Goal: Task Accomplishment & Management: Manage account settings

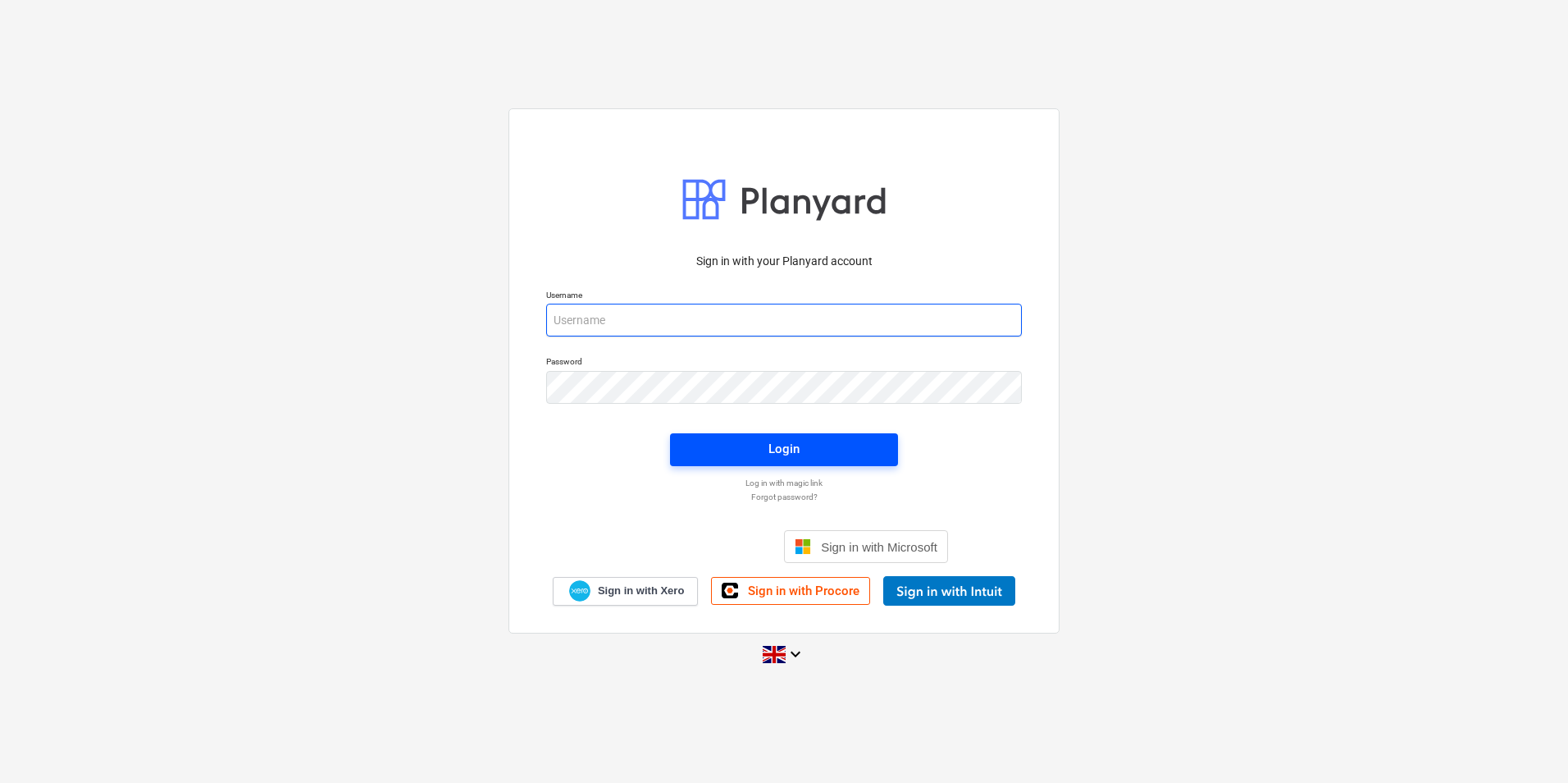
type input "[PERSON_NAME][EMAIL_ADDRESS][DOMAIN_NAME]"
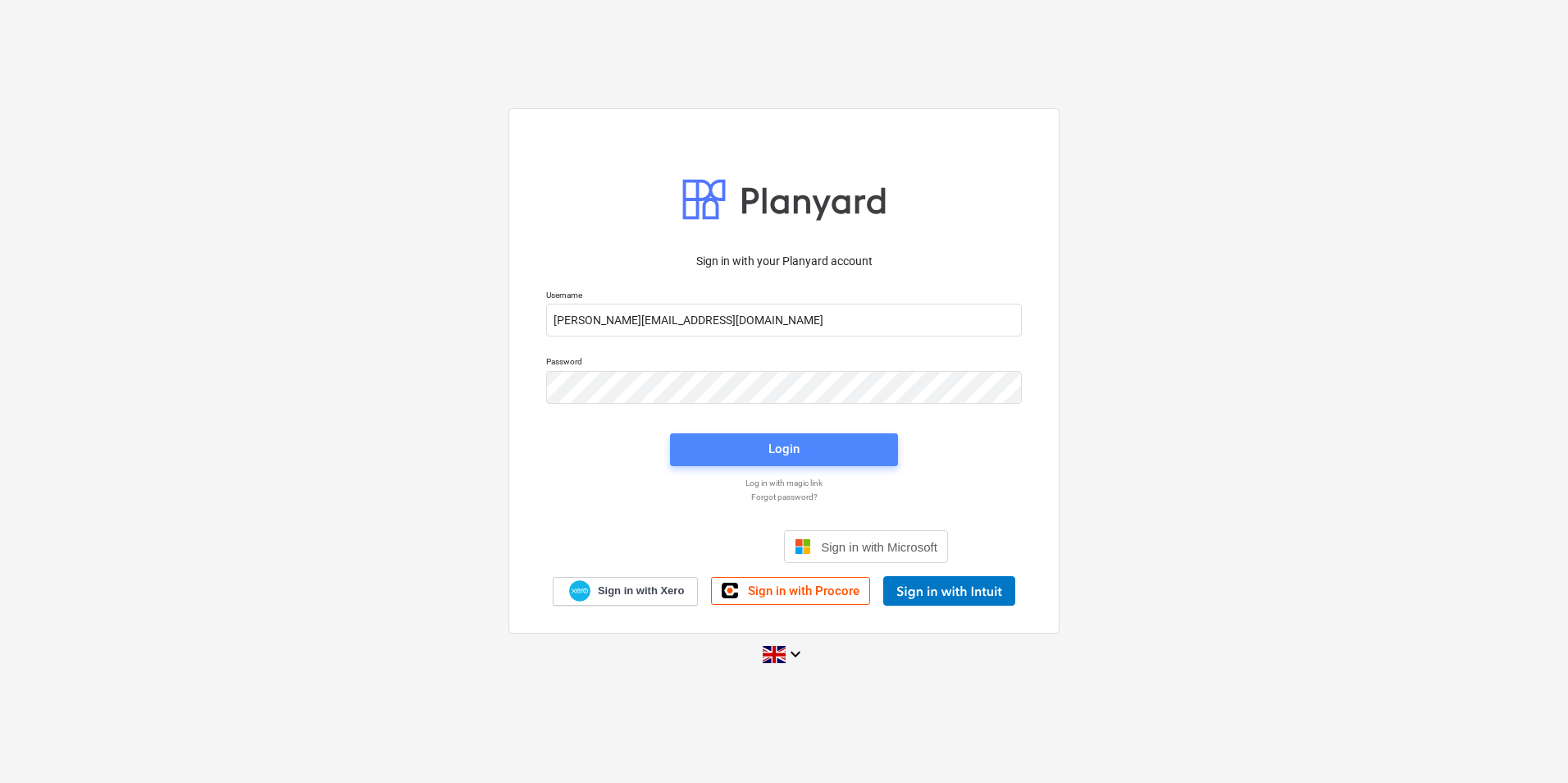
click at [766, 448] on span "Login" at bounding box center [784, 449] width 189 height 21
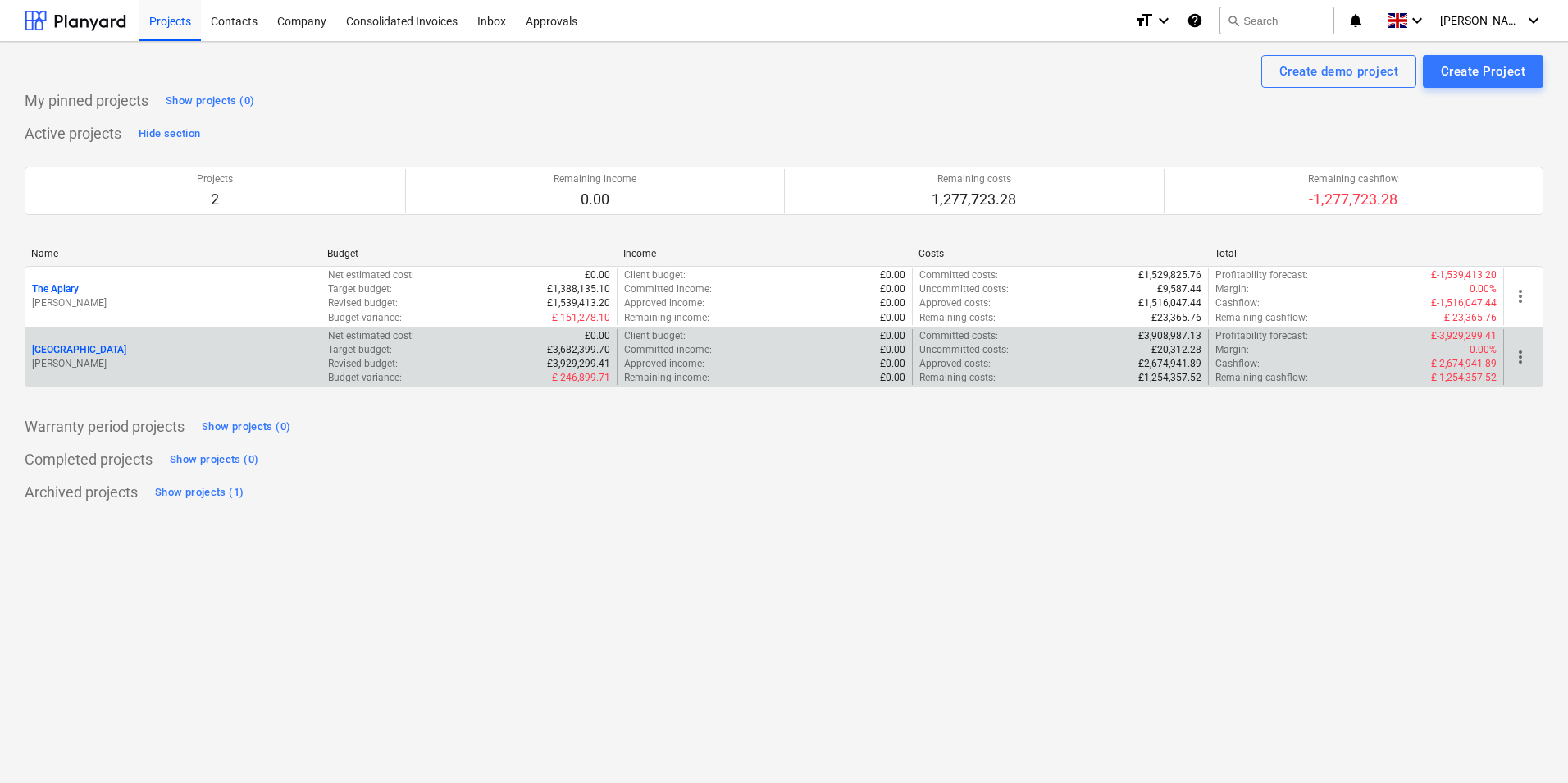
click at [381, 369] on p "Revised budget :" at bounding box center [363, 364] width 70 height 14
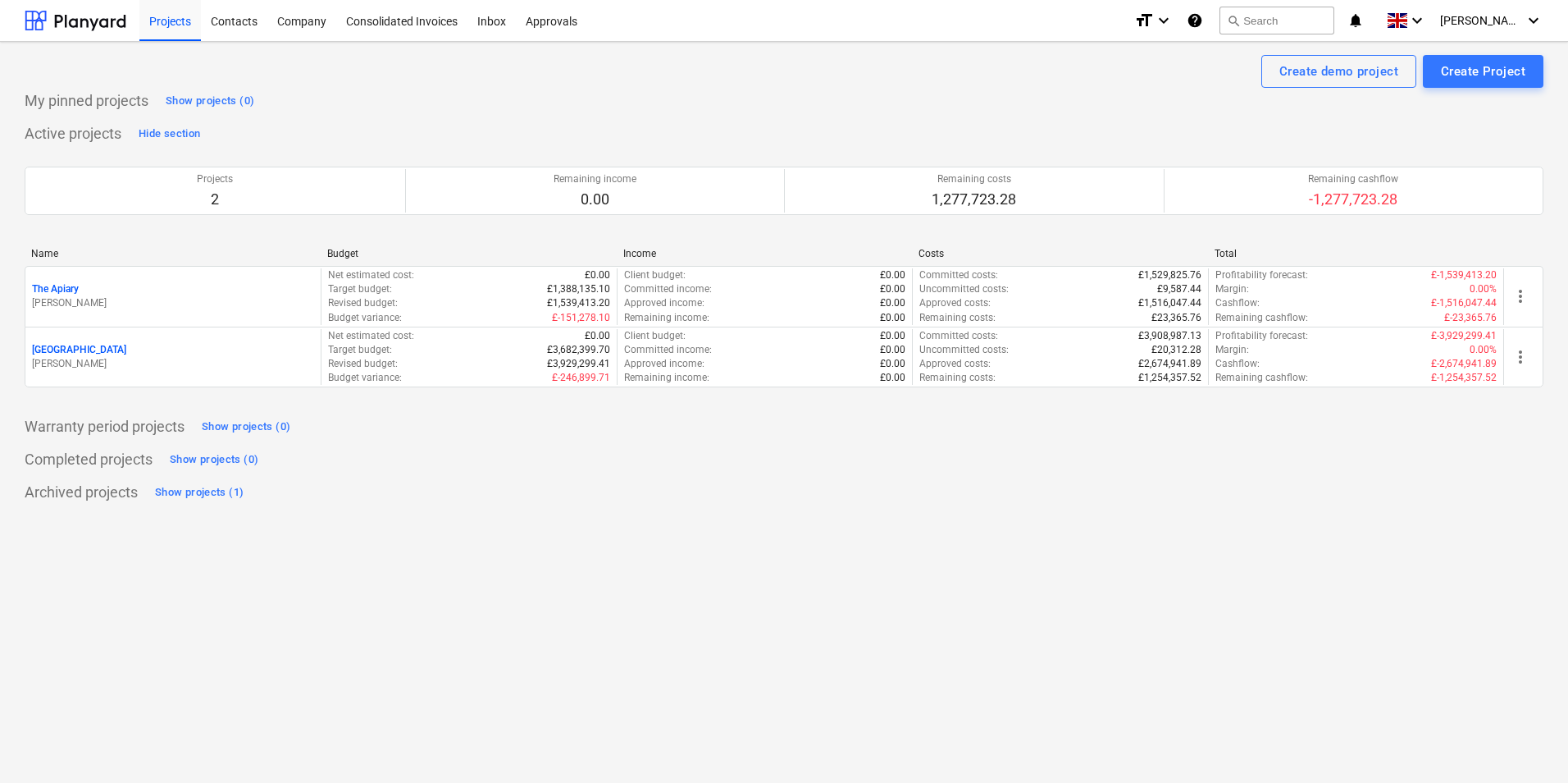
click at [236, 348] on div "[GEOGRAPHIC_DATA]" at bounding box center [173, 350] width 282 height 14
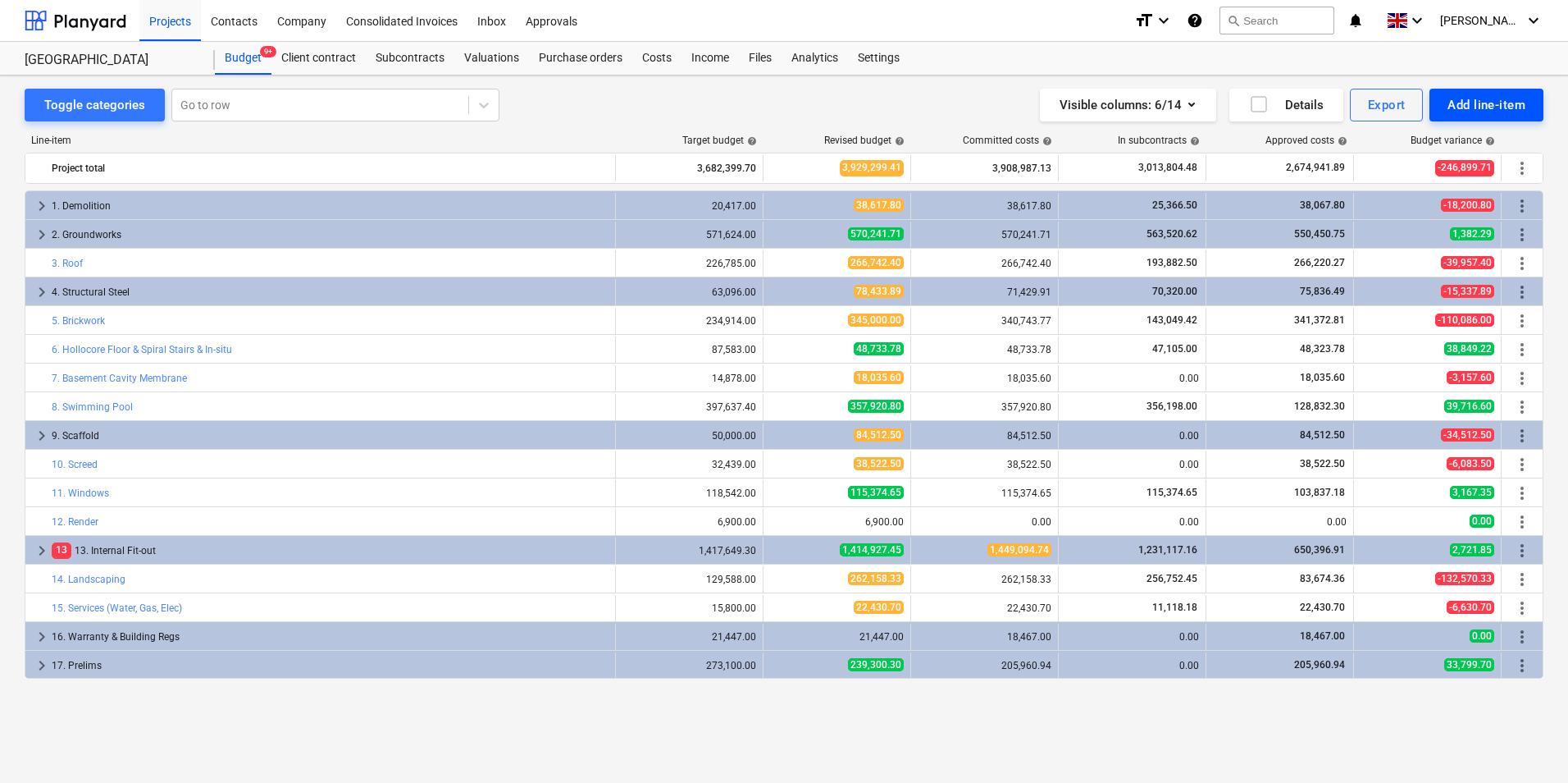
click at [1483, 91] on button "Add line-item" at bounding box center [1486, 105] width 114 height 33
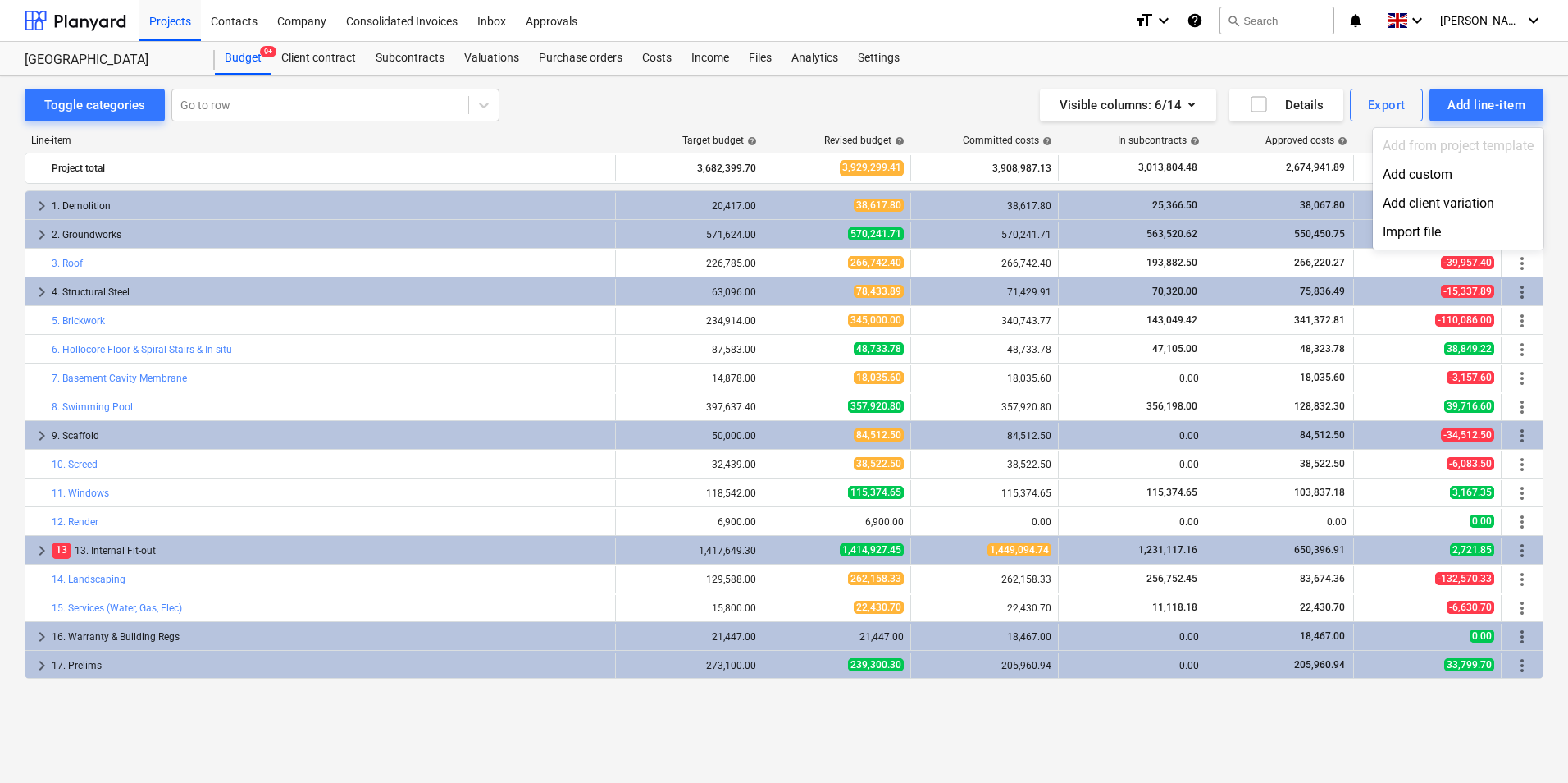
click at [654, 54] on div at bounding box center [784, 391] width 1568 height 783
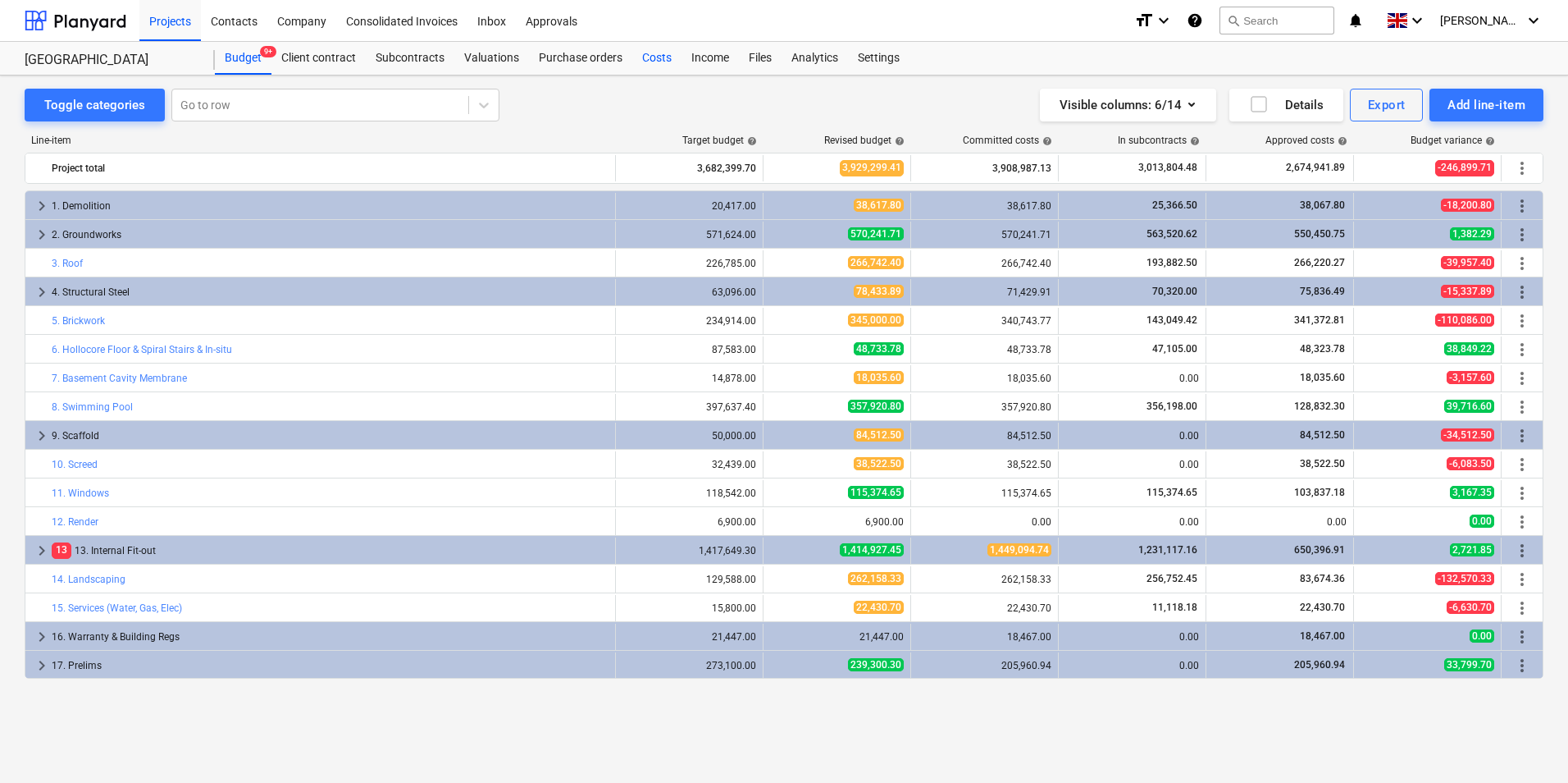
click at [654, 54] on div "Costs" at bounding box center [657, 59] width 49 height 33
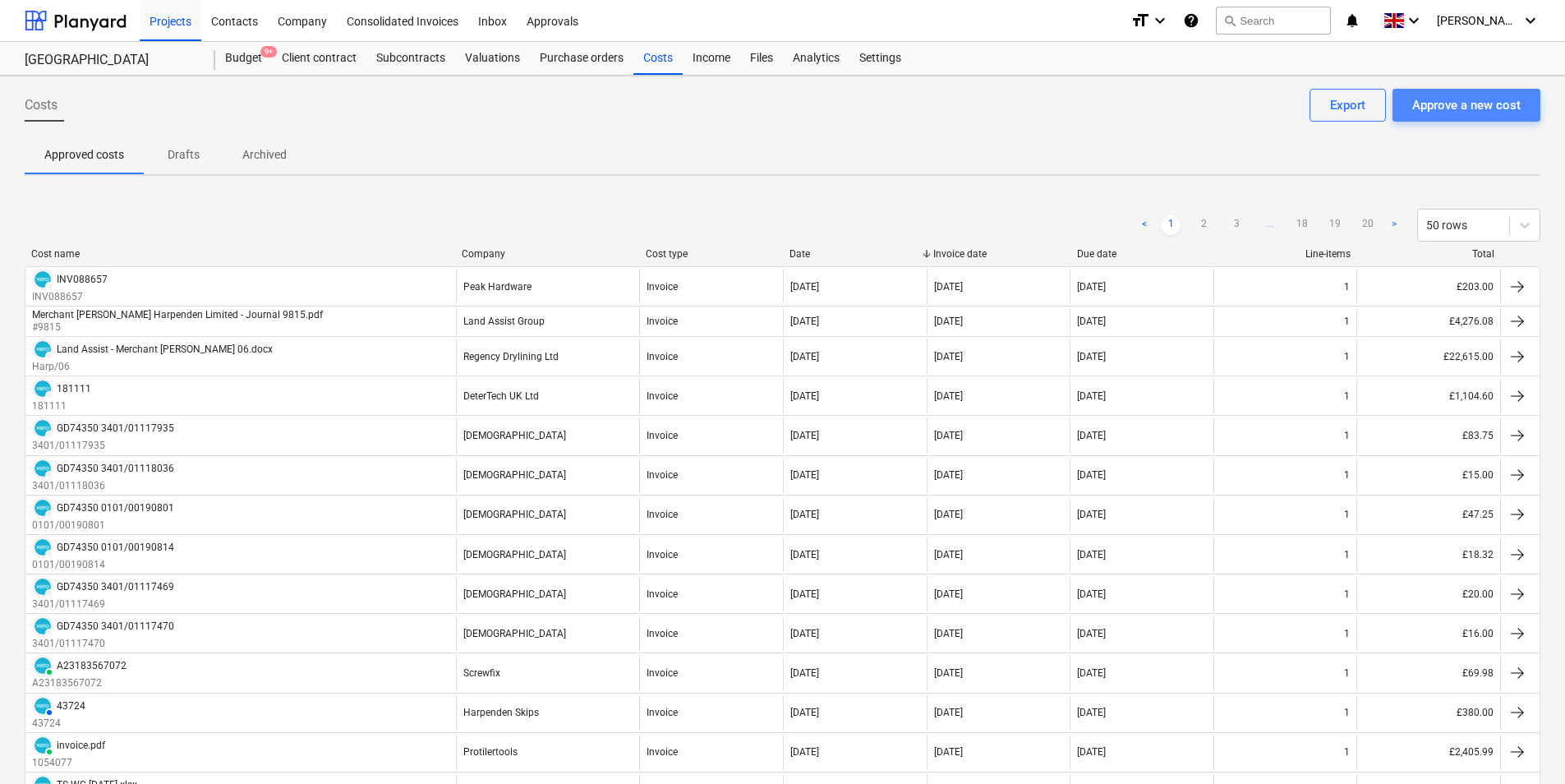
click at [1492, 101] on div "Approve a new cost" at bounding box center [1467, 105] width 108 height 21
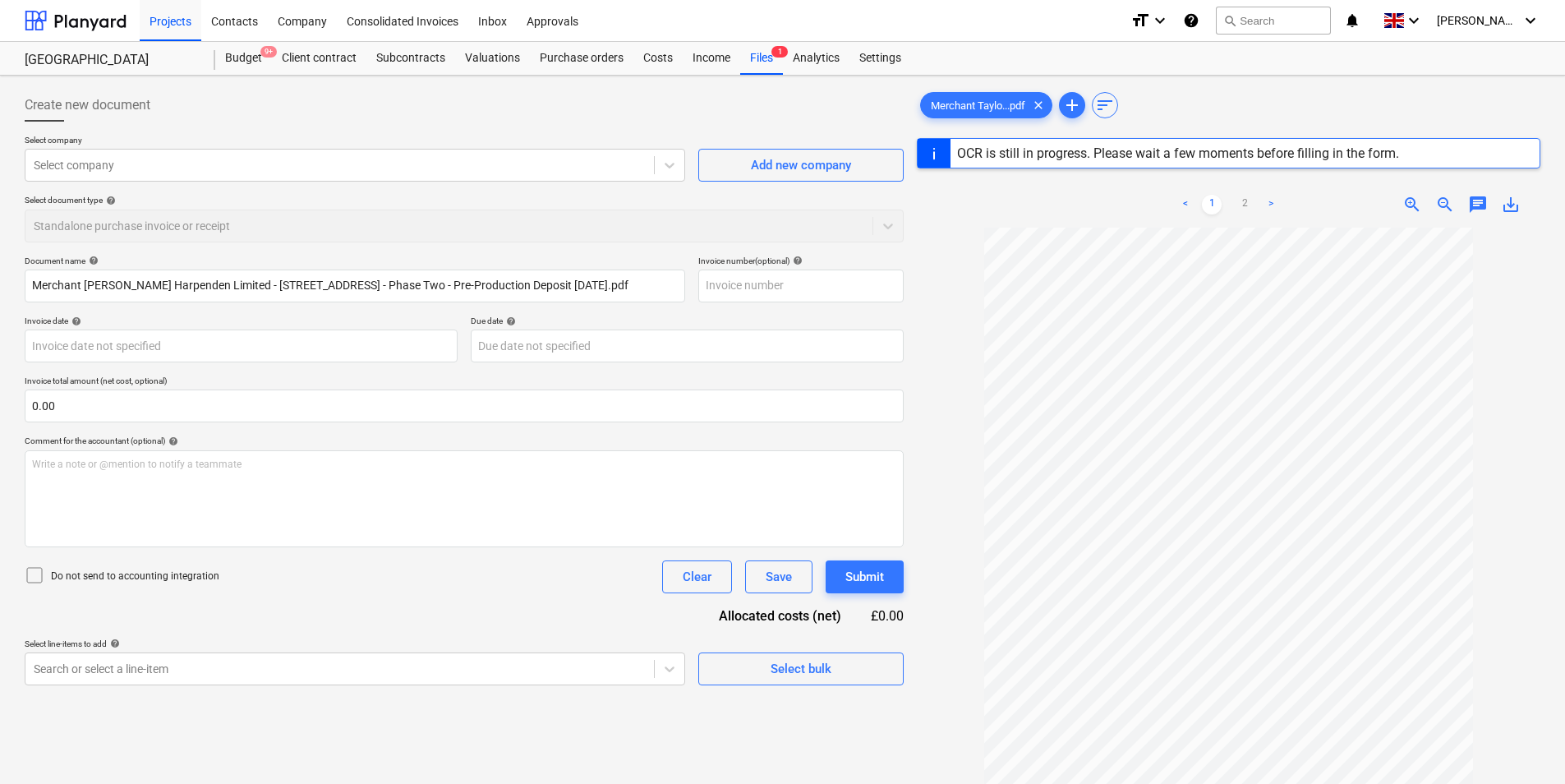
type input "INV-32198"
type input "[DATE]"
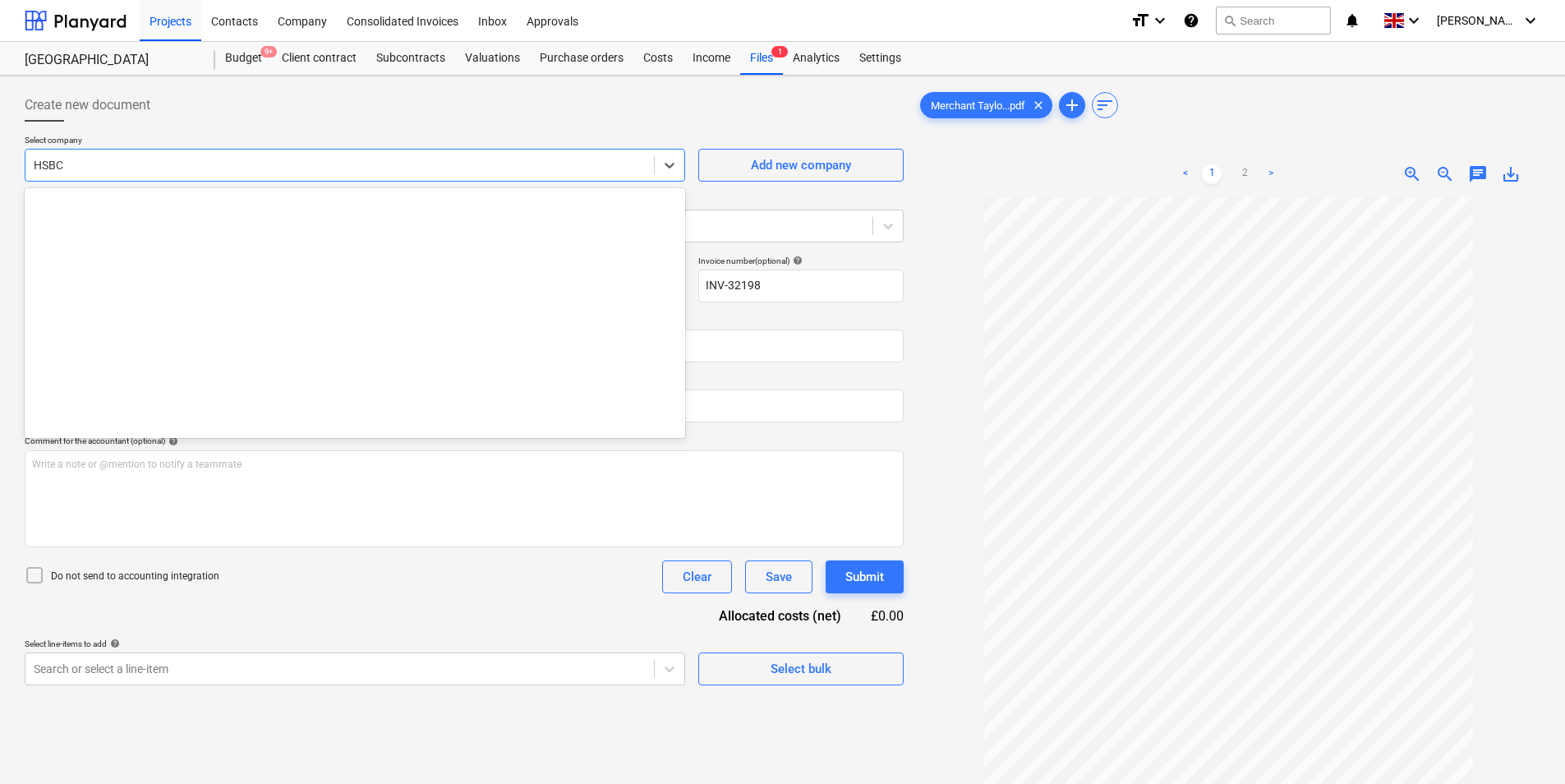
click at [188, 149] on div "HSBC" at bounding box center [355, 165] width 661 height 33
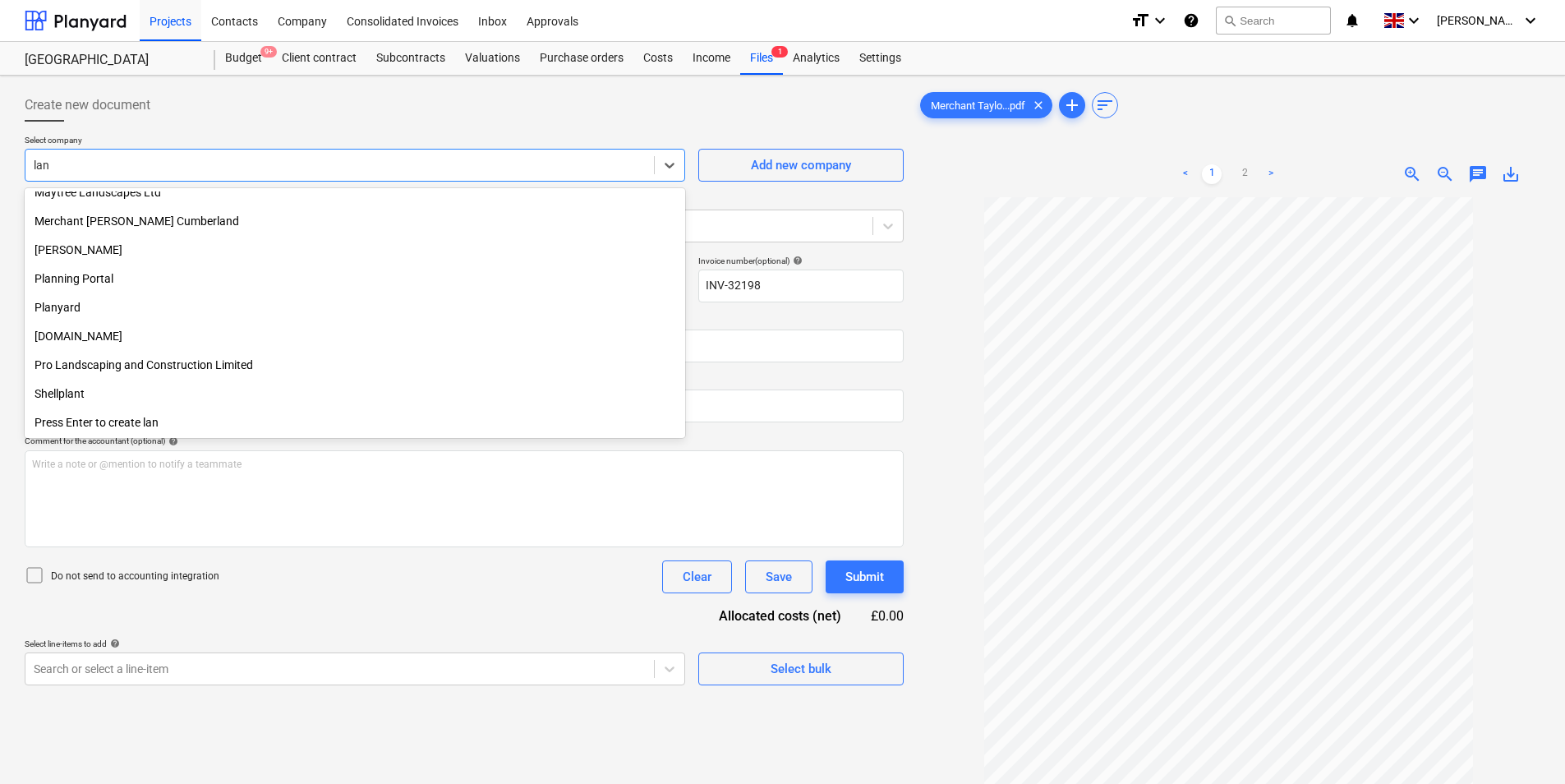
type input "lang"
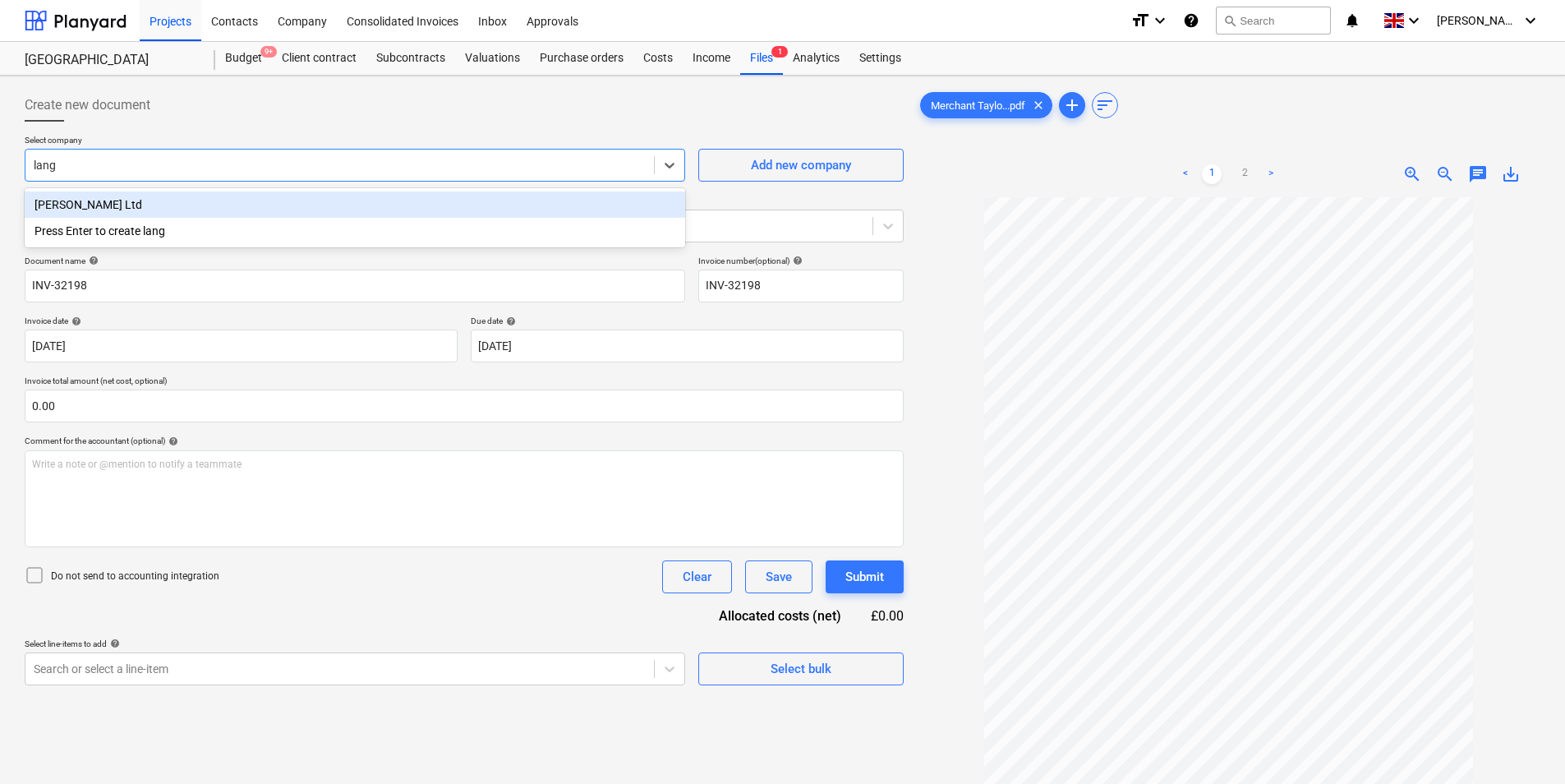
drag, startPoint x: 159, startPoint y: 208, endPoint x: 159, endPoint y: 198, distance: 10.0
click at [159, 201] on div "[PERSON_NAME] Ltd" at bounding box center [355, 205] width 661 height 26
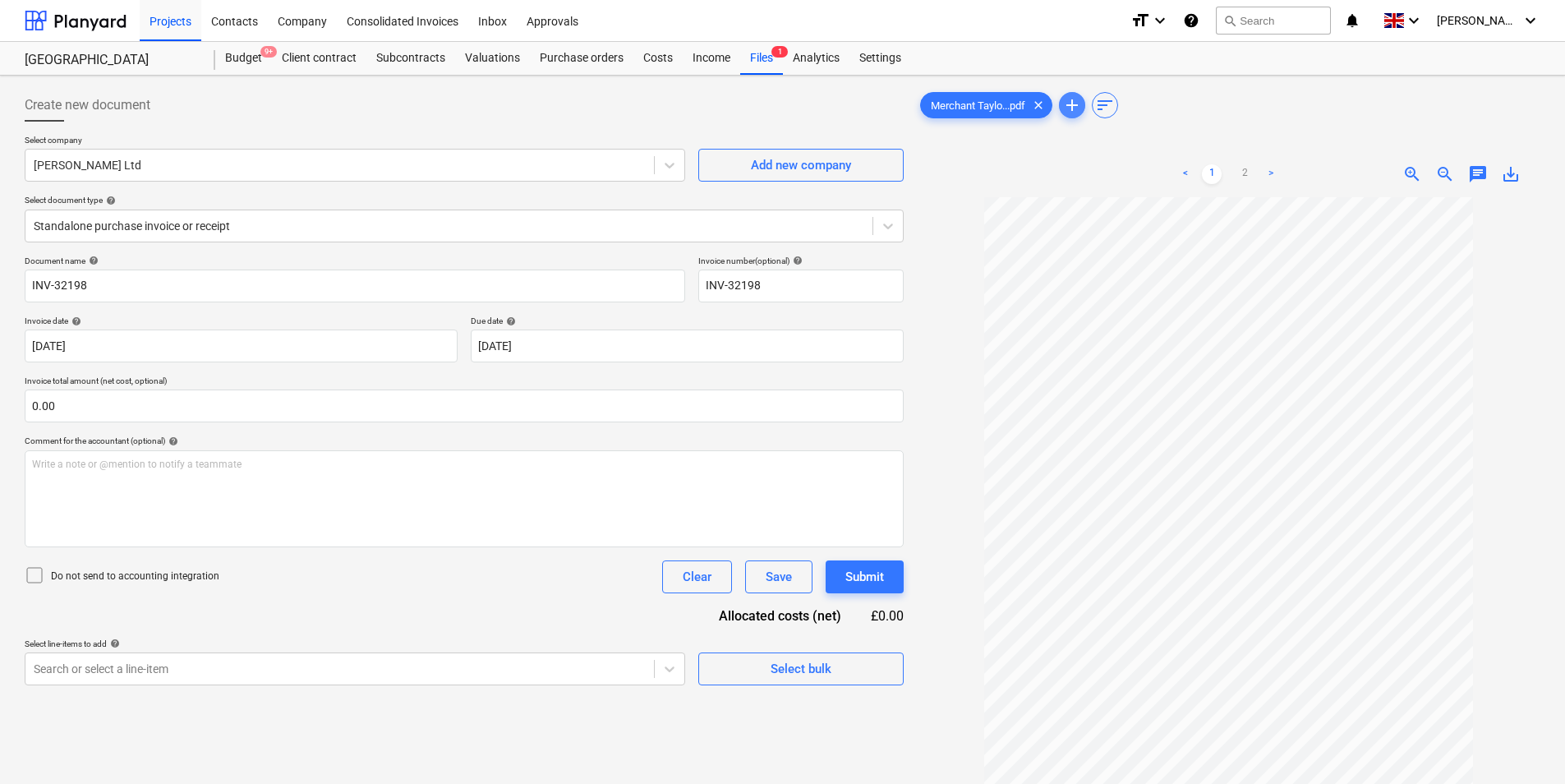
click at [1074, 100] on span "add" at bounding box center [1073, 105] width 20 height 20
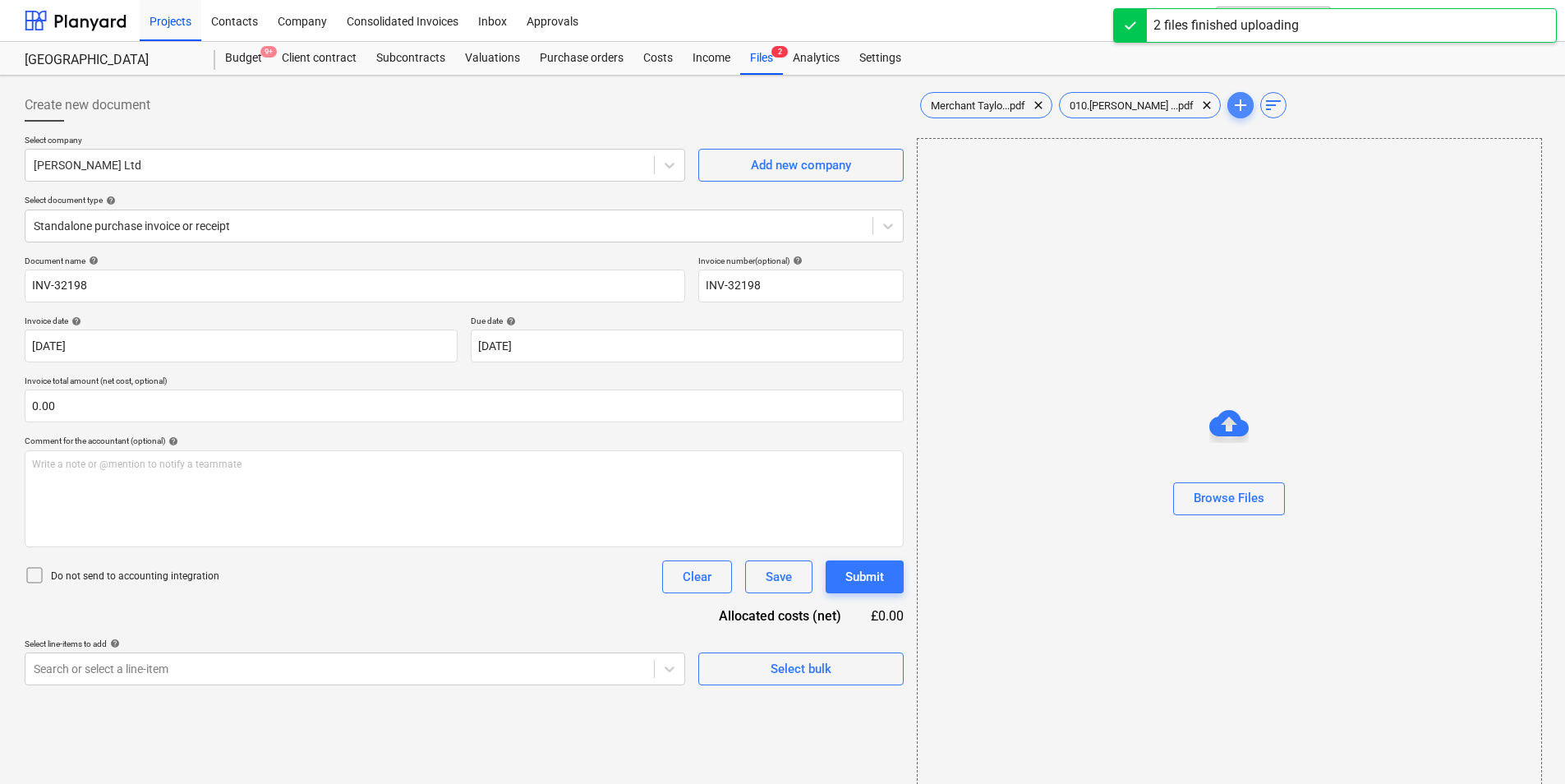
click at [1231, 101] on span "add" at bounding box center [1241, 105] width 20 height 20
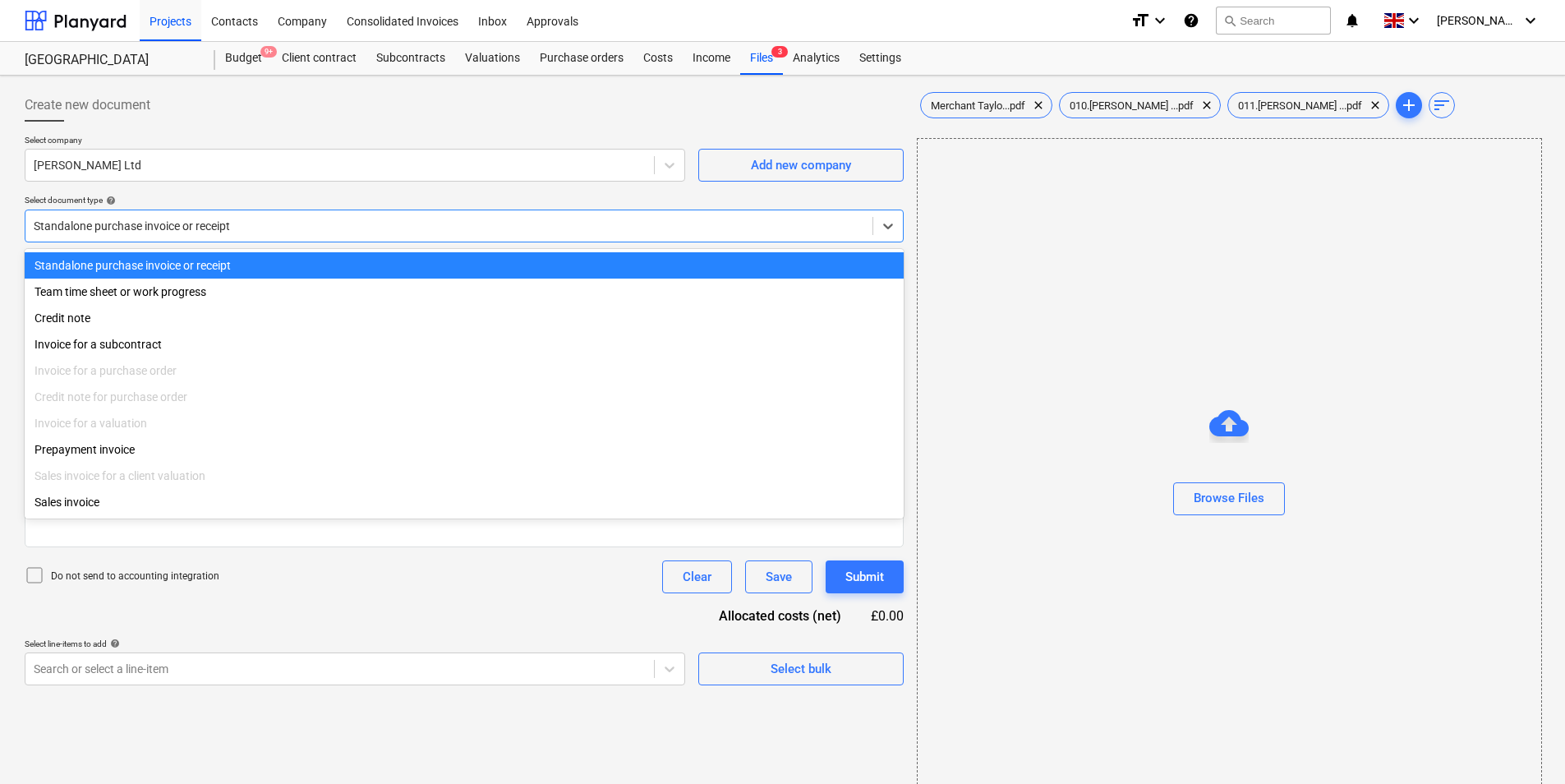
click at [159, 228] on div at bounding box center [449, 226] width 830 height 17
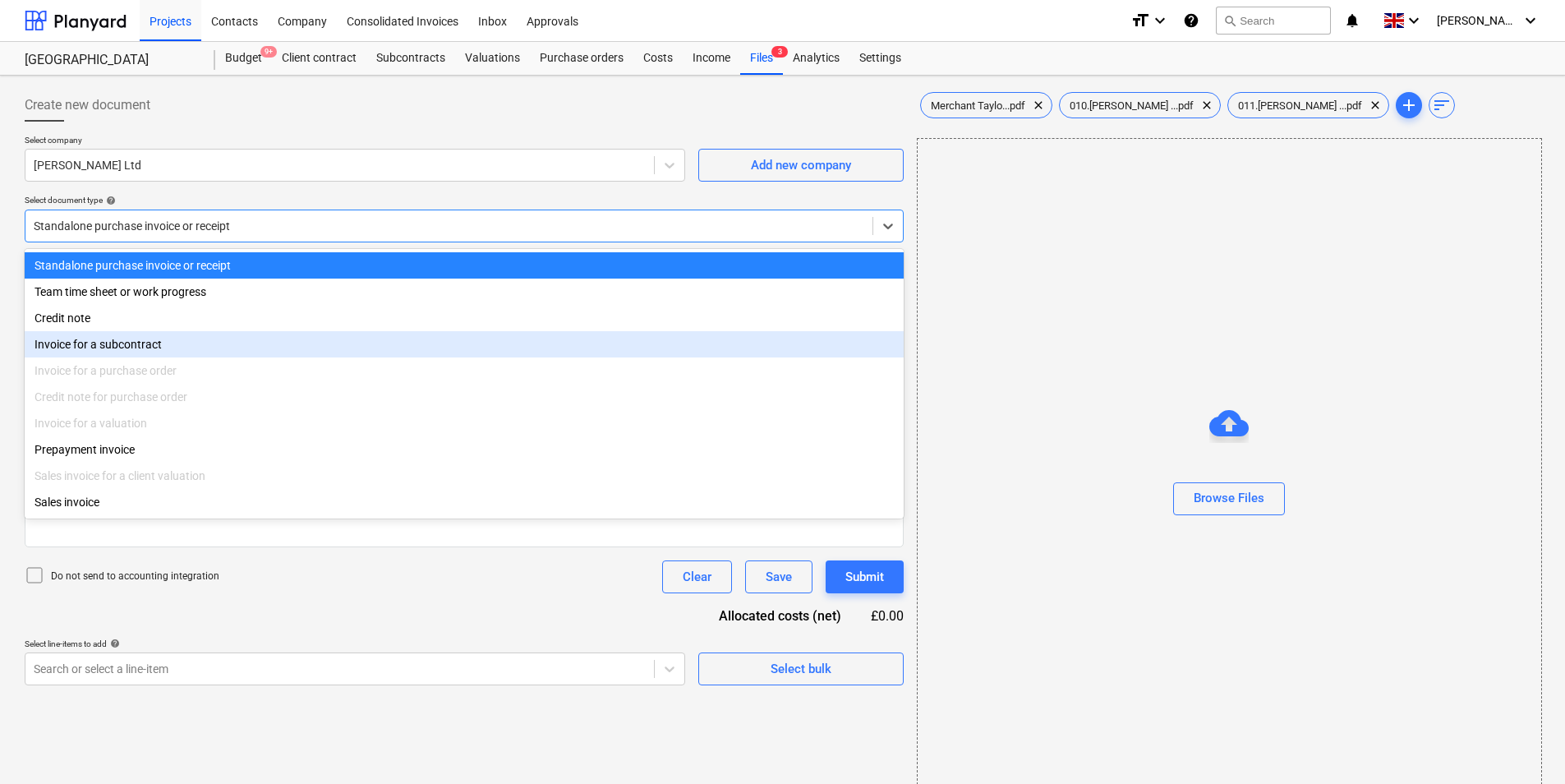
click at [126, 347] on div "Invoice for a subcontract" at bounding box center [464, 344] width 879 height 26
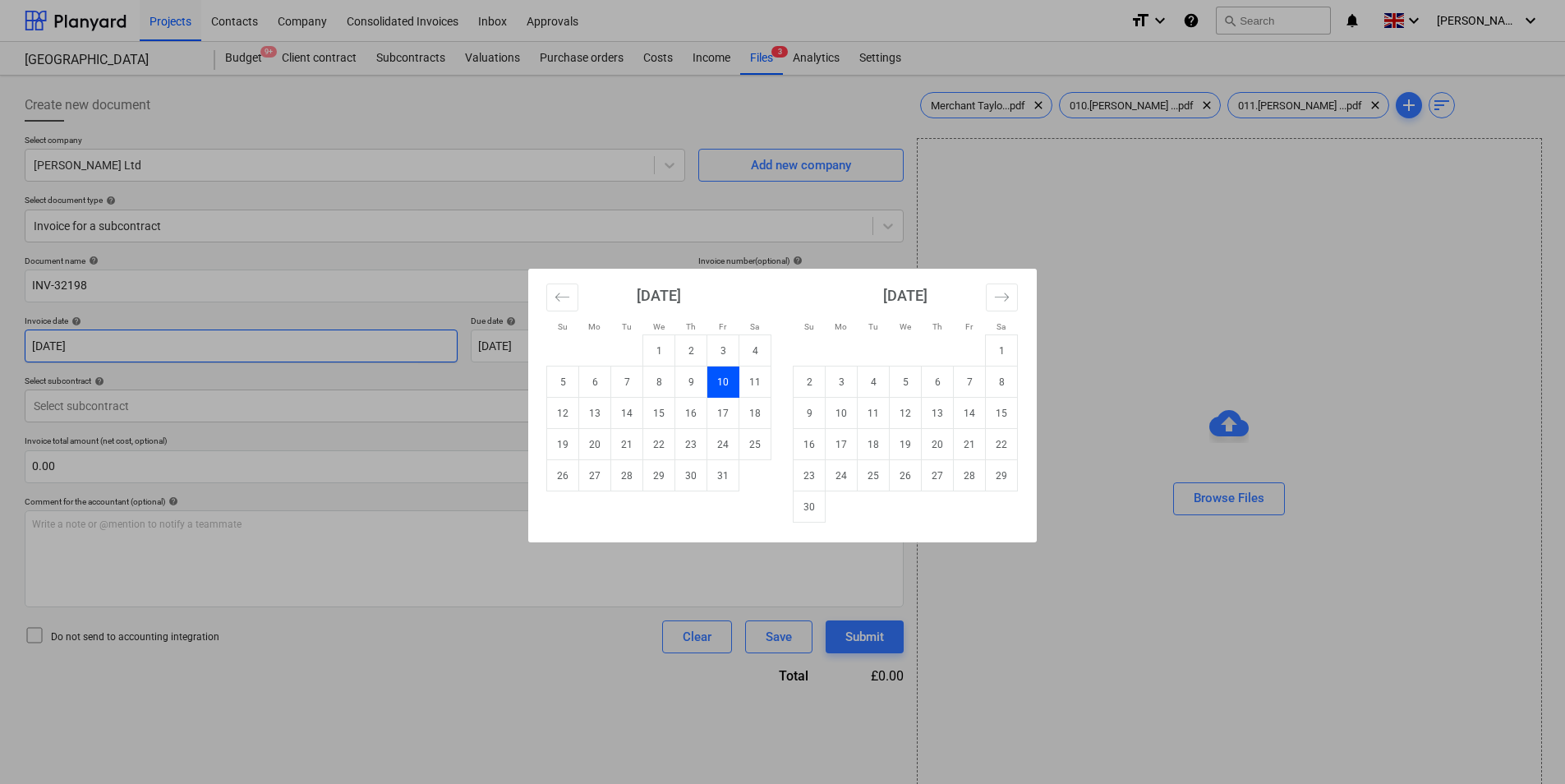
click at [158, 343] on body "Projects Contacts Company Consolidated Invoices Inbox Approvals format_size key…" at bounding box center [782, 392] width 1565 height 784
click at [692, 344] on td "2" at bounding box center [691, 351] width 32 height 31
type input "[DATE]"
drag, startPoint x: 631, startPoint y: 343, endPoint x: 408, endPoint y: 349, distance: 223.1
click at [408, 349] on body "Projects Contacts Company Consolidated Invoices Inbox Approvals format_size key…" at bounding box center [782, 392] width 1565 height 784
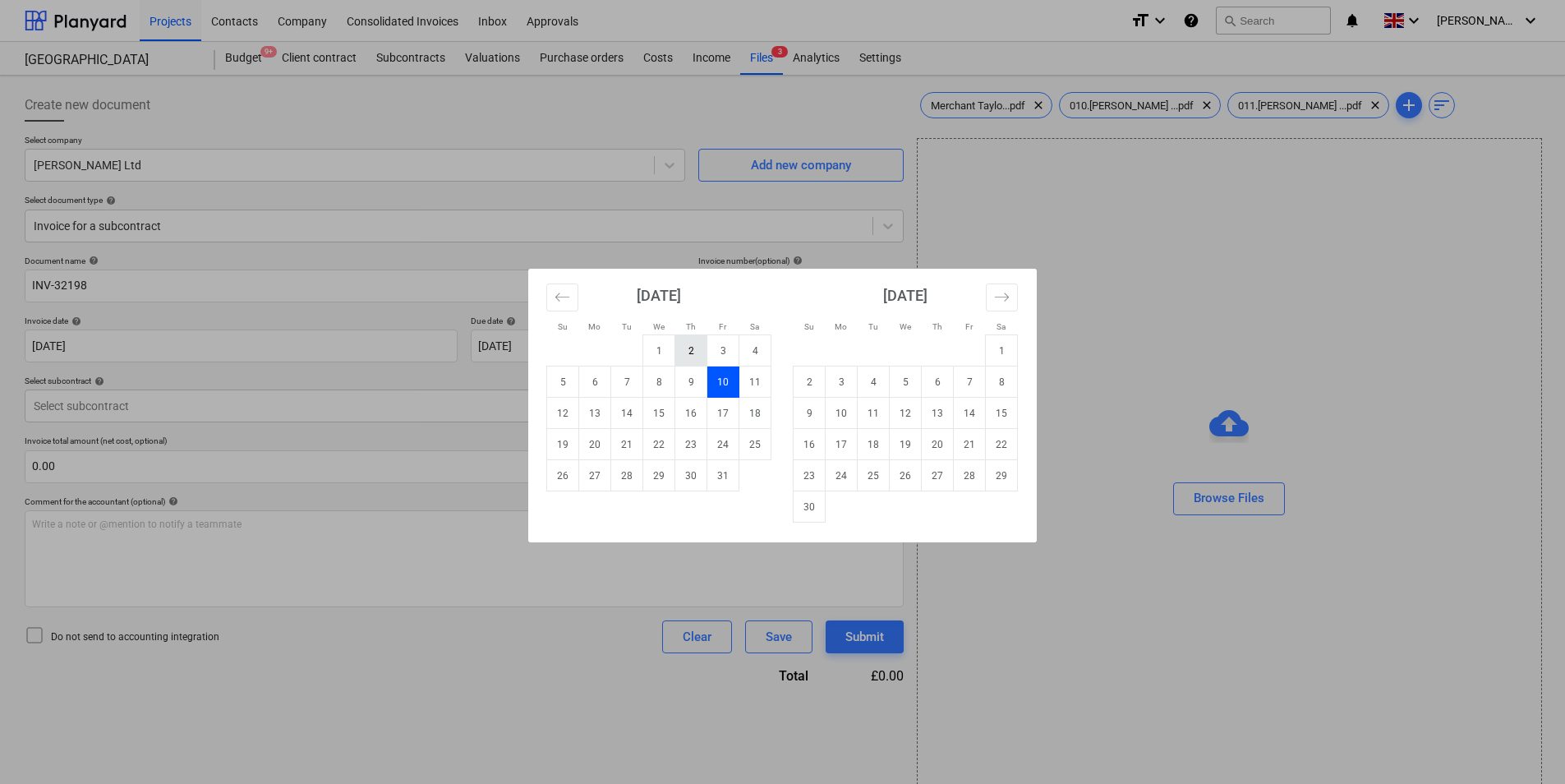
click at [697, 348] on td "2" at bounding box center [691, 351] width 32 height 31
type input "[DATE]"
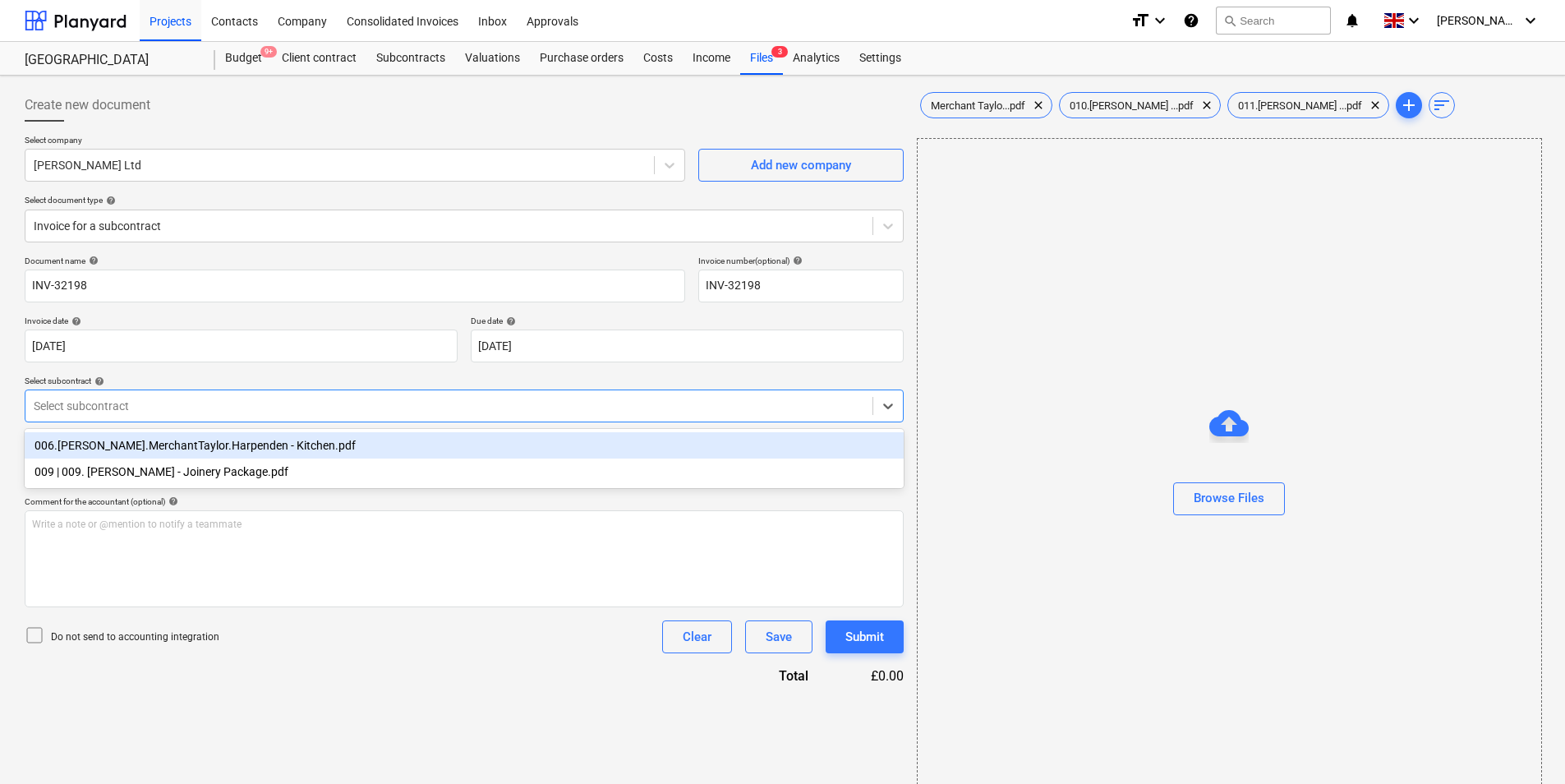
click at [230, 396] on div "Select subcontract" at bounding box center [449, 406] width 847 height 23
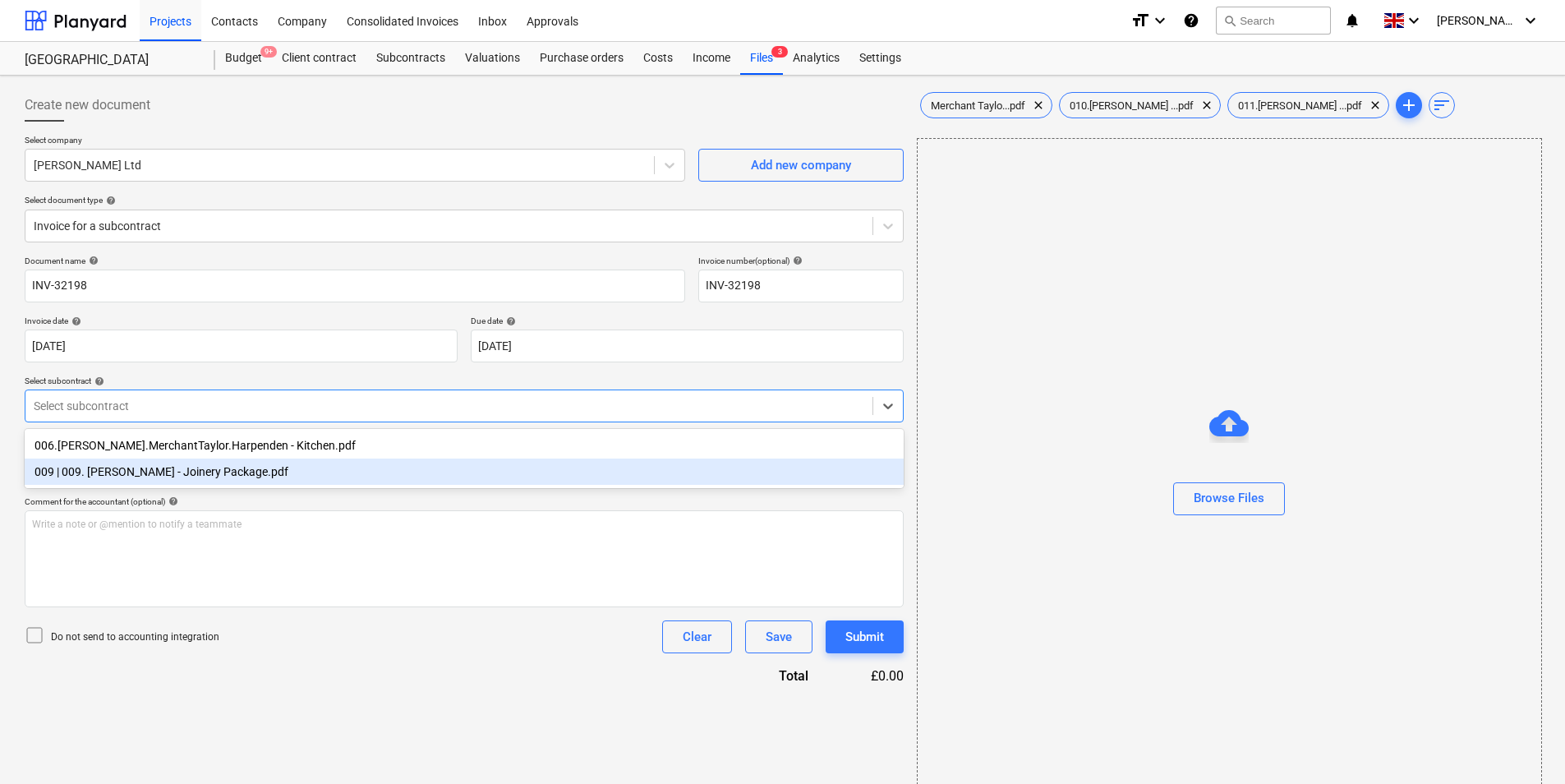
click at [257, 475] on div "009 | 009. [PERSON_NAME] - Joinery Package.pdf" at bounding box center [464, 472] width 879 height 26
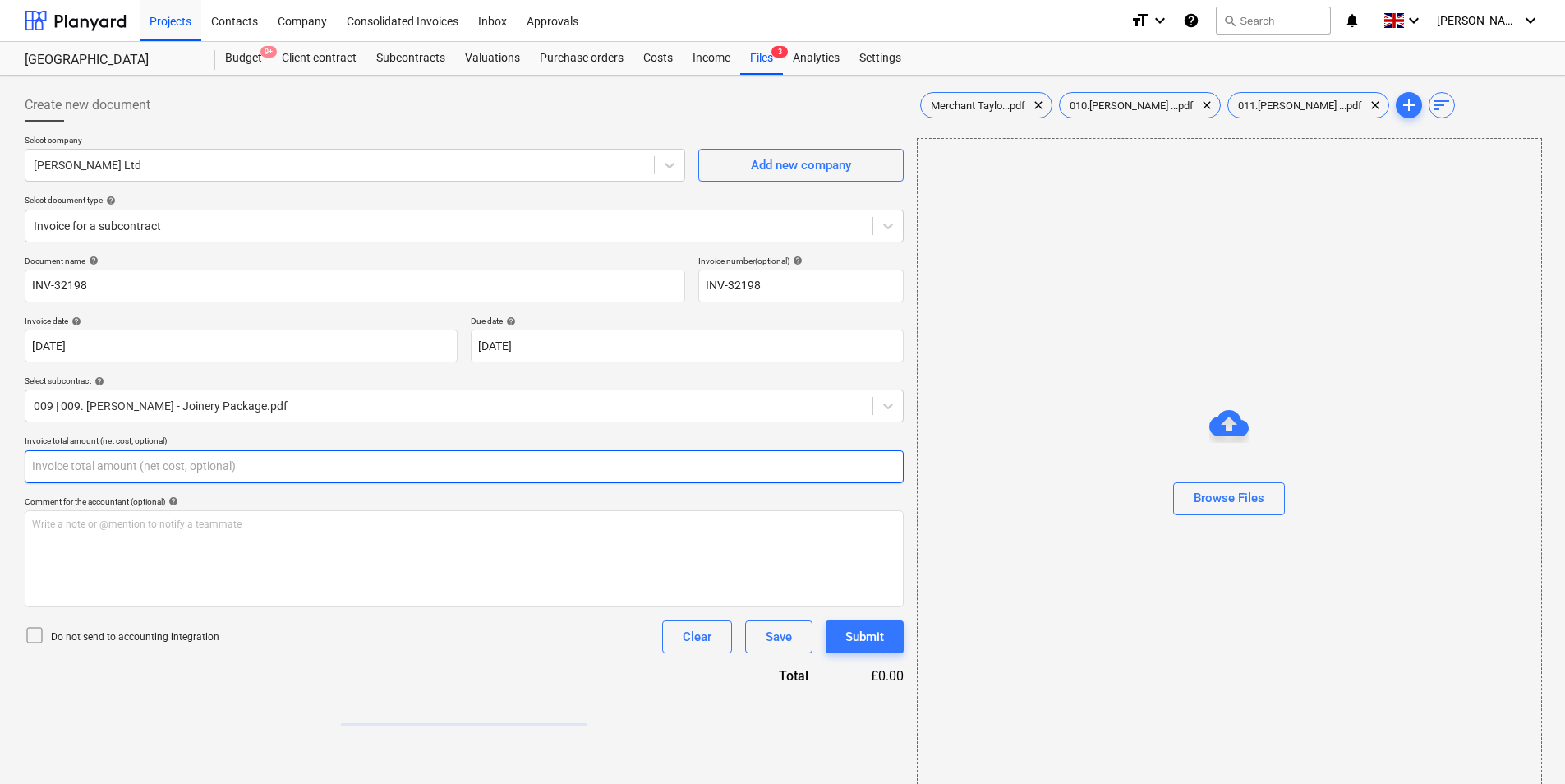
click at [257, 477] on input "text" at bounding box center [464, 467] width 879 height 33
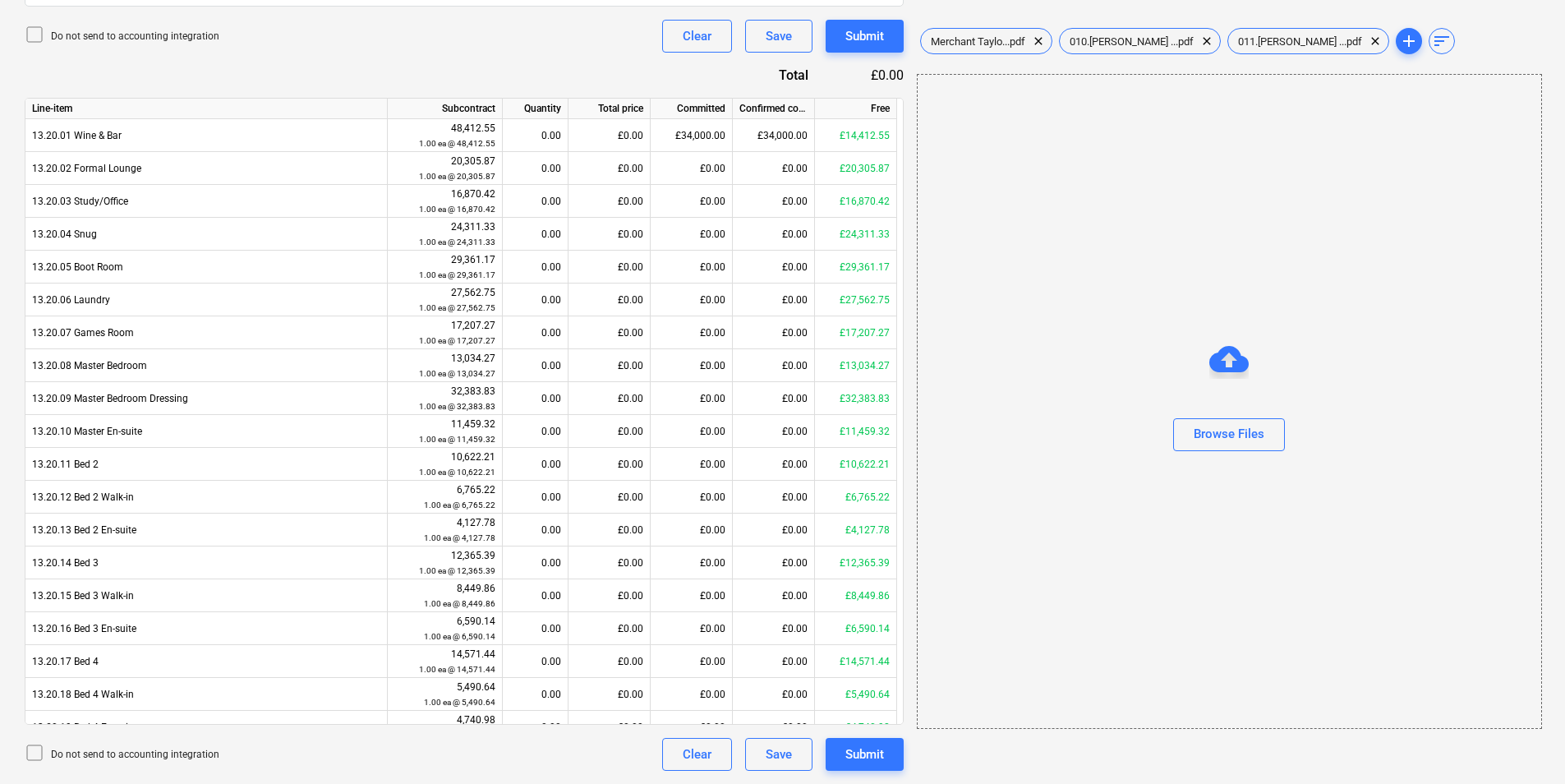
type input "0.00"
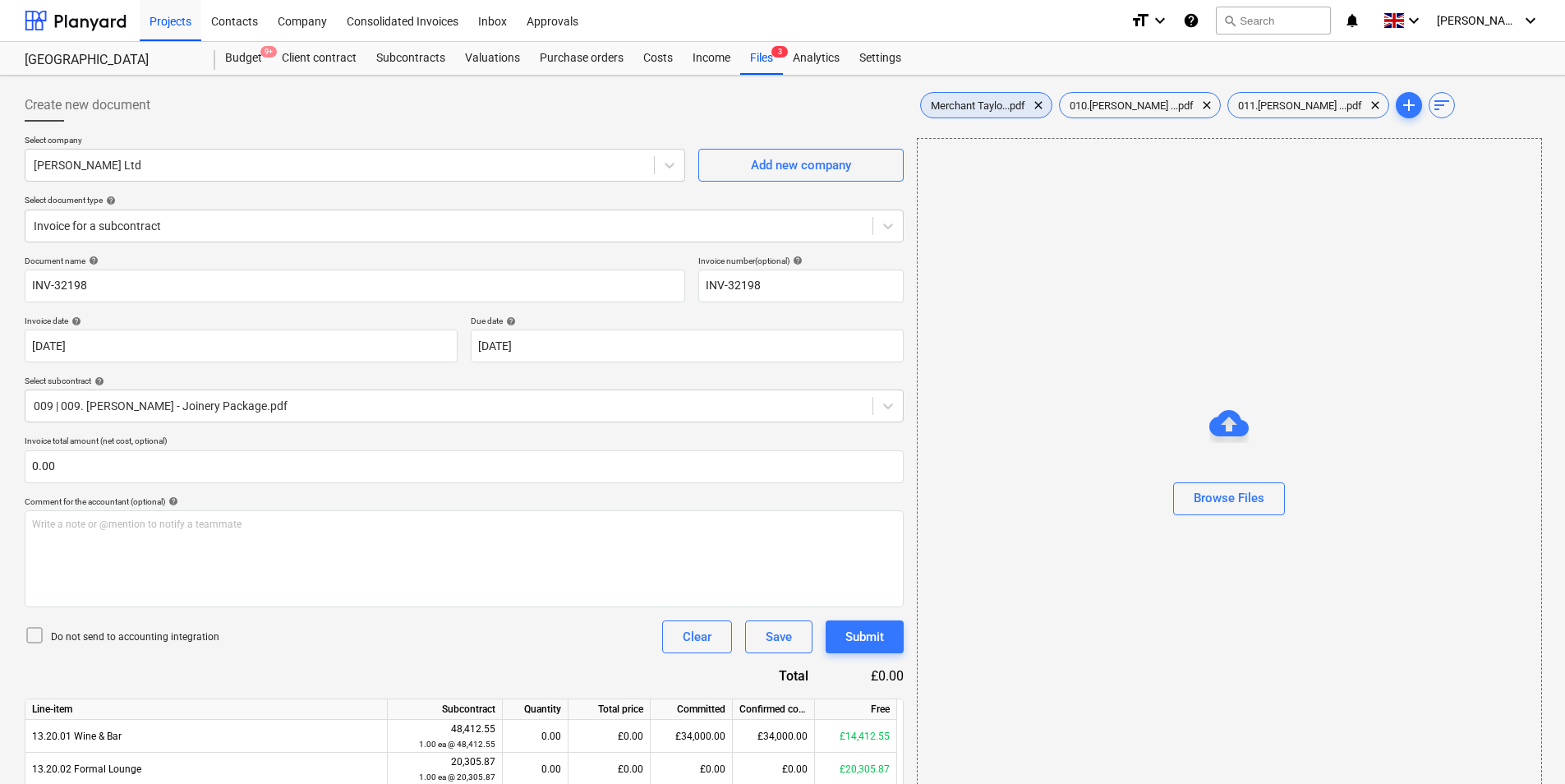
type input "0.00"
click at [961, 110] on span "Merchant Taylo...pdf" at bounding box center [978, 105] width 114 height 12
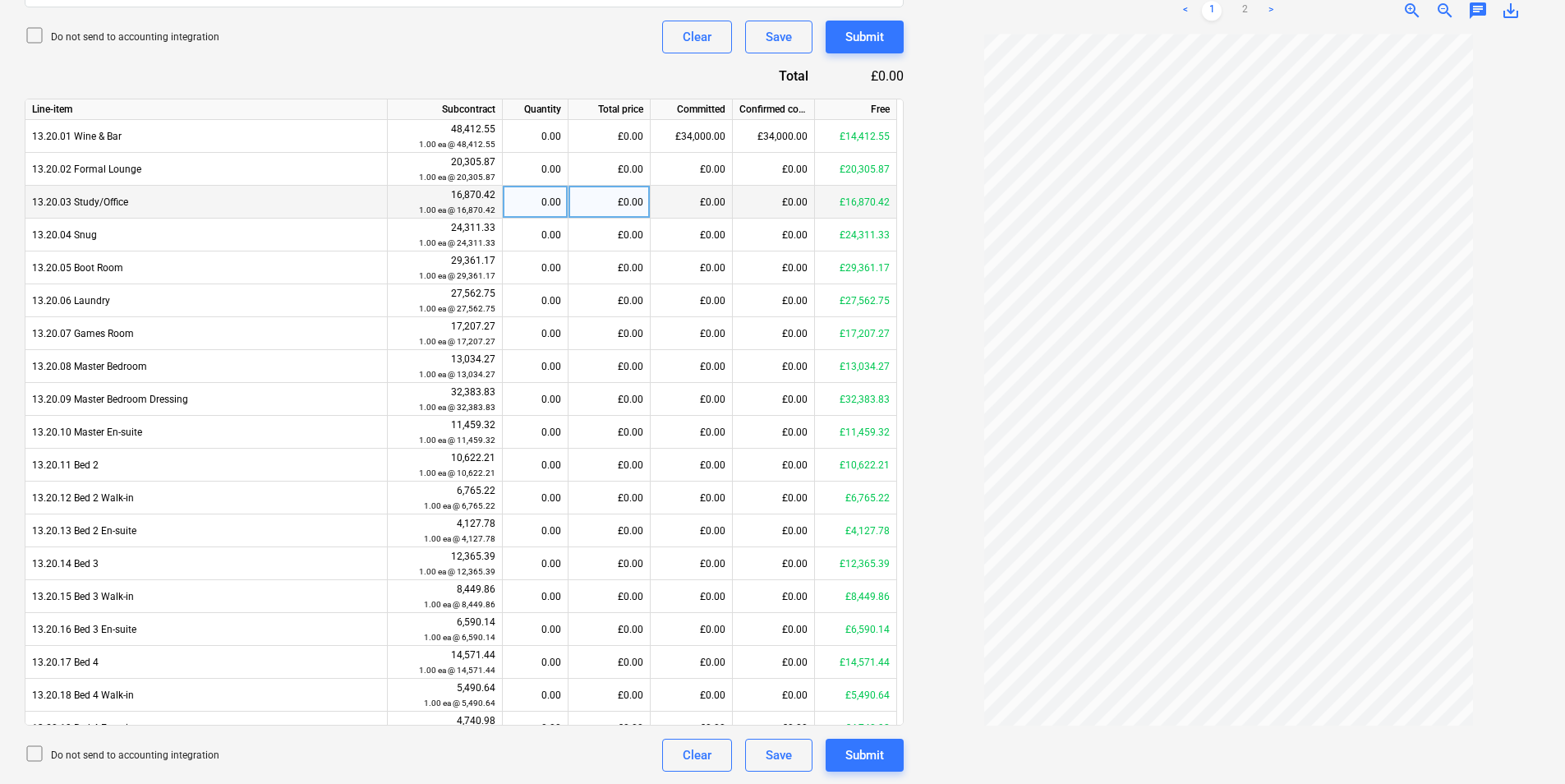
scroll to position [601, 0]
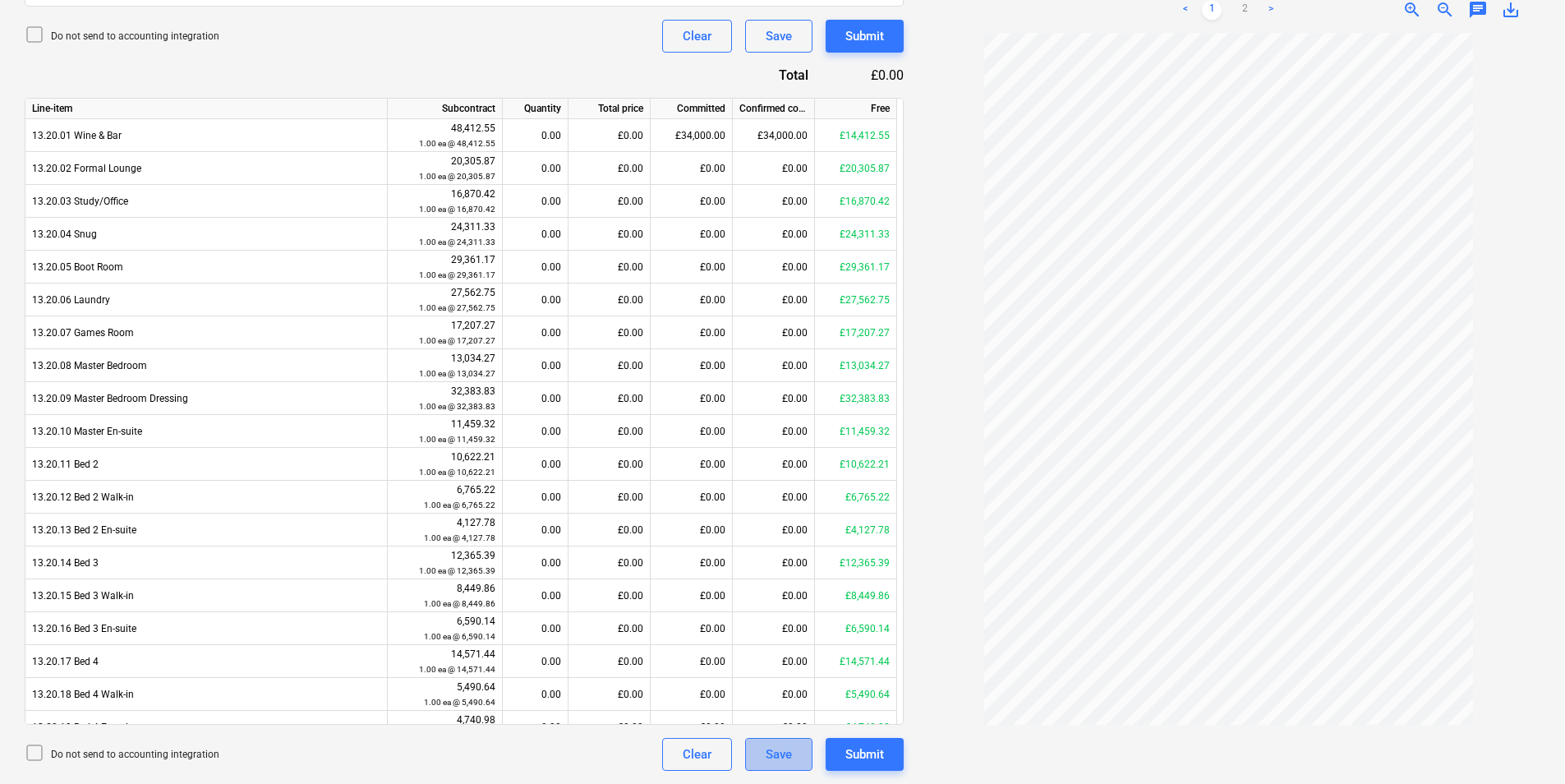
click at [771, 752] on div "Save" at bounding box center [779, 754] width 26 height 21
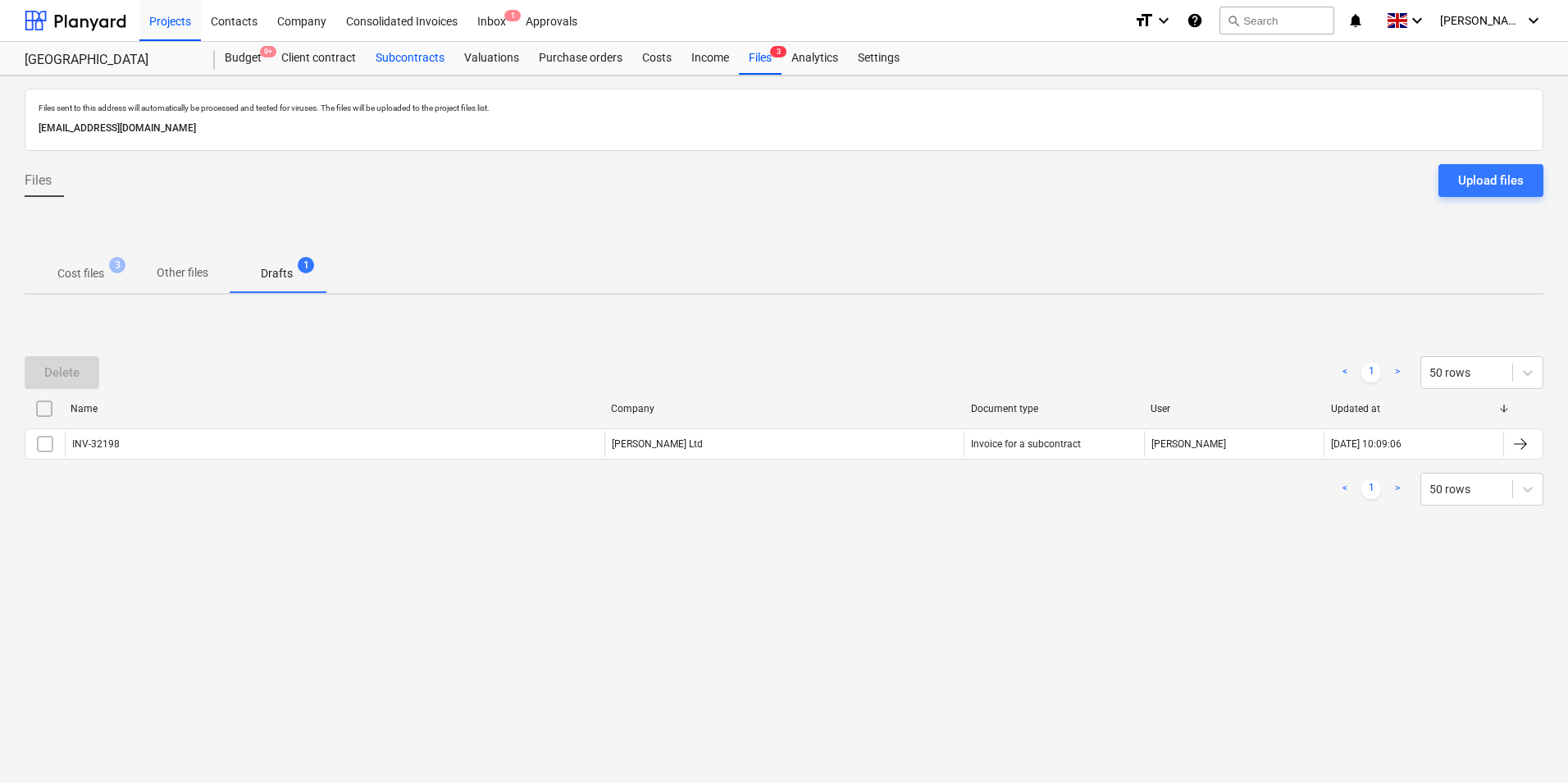
click at [428, 61] on div "Subcontracts" at bounding box center [410, 59] width 88 height 33
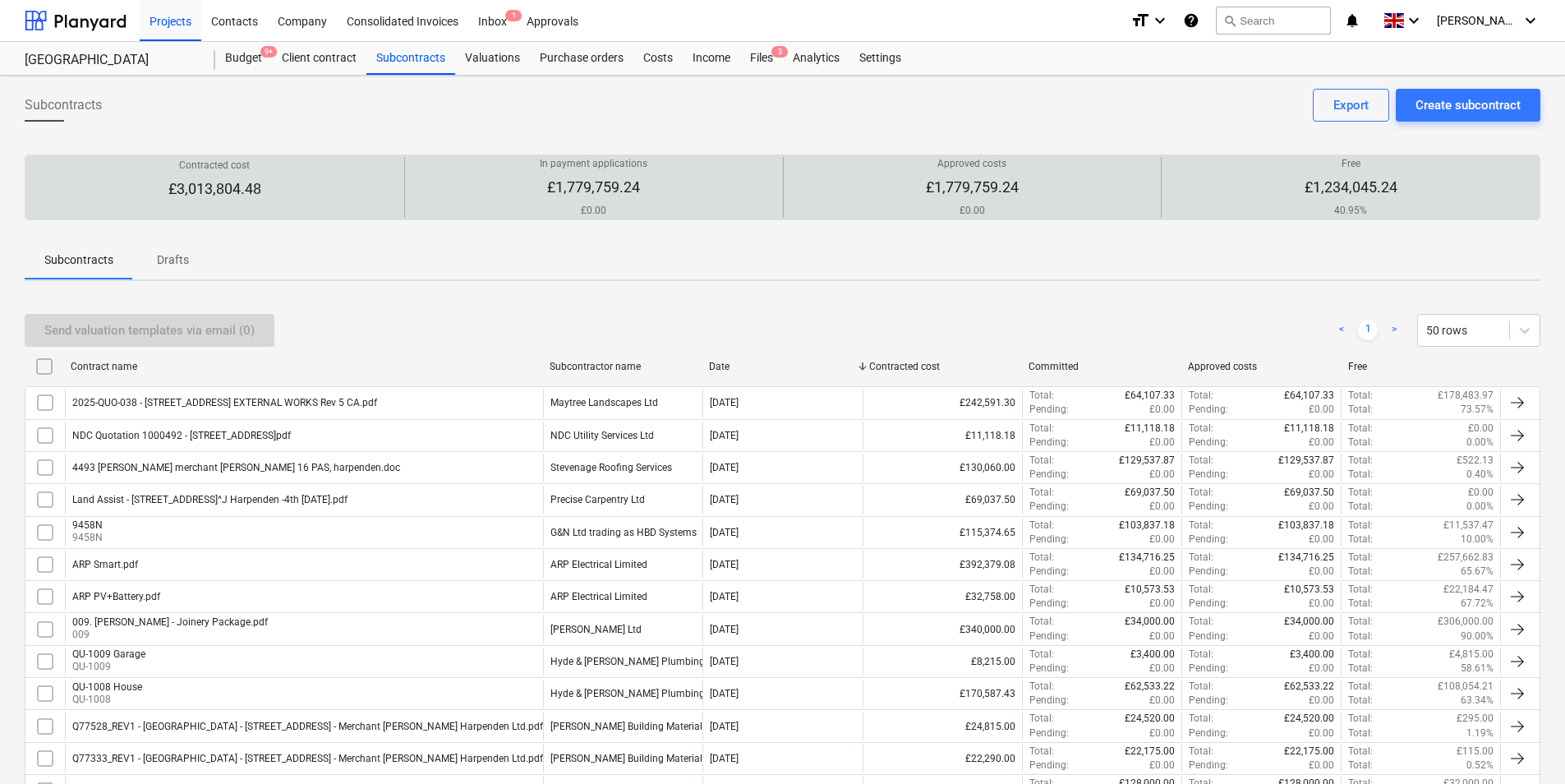
scroll to position [342, 0]
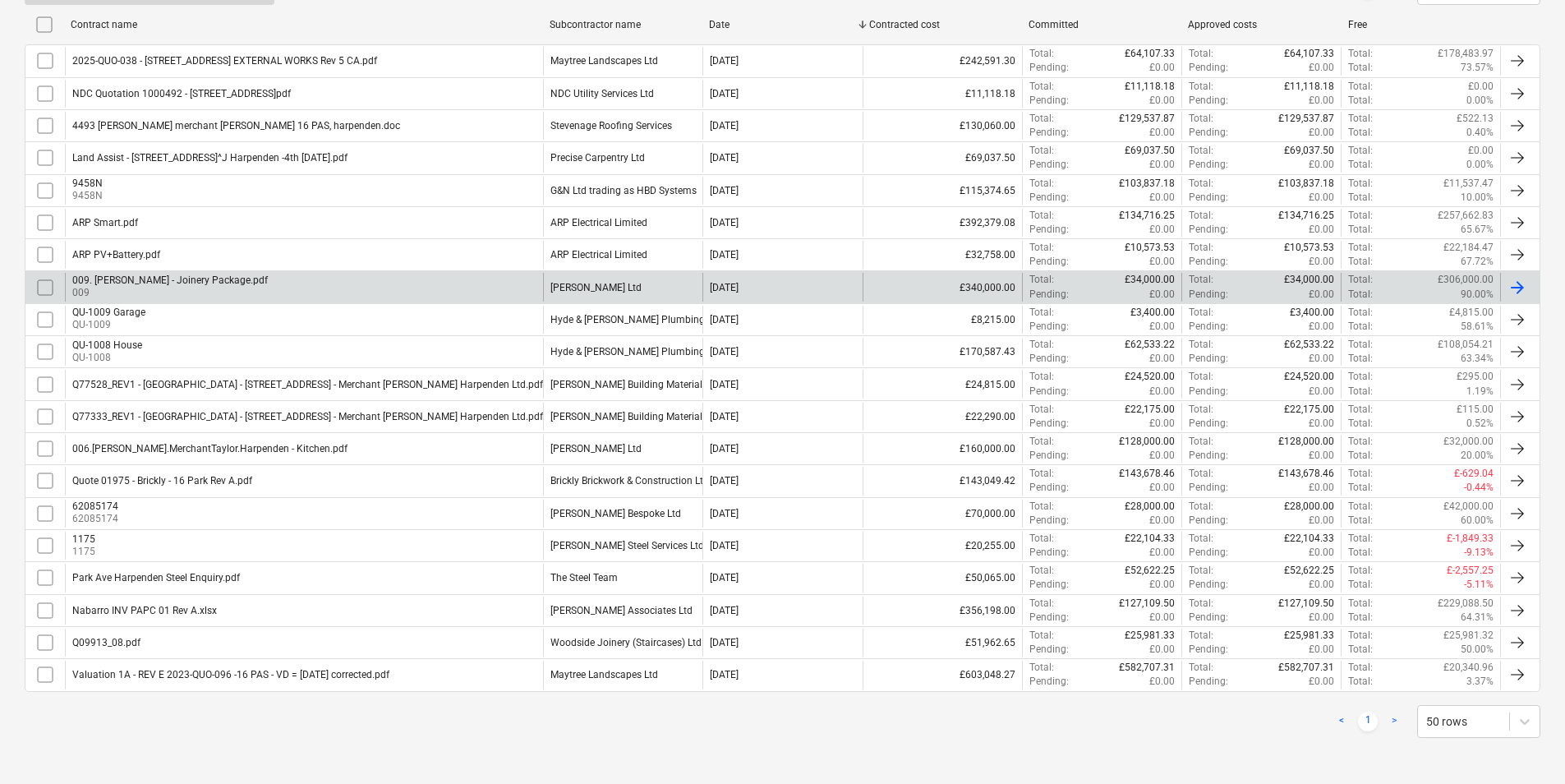
click at [618, 275] on div "[PERSON_NAME] Ltd" at bounding box center [622, 287] width 159 height 28
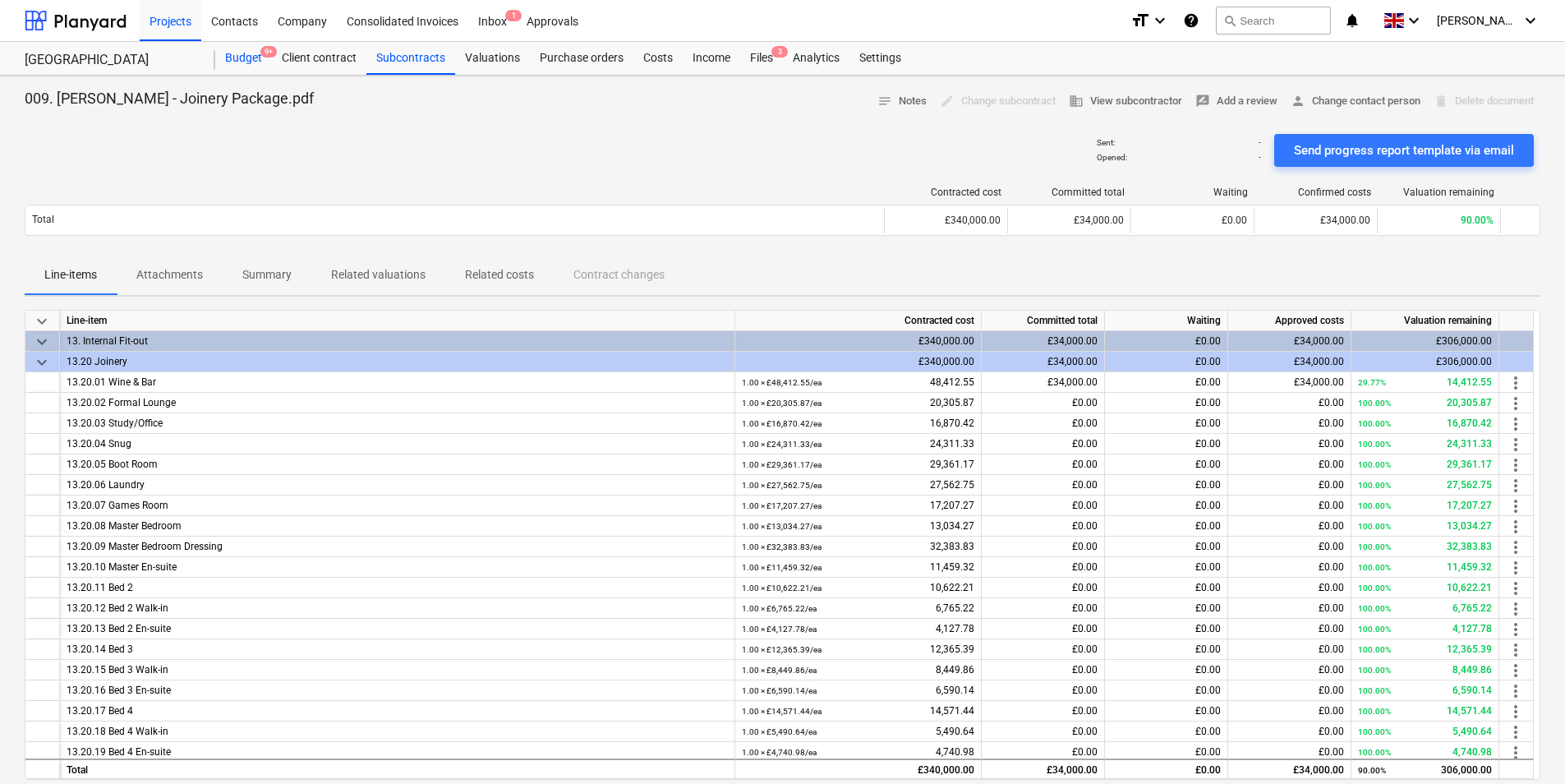
click at [238, 56] on div "Budget 9+" at bounding box center [244, 59] width 57 height 33
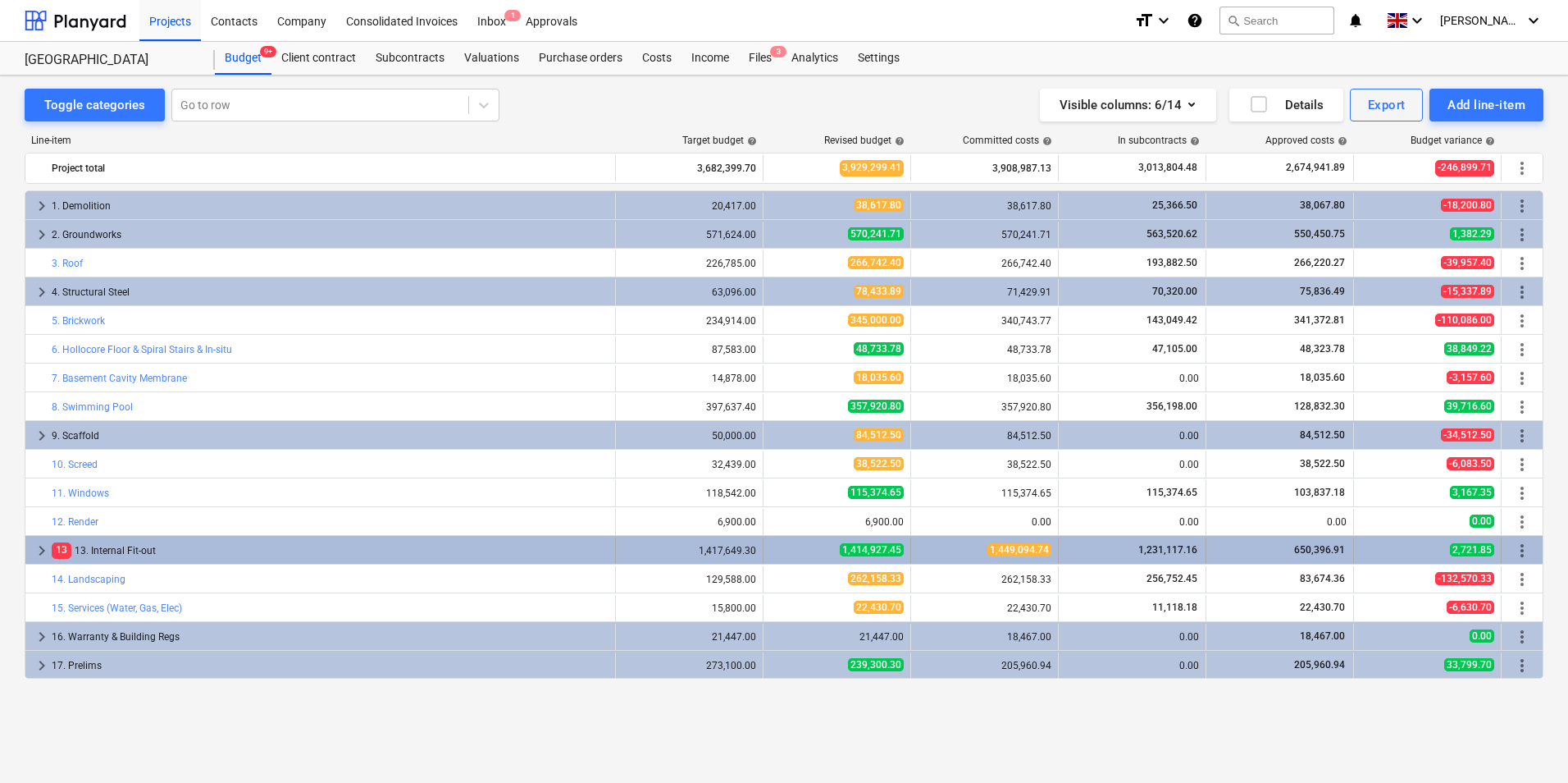
click at [35, 554] on span "keyboard_arrow_right" at bounding box center [42, 550] width 20 height 20
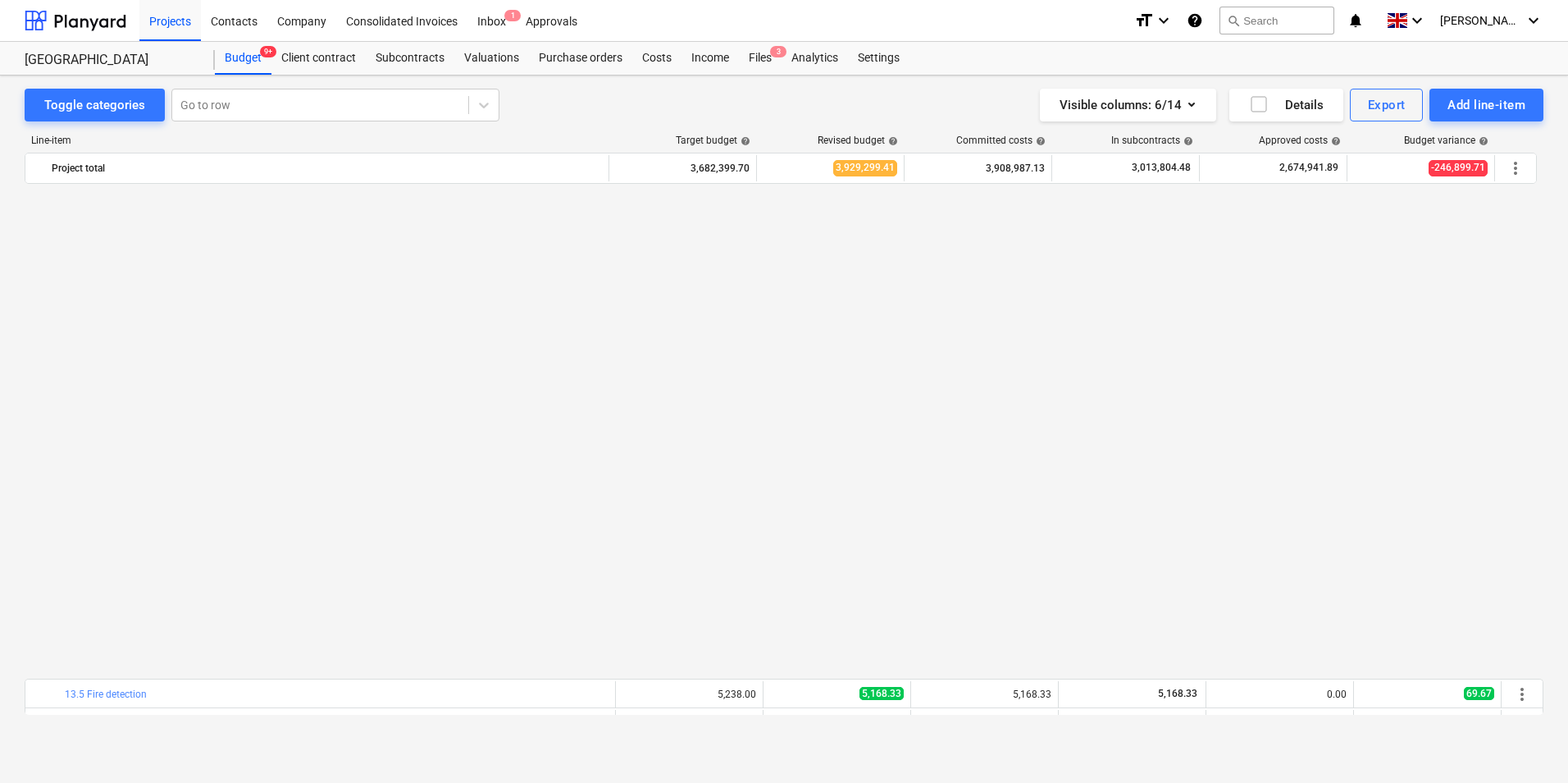
scroll to position [538, 0]
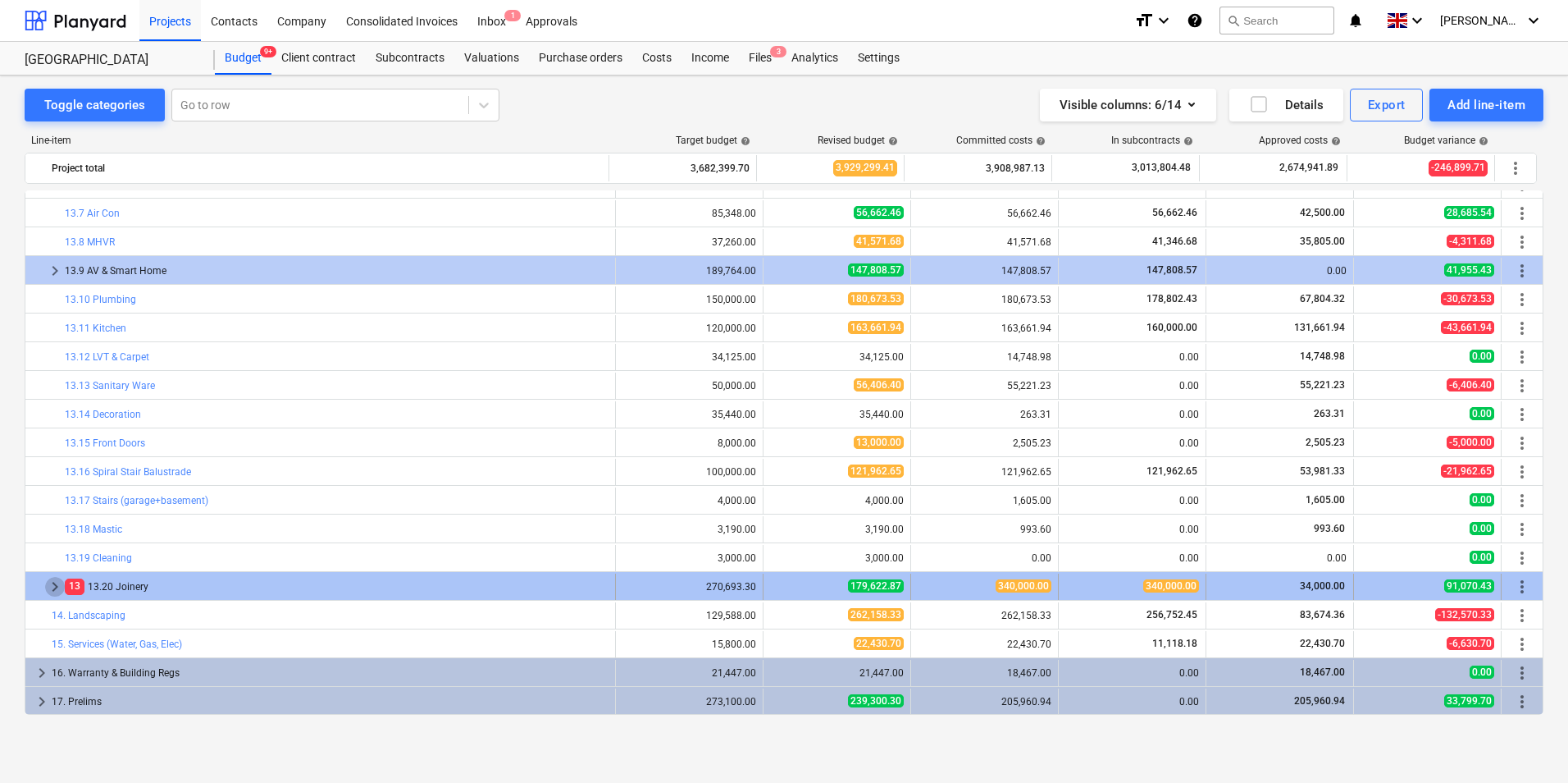
click at [55, 585] on span "keyboard_arrow_right" at bounding box center [55, 587] width 20 height 20
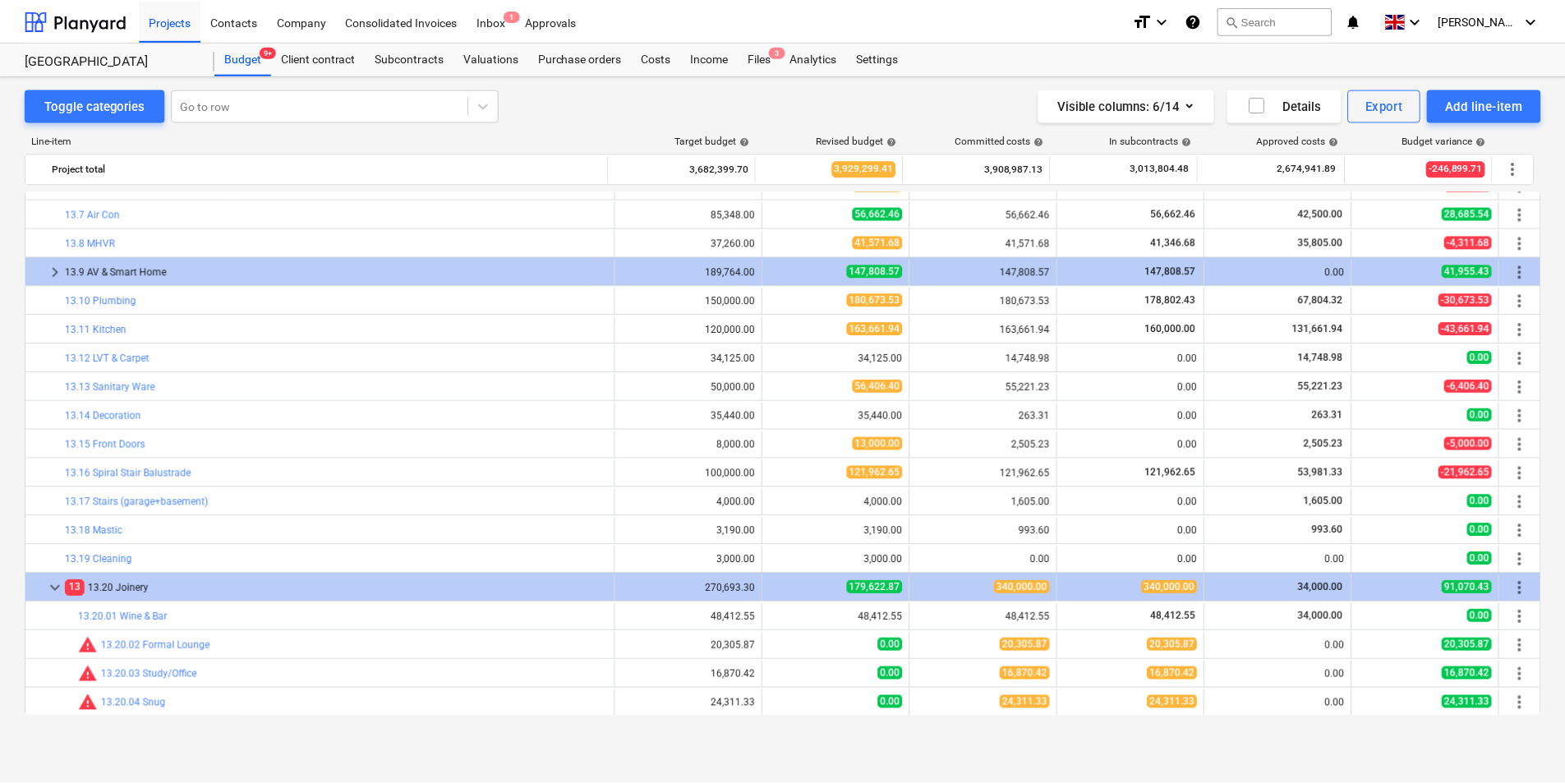
scroll to position [923, 0]
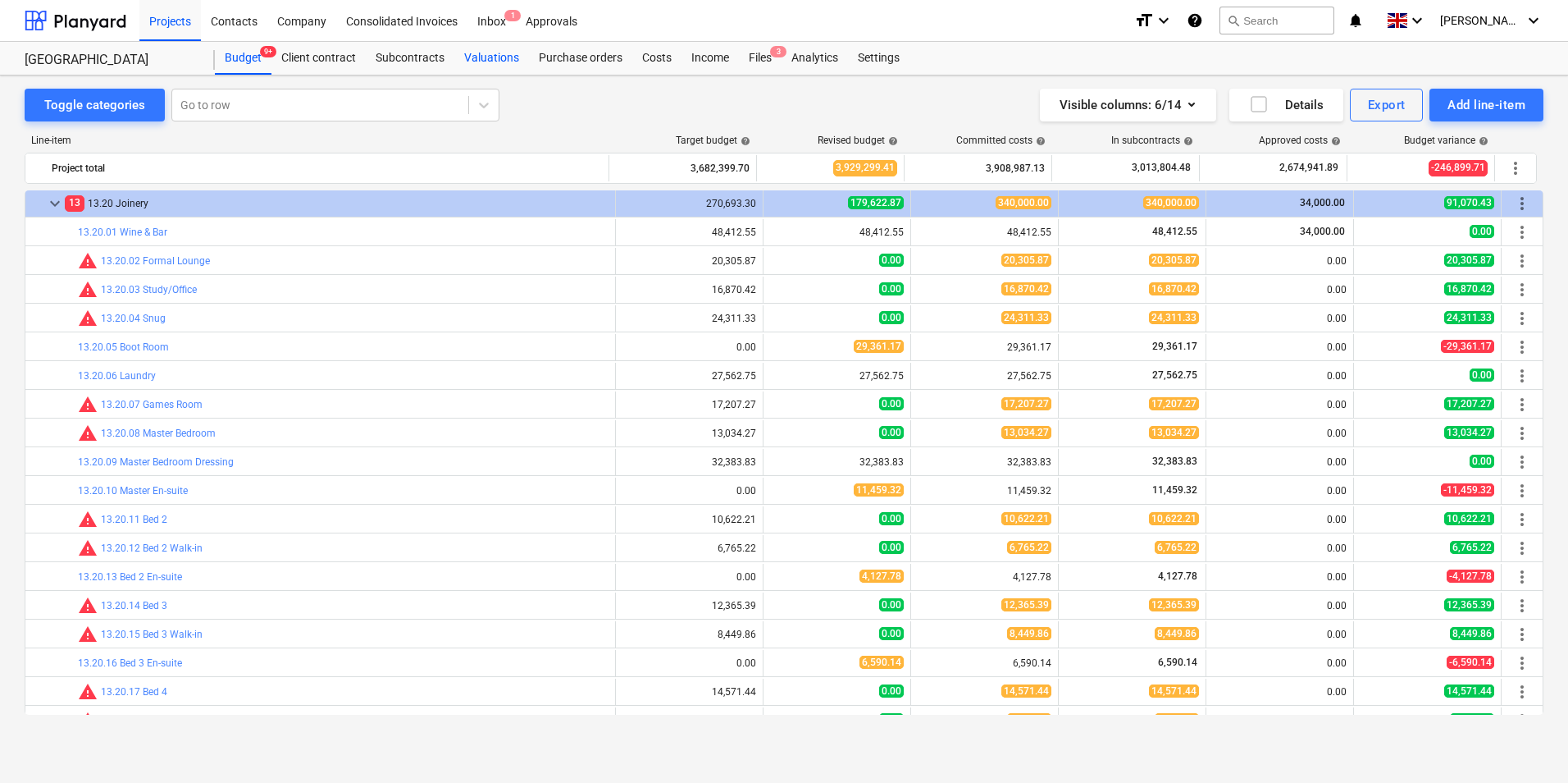
click at [504, 59] on div "Valuations" at bounding box center [492, 59] width 74 height 33
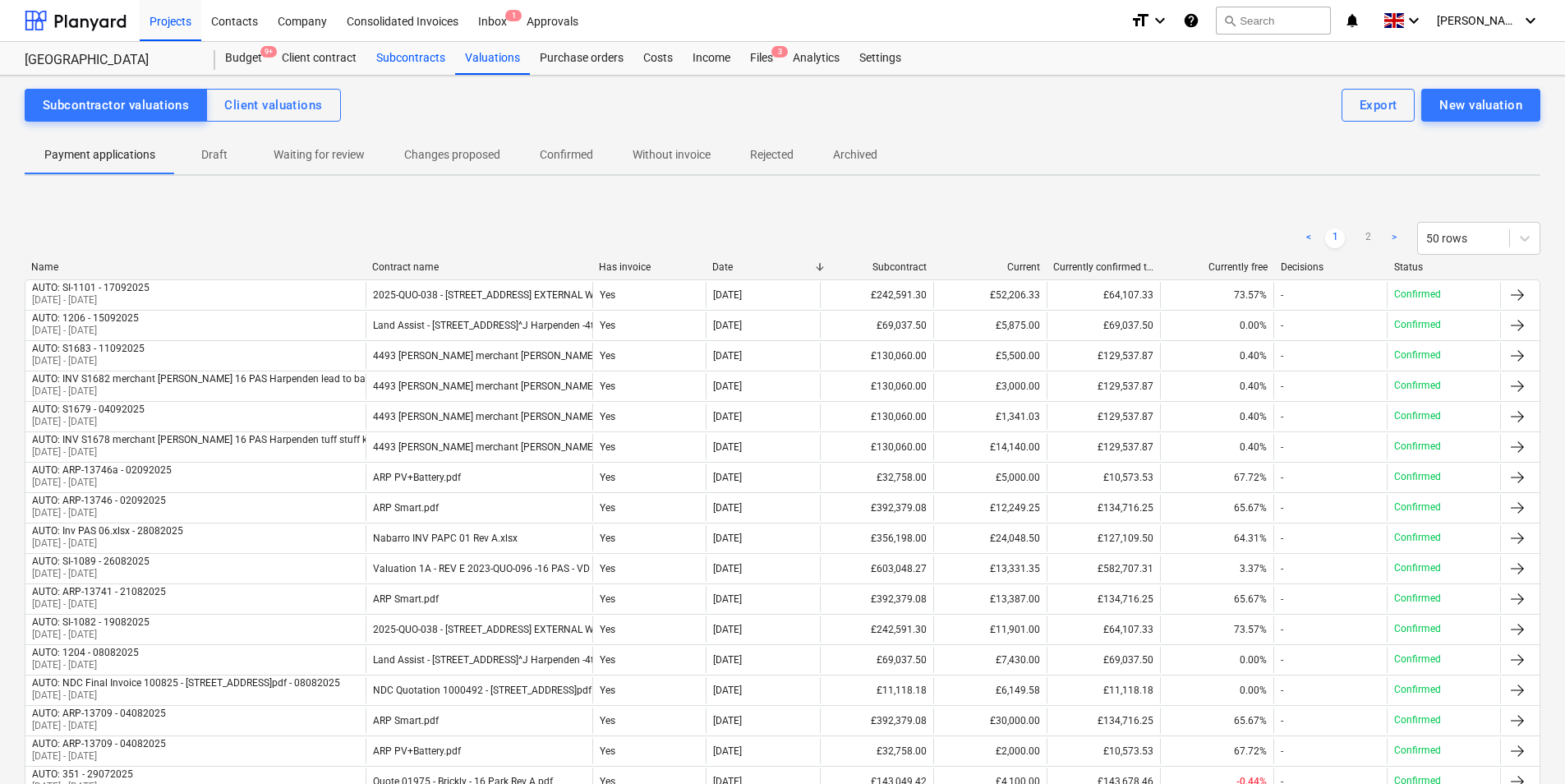
click at [420, 55] on div "Subcontracts" at bounding box center [411, 59] width 88 height 33
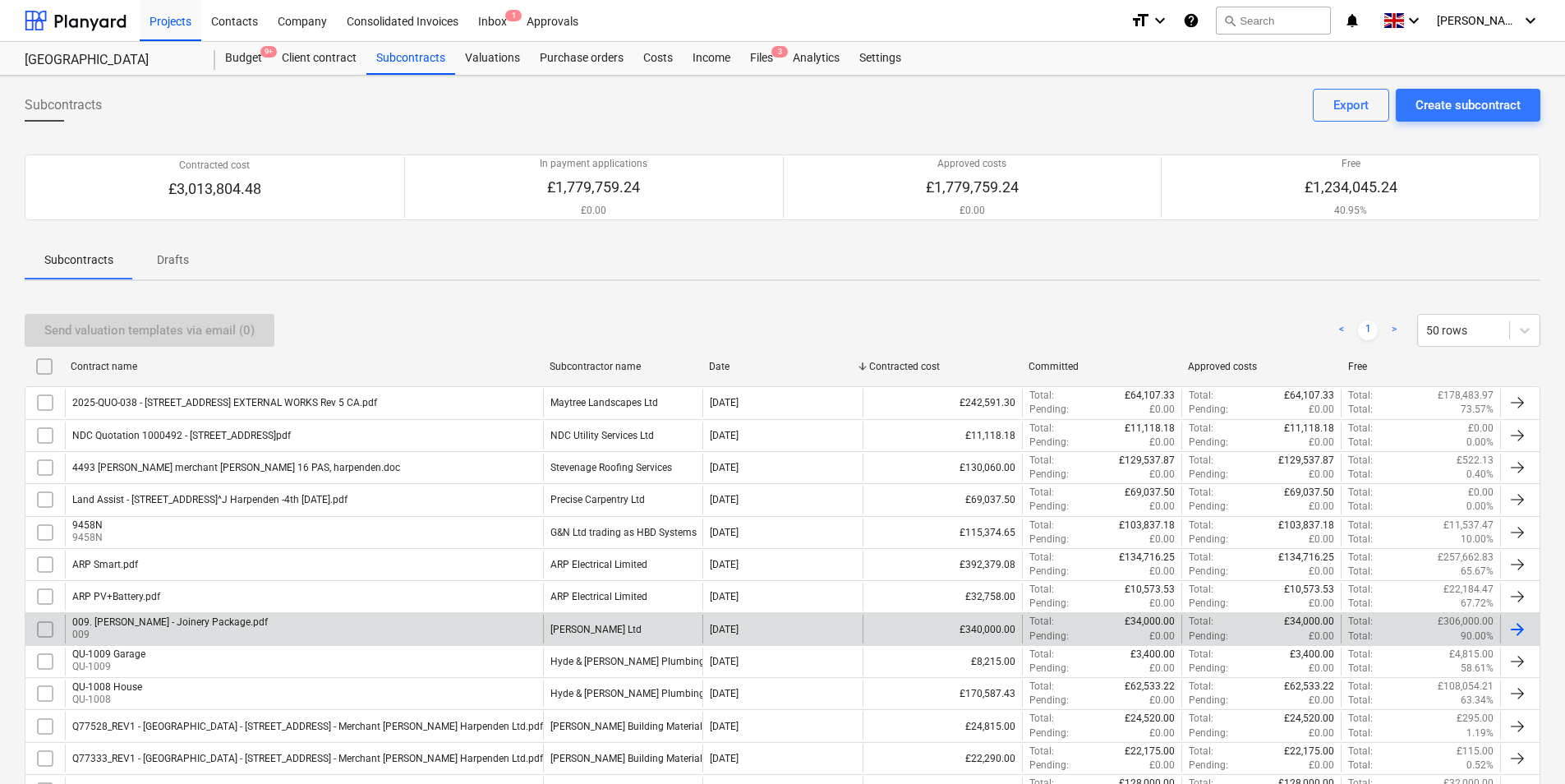
click at [597, 630] on div "[PERSON_NAME] Ltd" at bounding box center [596, 630] width 91 height 12
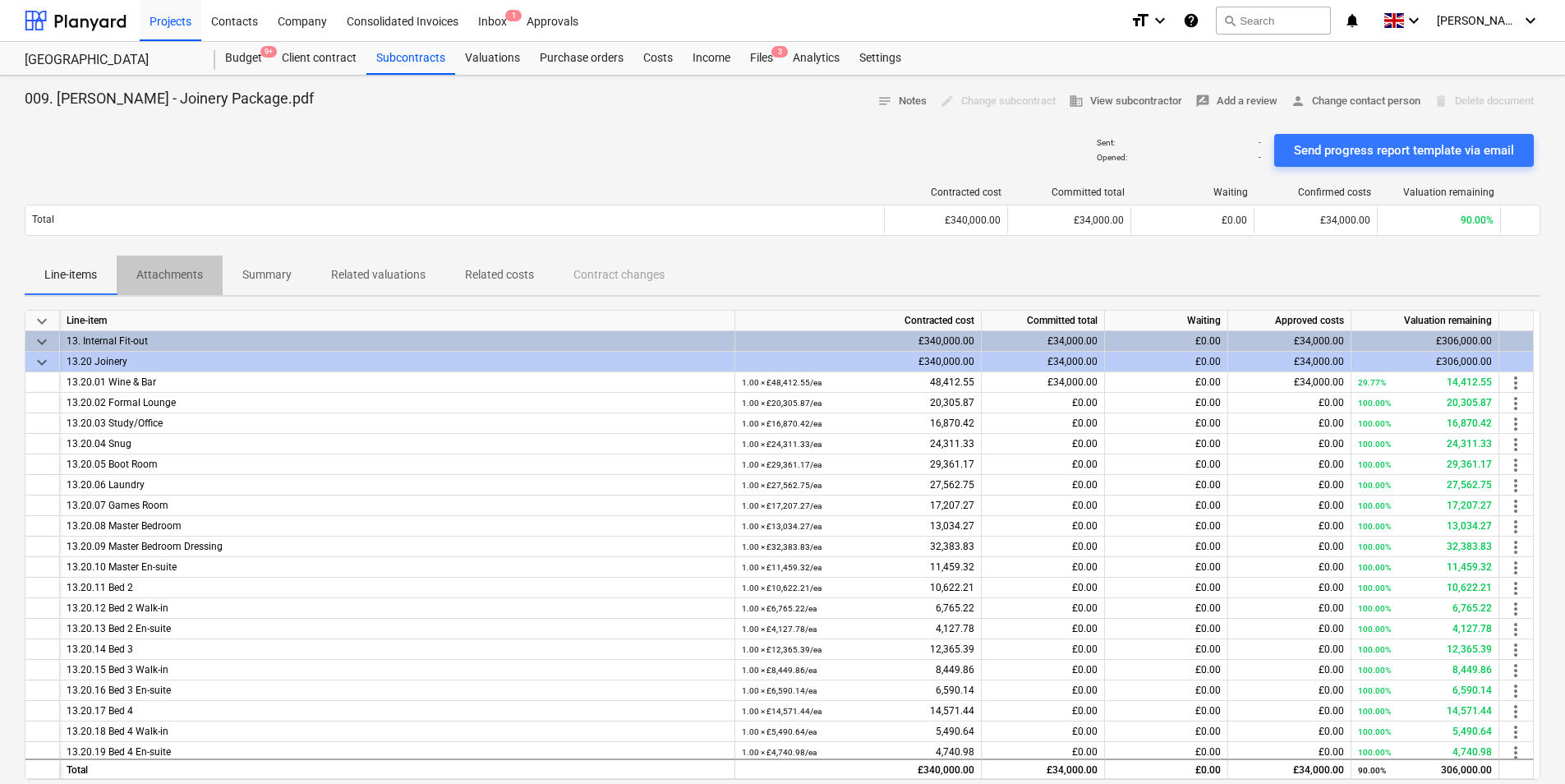
drag, startPoint x: 185, startPoint y: 267, endPoint x: 186, endPoint y: 276, distance: 9.1
click at [185, 268] on p "Attachments" at bounding box center [169, 274] width 67 height 17
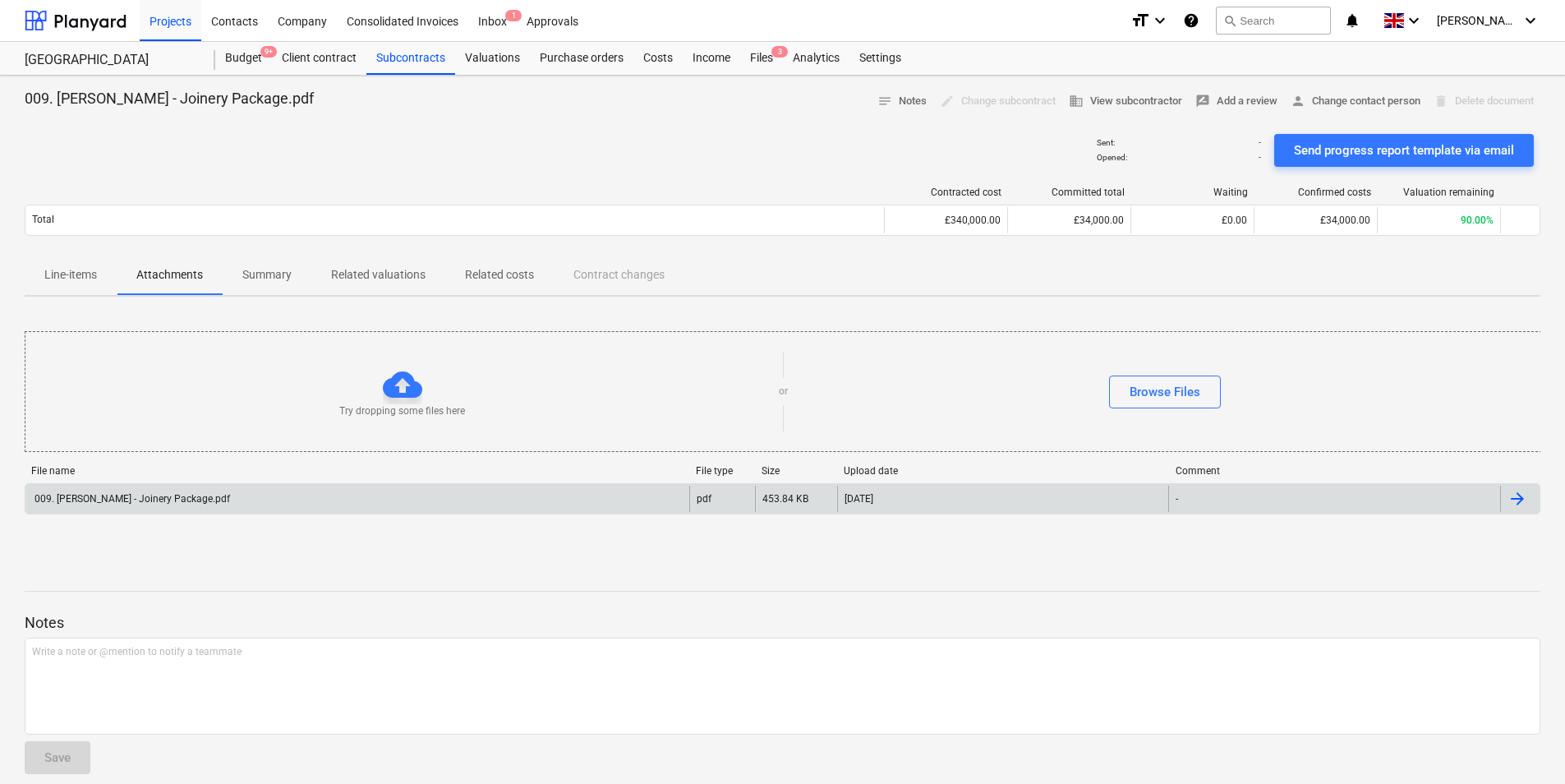
click at [471, 503] on div "009. [PERSON_NAME] - Joinery Package.pdf" at bounding box center [358, 499] width 664 height 26
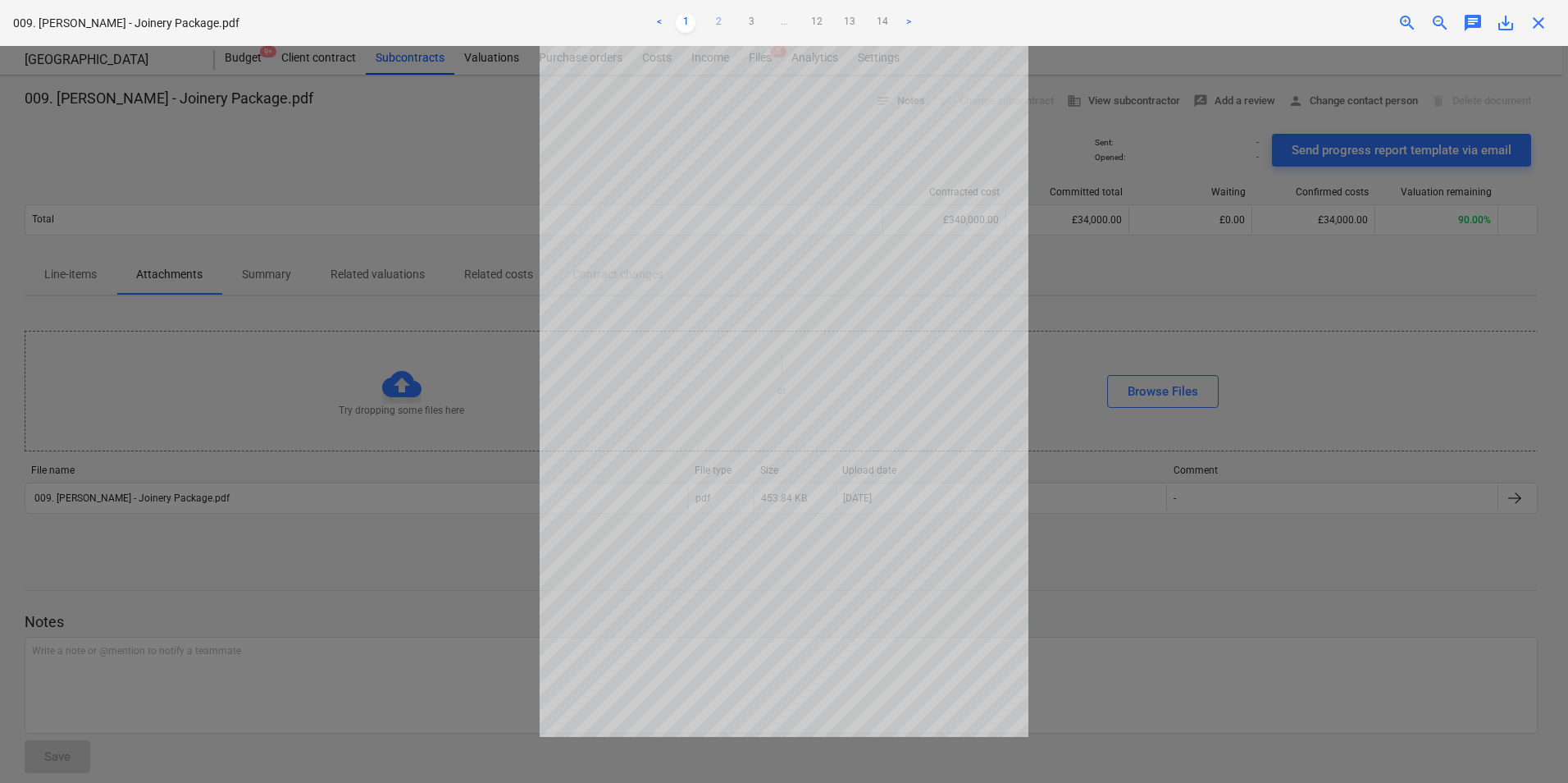
drag, startPoint x: 727, startPoint y: 17, endPoint x: 720, endPoint y: 22, distance: 8.6
click at [727, 17] on link "2" at bounding box center [718, 23] width 20 height 20
click at [751, 20] on link "3" at bounding box center [751, 23] width 20 height 20
click at [1328, 657] on div at bounding box center [784, 414] width 1568 height 737
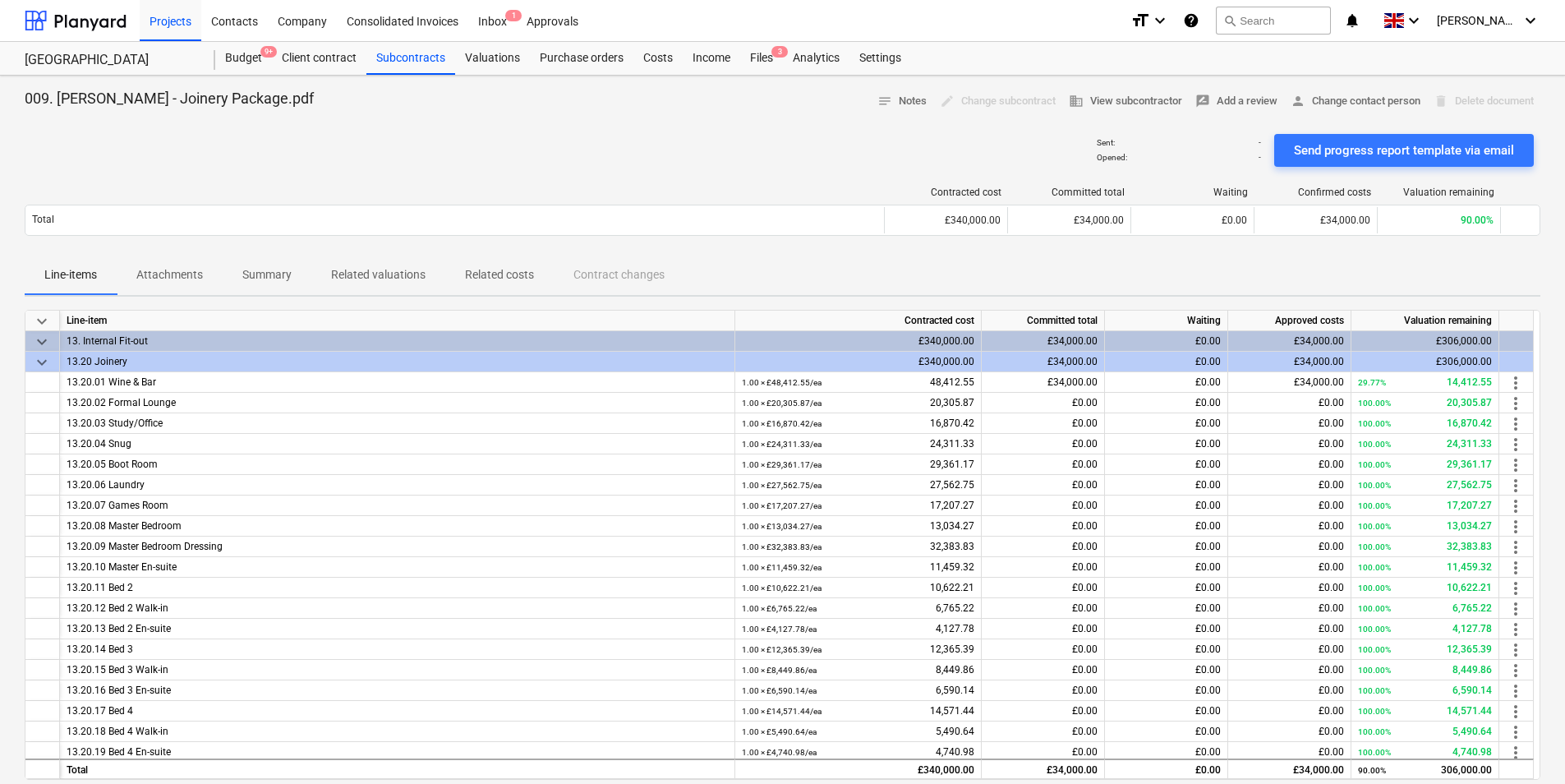
click at [495, 275] on p "Related costs" at bounding box center [500, 274] width 69 height 17
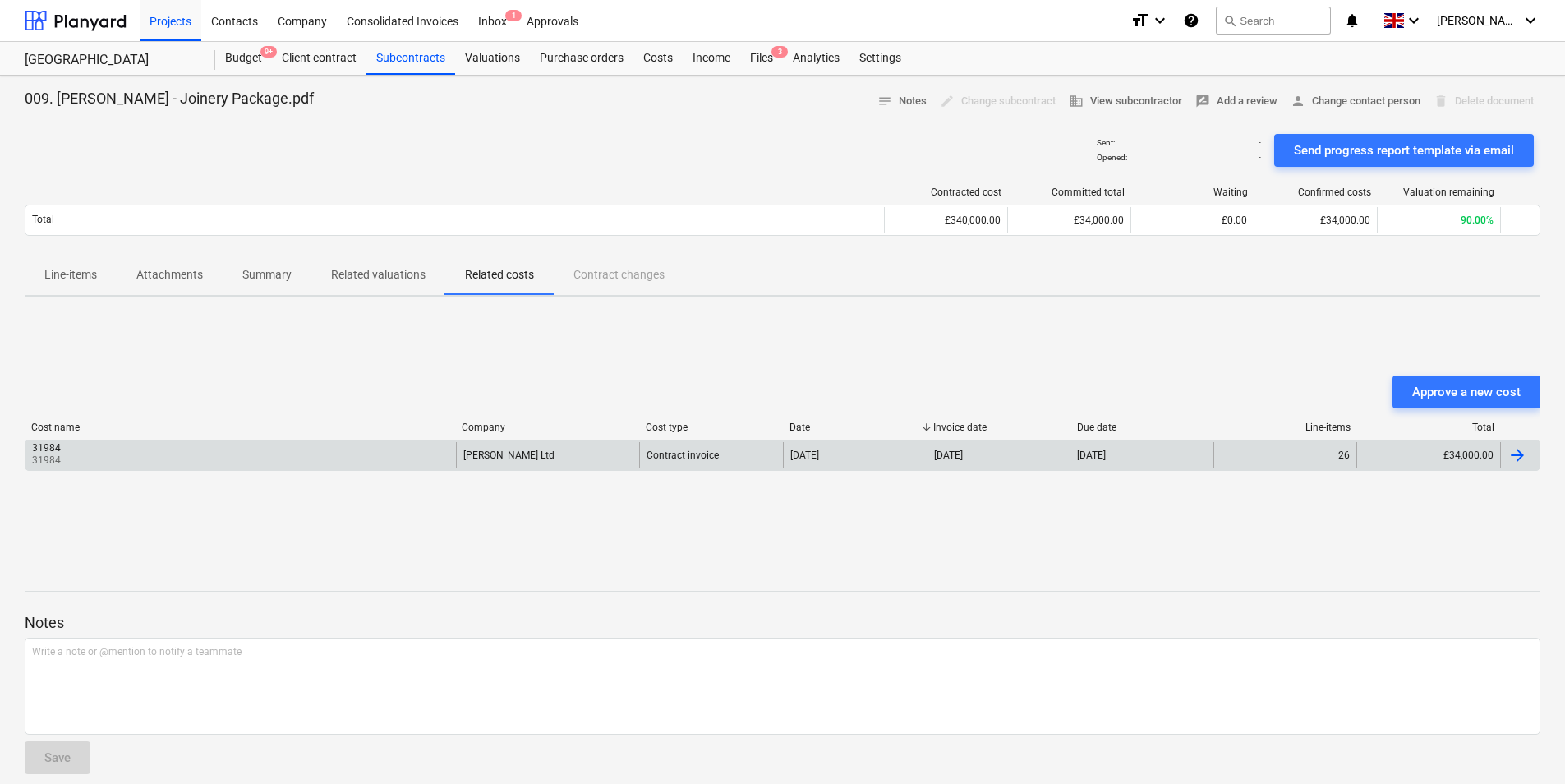
click at [78, 458] on div "31984 31984" at bounding box center [240, 455] width 430 height 26
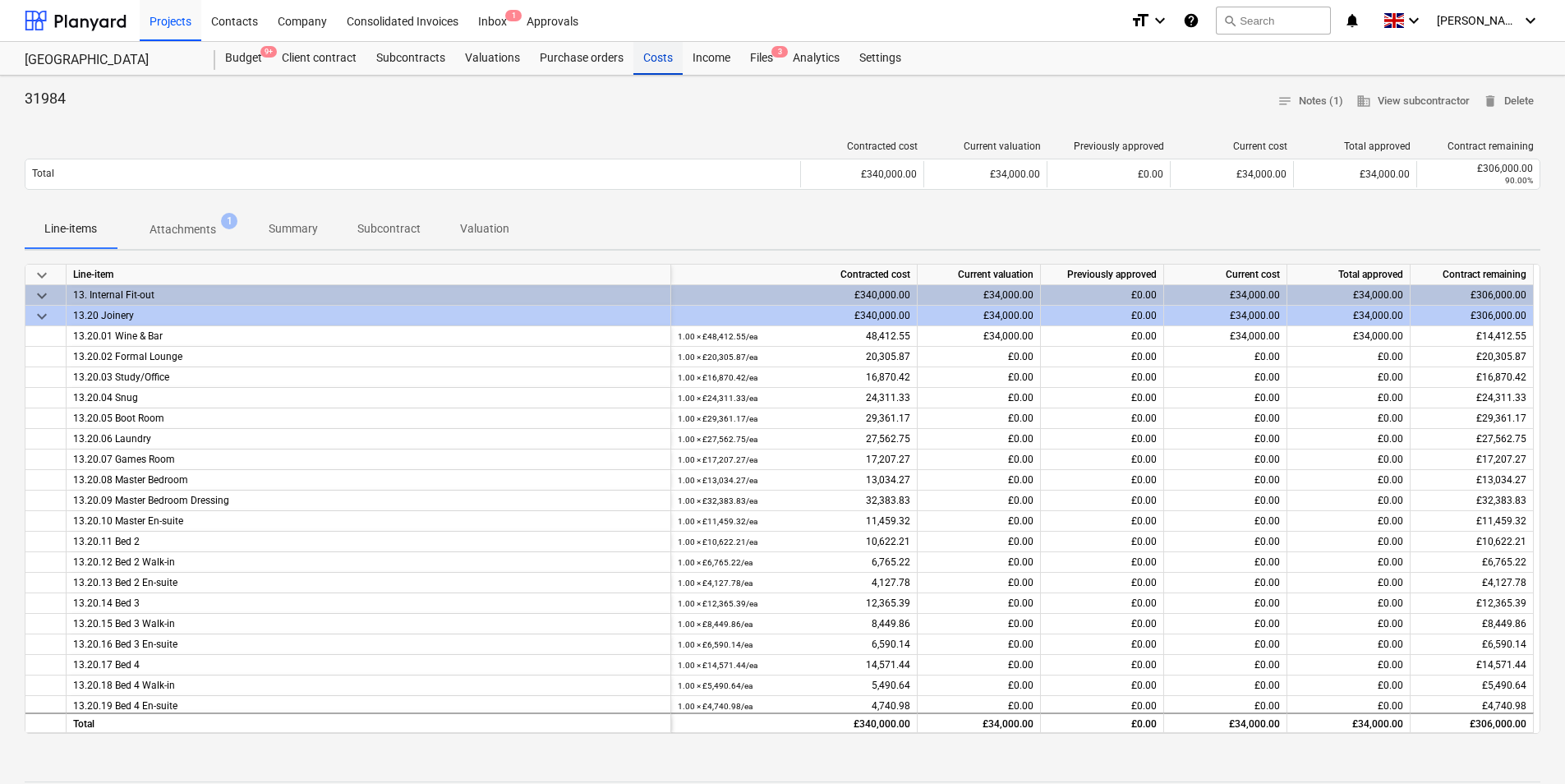
click at [645, 63] on div "Costs" at bounding box center [659, 59] width 50 height 33
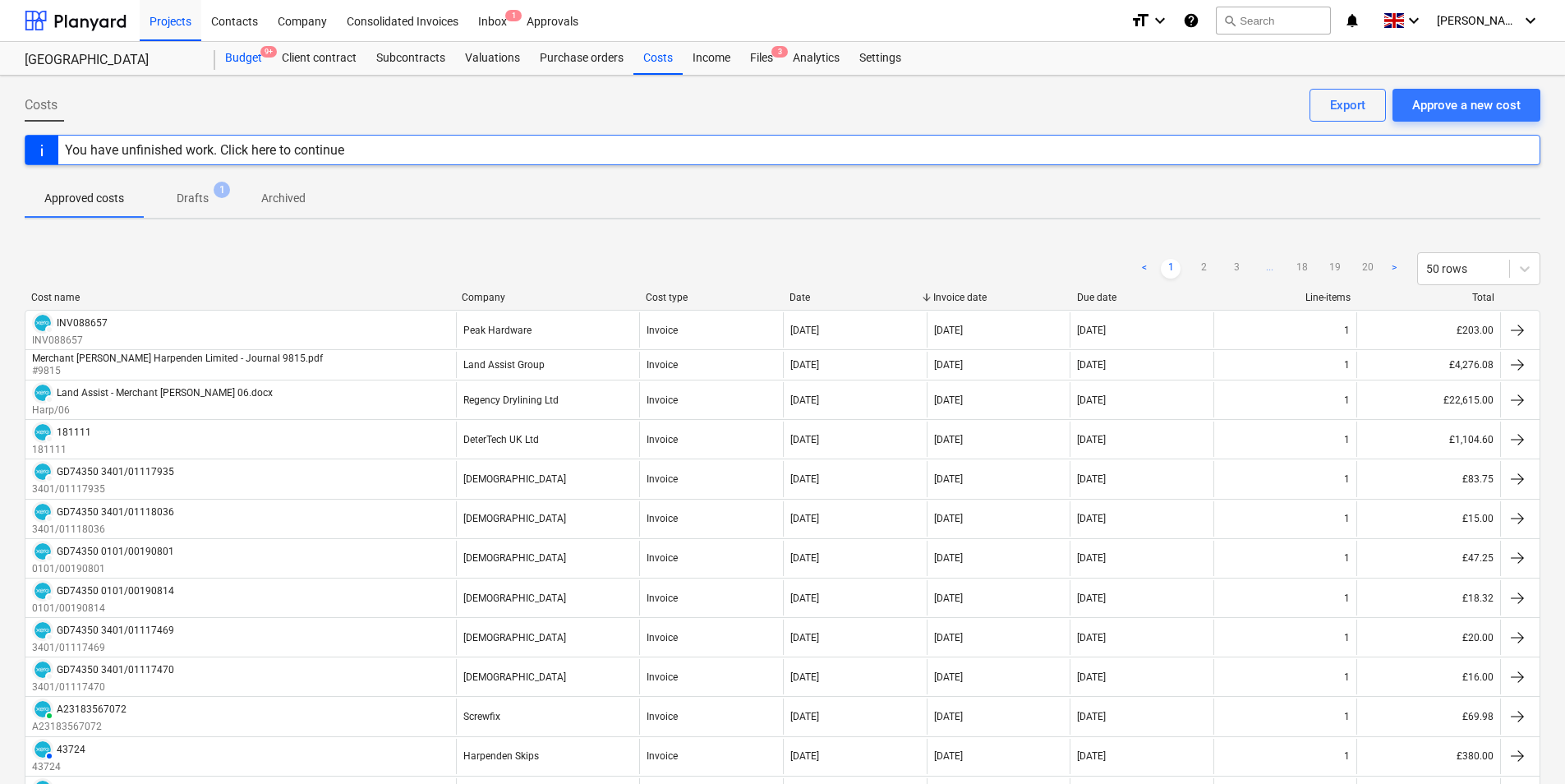
click at [241, 60] on div "Budget 9+" at bounding box center [244, 59] width 57 height 33
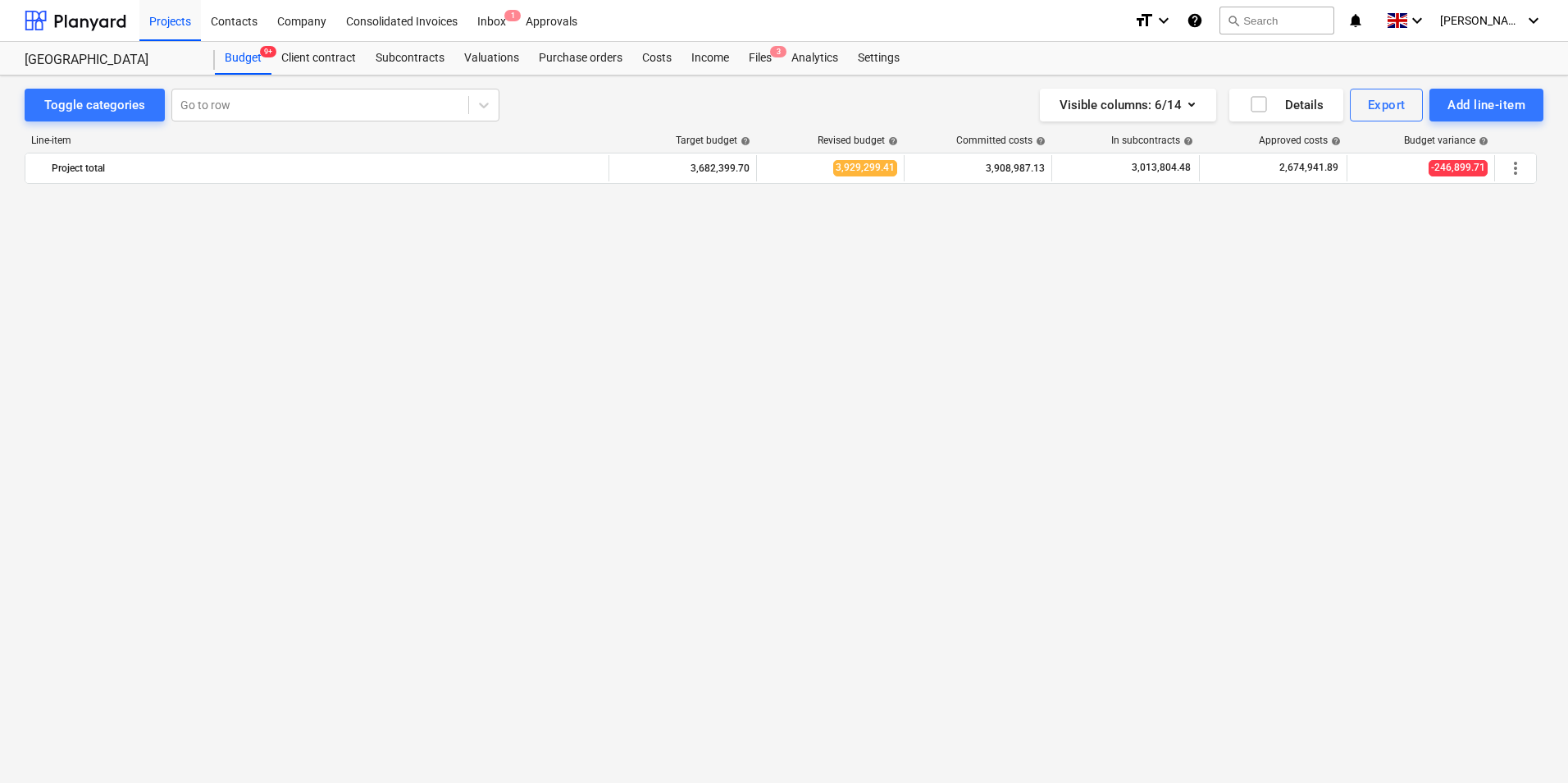
scroll to position [520, 0]
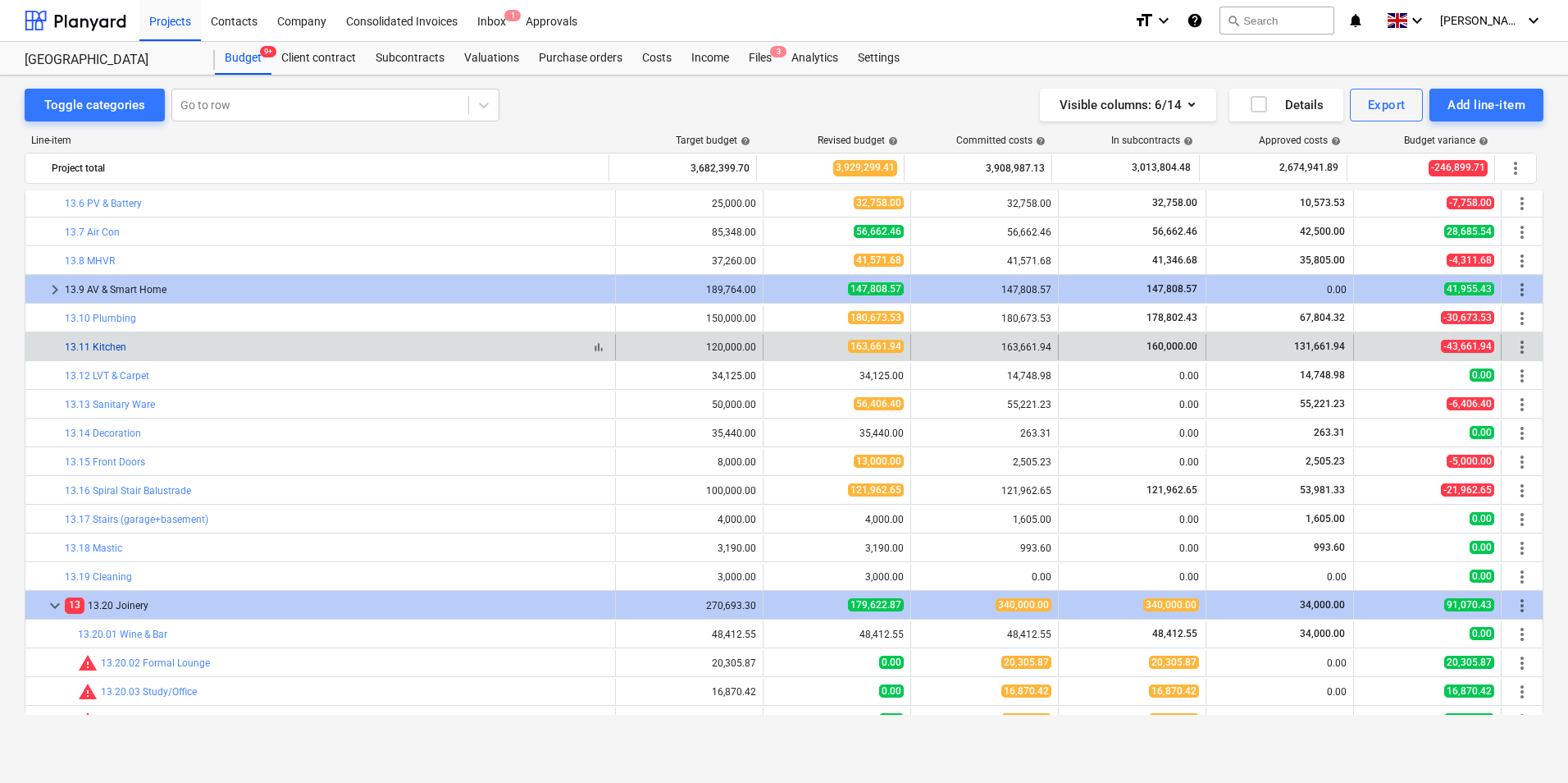
click at [114, 349] on link "13.11 Kitchen" at bounding box center [96, 347] width 62 height 12
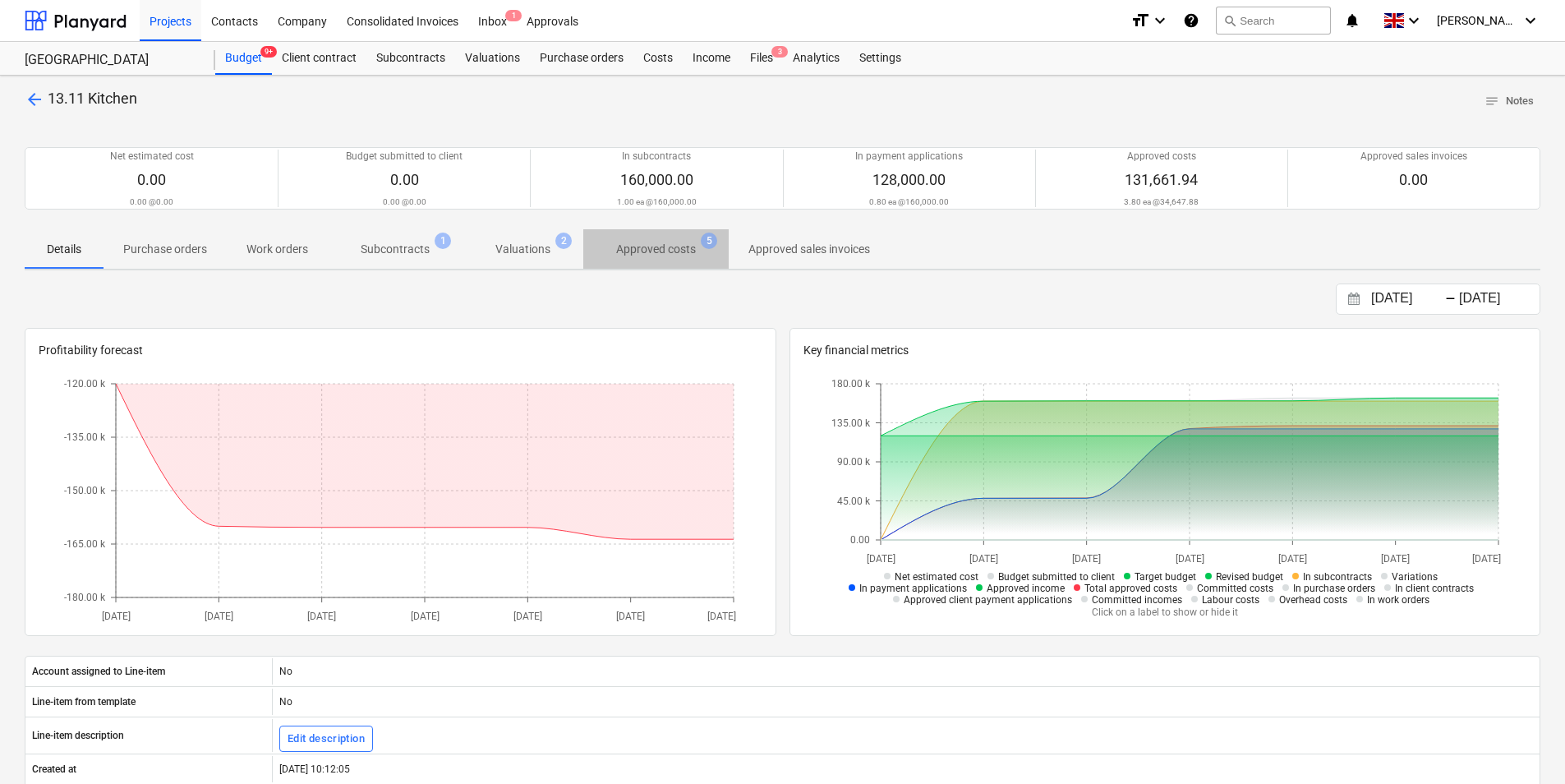
click at [658, 248] on p "Approved costs" at bounding box center [656, 249] width 79 height 17
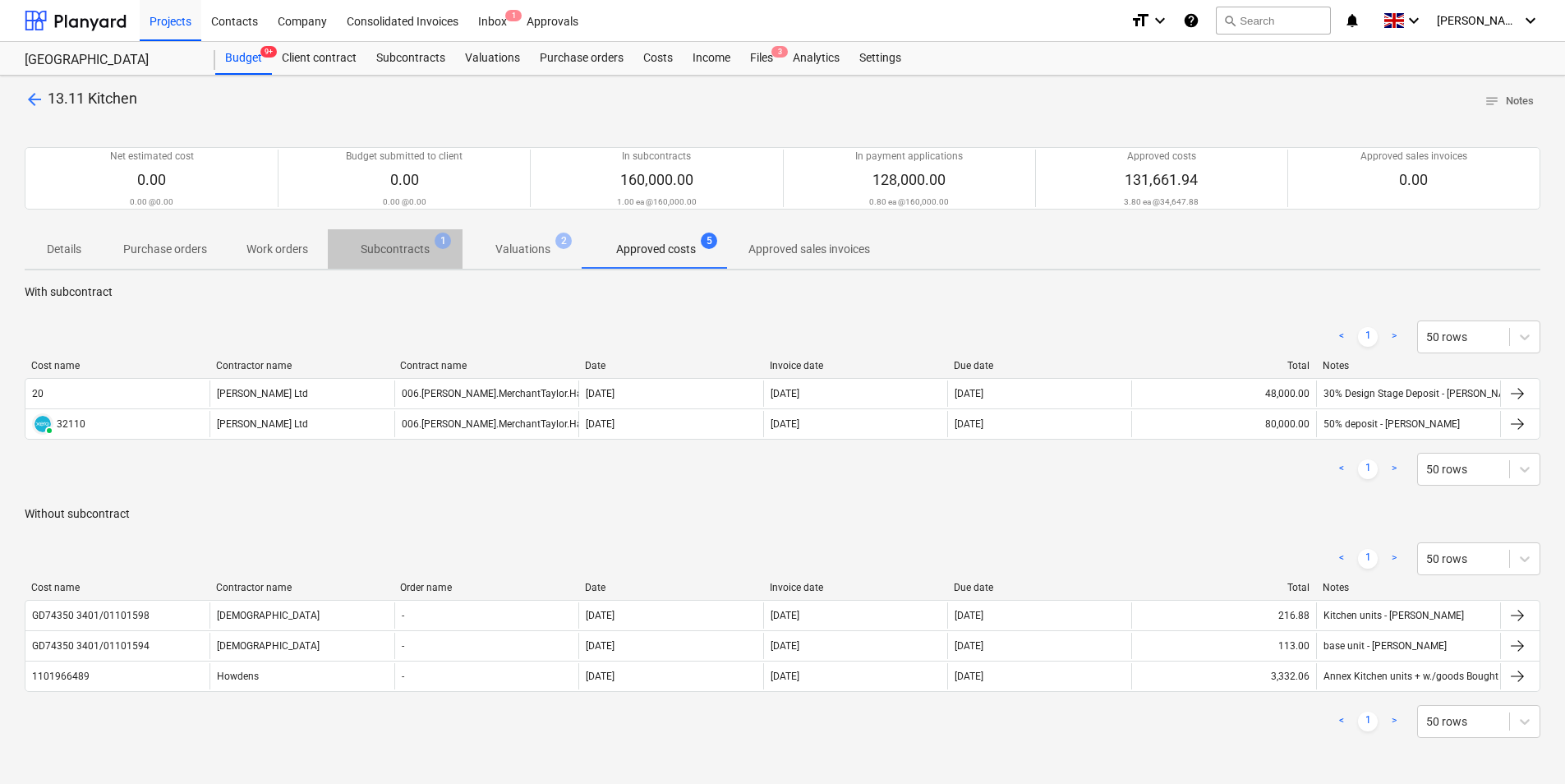
click at [400, 249] on p "Subcontracts" at bounding box center [396, 249] width 69 height 17
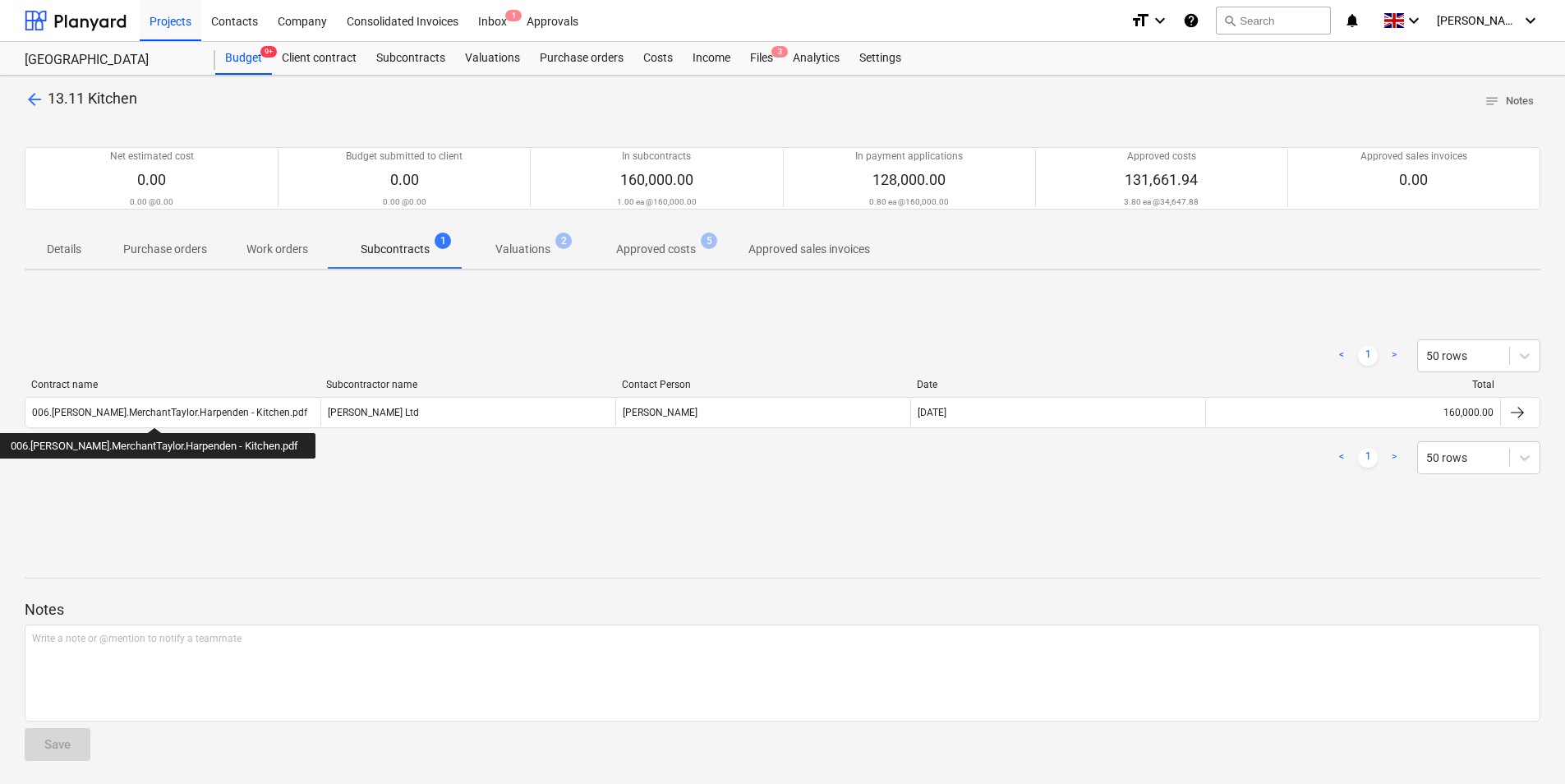
click at [151, 412] on div "006.[PERSON_NAME].MerchantTaylor.Harpenden - Kitchen.pdf" at bounding box center [169, 412] width 275 height 12
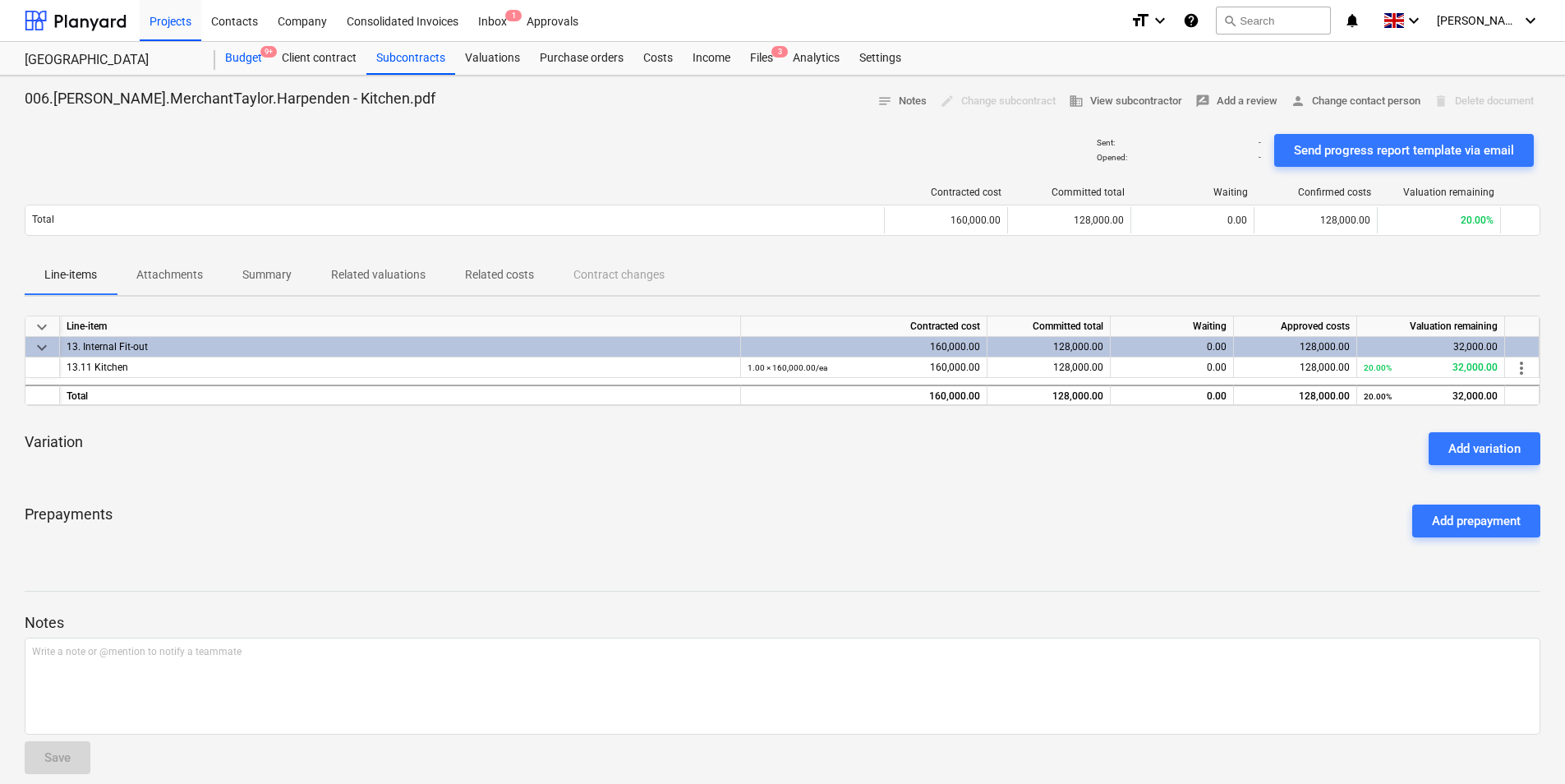
click at [250, 61] on div "Budget 9+" at bounding box center [244, 59] width 57 height 33
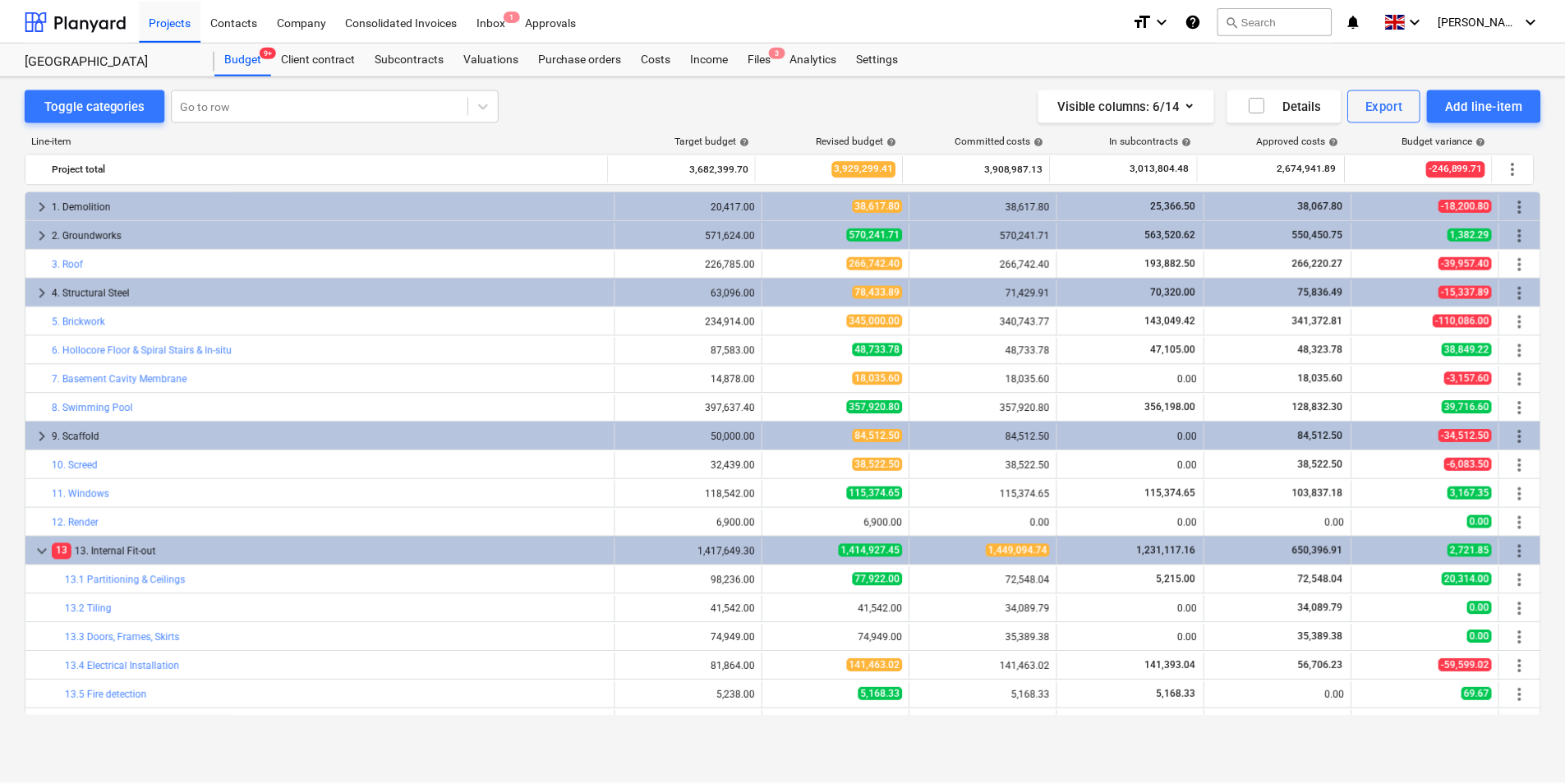
scroll to position [520, 0]
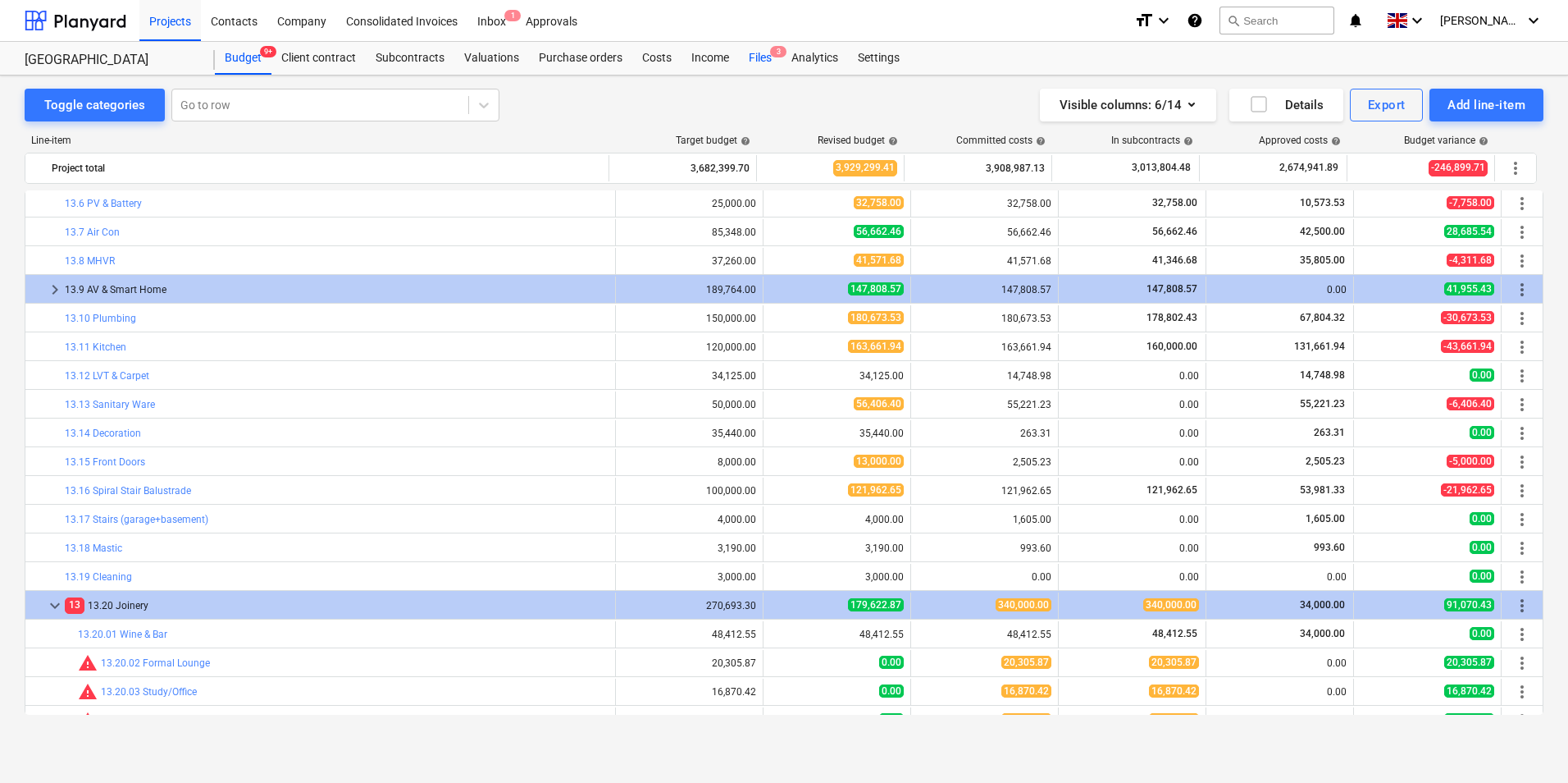
click at [770, 57] on div "Files 3" at bounding box center [760, 59] width 43 height 33
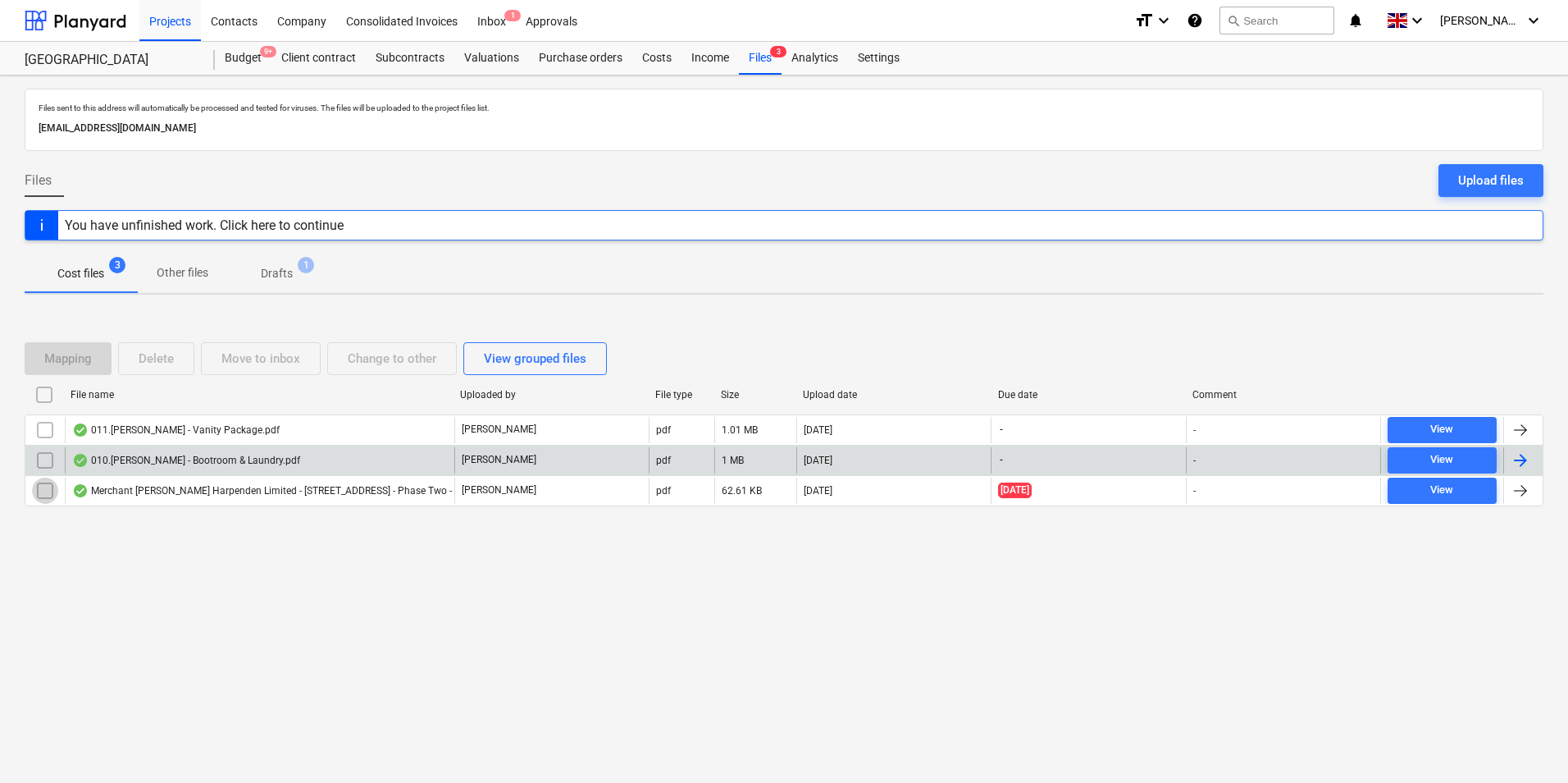
drag, startPoint x: 40, startPoint y: 495, endPoint x: 59, endPoint y: 465, distance: 35.5
click at [46, 481] on input "checkbox" at bounding box center [45, 491] width 26 height 26
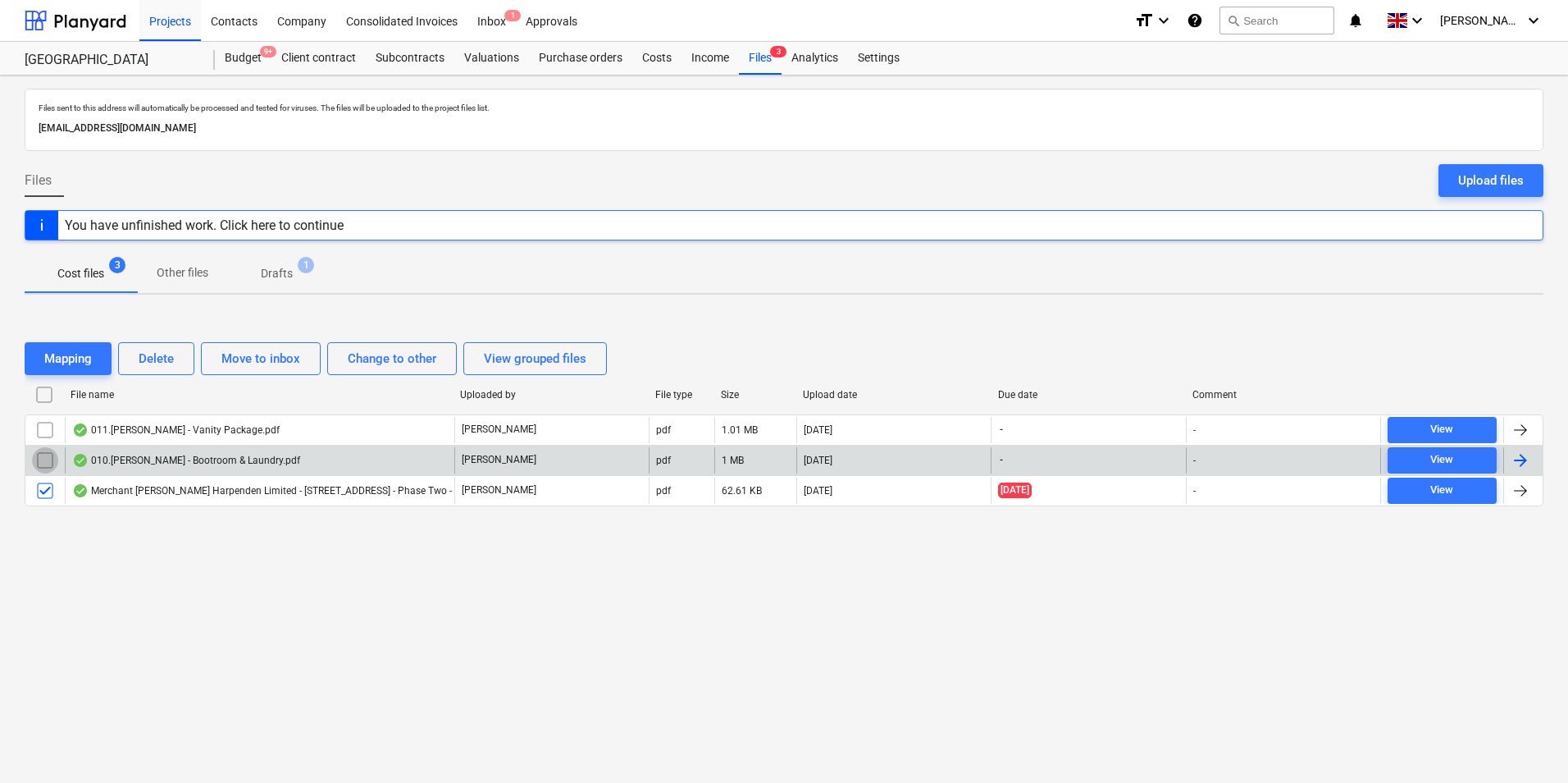
click at [49, 465] on input "checkbox" at bounding box center [45, 460] width 26 height 26
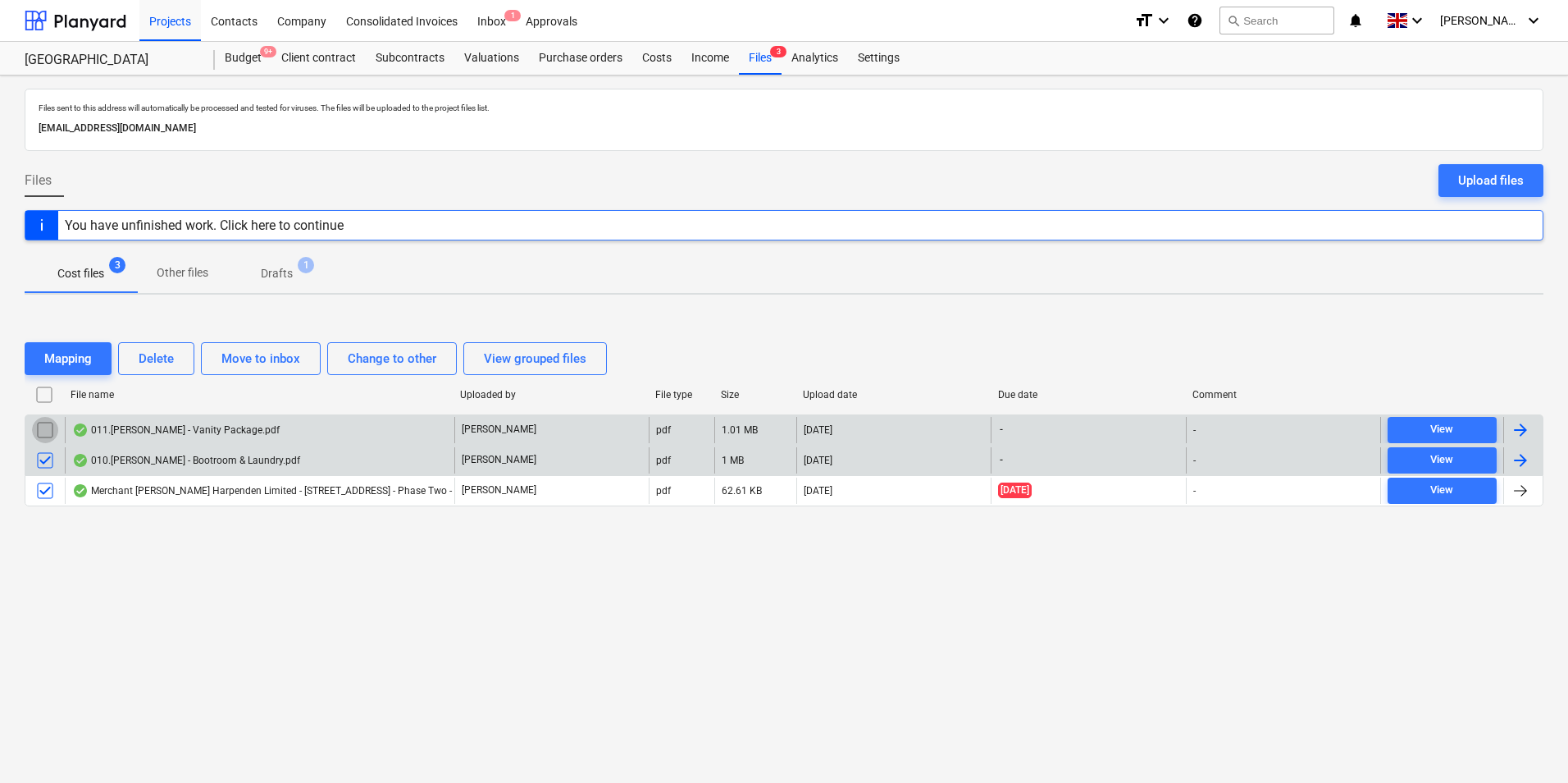
click at [43, 431] on input "checkbox" at bounding box center [45, 430] width 26 height 26
click at [70, 368] on div "Mapping" at bounding box center [68, 359] width 48 height 21
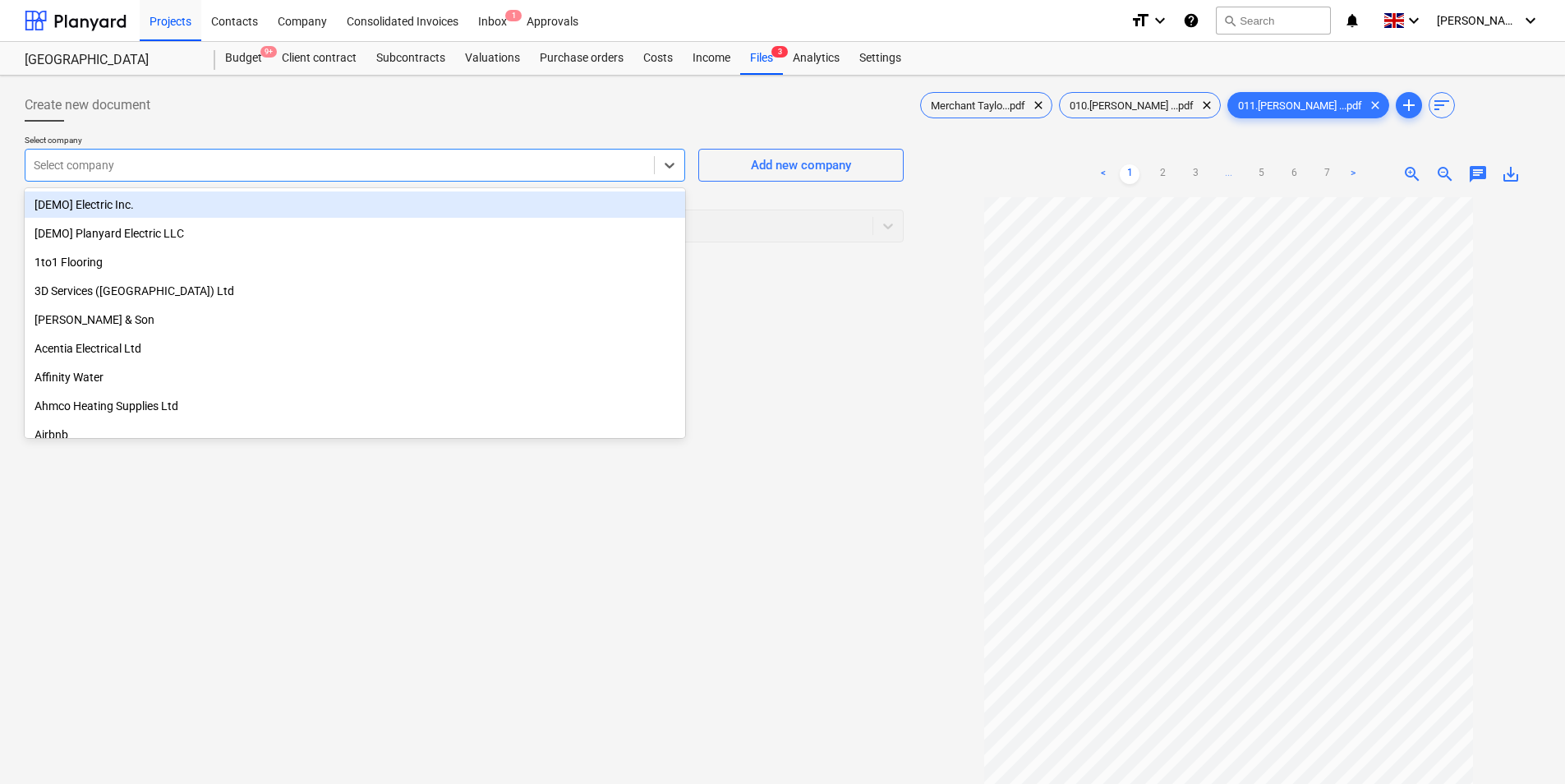
click at [245, 175] on div "Select company" at bounding box center [340, 165] width 629 height 23
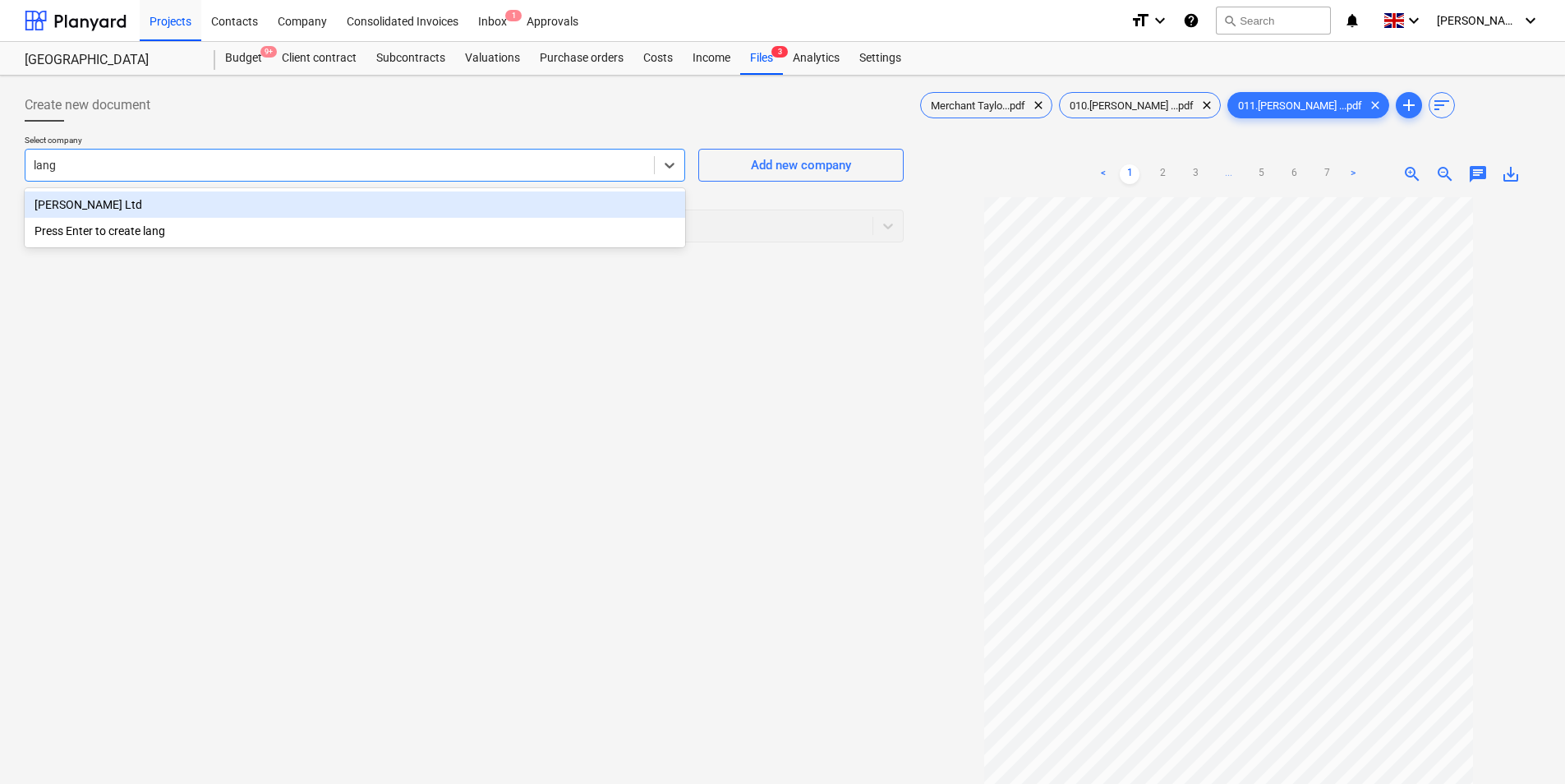
type input "langs"
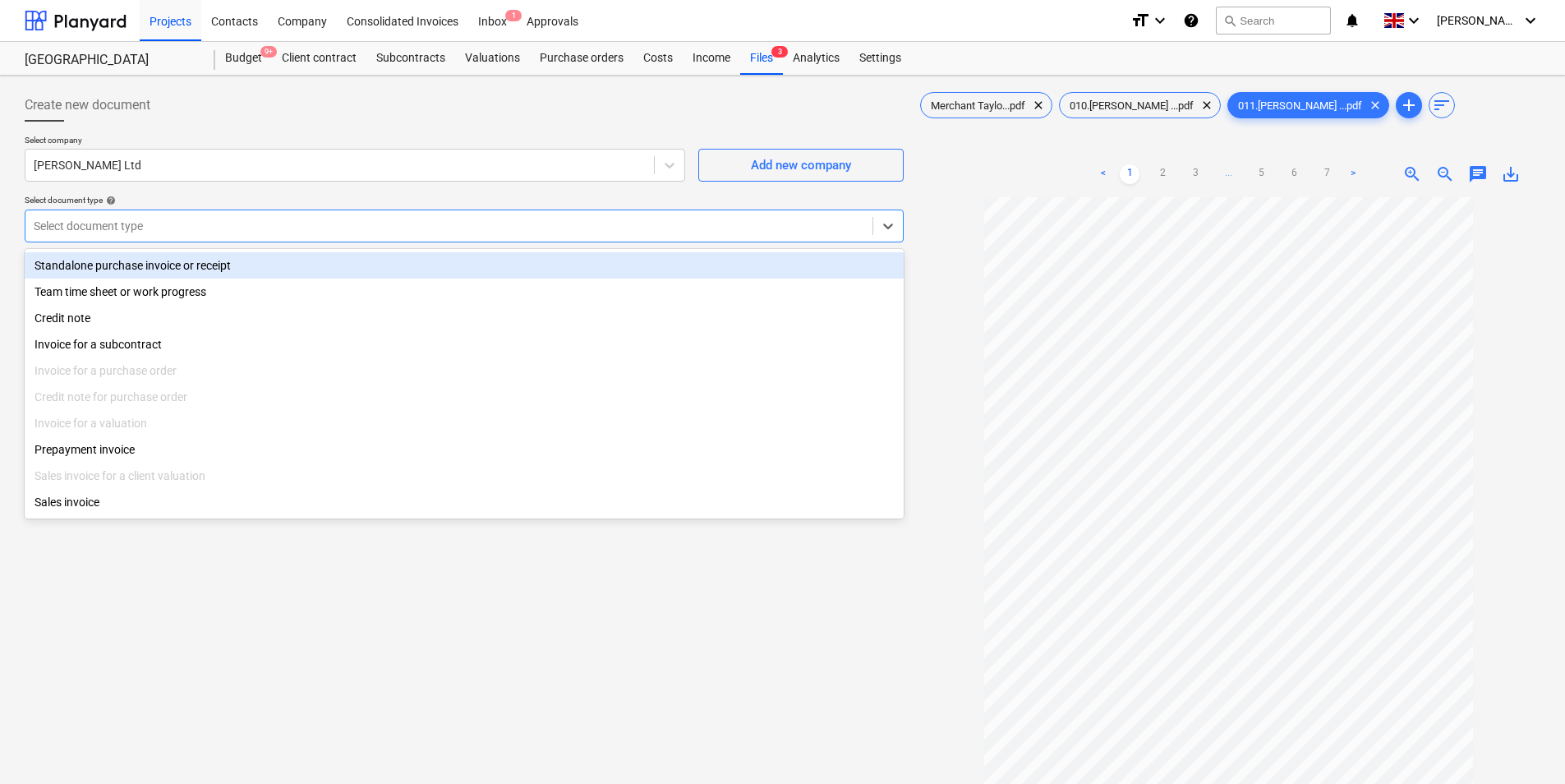
click at [160, 230] on div at bounding box center [449, 226] width 830 height 17
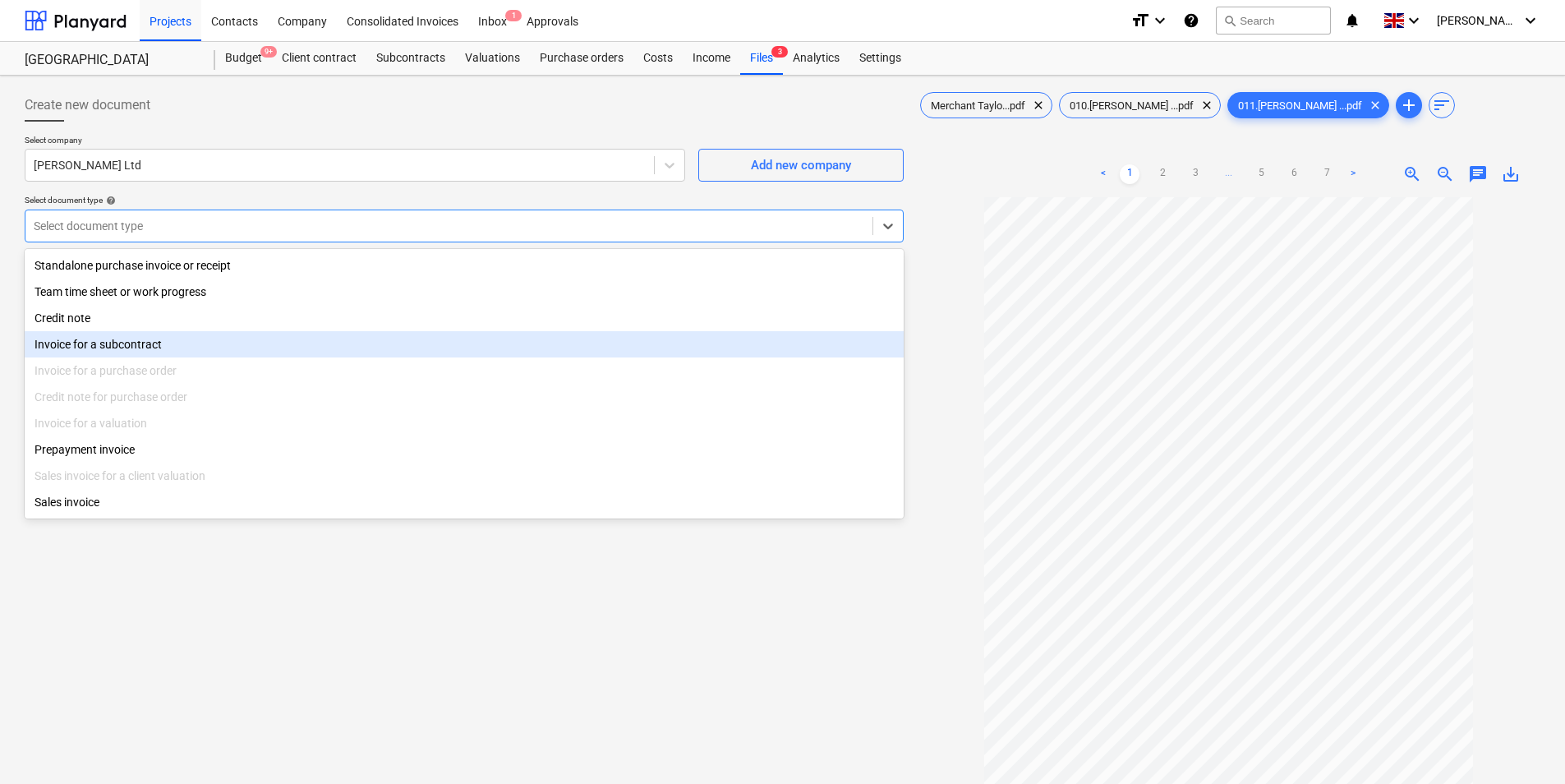
click at [183, 349] on div "Invoice for a subcontract" at bounding box center [464, 344] width 879 height 26
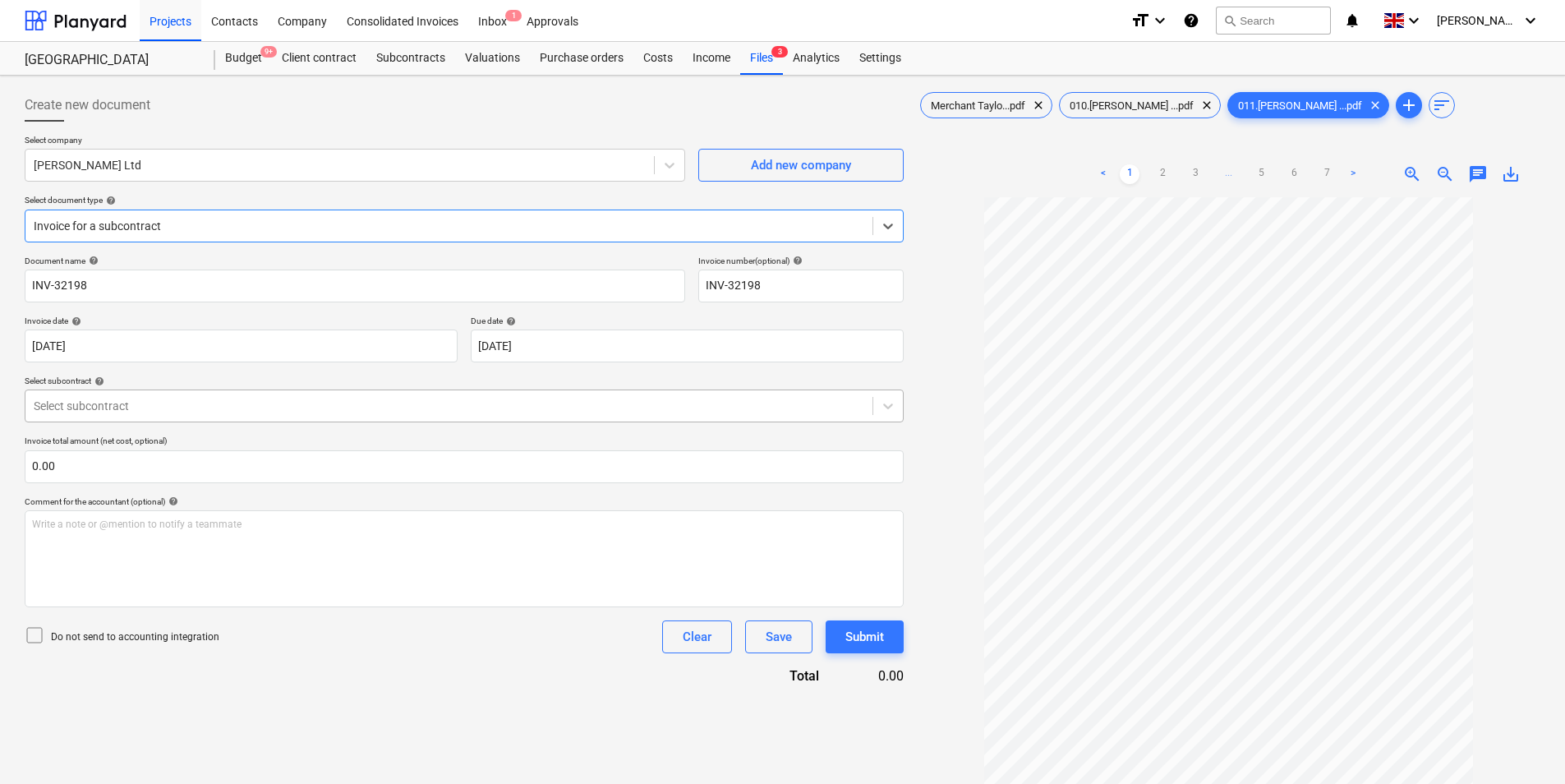
click at [263, 400] on div at bounding box center [449, 406] width 830 height 17
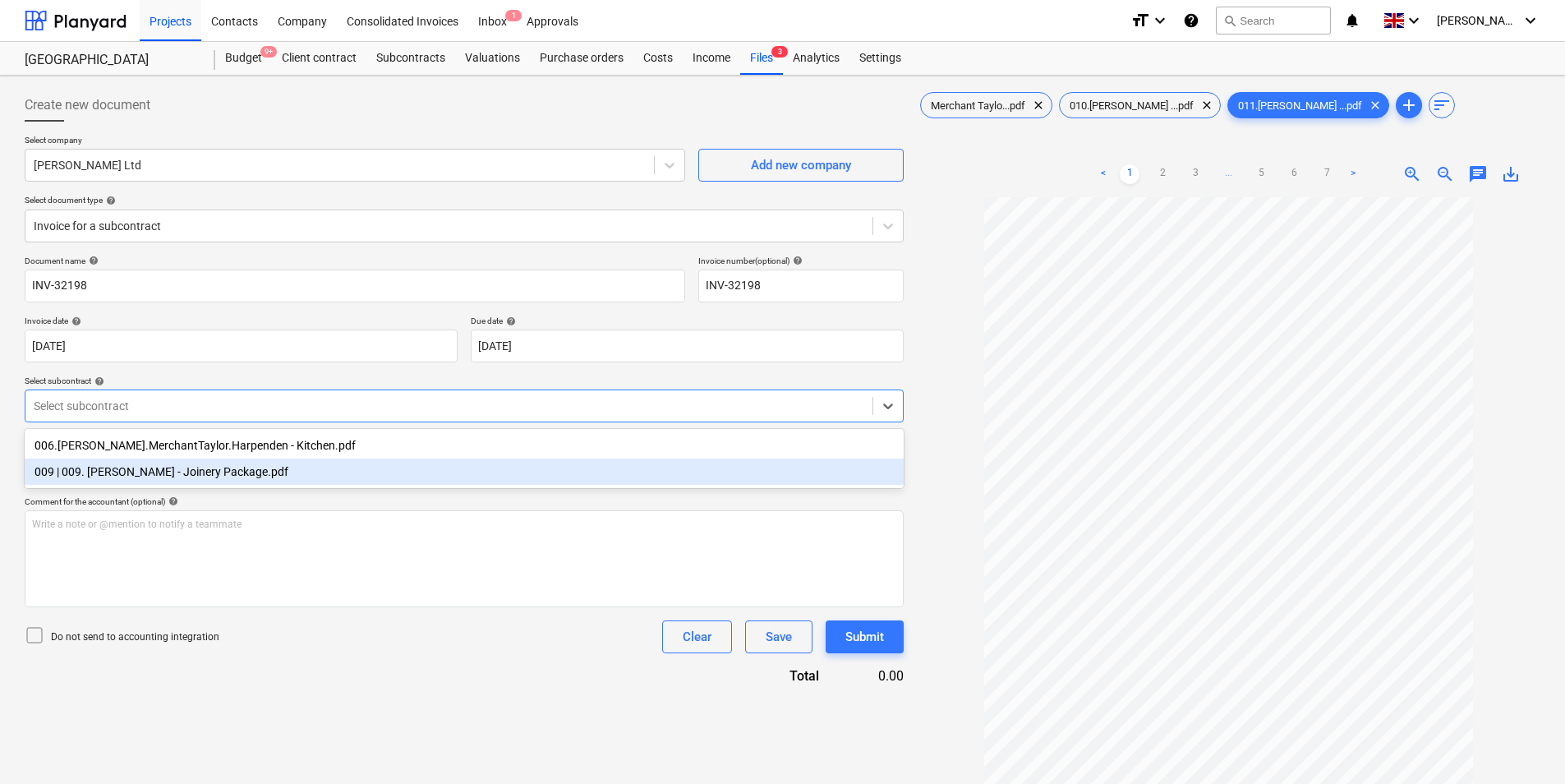
click at [263, 468] on div "009 | 009. [PERSON_NAME] - Joinery Package.pdf" at bounding box center [464, 472] width 879 height 26
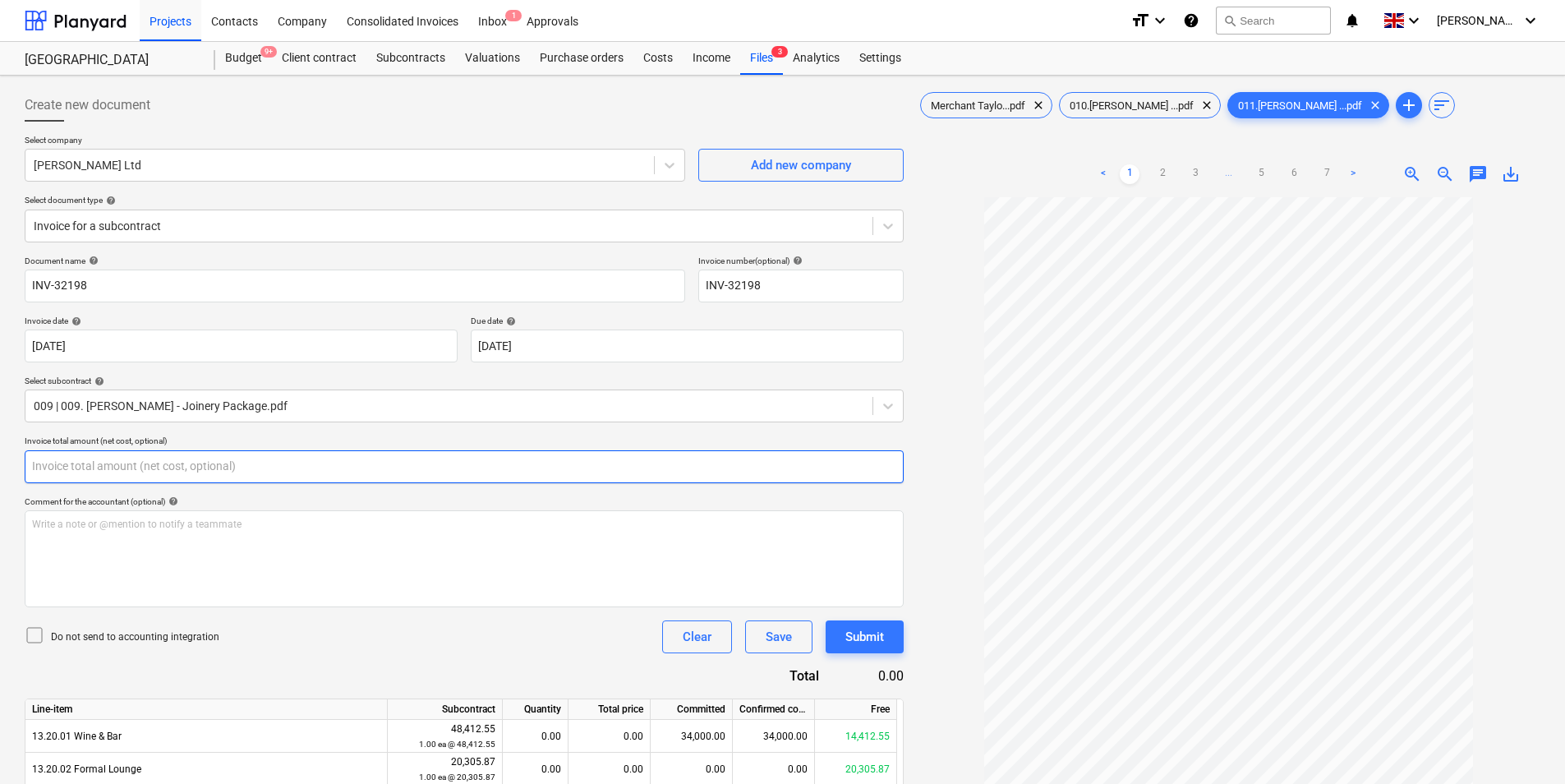
click at [236, 455] on input "text" at bounding box center [464, 467] width 879 height 33
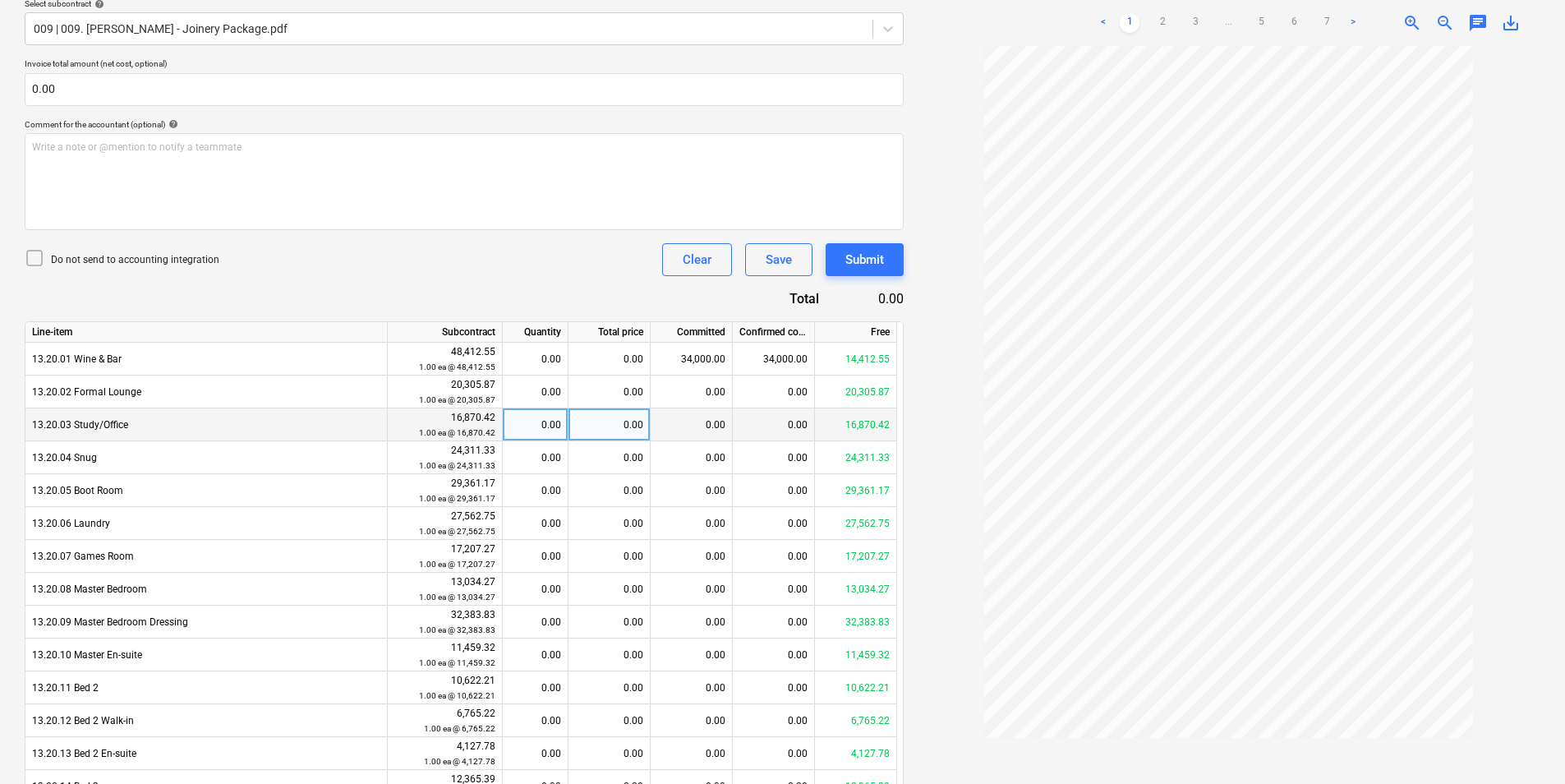
scroll to position [383, 0]
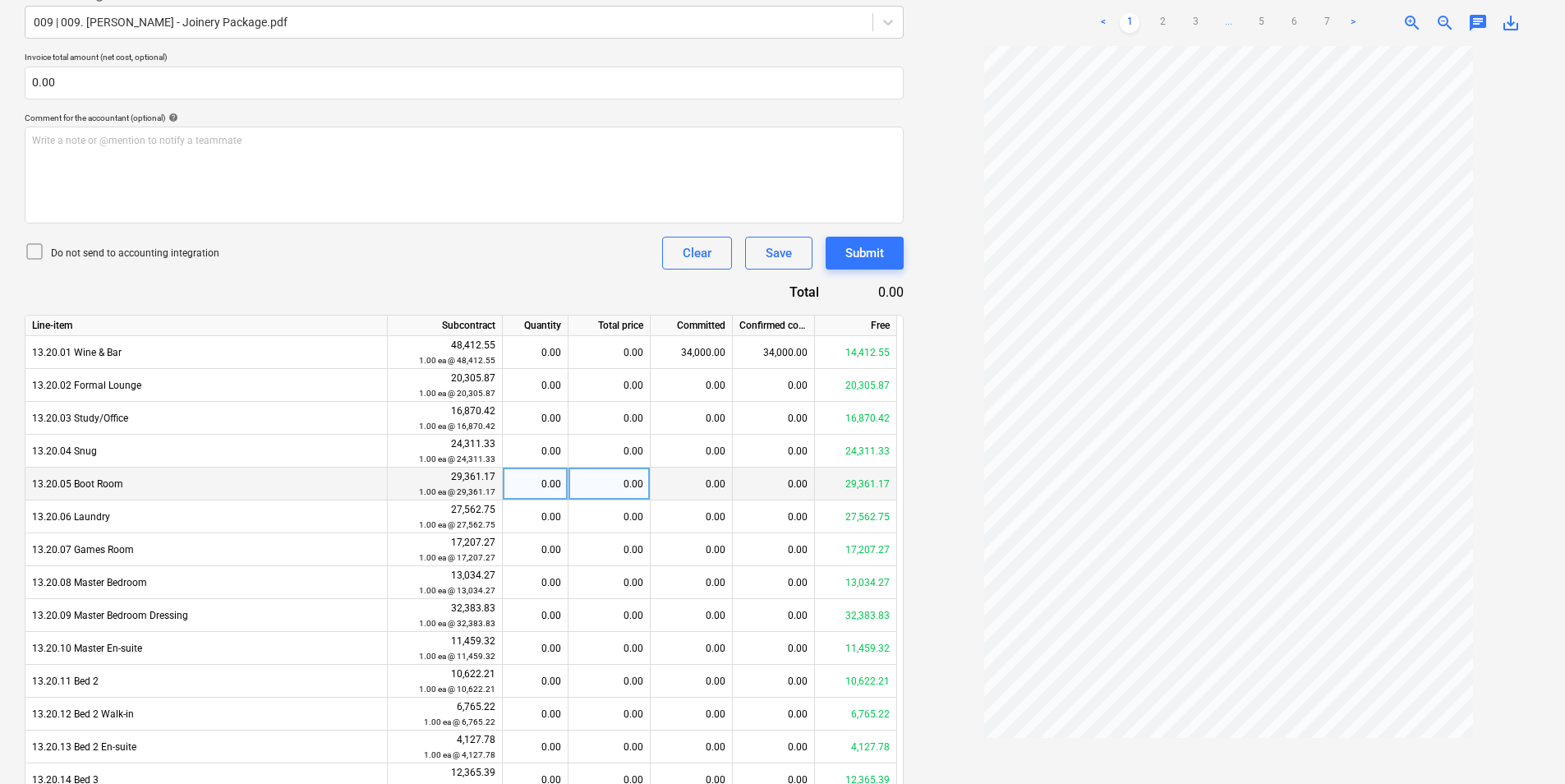
type input "0.00"
click at [537, 483] on div "0.00" at bounding box center [535, 484] width 52 height 33
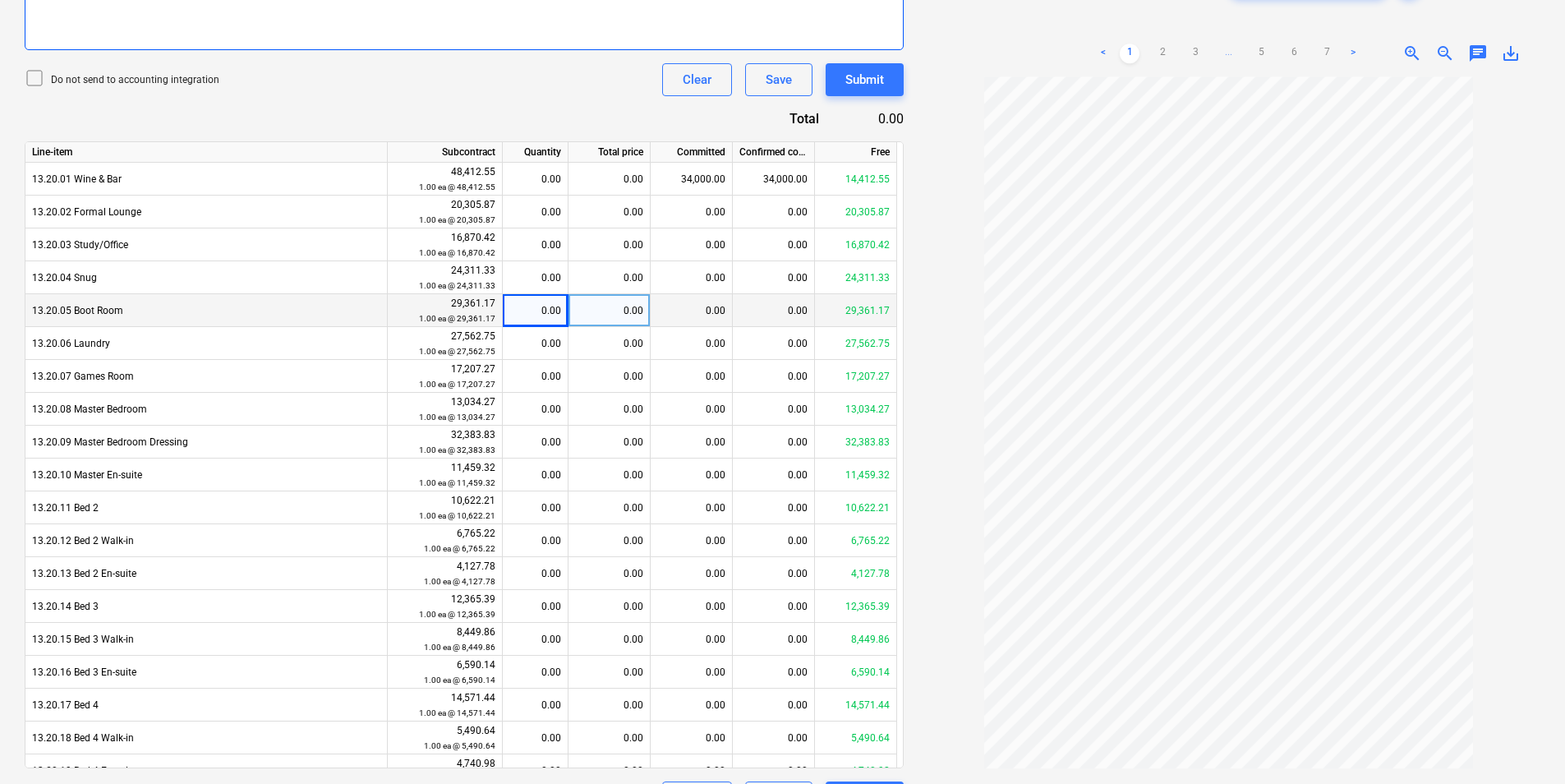
scroll to position [601, 0]
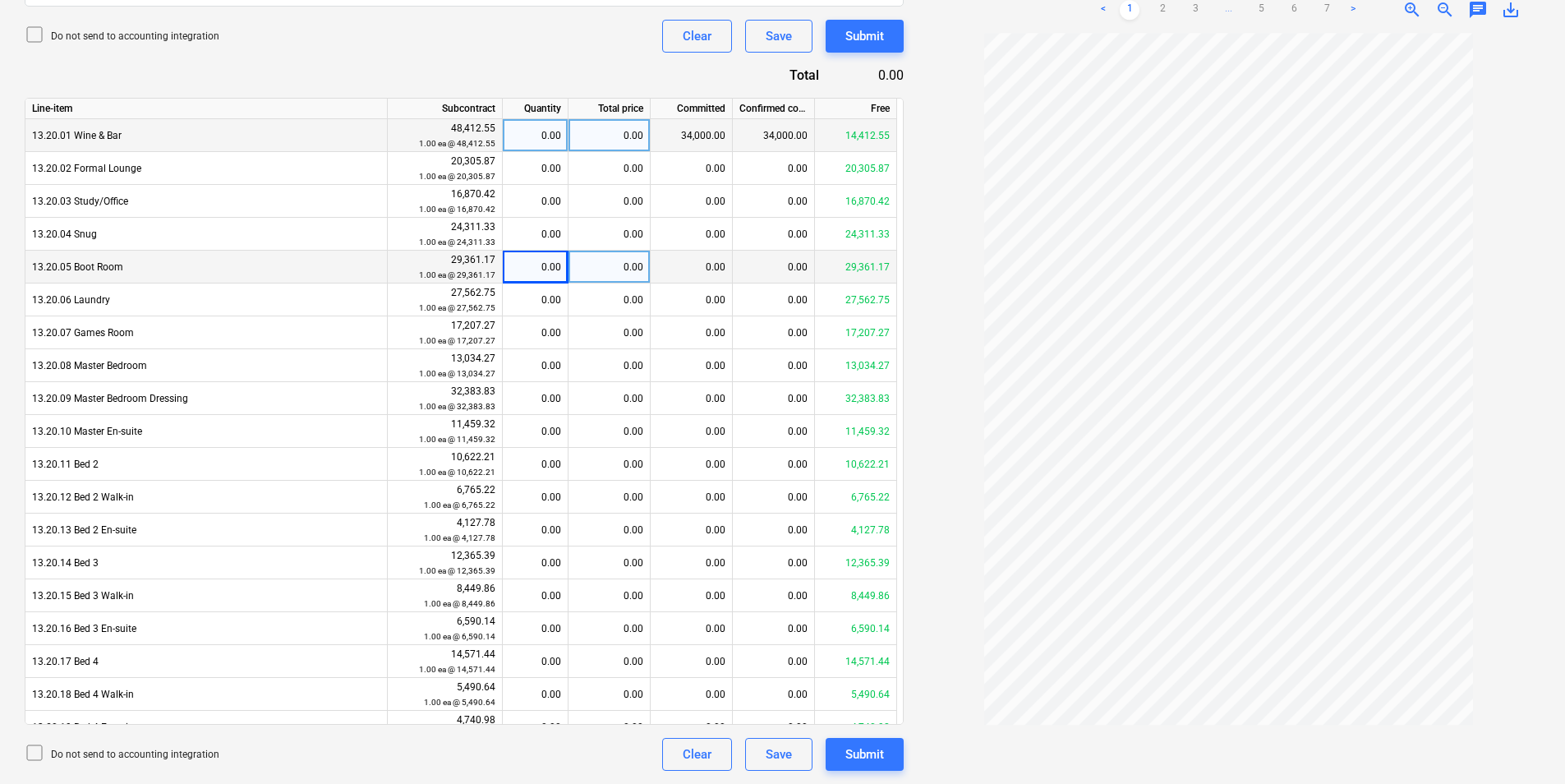
click at [697, 147] on div "34,000.00" at bounding box center [692, 135] width 82 height 33
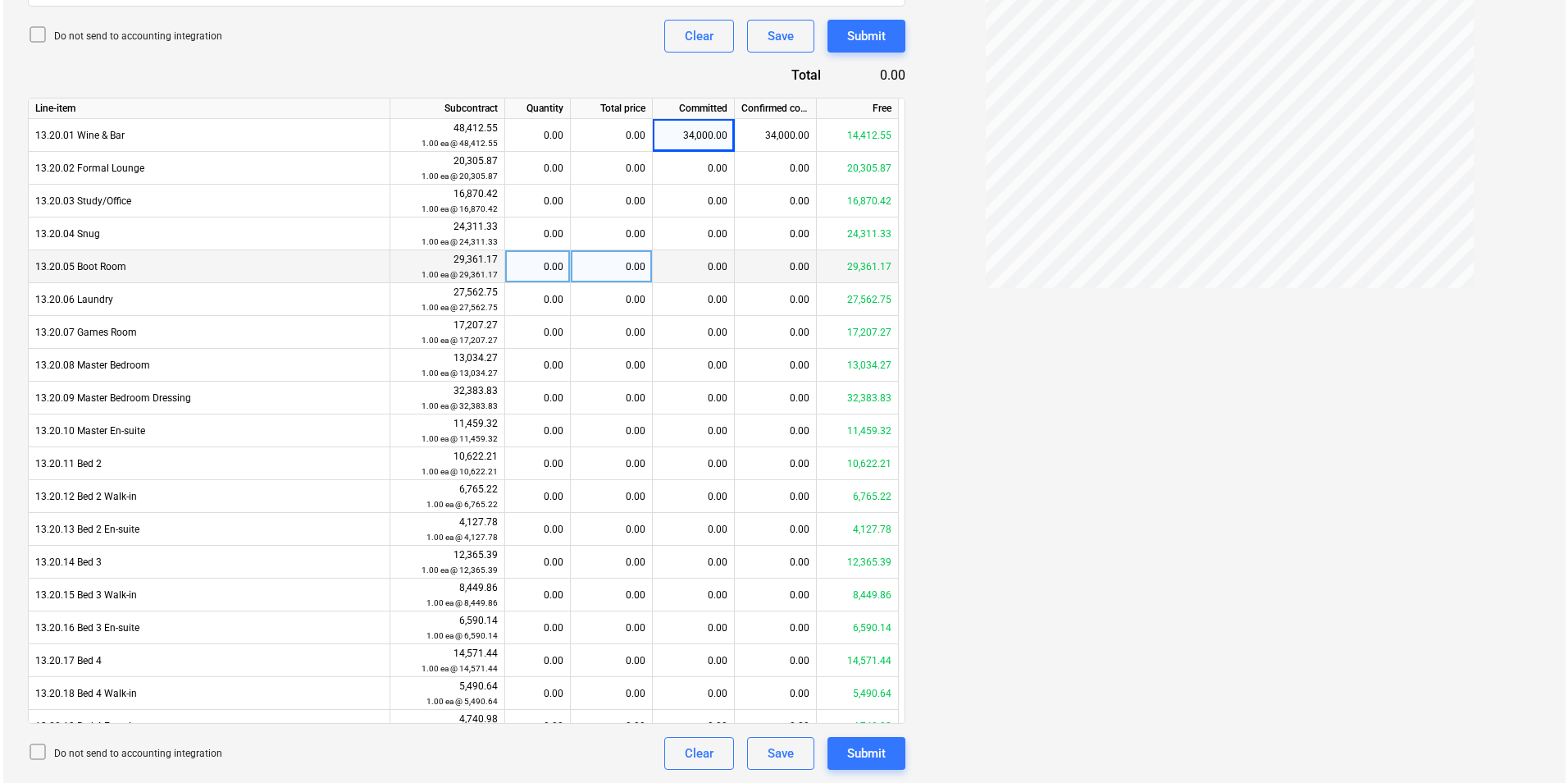
scroll to position [0, 0]
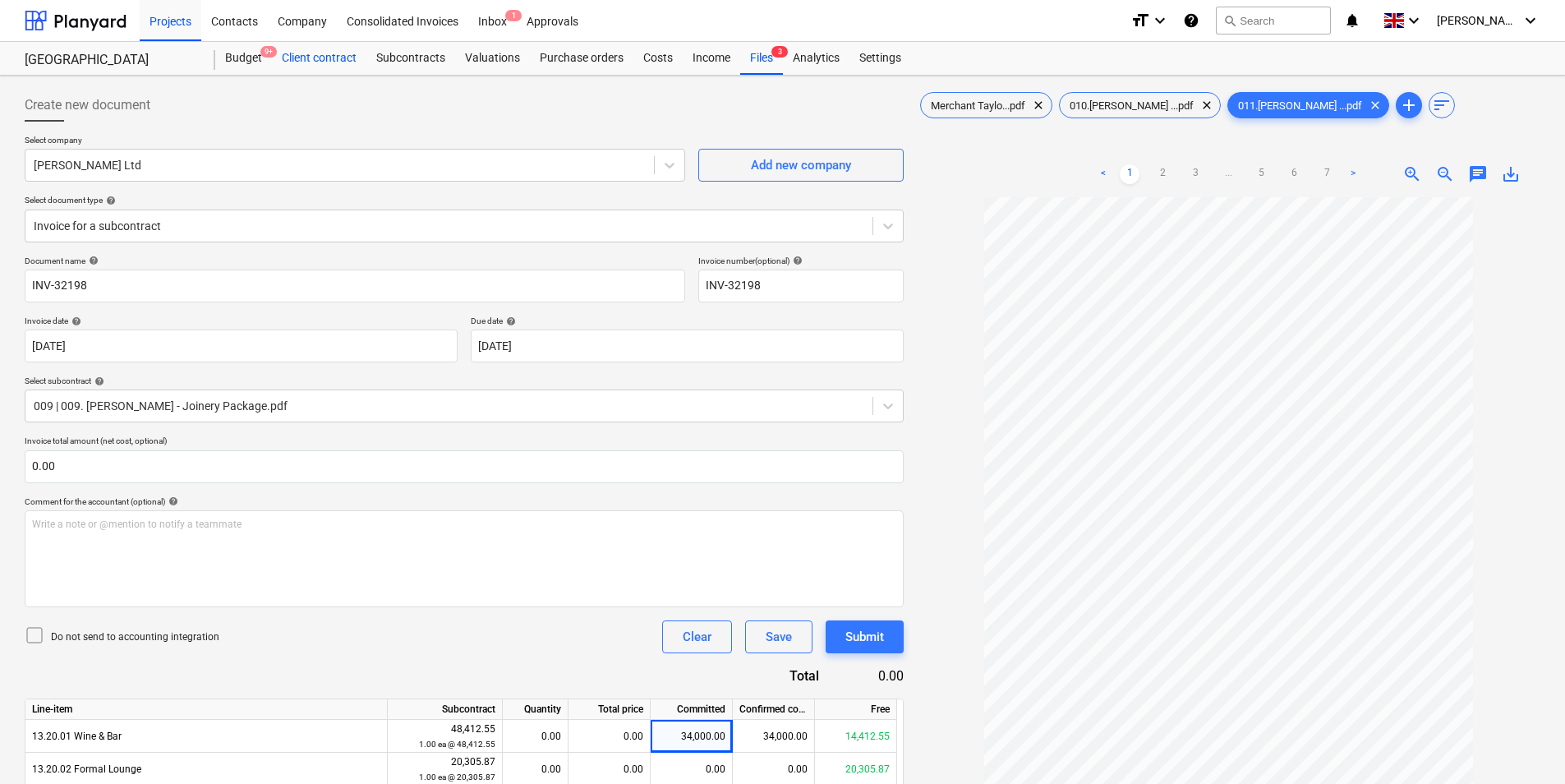
click at [361, 64] on div "Client contract" at bounding box center [319, 59] width 94 height 33
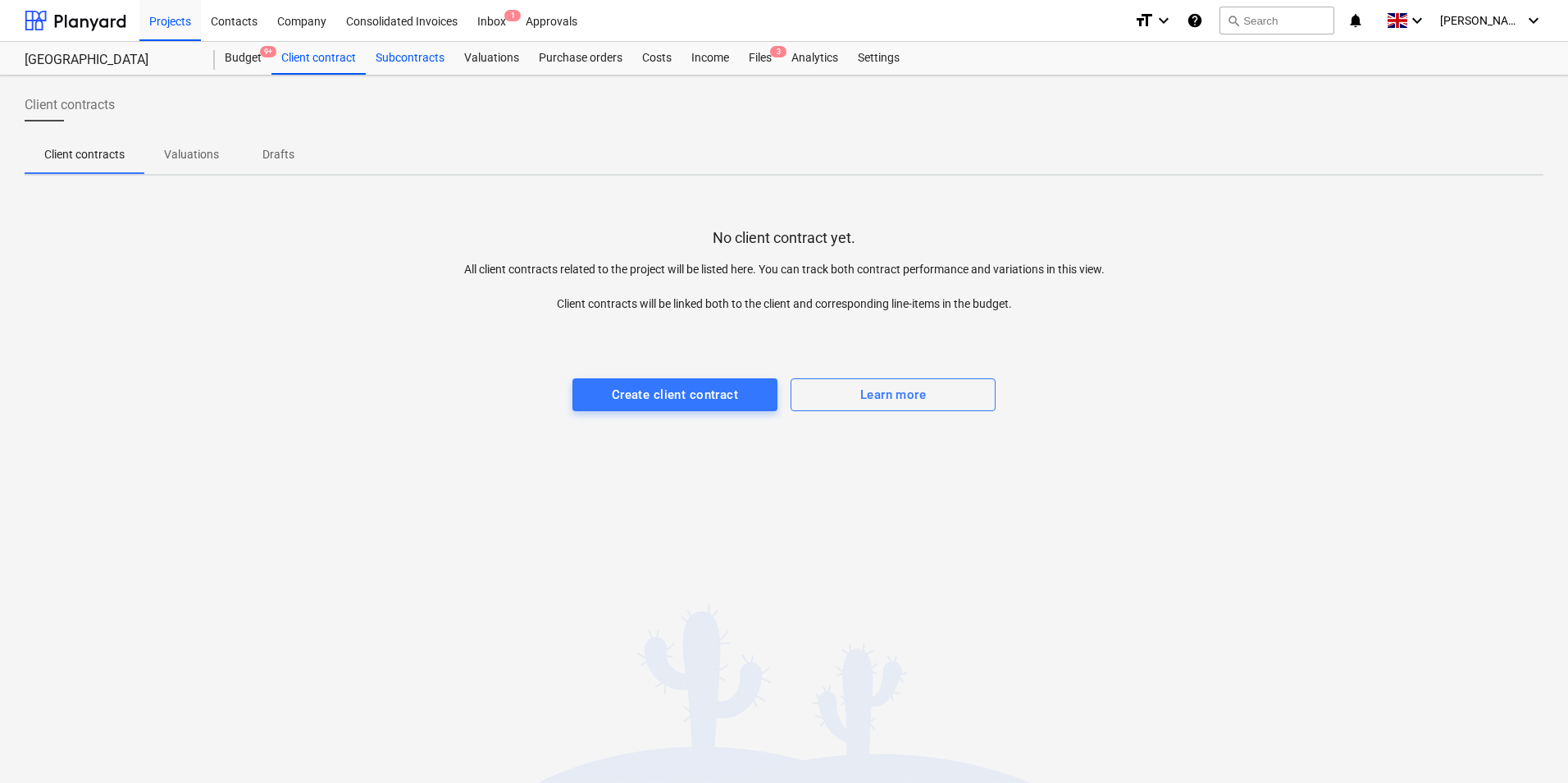
click at [404, 59] on div "Subcontracts" at bounding box center [410, 59] width 88 height 33
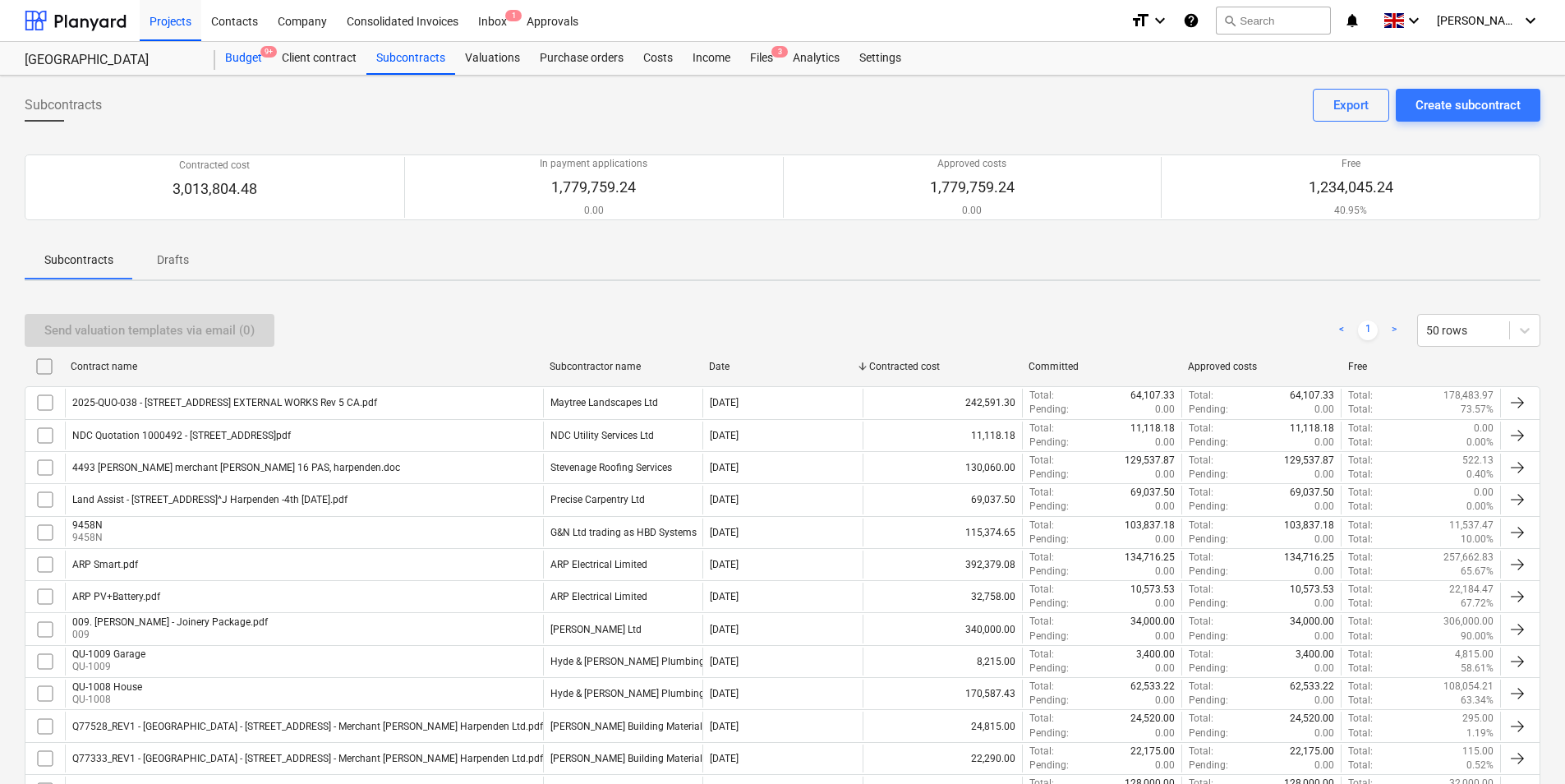
click at [253, 58] on div "Budget 9+" at bounding box center [244, 59] width 57 height 33
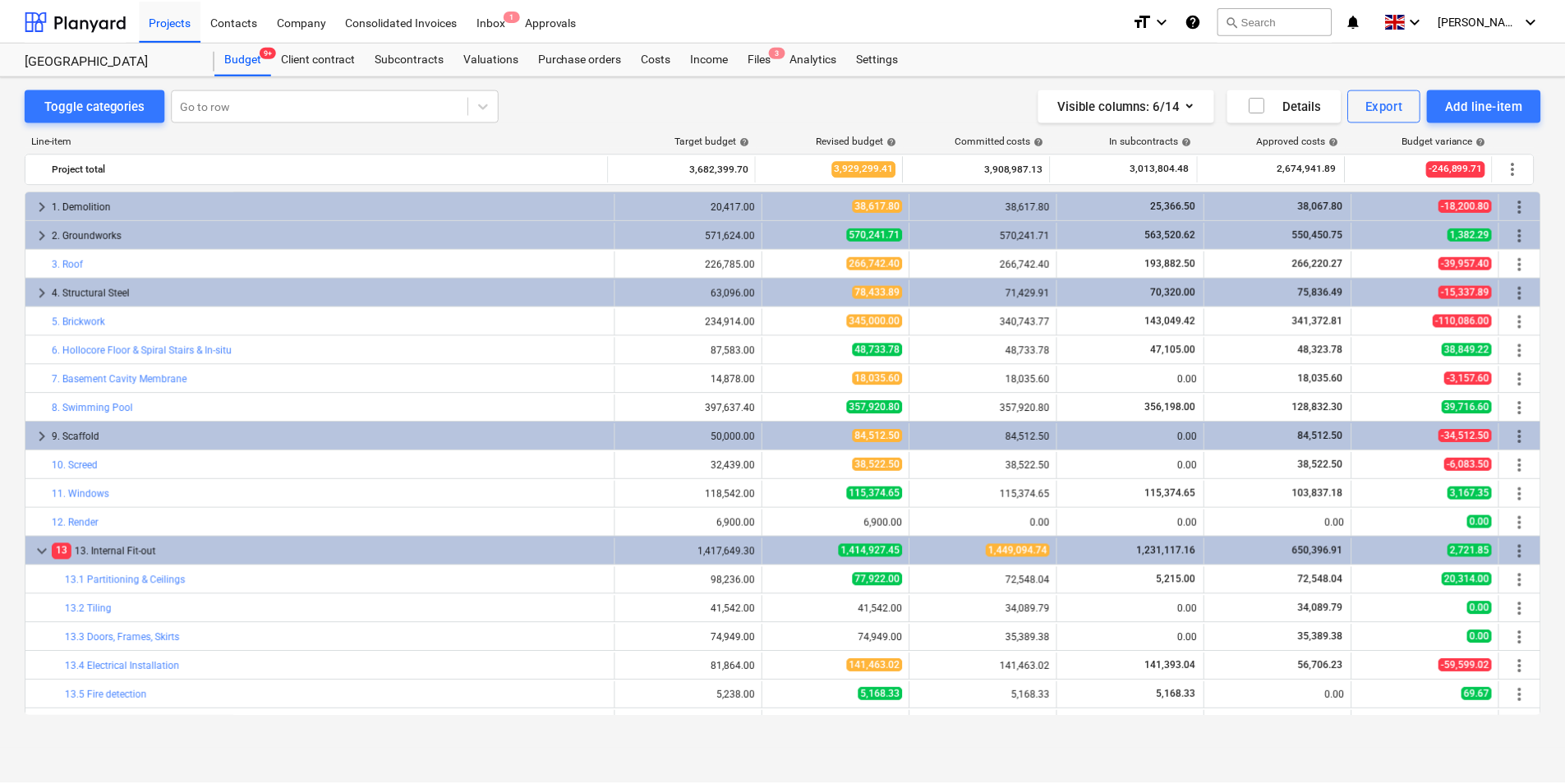
scroll to position [520, 0]
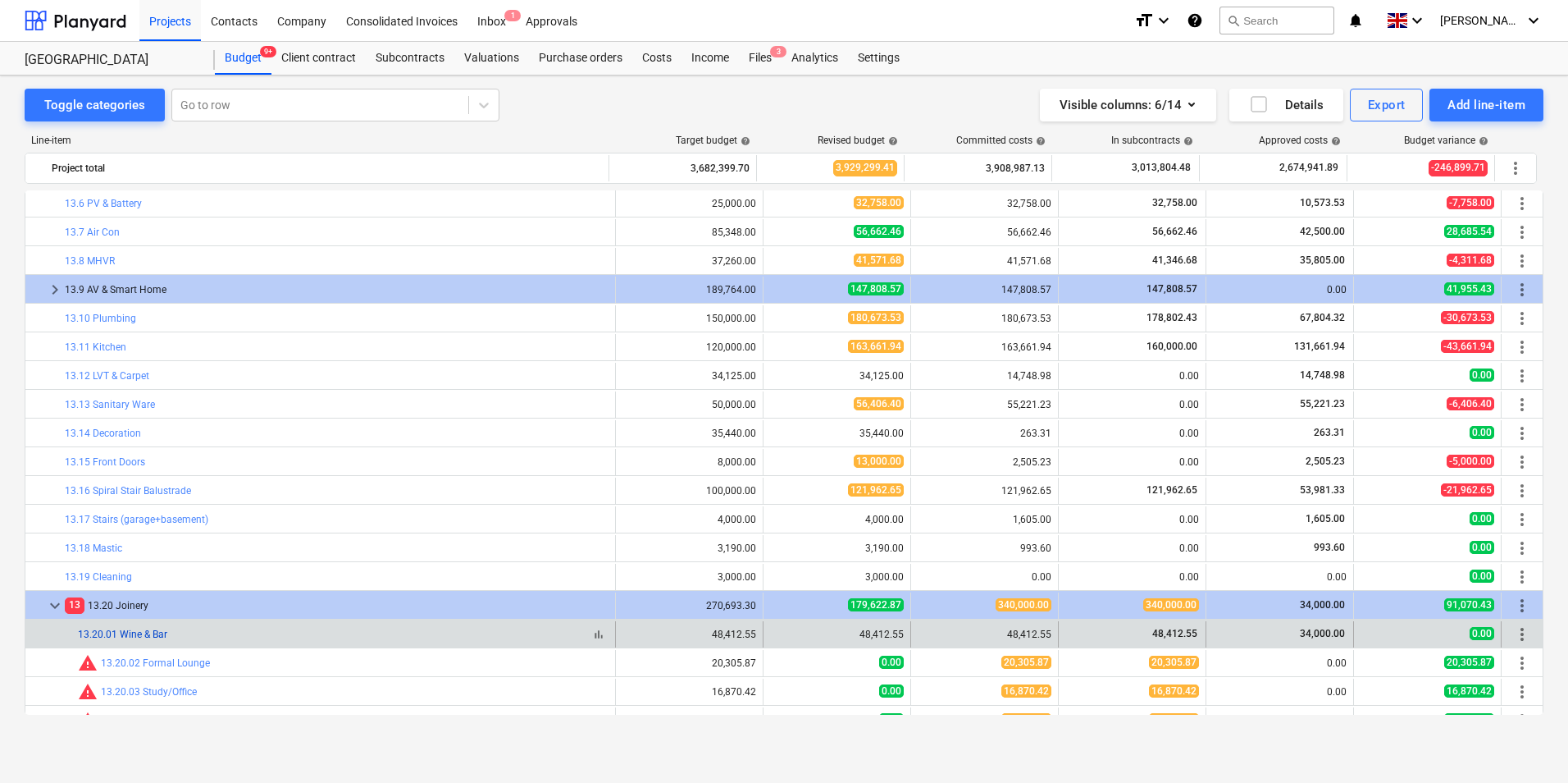
click at [152, 637] on link "13.20.01 Wine & Bar" at bounding box center [122, 634] width 89 height 12
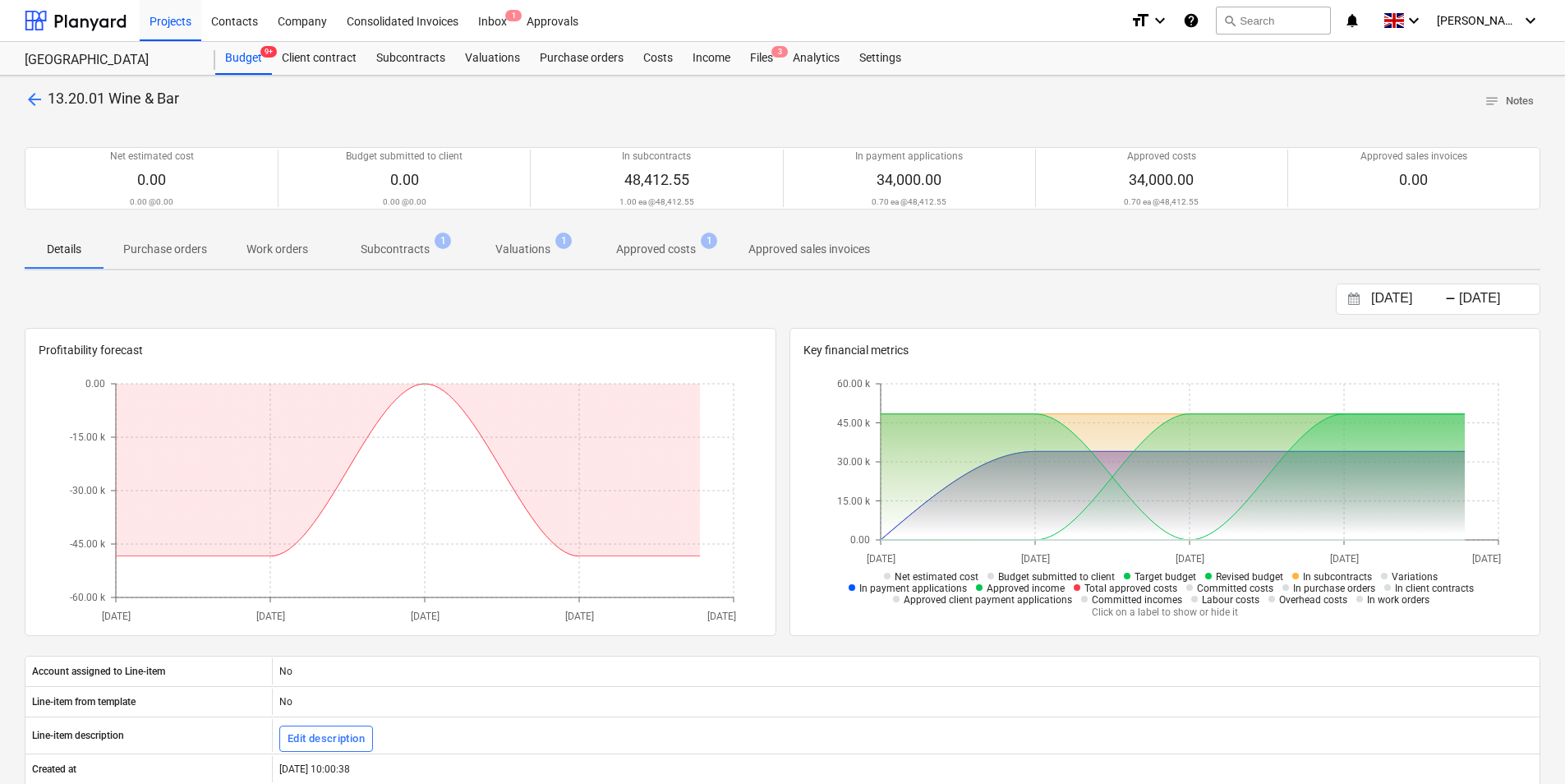
click at [674, 248] on p "Approved costs" at bounding box center [656, 249] width 79 height 17
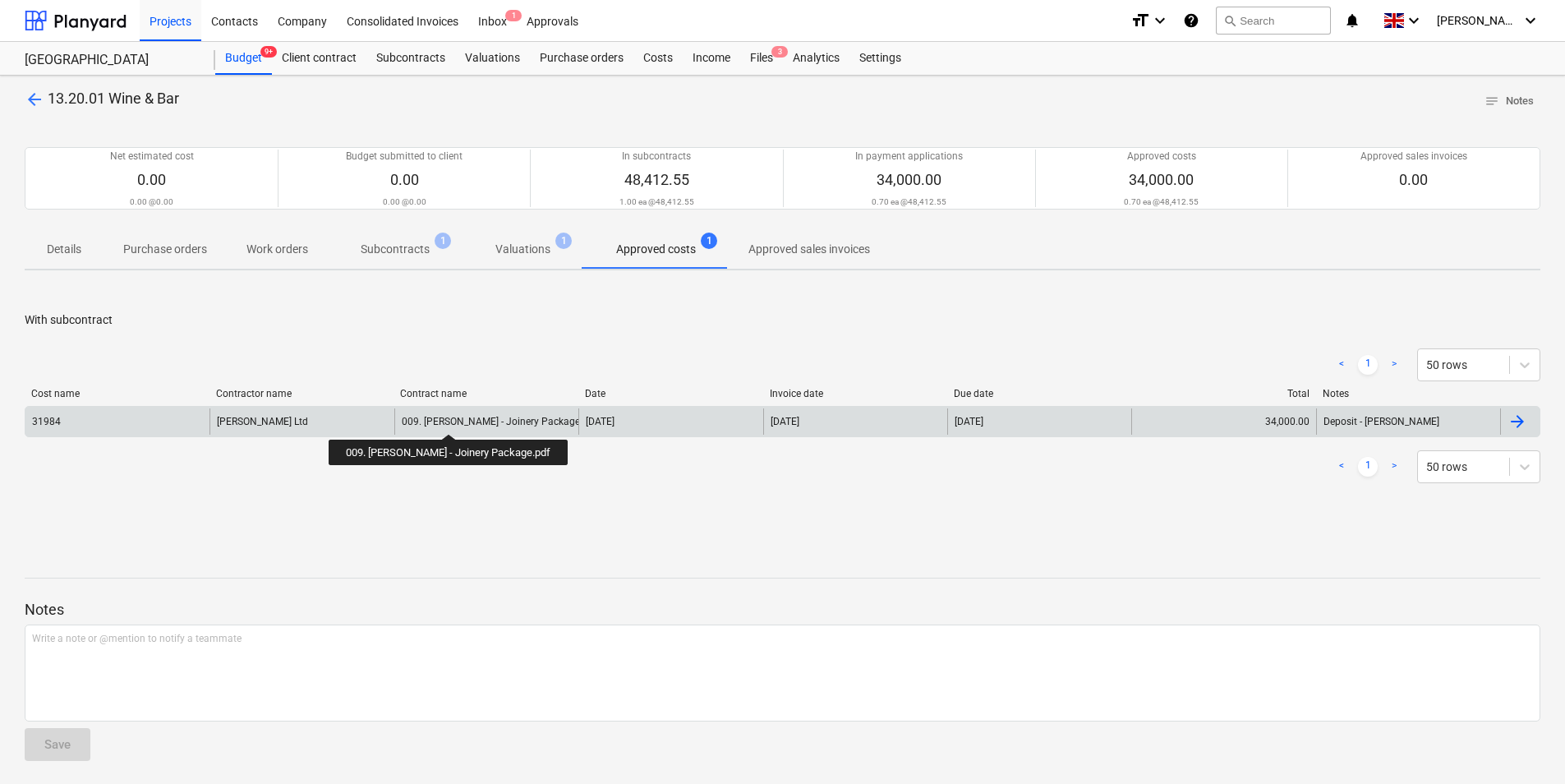
click at [455, 419] on div "009. [PERSON_NAME] - Joinery Package.pdf" at bounding box center [499, 421] width 196 height 12
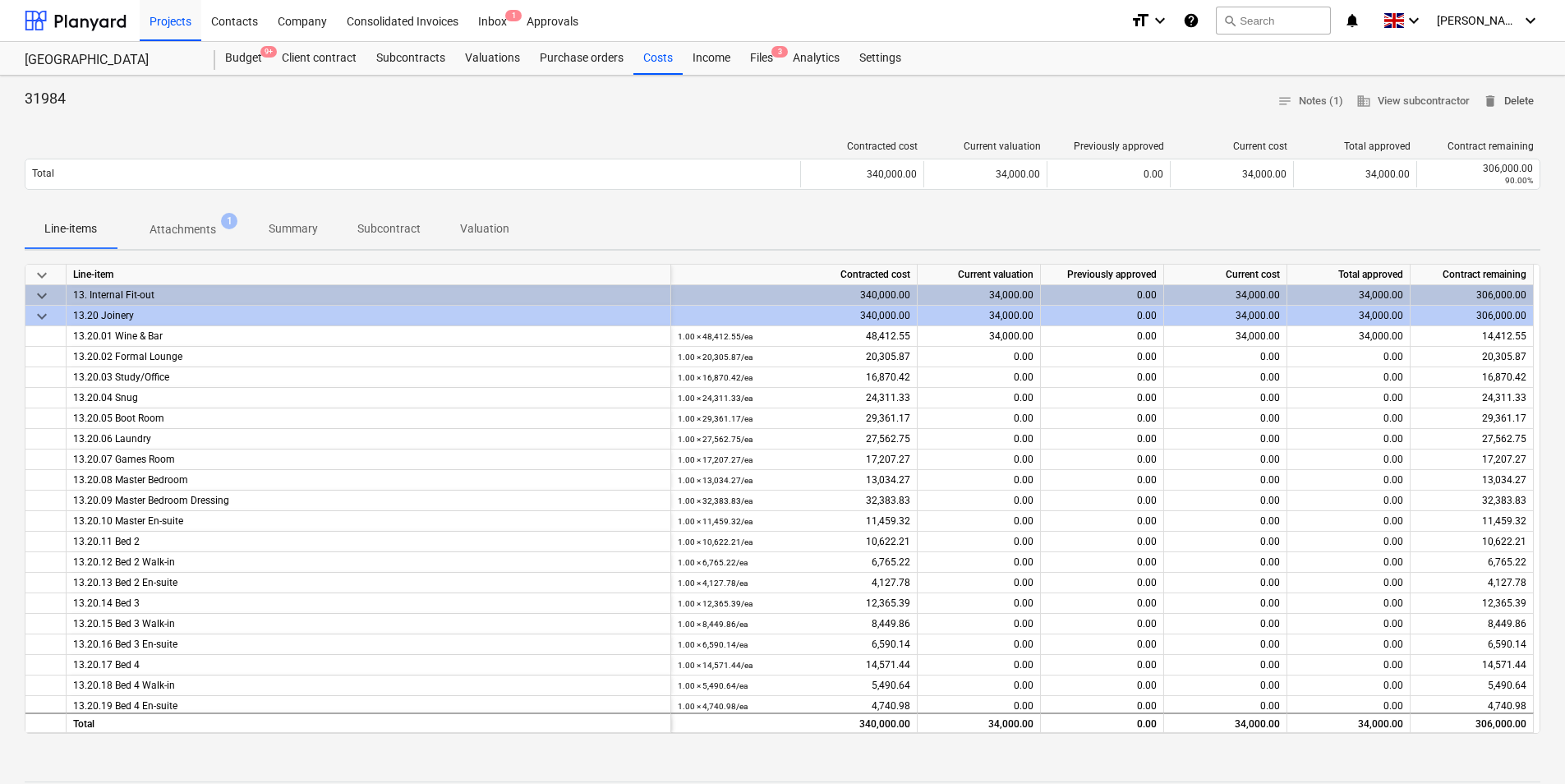
click at [1523, 103] on span "delete Delete" at bounding box center [1509, 101] width 51 height 19
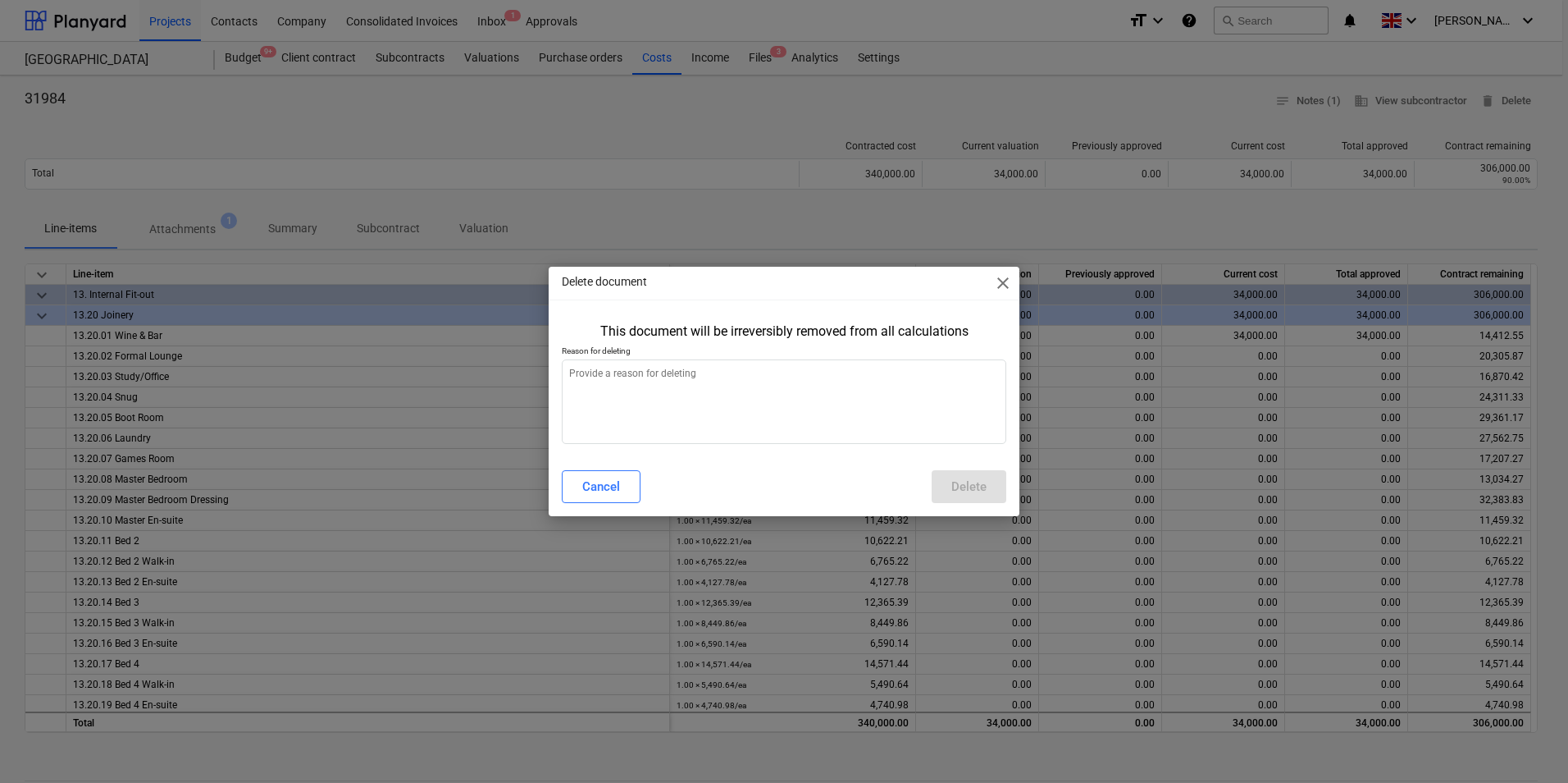
type textarea "x"
click at [723, 382] on textarea at bounding box center [784, 402] width 445 height 84
type textarea "W"
type textarea "x"
type textarea "Wr"
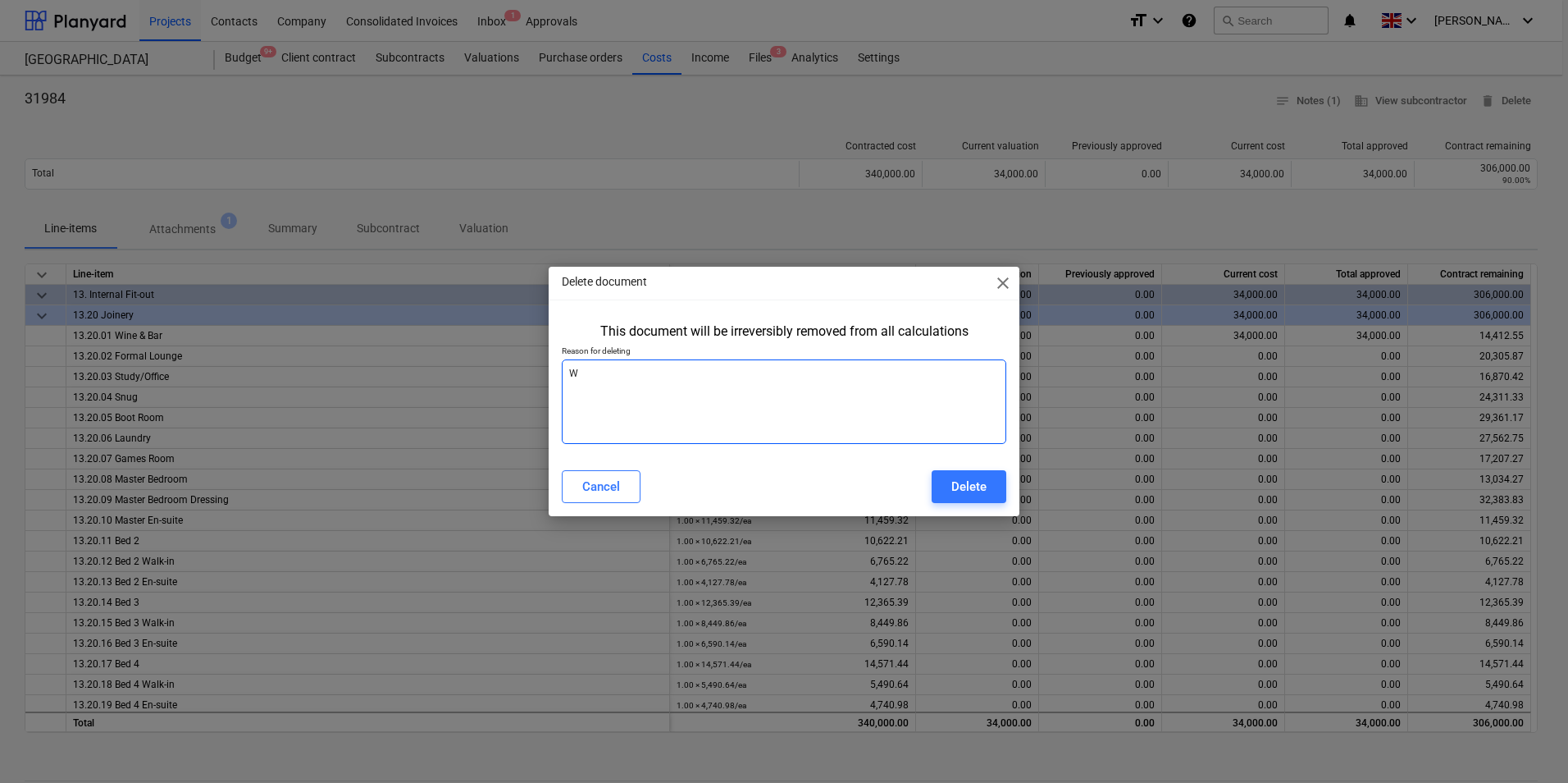
type textarea "x"
type textarea "Wro"
type textarea "x"
type textarea "Wron"
type textarea "x"
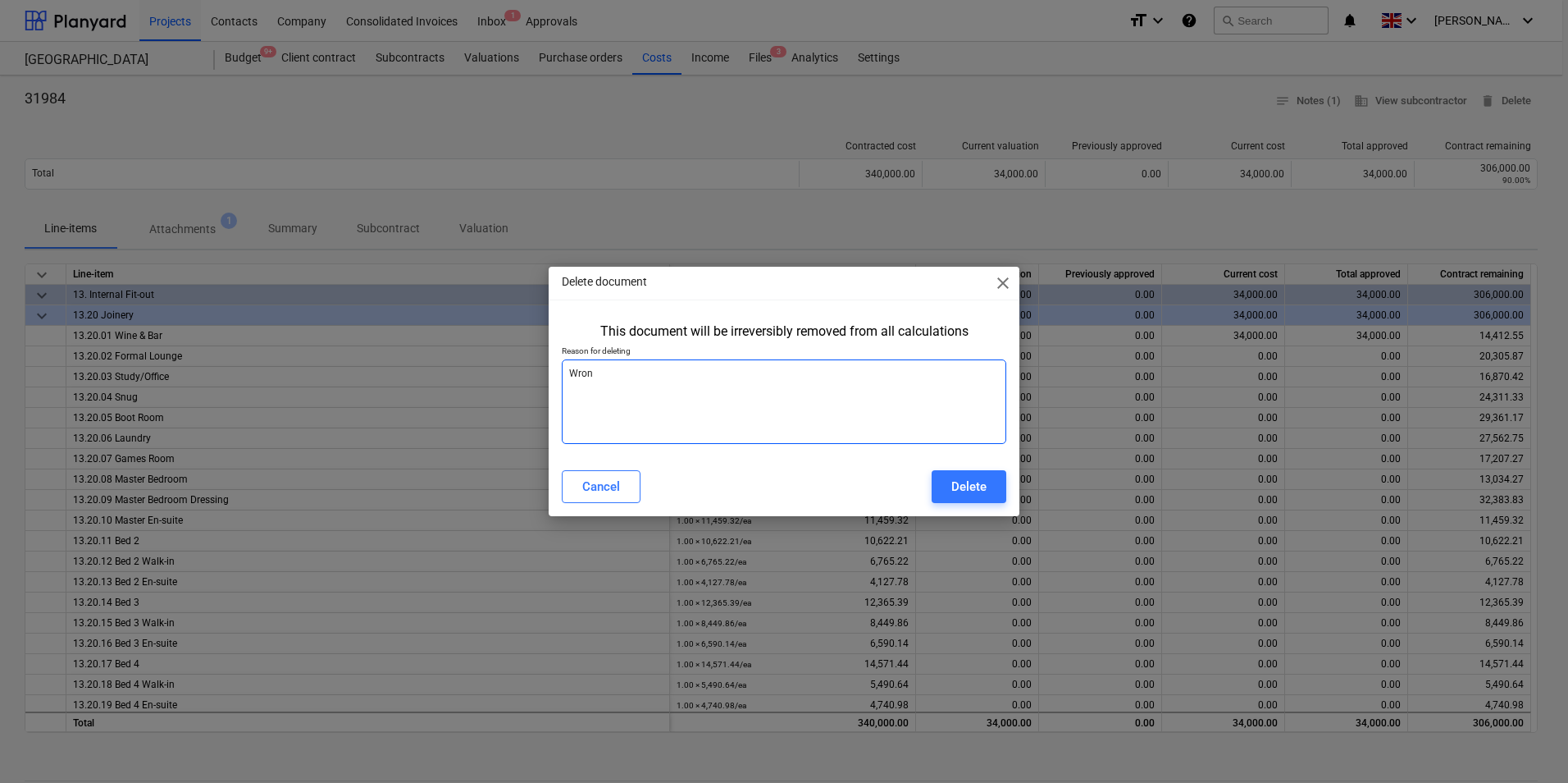
type textarea "Wrong"
type textarea "x"
type textarea "Wrong"
type textarea "x"
type textarea "Wrong a"
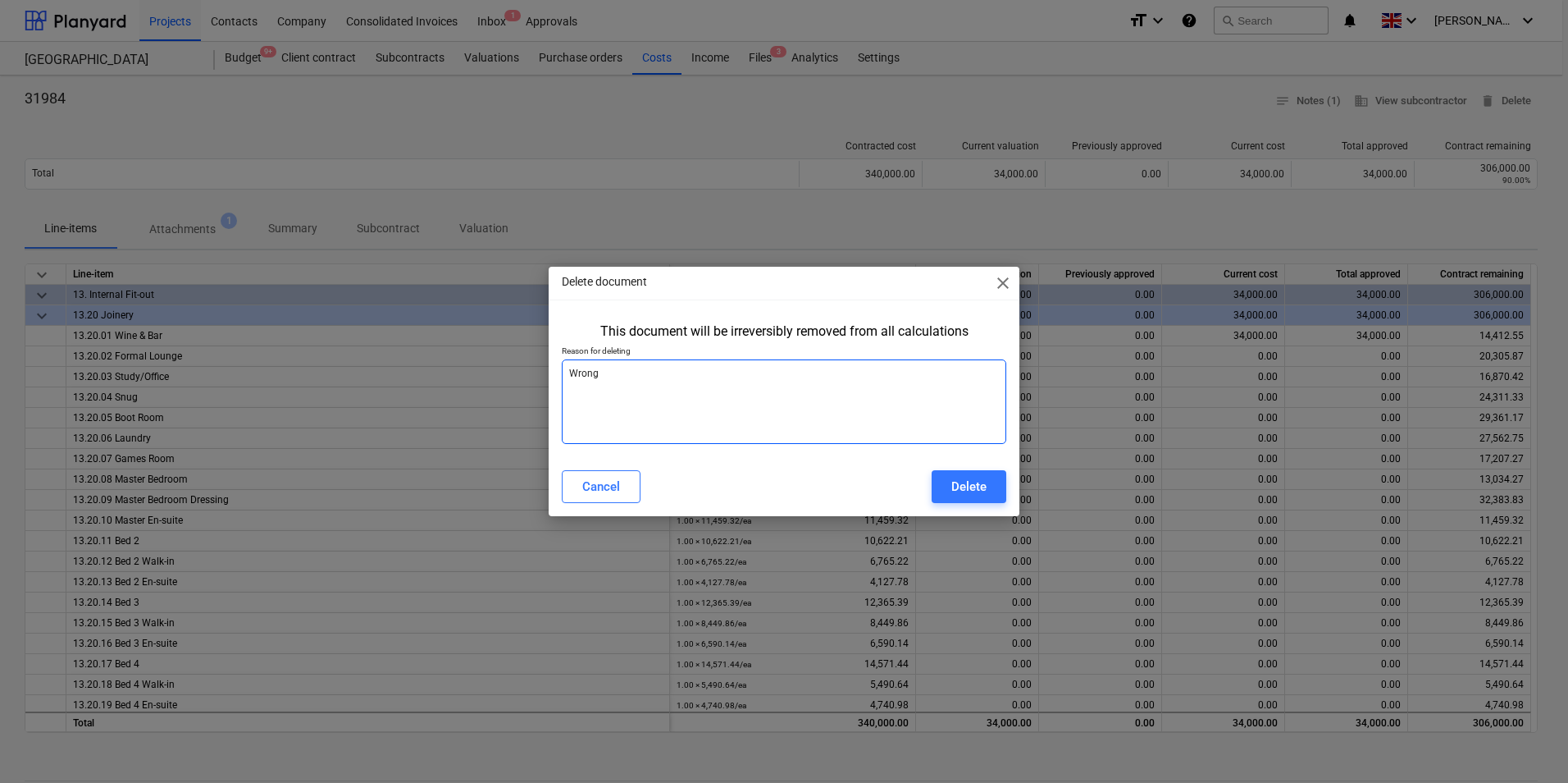
type textarea "x"
type textarea "Wrong al"
type textarea "x"
type textarea "Wrong all"
type textarea "x"
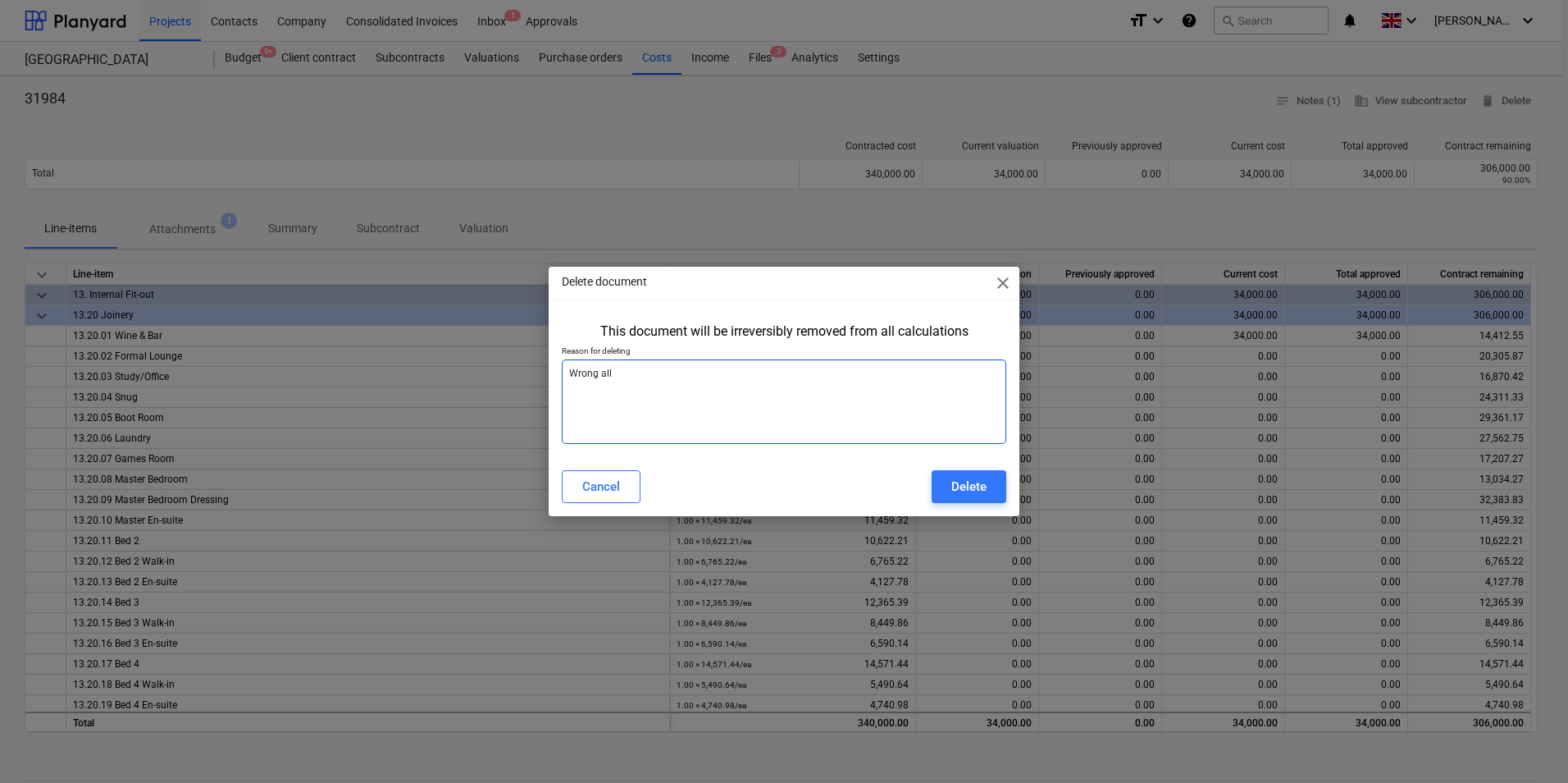
type textarea "Wrong allo"
type textarea "x"
type textarea "Wrong alloc"
type textarea "x"
type textarea "Wrong alloc"
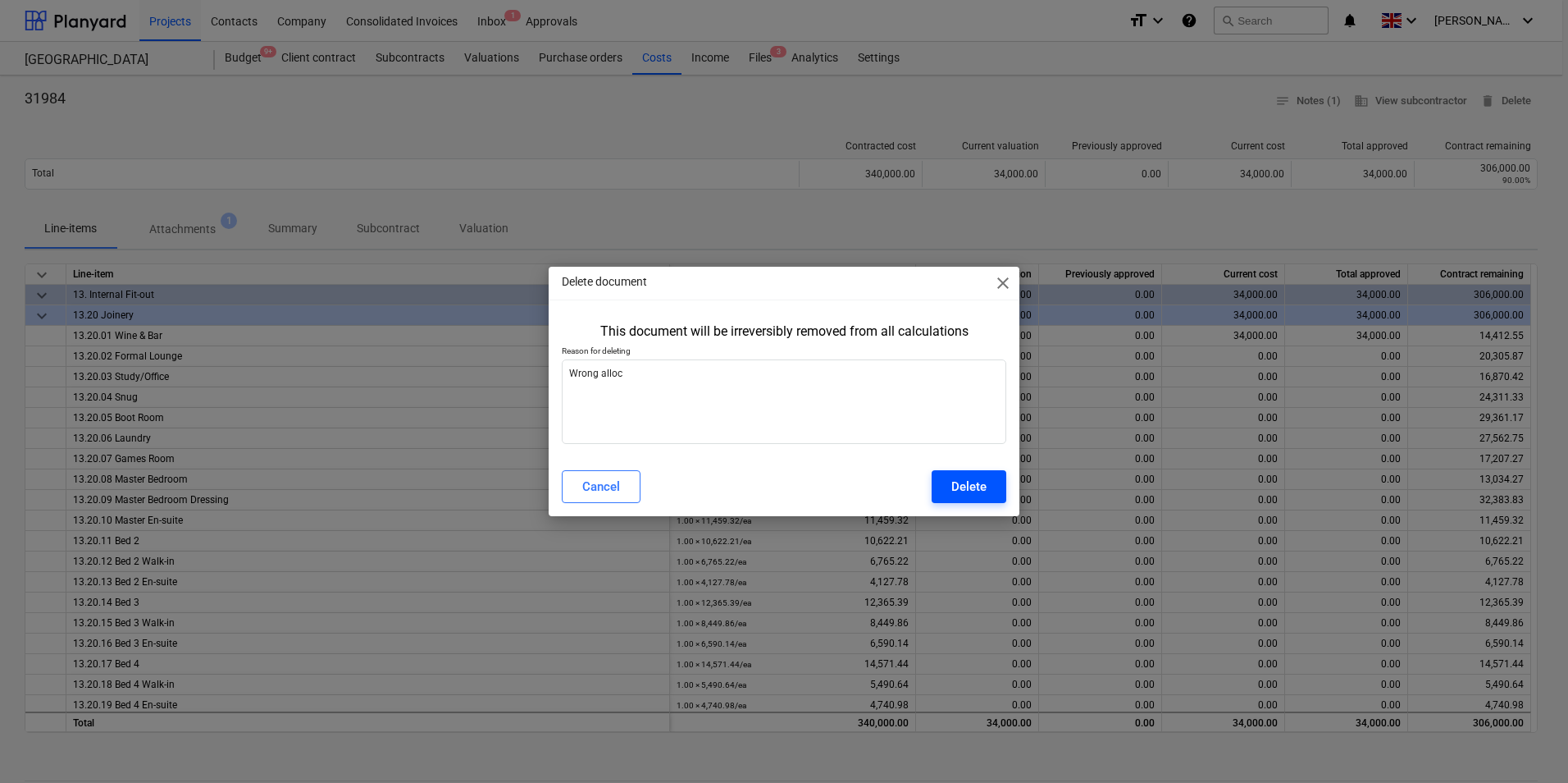
click at [968, 494] on div "Delete" at bounding box center [969, 487] width 35 height 21
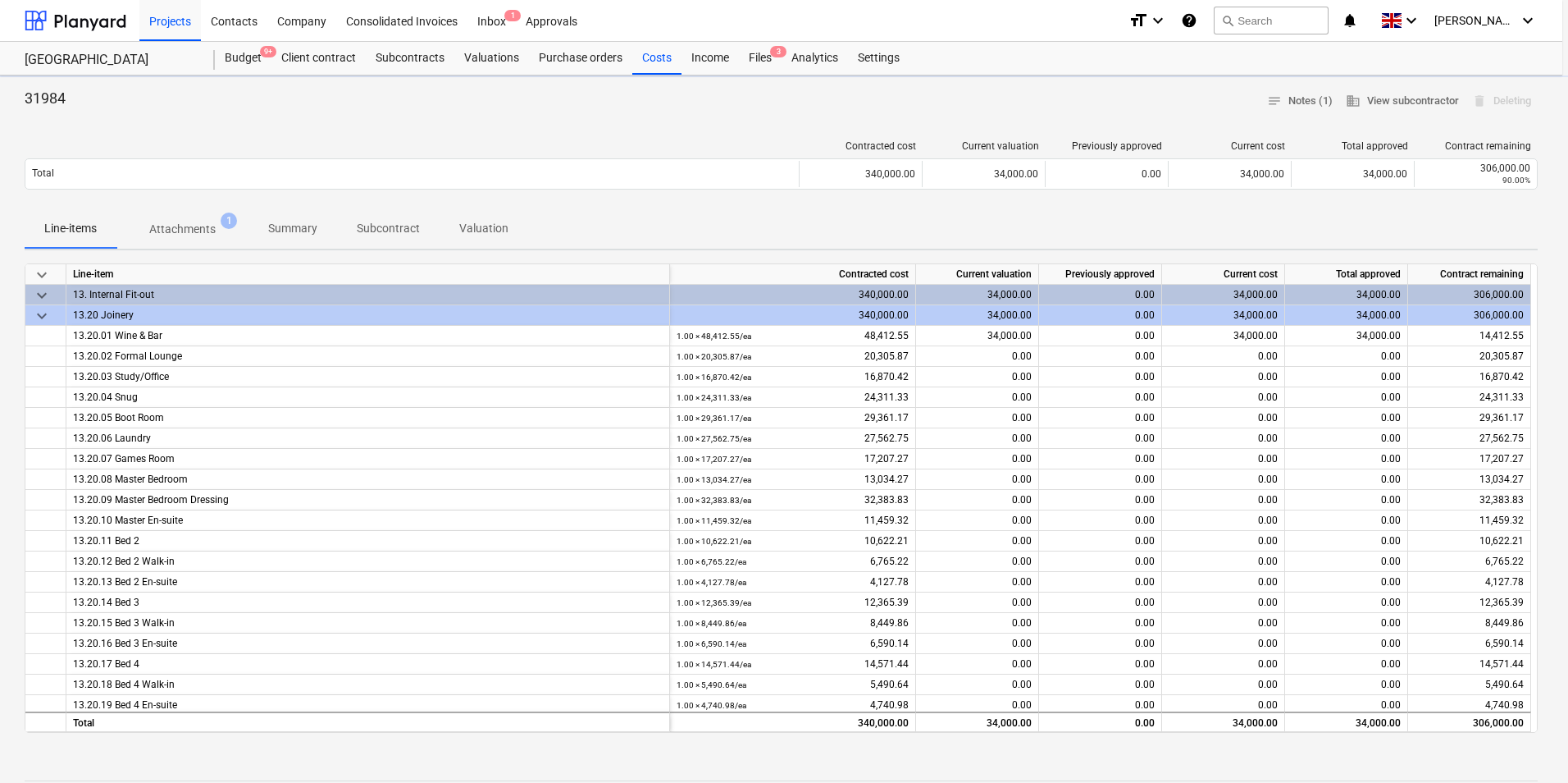
type textarea "x"
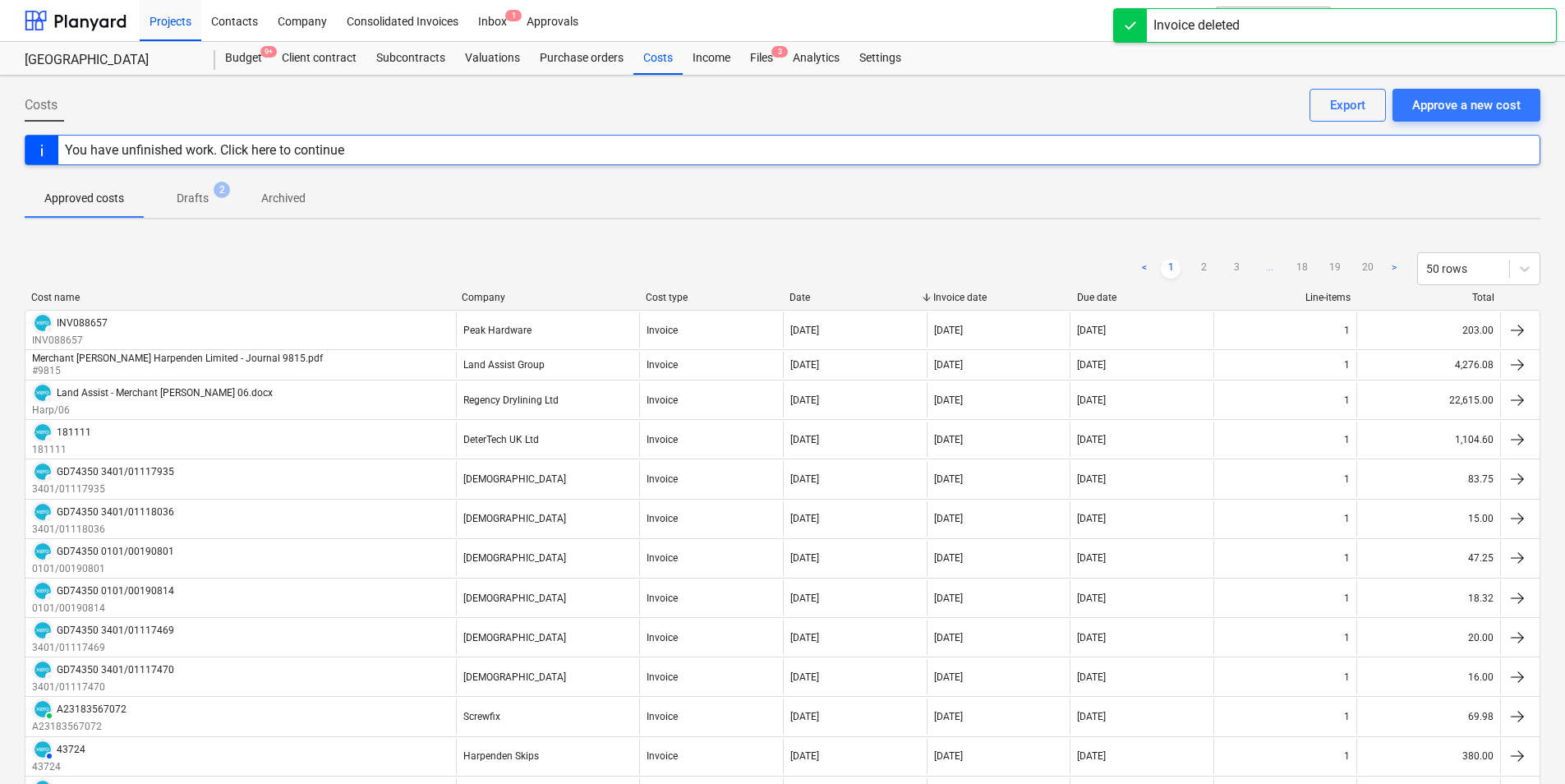
click at [193, 191] on p "Drafts" at bounding box center [193, 198] width 32 height 17
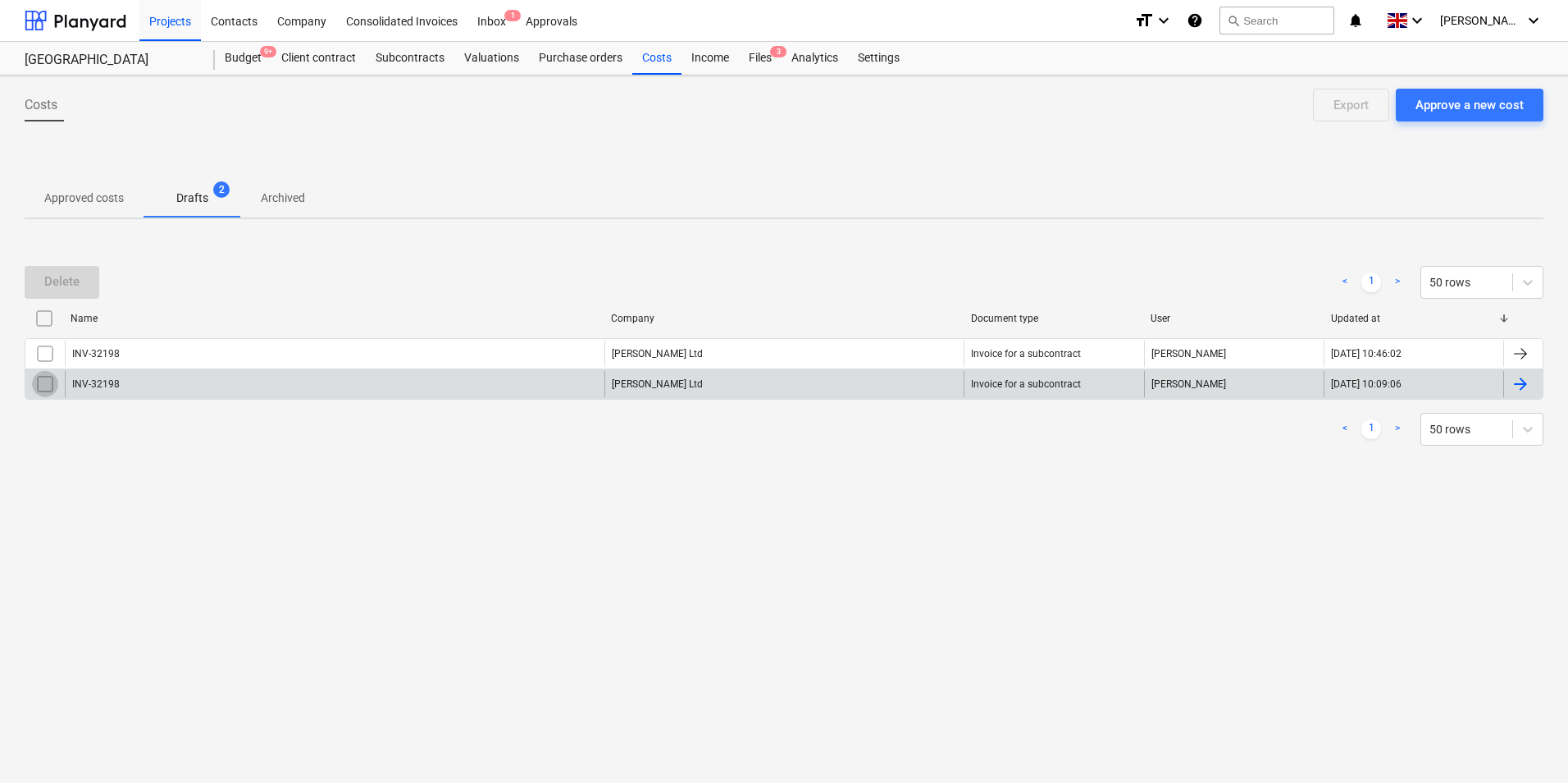
click at [36, 389] on input "checkbox" at bounding box center [45, 384] width 26 height 26
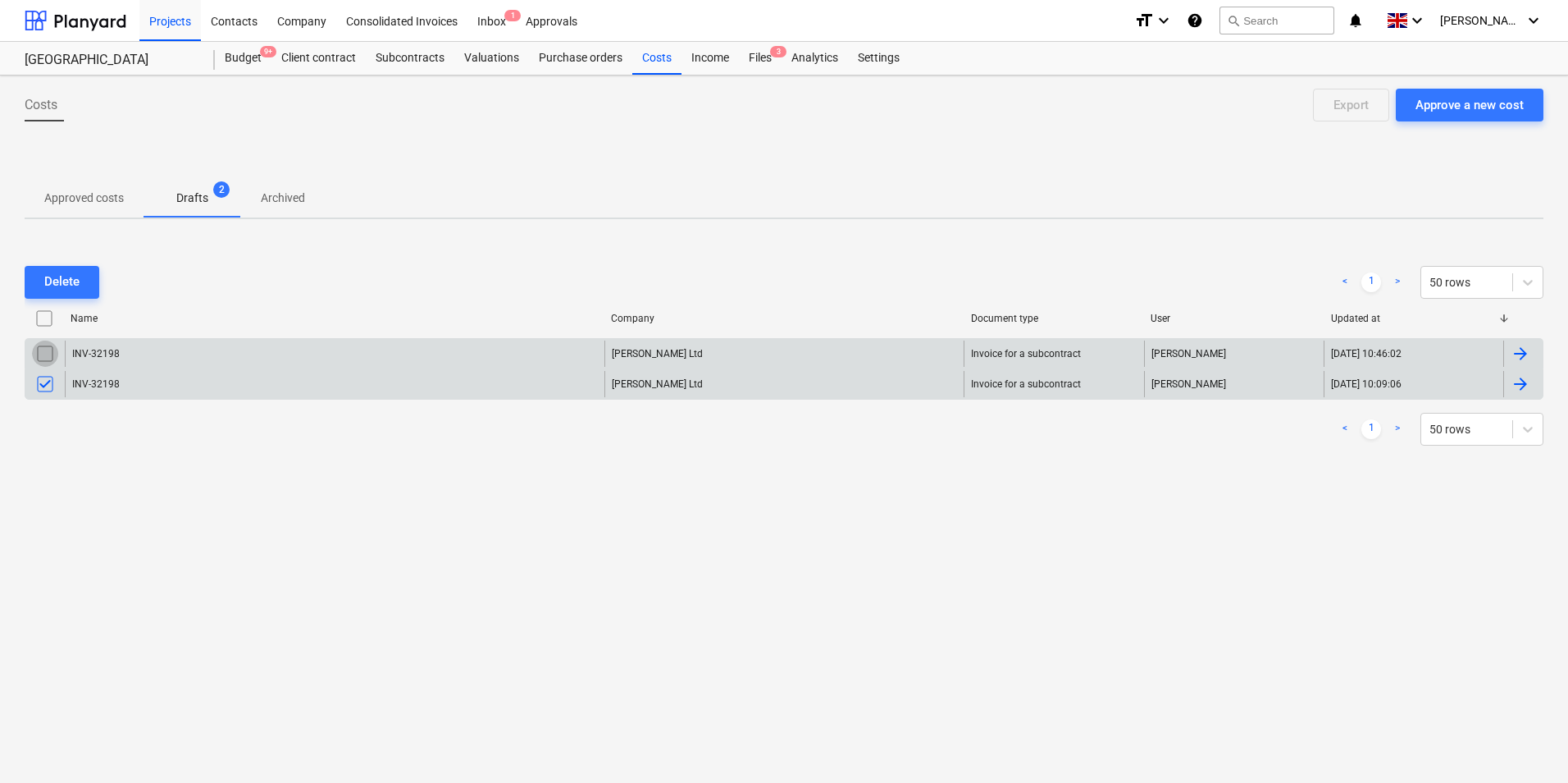
click at [49, 353] on input "checkbox" at bounding box center [45, 354] width 26 height 26
click at [118, 200] on p "Approved costs" at bounding box center [84, 198] width 79 height 17
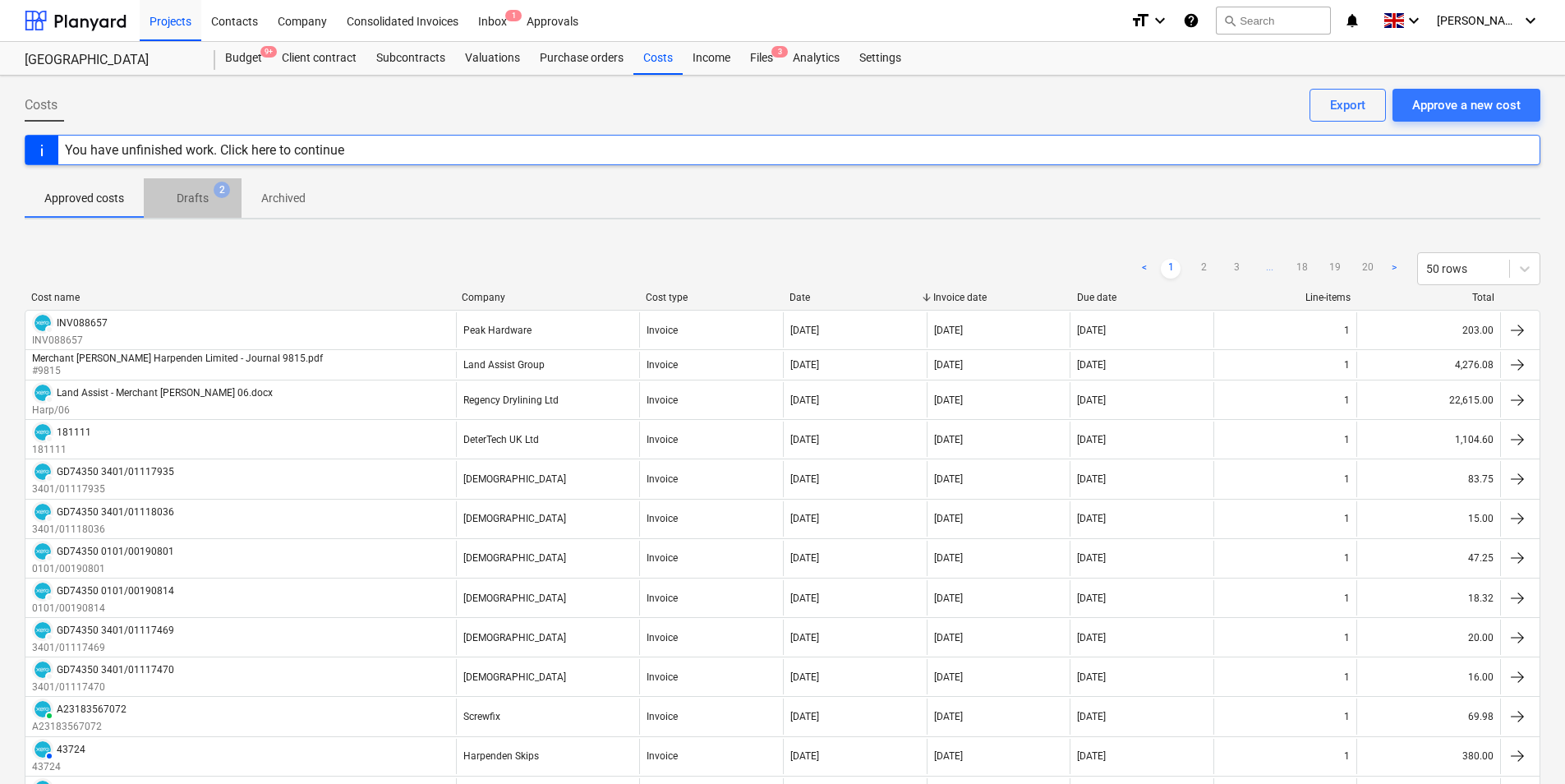
click at [201, 204] on p "Drafts" at bounding box center [193, 198] width 32 height 17
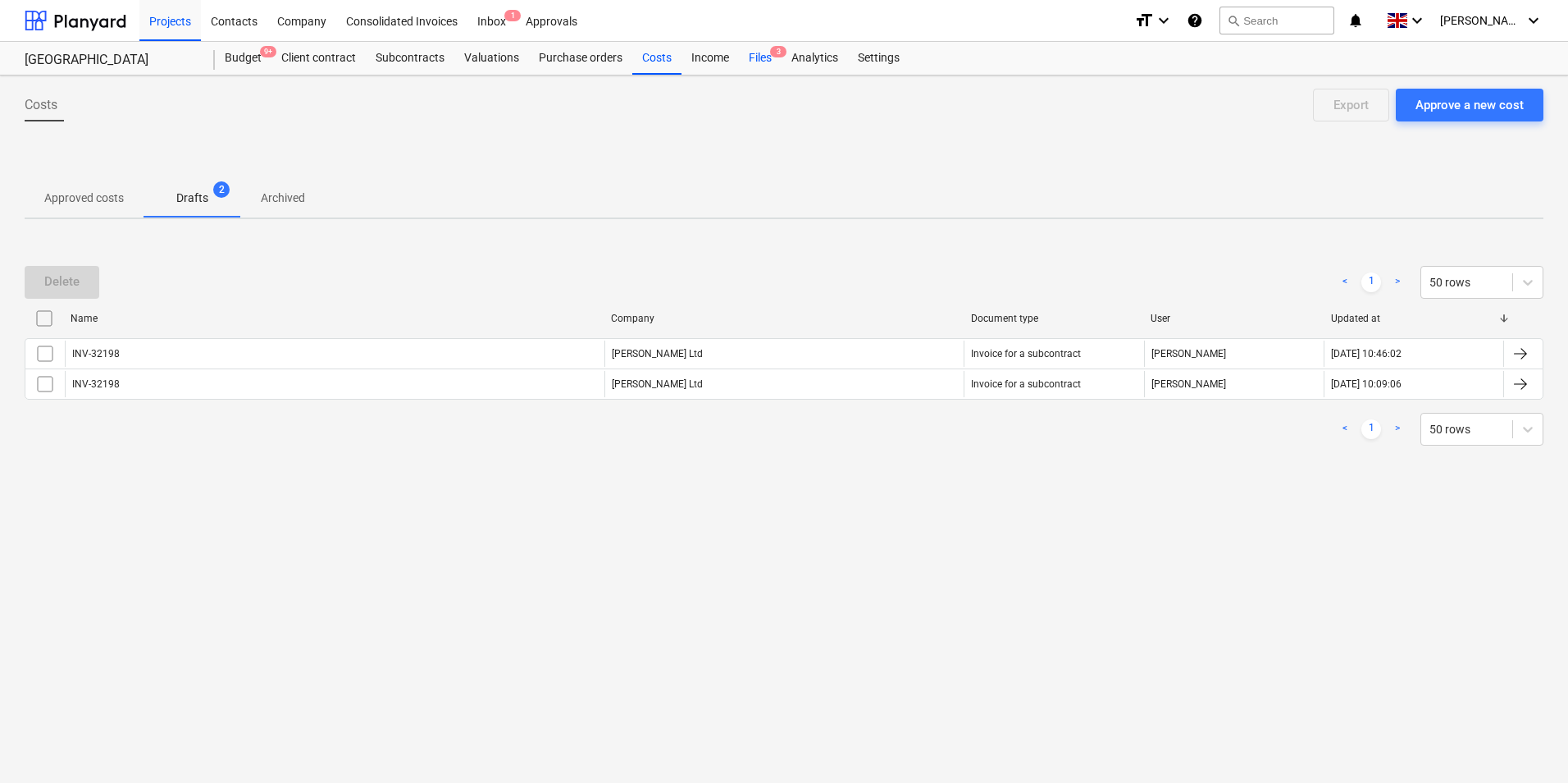
click at [770, 64] on div "Files 3" at bounding box center [760, 59] width 43 height 33
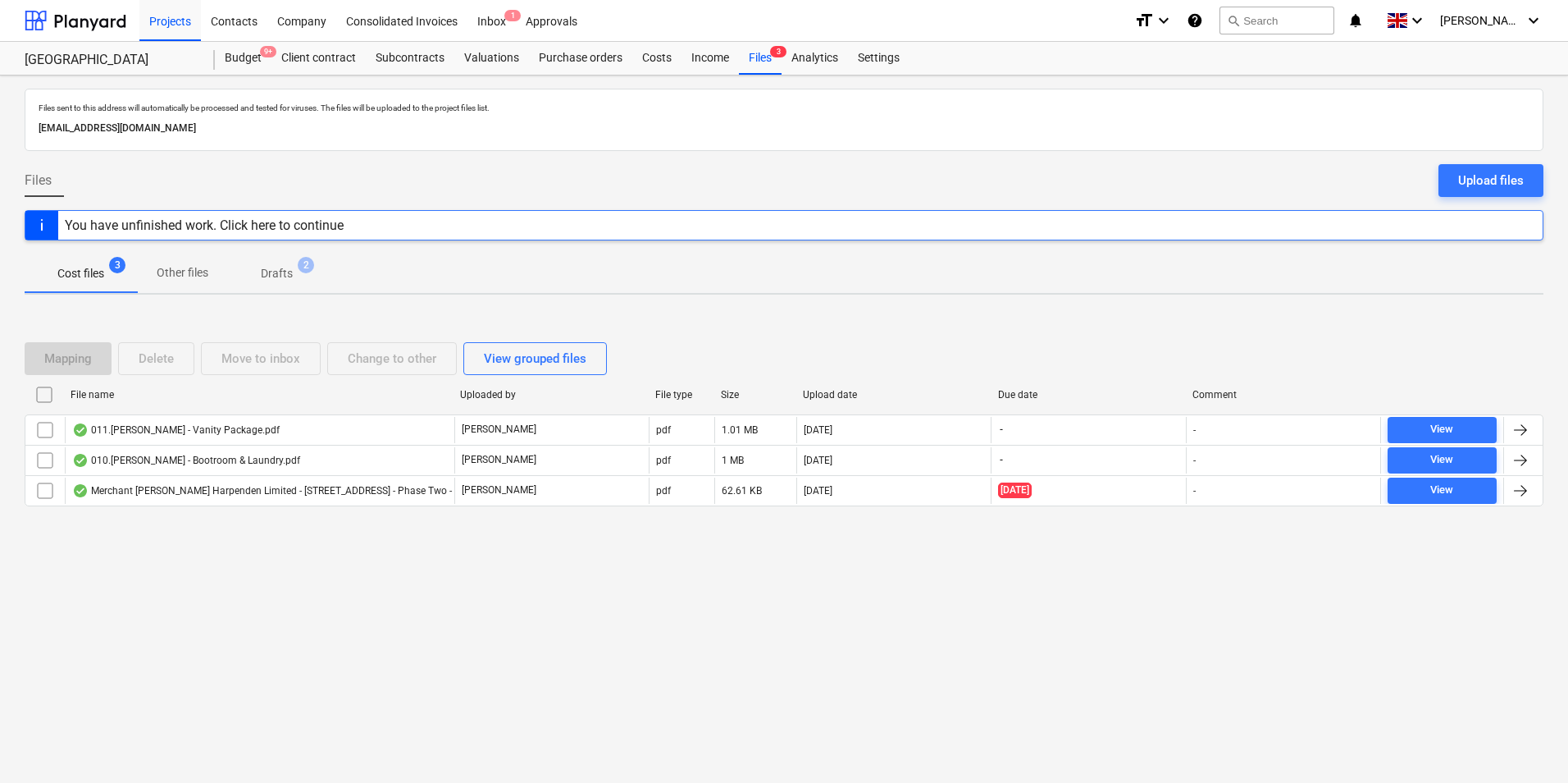
click at [294, 271] on span "Drafts 2" at bounding box center [276, 273] width 59 height 17
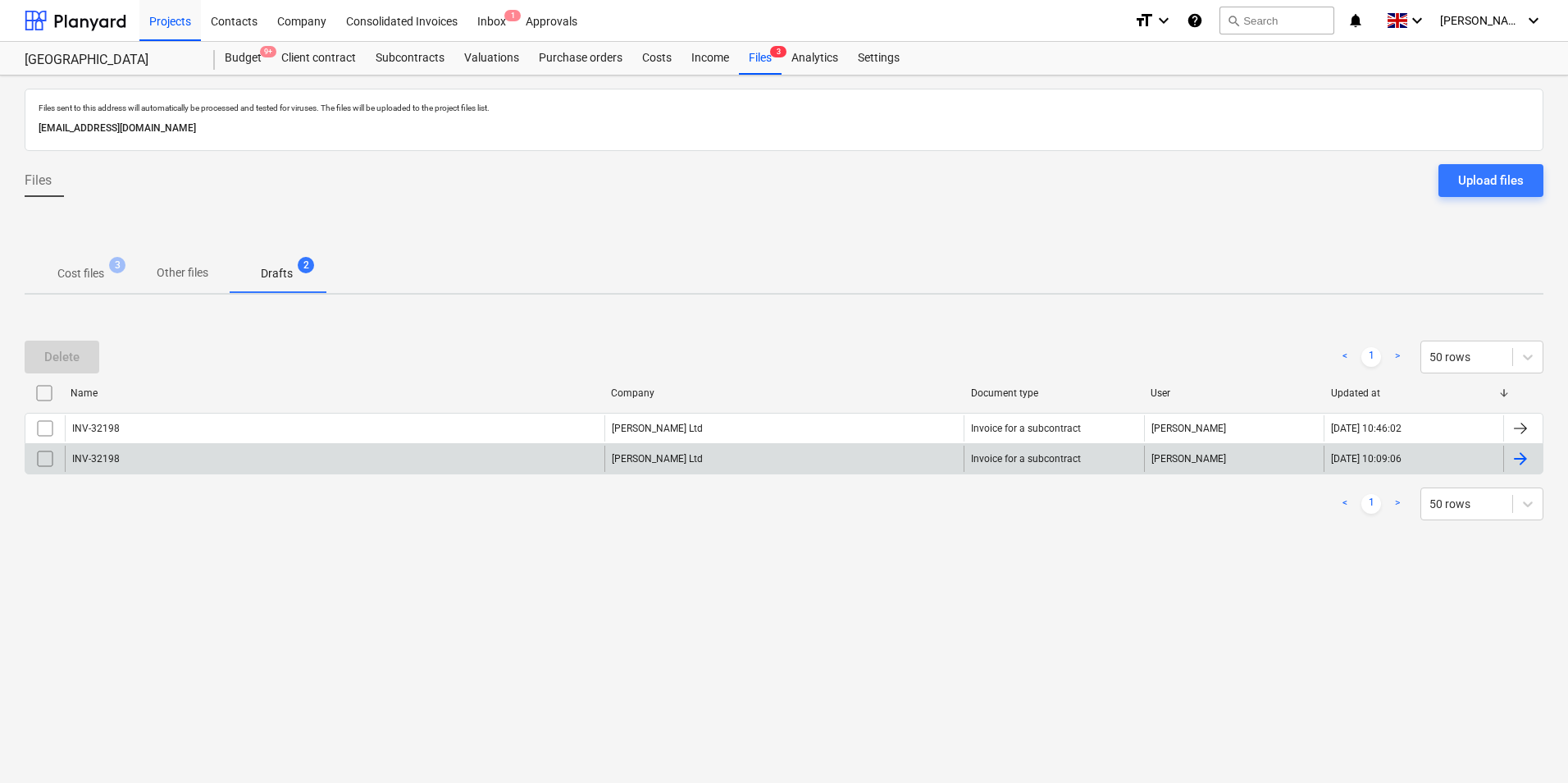
click at [60, 455] on div at bounding box center [45, 459] width 40 height 26
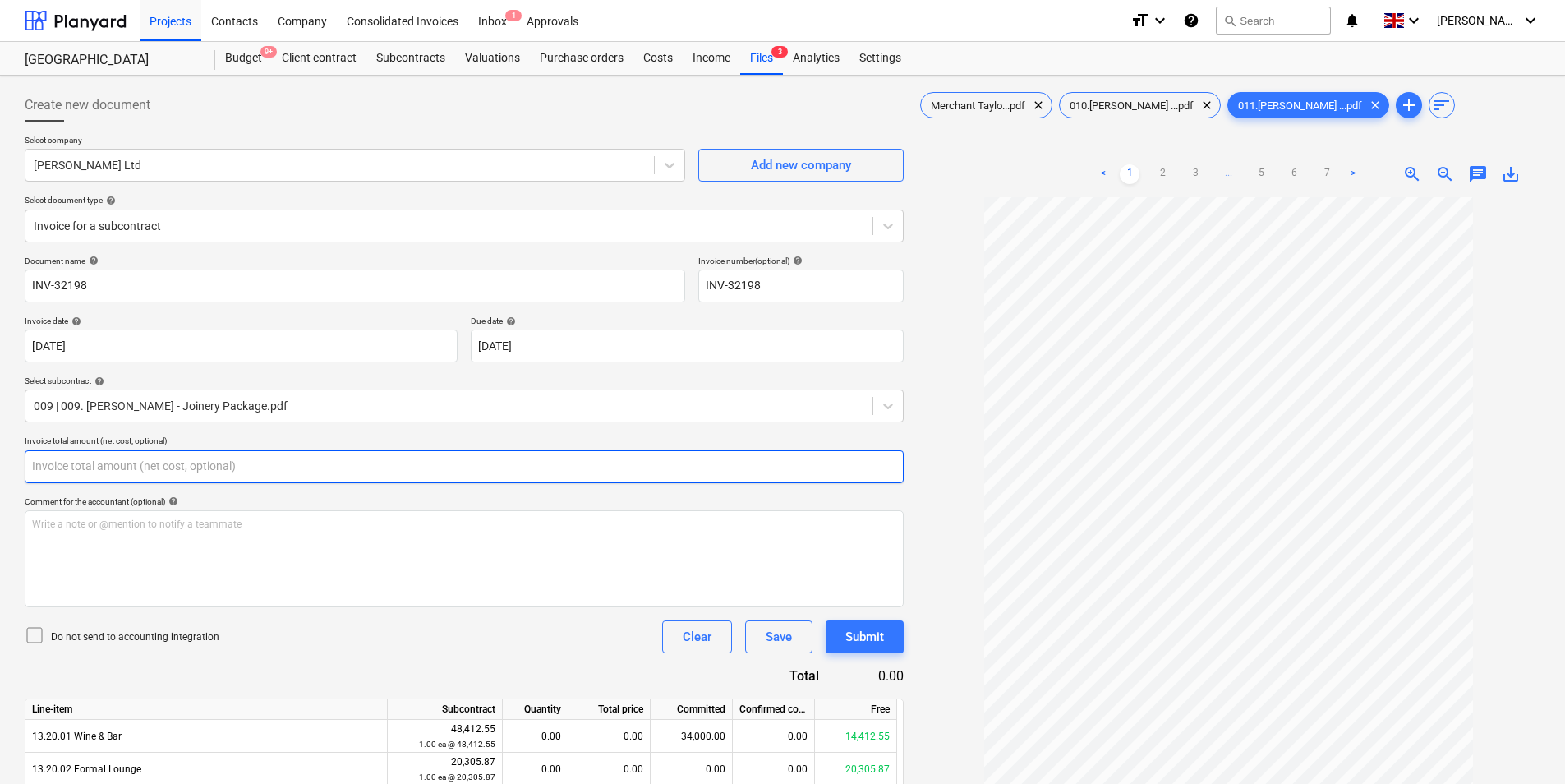
click at [150, 470] on input "text" at bounding box center [464, 467] width 879 height 33
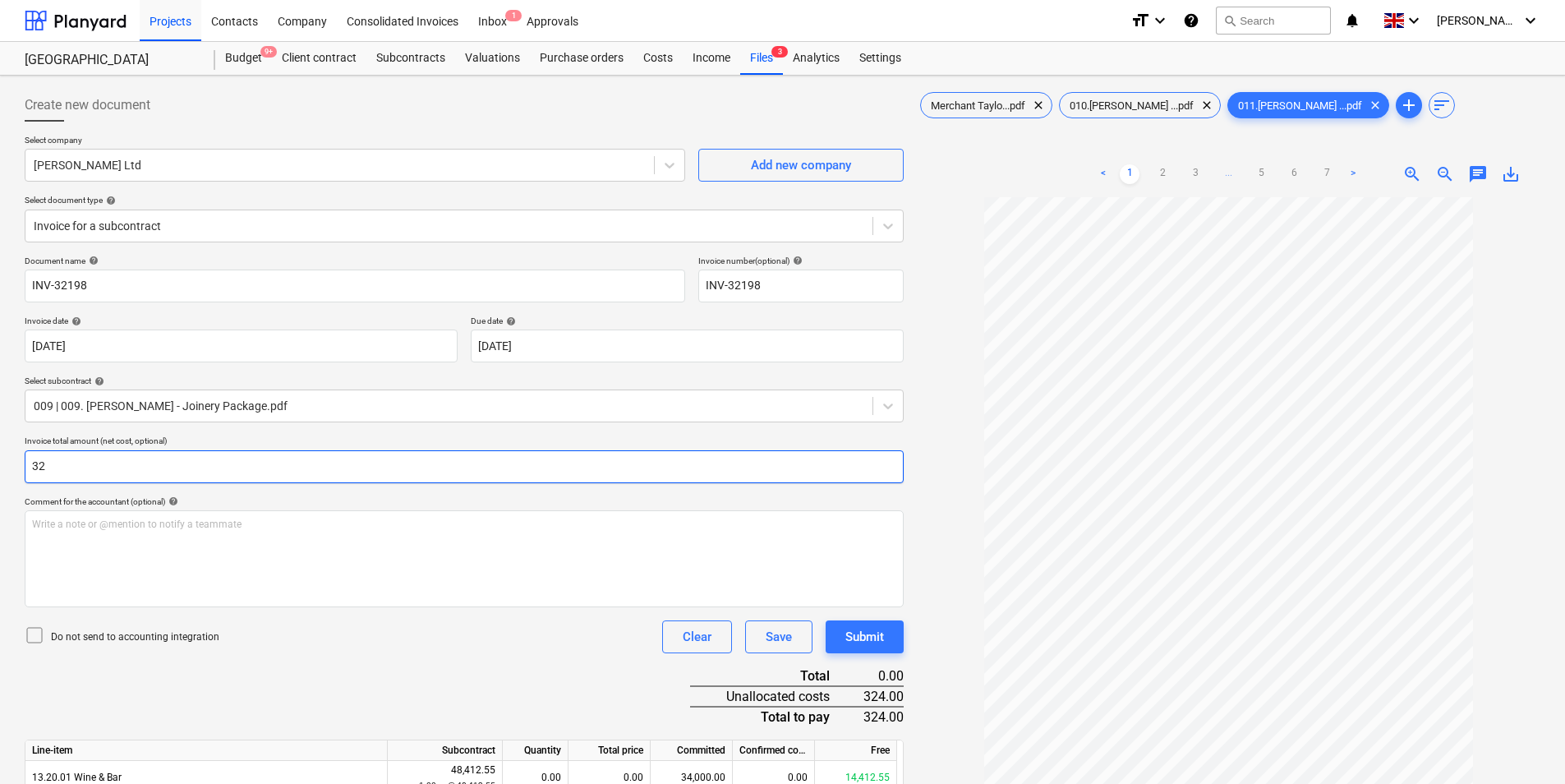
type input "3"
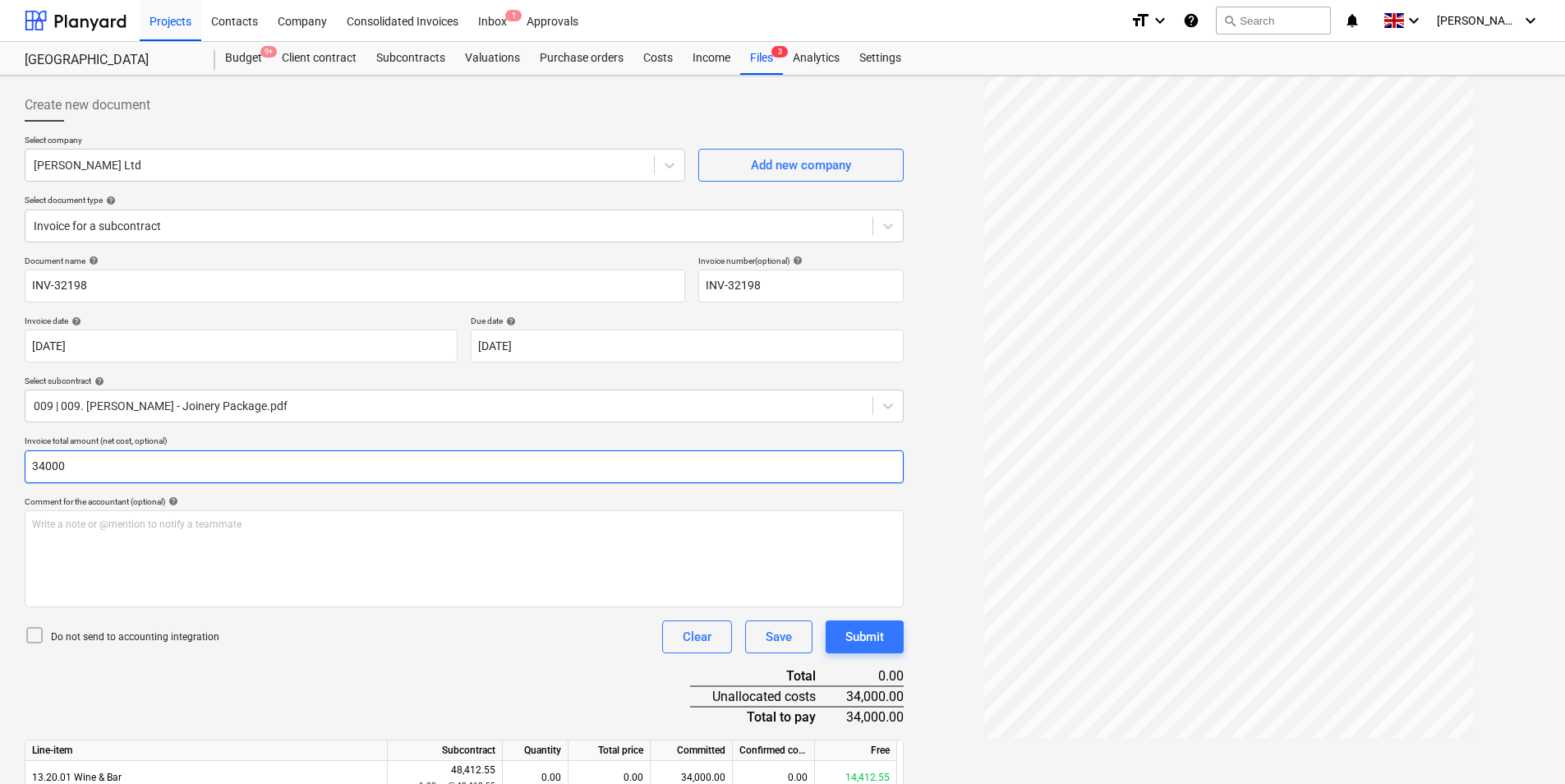
scroll to position [642, 0]
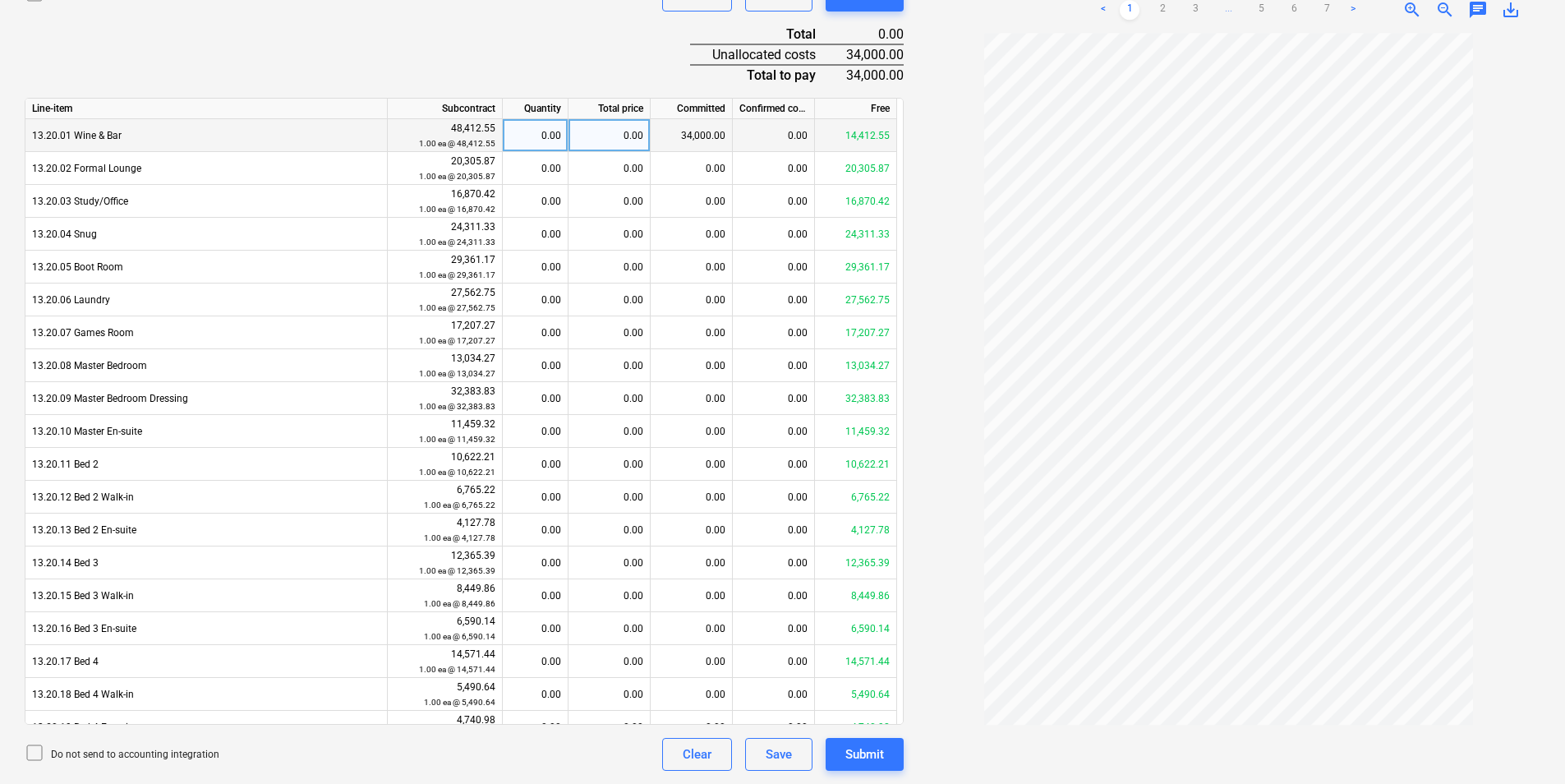
type input "34,000.00"
click at [687, 137] on div "34,000.00" at bounding box center [692, 135] width 82 height 33
drag, startPoint x: 637, startPoint y: 138, endPoint x: 734, endPoint y: 147, distance: 97.4
click at [638, 138] on div "0.00" at bounding box center [609, 135] width 82 height 33
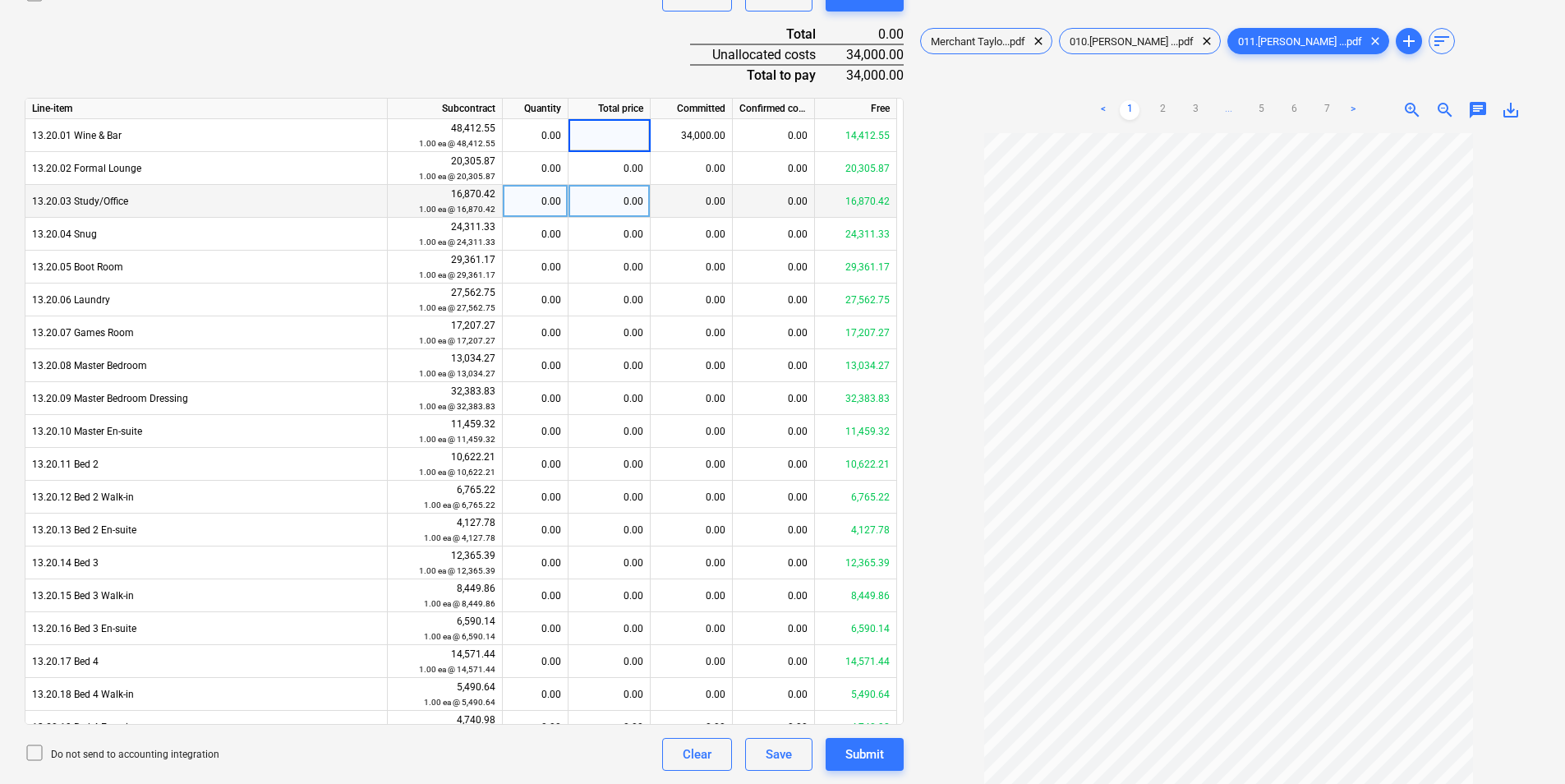
scroll to position [0, 0]
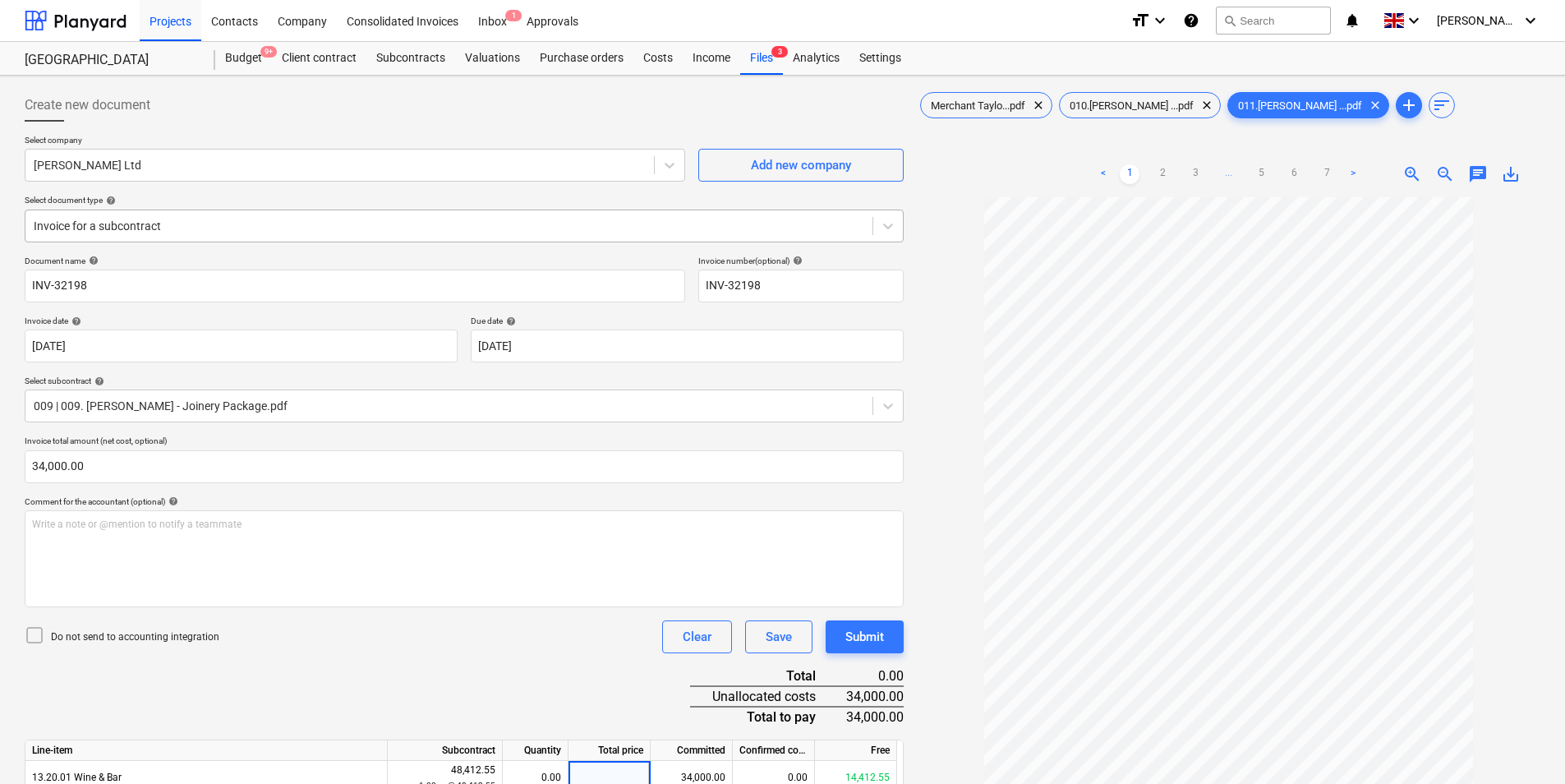
click at [295, 218] on div at bounding box center [449, 226] width 830 height 17
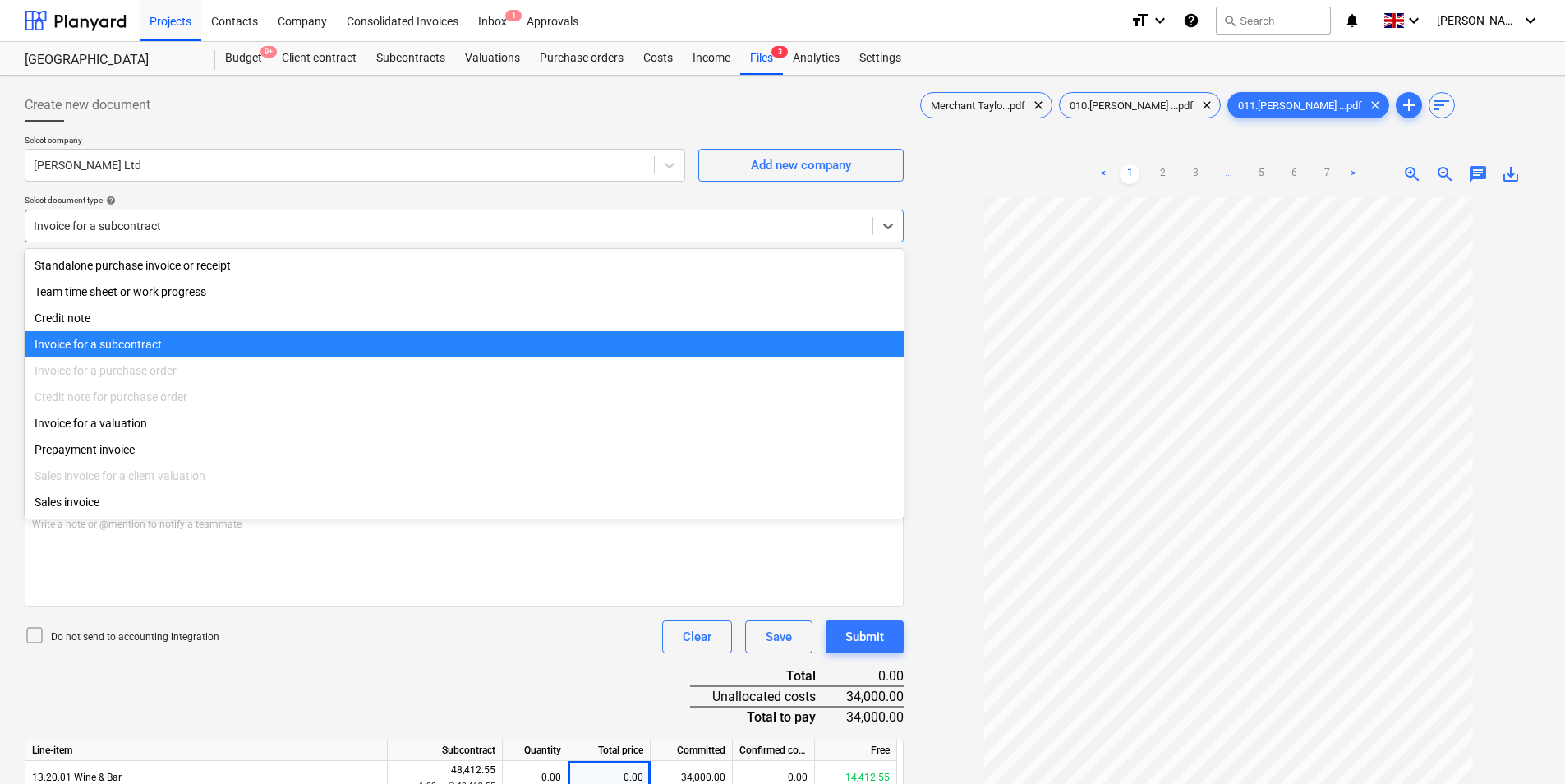
click at [290, 221] on div at bounding box center [449, 226] width 830 height 17
click at [134, 347] on div "Invoice for a subcontract" at bounding box center [464, 344] width 879 height 26
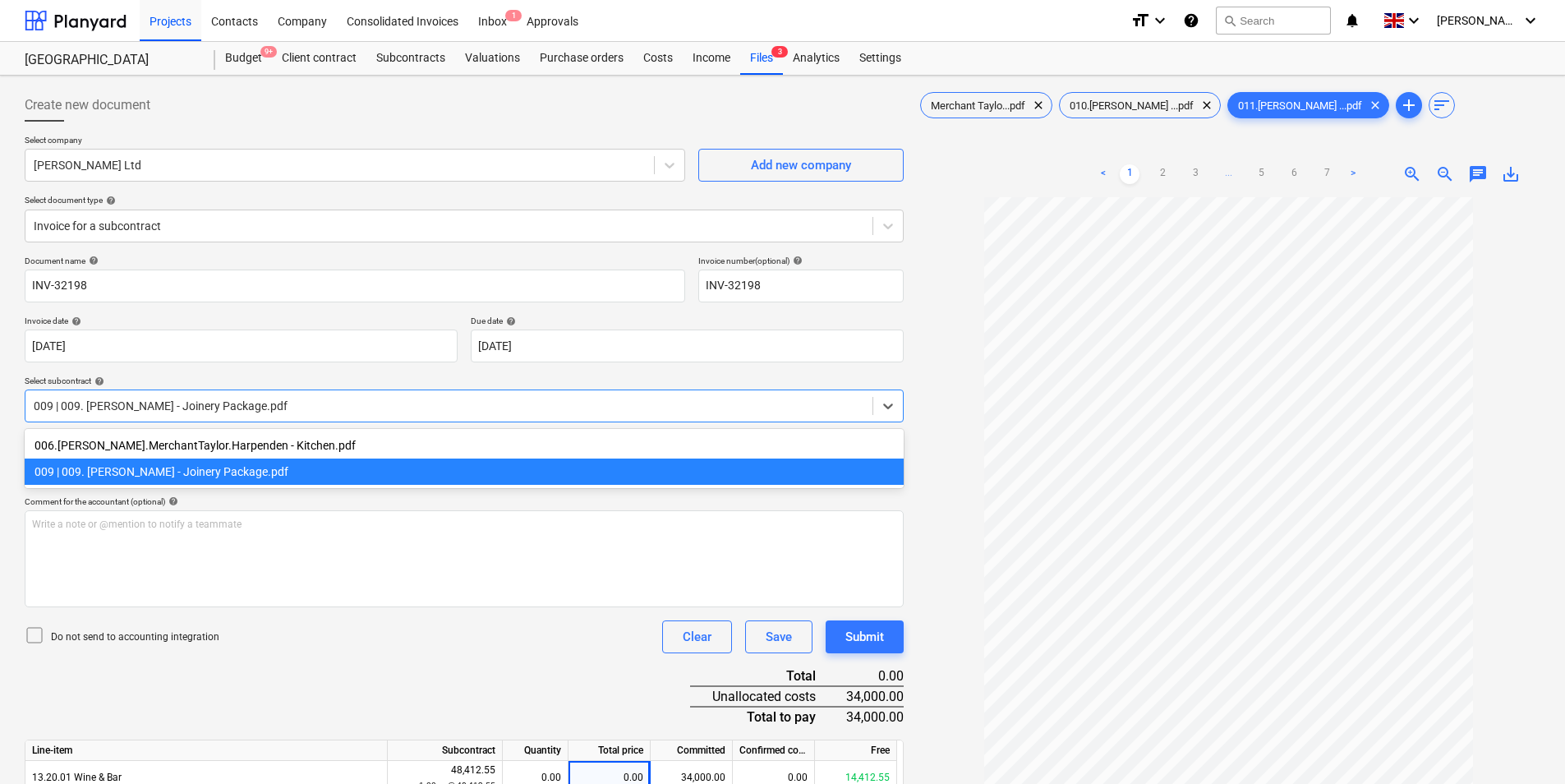
click at [151, 412] on div at bounding box center [449, 406] width 830 height 17
click at [170, 471] on div "009 | 009. [PERSON_NAME] - Joinery Package.pdf" at bounding box center [464, 472] width 879 height 26
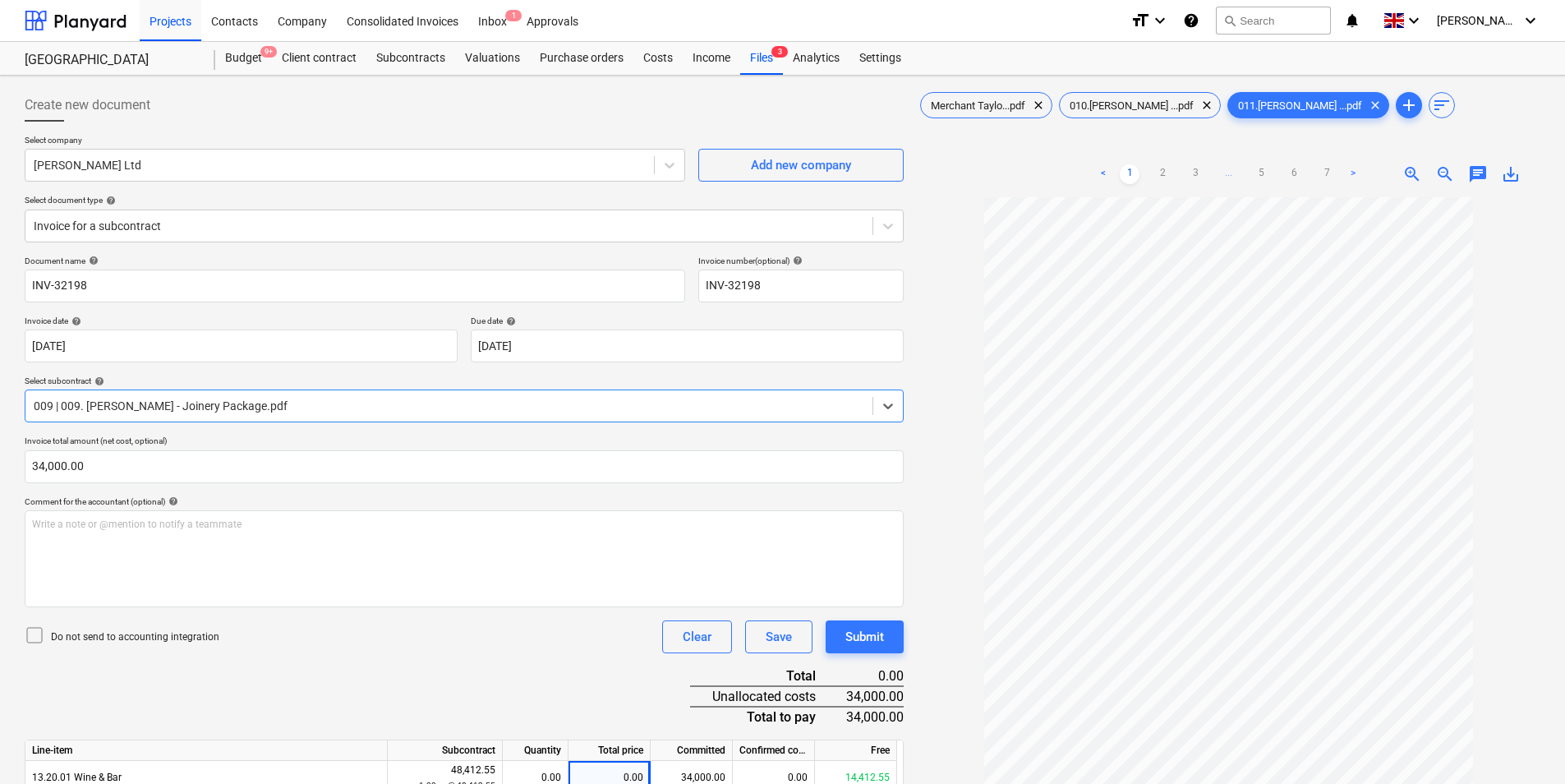
scroll to position [383, 0]
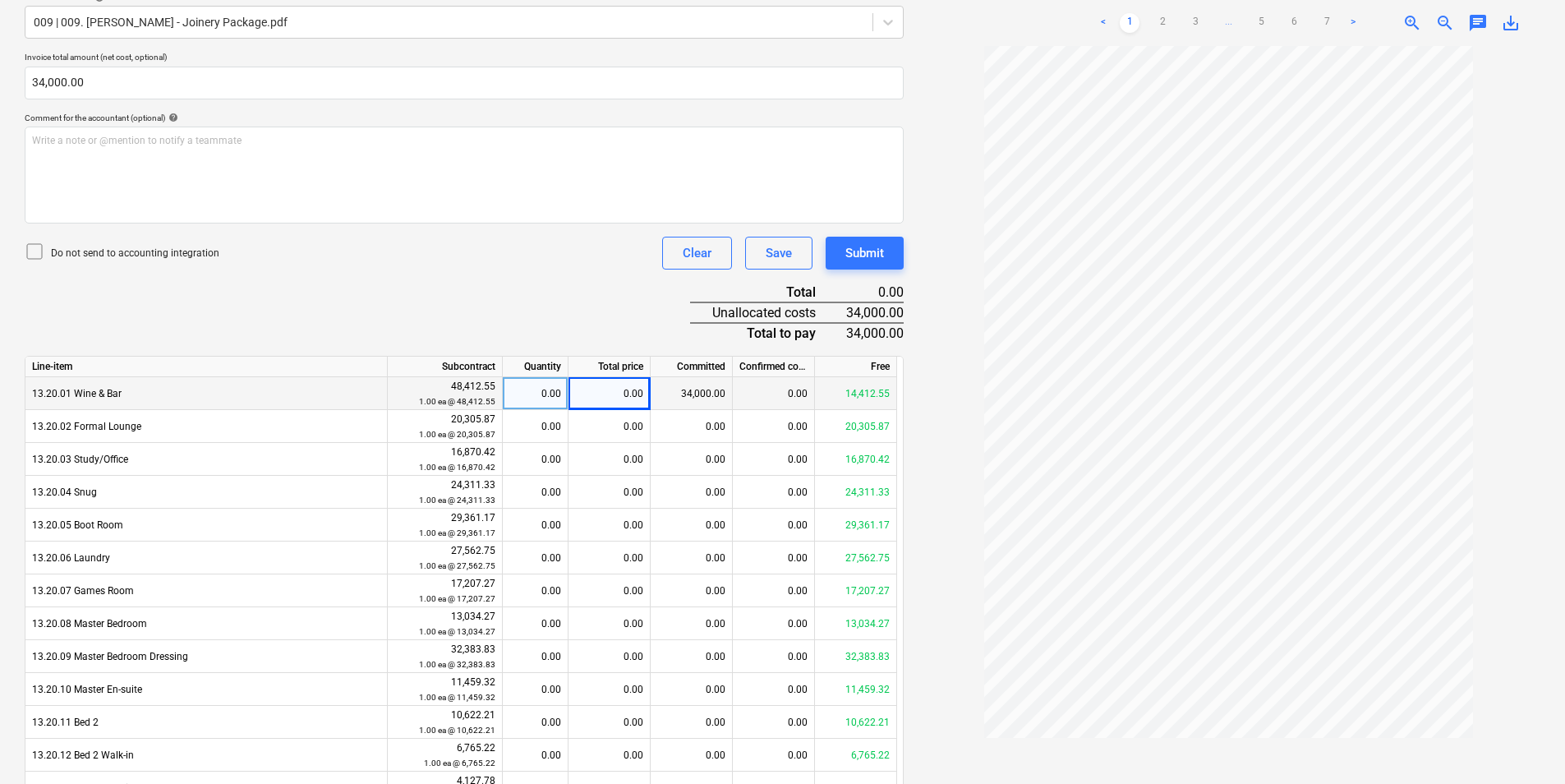
click at [711, 392] on div "34,000.00" at bounding box center [692, 393] width 82 height 33
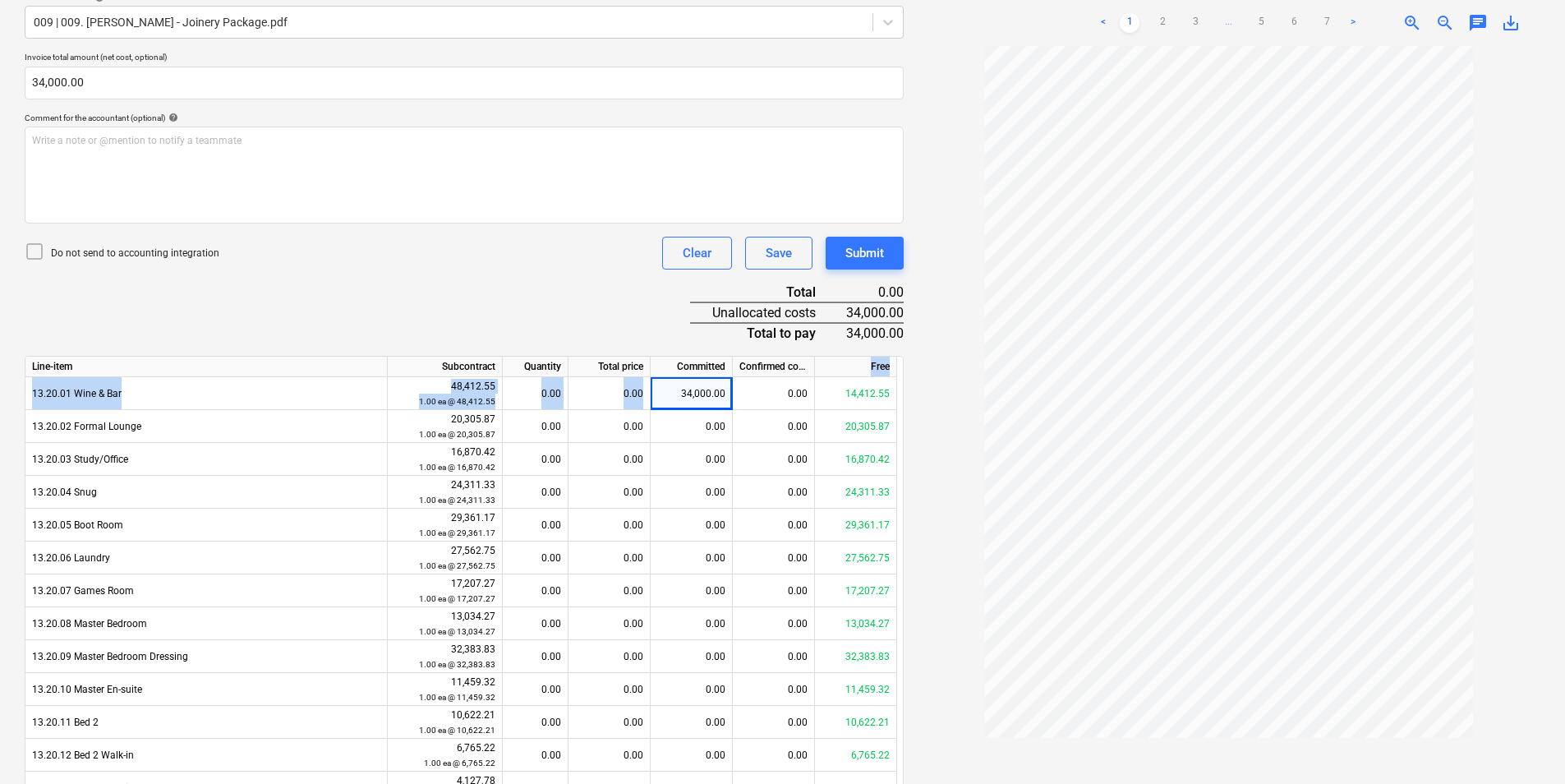
drag, startPoint x: 675, startPoint y: 392, endPoint x: 962, endPoint y: 350, distance: 290.1
click at [962, 350] on div "Create new document Select company Langstaff-Ellis Ltd Add new company Select d…" at bounding box center [782, 367] width 1529 height 1337
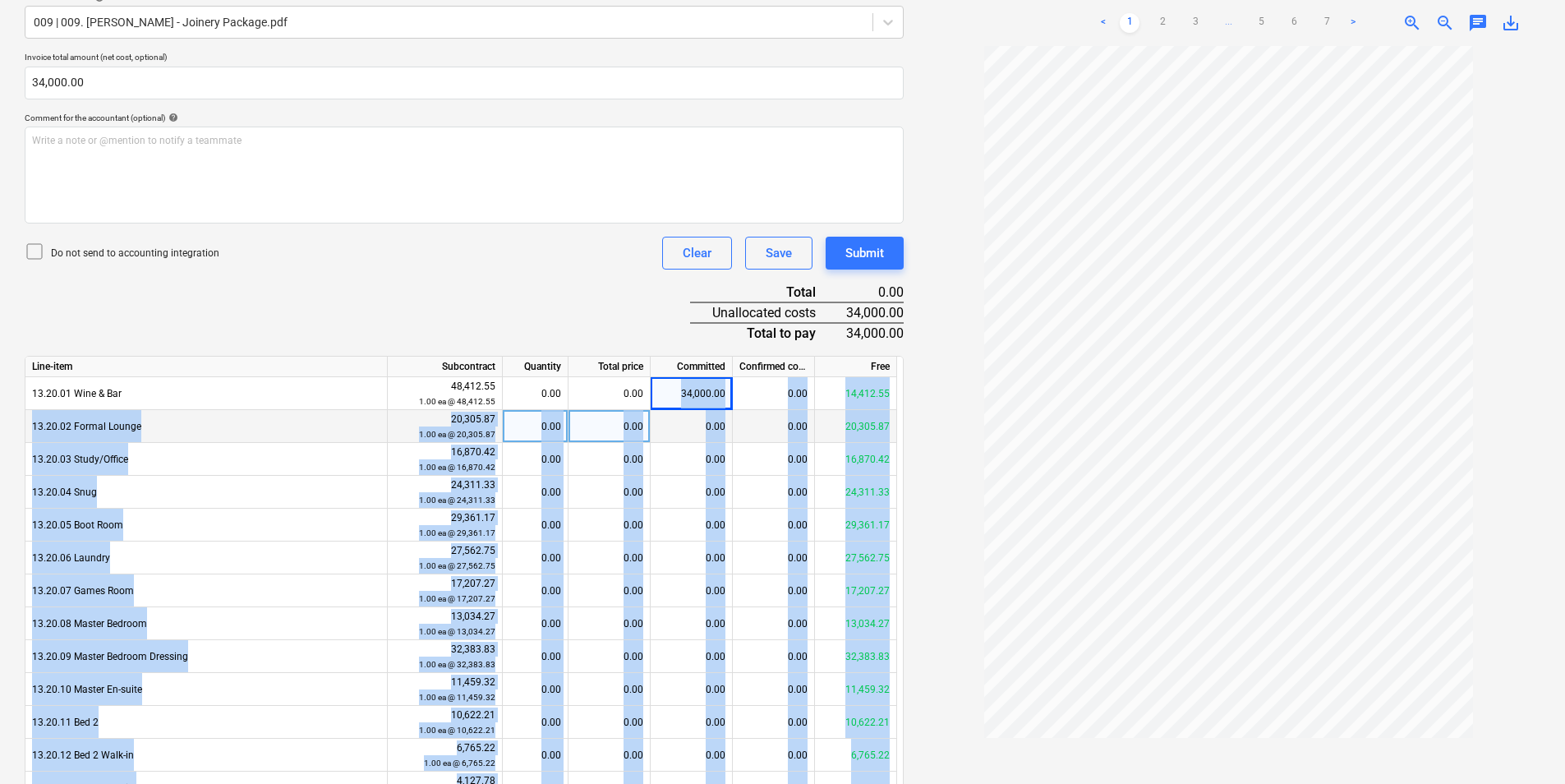
click at [569, 431] on div "0.00" at bounding box center [609, 426] width 82 height 33
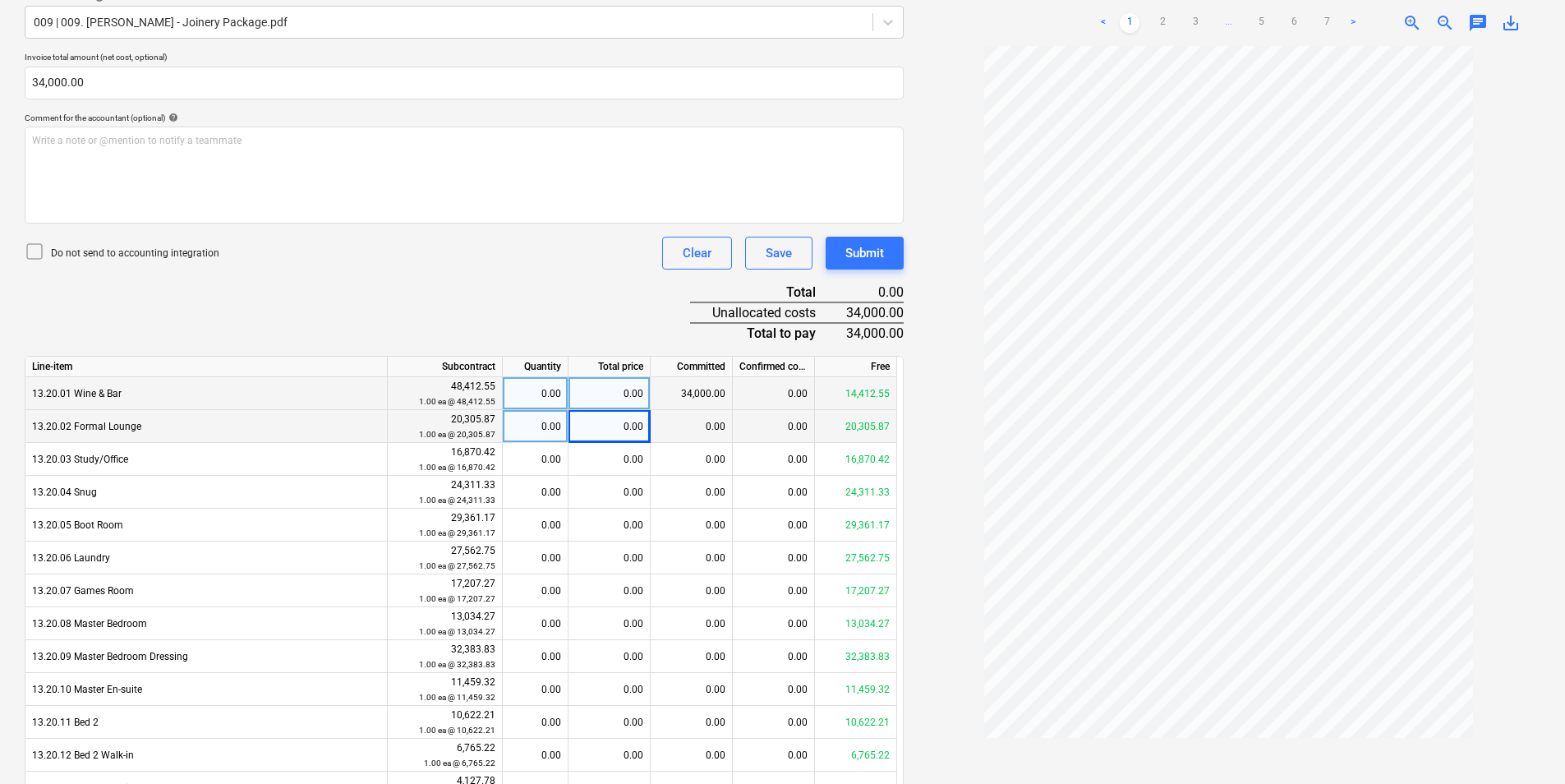
click at [553, 393] on div "0.00" at bounding box center [535, 393] width 52 height 33
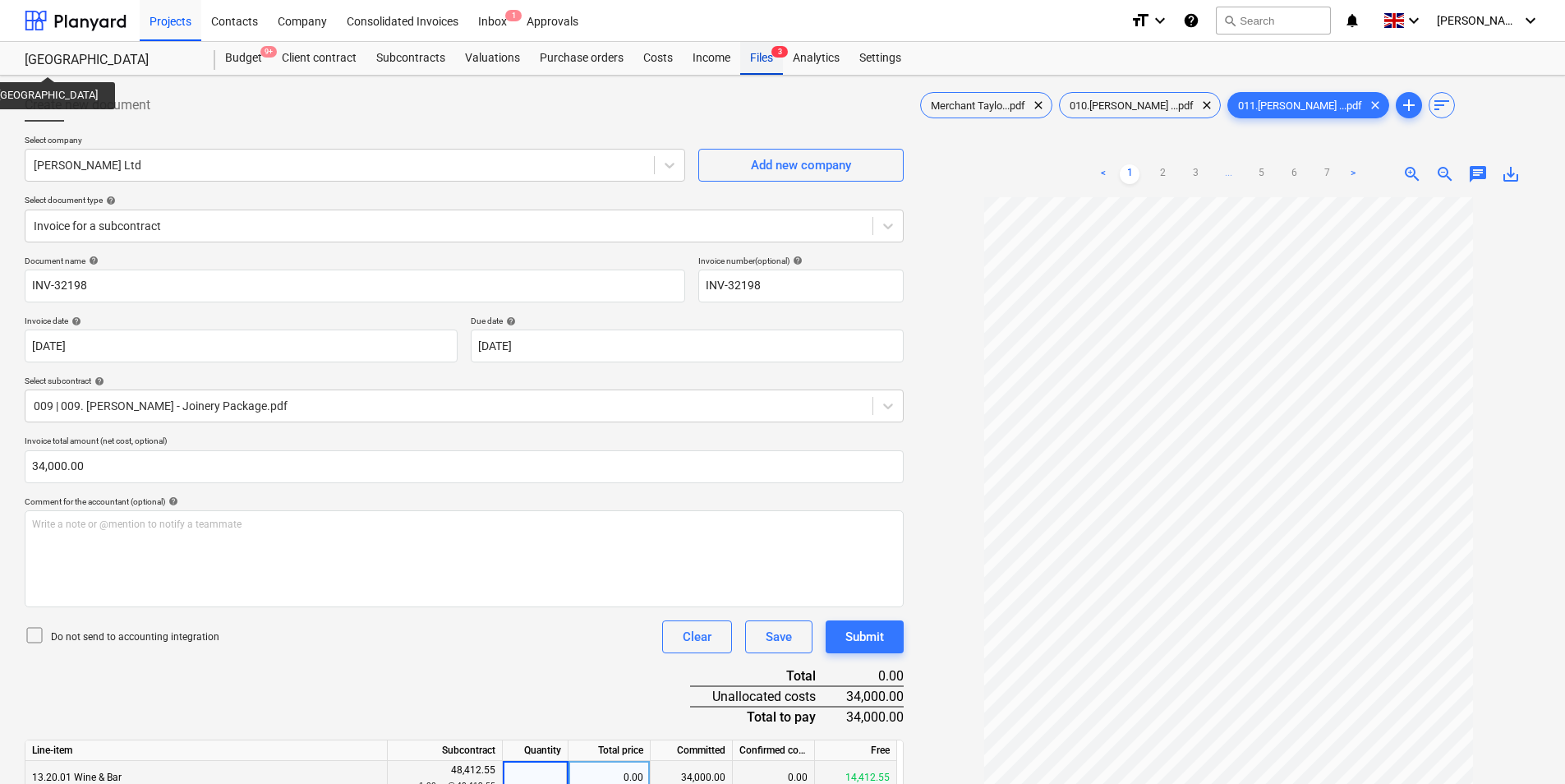
click at [768, 58] on div "Files 3" at bounding box center [762, 59] width 43 height 33
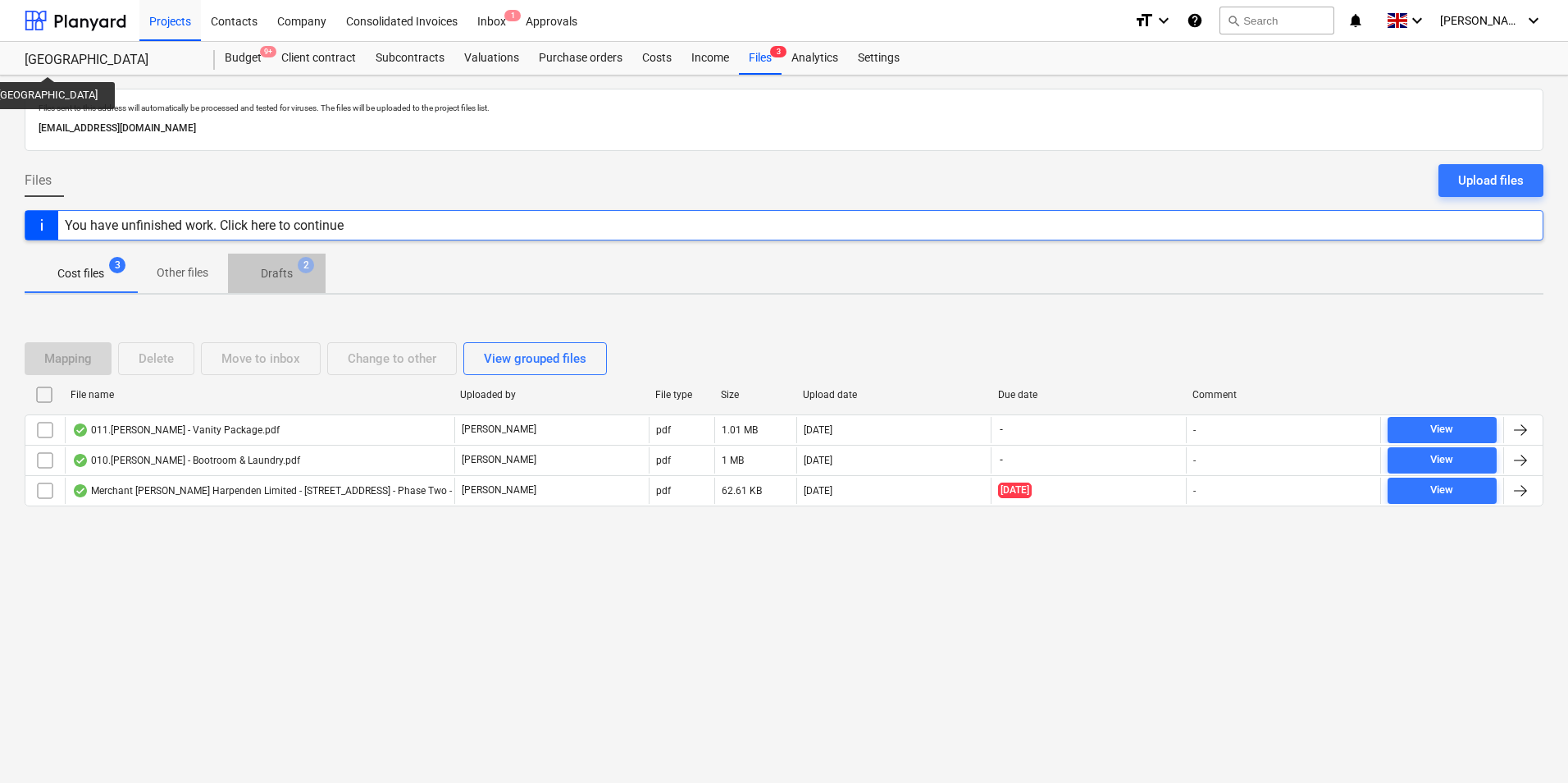
click at [261, 267] on p "Drafts" at bounding box center [276, 273] width 32 height 17
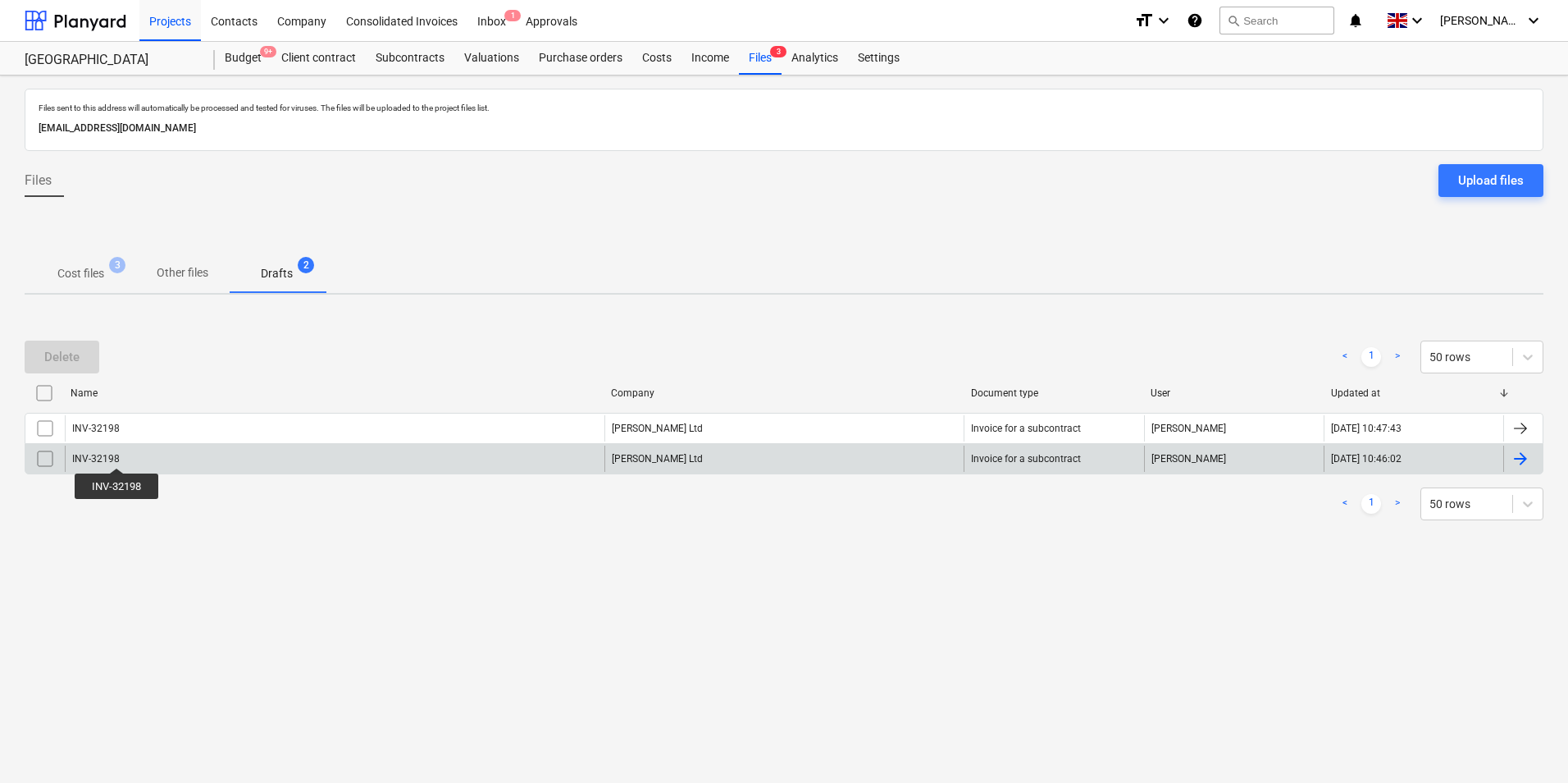
click at [116, 453] on div "INV-32198" at bounding box center [97, 459] width 48 height 12
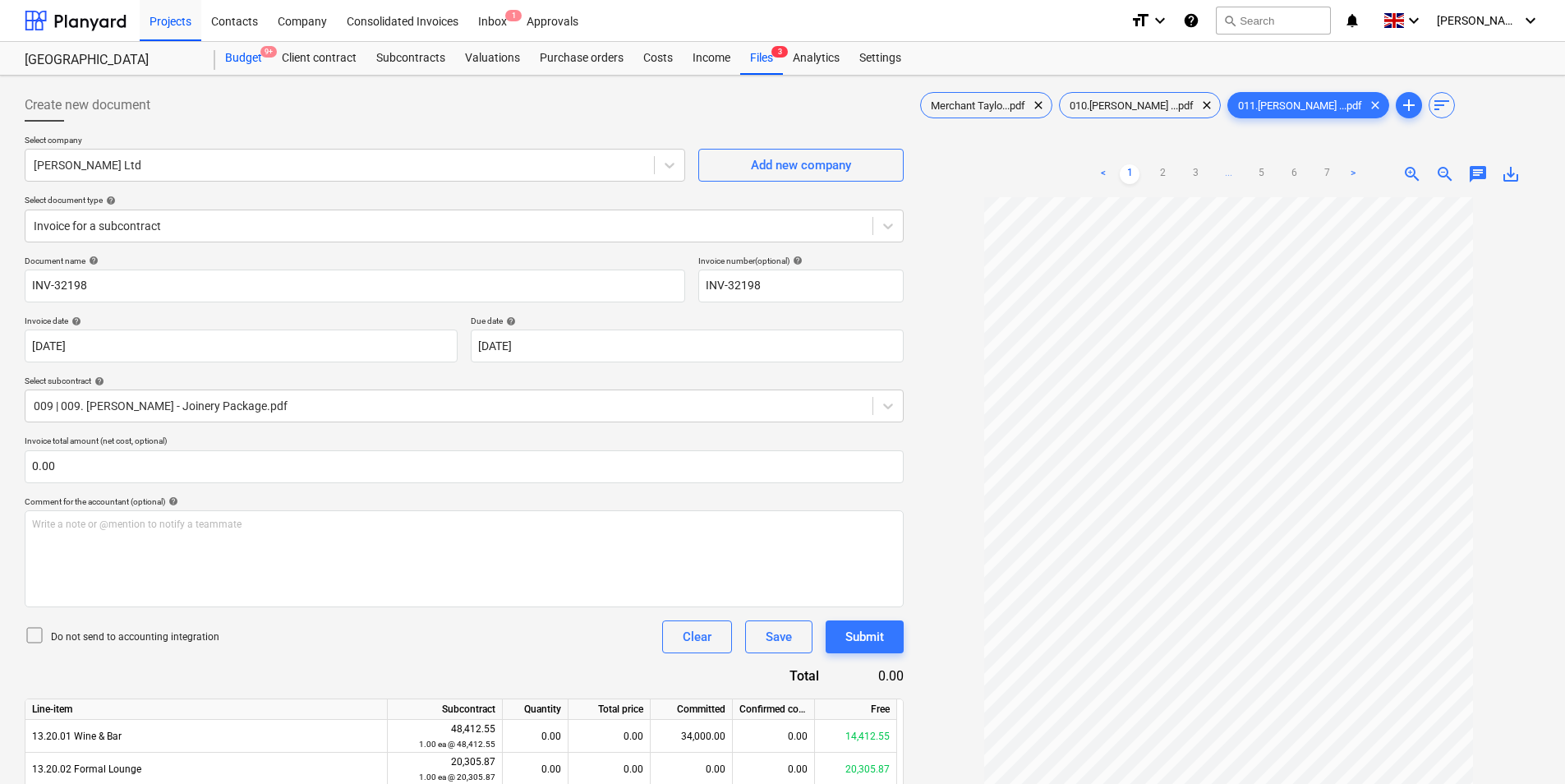
click at [222, 59] on div "Budget 9+" at bounding box center [244, 59] width 57 height 33
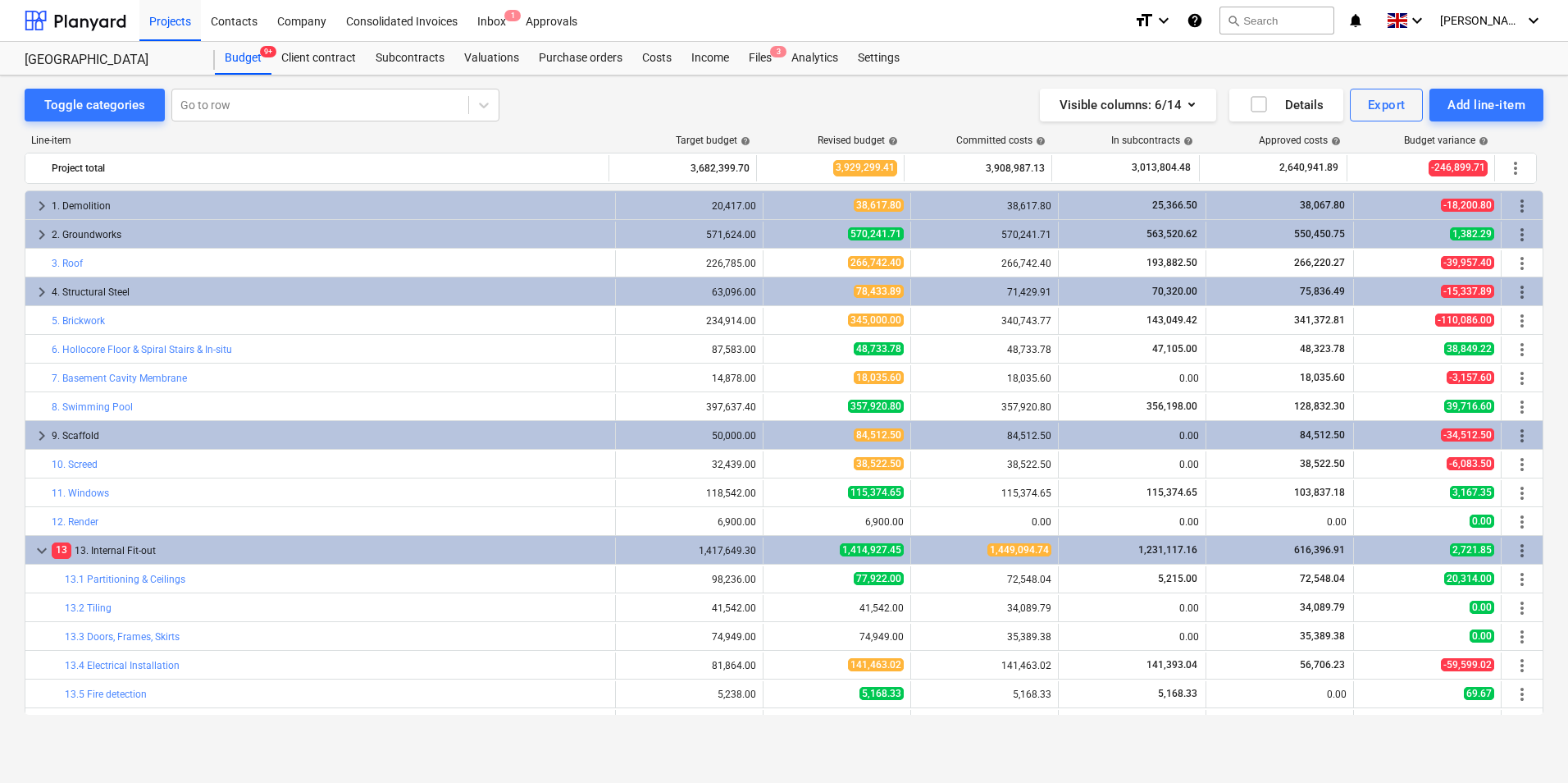
scroll to position [520, 0]
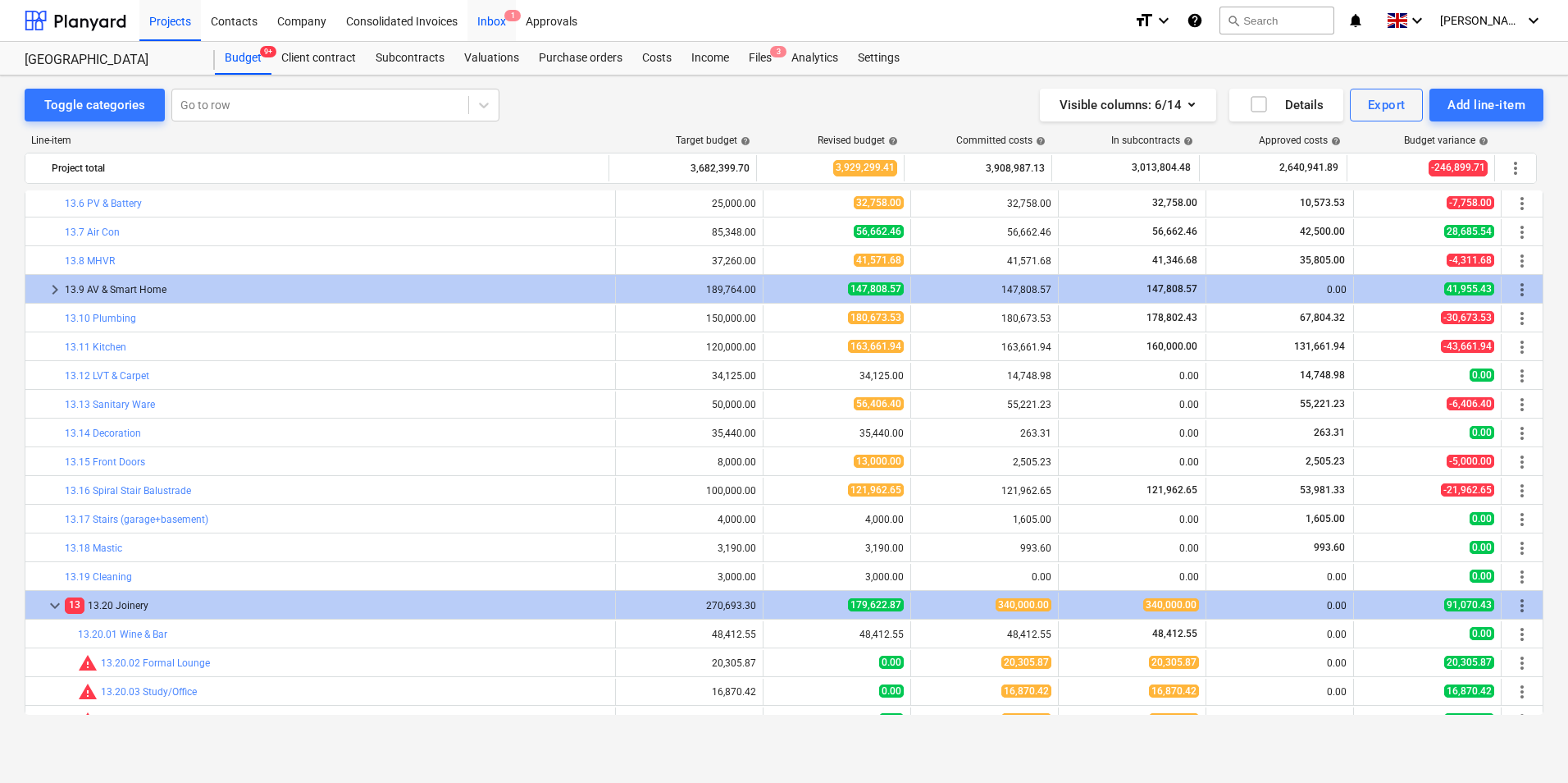
click at [481, 23] on div "Inbox 1" at bounding box center [492, 20] width 49 height 42
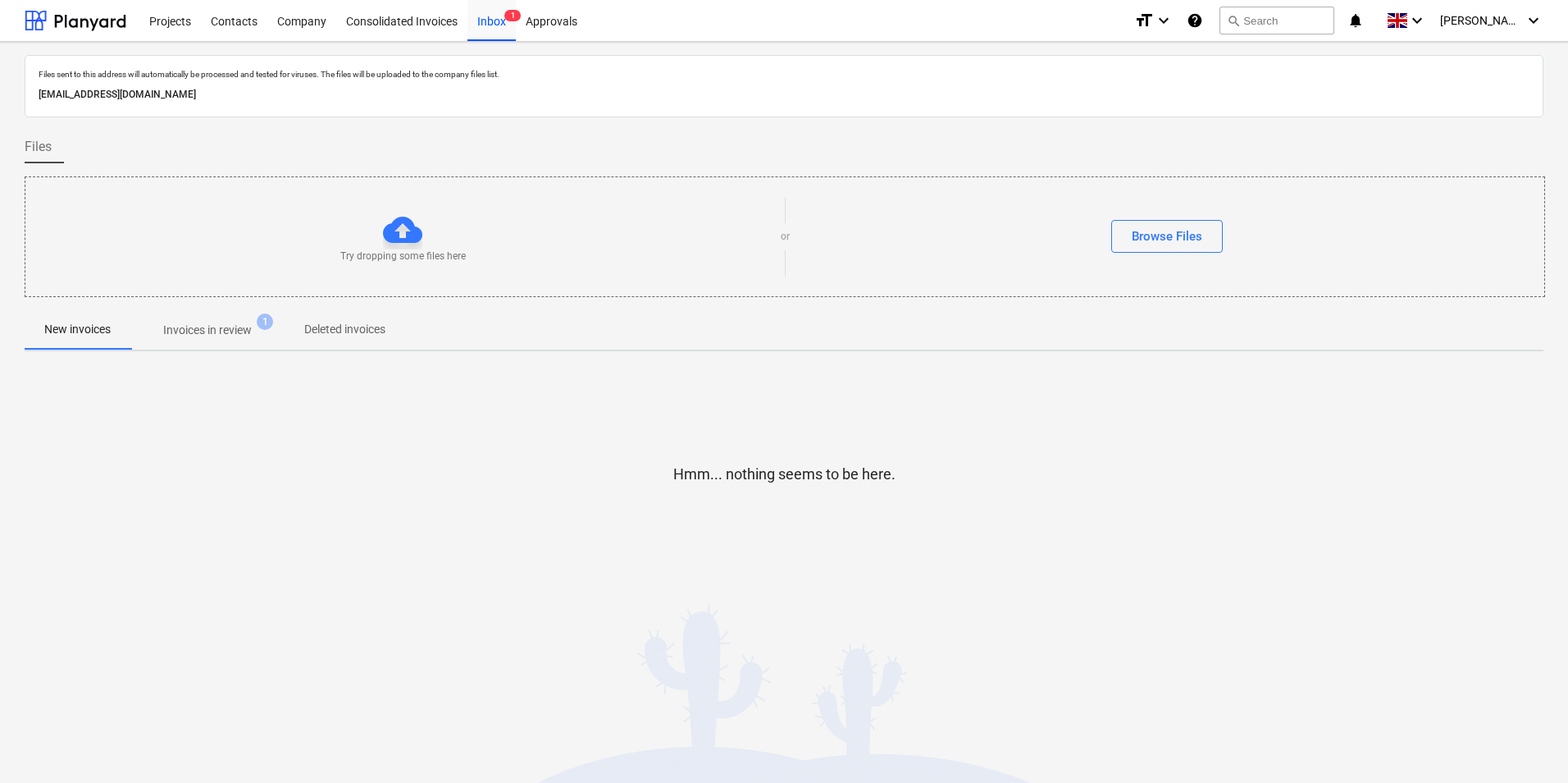
click at [205, 324] on p "Invoices in review" at bounding box center [207, 330] width 88 height 17
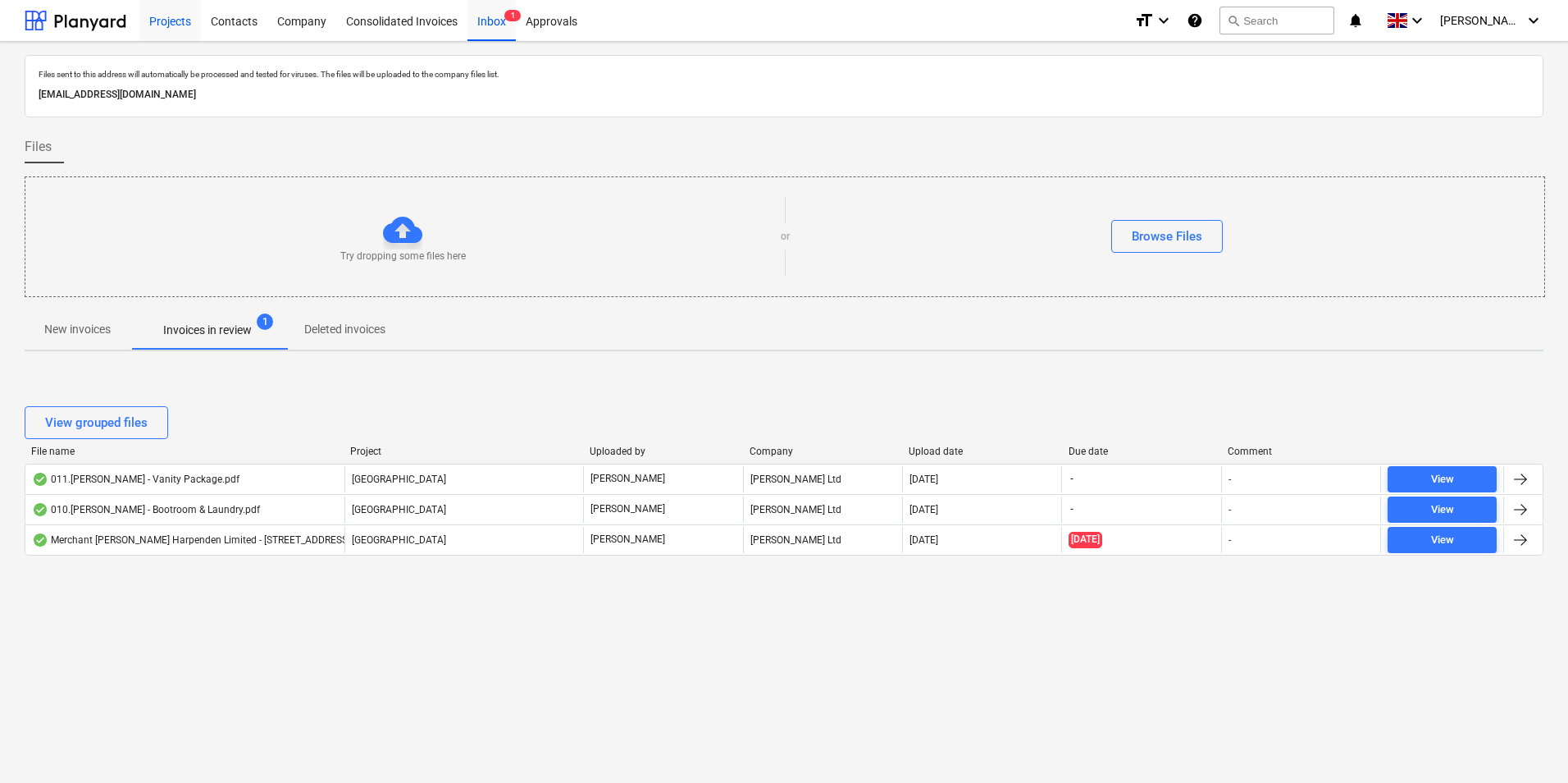
click at [182, 18] on div "Projects" at bounding box center [170, 20] width 62 height 42
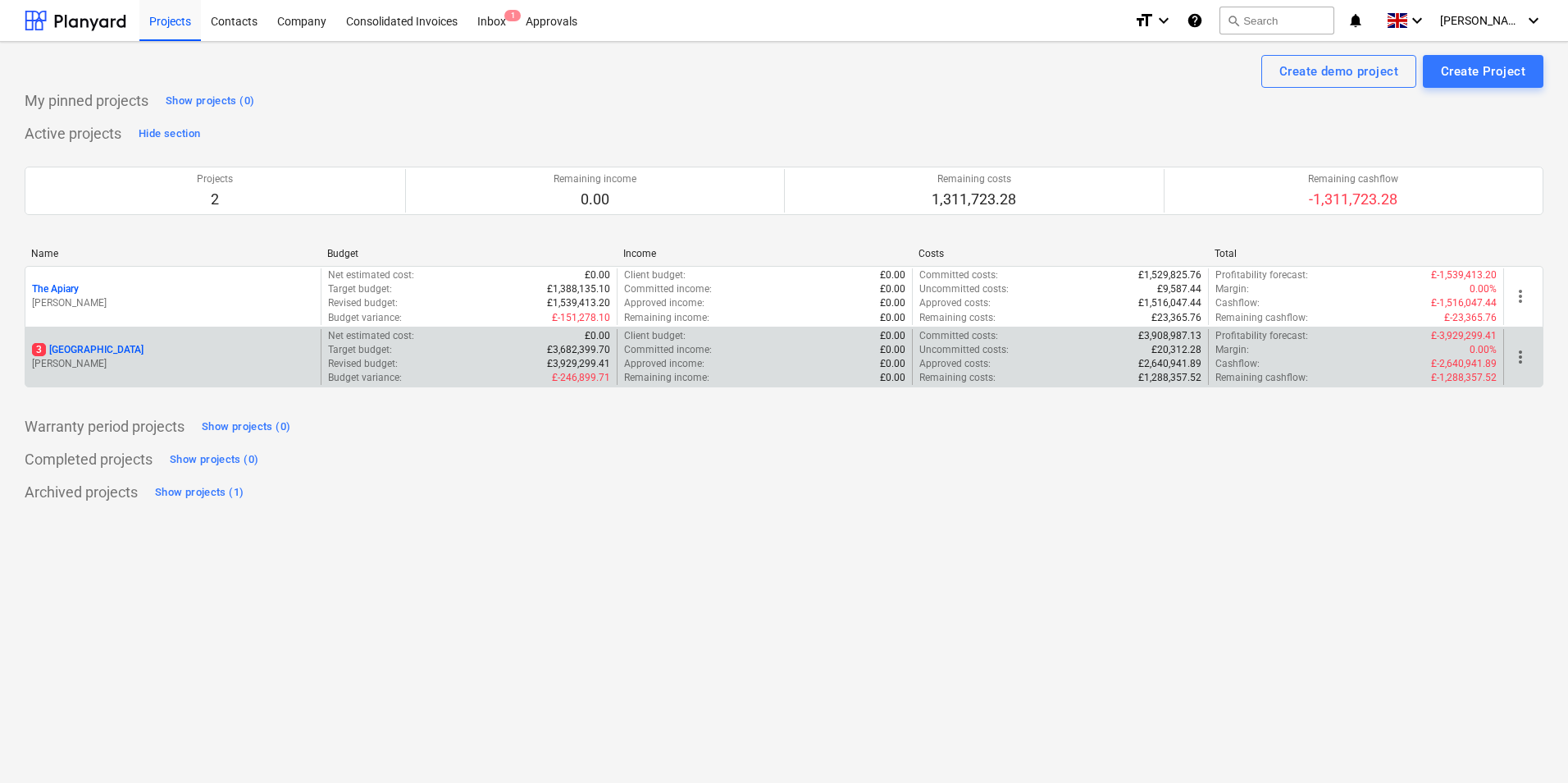
click at [159, 356] on div "3 Park Avenue" at bounding box center [173, 350] width 282 height 14
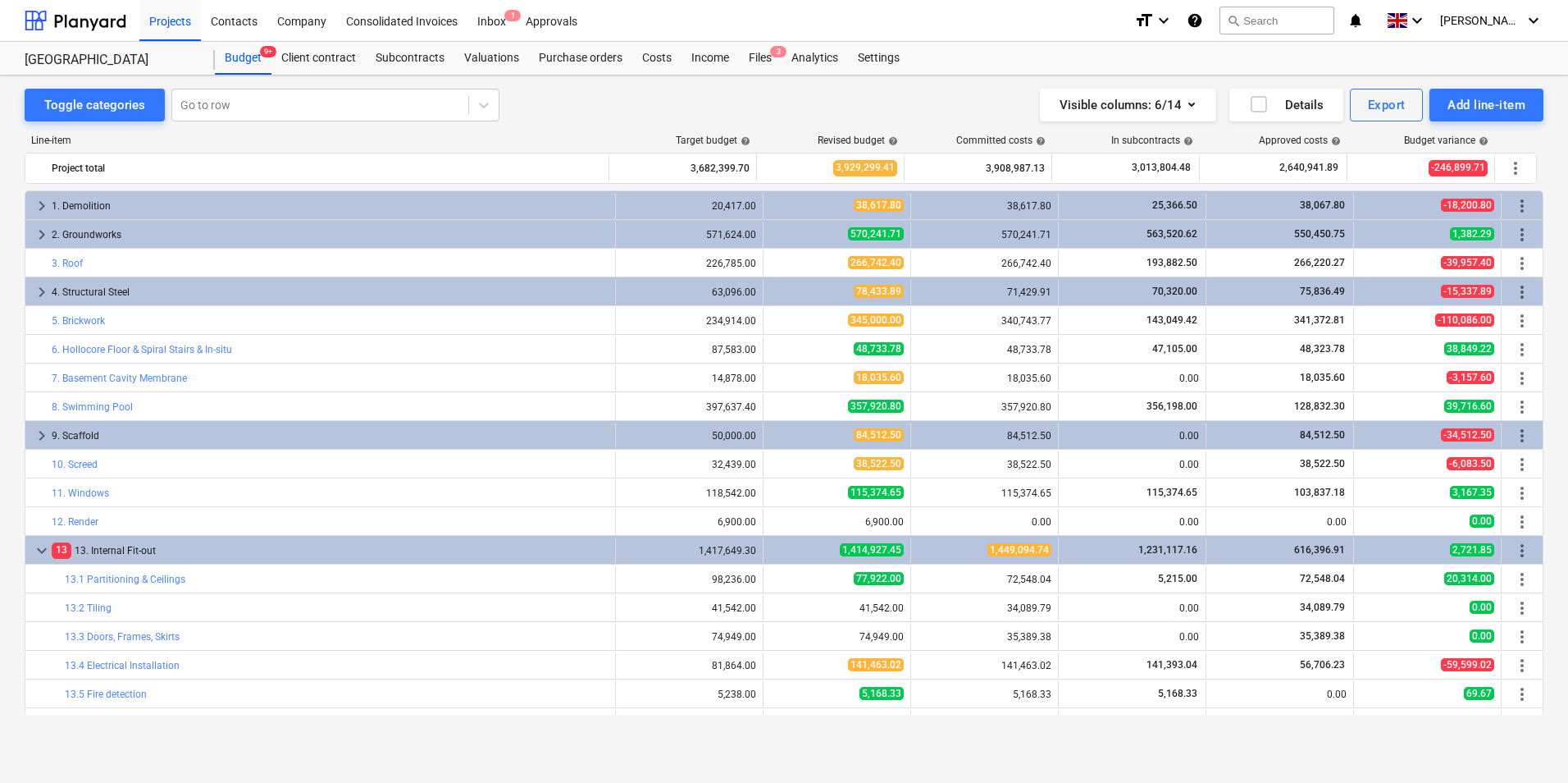
scroll to position [520, 0]
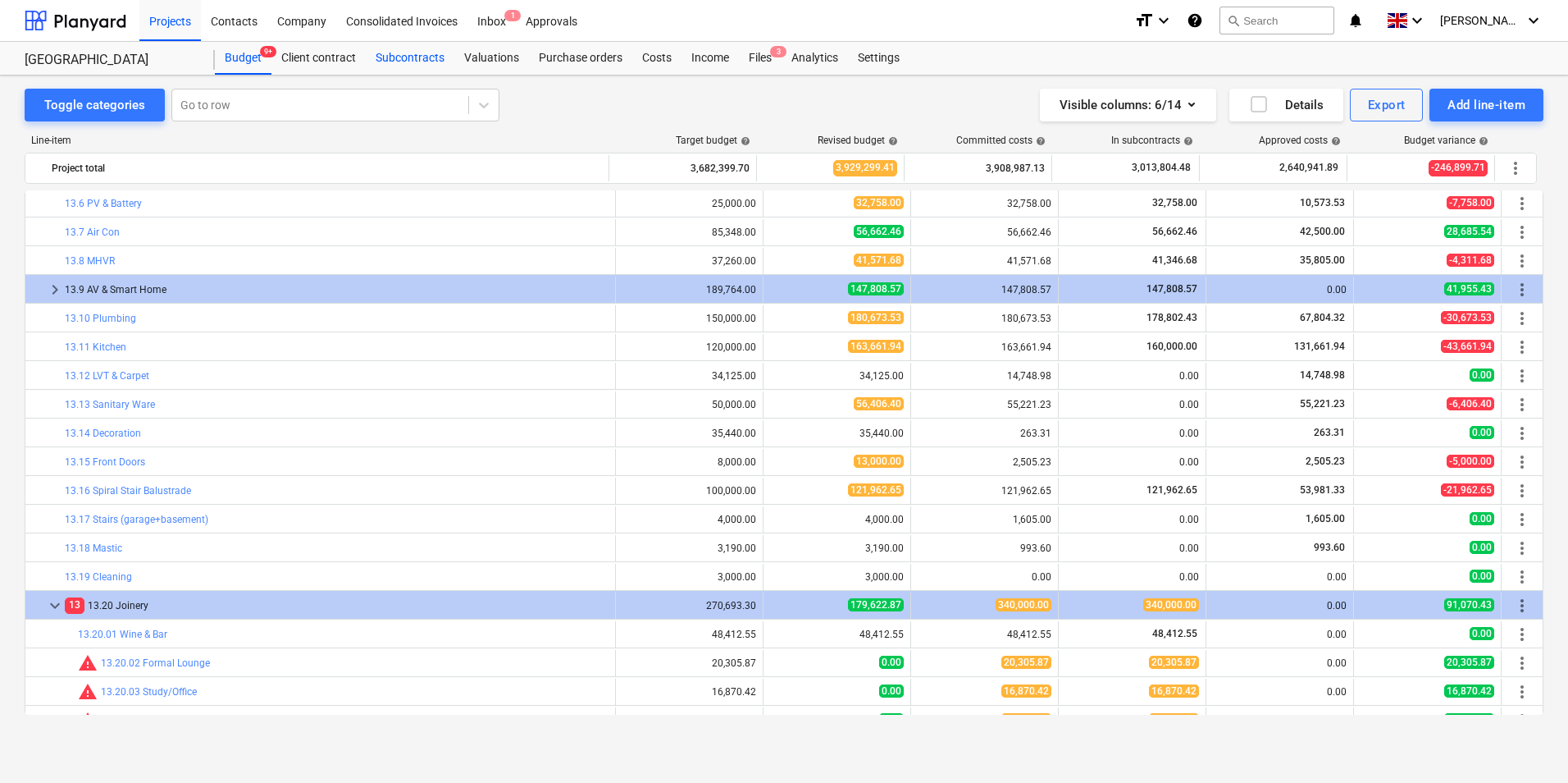
click at [393, 44] on div "Subcontracts" at bounding box center [410, 59] width 88 height 33
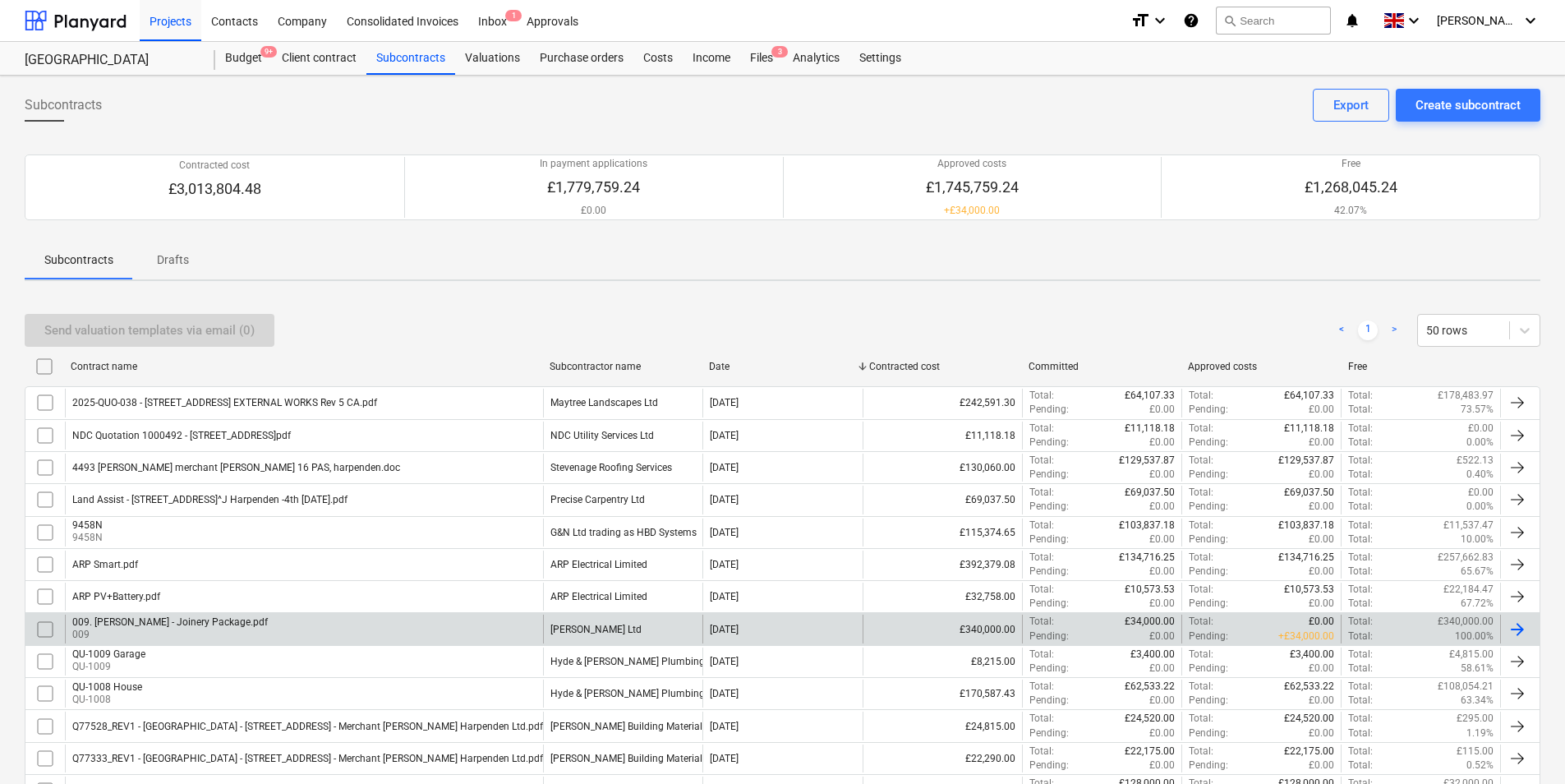
click at [634, 634] on div "[PERSON_NAME] Ltd" at bounding box center [622, 629] width 159 height 28
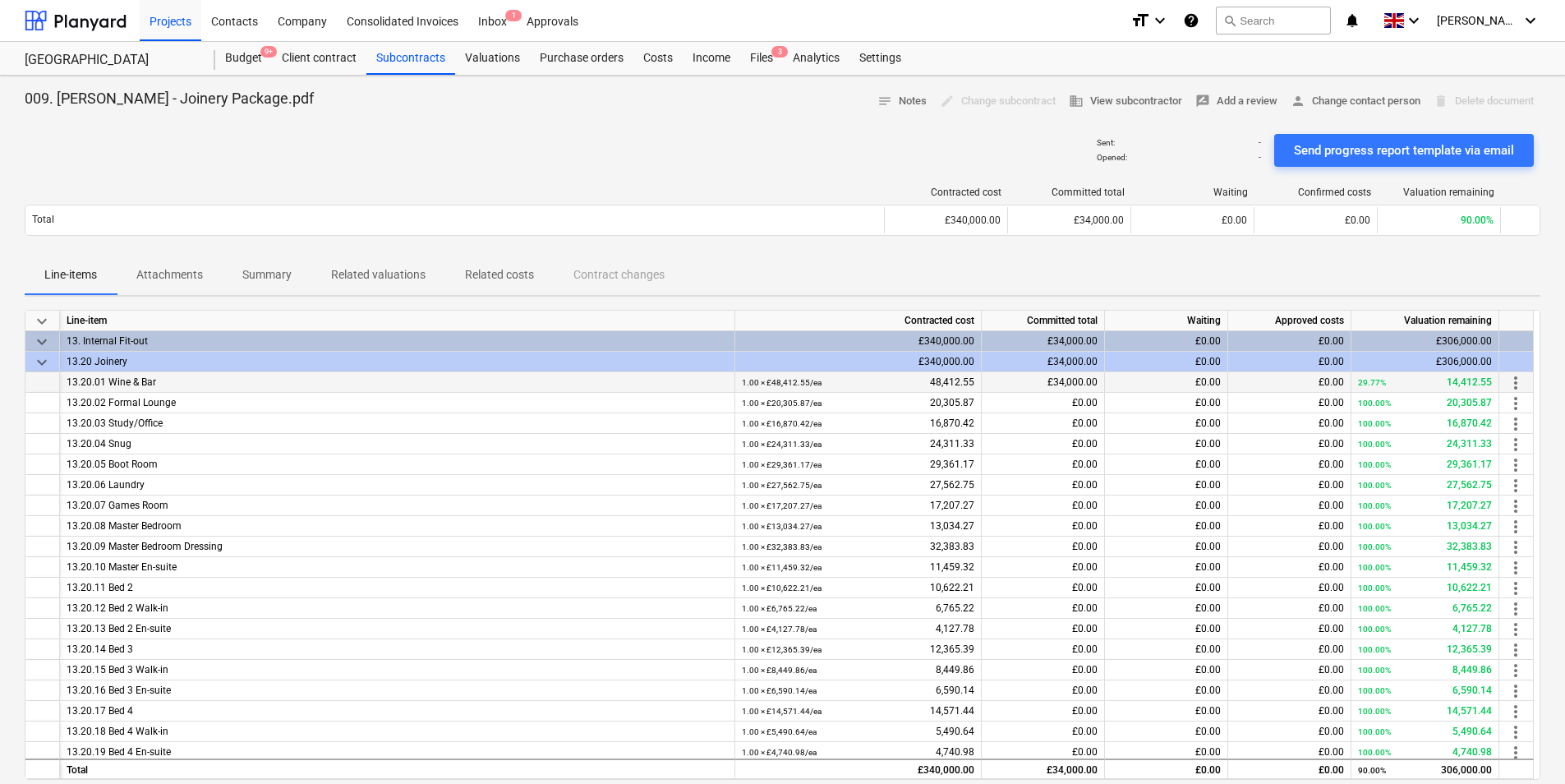
click at [320, 392] on div "13.20.01 Wine & Bar" at bounding box center [397, 382] width 662 height 21
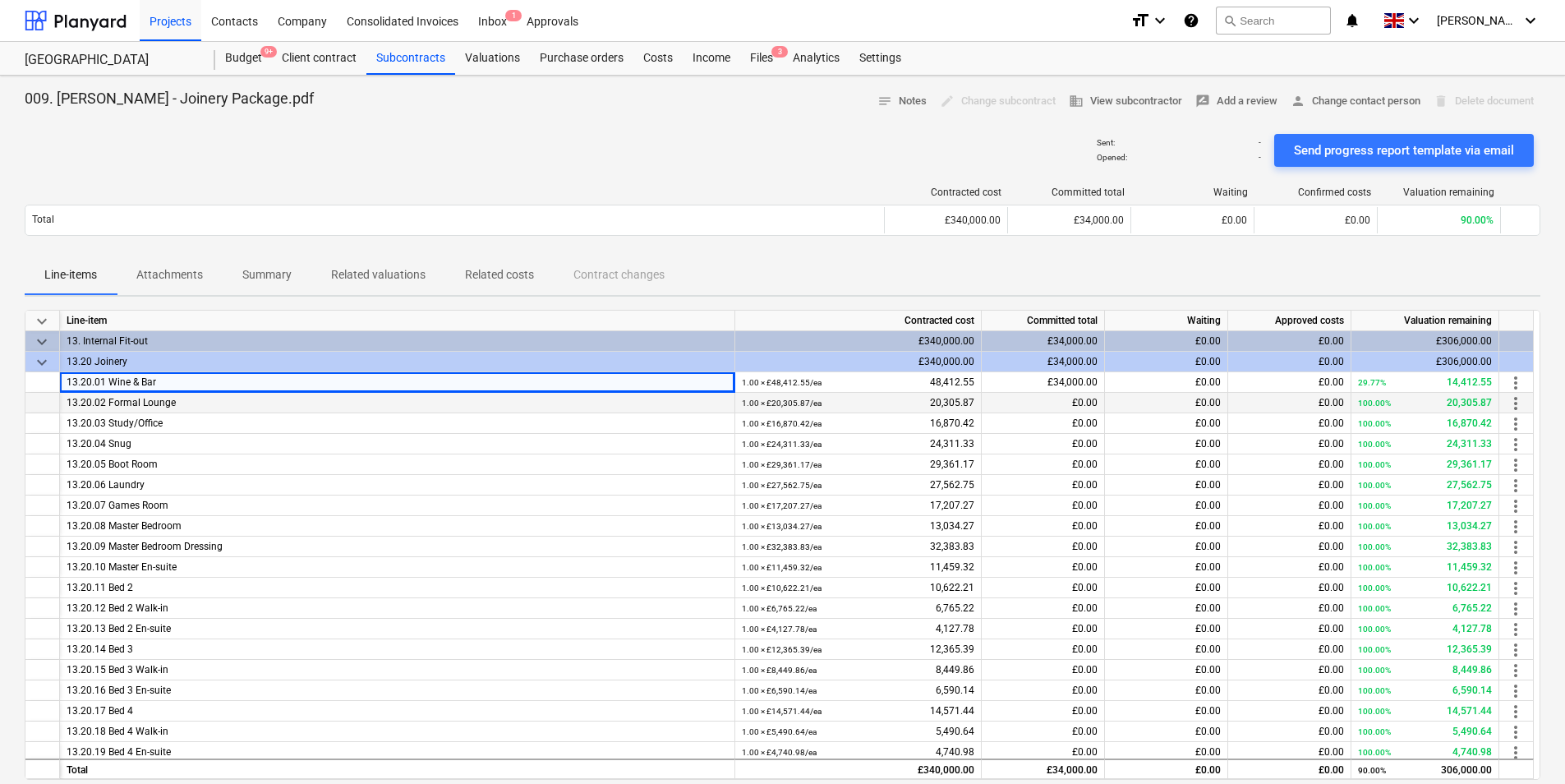
drag, startPoint x: 341, startPoint y: 380, endPoint x: 444, endPoint y: 402, distance: 105.3
click at [341, 382] on div "13.20.01 Wine & Bar" at bounding box center [397, 382] width 662 height 21
click at [1023, 387] on div "£34,000.00" at bounding box center [1043, 382] width 123 height 21
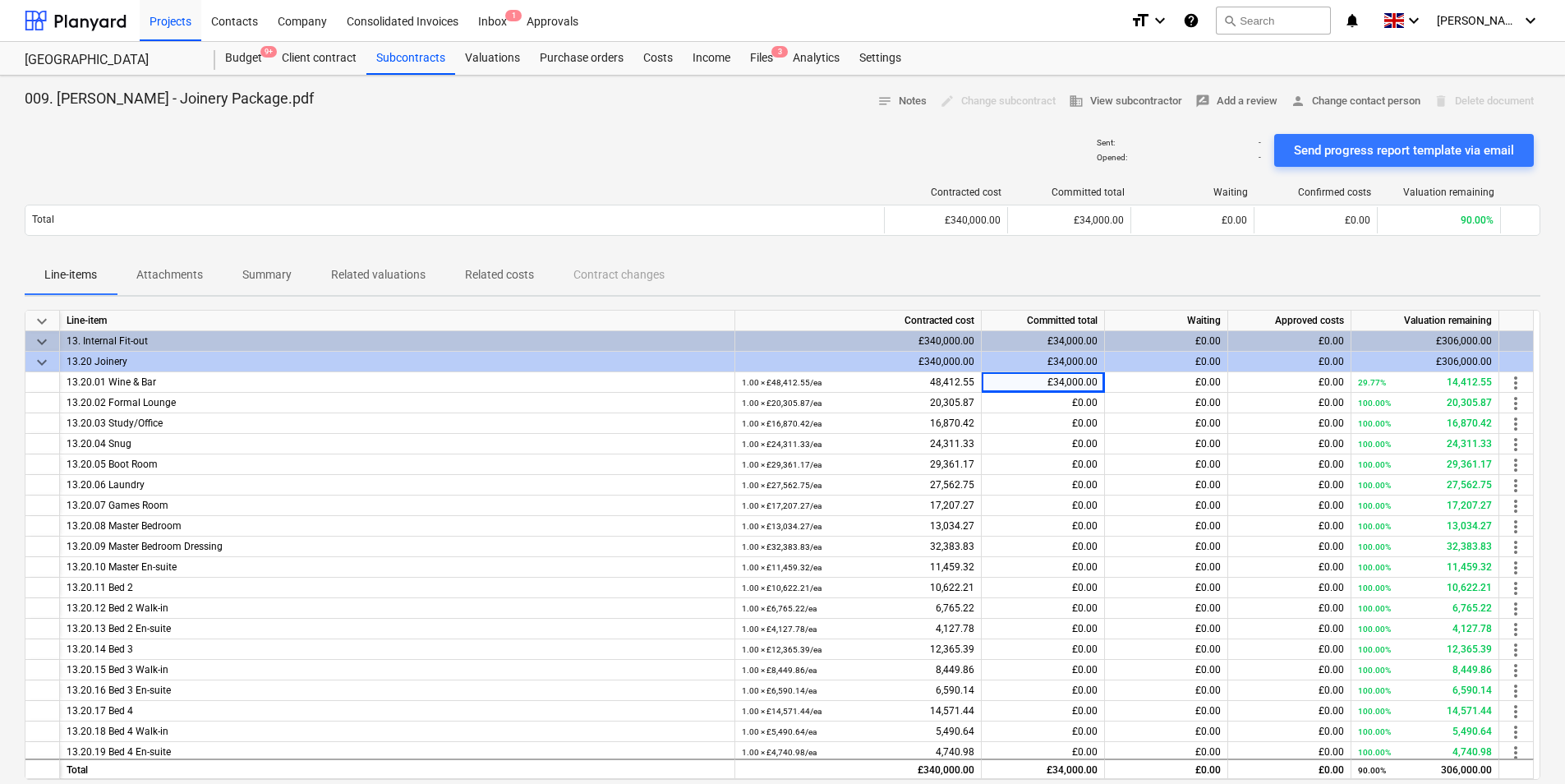
click at [405, 274] on p "Related valuations" at bounding box center [378, 274] width 94 height 17
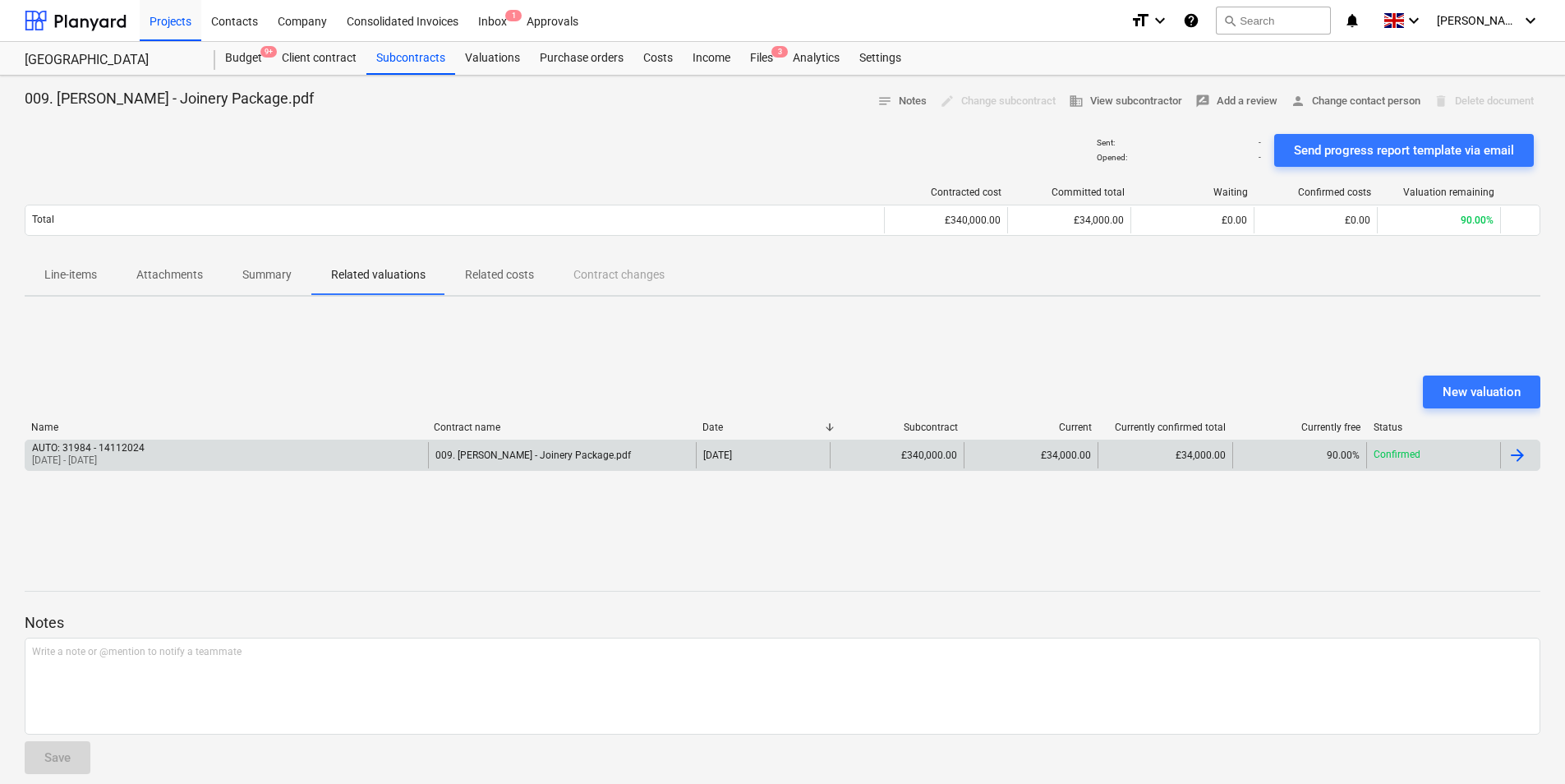
click at [128, 454] on p "14 Nov 2024 - 14 Nov 2024" at bounding box center [88, 460] width 112 height 14
click at [234, 453] on div "AUTO: 31984 - 14112024 14 Nov 2024 - 14 Nov 2024" at bounding box center [226, 455] width 402 height 26
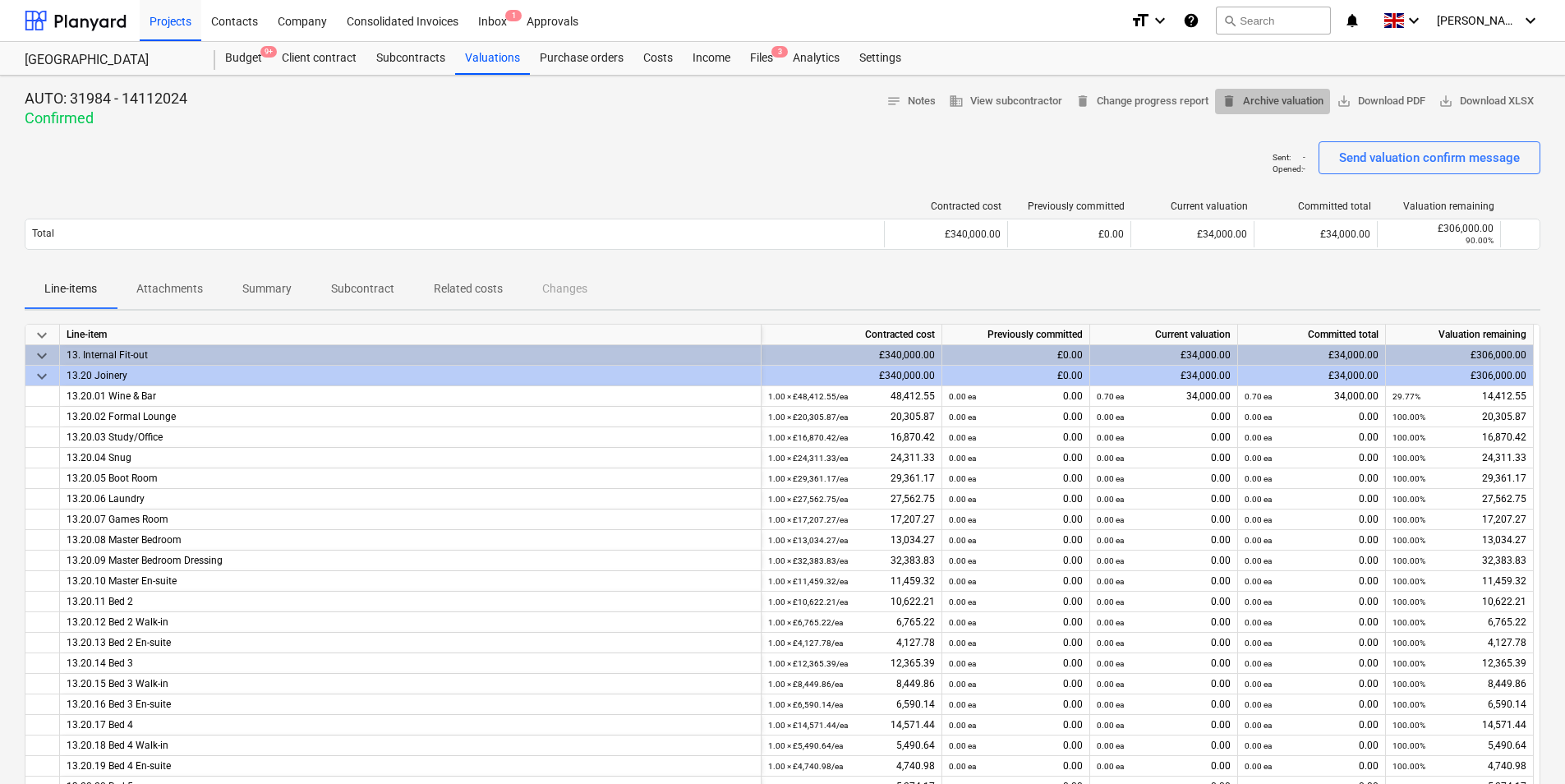
click at [1244, 107] on span "delete Archive valuation" at bounding box center [1272, 101] width 102 height 19
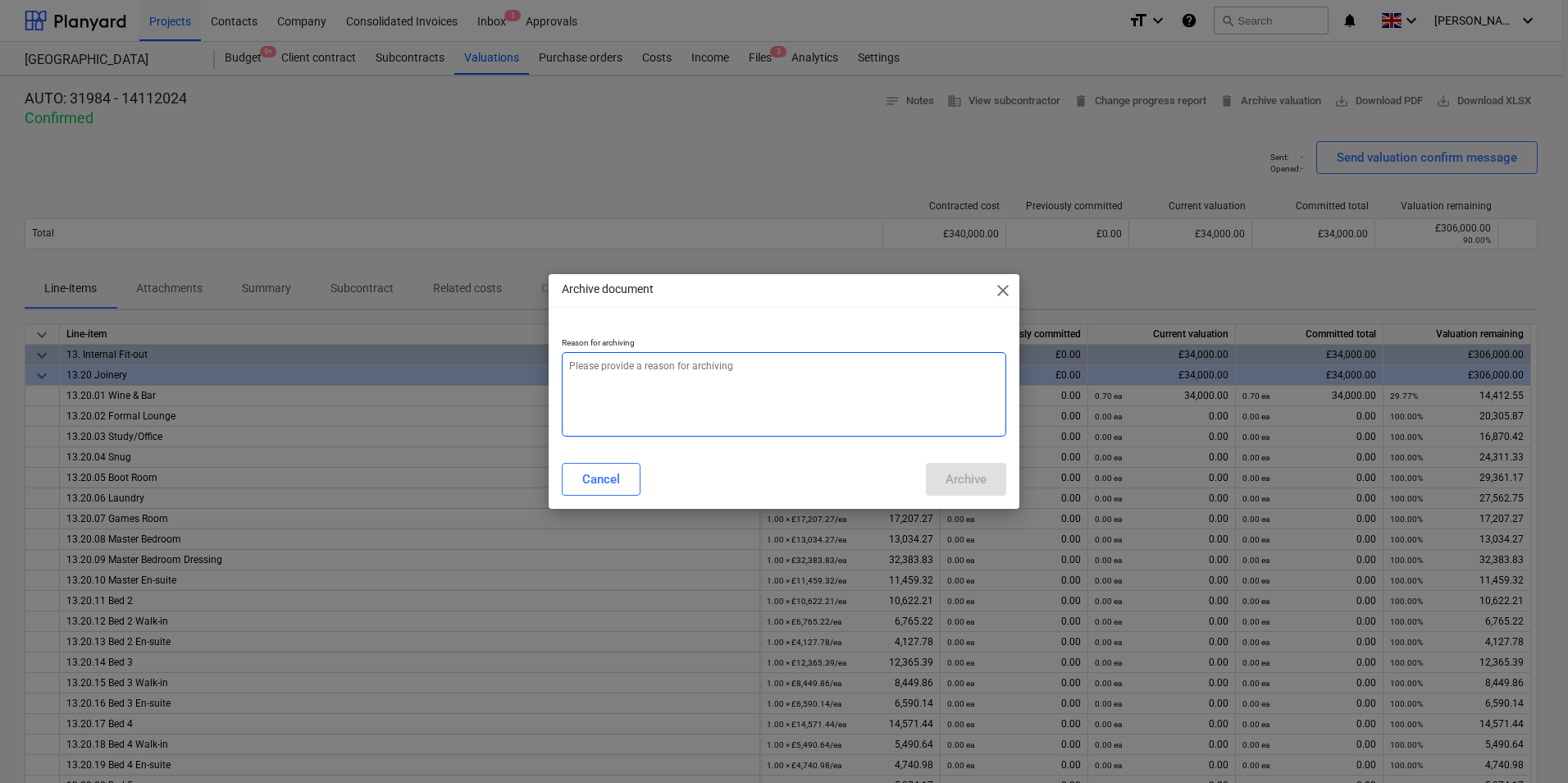
click at [756, 369] on textarea at bounding box center [784, 394] width 445 height 84
type textarea "x"
type textarea "W"
type textarea "x"
type textarea "Wr"
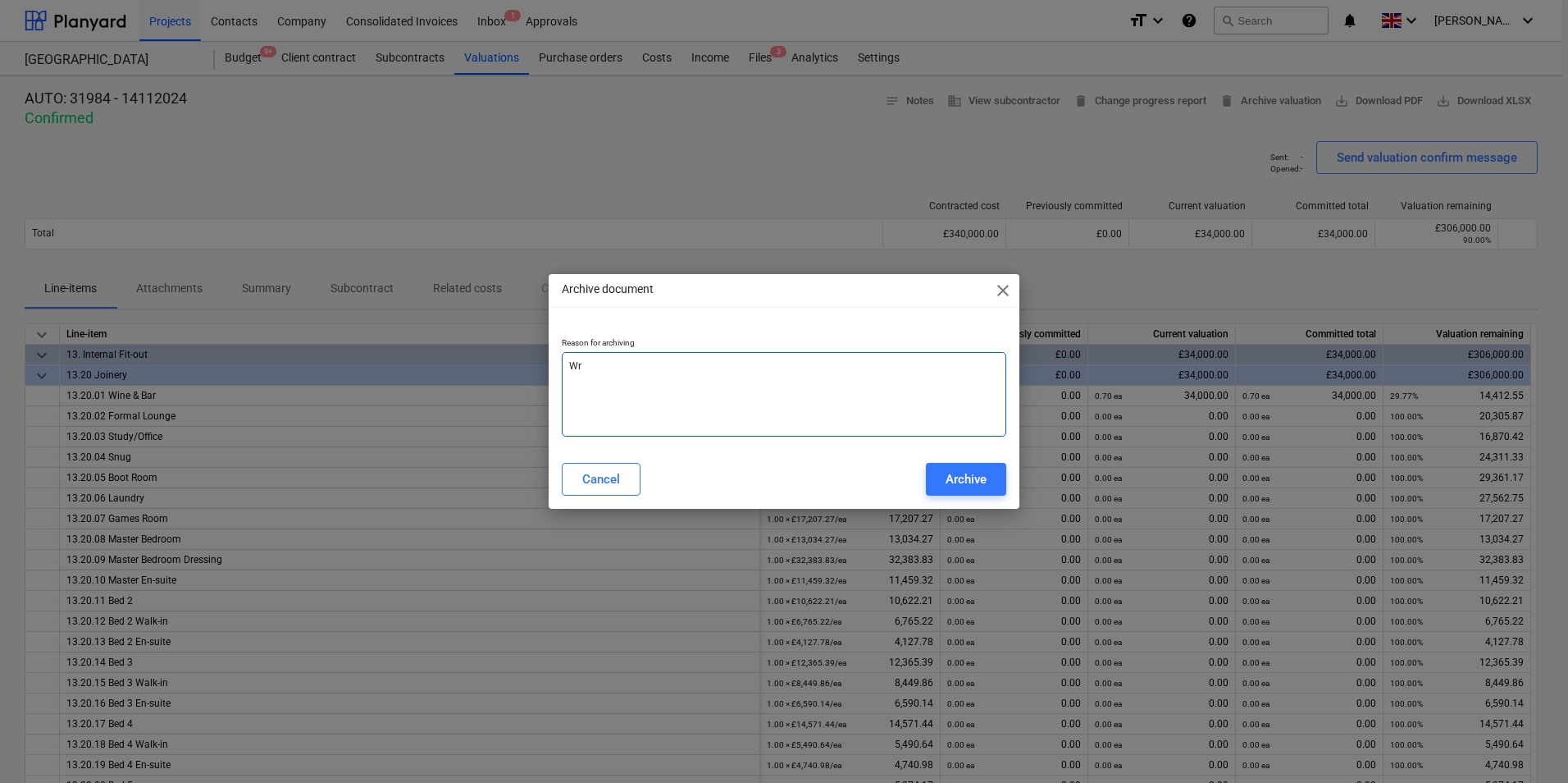
type textarea "x"
type textarea "Wro"
type textarea "x"
type textarea "Wron"
type textarea "x"
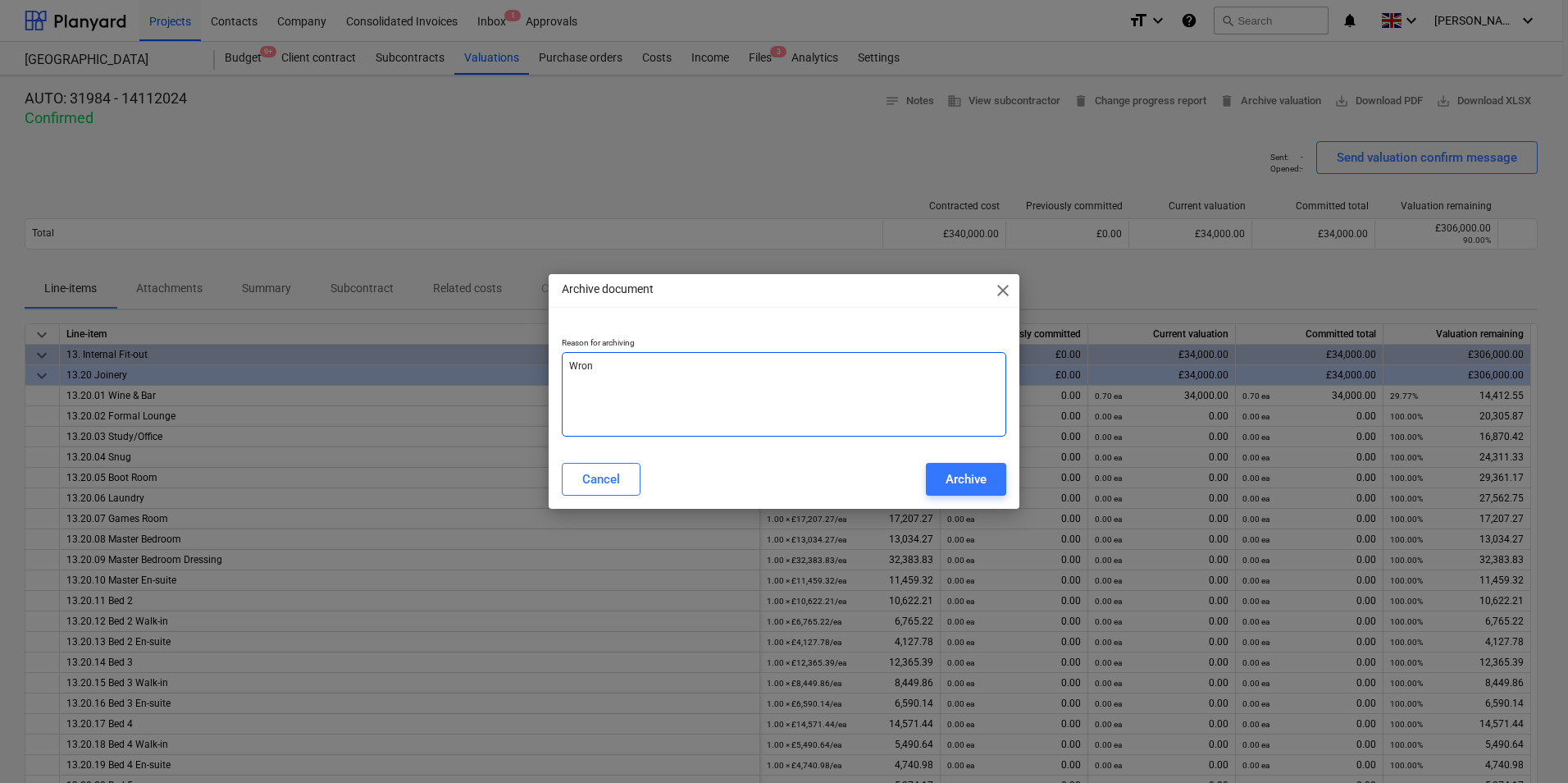
type textarea "Wrong"
type textarea "x"
type textarea "Wrong"
type textarea "x"
type textarea "Wrong a"
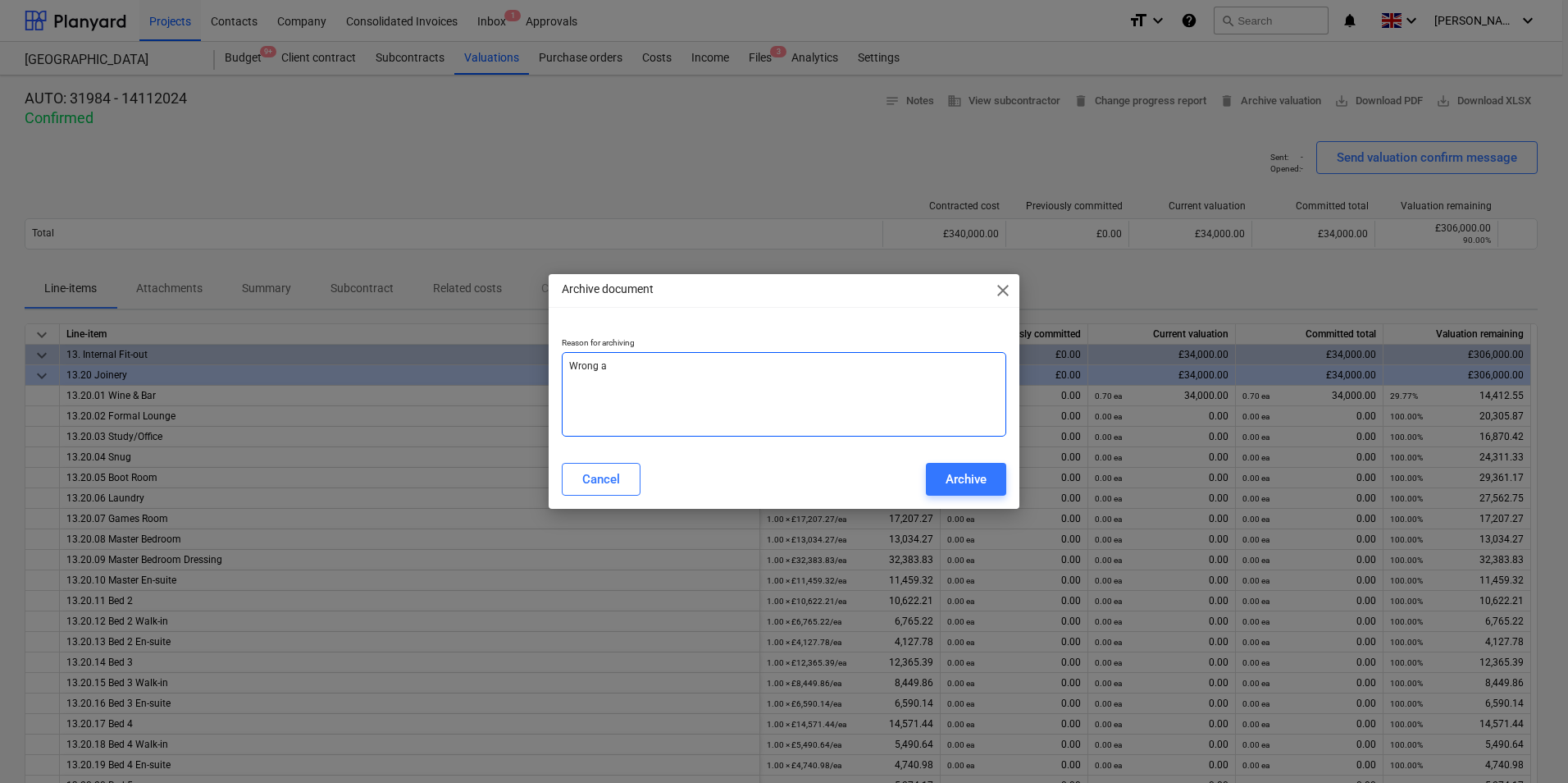
type textarea "x"
type textarea "Wrong al"
type textarea "x"
type textarea "Wrong all"
type textarea "x"
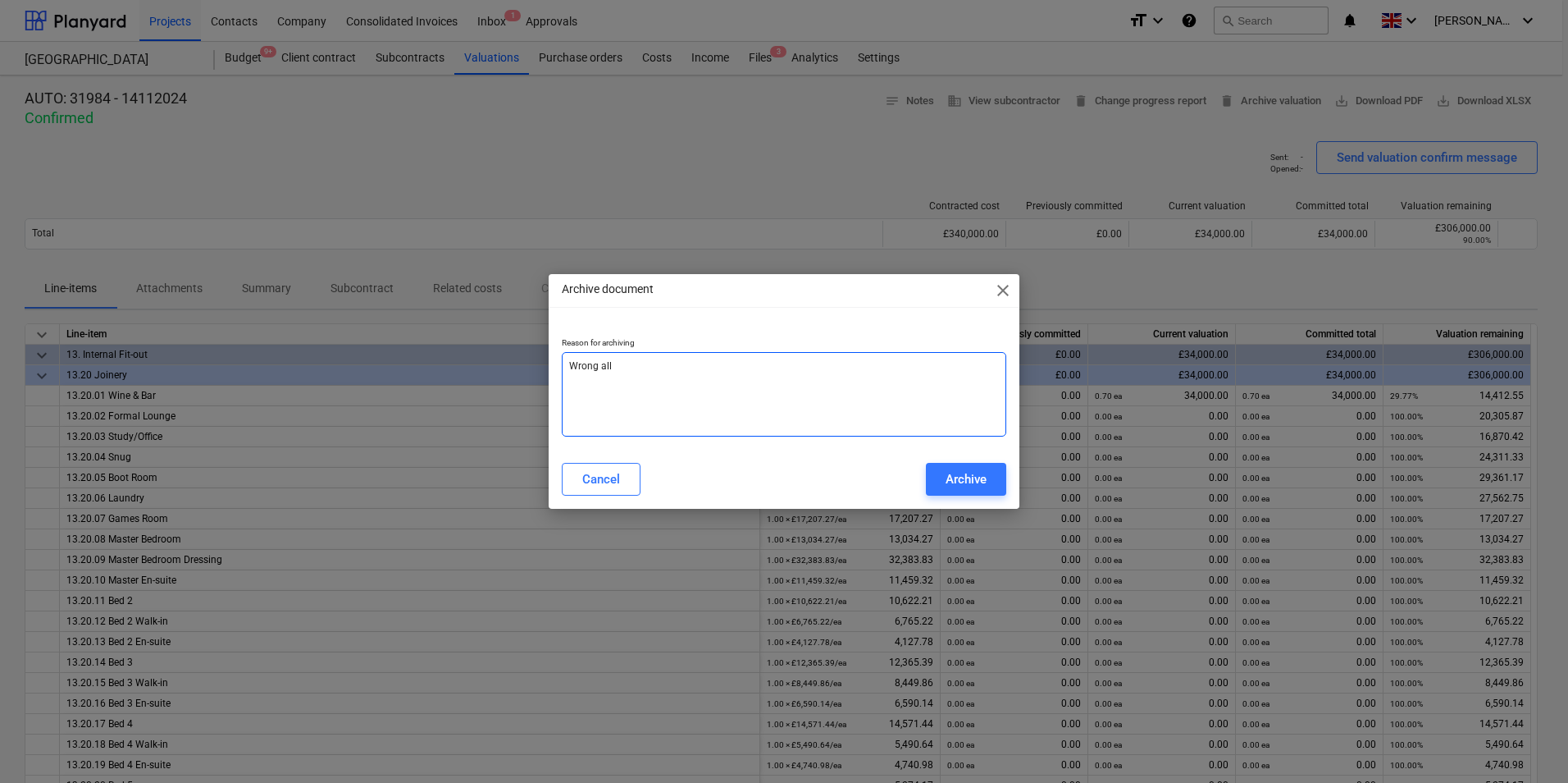
type textarea "Wrong allo"
type textarea "x"
type textarea "Wrong alloc"
click at [981, 479] on div "Archive" at bounding box center [967, 479] width 41 height 21
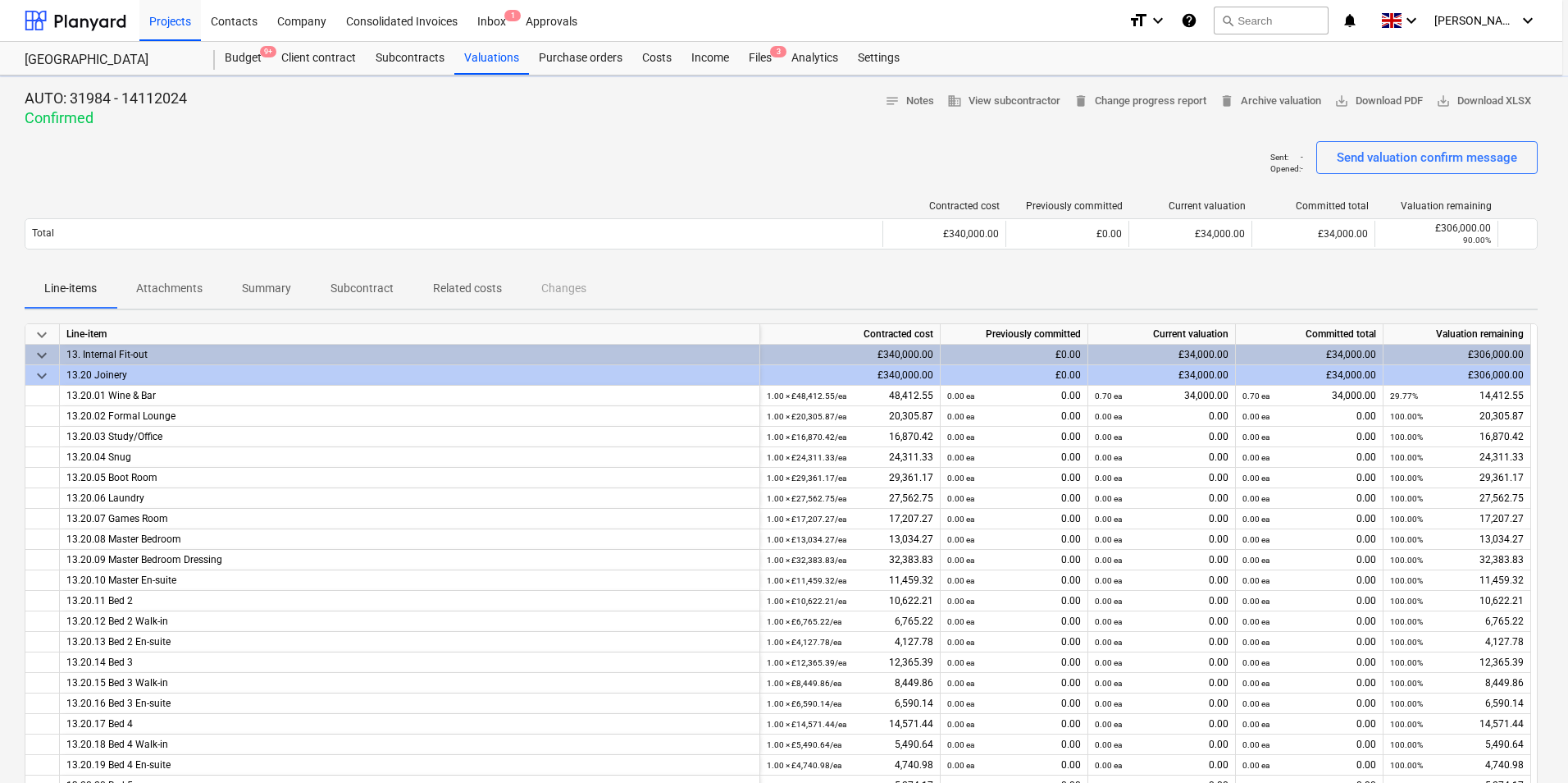
type textarea "x"
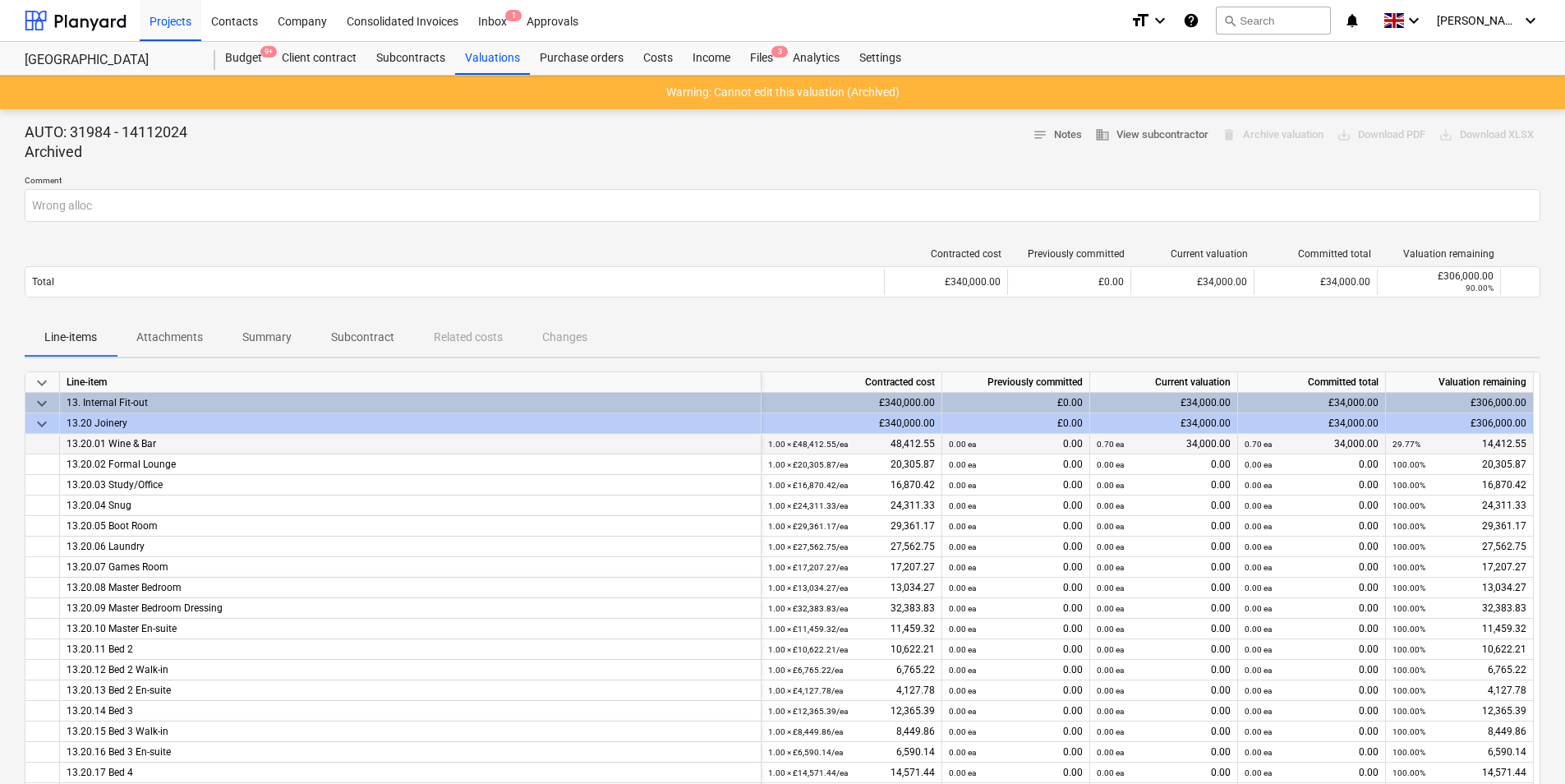
click at [1205, 440] on div "0.70 ea 34,000.00" at bounding box center [1164, 444] width 134 height 21
click at [36, 419] on span "keyboard_arrow_down" at bounding box center [42, 424] width 20 height 20
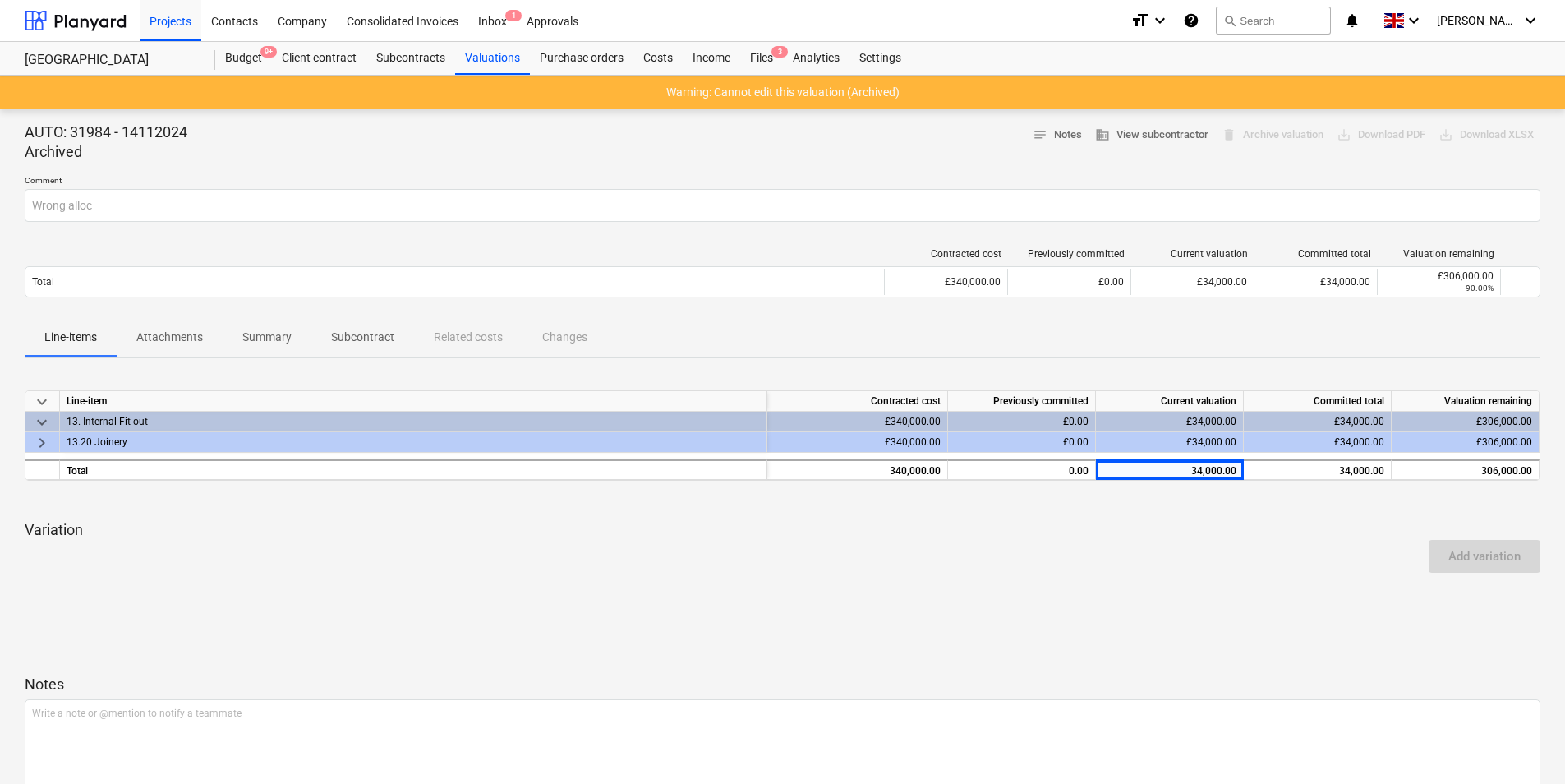
click at [1194, 449] on div "£34,000.00" at bounding box center [1170, 442] width 148 height 21
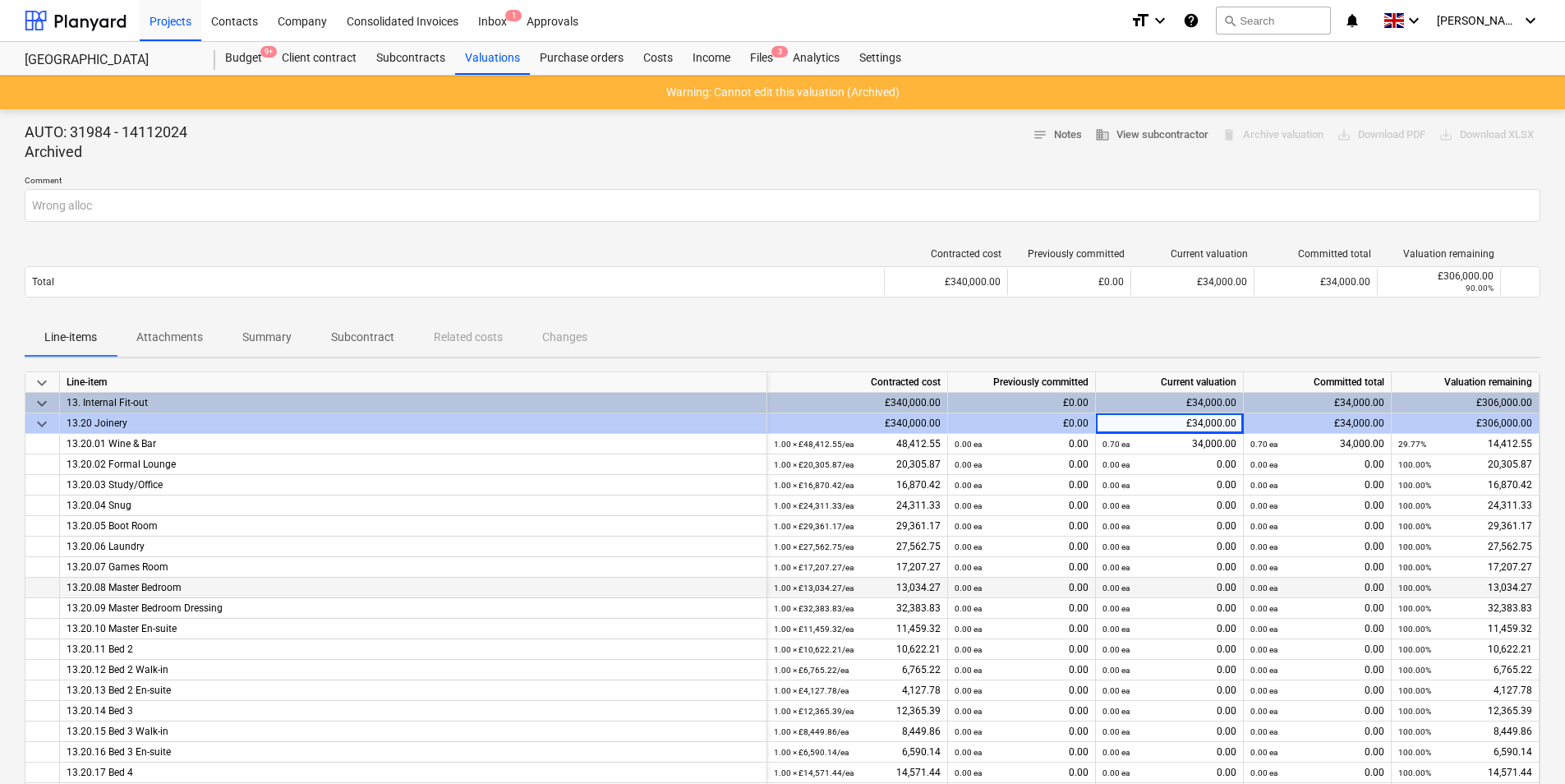
drag, startPoint x: 552, startPoint y: 564, endPoint x: 392, endPoint y: 582, distance: 161.0
click at [534, 566] on div "13.20.07 Games Room" at bounding box center [413, 567] width 693 height 21
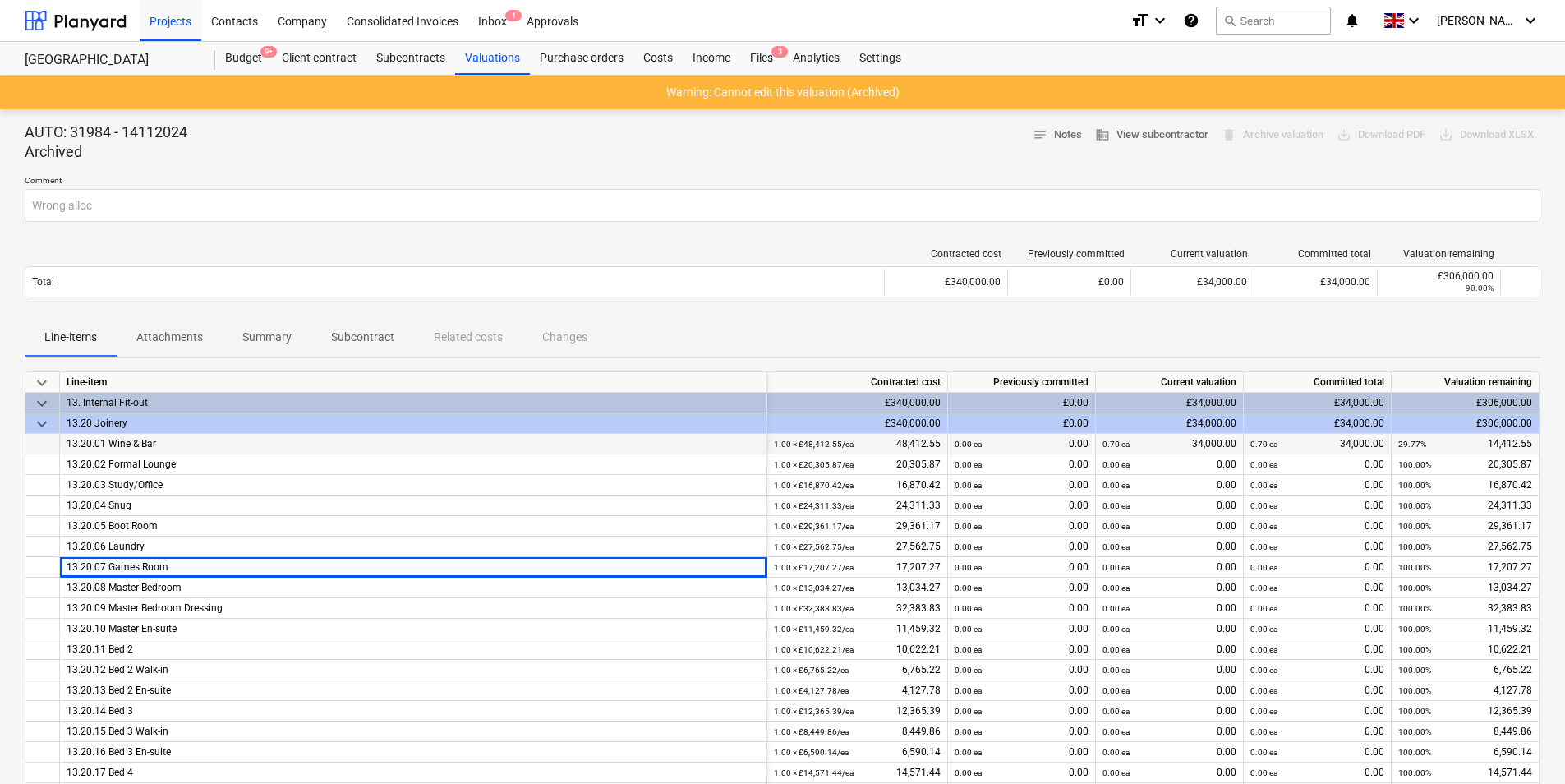
click at [250, 444] on div "13.20.01 Wine & Bar" at bounding box center [413, 444] width 693 height 21
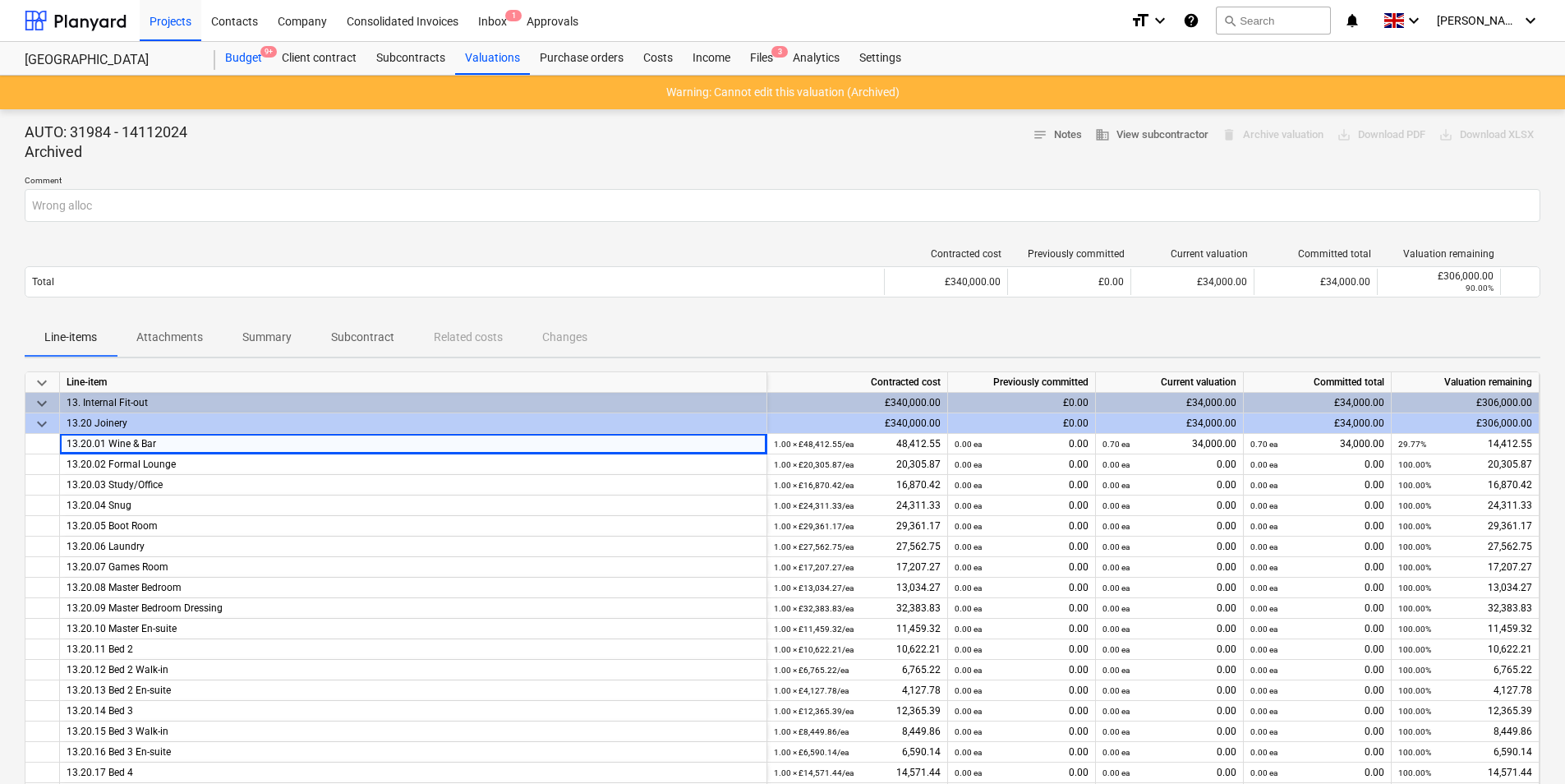
click at [236, 60] on div "Budget 9+" at bounding box center [244, 59] width 57 height 33
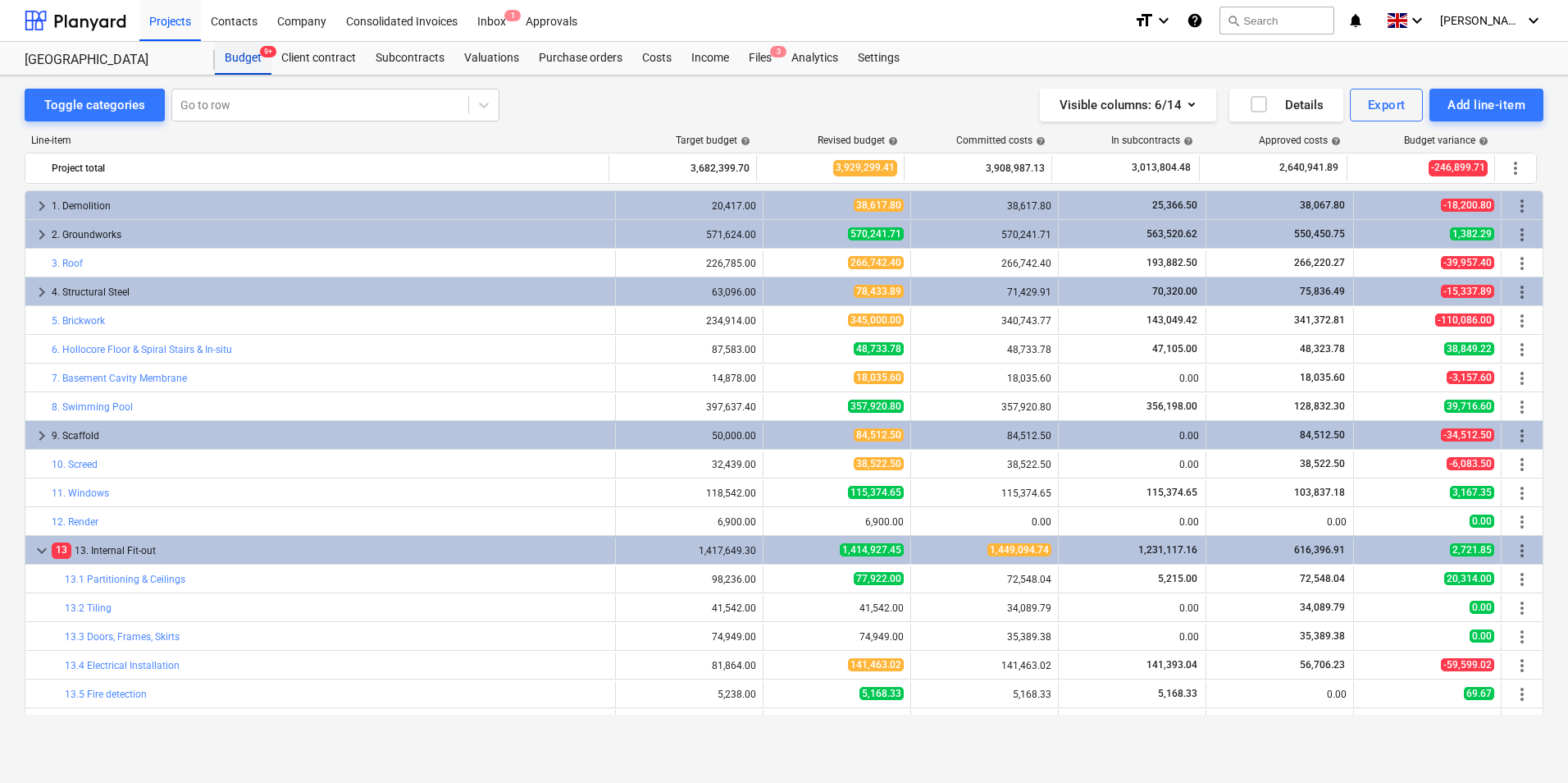
scroll to position [520, 0]
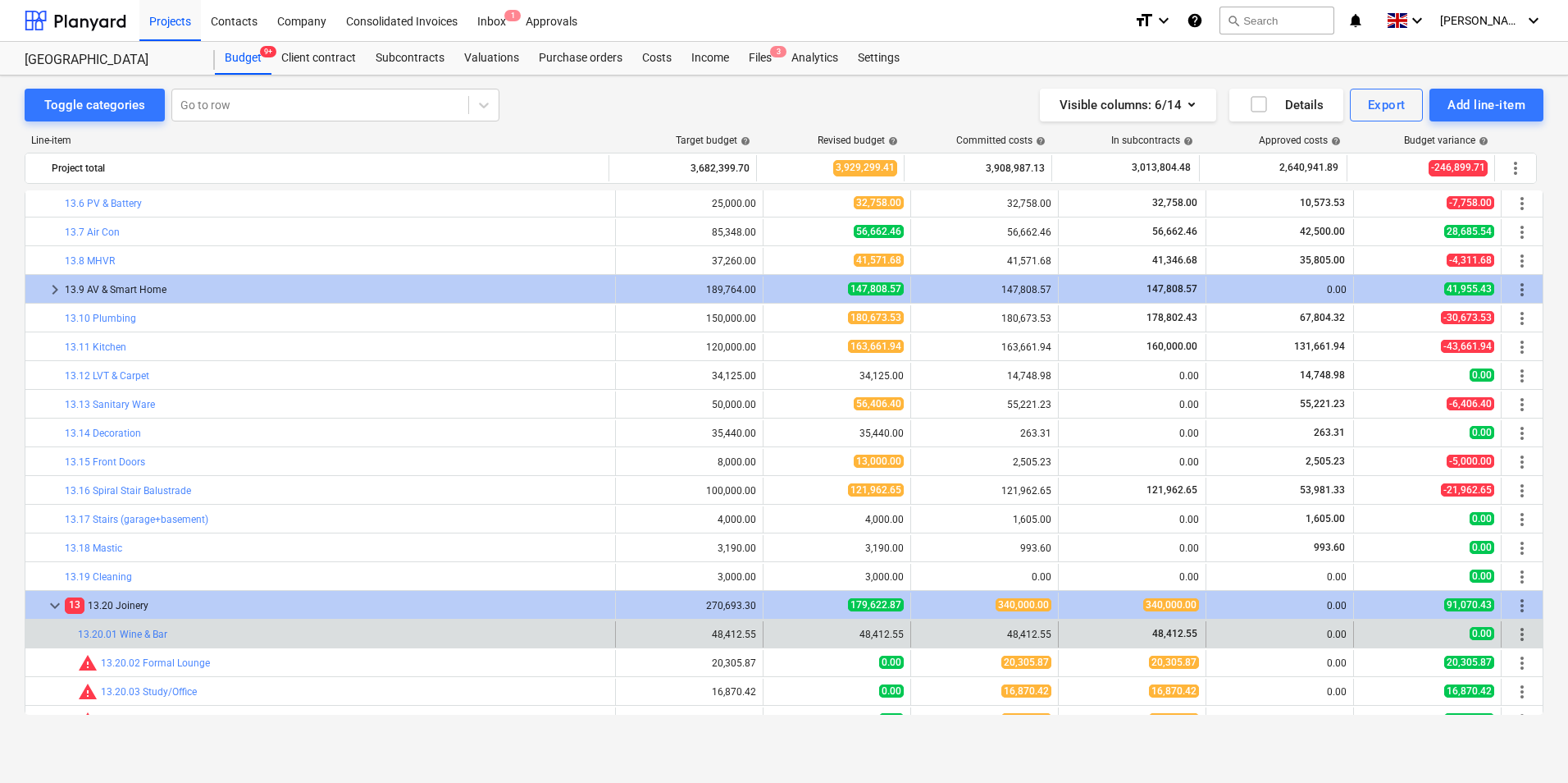
click at [1287, 636] on div "0.00" at bounding box center [1280, 634] width 134 height 12
click at [148, 637] on link "13.20.01 Wine & Bar" at bounding box center [122, 634] width 89 height 12
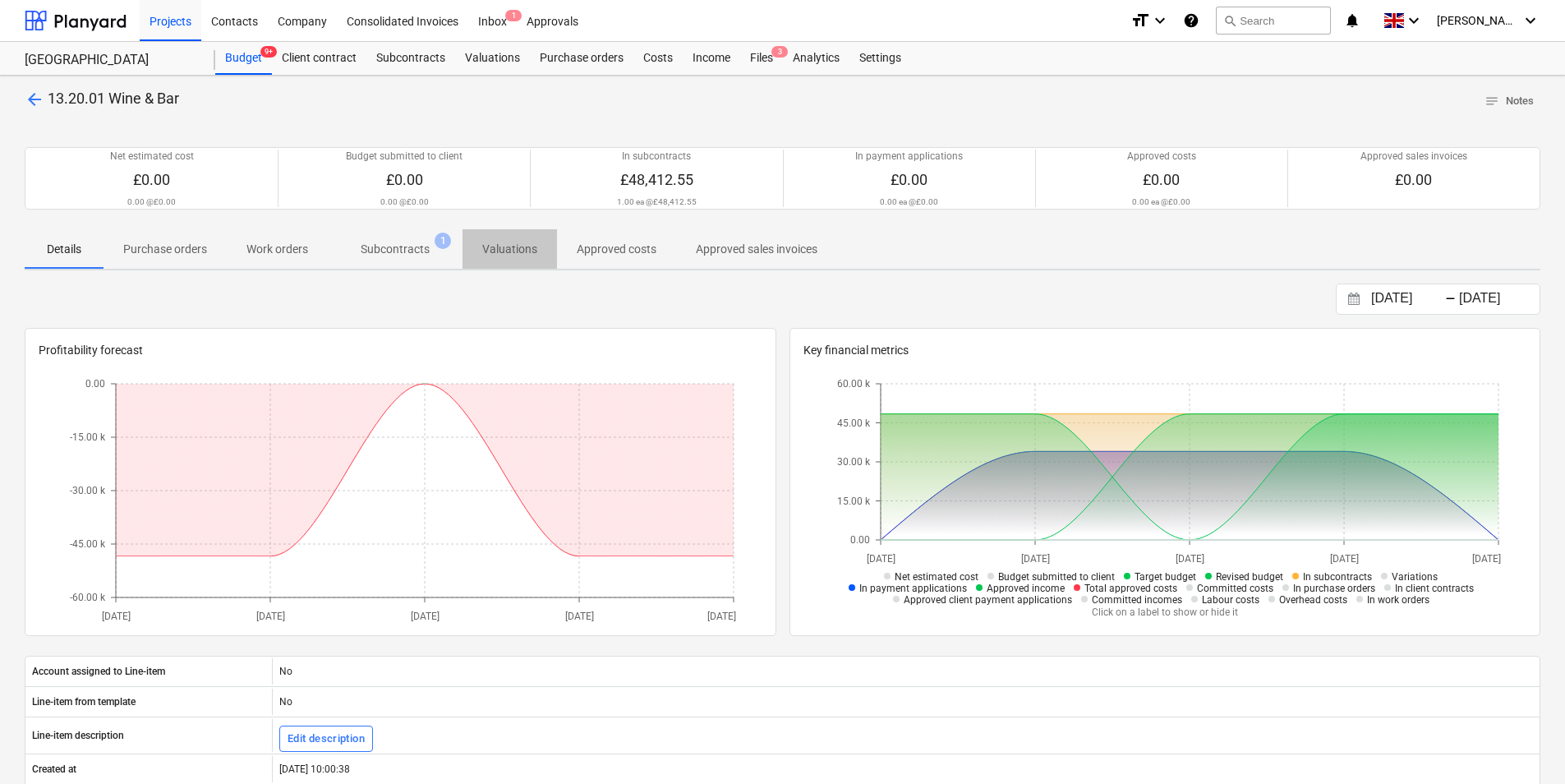
click at [535, 255] on p "Valuations" at bounding box center [510, 249] width 55 height 17
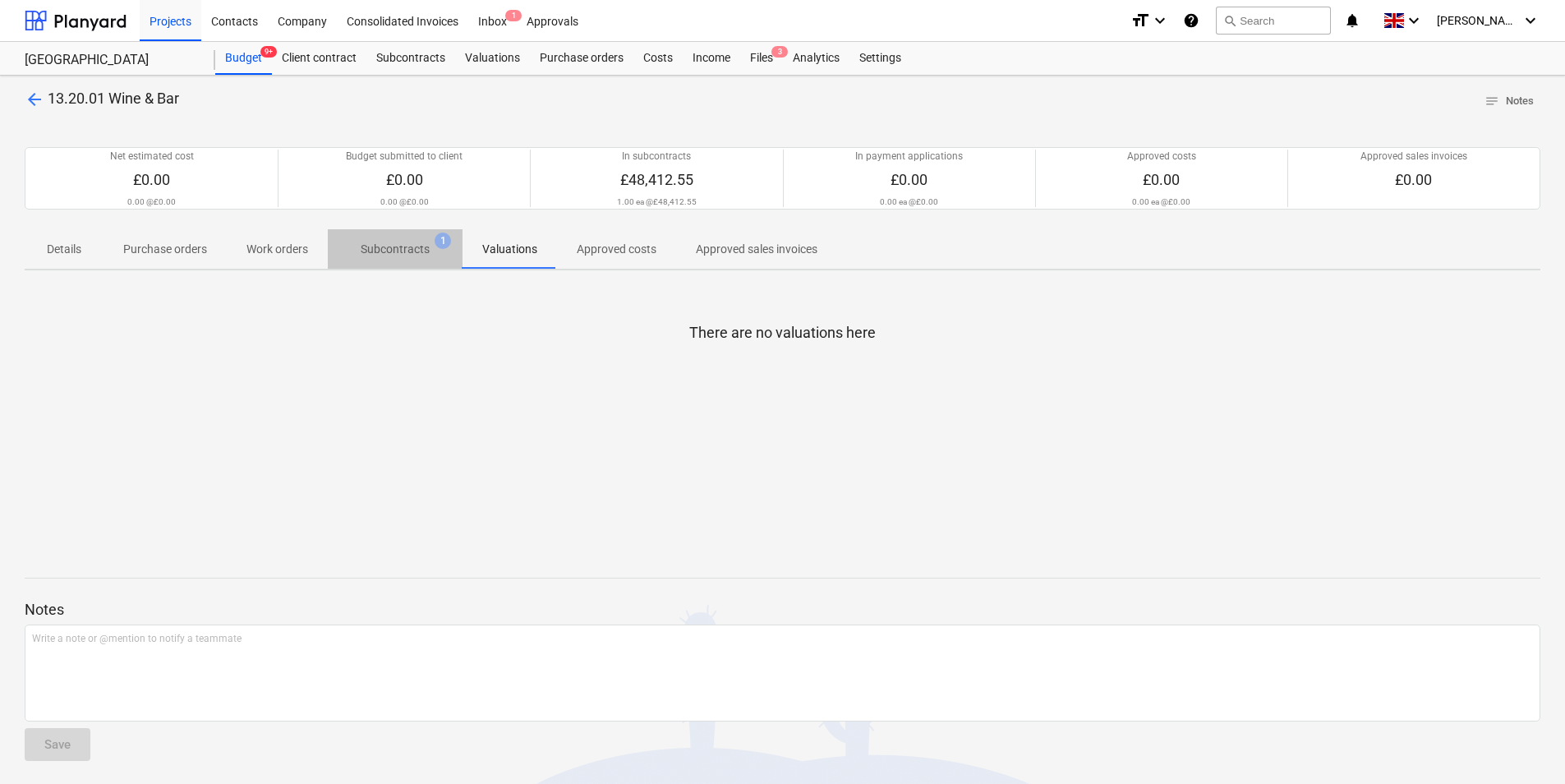
click at [406, 254] on p "Subcontracts" at bounding box center [396, 249] width 69 height 17
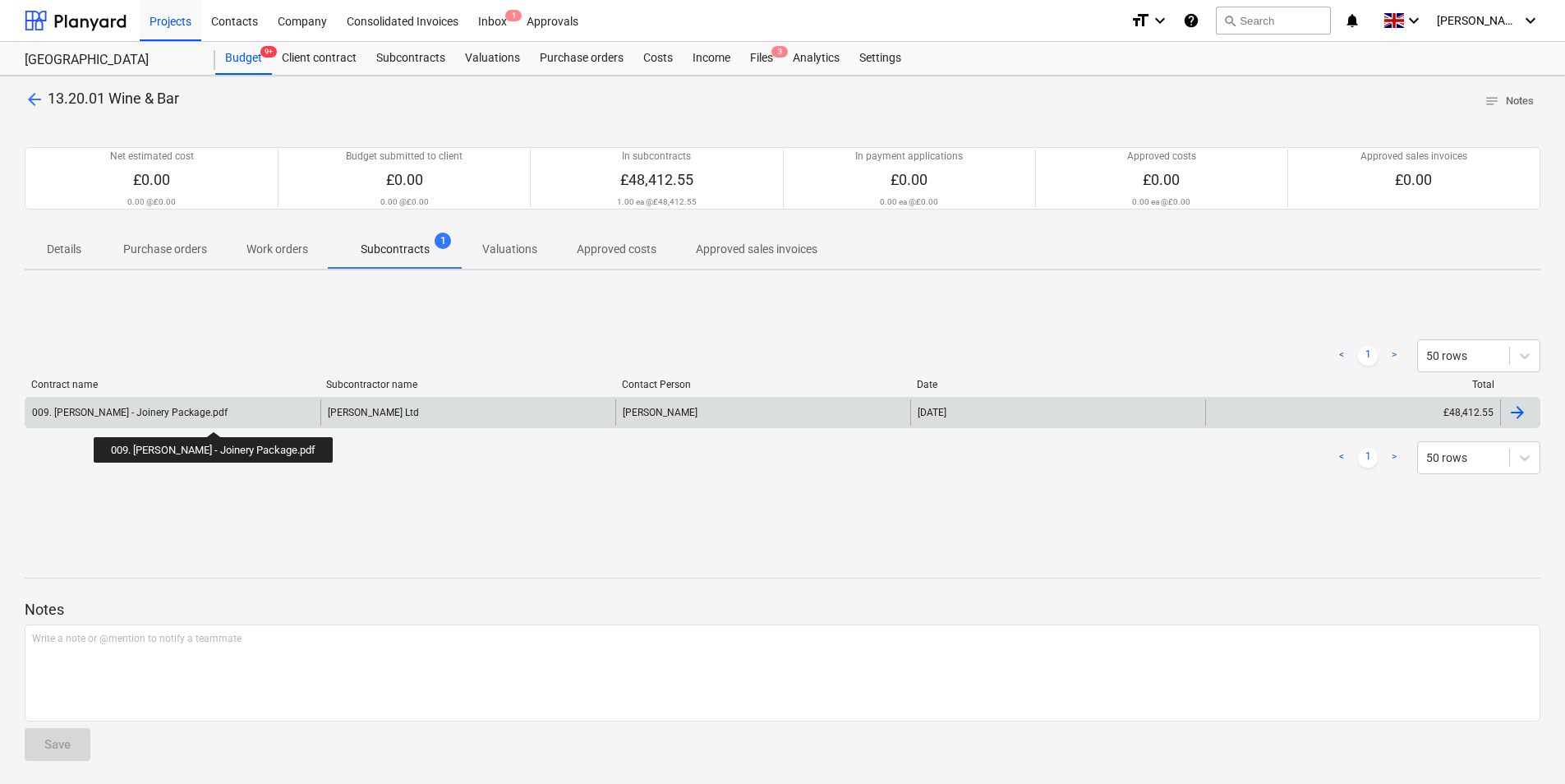
click at [221, 416] on div "009. [PERSON_NAME] - Joinery Package.pdf" at bounding box center [130, 412] width 196 height 12
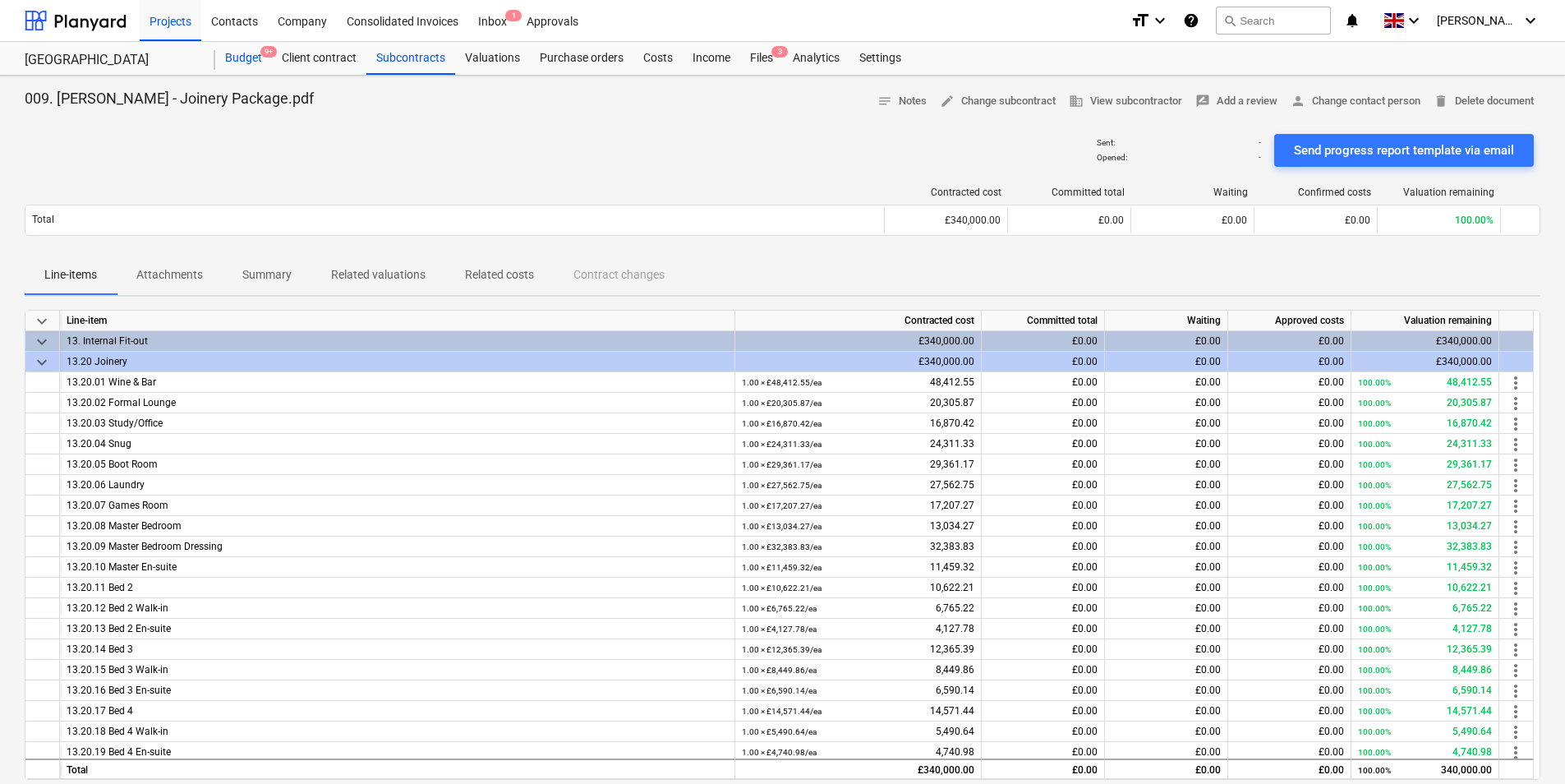
click at [250, 55] on div "Budget 9+" at bounding box center [244, 59] width 57 height 33
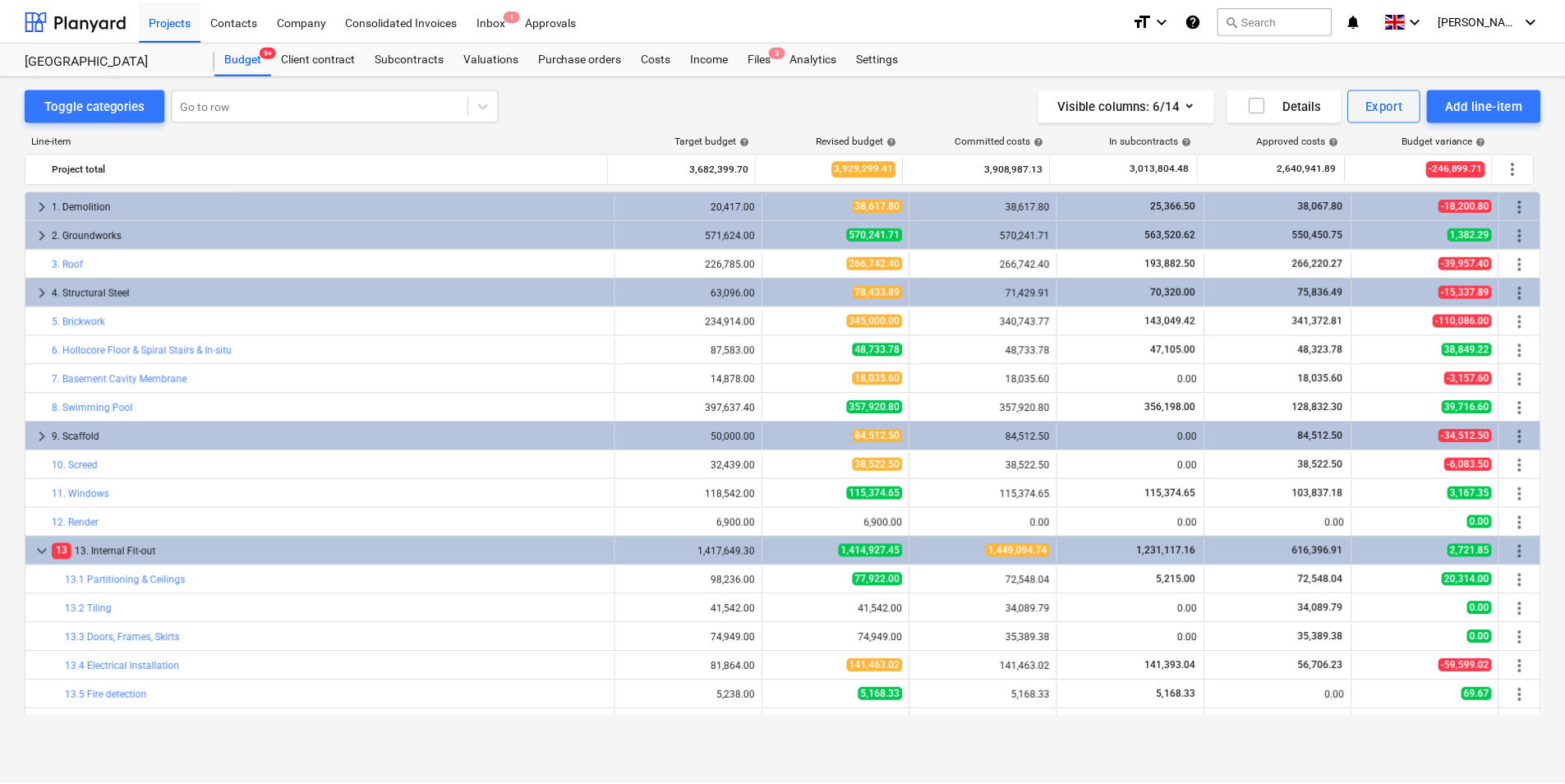
scroll to position [520, 0]
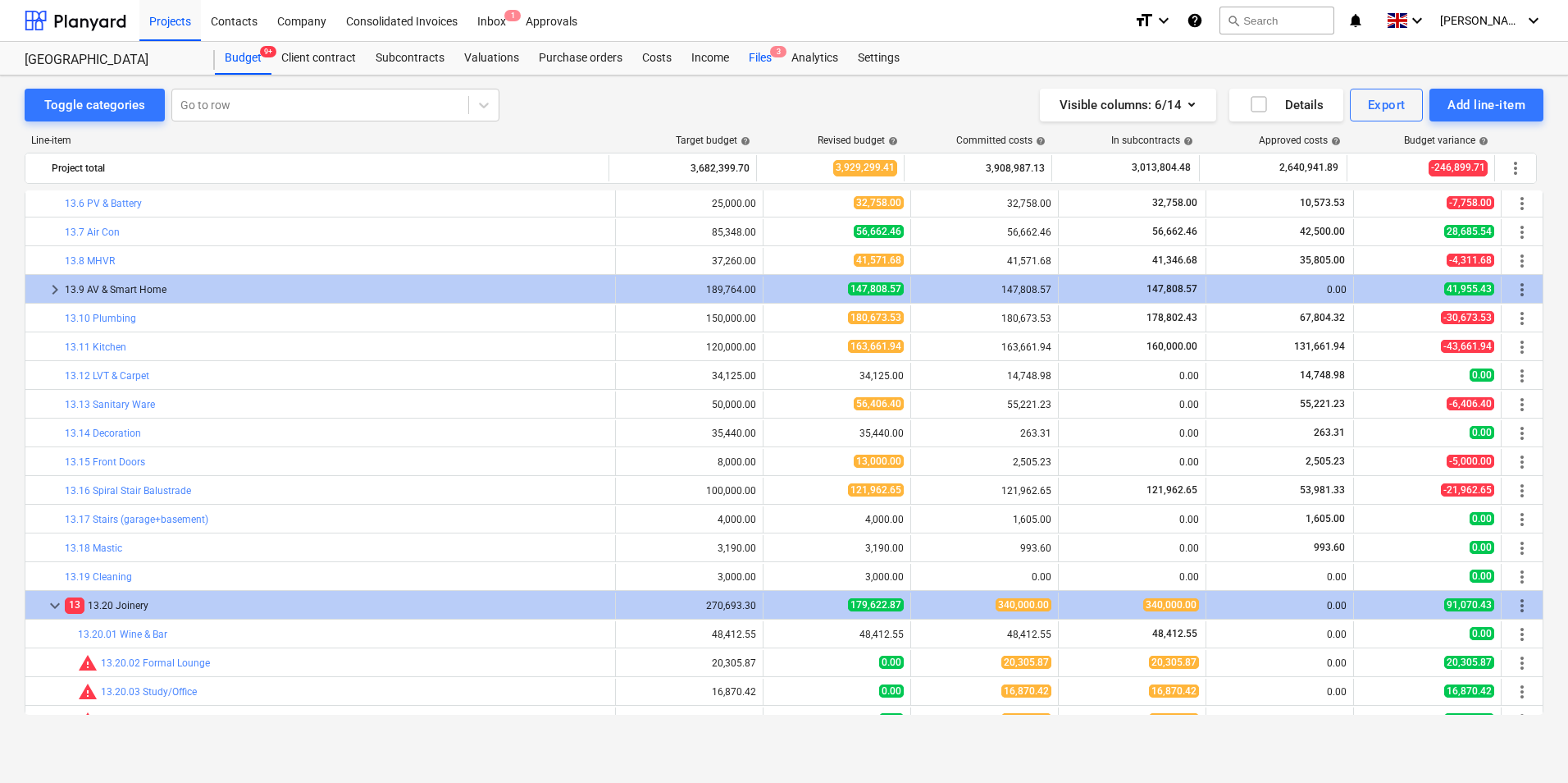
click at [750, 58] on div "Files 3" at bounding box center [760, 59] width 43 height 33
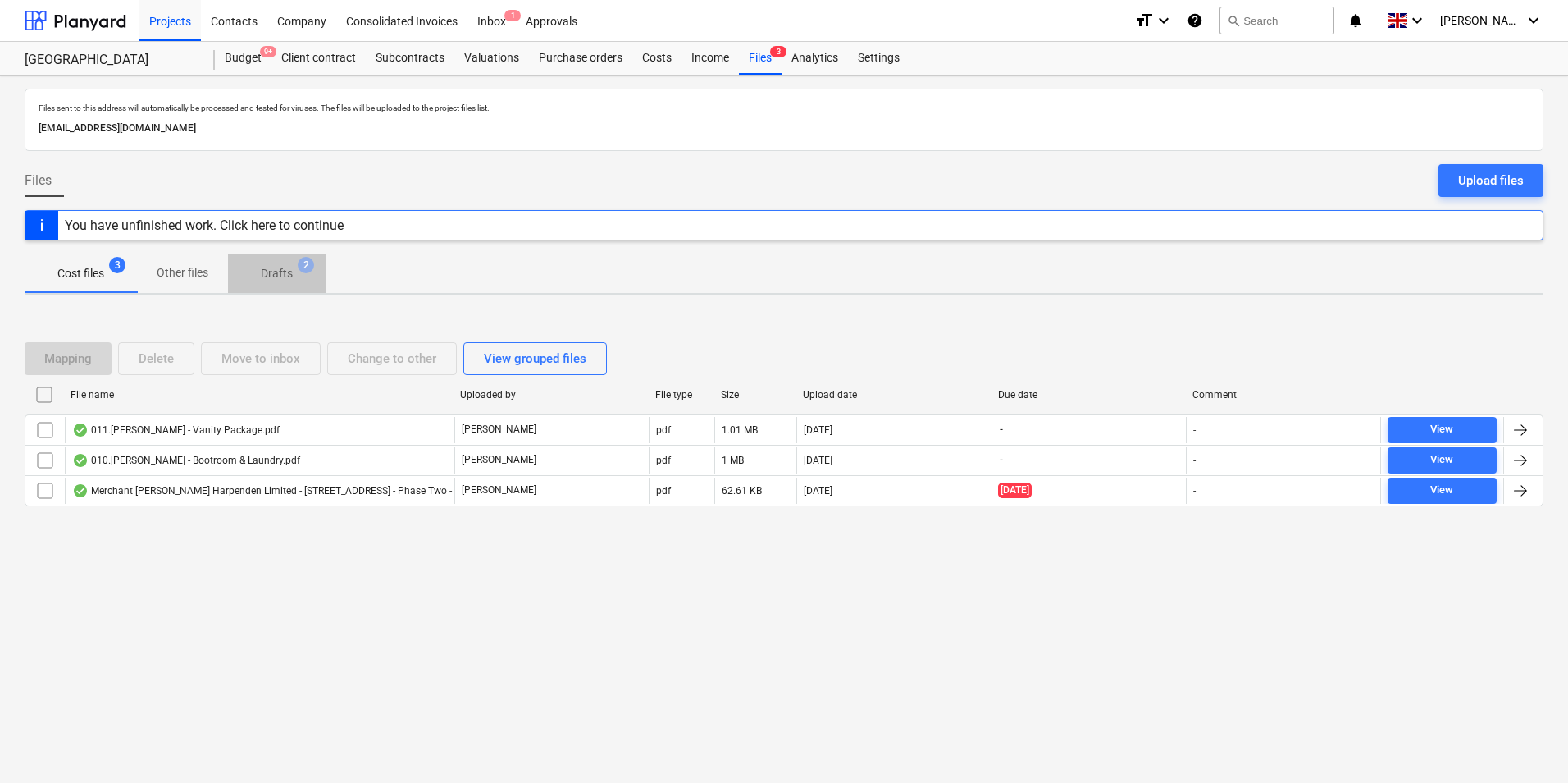
click at [281, 268] on p "Drafts" at bounding box center [276, 273] width 32 height 17
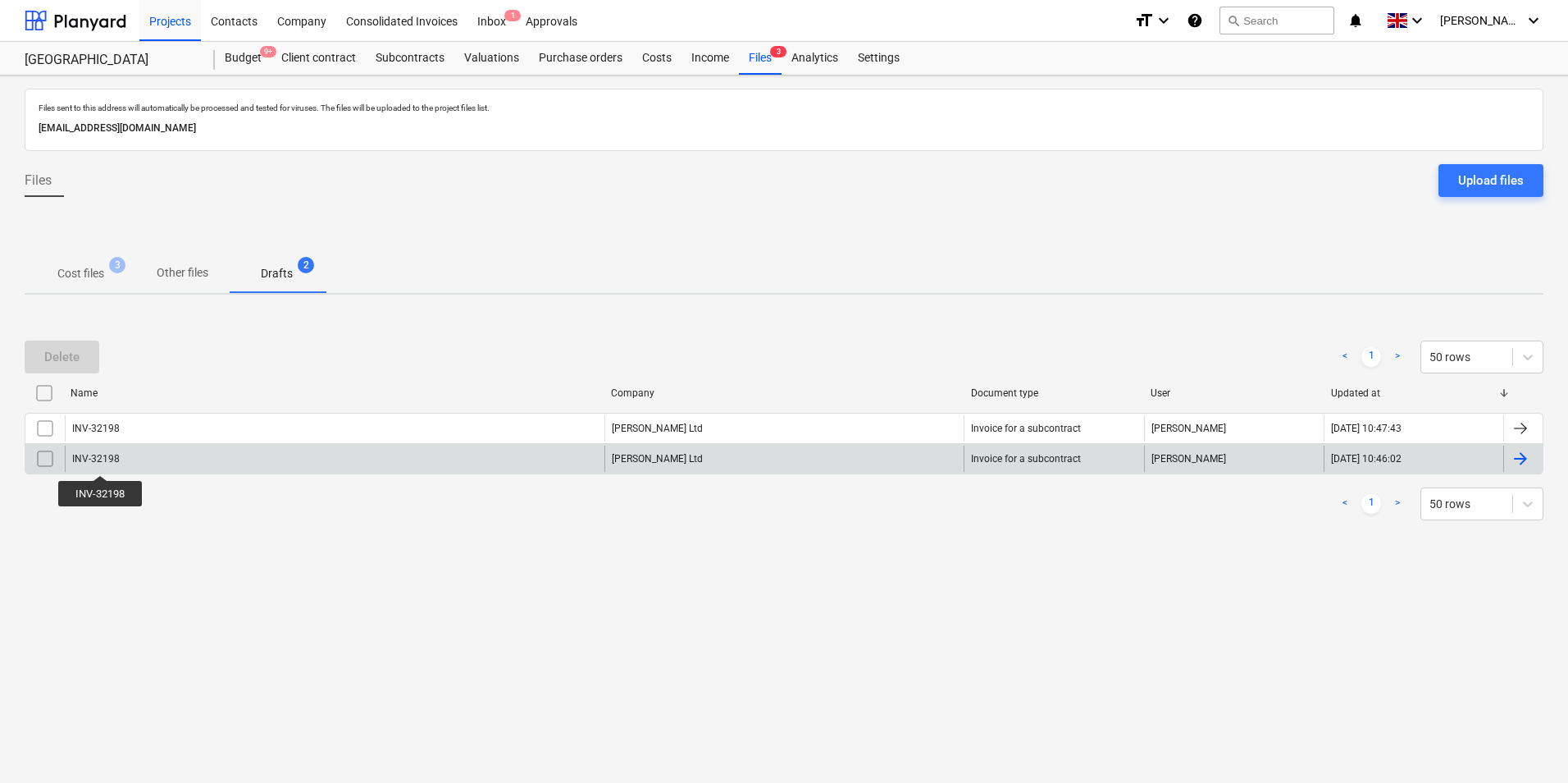
click at [100, 460] on div "INV-32198" at bounding box center [97, 459] width 48 height 12
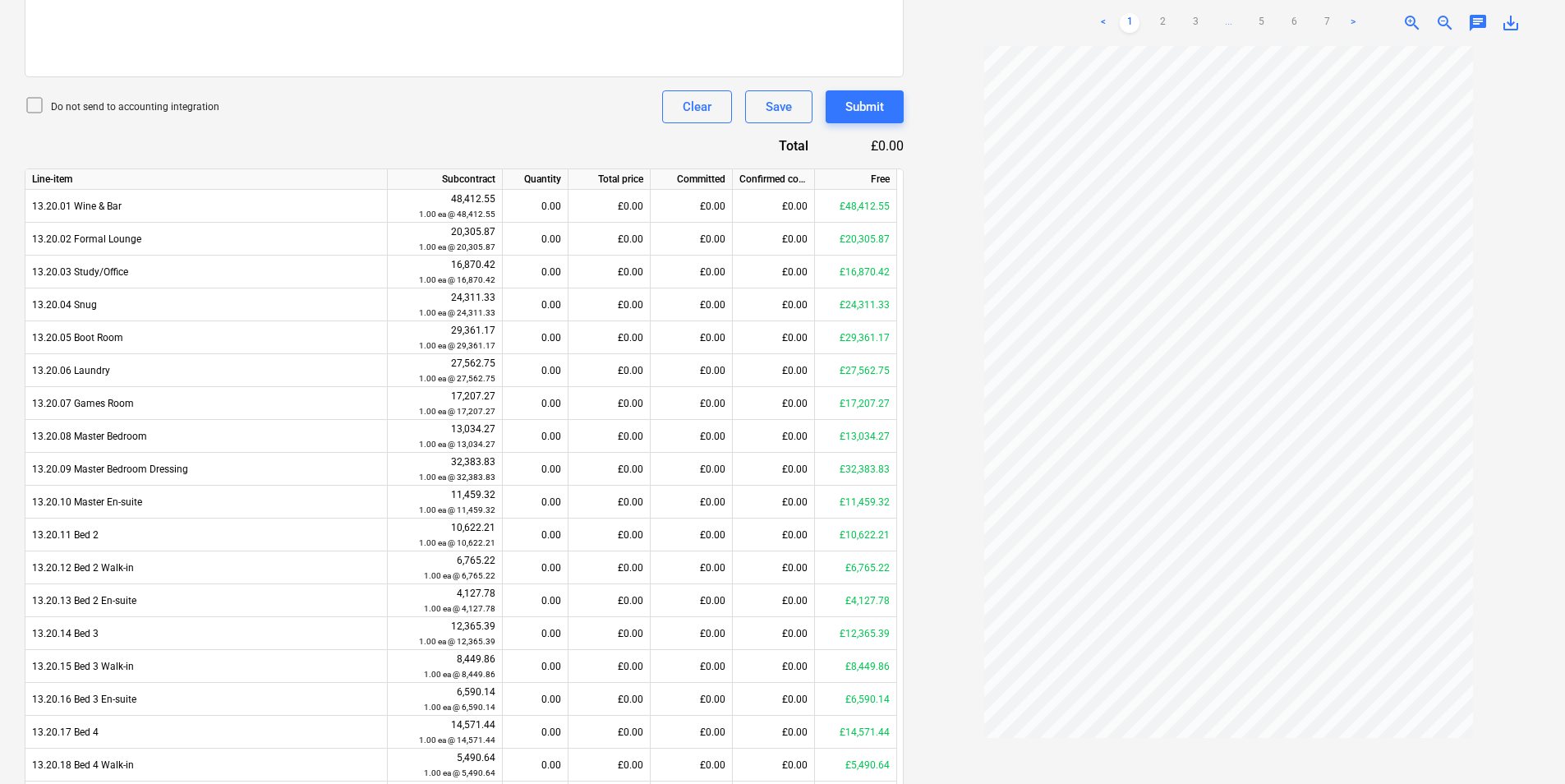
scroll to position [601, 0]
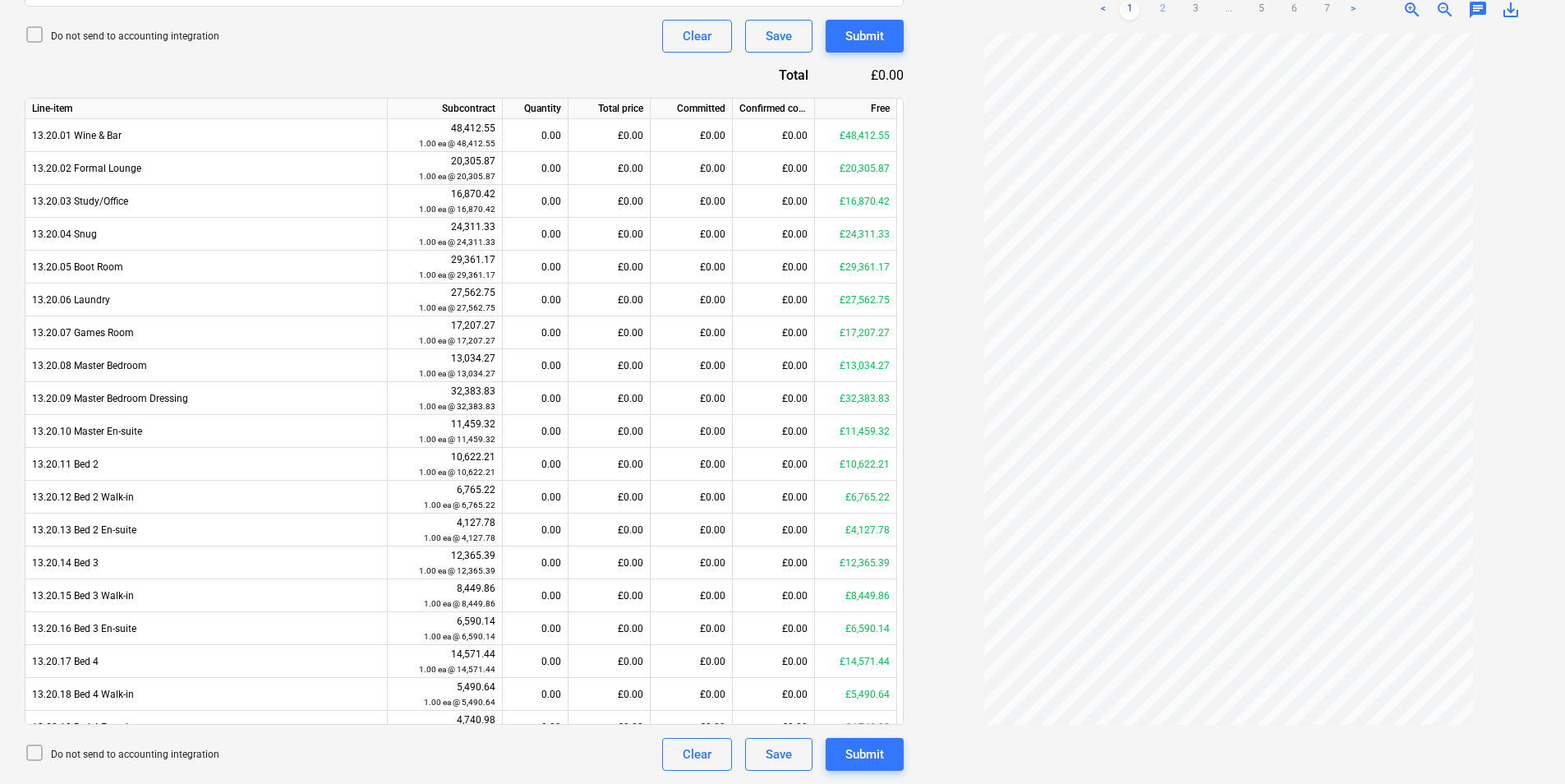
click at [1163, 5] on link "2" at bounding box center [1163, 10] width 20 height 20
click at [1196, 7] on link "3" at bounding box center [1196, 10] width 20 height 20
click at [1230, 11] on link "4" at bounding box center [1229, 10] width 20 height 20
click at [1265, 8] on link "5" at bounding box center [1262, 10] width 20 height 20
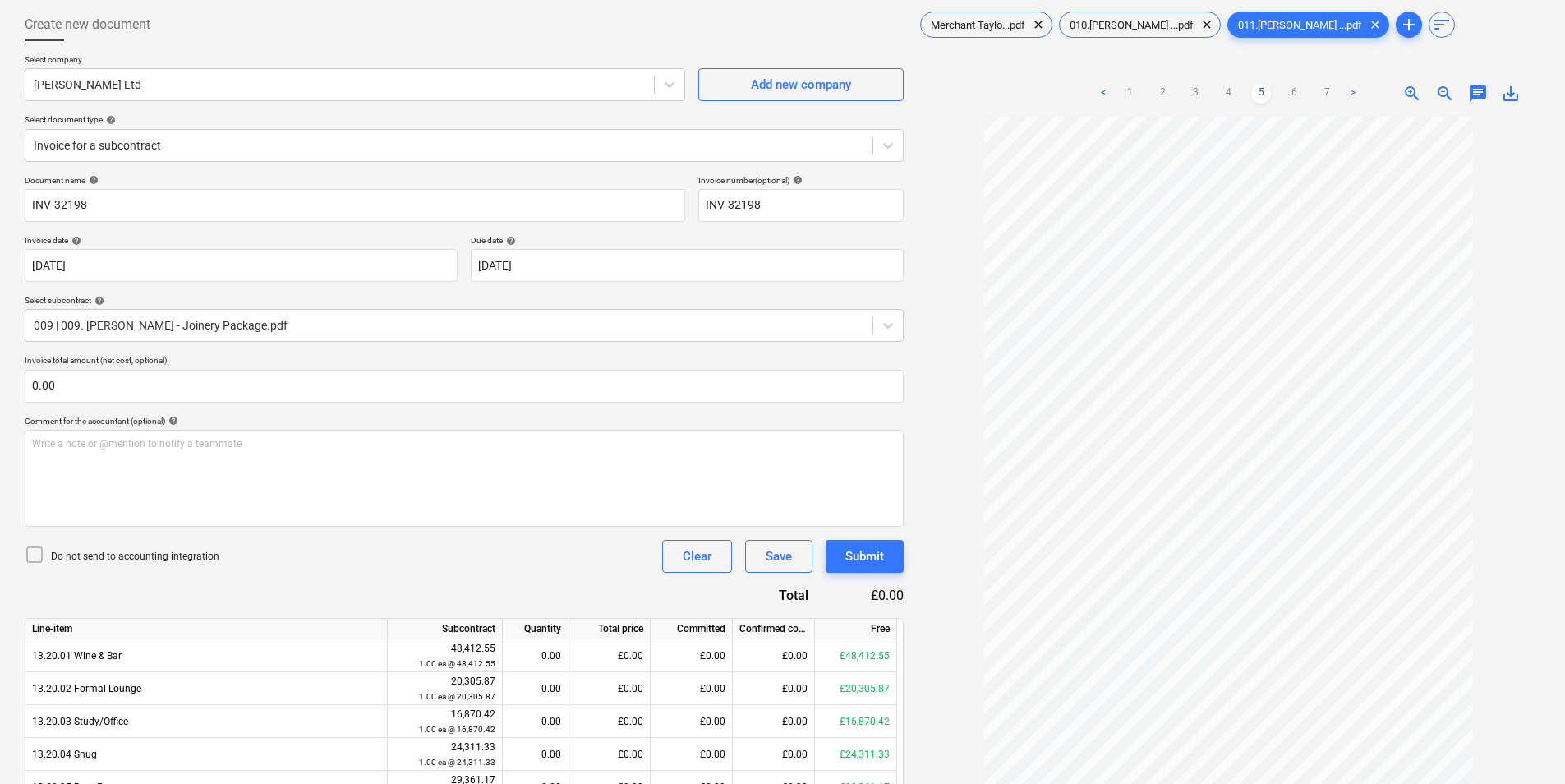
scroll to position [0, 0]
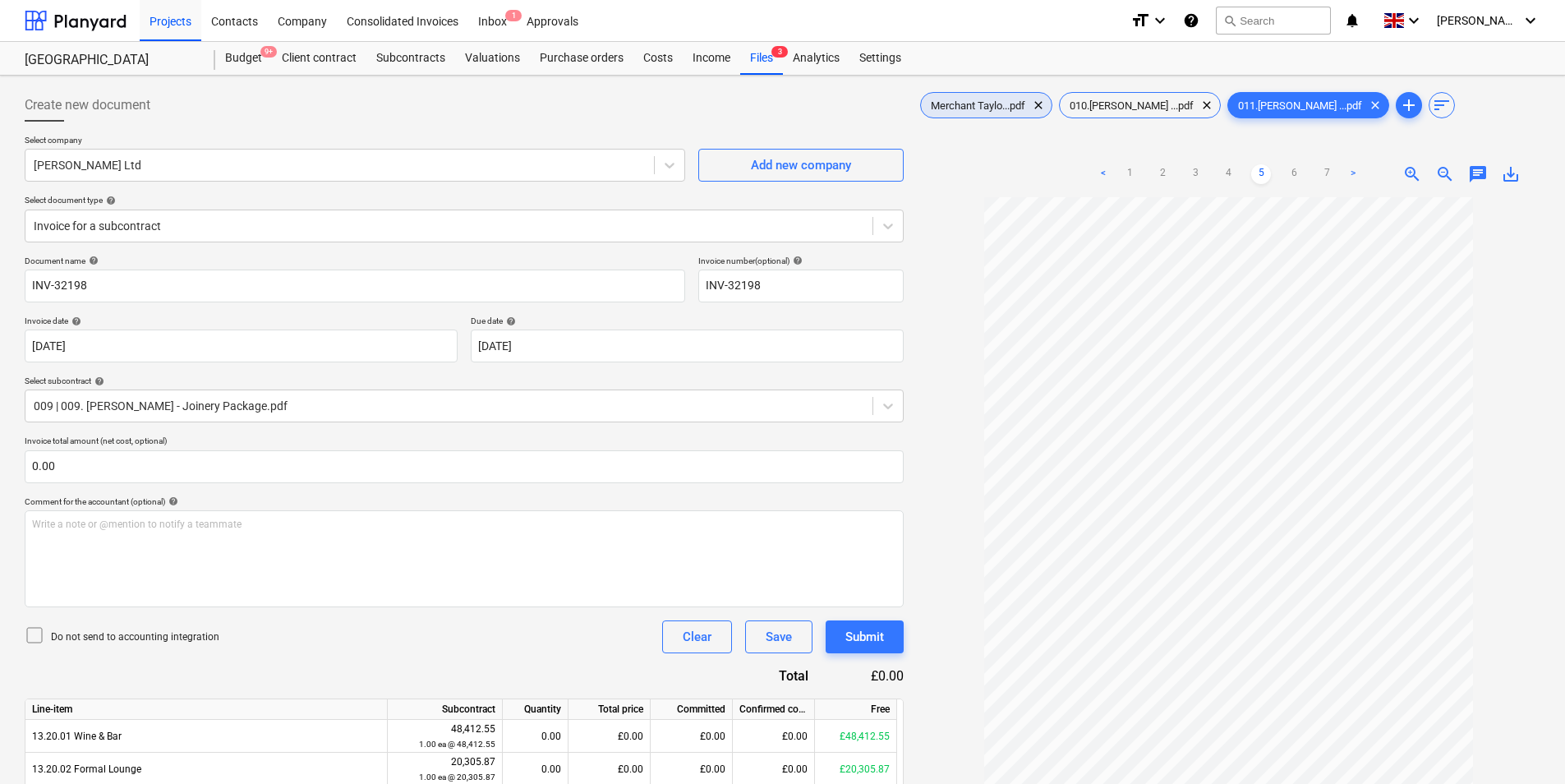
click at [1023, 109] on span "Merchant Taylo...pdf" at bounding box center [978, 105] width 114 height 12
click at [1044, 99] on span "clear" at bounding box center [1039, 105] width 20 height 20
click at [1058, 105] on span "clear" at bounding box center [1068, 105] width 20 height 20
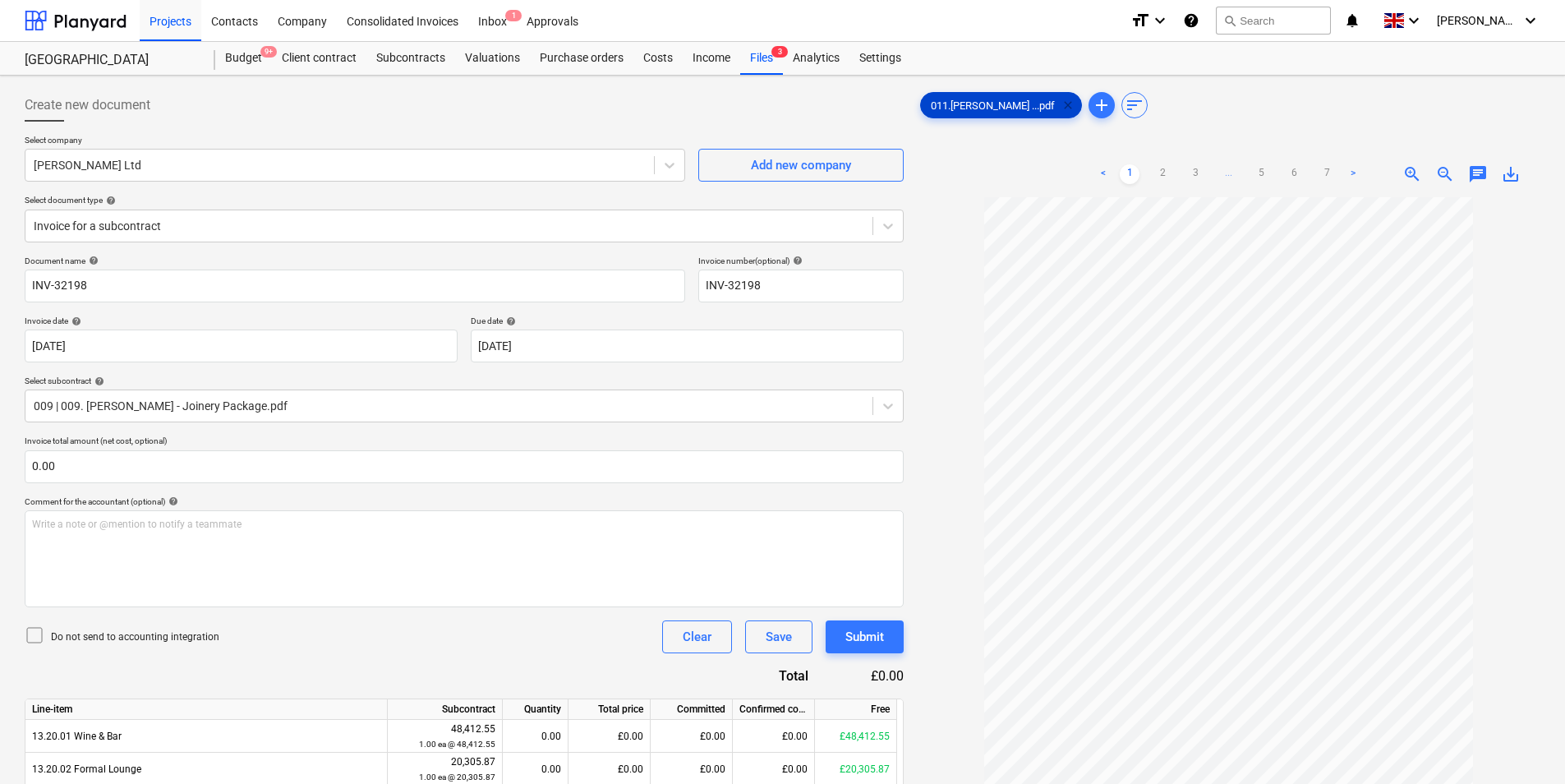
click at [1058, 103] on span "clear" at bounding box center [1068, 105] width 20 height 20
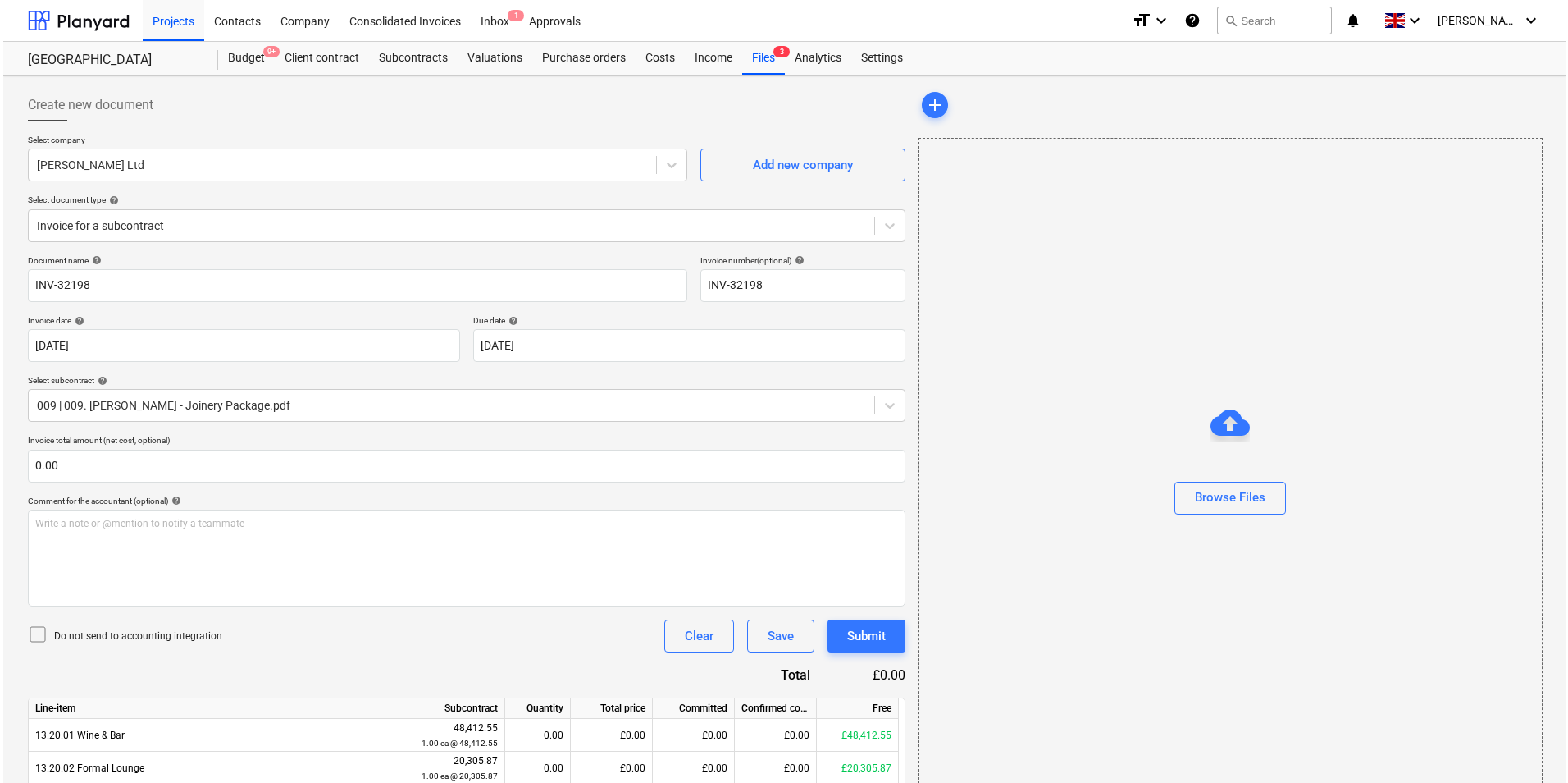
scroll to position [383, 0]
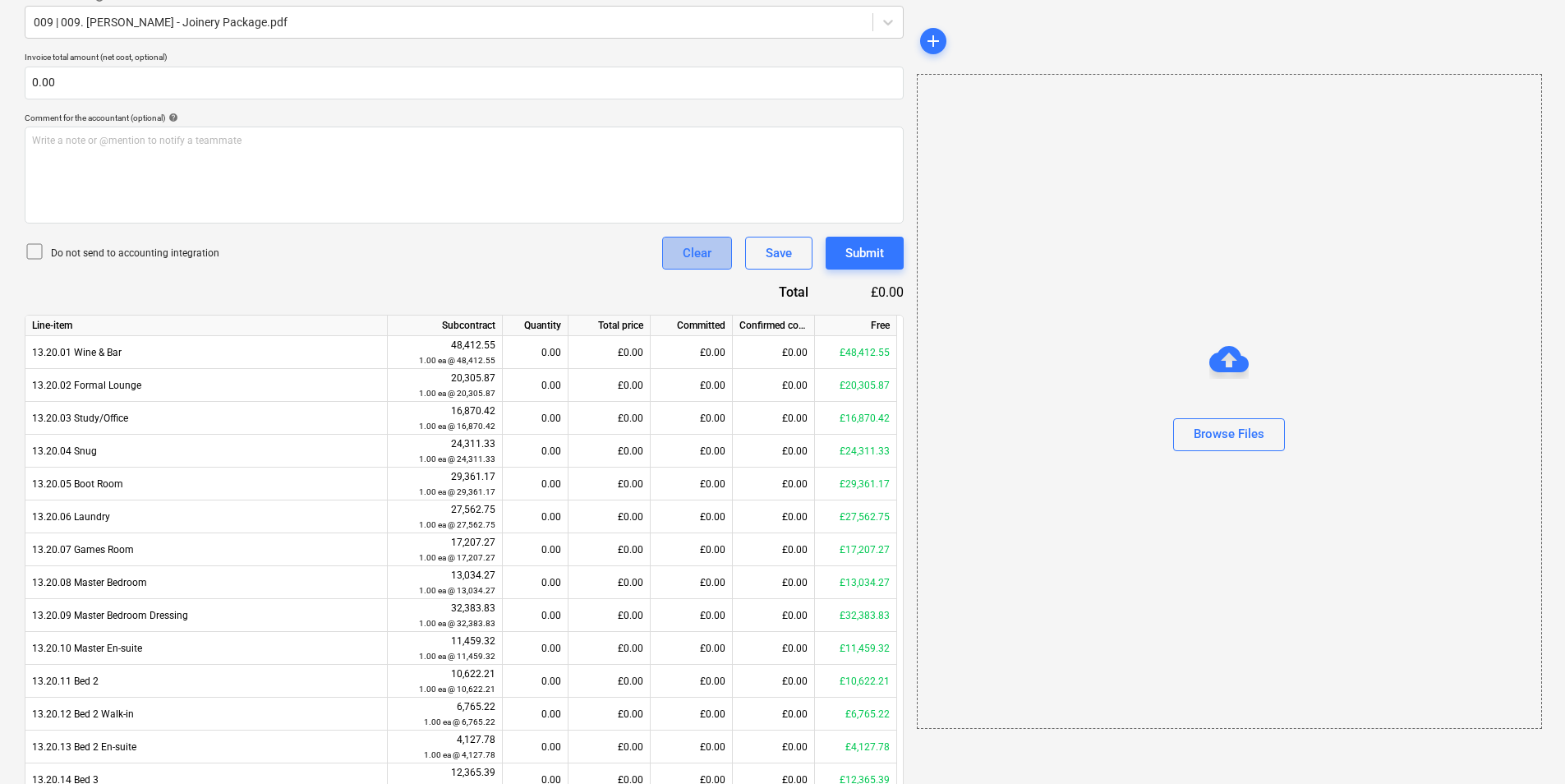
click at [672, 250] on button "Clear" at bounding box center [697, 253] width 70 height 33
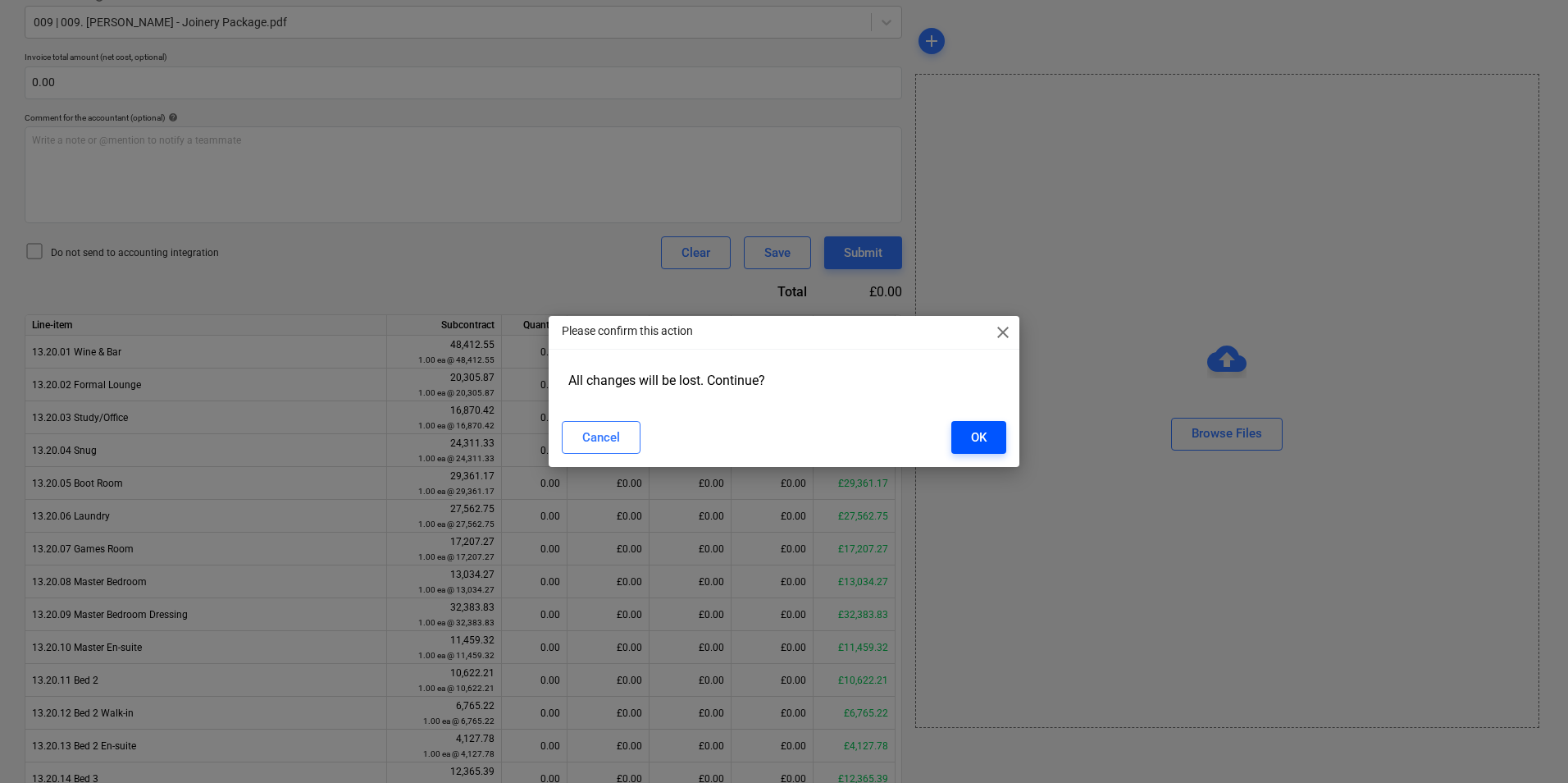
click at [980, 446] on div "OK" at bounding box center [978, 437] width 16 height 21
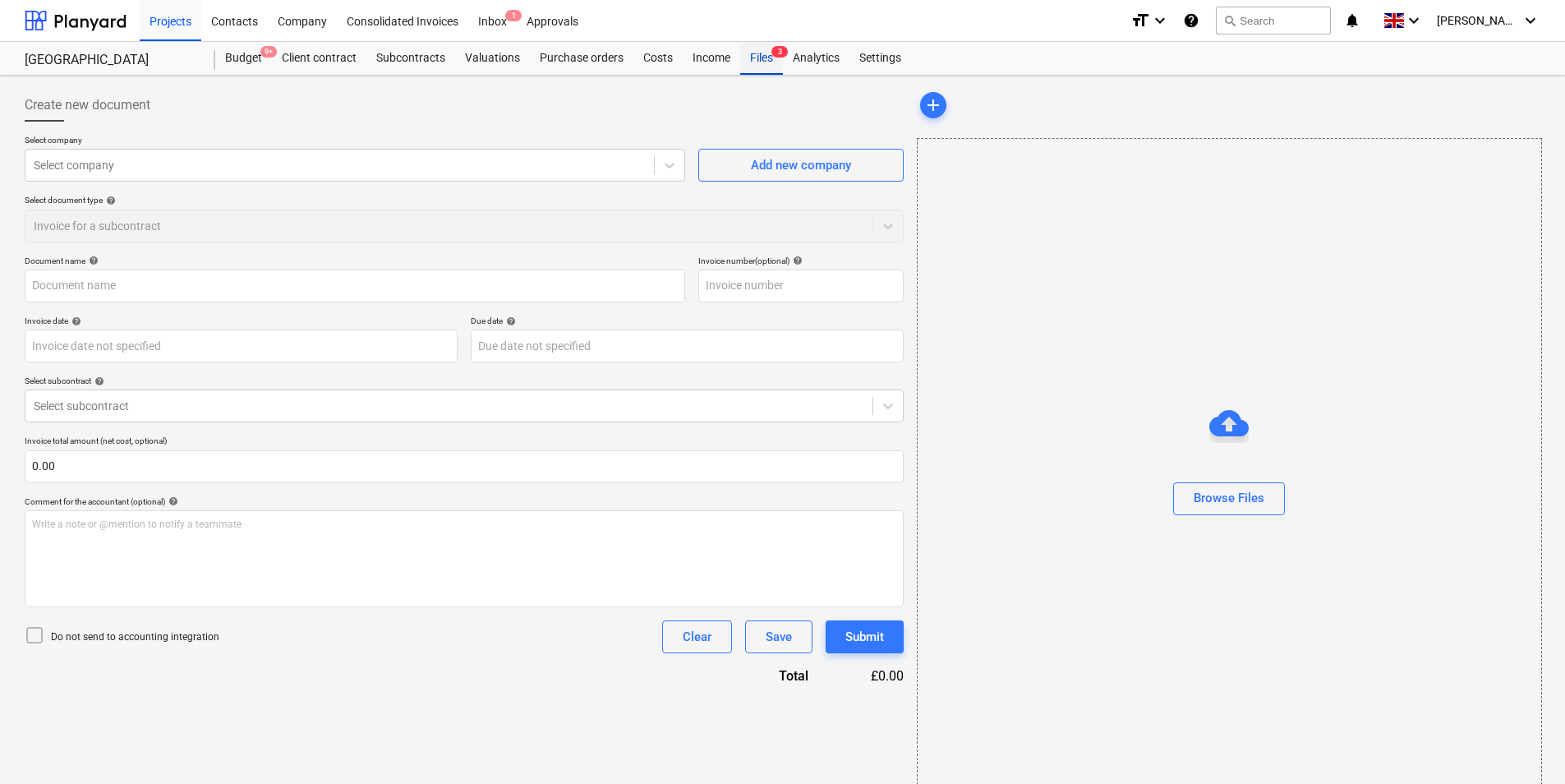
click at [745, 52] on div "Files 3" at bounding box center [762, 59] width 43 height 33
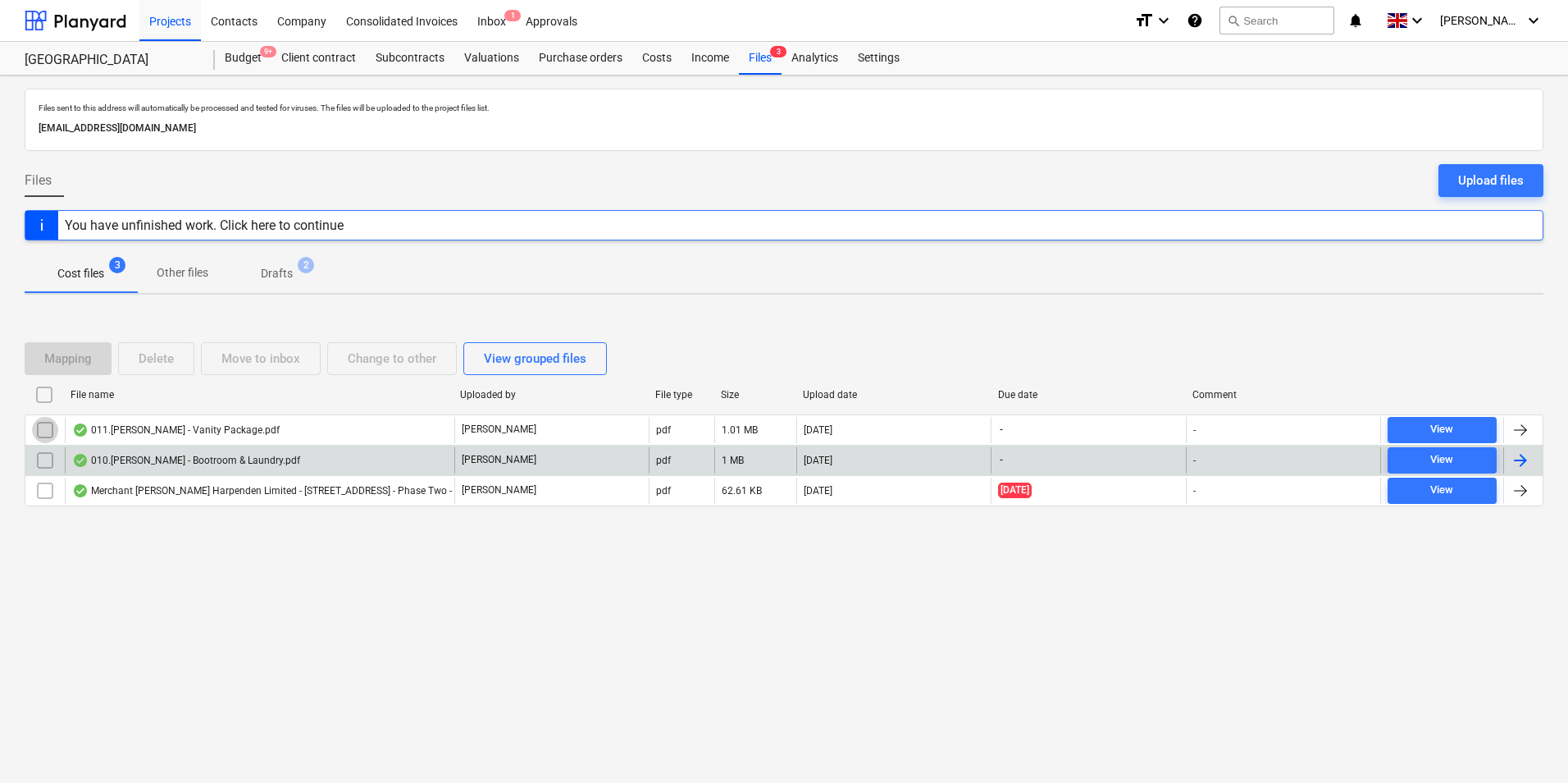
drag, startPoint x: 34, startPoint y: 435, endPoint x: 41, endPoint y: 446, distance: 13.0
click at [33, 442] on input "checkbox" at bounding box center [45, 430] width 26 height 26
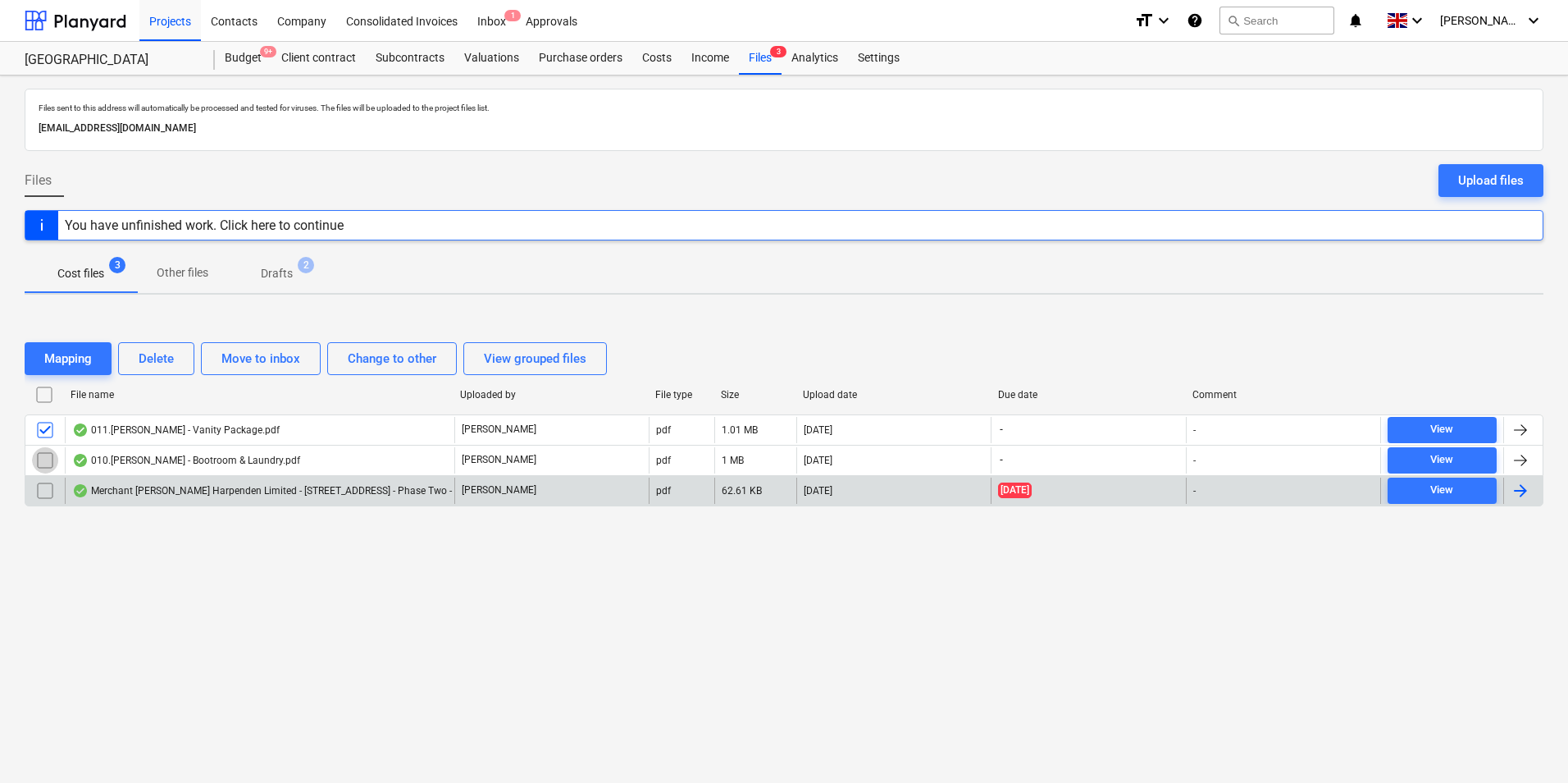
drag, startPoint x: 43, startPoint y: 466, endPoint x: 41, endPoint y: 475, distance: 9.2
click at [42, 469] on input "checkbox" at bounding box center [45, 460] width 26 height 26
drag, startPoint x: 47, startPoint y: 490, endPoint x: 53, endPoint y: 476, distance: 15.2
click at [40, 487] on input "checkbox" at bounding box center [45, 491] width 26 height 26
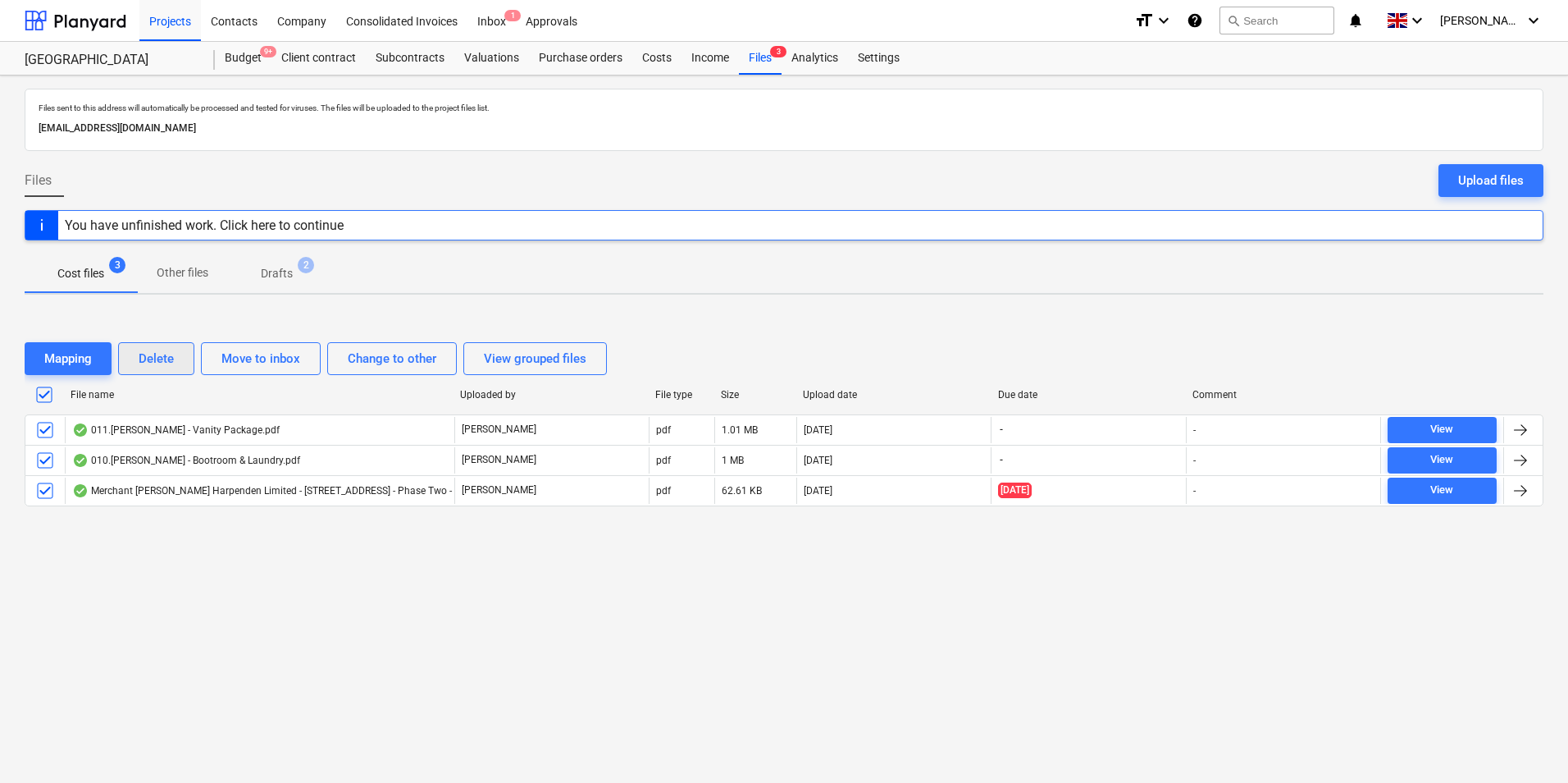
click at [157, 361] on div "Delete" at bounding box center [156, 359] width 35 height 21
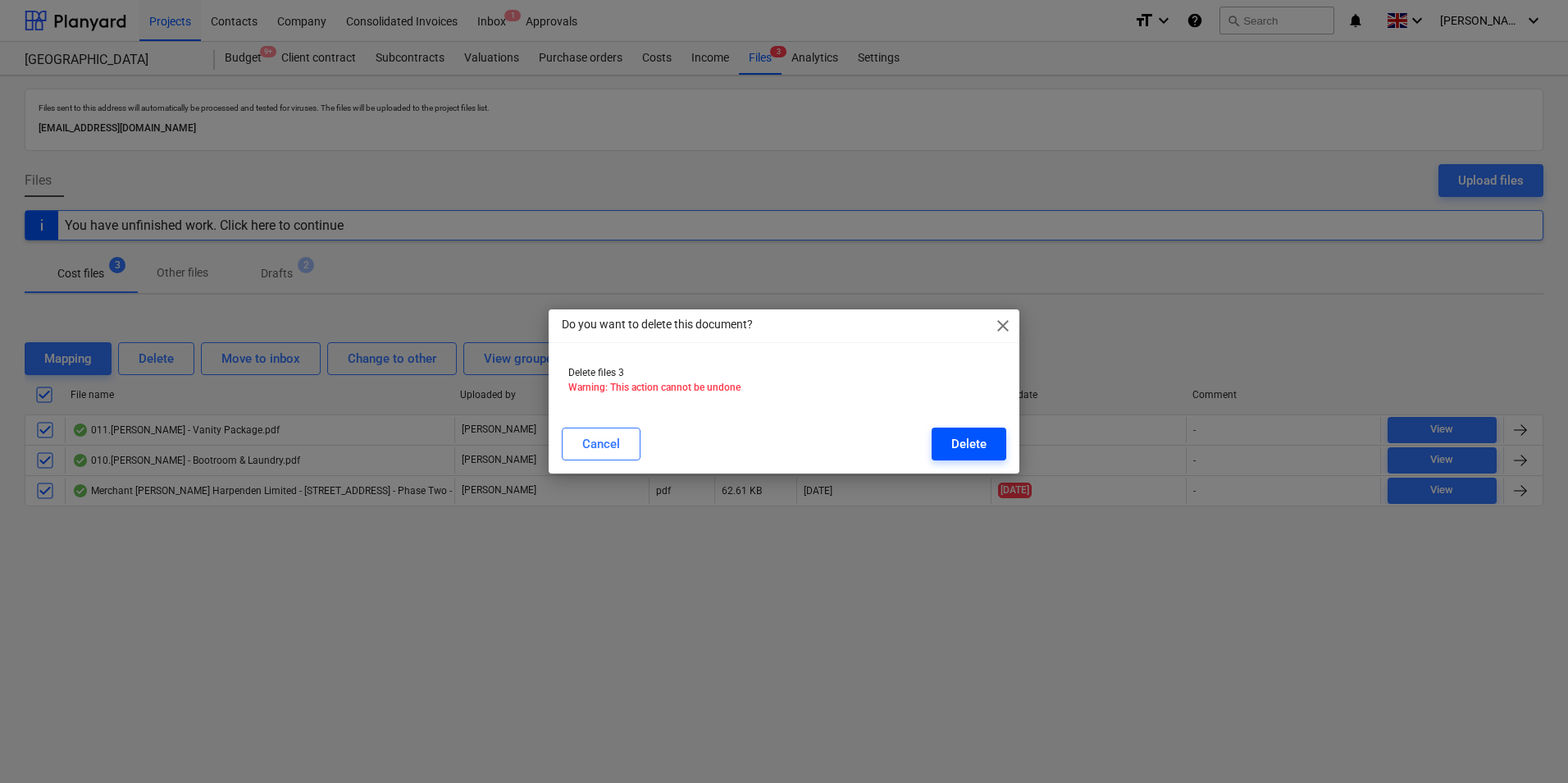
click at [978, 443] on div "Delete" at bounding box center [969, 444] width 35 height 21
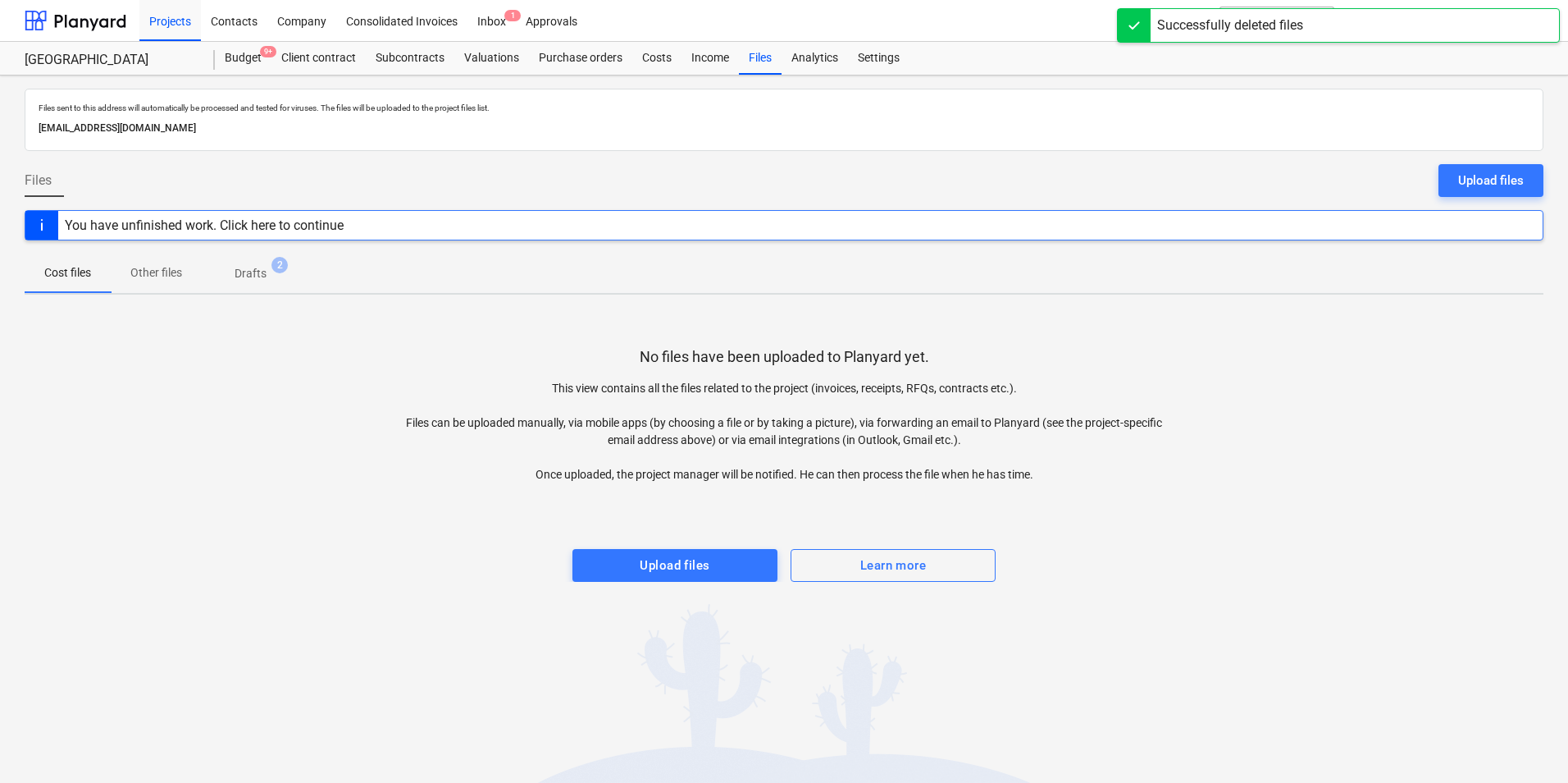
click at [266, 271] on p "Drafts" at bounding box center [250, 273] width 32 height 17
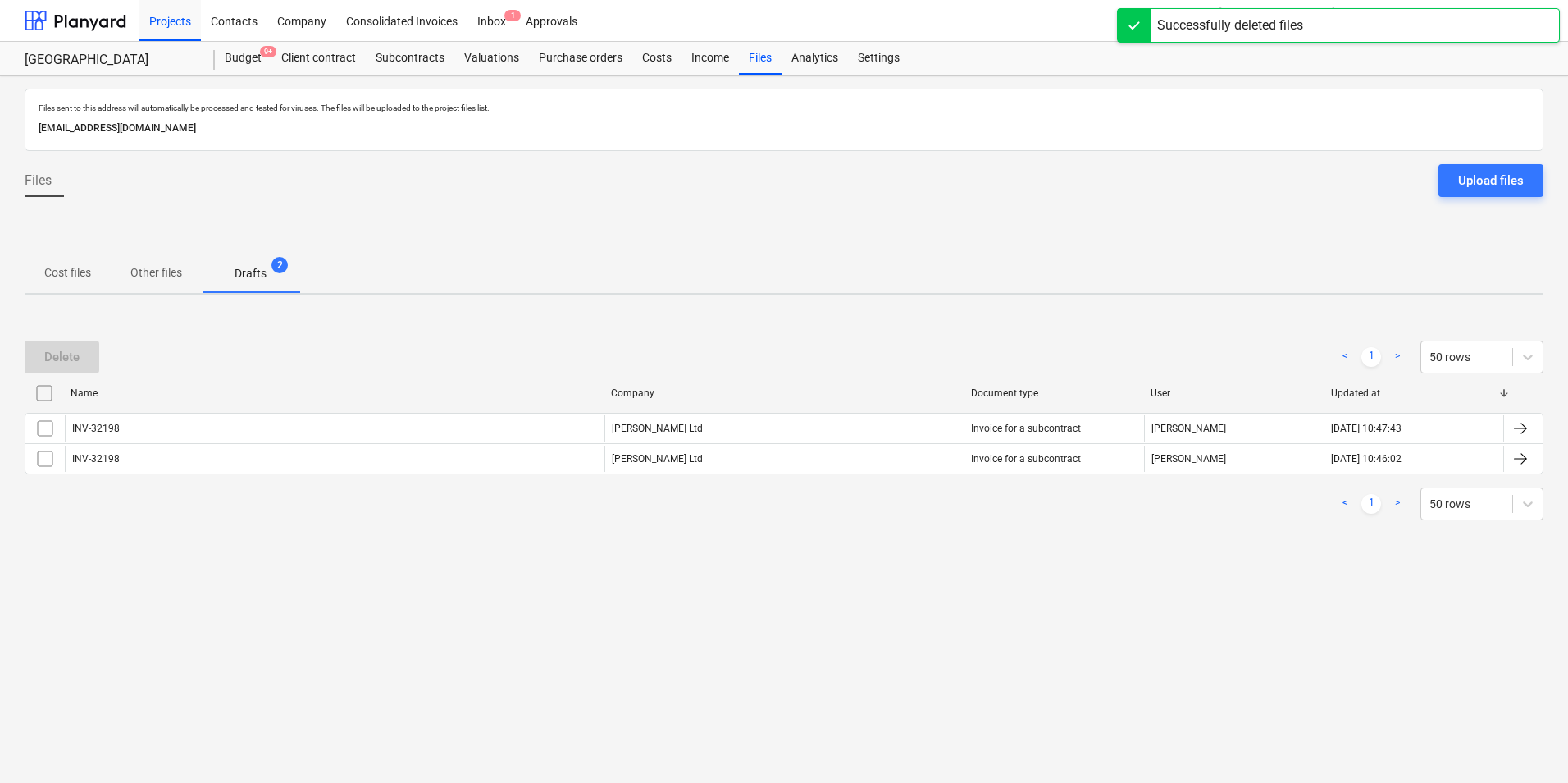
click at [86, 460] on div "INV-32198" at bounding box center [97, 459] width 48 height 12
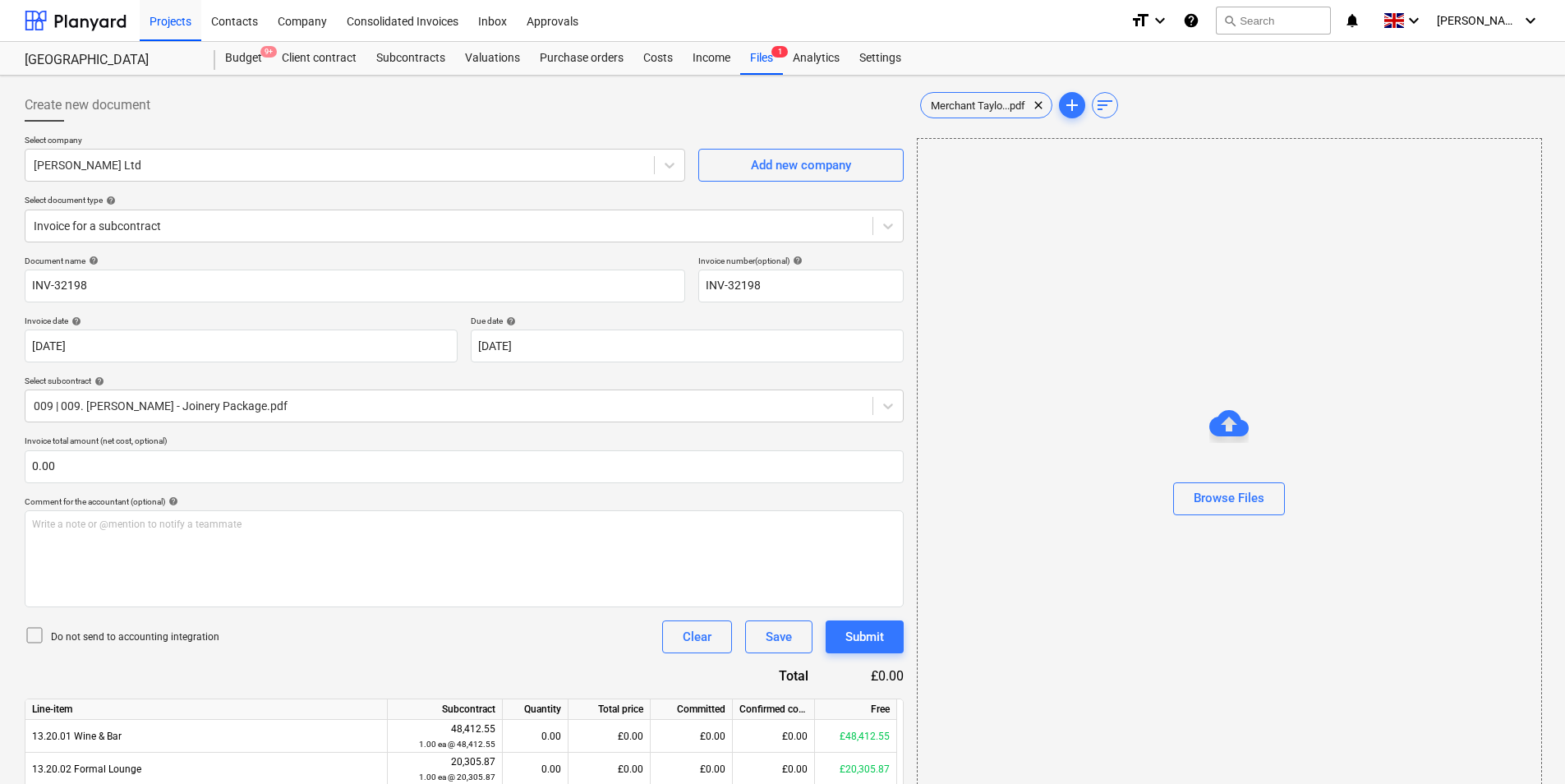
drag, startPoint x: 37, startPoint y: 638, endPoint x: 47, endPoint y: 637, distance: 10.0
click at [35, 639] on icon at bounding box center [35, 635] width 20 height 20
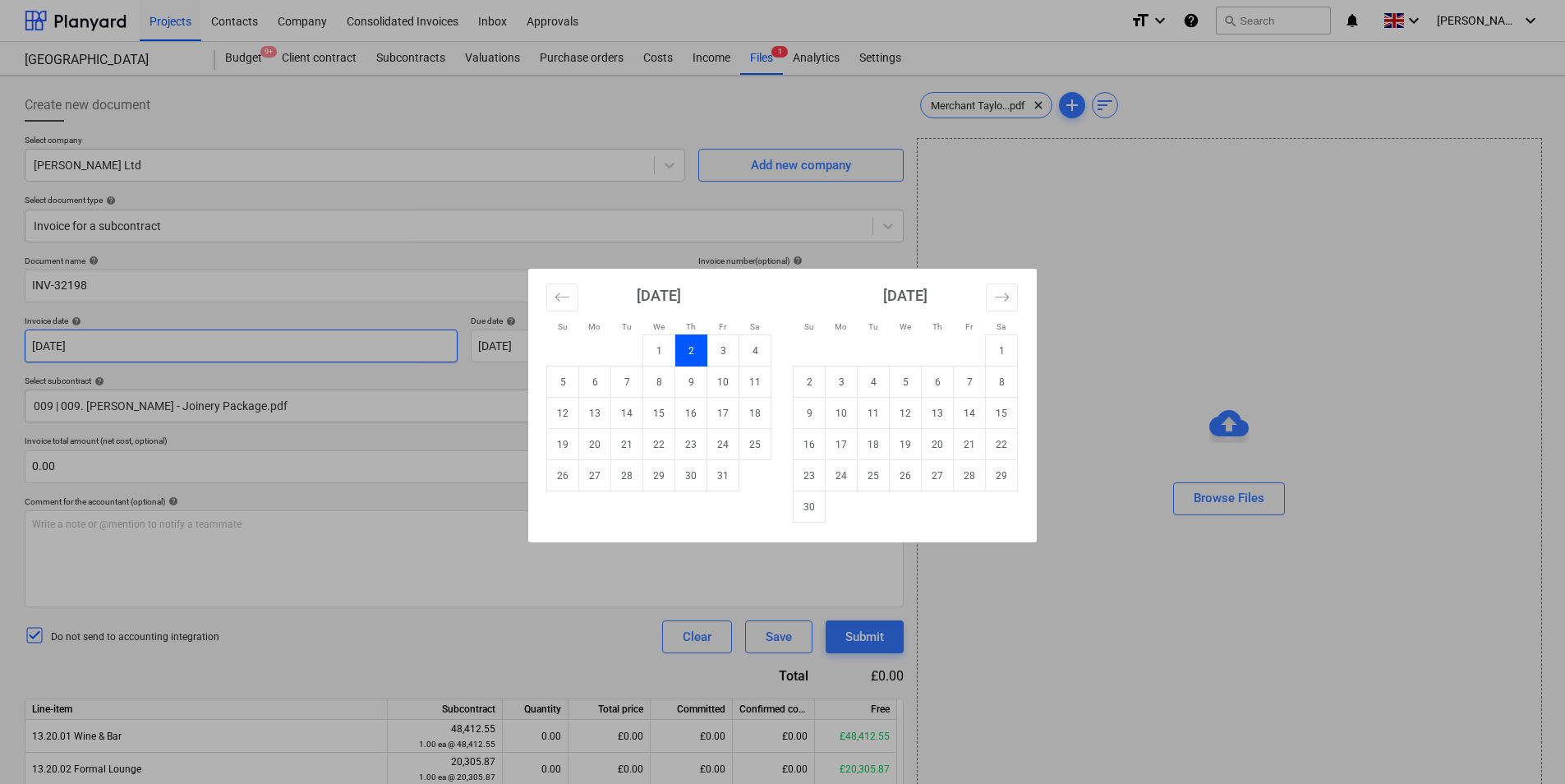
click at [193, 339] on body "Projects Contacts Company Consolidated Invoices Inbox Approvals format_size key…" at bounding box center [782, 392] width 1565 height 784
click at [564, 302] on icon "Move backward to switch to the previous month." at bounding box center [562, 297] width 16 height 16
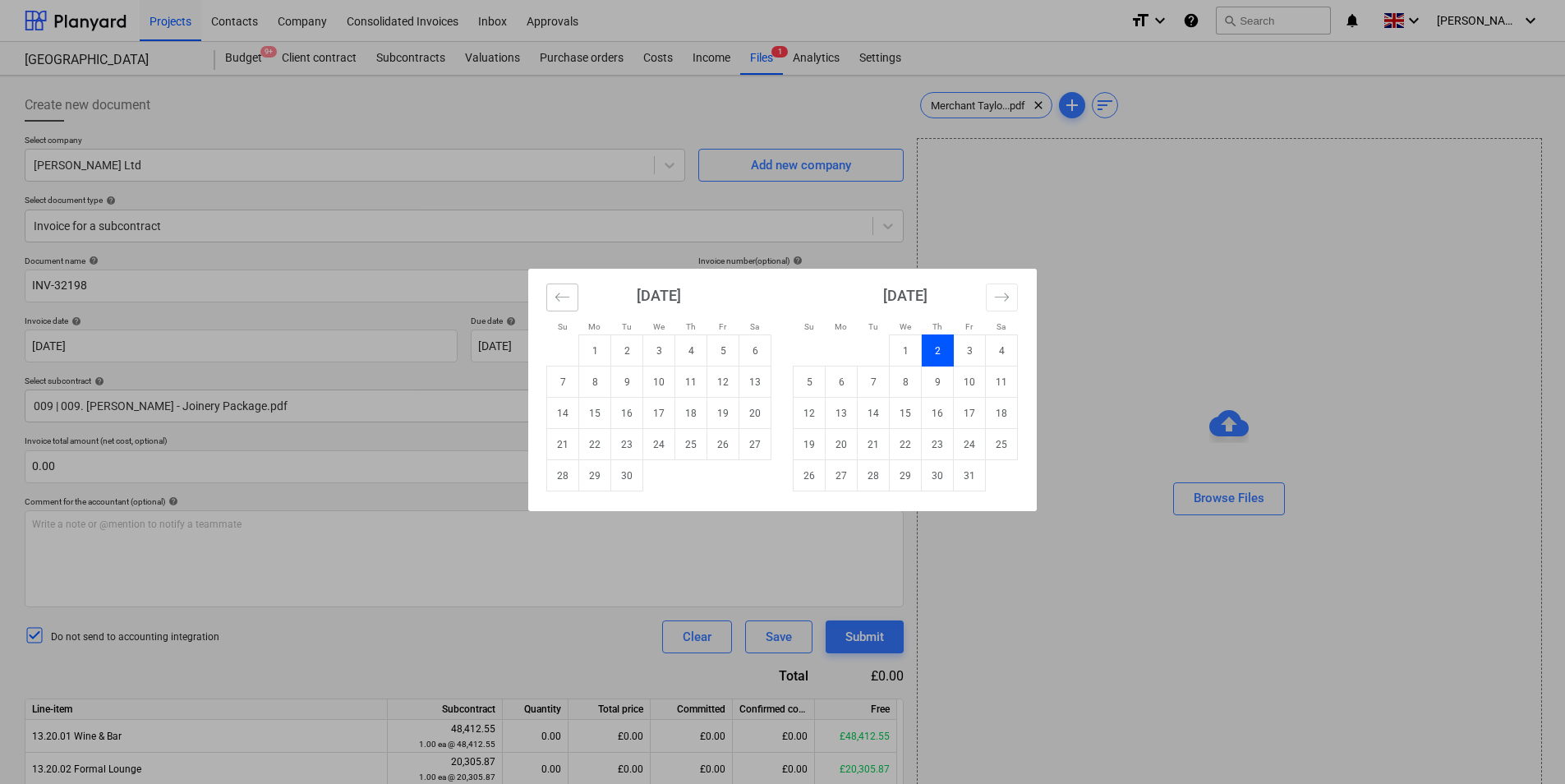
click at [564, 301] on icon "Move backward to switch to the previous month." at bounding box center [562, 297] width 16 height 16
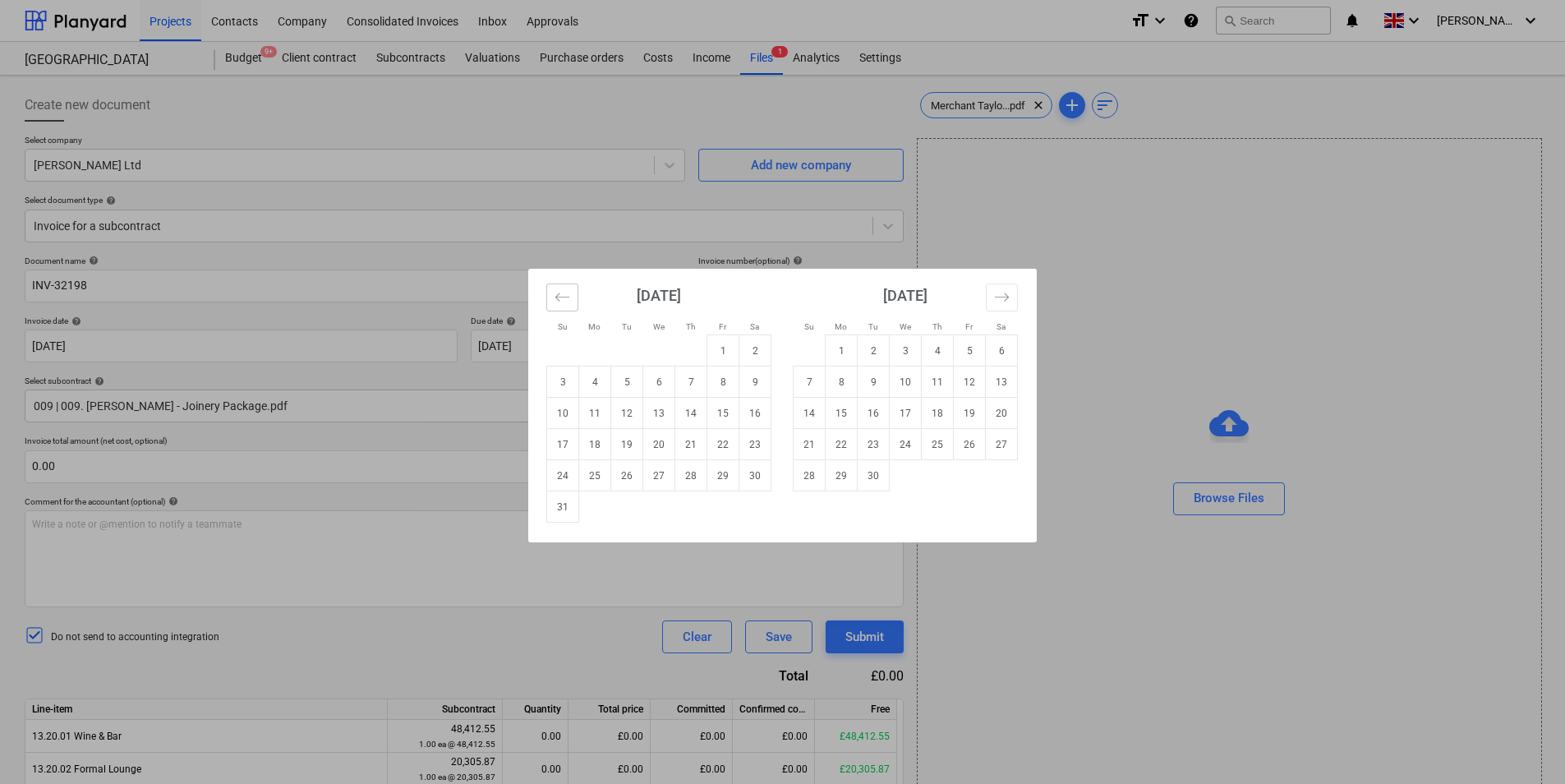
click at [564, 300] on icon "Move backward to switch to the previous month." at bounding box center [562, 297] width 16 height 16
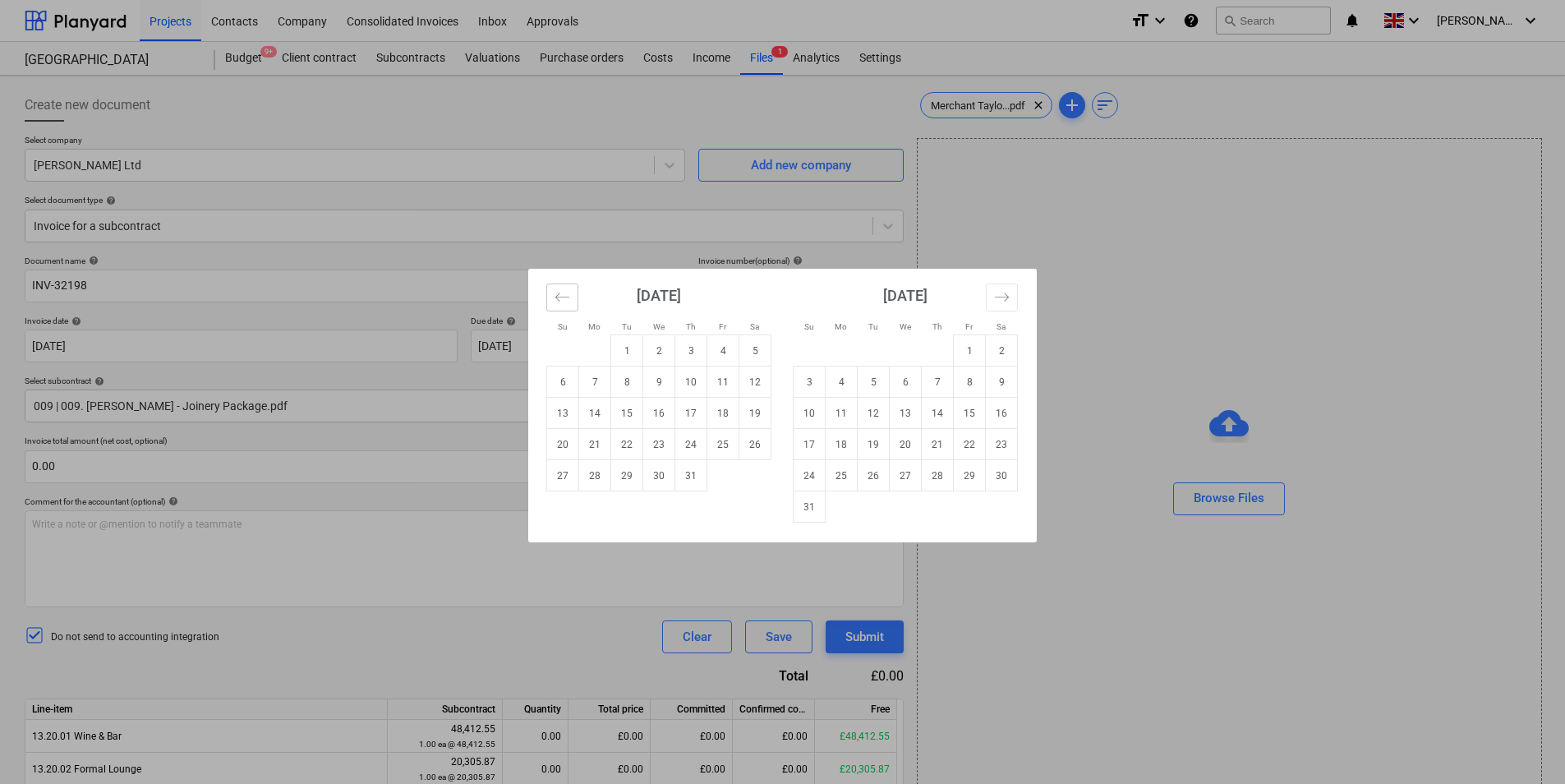
click at [564, 298] on icon "Move backward to switch to the previous month." at bounding box center [562, 297] width 16 height 16
click at [564, 297] on icon "Move backward to switch to the previous month." at bounding box center [562, 297] width 16 height 16
click at [564, 296] on icon "Move backward to switch to the previous month." at bounding box center [562, 297] width 16 height 16
click at [564, 297] on icon "Move backward to switch to the previous month." at bounding box center [562, 297] width 16 height 16
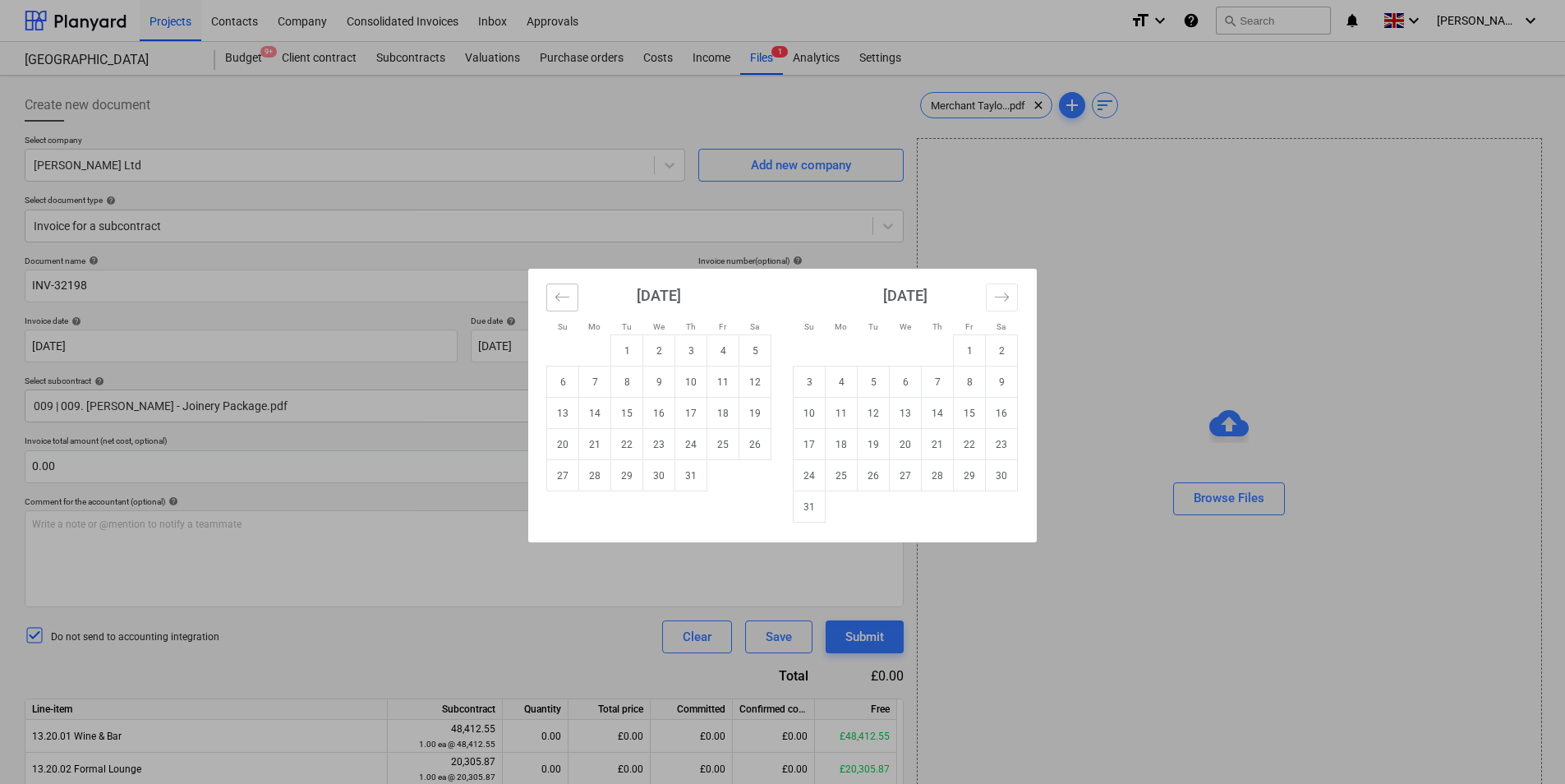
click at [564, 296] on icon "Move backward to switch to the previous month." at bounding box center [562, 297] width 16 height 16
click at [564, 297] on icon "Move backward to switch to the previous month." at bounding box center [562, 297] width 16 height 16
click at [566, 293] on icon "Move backward to switch to the previous month." at bounding box center [562, 297] width 16 height 16
drag, startPoint x: 632, startPoint y: 288, endPoint x: 612, endPoint y: 298, distance: 22.4
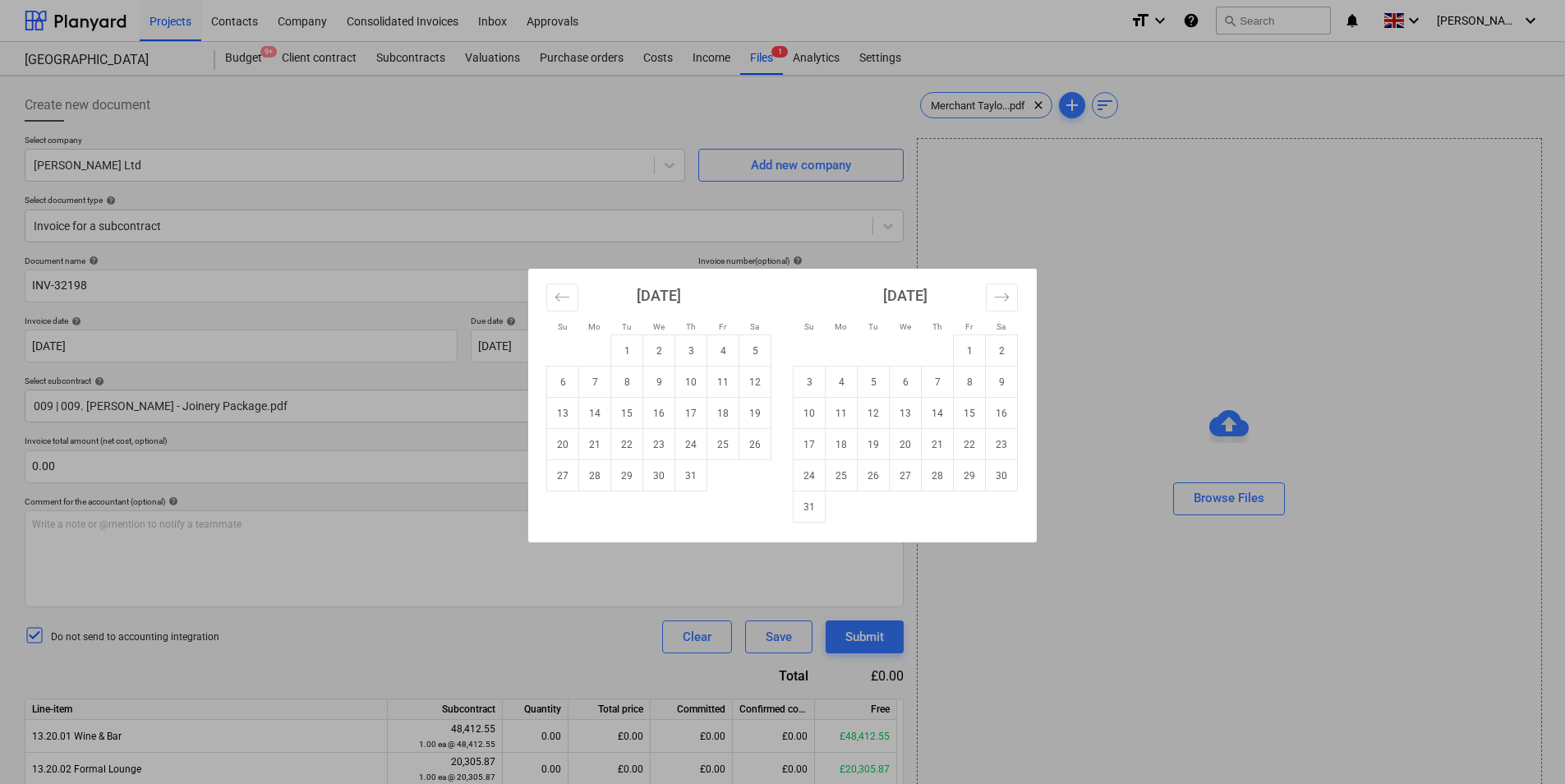
click at [637, 290] on strong "July 2025" at bounding box center [659, 295] width 45 height 17
drag, startPoint x: 557, startPoint y: 286, endPoint x: 607, endPoint y: 368, distance: 96.0
click at [558, 291] on button "Move backward to switch to the previous month." at bounding box center [562, 297] width 32 height 28
click at [637, 351] on td "1" at bounding box center [627, 351] width 32 height 31
click at [120, 342] on body "Projects Contacts Company Consolidated Invoices Inbox Approvals format_size key…" at bounding box center [782, 392] width 1565 height 784
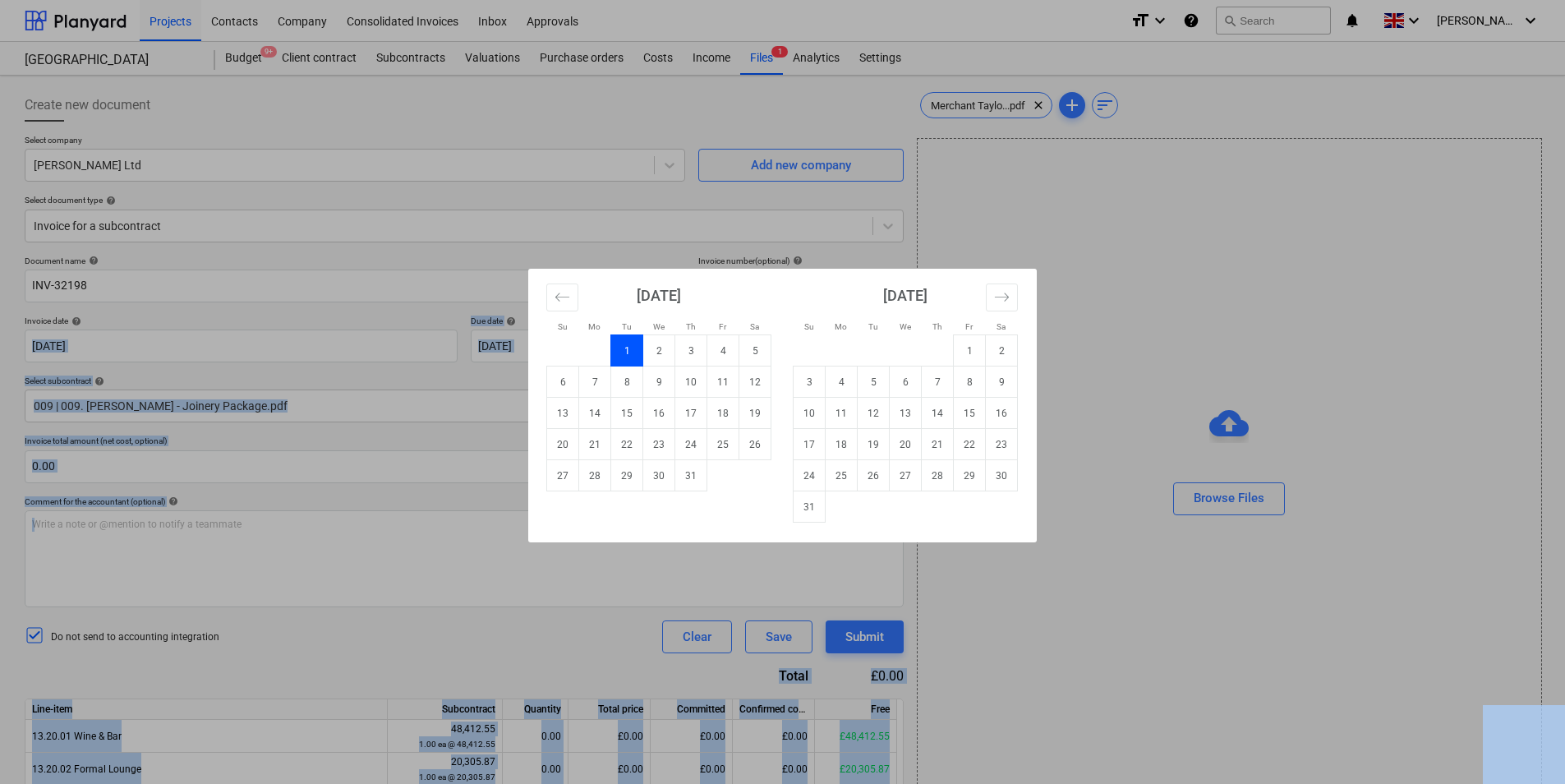
drag, startPoint x: 120, startPoint y: 342, endPoint x: -96, endPoint y: 355, distance: 216.4
click at [0, 355] on html "Projects Contacts Company Consolidated Invoices Inbox Approvals format_size key…" at bounding box center [782, 392] width 1565 height 784
click at [566, 301] on icon "Move backward to switch to the previous month." at bounding box center [562, 297] width 16 height 16
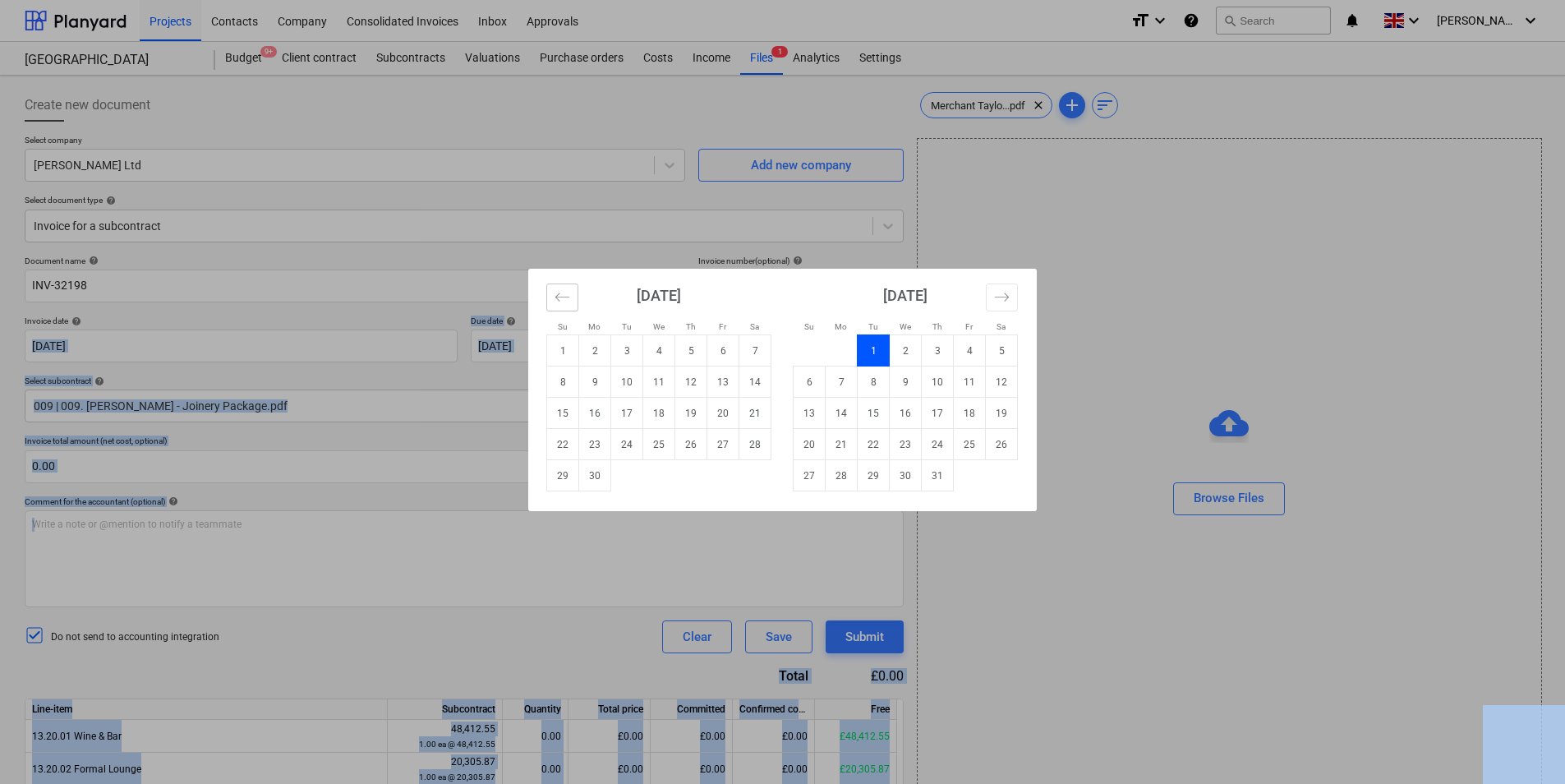
click at [566, 300] on icon "Move backward to switch to the previous month." at bounding box center [562, 297] width 16 height 16
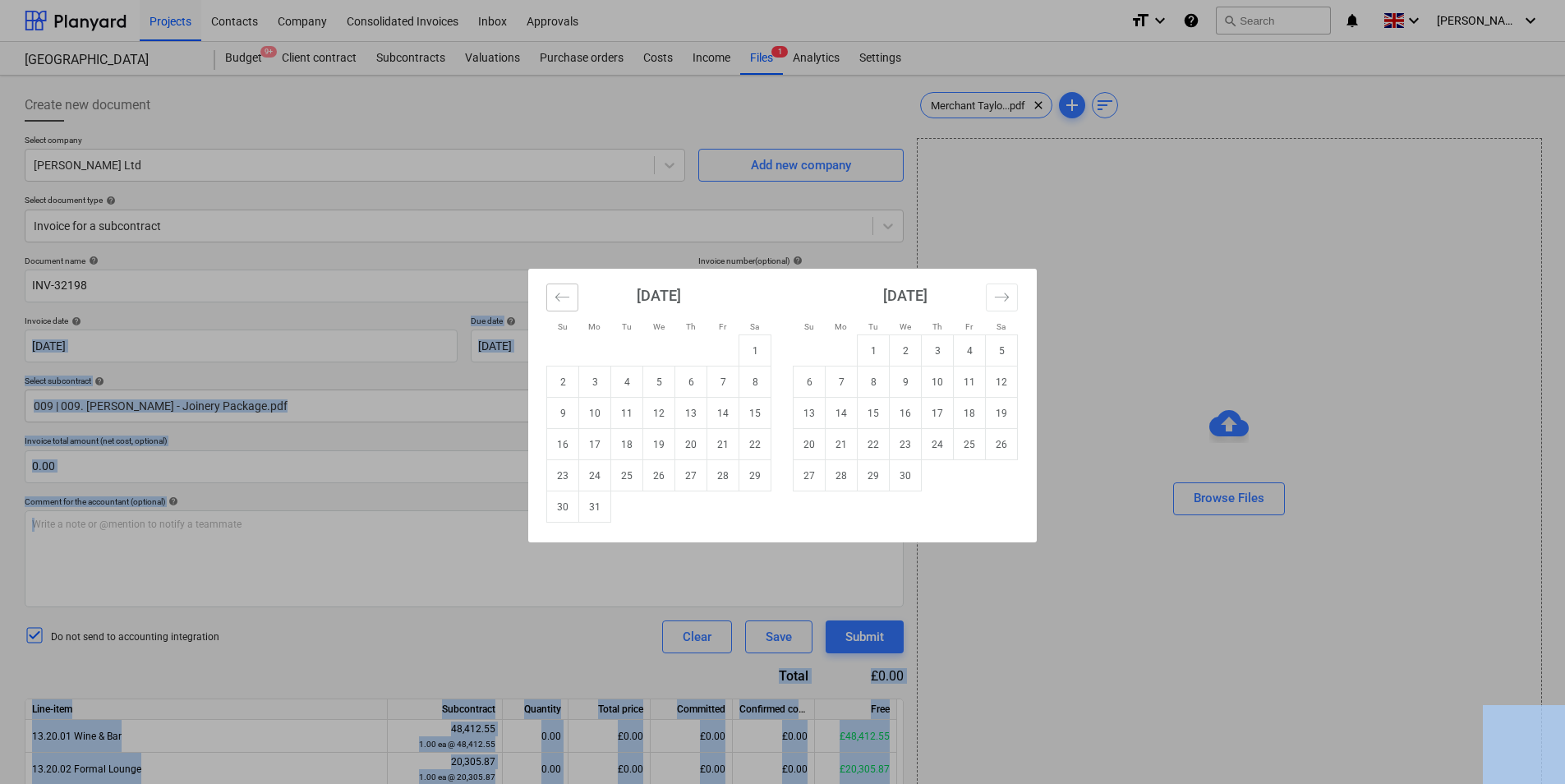
click at [566, 300] on icon "Move backward to switch to the previous month." at bounding box center [562, 297] width 16 height 16
click at [566, 301] on icon "Move backward to switch to the previous month." at bounding box center [562, 297] width 16 height 16
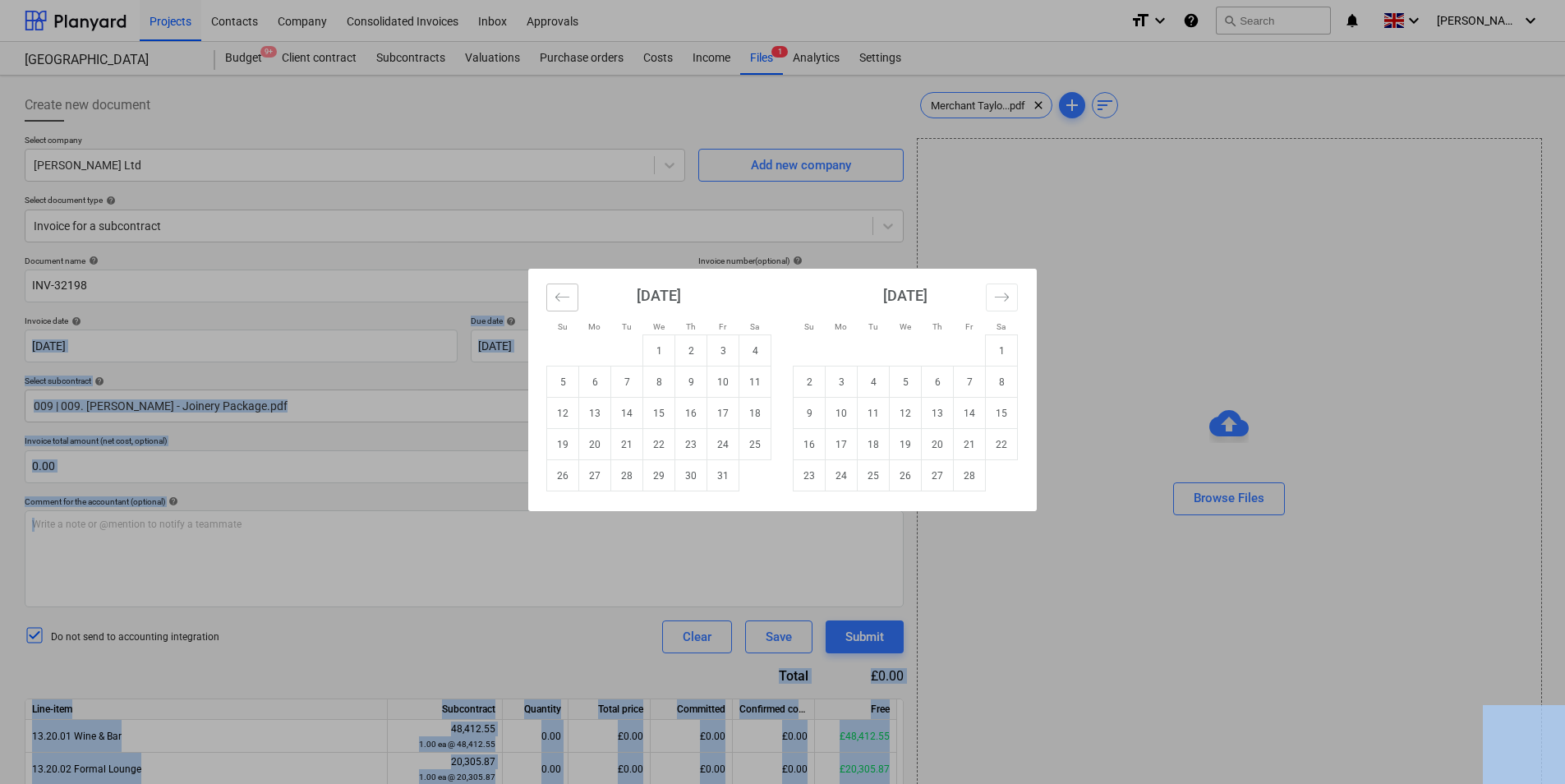
click at [566, 301] on icon "Move backward to switch to the previous month." at bounding box center [562, 297] width 16 height 16
click at [566, 300] on icon "Move backward to switch to the previous month." at bounding box center [562, 297] width 16 height 16
click at [621, 380] on td "5" at bounding box center [627, 382] width 32 height 31
type input "[DATE]"
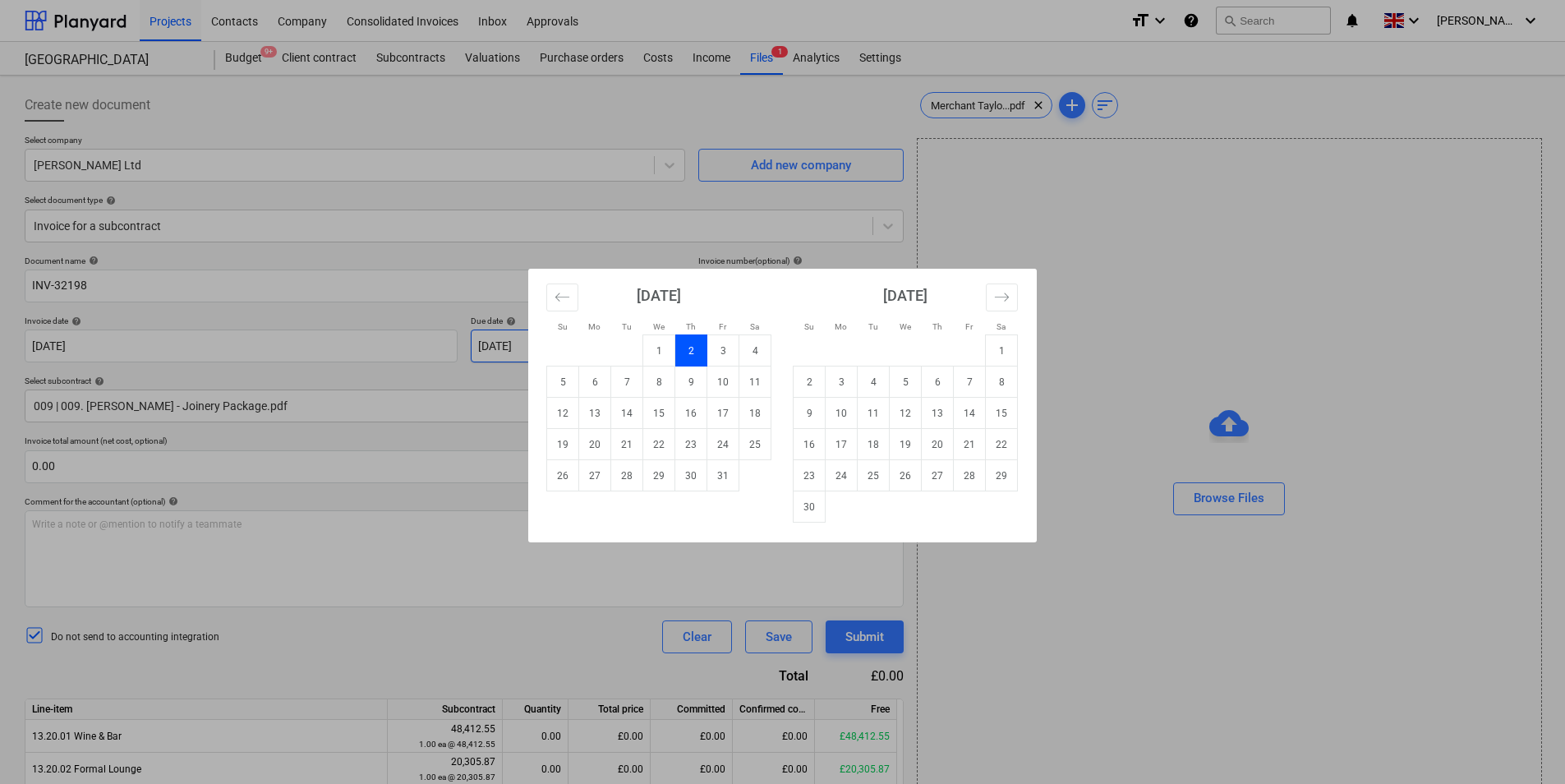
click at [580, 358] on body "Projects Contacts Company Consolidated Invoices Inbox Approvals format_size key…" at bounding box center [782, 392] width 1565 height 784
click at [555, 299] on icon "Move backward to switch to the previous month." at bounding box center [562, 297] width 16 height 16
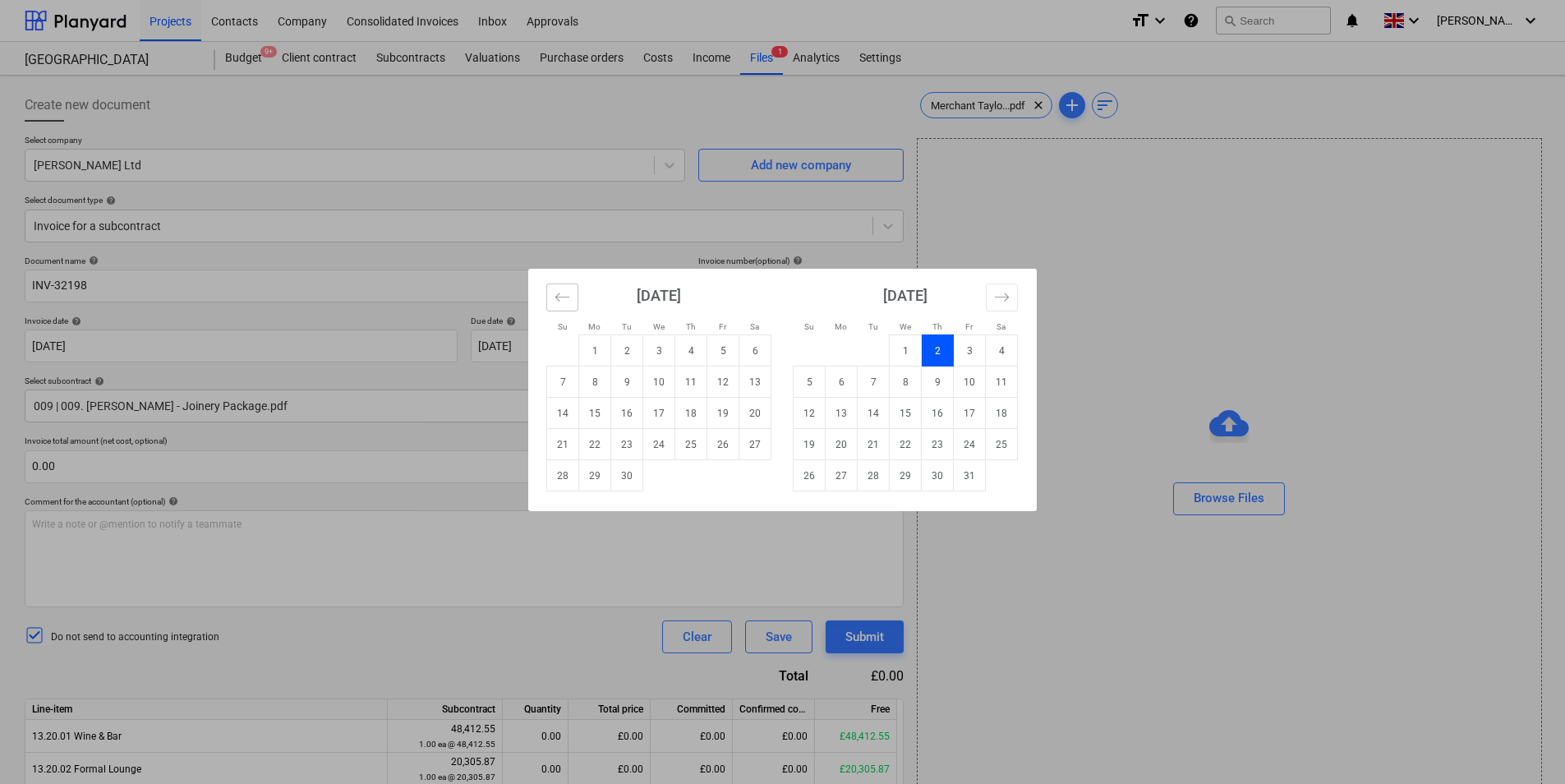
click at [558, 297] on icon "Move backward to switch to the previous month." at bounding box center [562, 297] width 16 height 16
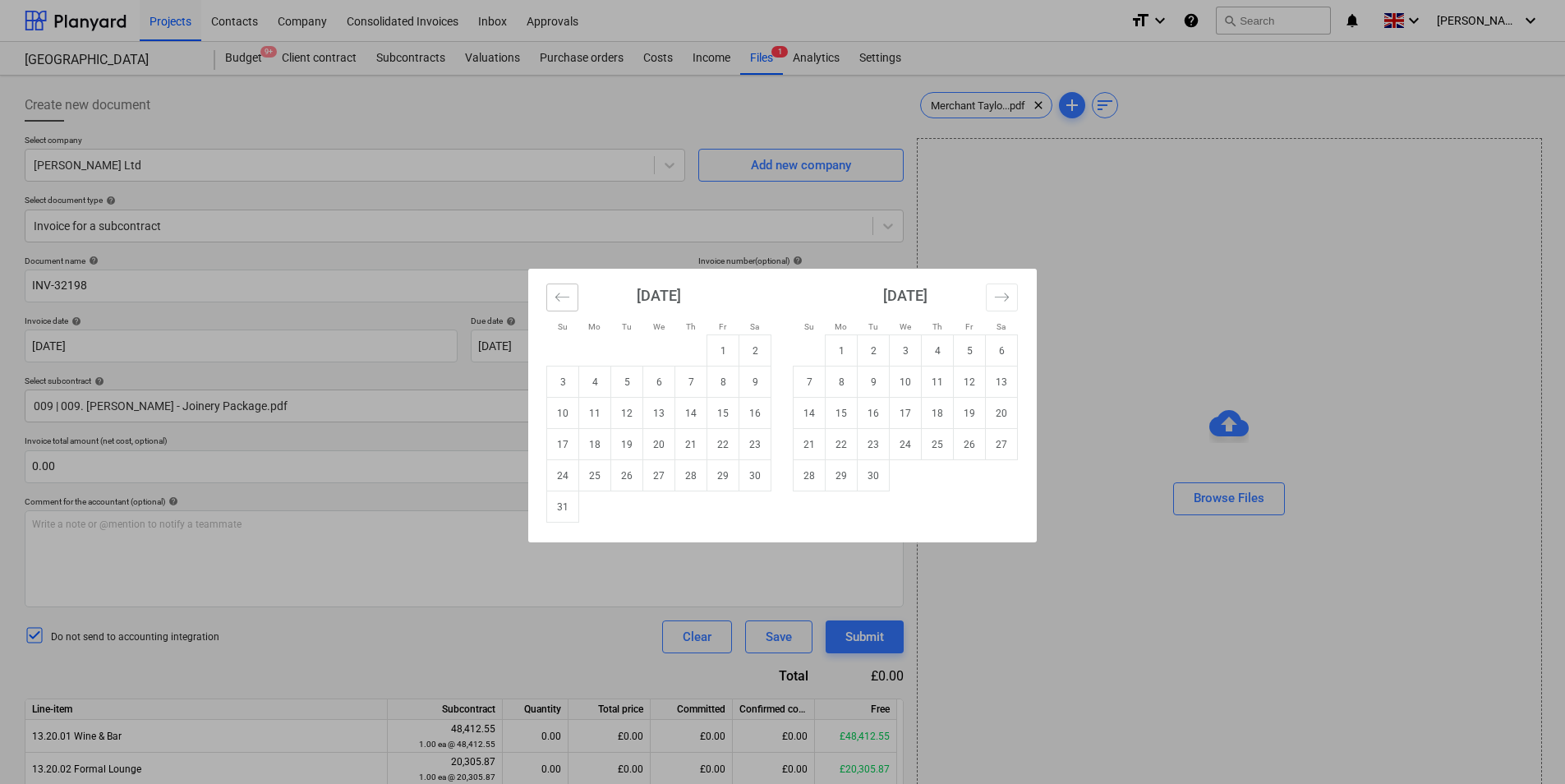
click at [558, 295] on icon "Move backward to switch to the previous month." at bounding box center [562, 297] width 16 height 16
click at [558, 295] on icon "Move backward to switch to the previous month." at bounding box center [562, 297] width 14 height 8
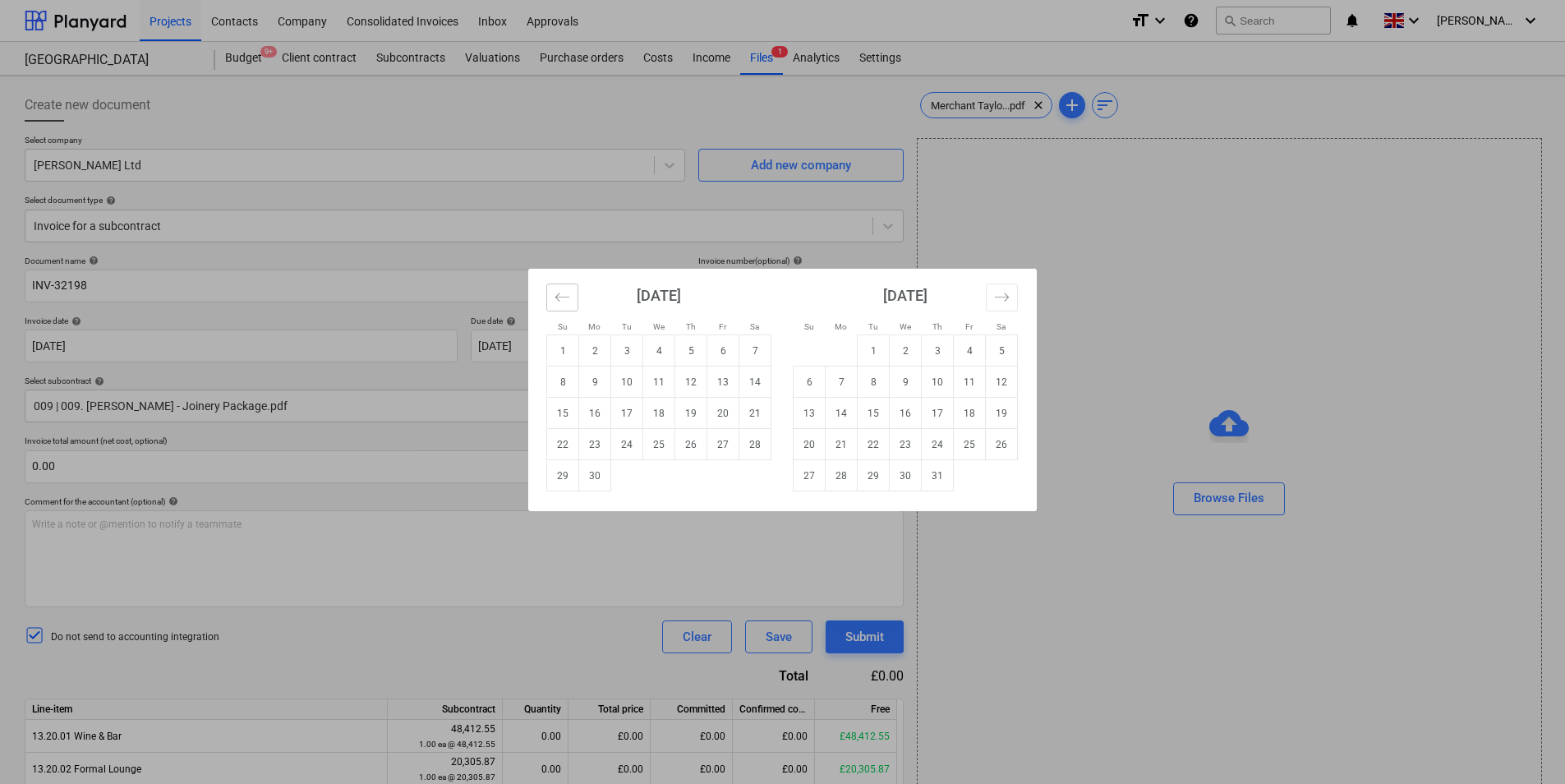
click at [558, 295] on icon "Move backward to switch to the previous month." at bounding box center [562, 297] width 14 height 8
click at [558, 295] on icon "Move backward to switch to the previous month." at bounding box center [562, 297] width 16 height 16
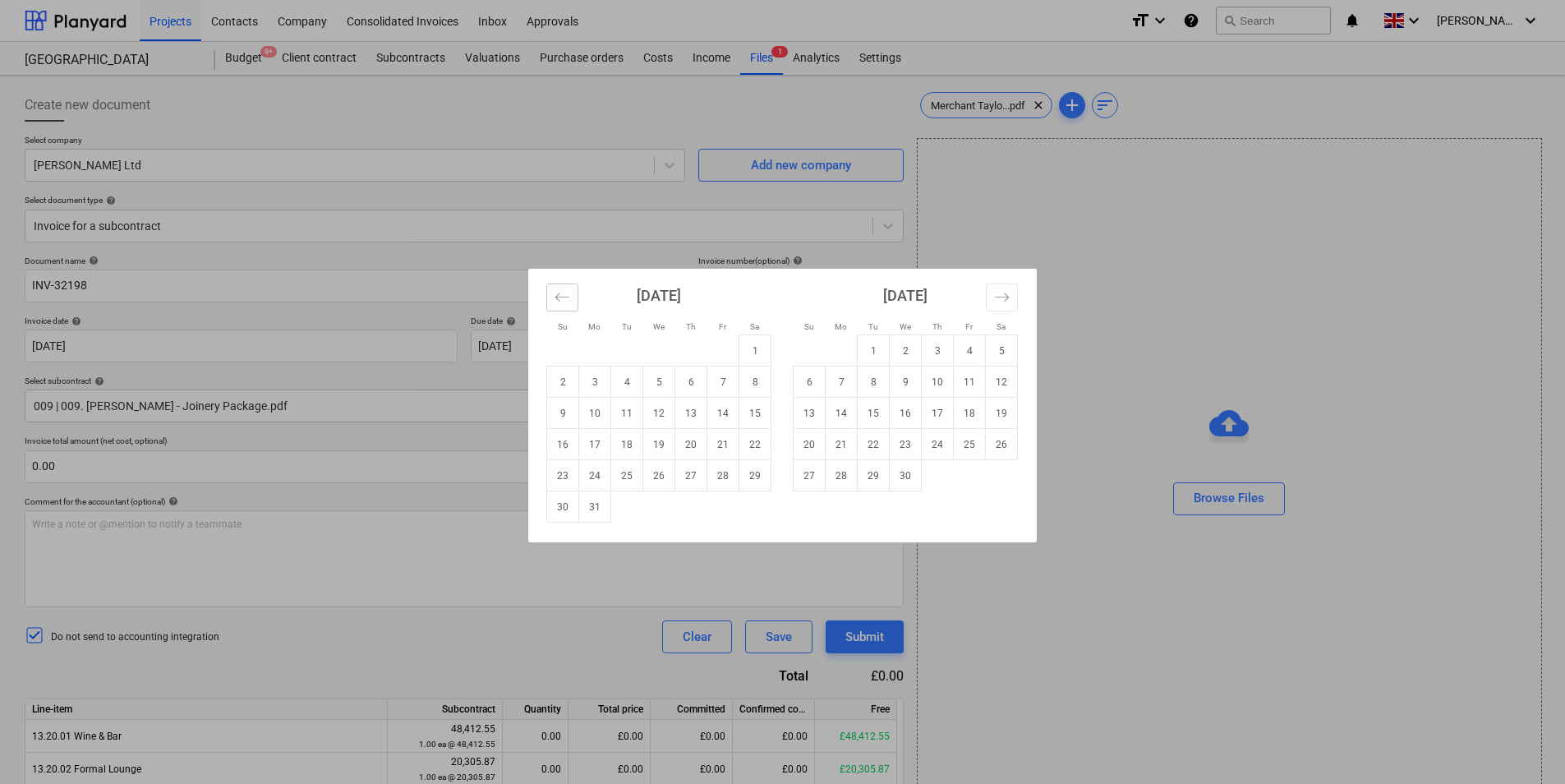
click at [558, 295] on icon "Move backward to switch to the previous month." at bounding box center [562, 297] width 14 height 8
click at [558, 294] on icon "Move backward to switch to the previous month." at bounding box center [562, 297] width 16 height 16
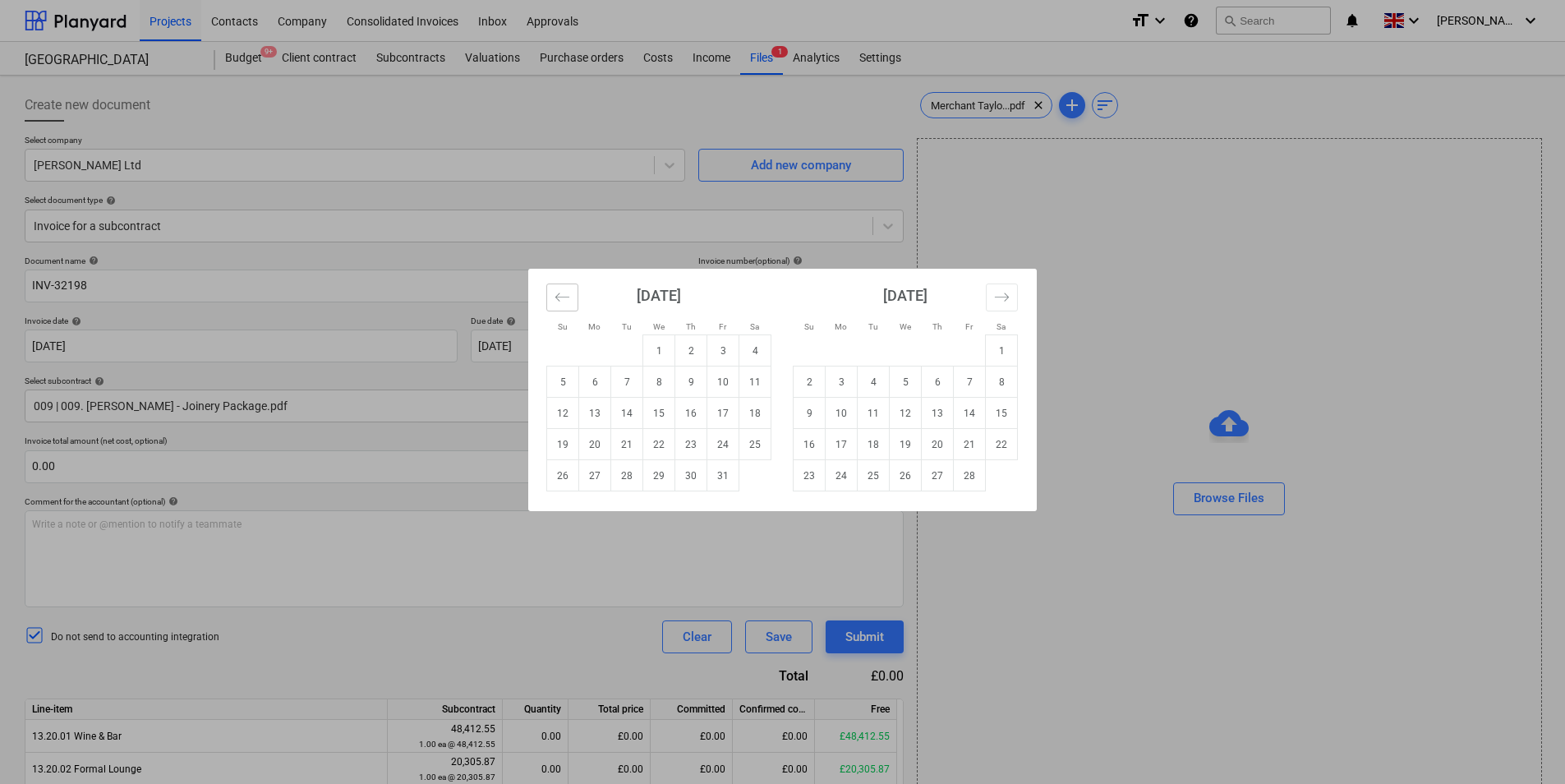
click at [558, 294] on icon "Move backward to switch to the previous month." at bounding box center [562, 297] width 16 height 16
click at [621, 383] on td "5" at bounding box center [627, 382] width 32 height 31
type input "[DATE]"
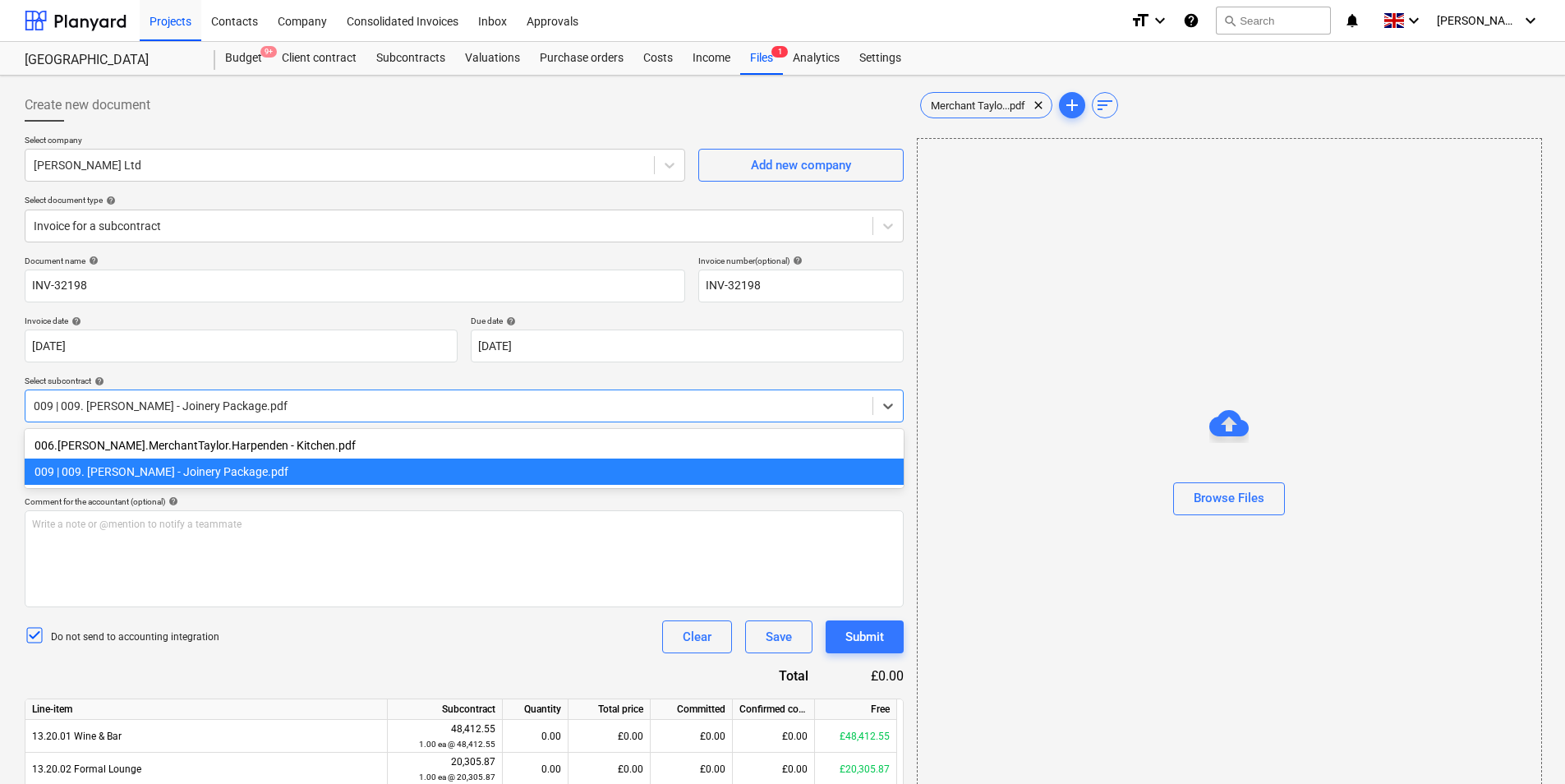
click at [416, 401] on div at bounding box center [449, 406] width 830 height 17
click at [312, 468] on div "009 | 009. [PERSON_NAME] - Joinery Package.pdf" at bounding box center [464, 472] width 879 height 26
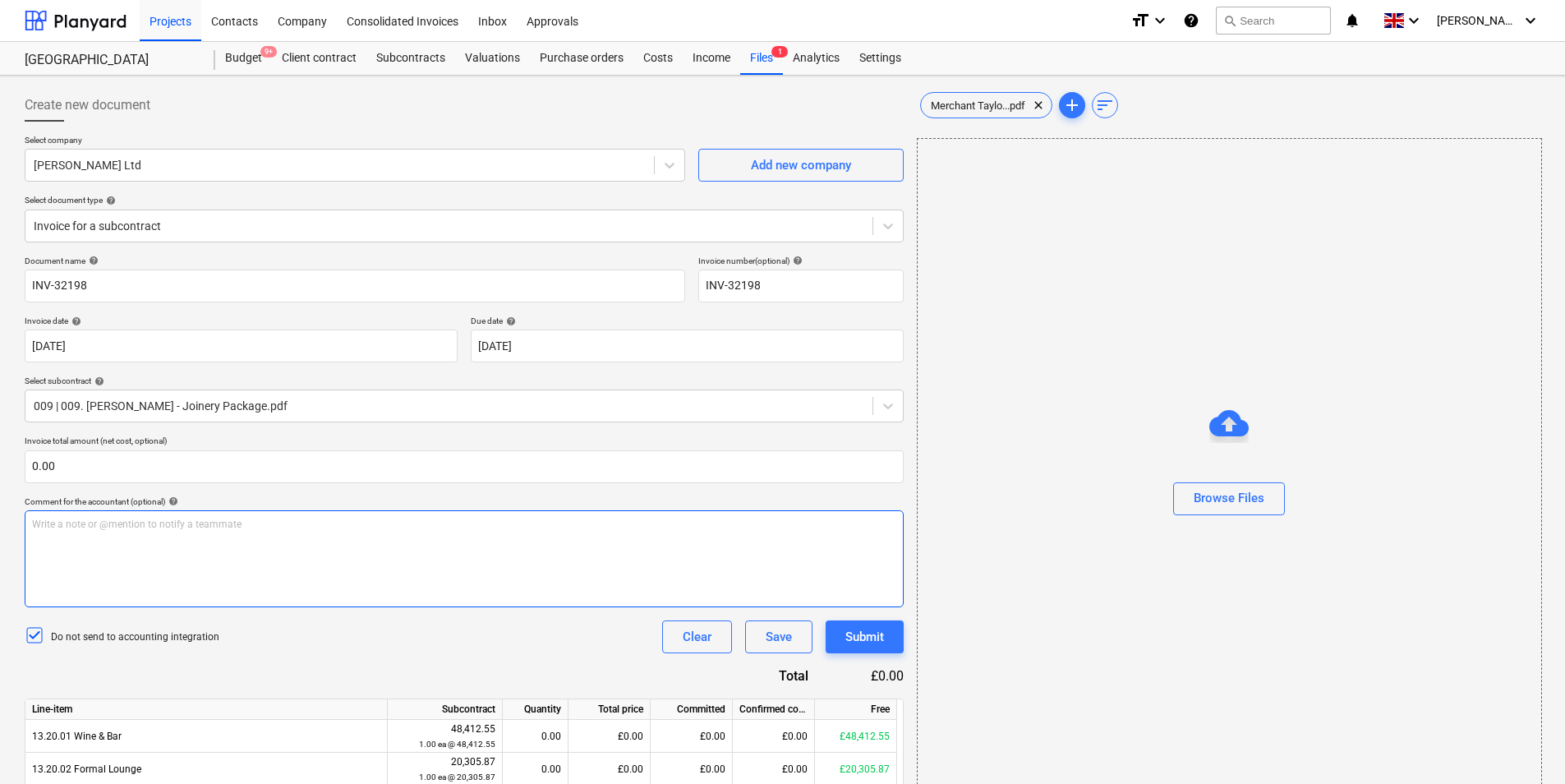
click at [166, 559] on div "Write a note or @mention to notify a teammate [PERSON_NAME]" at bounding box center [464, 558] width 879 height 97
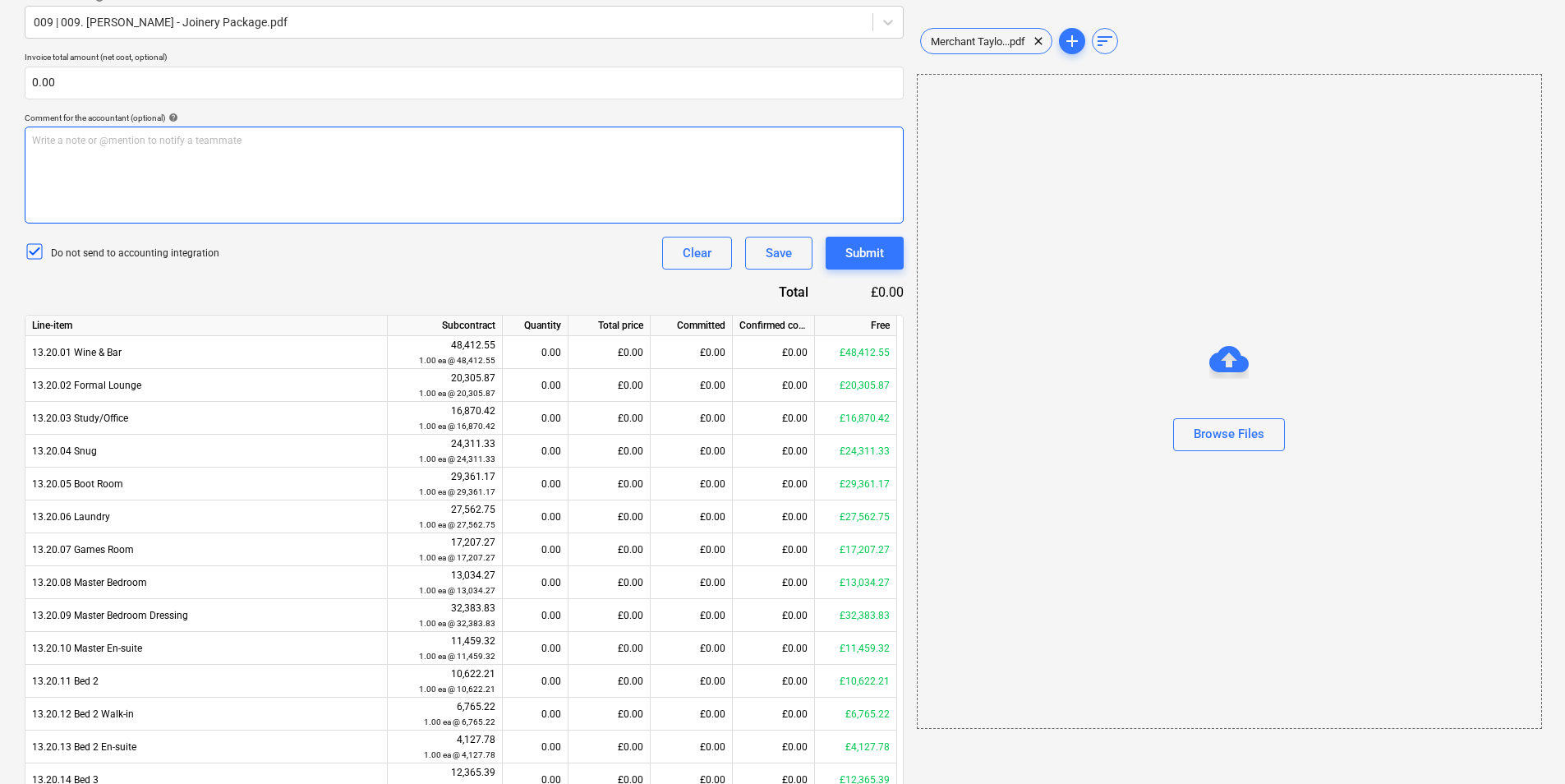
click at [106, 149] on div "Write a note or @mention to notify a teammate [PERSON_NAME]" at bounding box center [464, 174] width 879 height 97
click at [59, 138] on span "Depsoit Boot Room Laundry" at bounding box center [94, 140] width 124 height 12
click at [121, 139] on span "Deposit Boot Room Laundry" at bounding box center [94, 140] width 124 height 12
click at [1075, 38] on span "add" at bounding box center [1073, 41] width 20 height 20
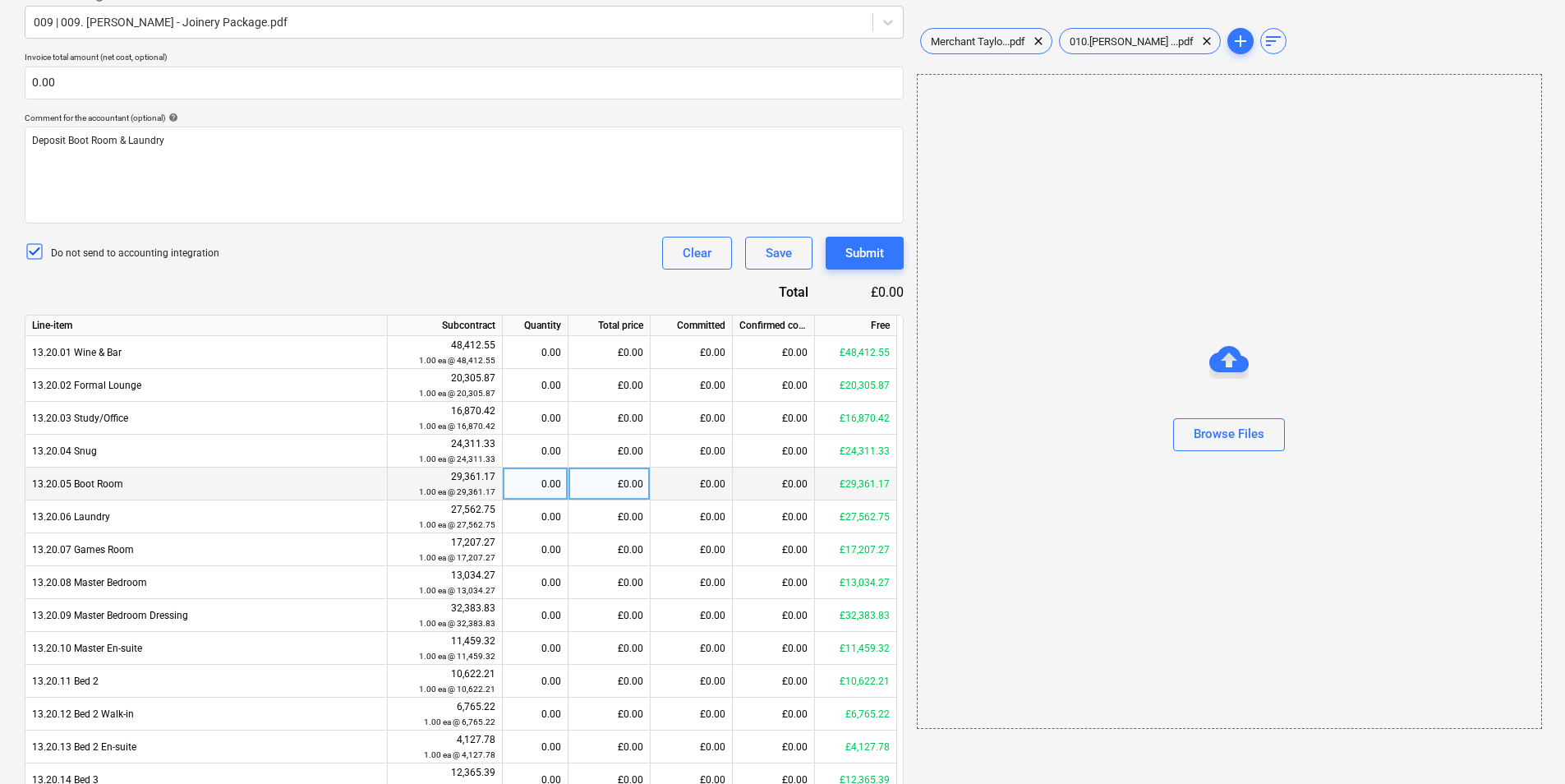
click at [613, 483] on div "£0.00" at bounding box center [609, 484] width 82 height 33
type input "8"
type input "8500"
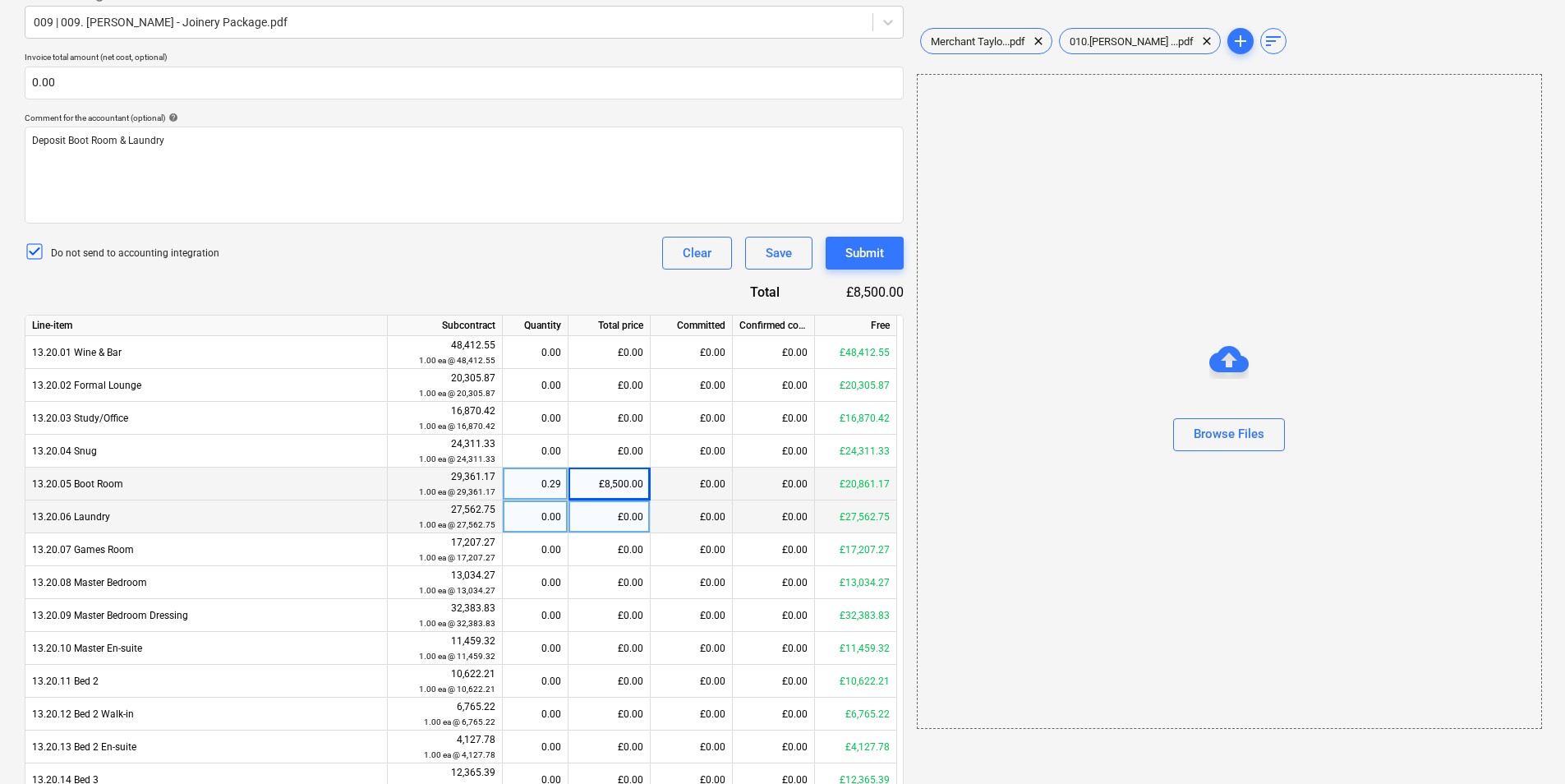
click at [608, 523] on div "£0.00" at bounding box center [609, 517] width 82 height 33
type input "8500"
click at [1118, 489] on div "Browse Files" at bounding box center [1230, 402] width 626 height 655
drag, startPoint x: 1209, startPoint y: 35, endPoint x: 1182, endPoint y: 57, distance: 34.8
click at [1231, 36] on span "add" at bounding box center [1241, 41] width 20 height 20
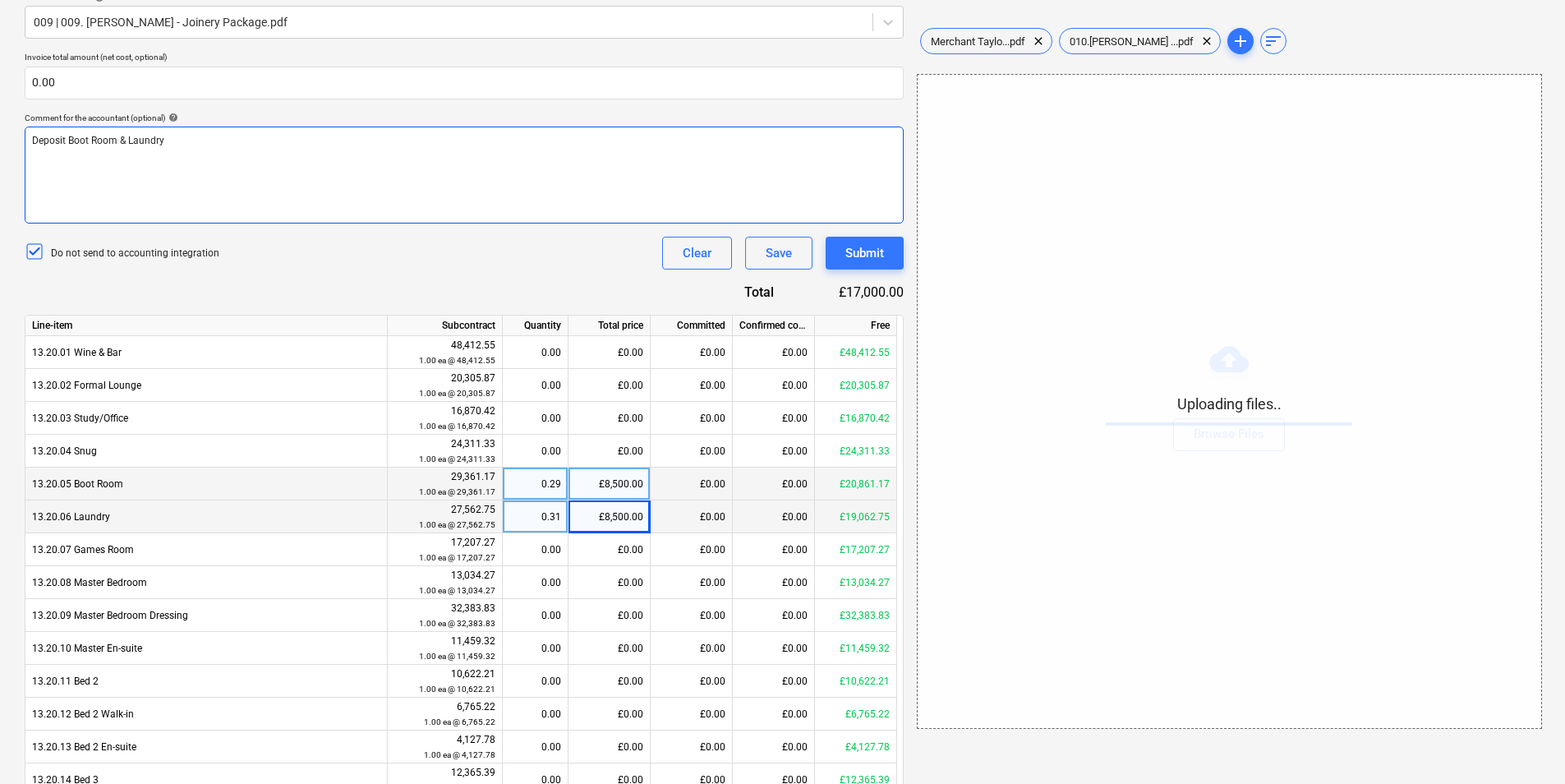
click at [222, 154] on div "Deposit Boot Room & Laundry" at bounding box center [464, 174] width 879 height 97
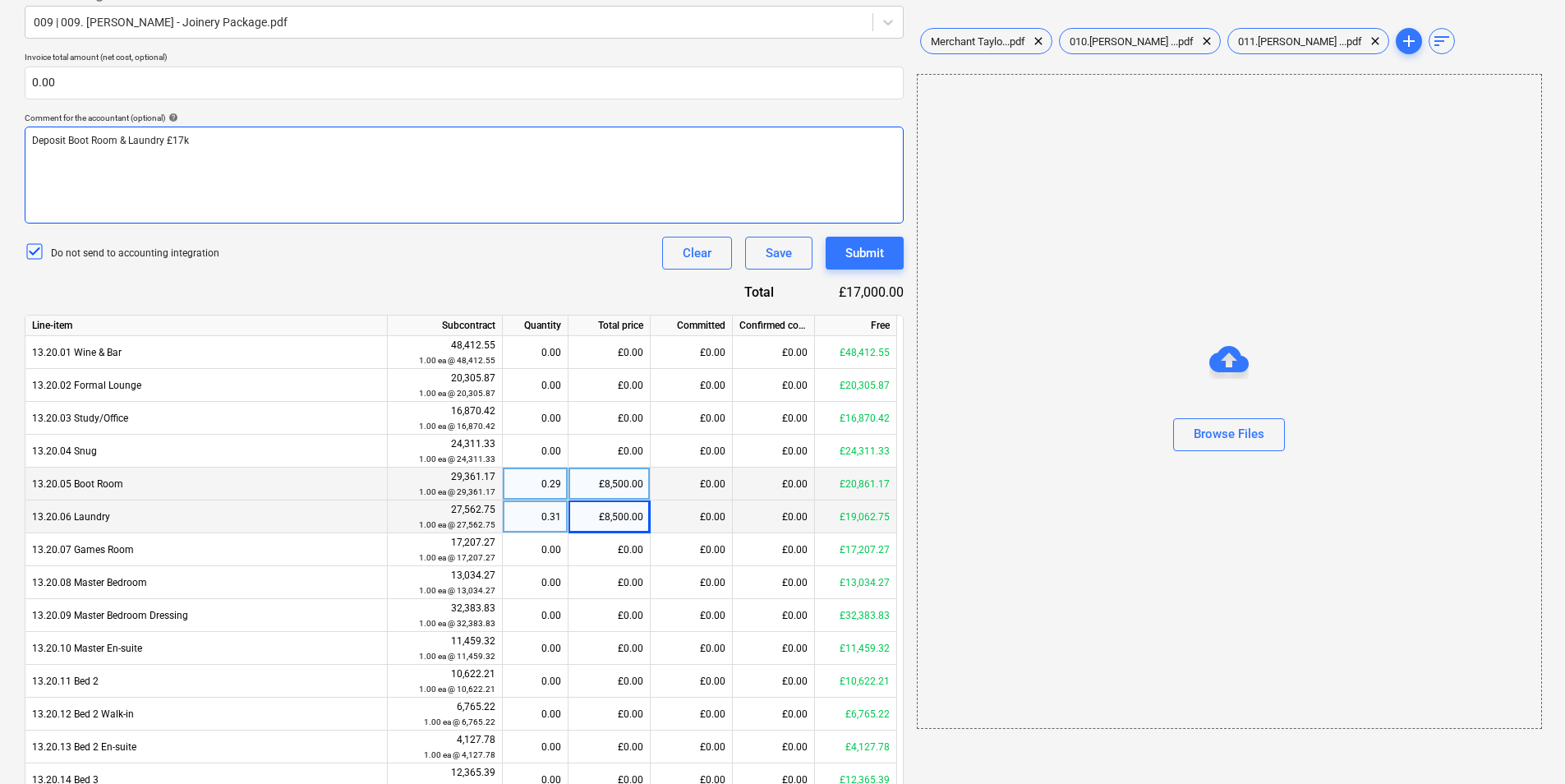
drag, startPoint x: 70, startPoint y: 135, endPoint x: 120, endPoint y: 164, distance: 57.8
click at [70, 135] on span "Deposit Boot Room & Laundry £17k" at bounding box center [111, 140] width 157 height 12
click at [71, 136] on span "Deposit Boot Room & Laundry £17k" at bounding box center [111, 140] width 157 height 12
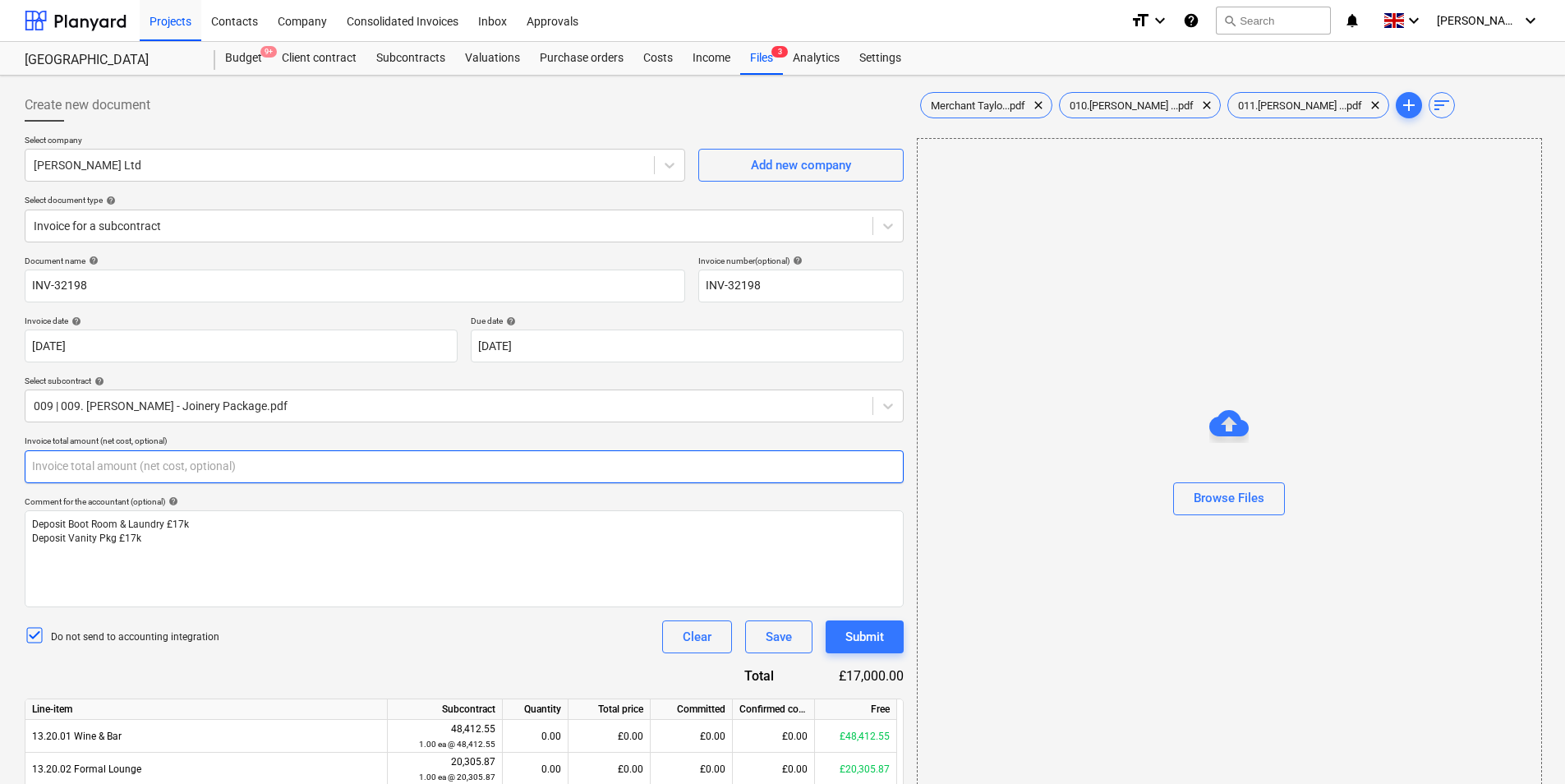
click at [117, 473] on input "text" at bounding box center [464, 467] width 879 height 33
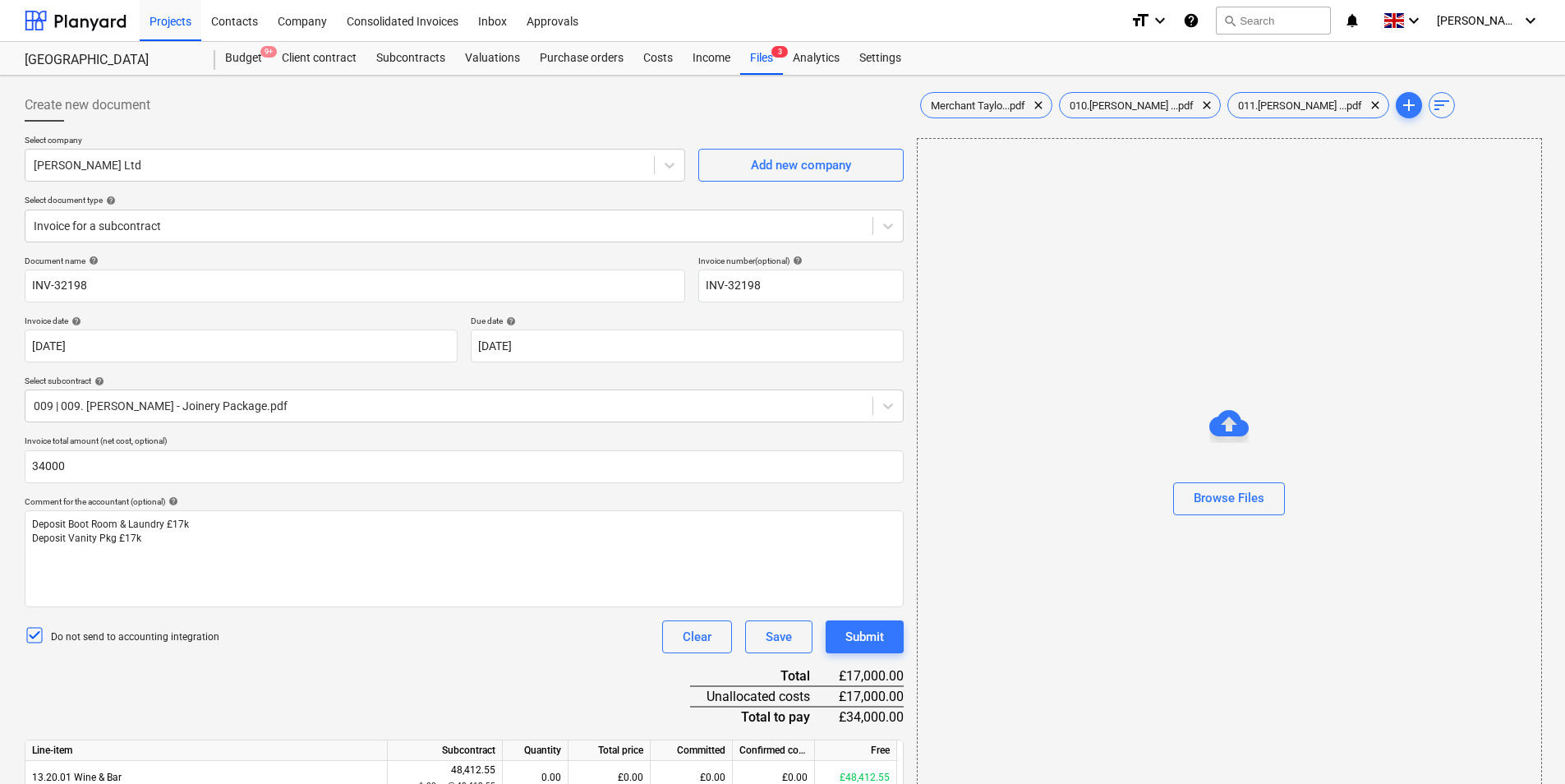
type input "34,000.00"
drag, startPoint x: 231, startPoint y: 649, endPoint x: 356, endPoint y: 665, distance: 126.0
click at [231, 649] on div "Do not send to accounting integration Clear Save Submit" at bounding box center [464, 637] width 879 height 33
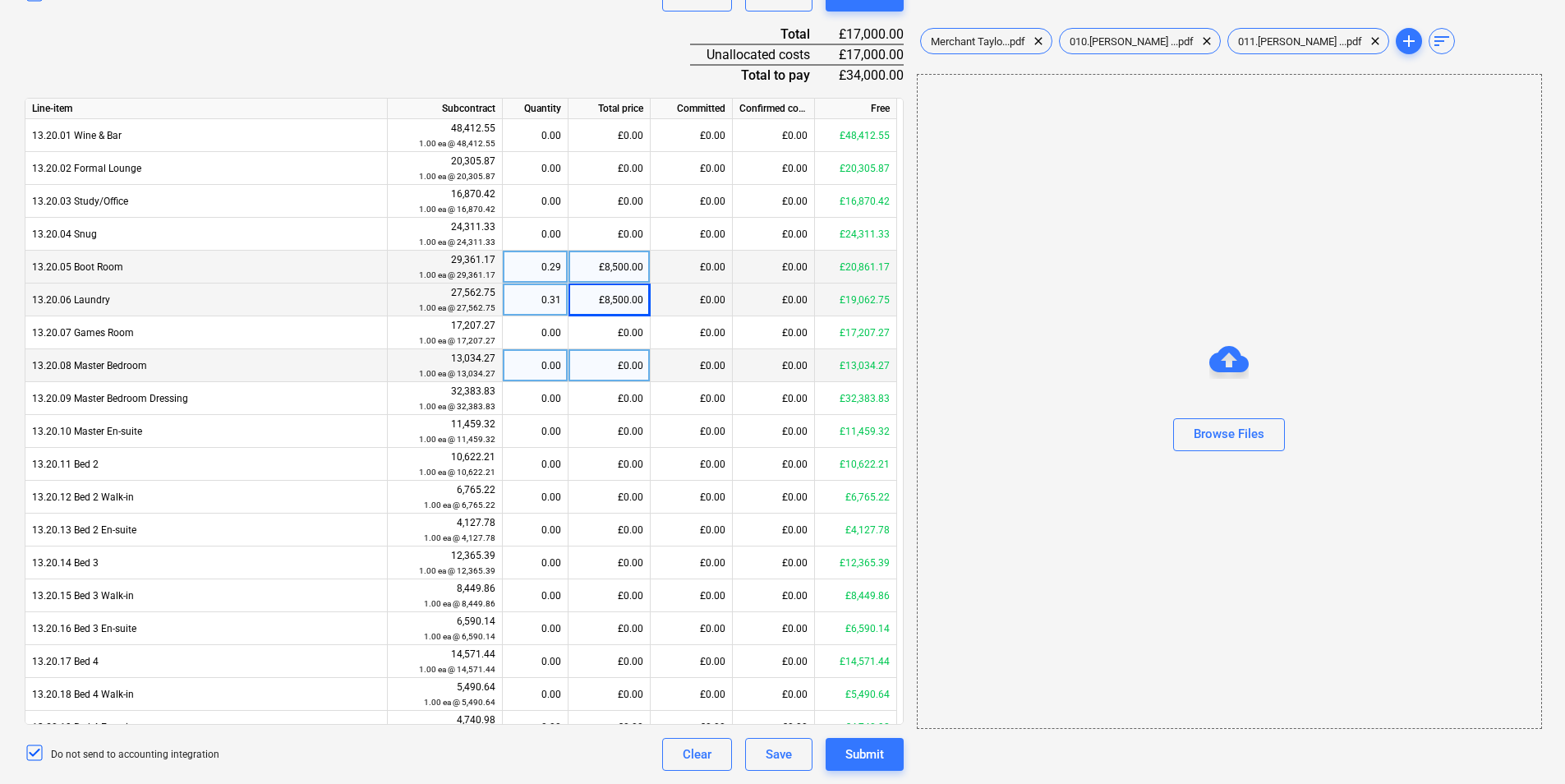
click at [578, 367] on div "£0.00" at bounding box center [609, 366] width 82 height 33
type input "8500"
drag, startPoint x: 572, startPoint y: 363, endPoint x: 684, endPoint y: 356, distance: 112.2
click at [0, 0] on div "13.20.08 Master Bedroom 13,034.27 1.00 ea @ 13,034.27 0.65 £8,500.00 £0.00 £0.0…" at bounding box center [0, 0] width 0 height 0
drag, startPoint x: 684, startPoint y: 356, endPoint x: 631, endPoint y: 357, distance: 53.0
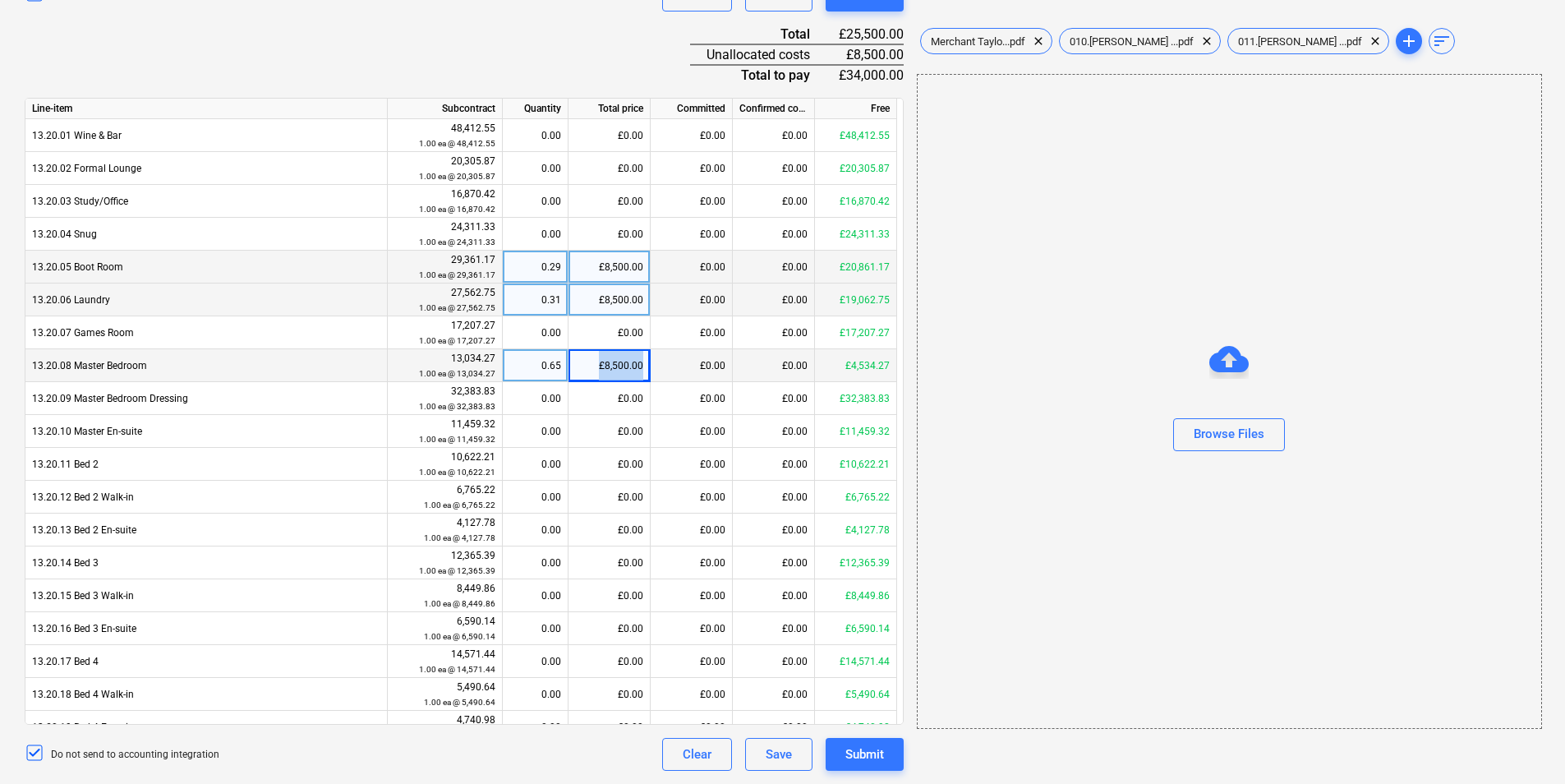
click at [631, 357] on div "£8,500.00" at bounding box center [609, 366] width 82 height 33
type input "0"
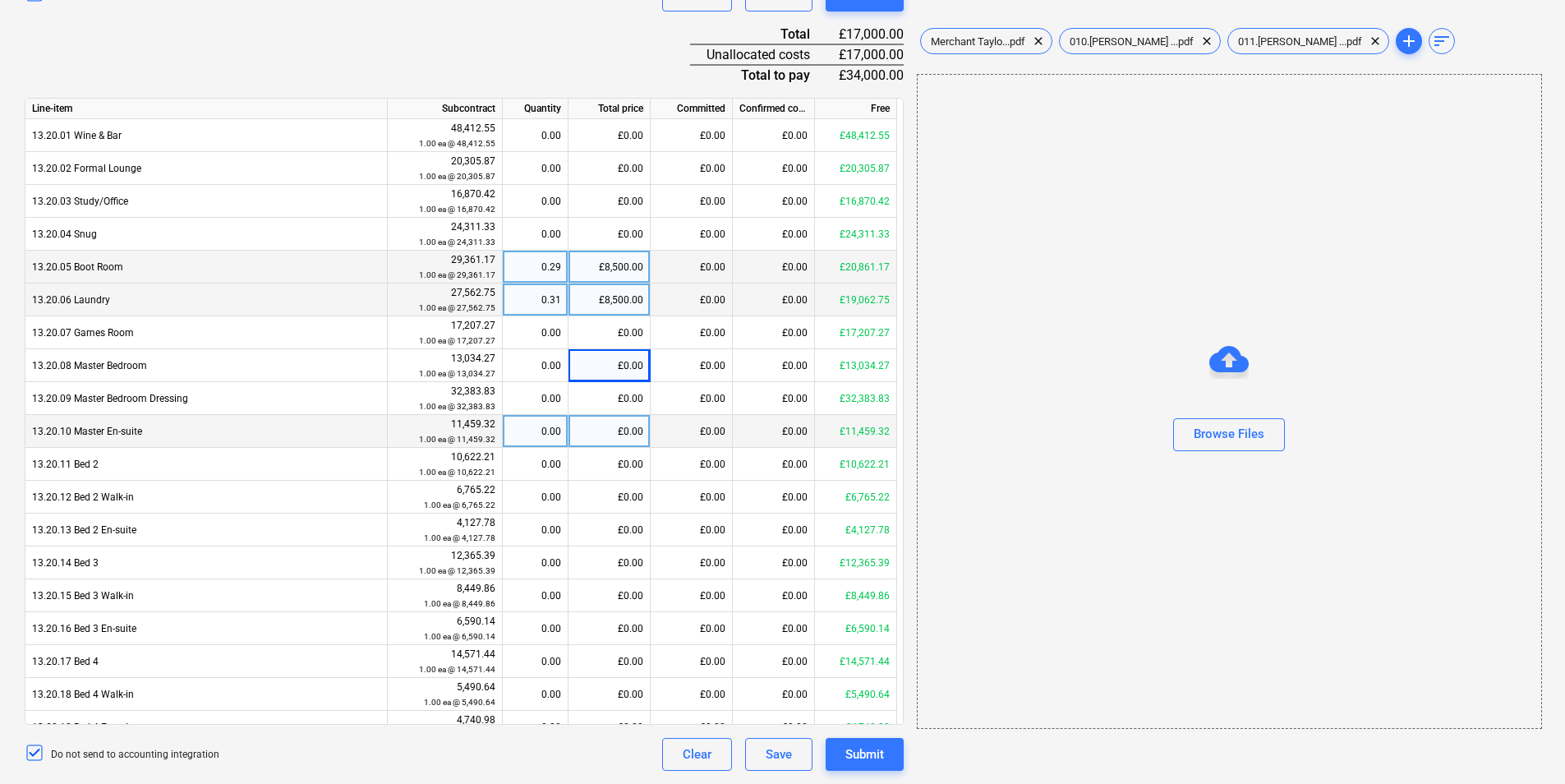
click at [597, 430] on div "£0.00" at bounding box center [609, 431] width 82 height 33
type input "8500"
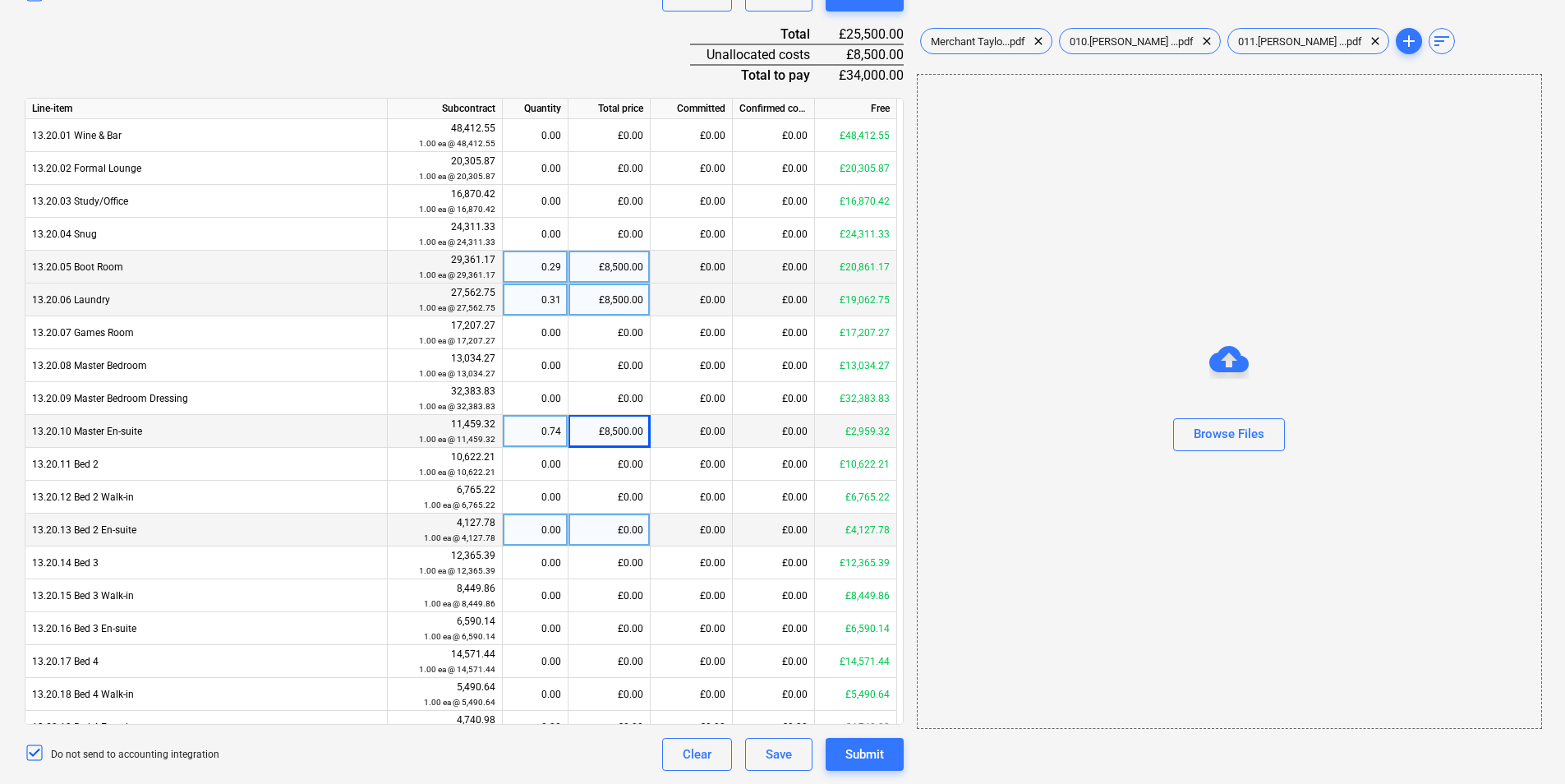
click at [593, 534] on div "£0.00" at bounding box center [609, 530] width 82 height 33
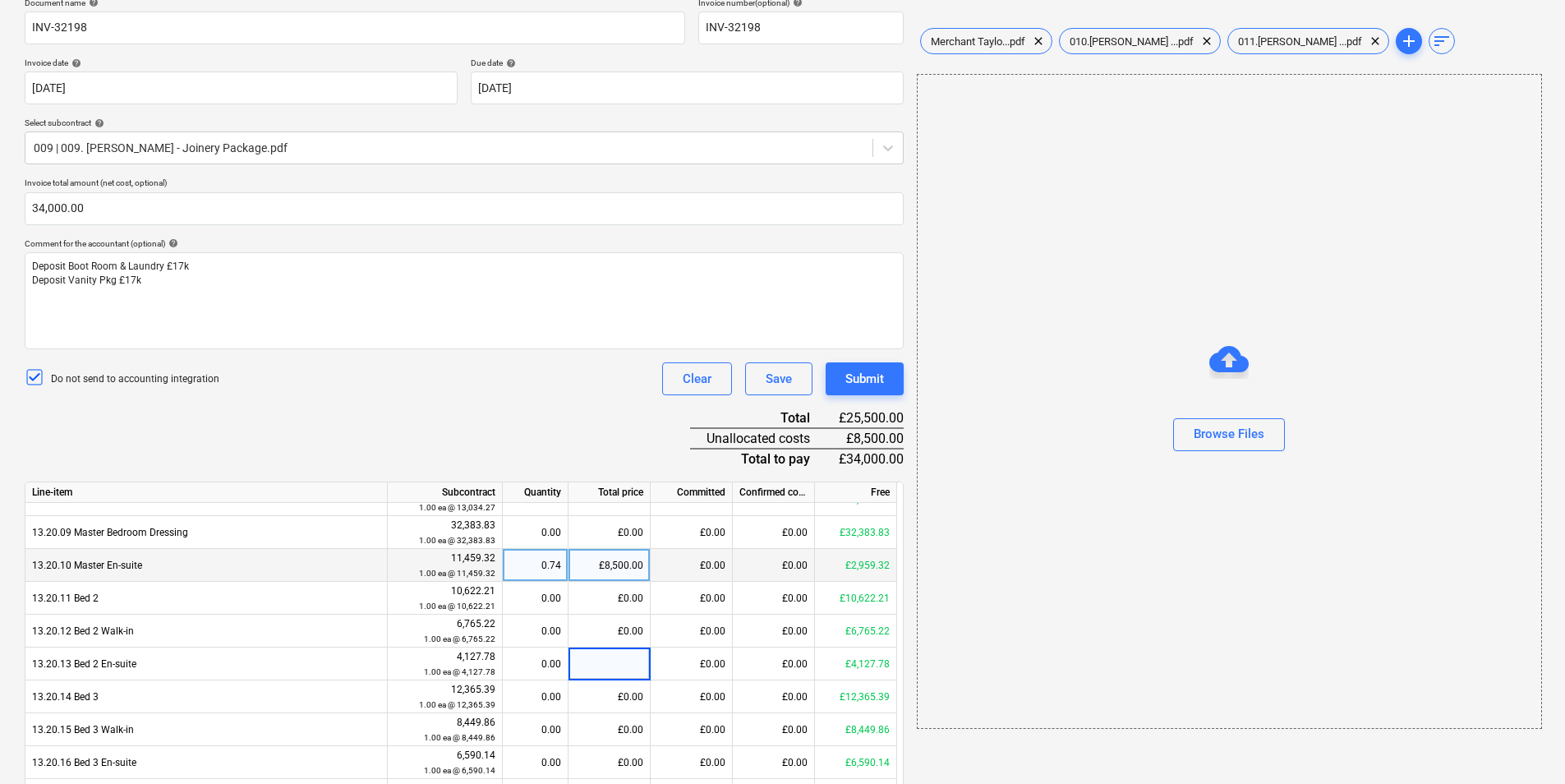
scroll to position [642, 0]
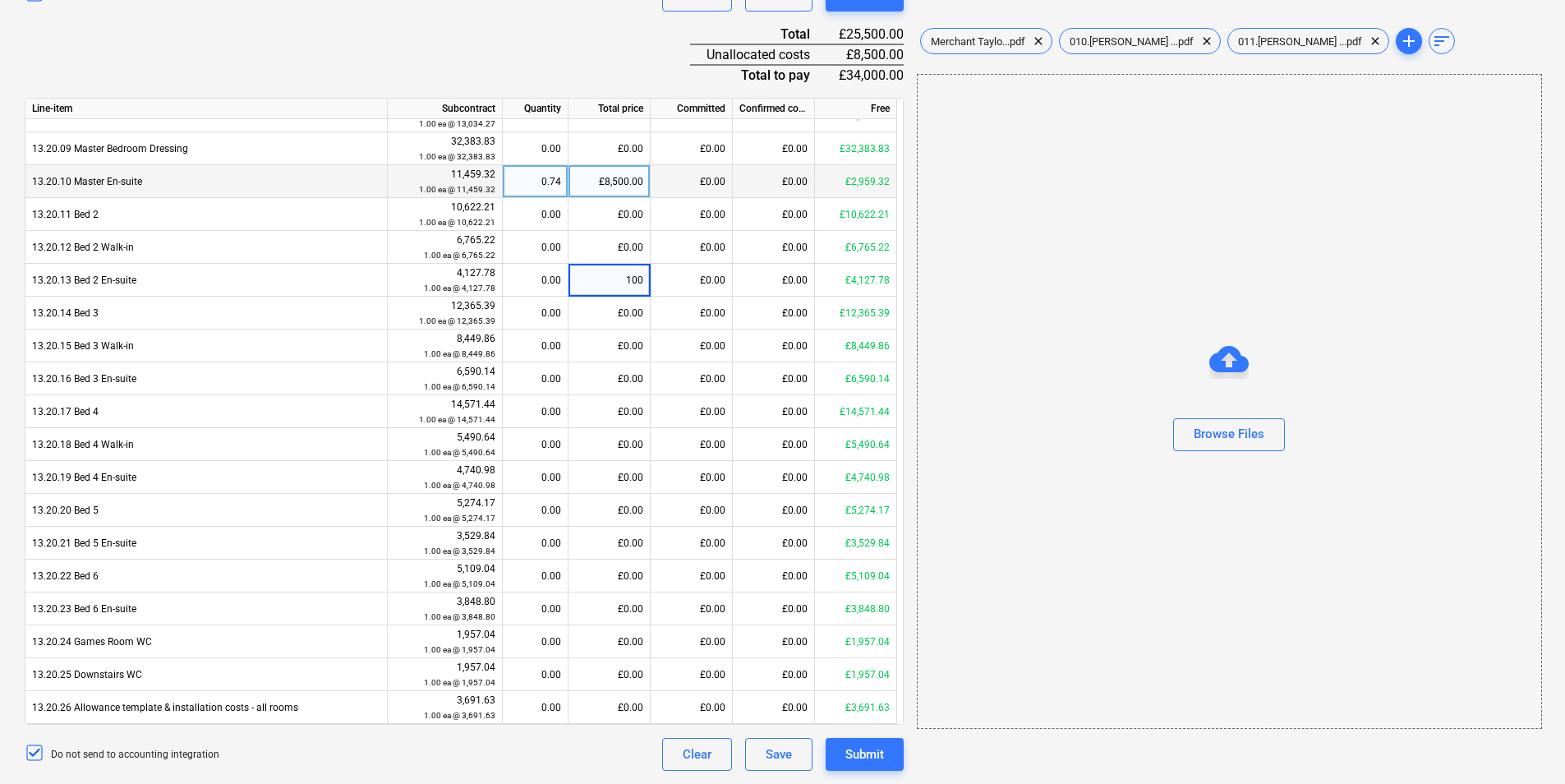
type input "1000"
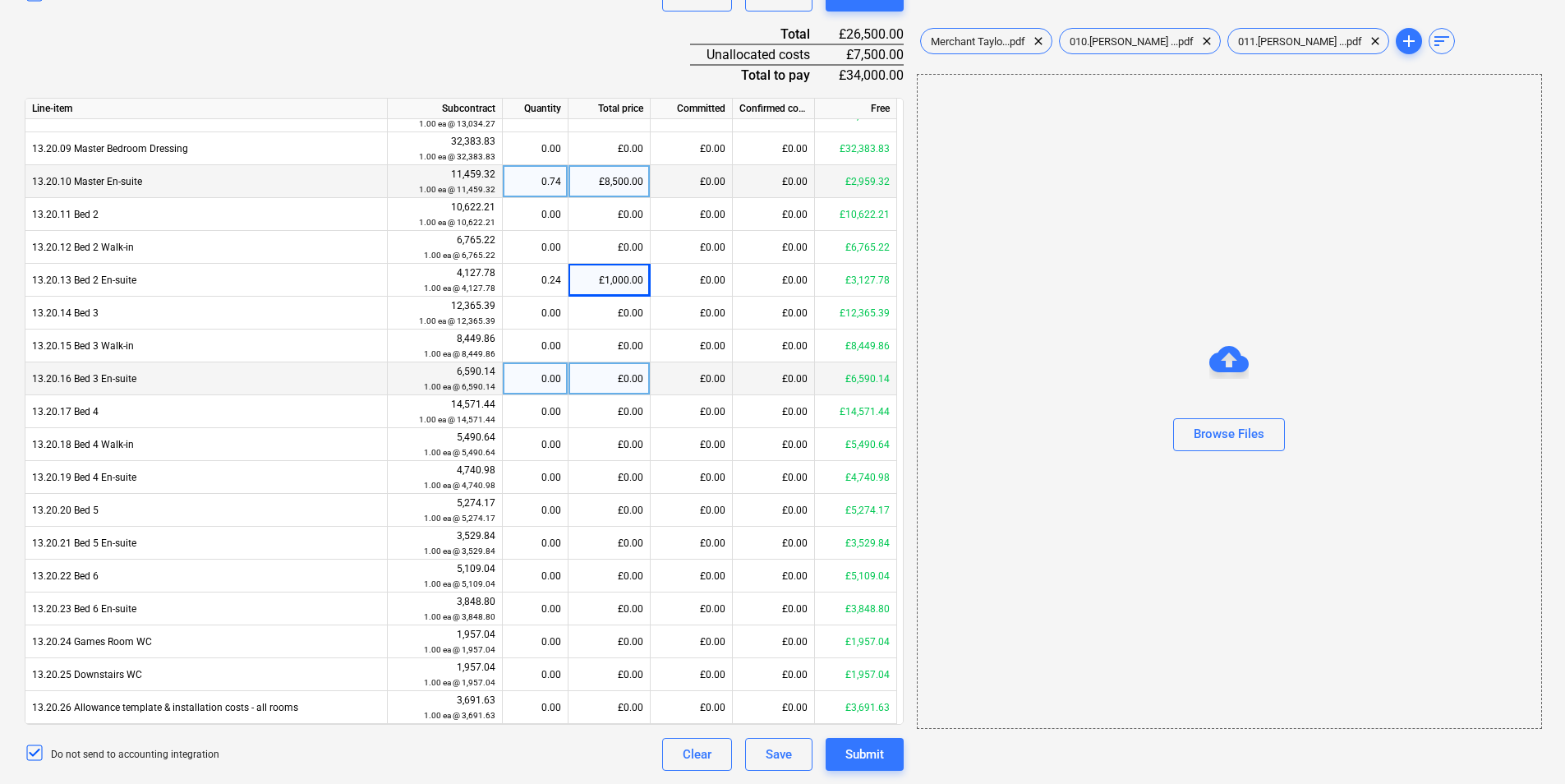
click at [606, 380] on div "£0.00" at bounding box center [609, 379] width 82 height 33
click at [606, 381] on input at bounding box center [609, 378] width 81 height 32
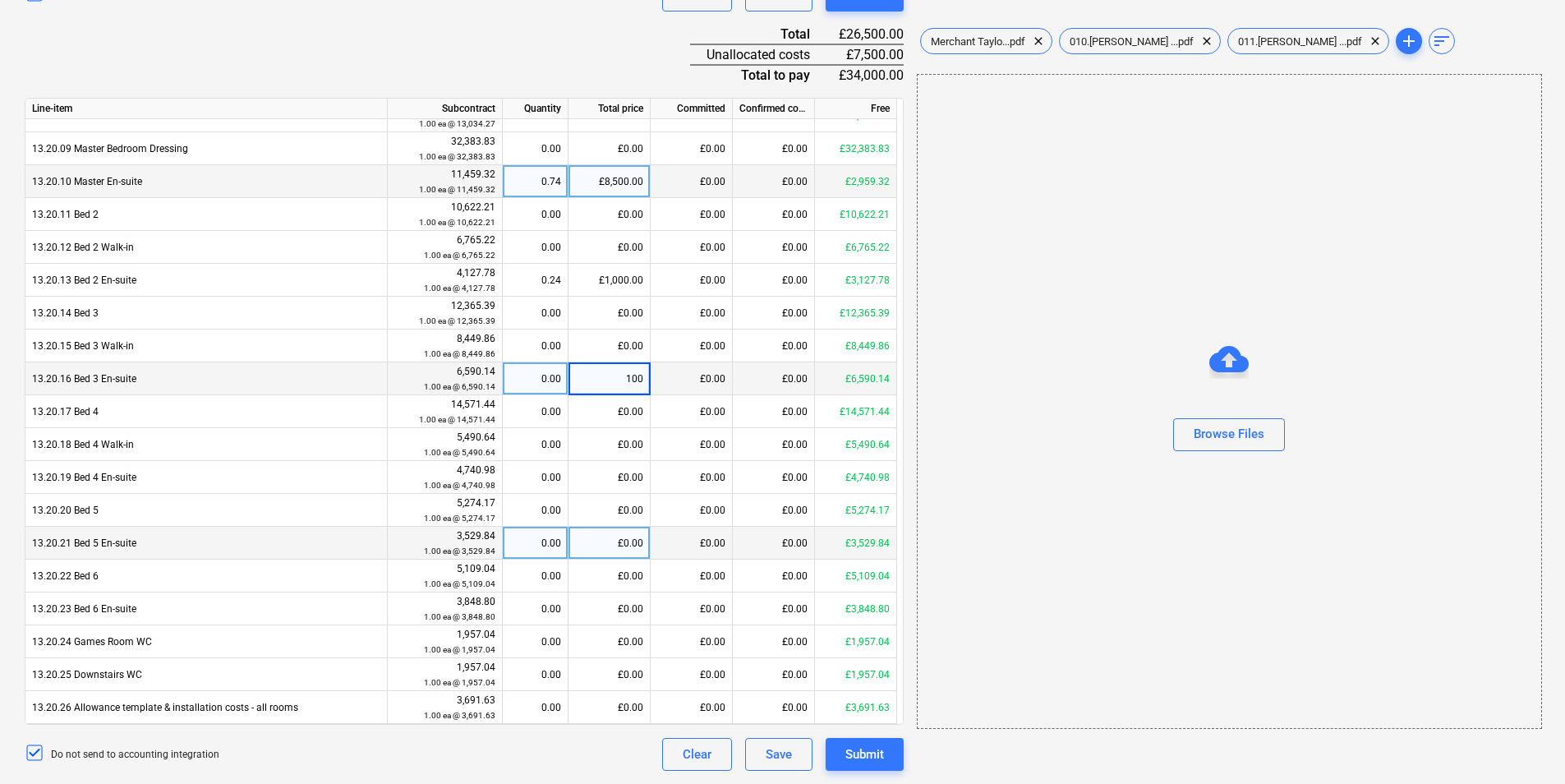
type input "1000"
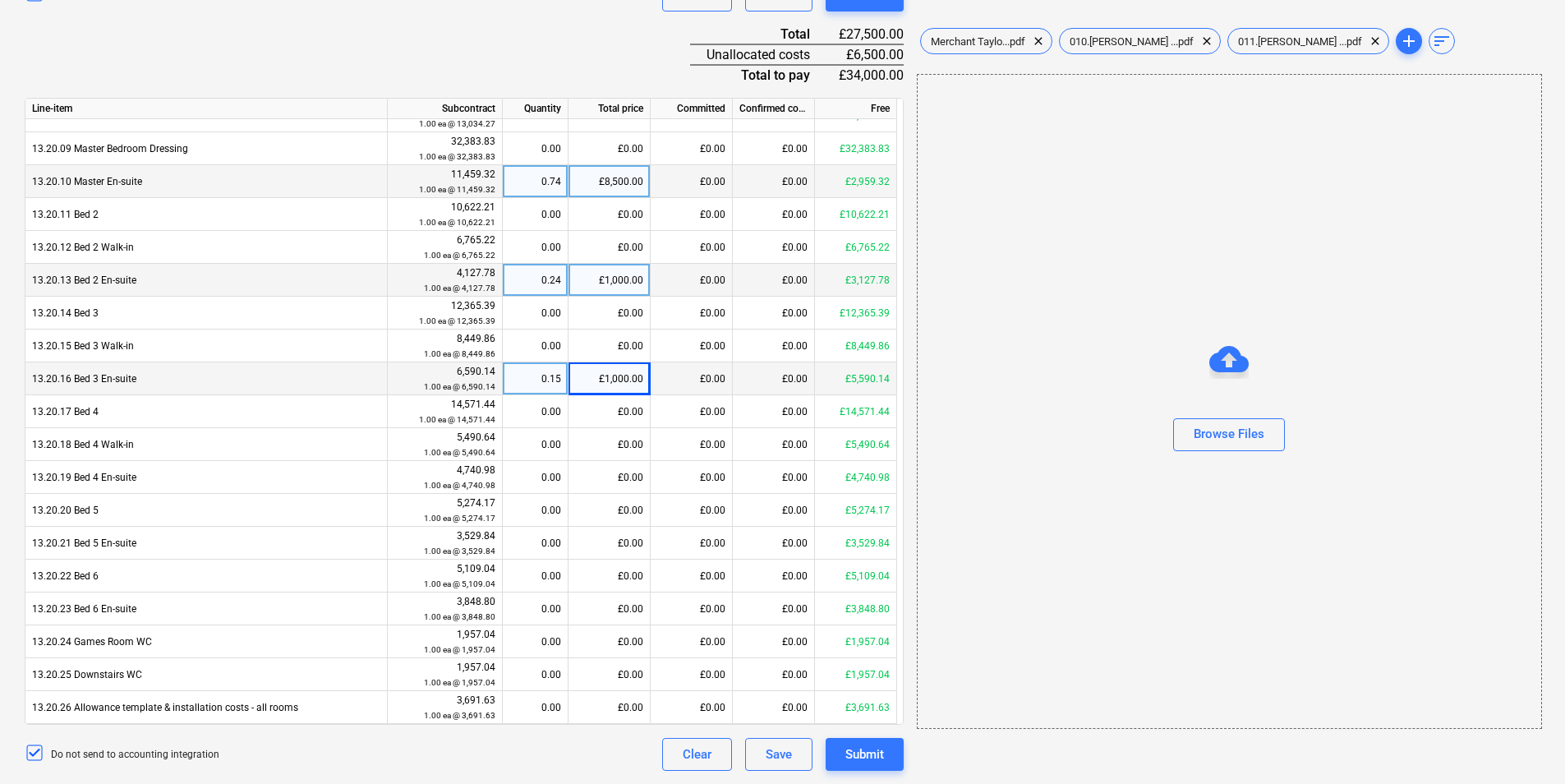
click at [592, 285] on div "£1,000.00" at bounding box center [609, 280] width 82 height 33
type input "1500"
click at [615, 382] on div "£1,000.00" at bounding box center [609, 379] width 82 height 33
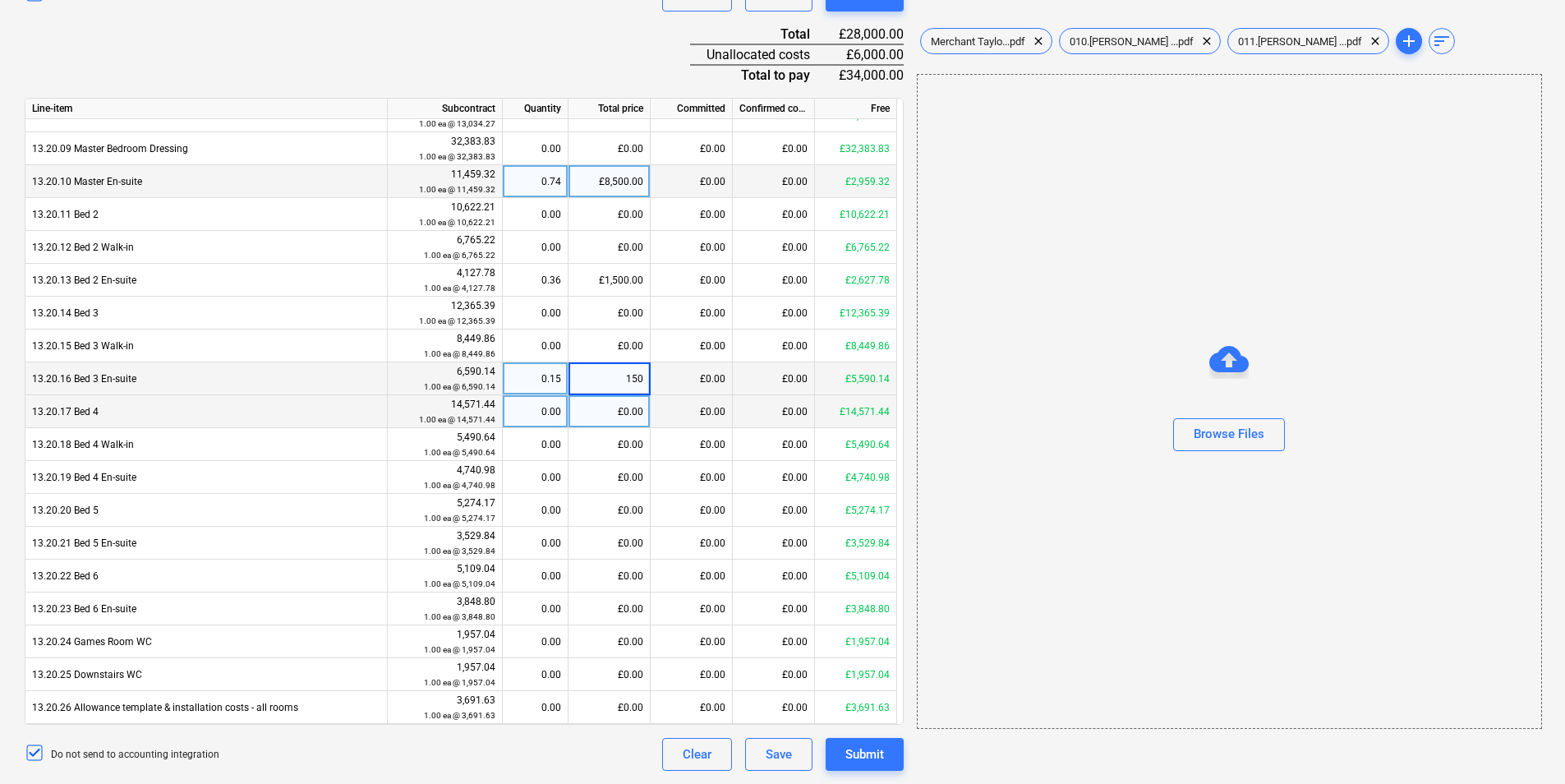
type input "1500"
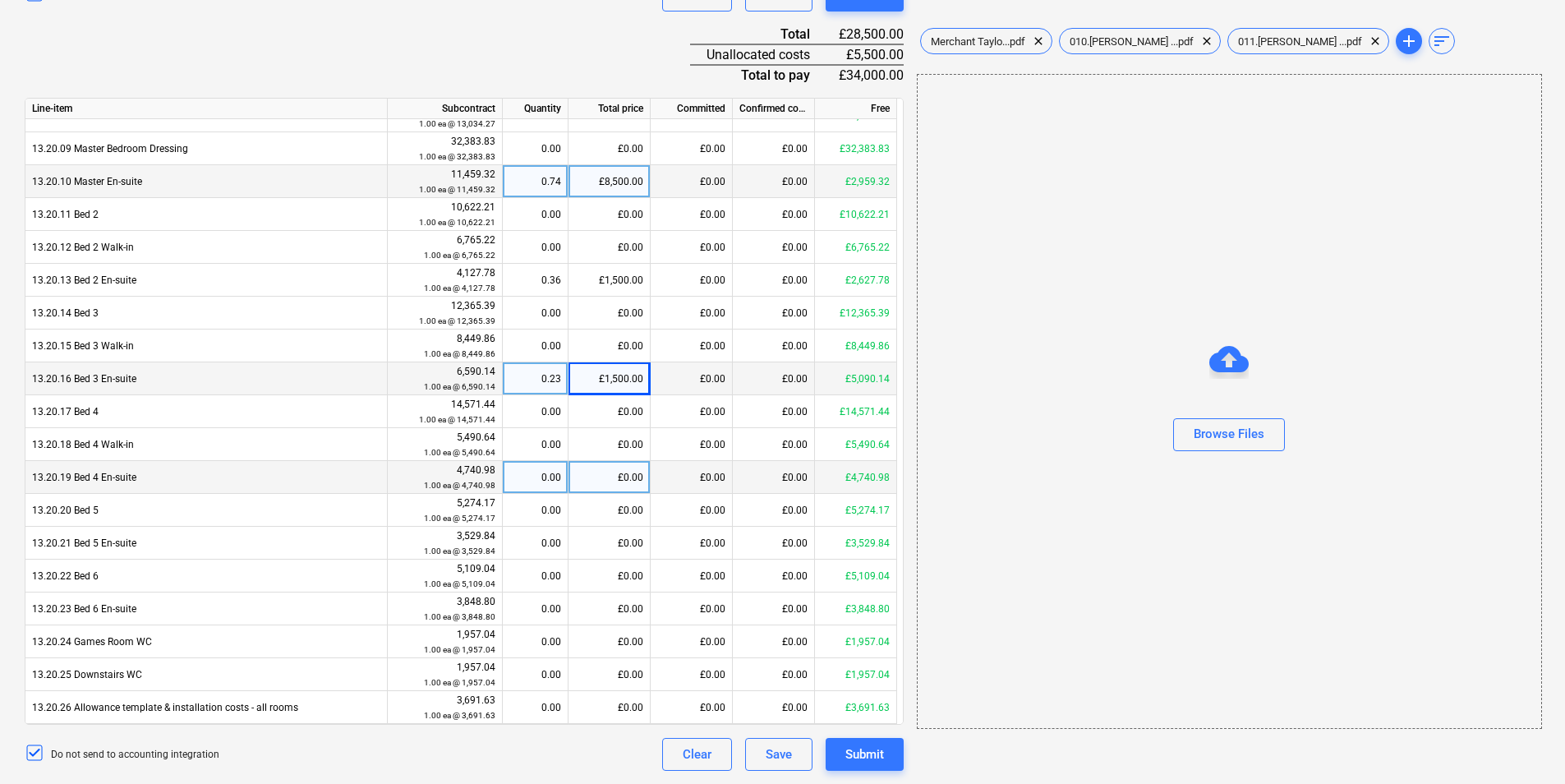
click at [595, 485] on div "£0.00" at bounding box center [609, 478] width 82 height 33
type input "1500"
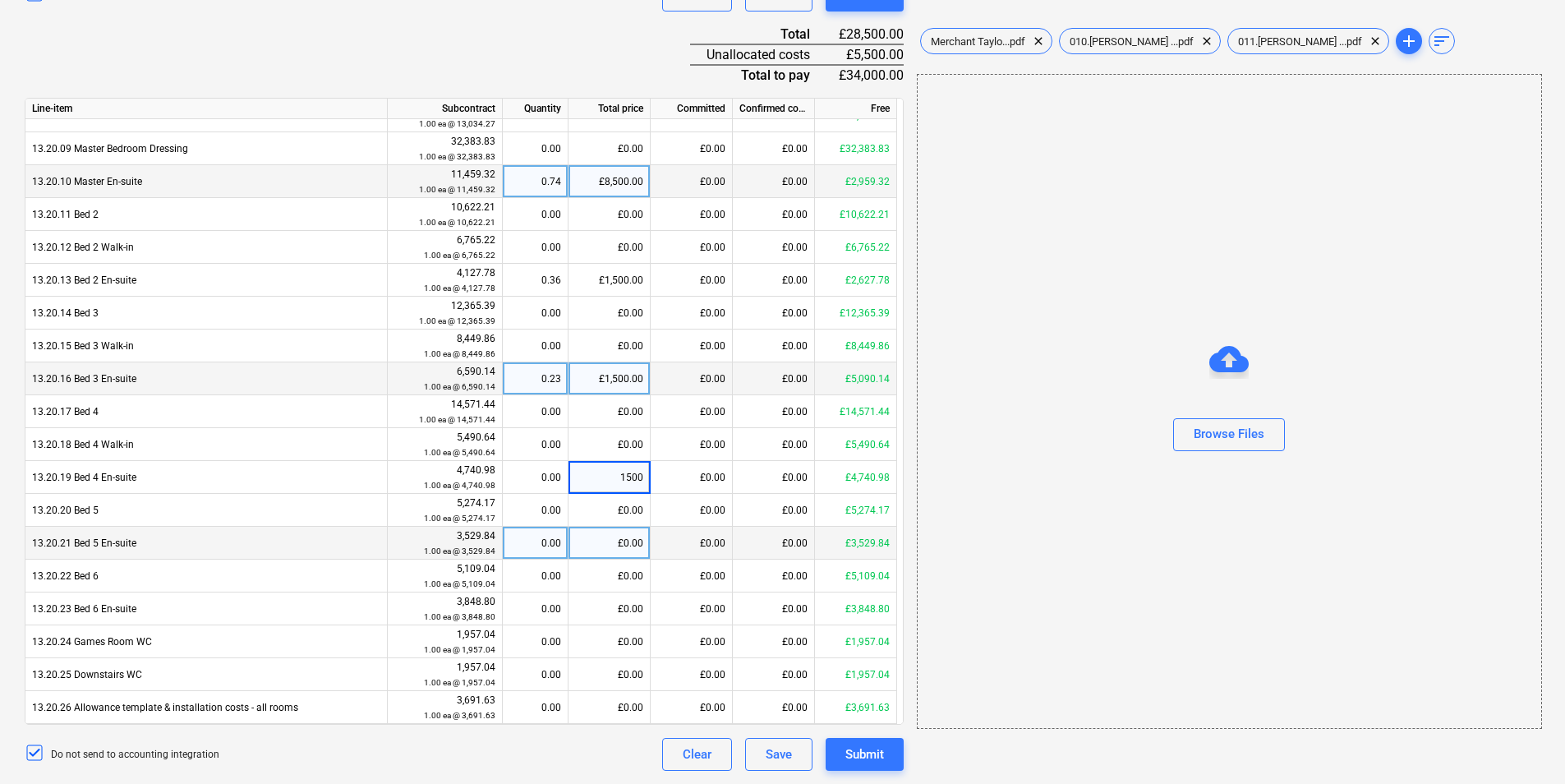
click at [608, 543] on div "£0.00" at bounding box center [609, 543] width 82 height 33
type input "1500"
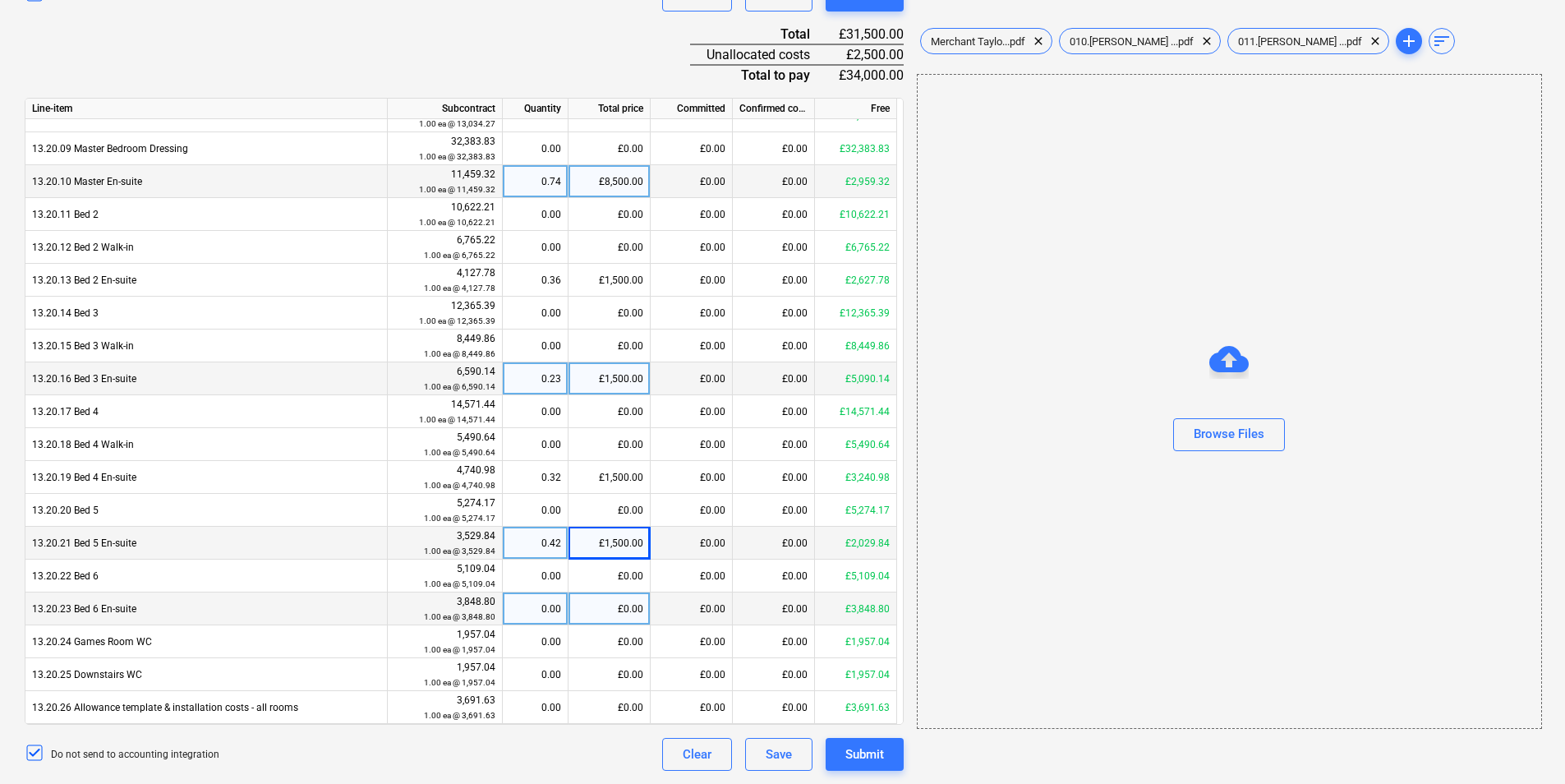
click at [587, 609] on div "£0.00" at bounding box center [609, 609] width 82 height 33
type input "1500"
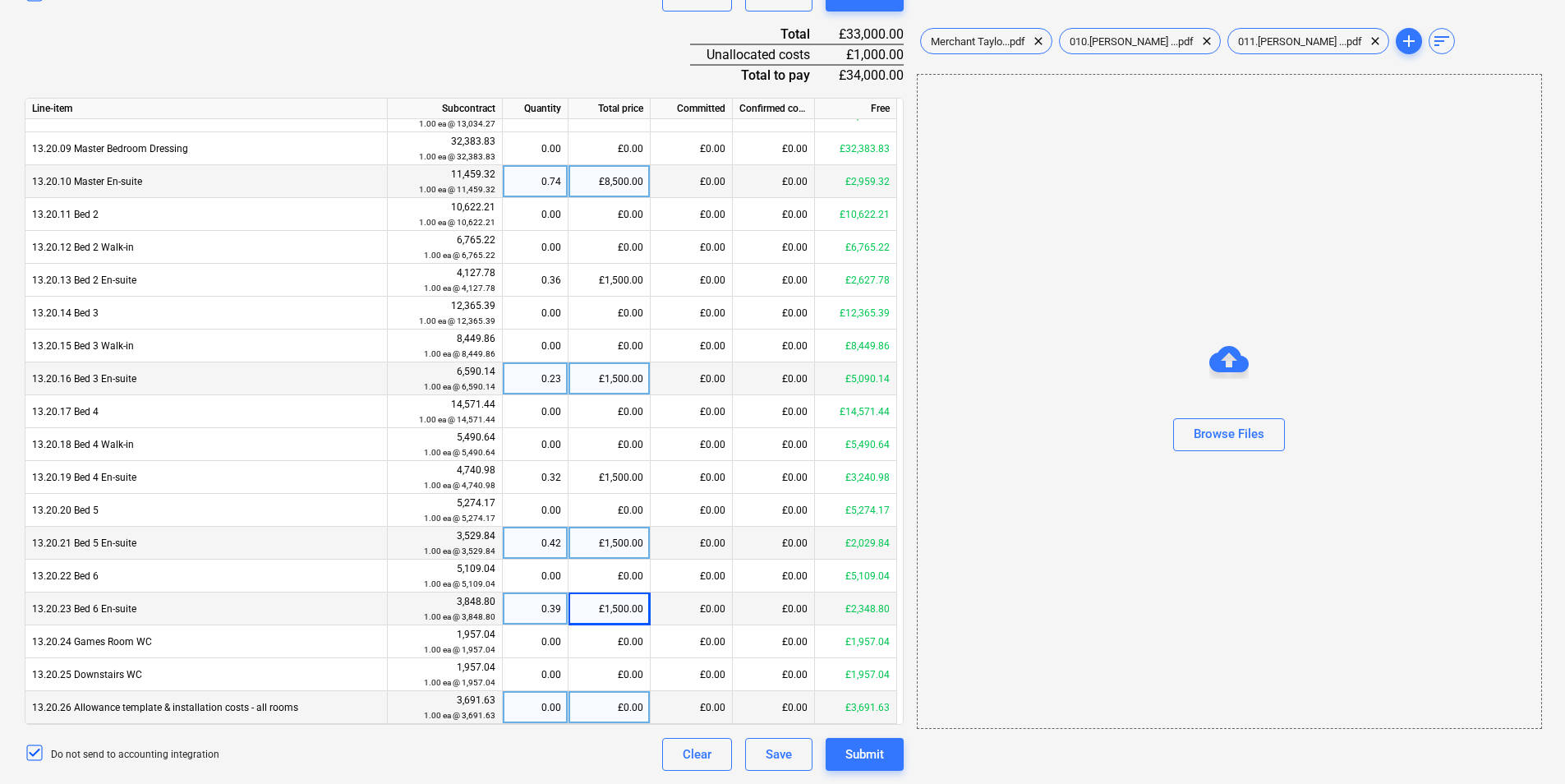
click at [607, 702] on div "£0.00" at bounding box center [609, 707] width 82 height 33
type input "1000"
click at [878, 753] on div "Submit" at bounding box center [864, 754] width 39 height 21
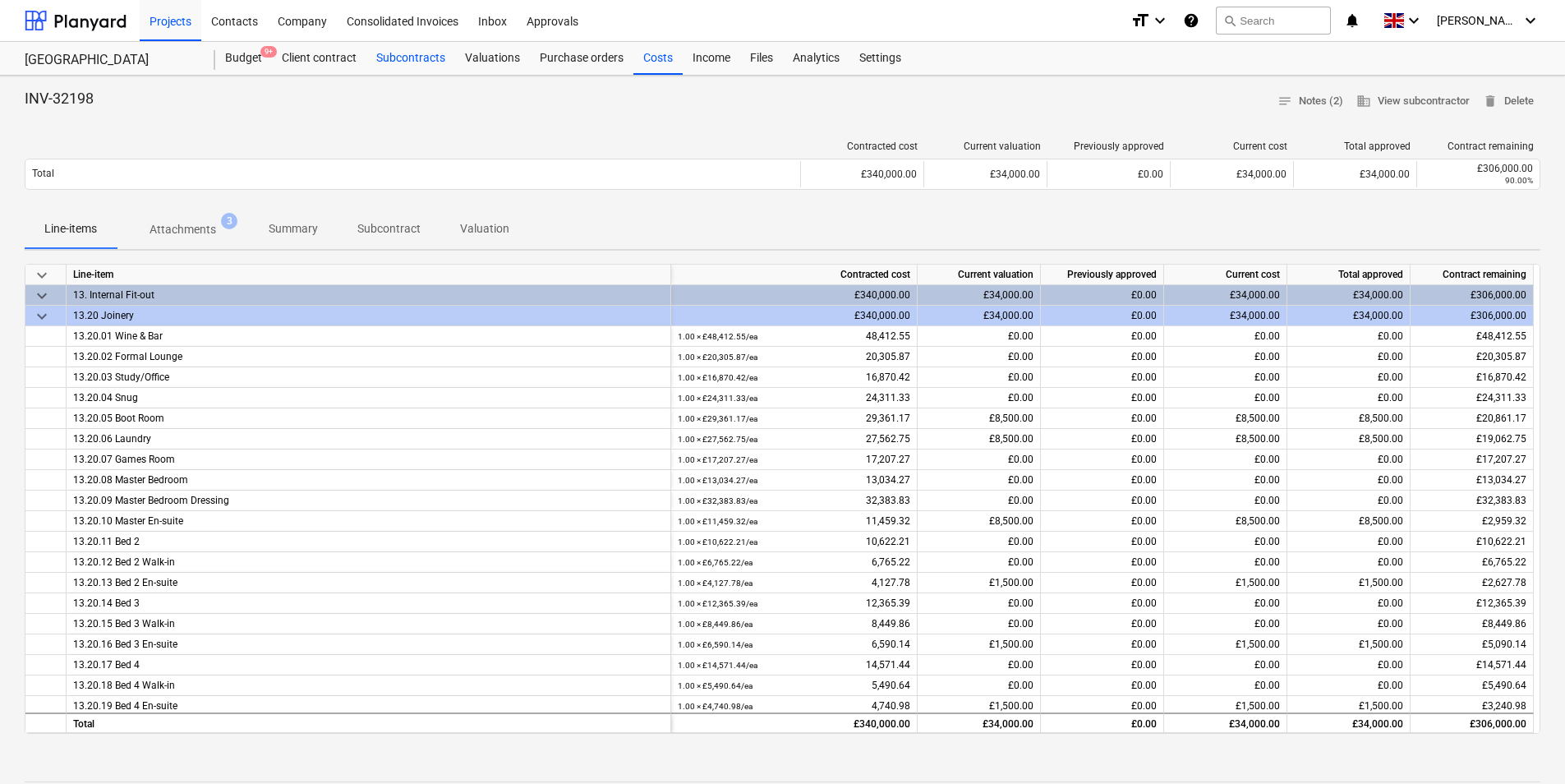
click at [404, 62] on div "Subcontracts" at bounding box center [411, 59] width 88 height 33
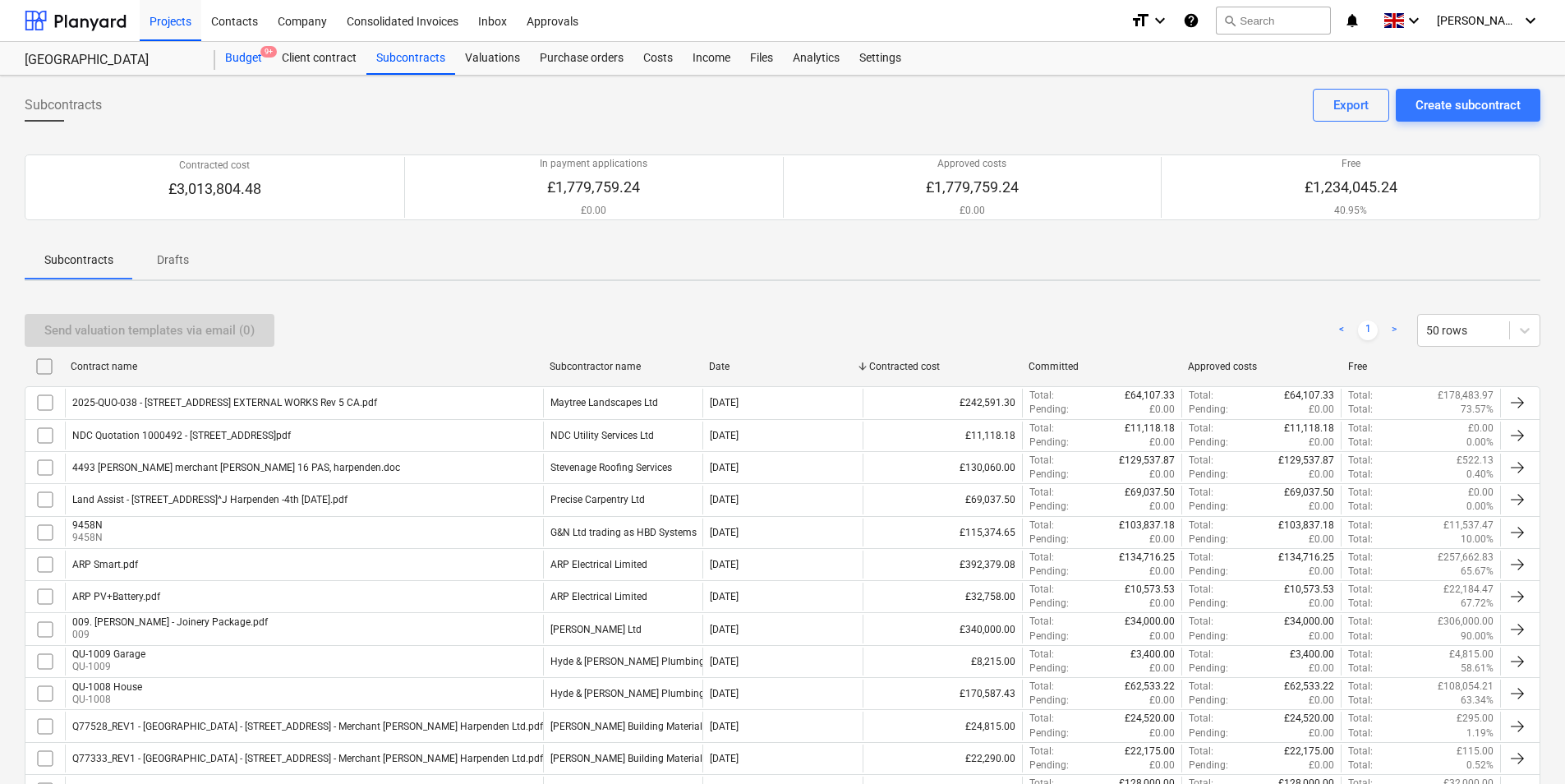
click at [248, 59] on div "Budget 9+" at bounding box center [244, 59] width 57 height 33
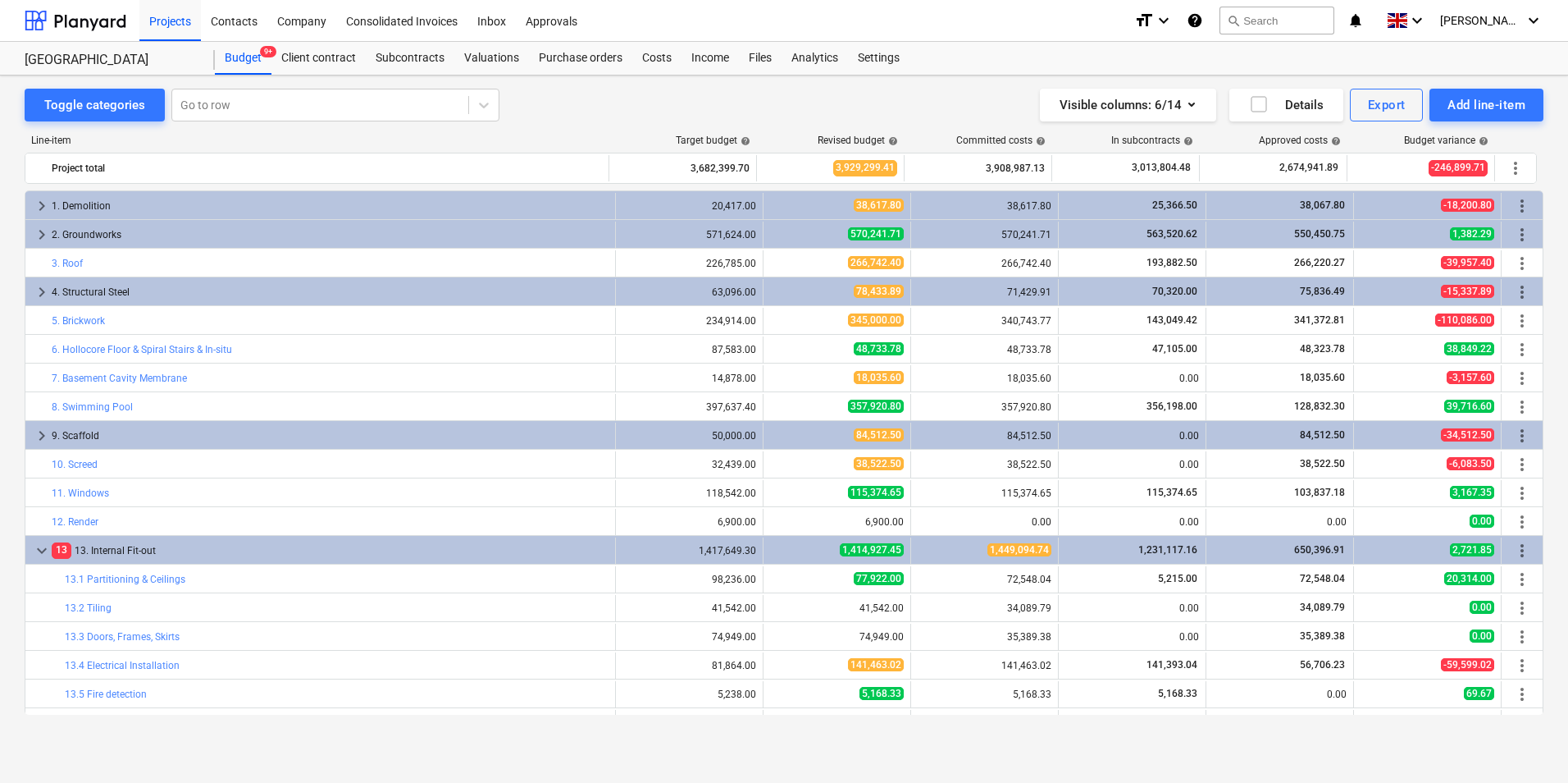
scroll to position [520, 0]
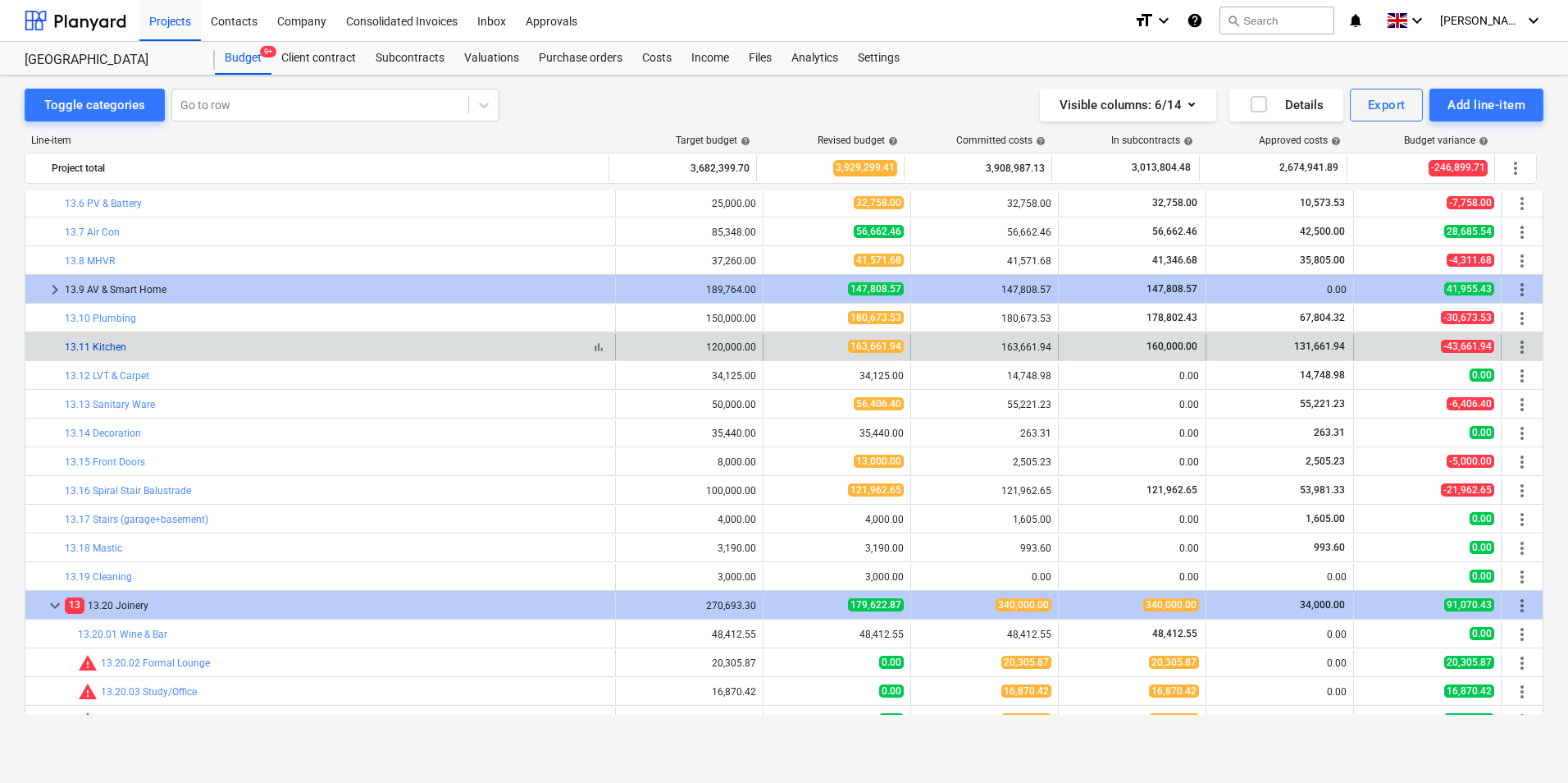
click at [118, 347] on link "13.11 Kitchen" at bounding box center [96, 347] width 62 height 12
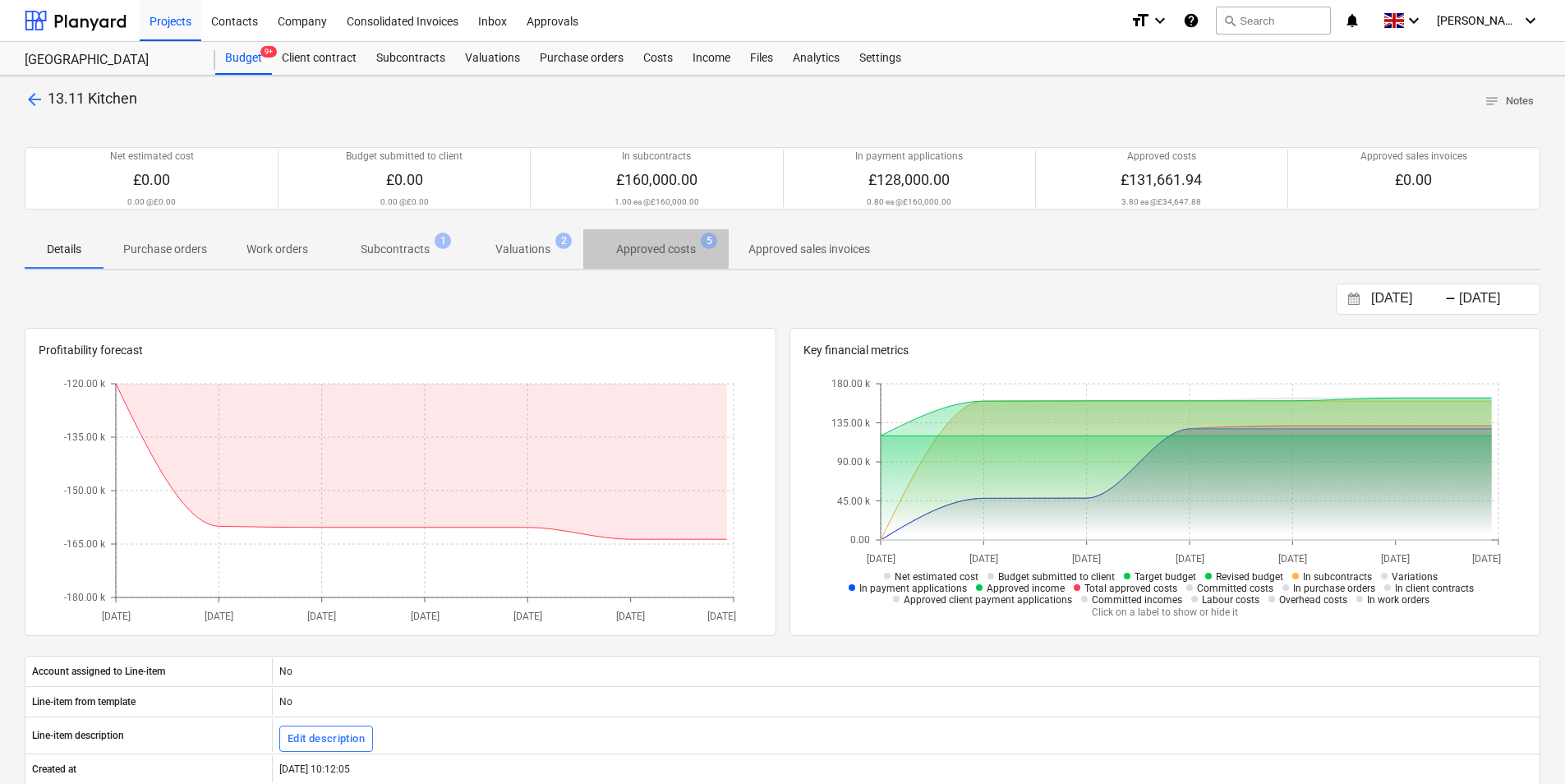
click at [692, 244] on p "Approved costs" at bounding box center [656, 249] width 79 height 17
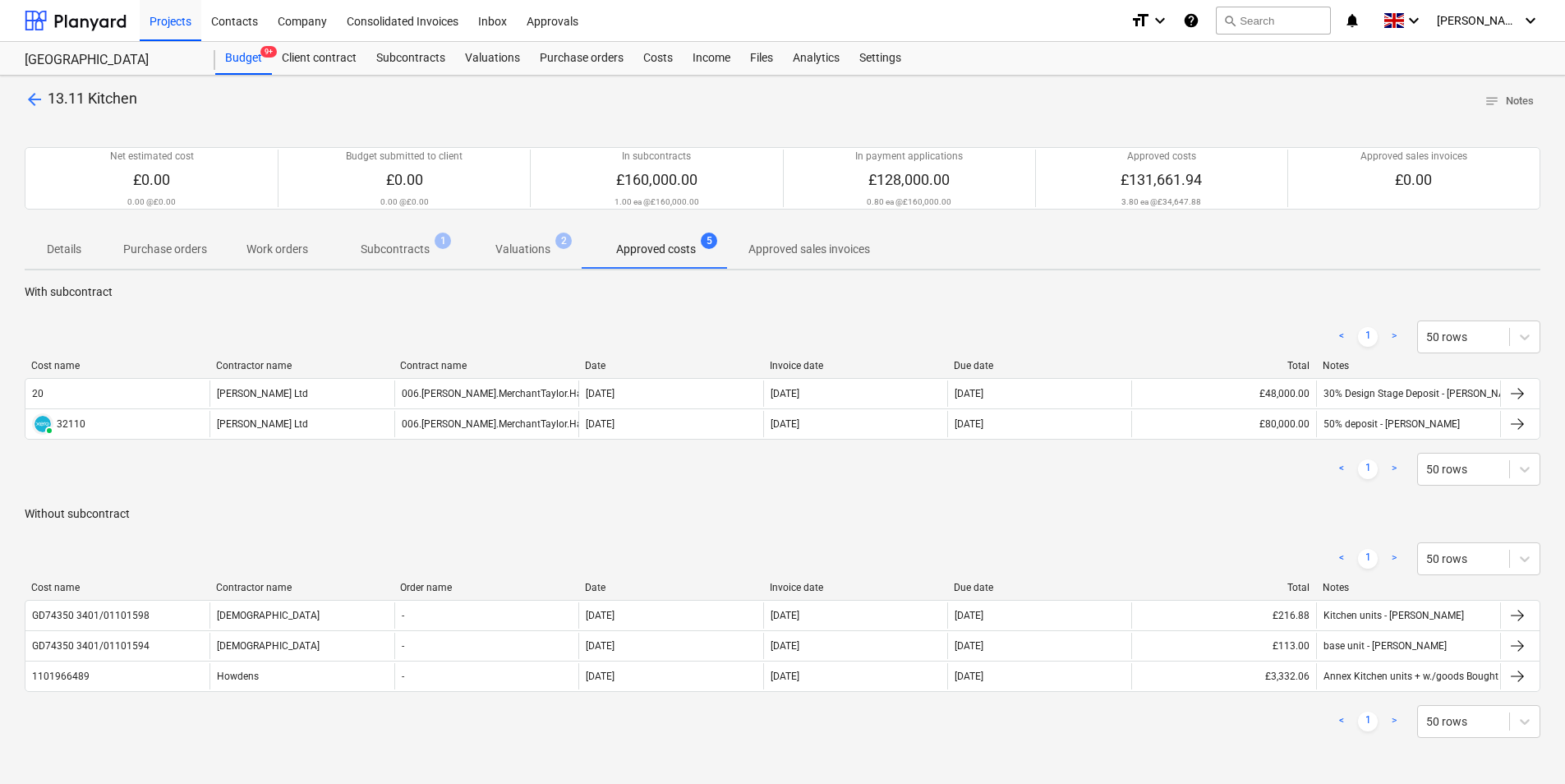
click at [534, 241] on p "Valuations" at bounding box center [523, 249] width 55 height 17
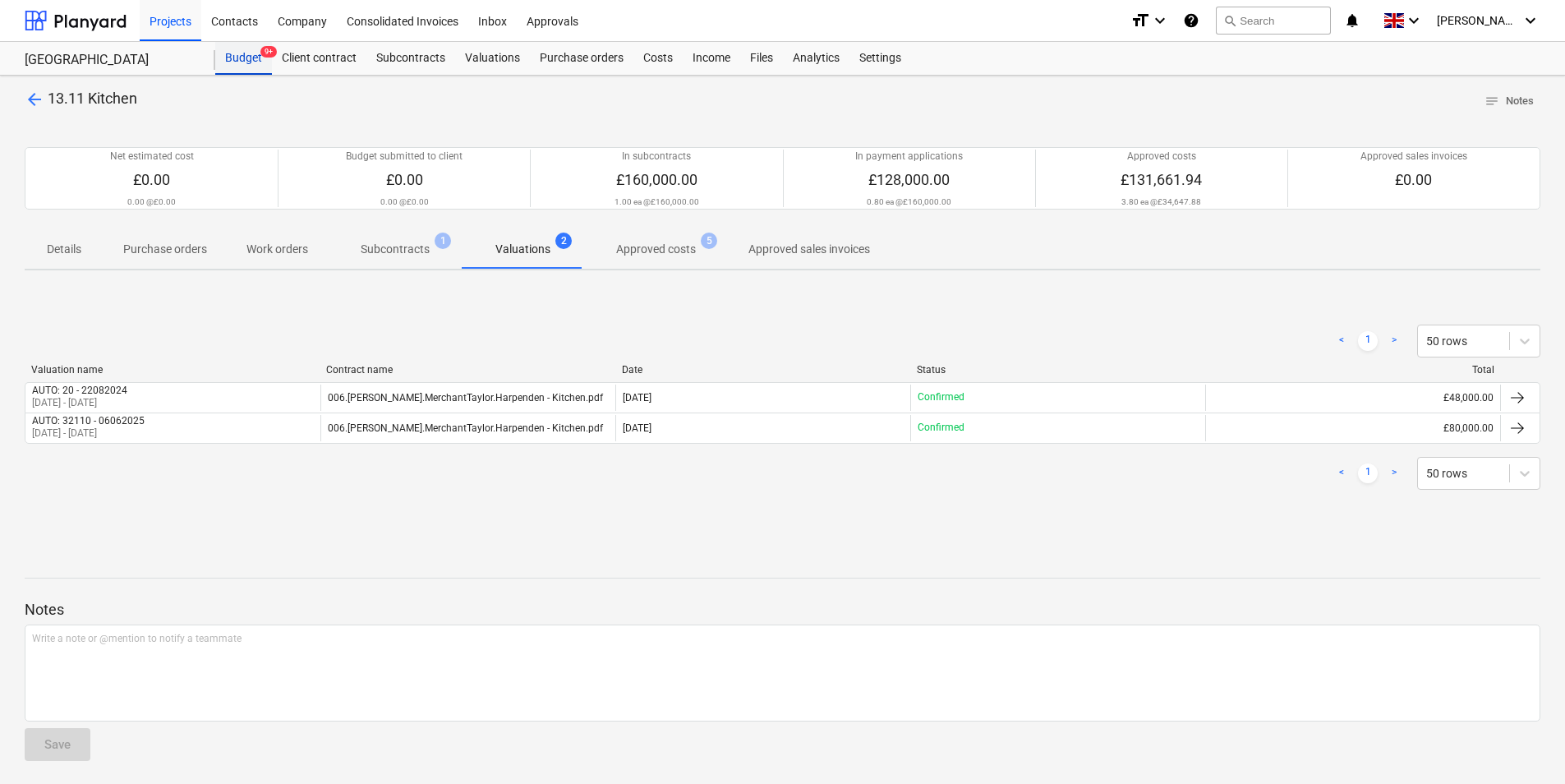
click at [240, 66] on div "Budget 9+" at bounding box center [244, 59] width 57 height 33
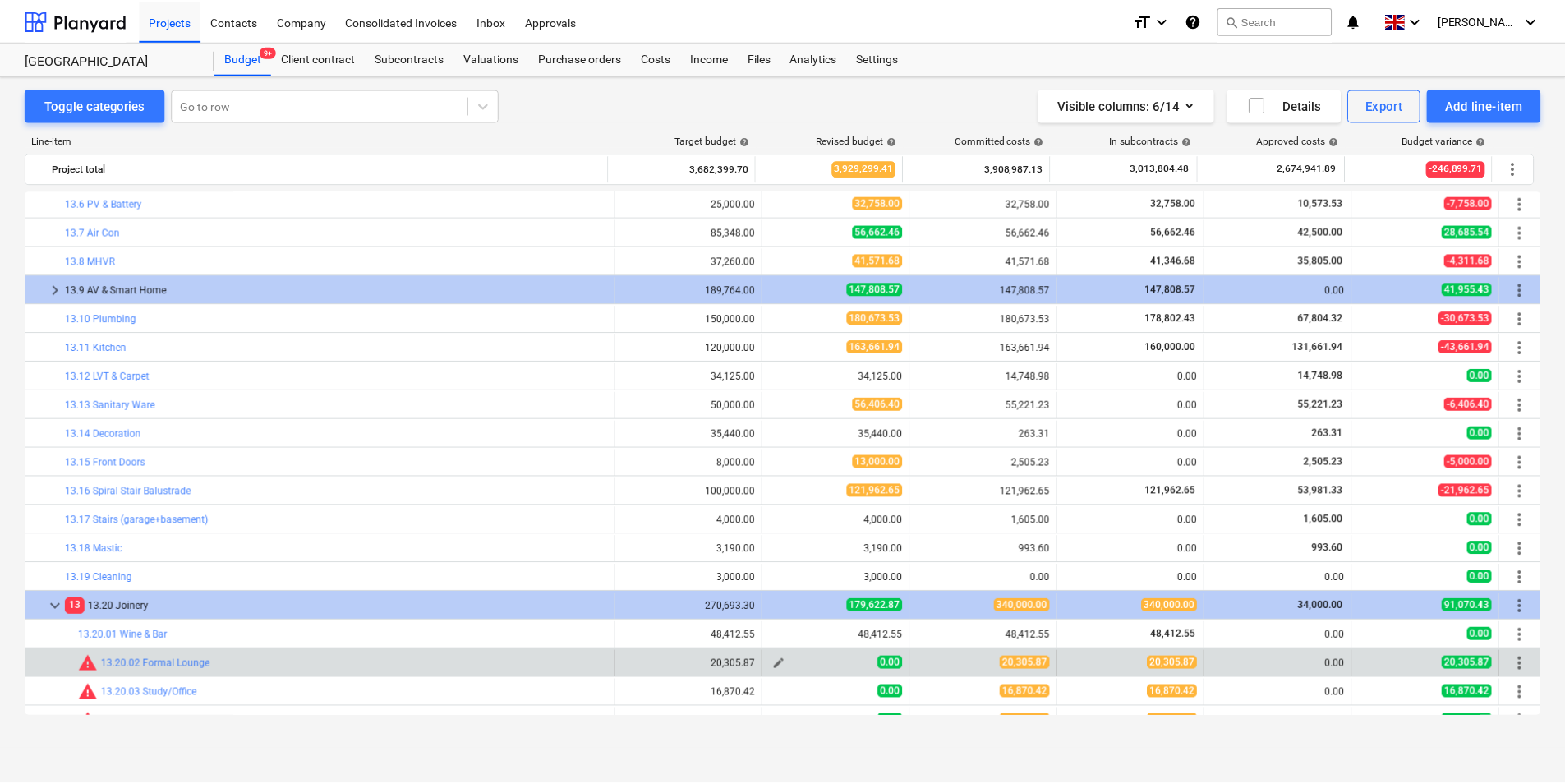
scroll to position [904, 0]
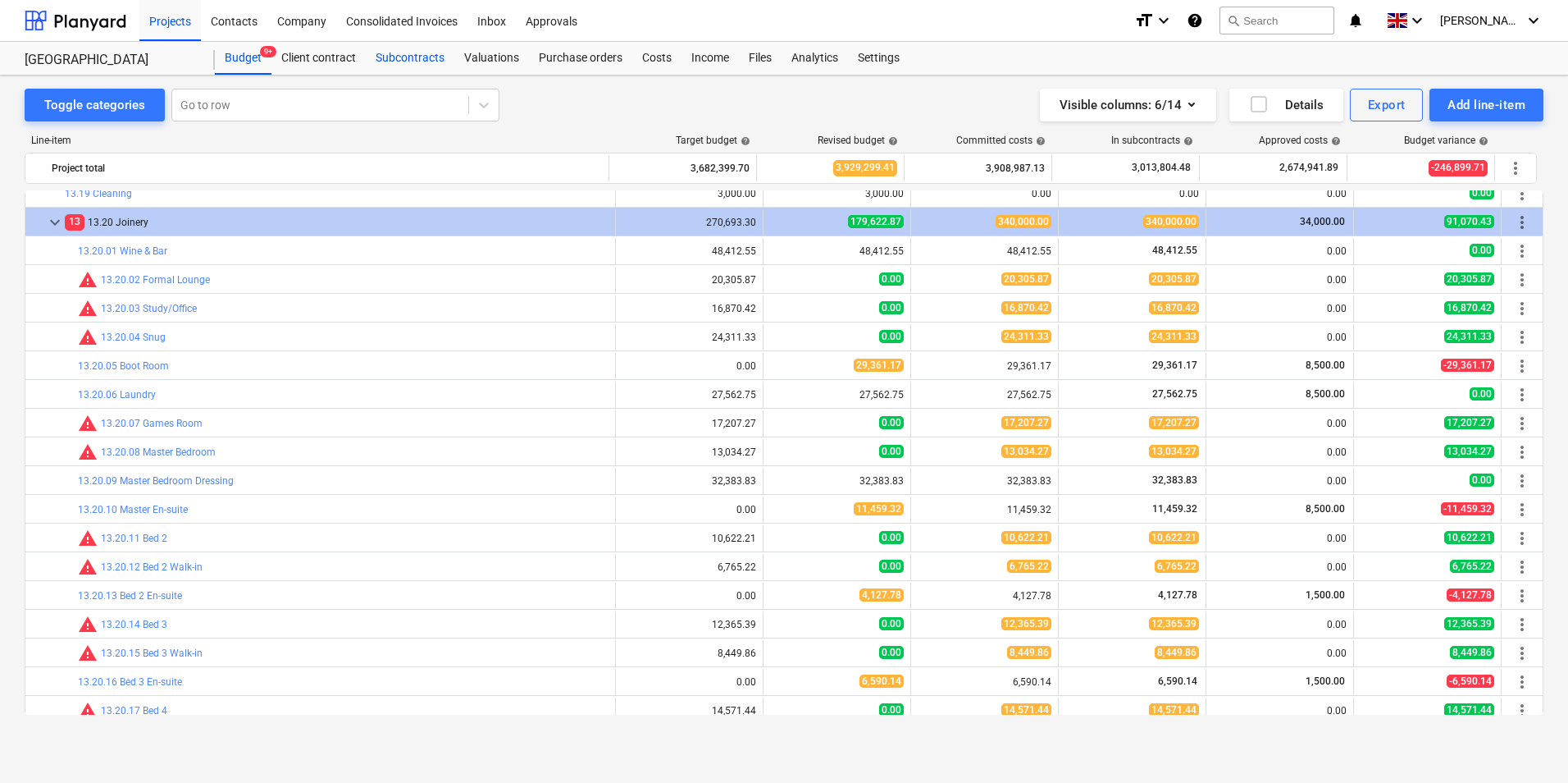
click at [411, 61] on div "Subcontracts" at bounding box center [410, 59] width 88 height 33
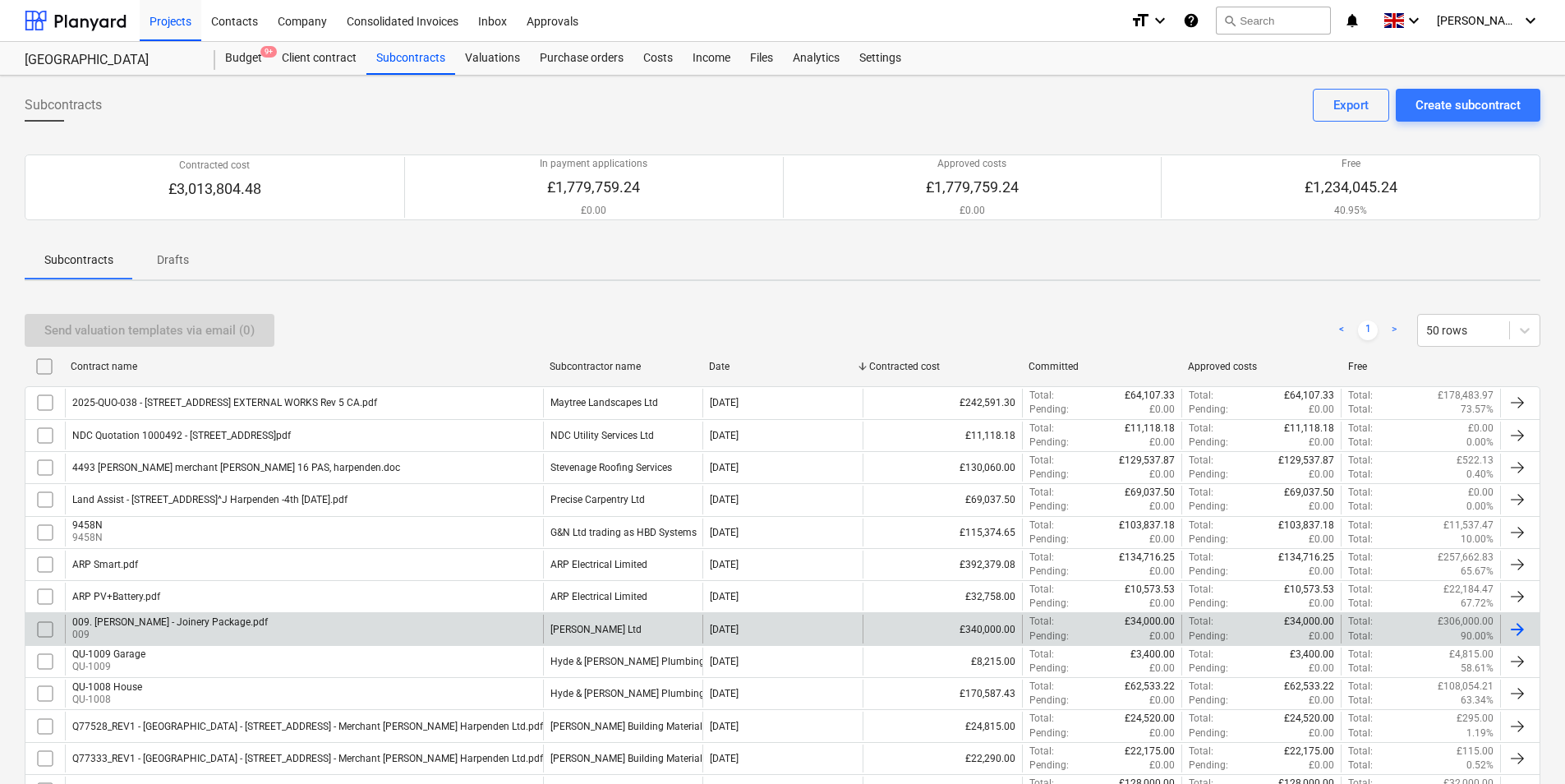
click at [647, 633] on div "[PERSON_NAME] Ltd" at bounding box center [622, 629] width 159 height 28
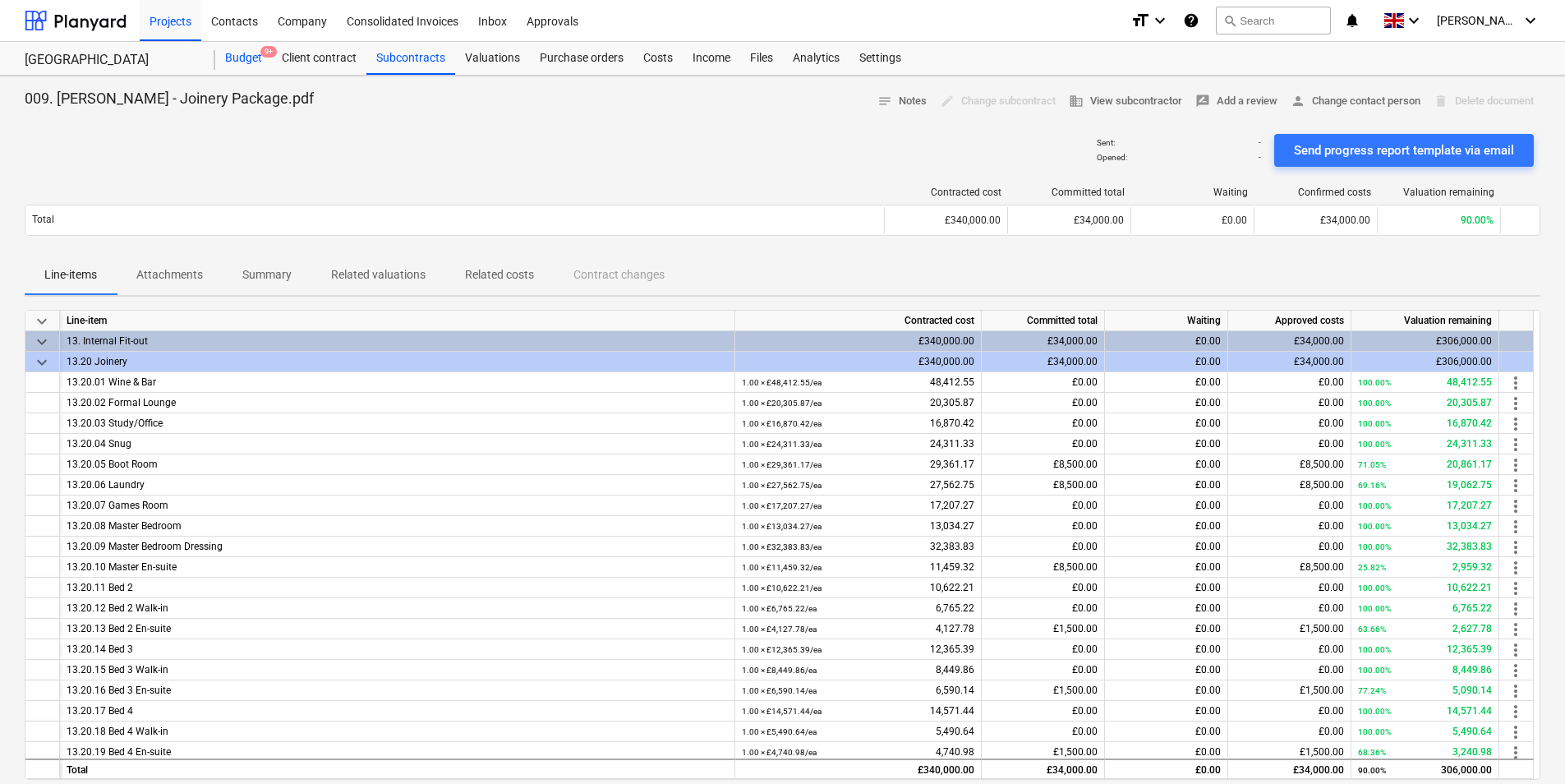
click at [256, 59] on div "Budget 9+" at bounding box center [244, 59] width 57 height 33
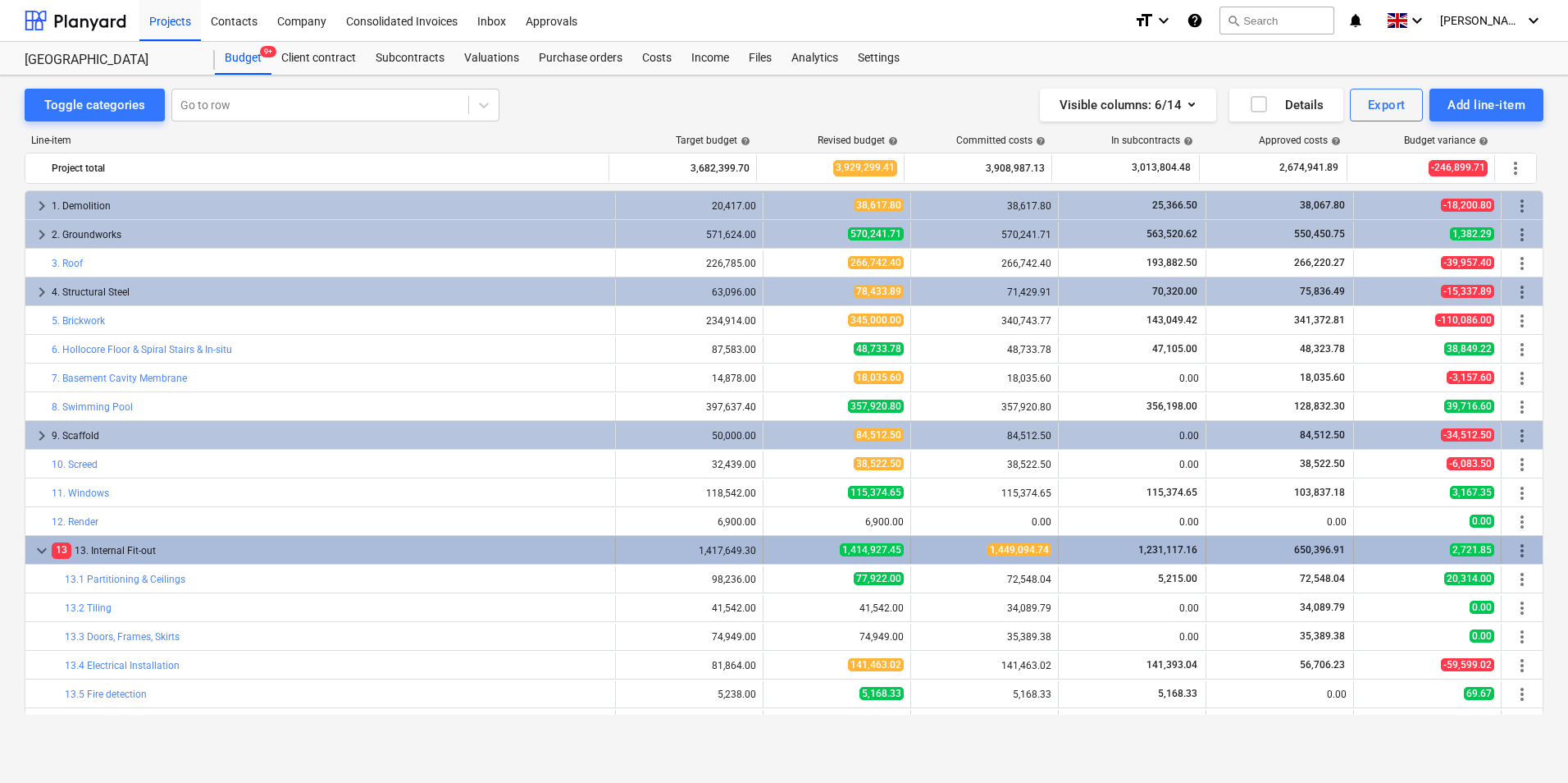
drag, startPoint x: 42, startPoint y: 535, endPoint x: 39, endPoint y: 552, distance: 17.3
click at [41, 546] on div "keyboard_arrow_down 13 13. Internal Fit-out 1,417,649.30 1,414,927.45 1,449,094…" at bounding box center [784, 549] width 1519 height 29
click at [39, 553] on span "keyboard_arrow_down" at bounding box center [42, 550] width 20 height 20
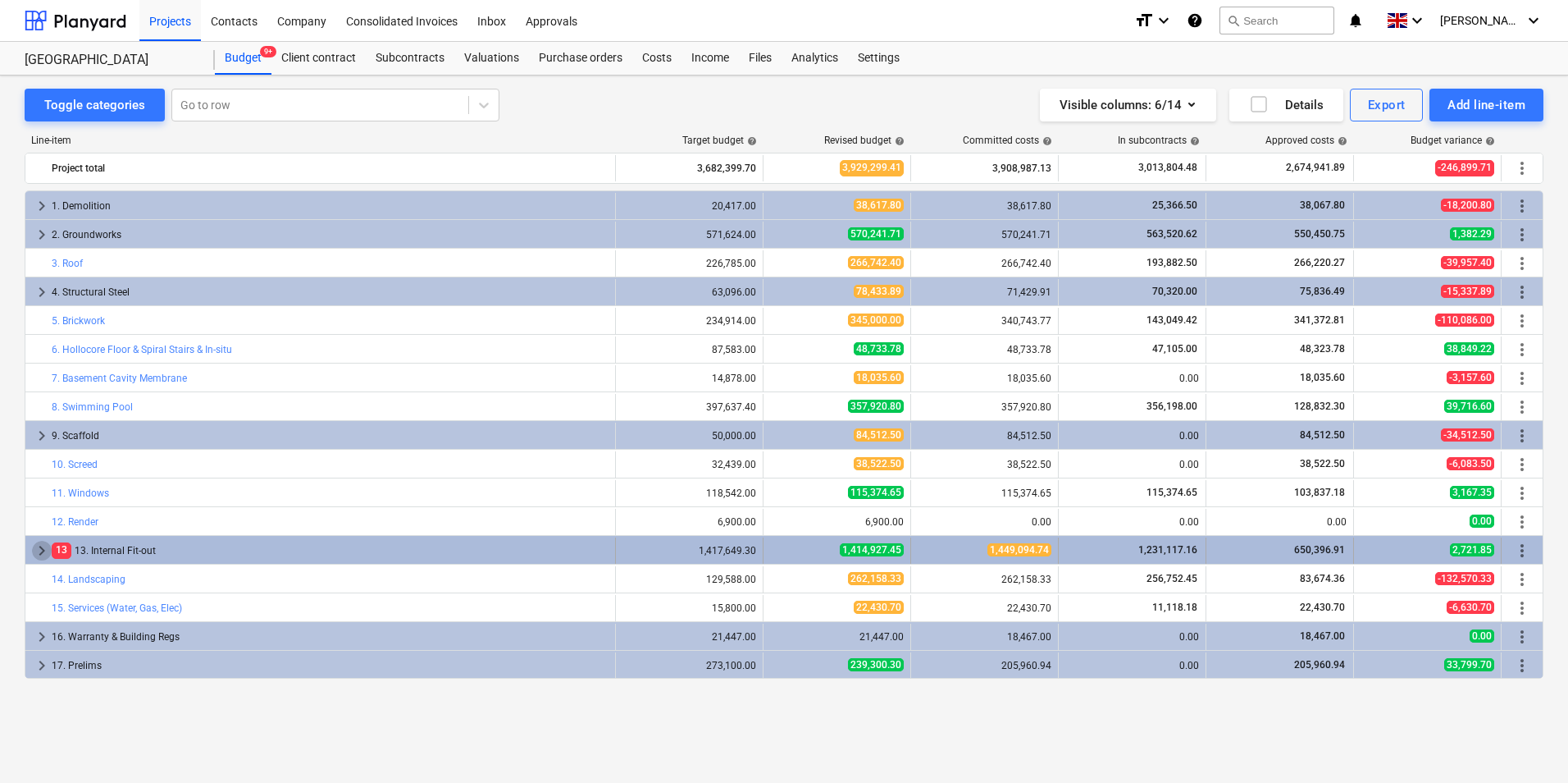
click at [46, 555] on span "keyboard_arrow_right" at bounding box center [42, 550] width 20 height 20
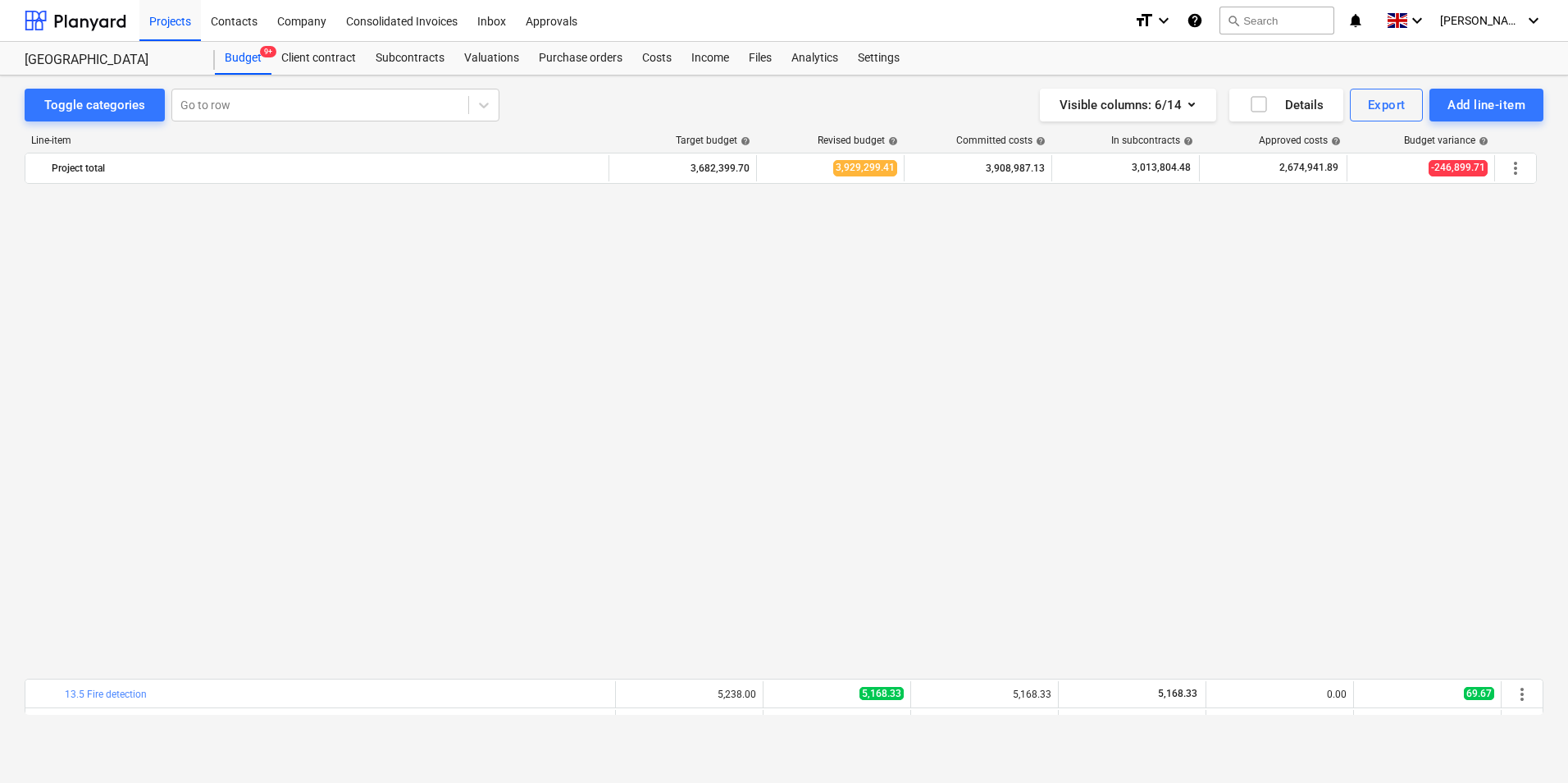
scroll to position [538, 0]
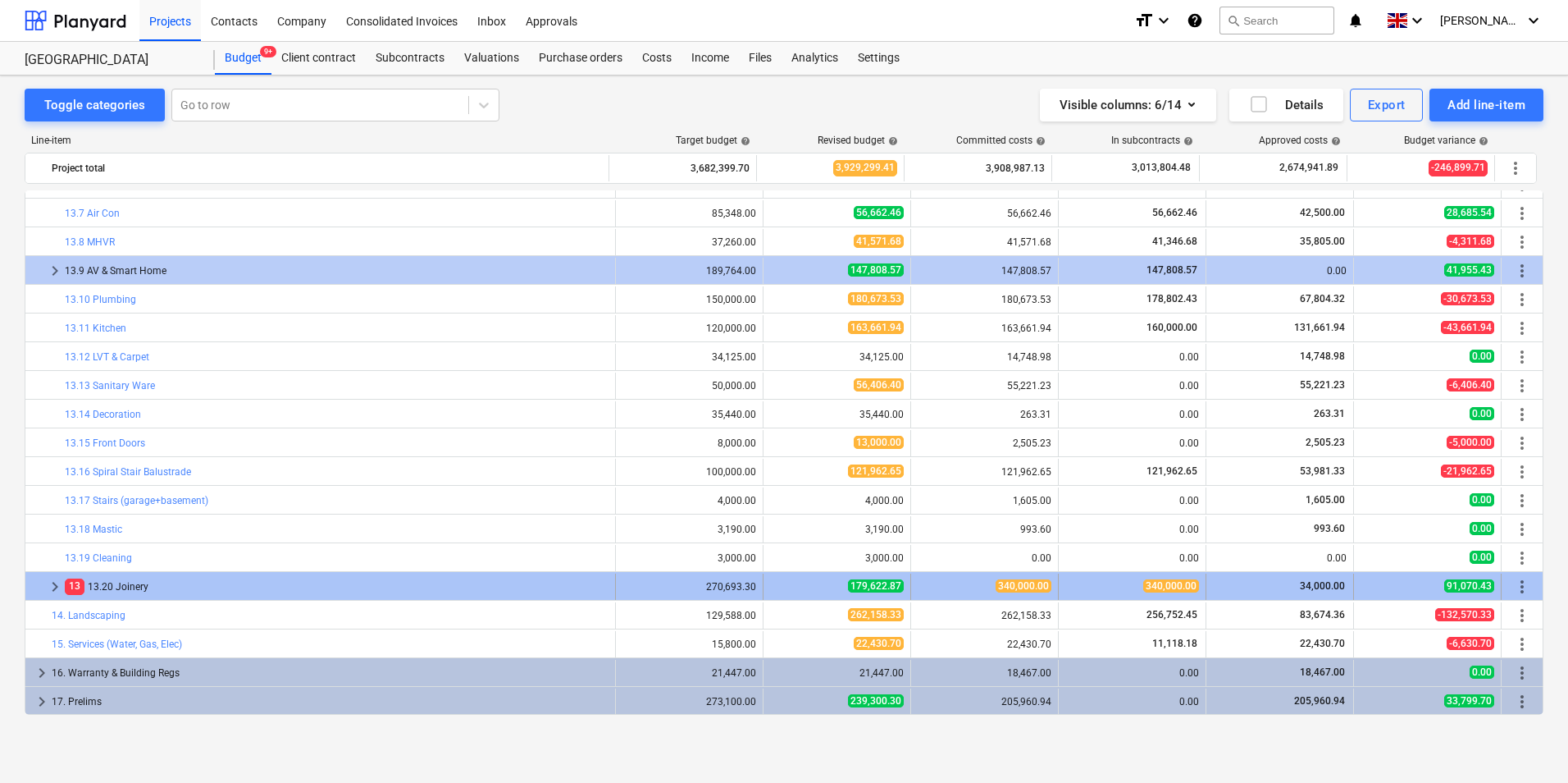
click at [1319, 587] on span "34,000.00" at bounding box center [1322, 586] width 49 height 12
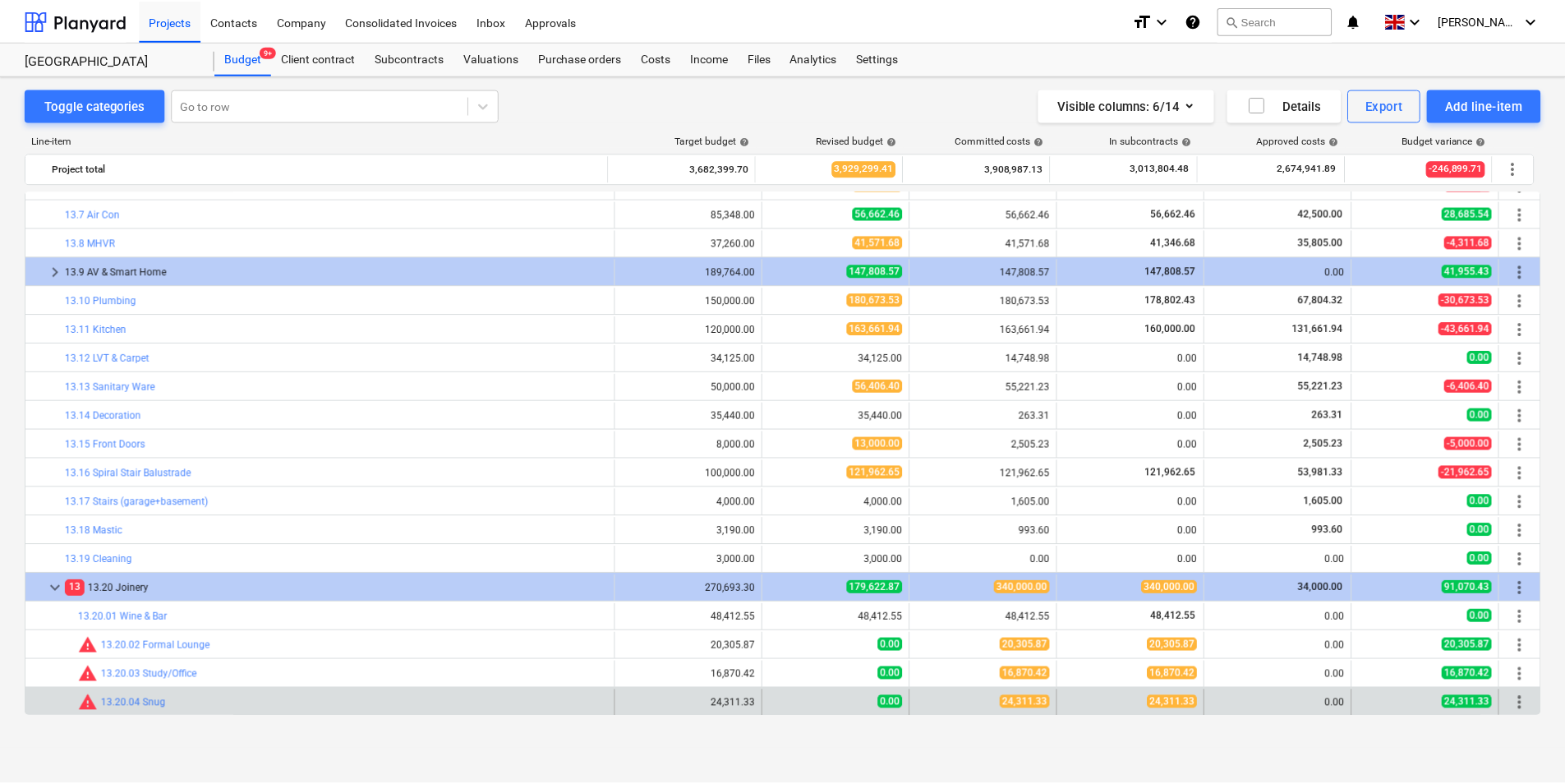
scroll to position [923, 0]
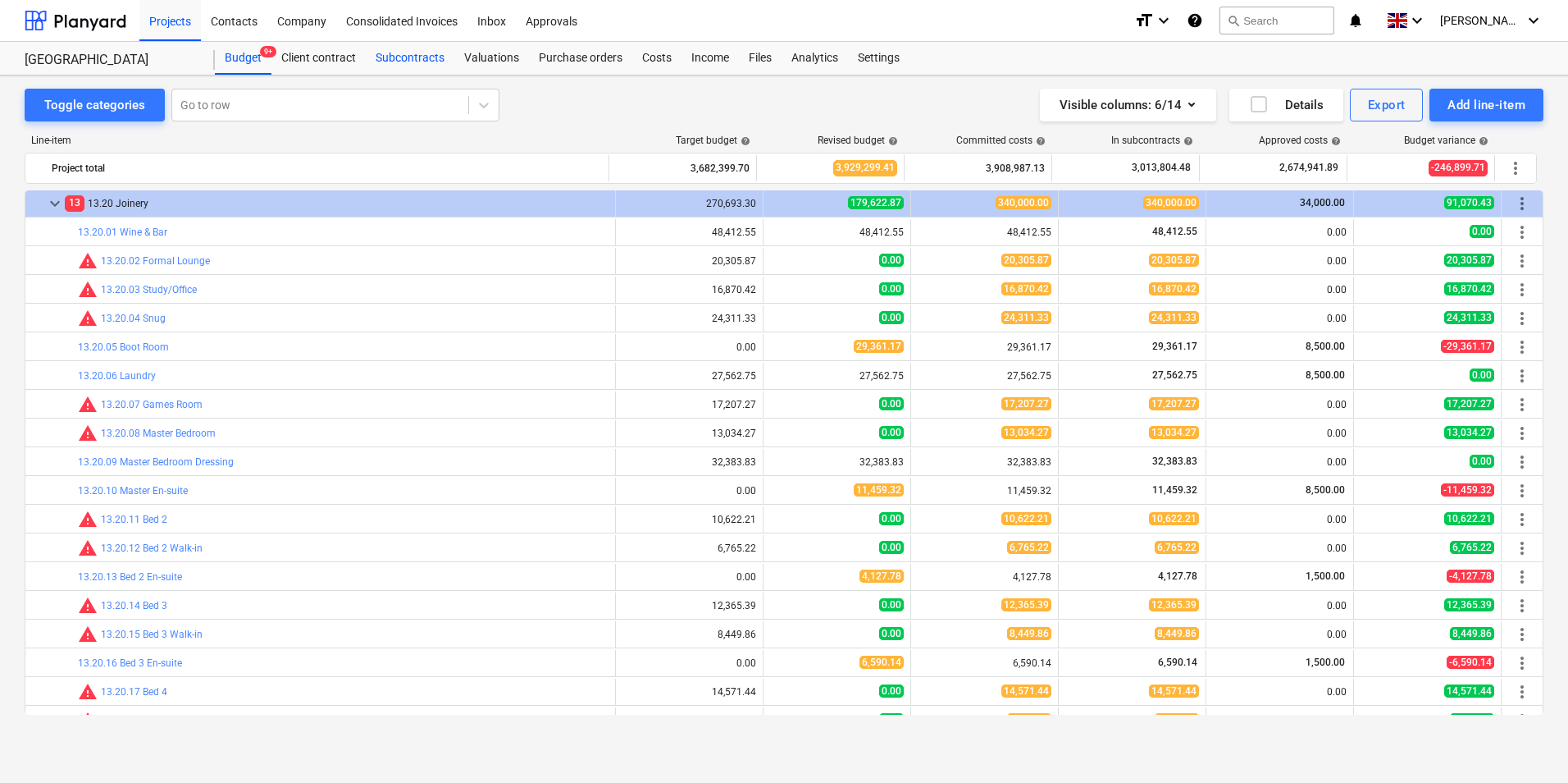
click at [418, 67] on div "Subcontracts" at bounding box center [410, 59] width 88 height 33
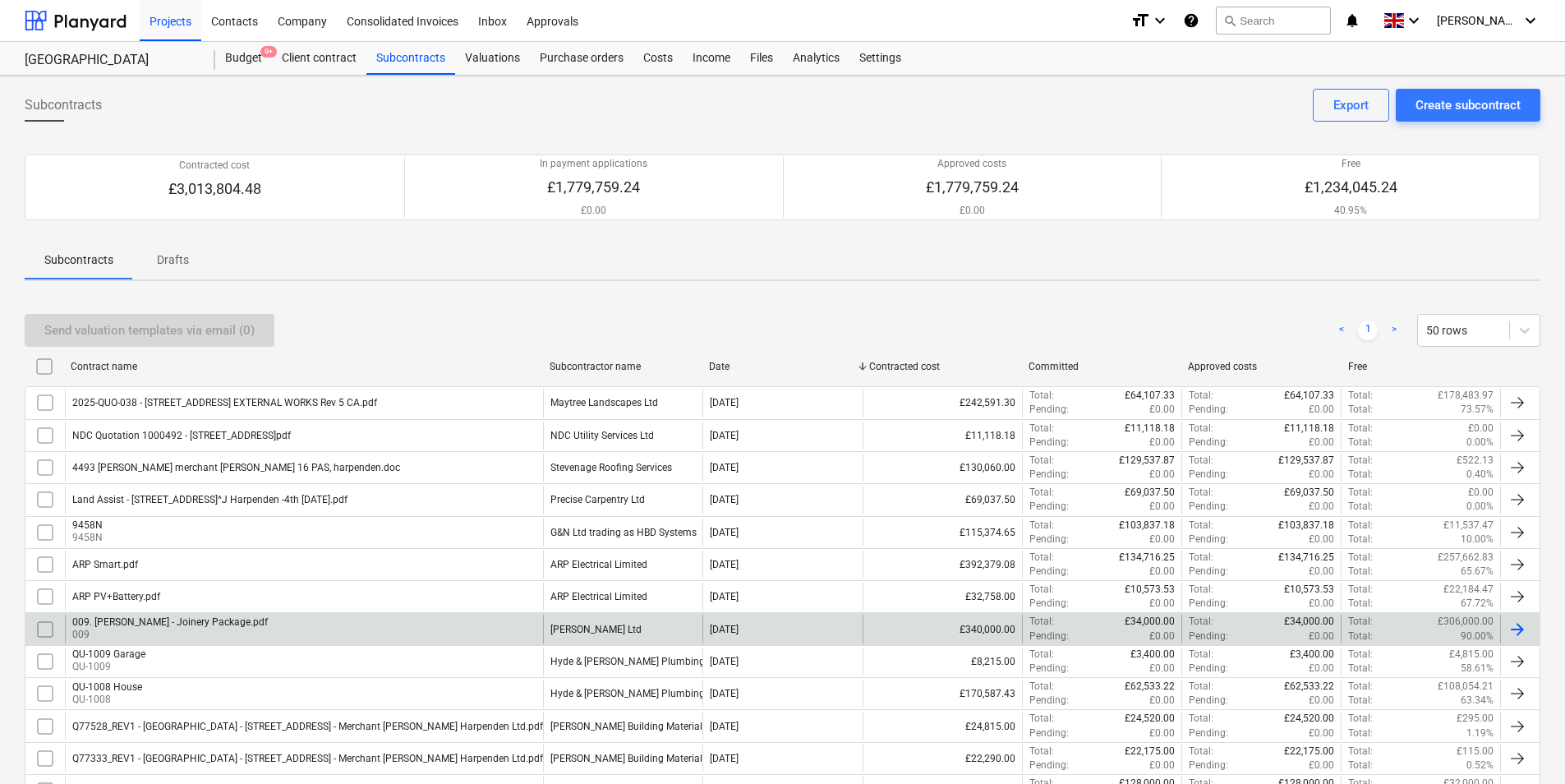
click at [621, 626] on div "[PERSON_NAME] Ltd" at bounding box center [596, 630] width 91 height 12
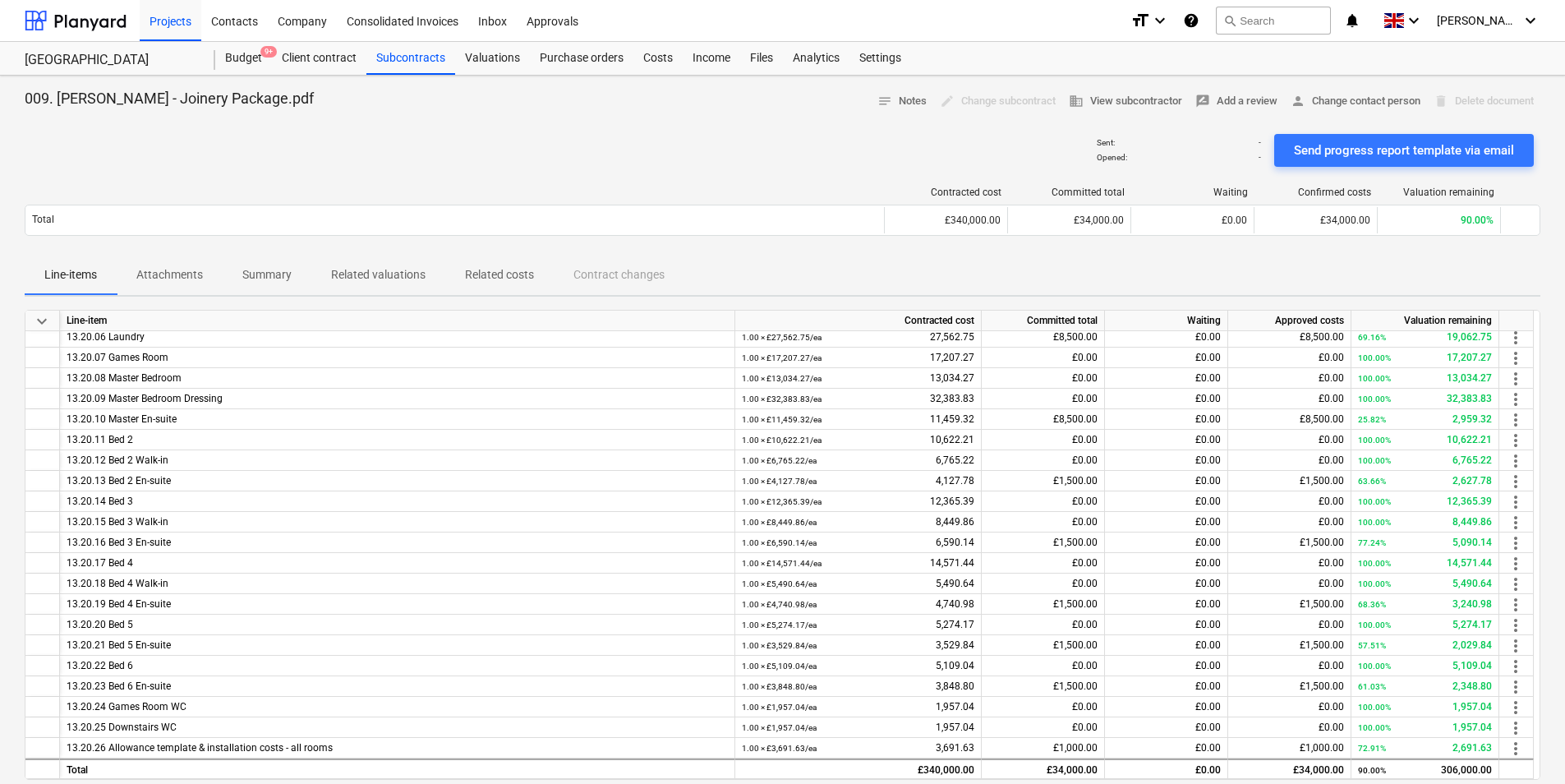
scroll to position [384, 0]
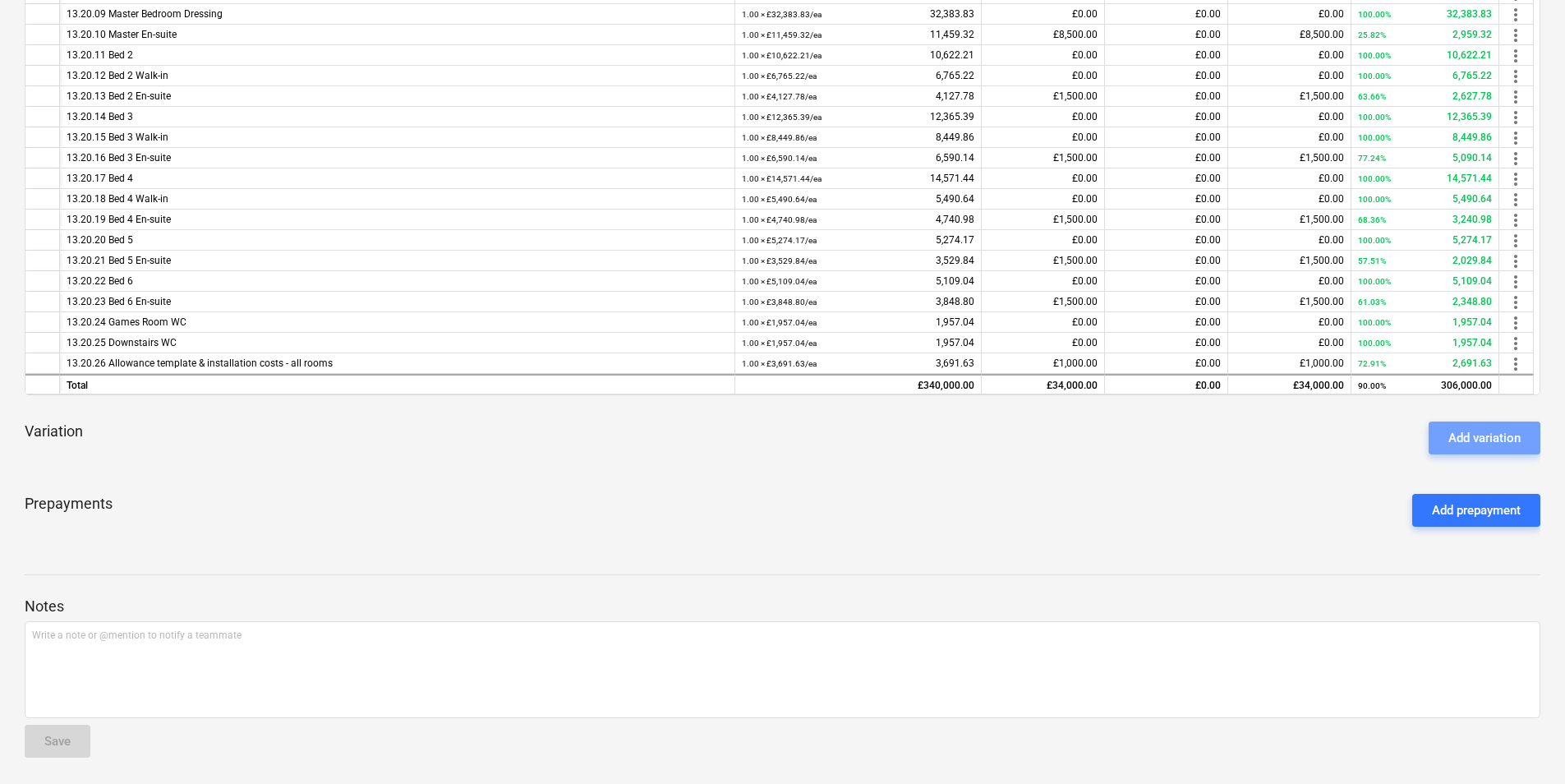
drag, startPoint x: 1480, startPoint y: 426, endPoint x: 1328, endPoint y: 453, distance: 154.4
click at [1479, 427] on button "Add variation" at bounding box center [1484, 438] width 112 height 33
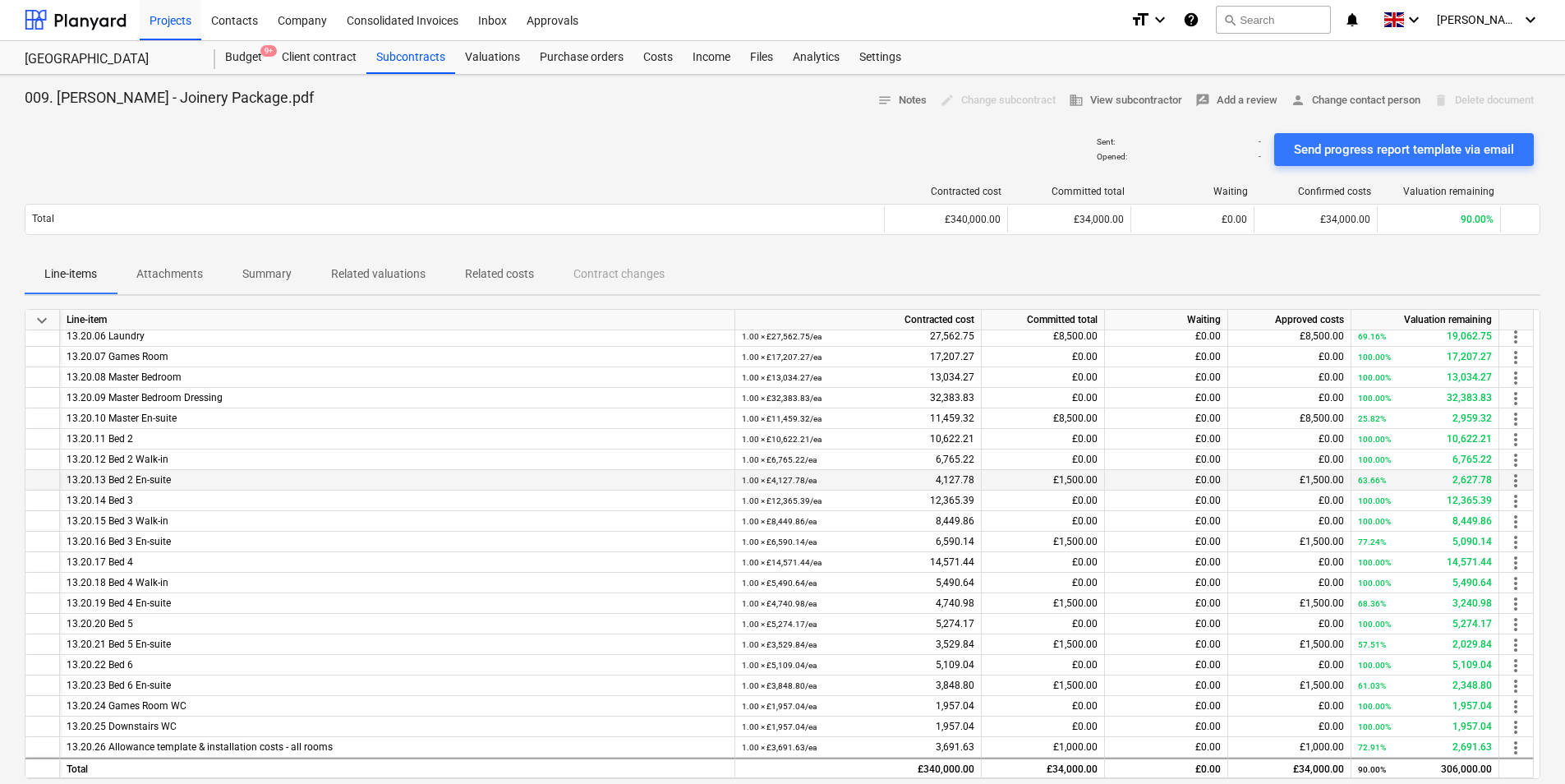
scroll to position [384, 0]
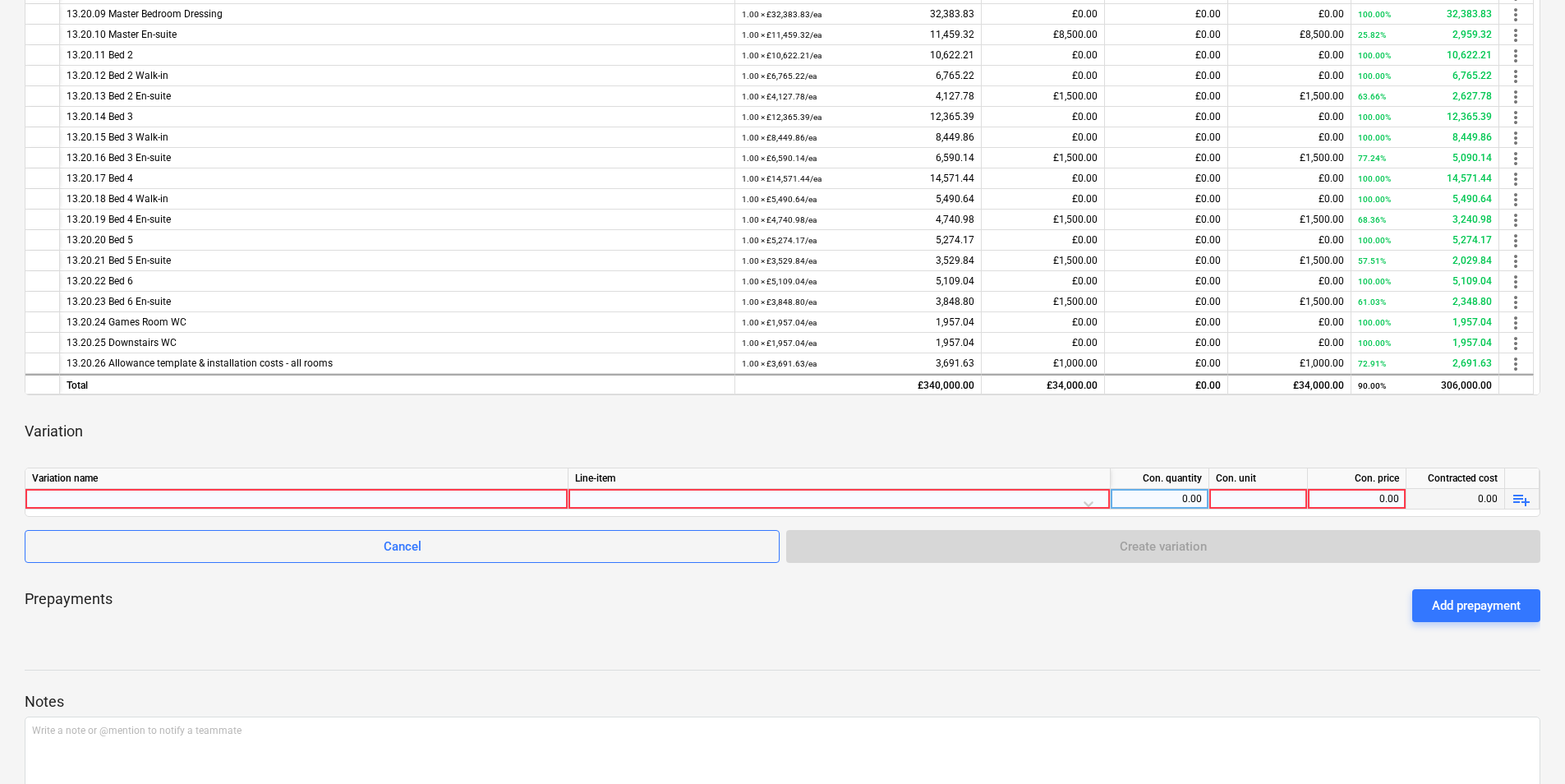
click at [226, 506] on div at bounding box center [297, 499] width 529 height 20
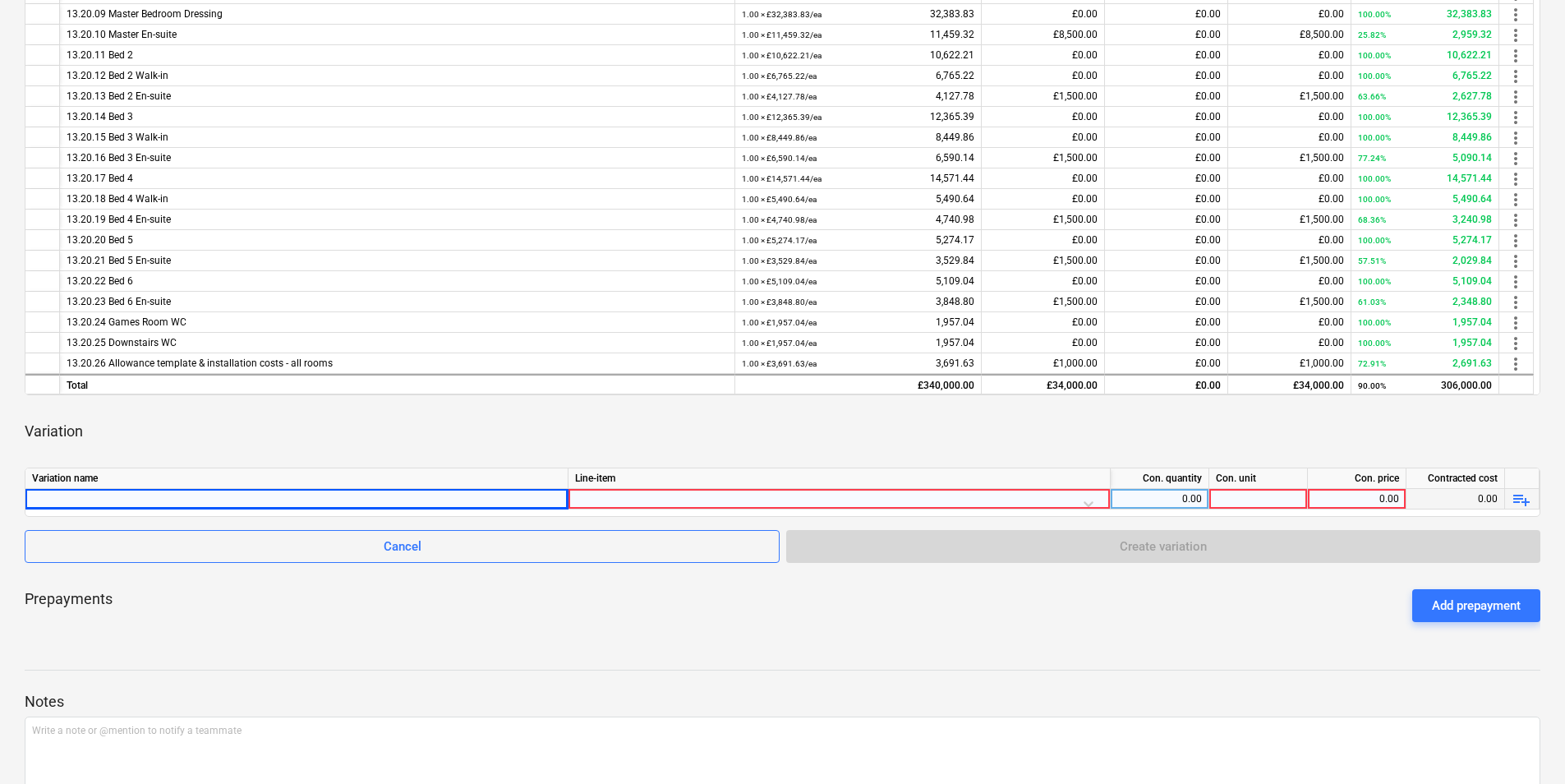
click at [645, 499] on div at bounding box center [839, 503] width 528 height 29
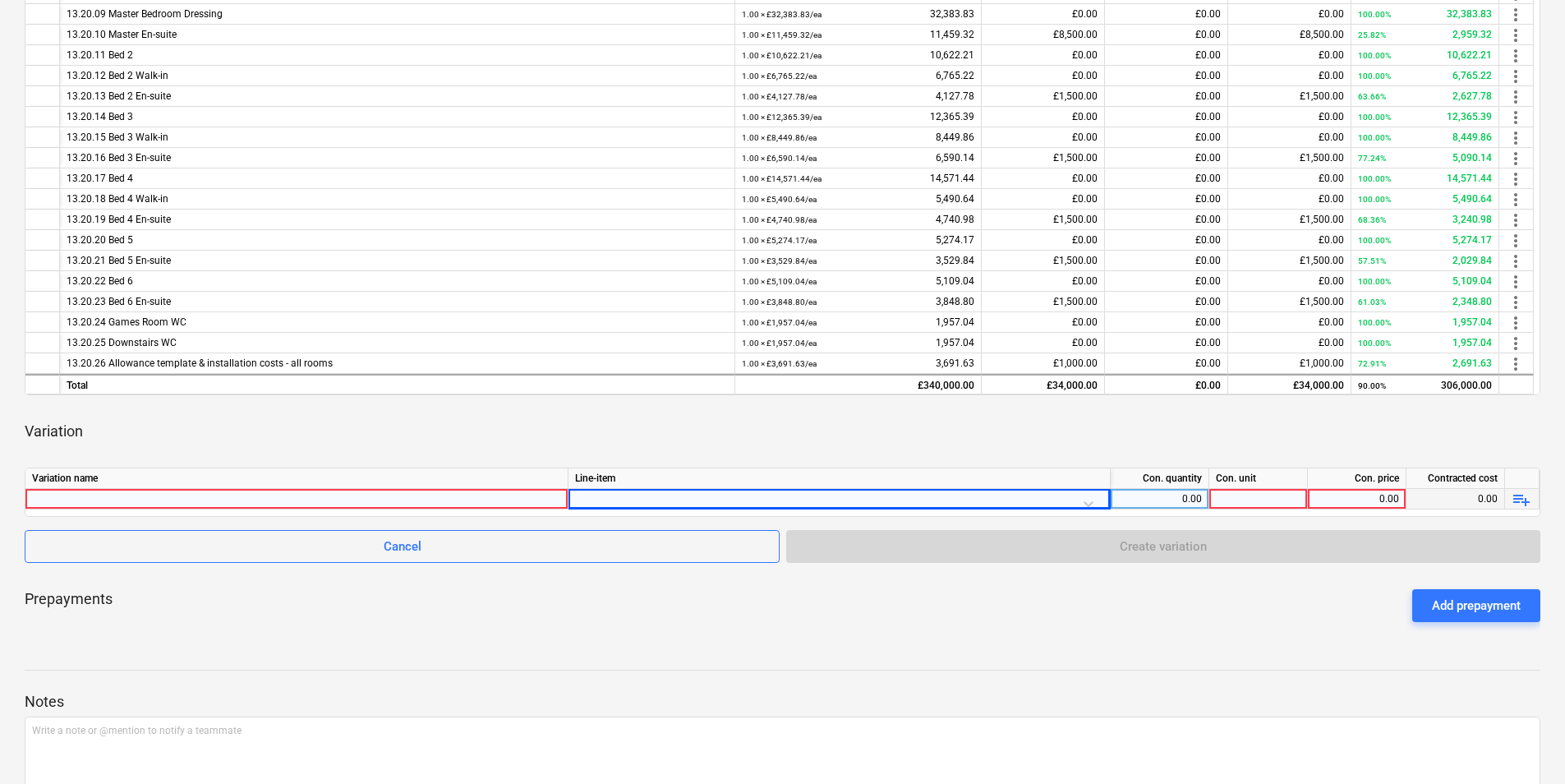
click at [117, 492] on div at bounding box center [297, 499] width 529 height 20
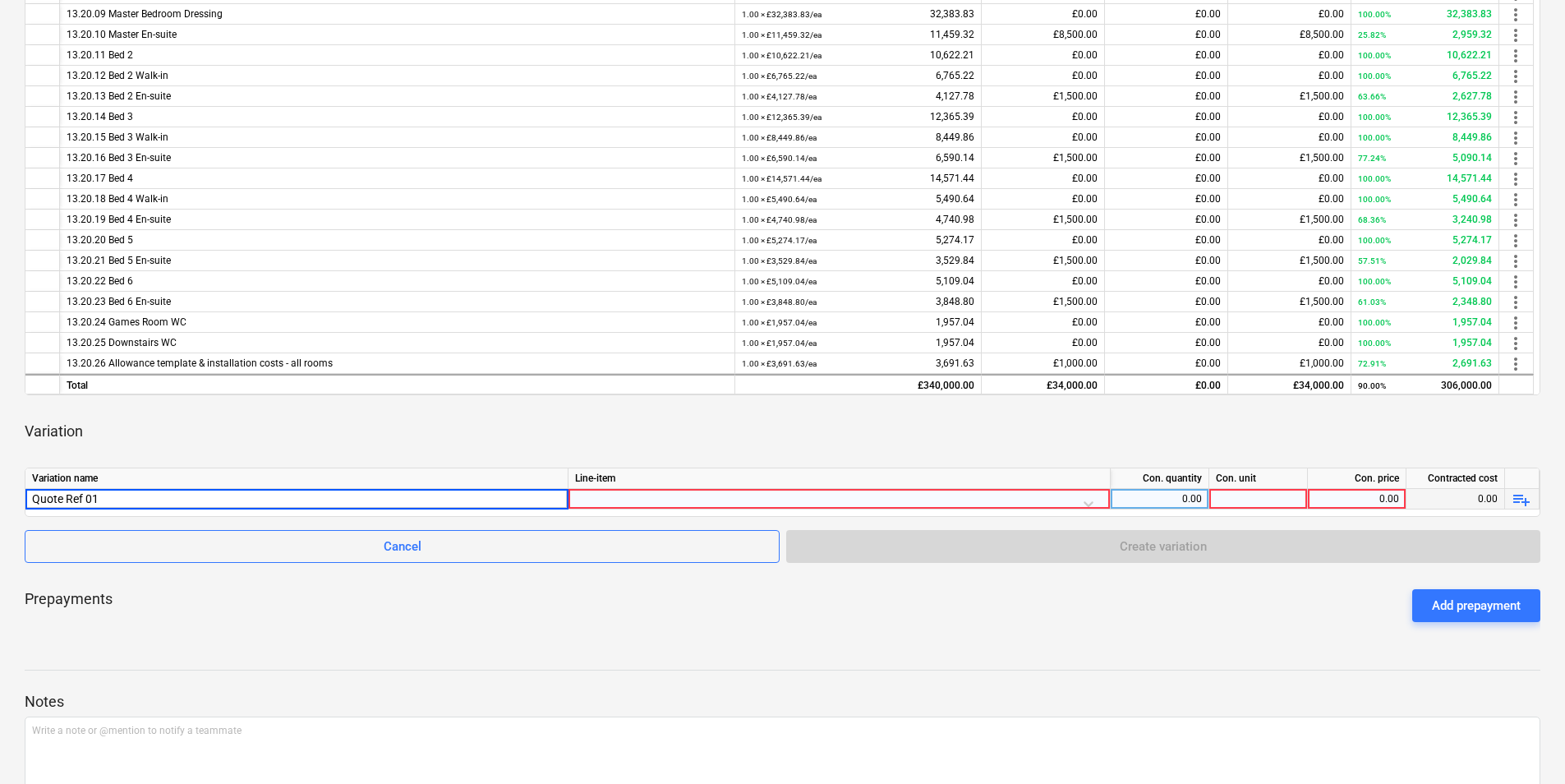
type input "Quote Ref 011"
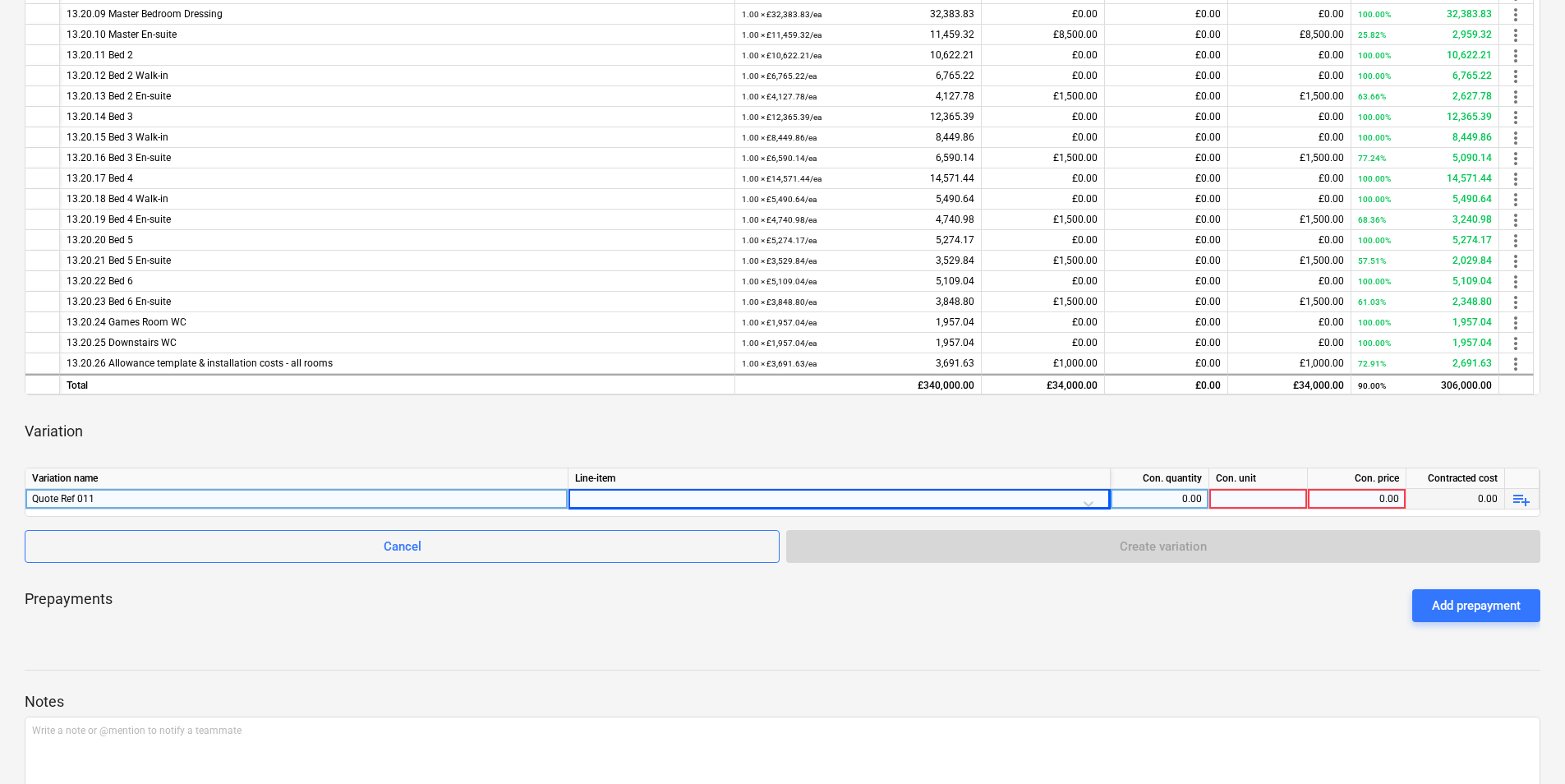
click at [649, 495] on div at bounding box center [839, 503] width 528 height 29
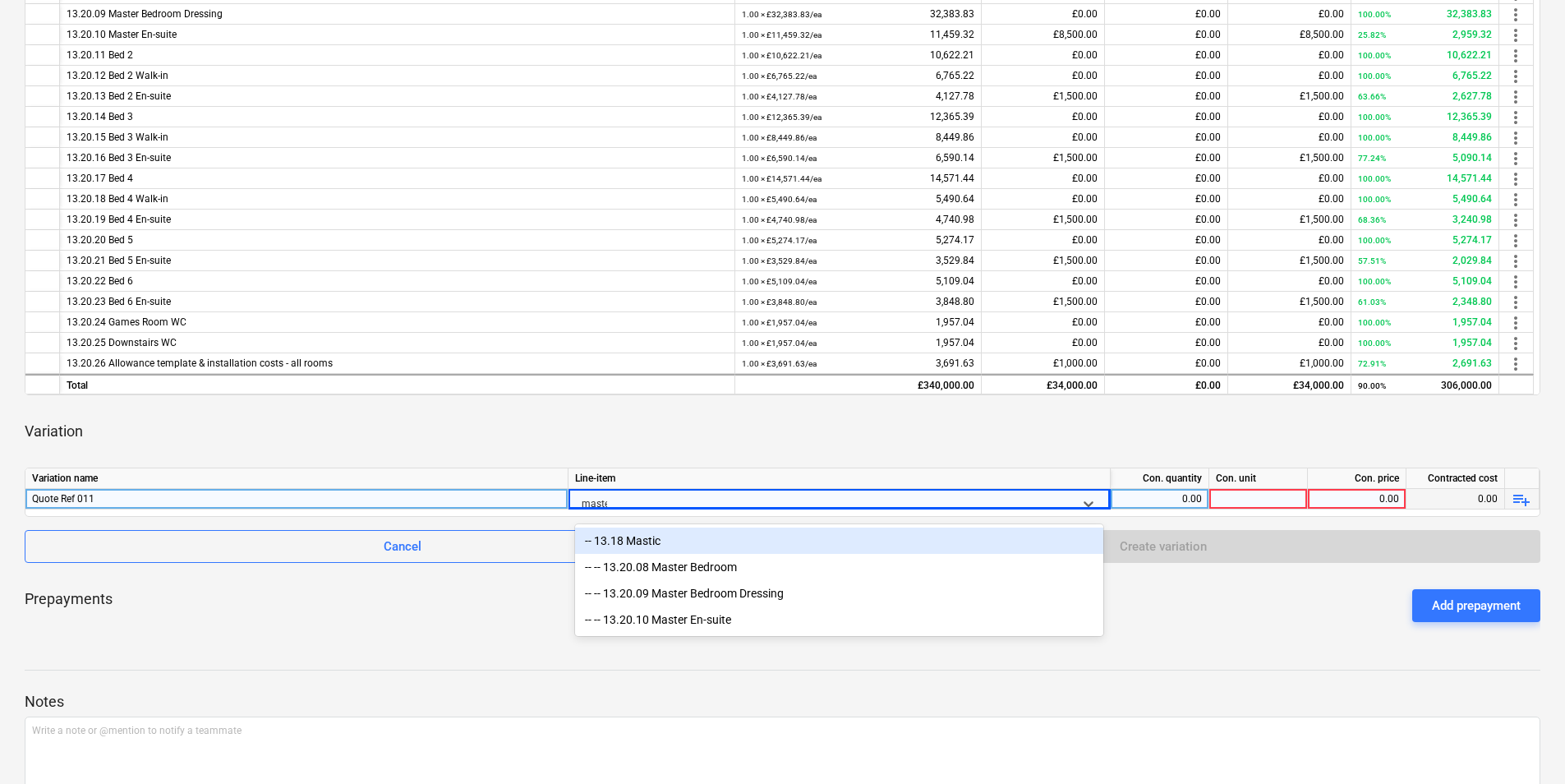
type input "master"
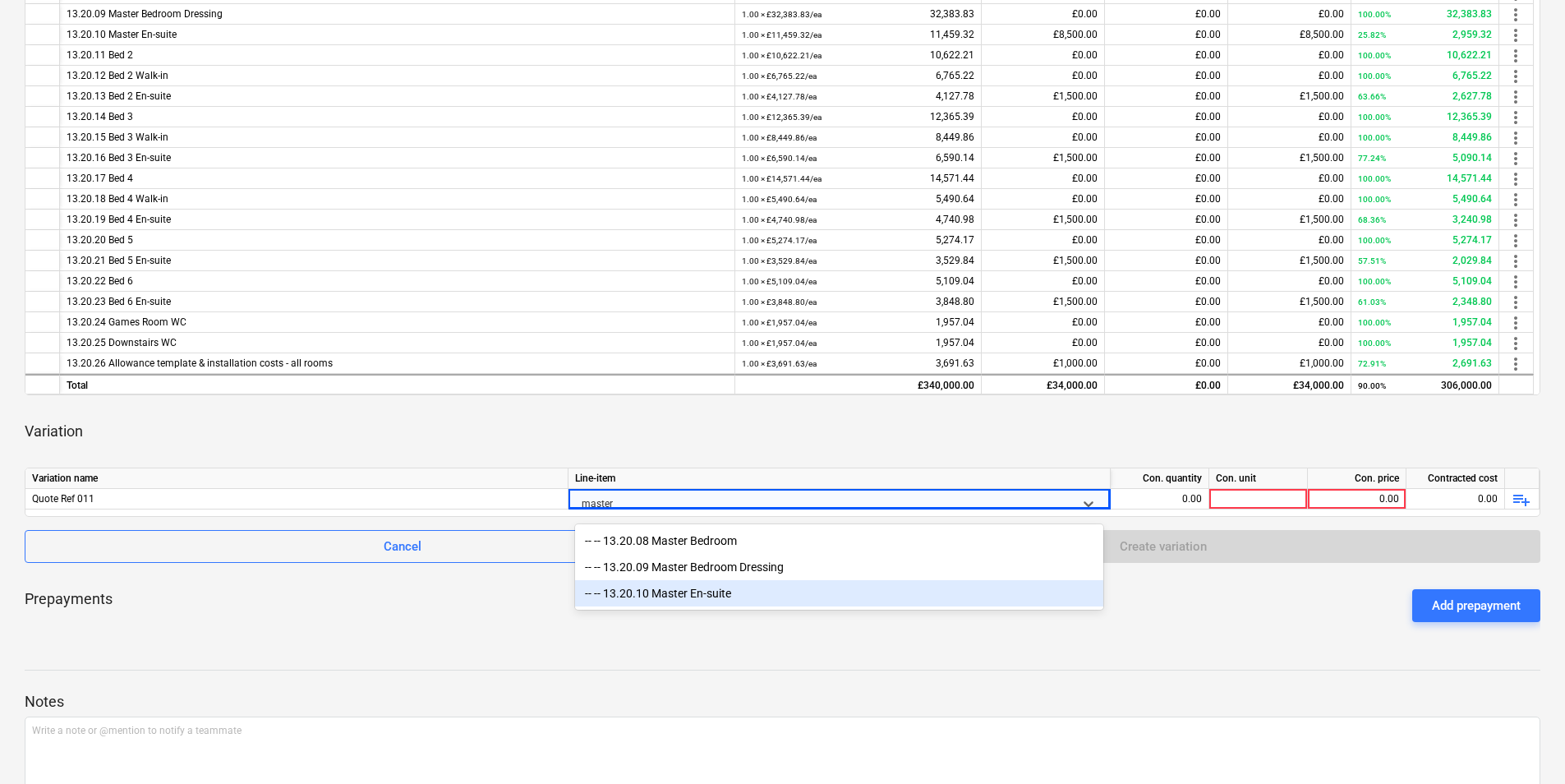
click at [706, 593] on div "-- -- 13.20.10 Master En-suite" at bounding box center [839, 593] width 528 height 26
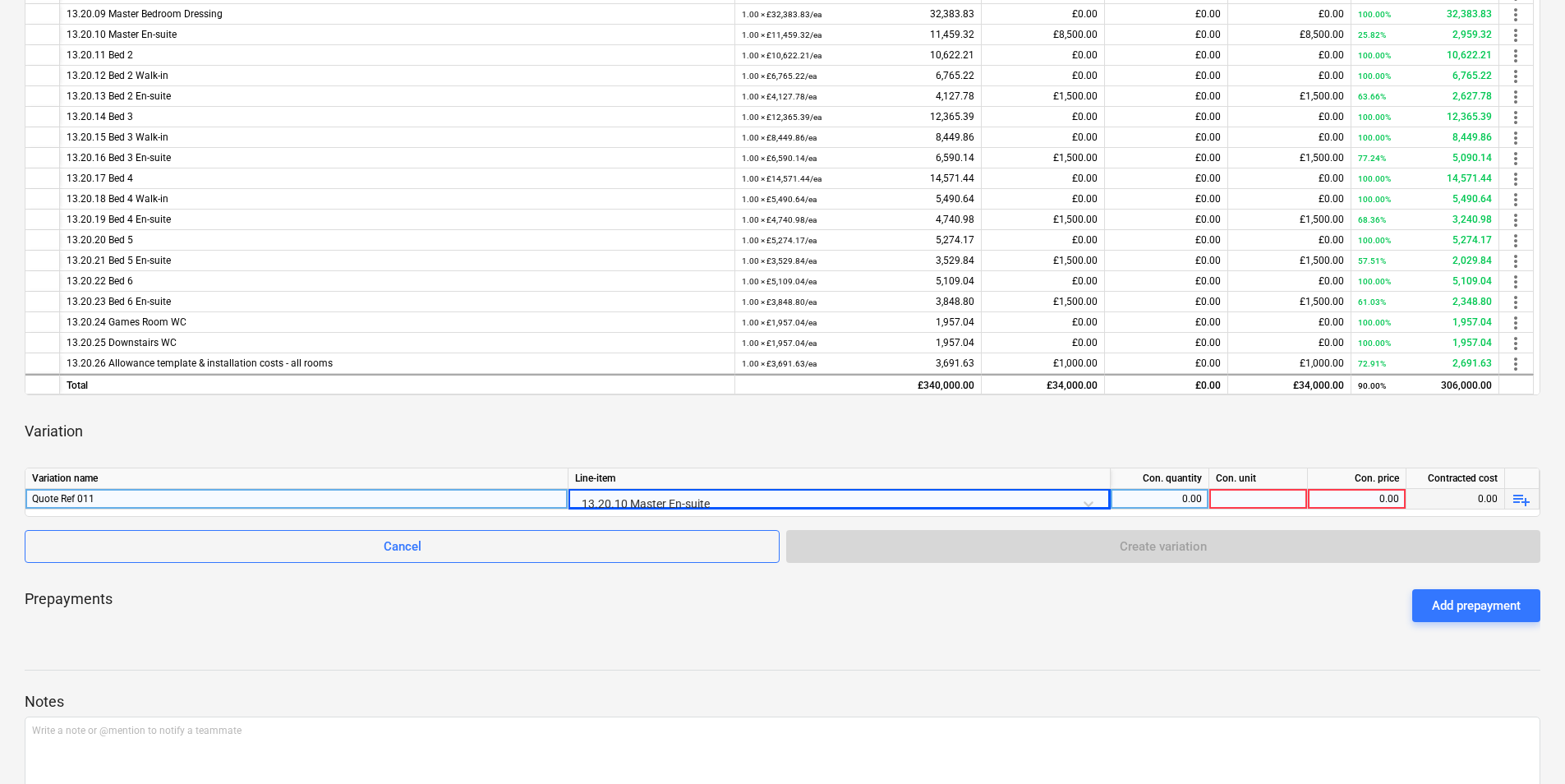
click at [1172, 492] on div "0.00" at bounding box center [1160, 499] width 84 height 21
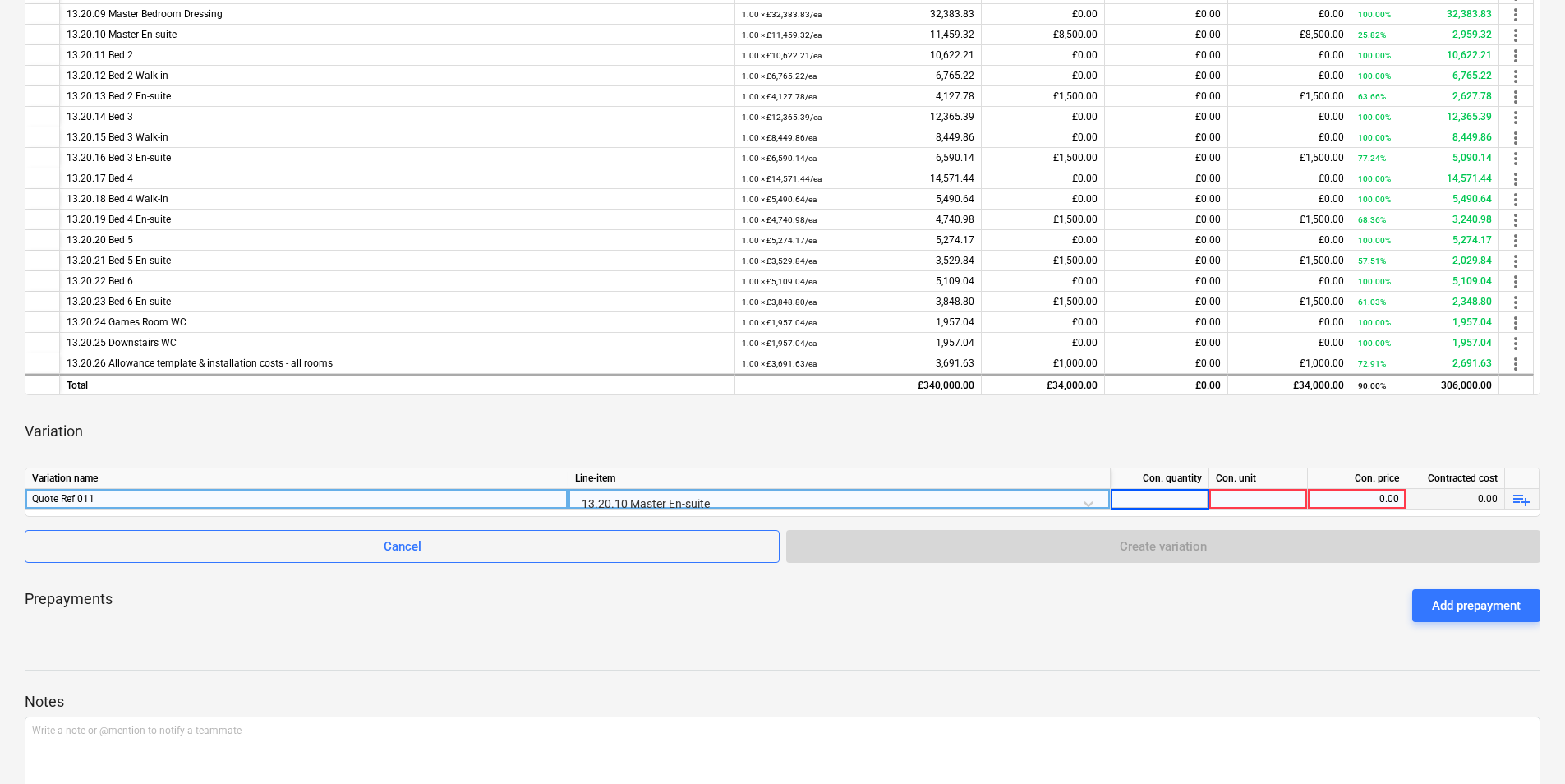
type input "1"
type input "ea"
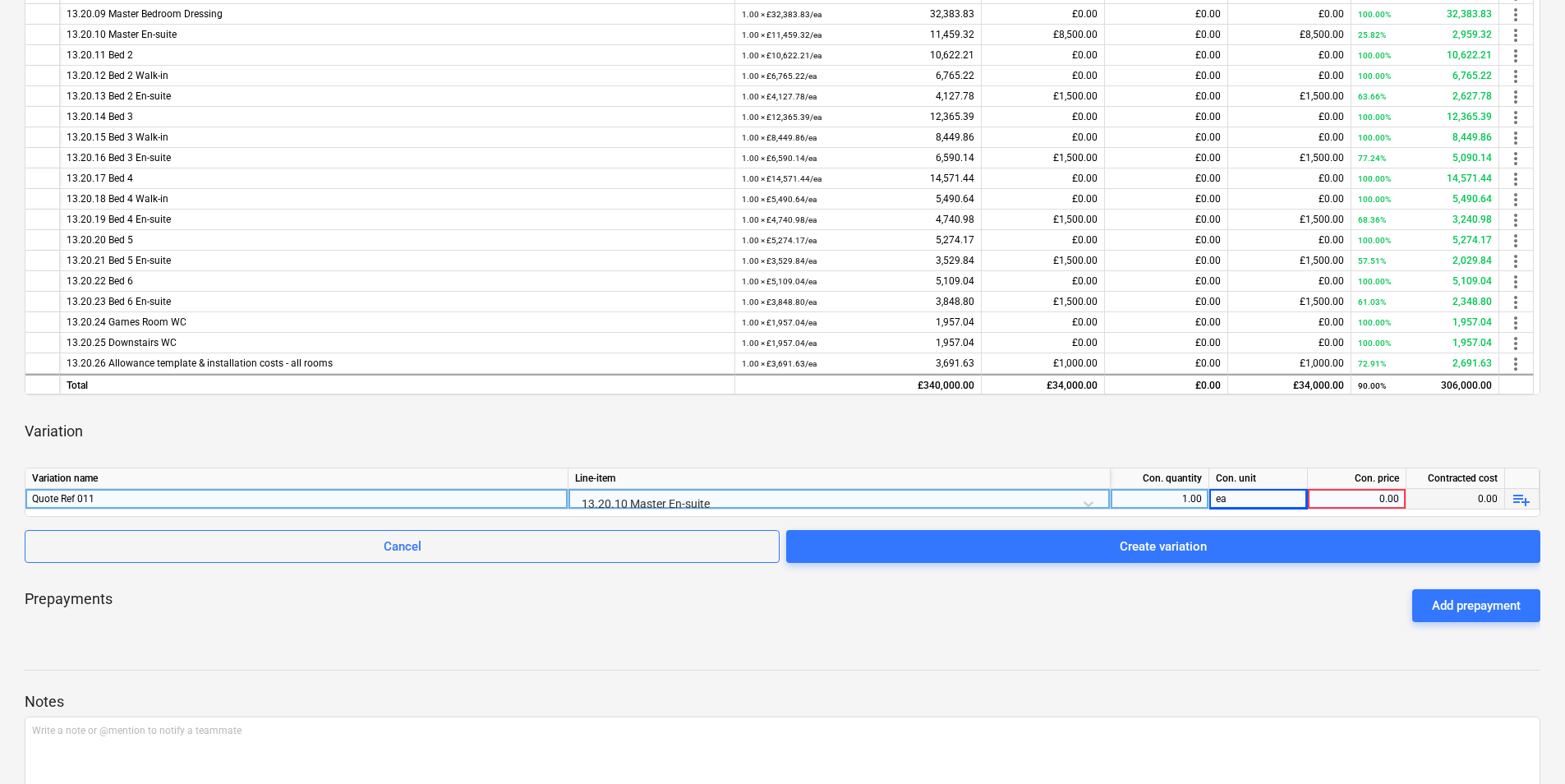
click at [1338, 505] on div "0.00" at bounding box center [1357, 499] width 84 height 21
type input "722.12"
drag, startPoint x: 270, startPoint y: 501, endPoint x: 670, endPoint y: 527, distance: 400.8
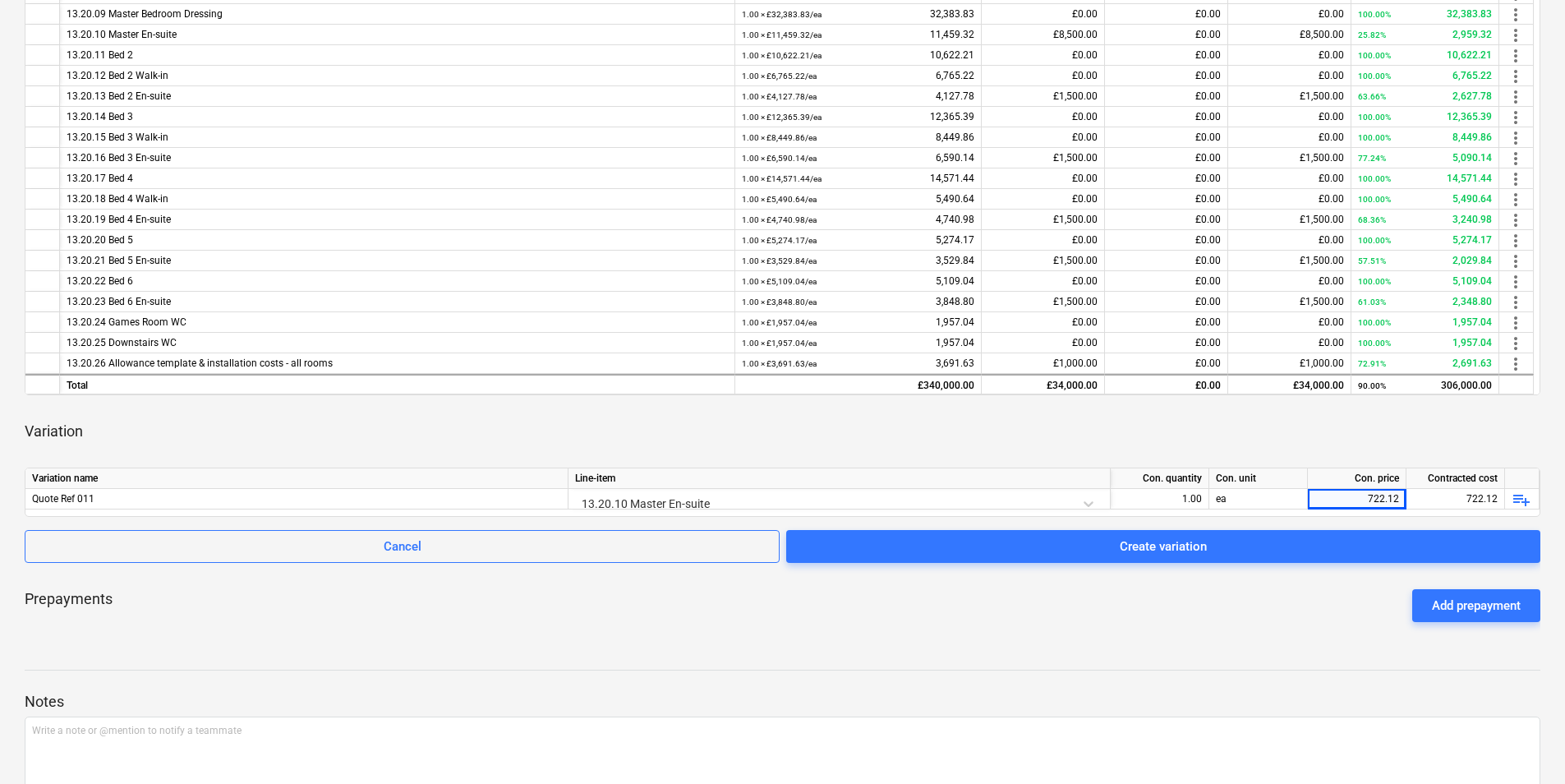
click at [270, 501] on div "Quote Ref 011" at bounding box center [297, 499] width 529 height 20
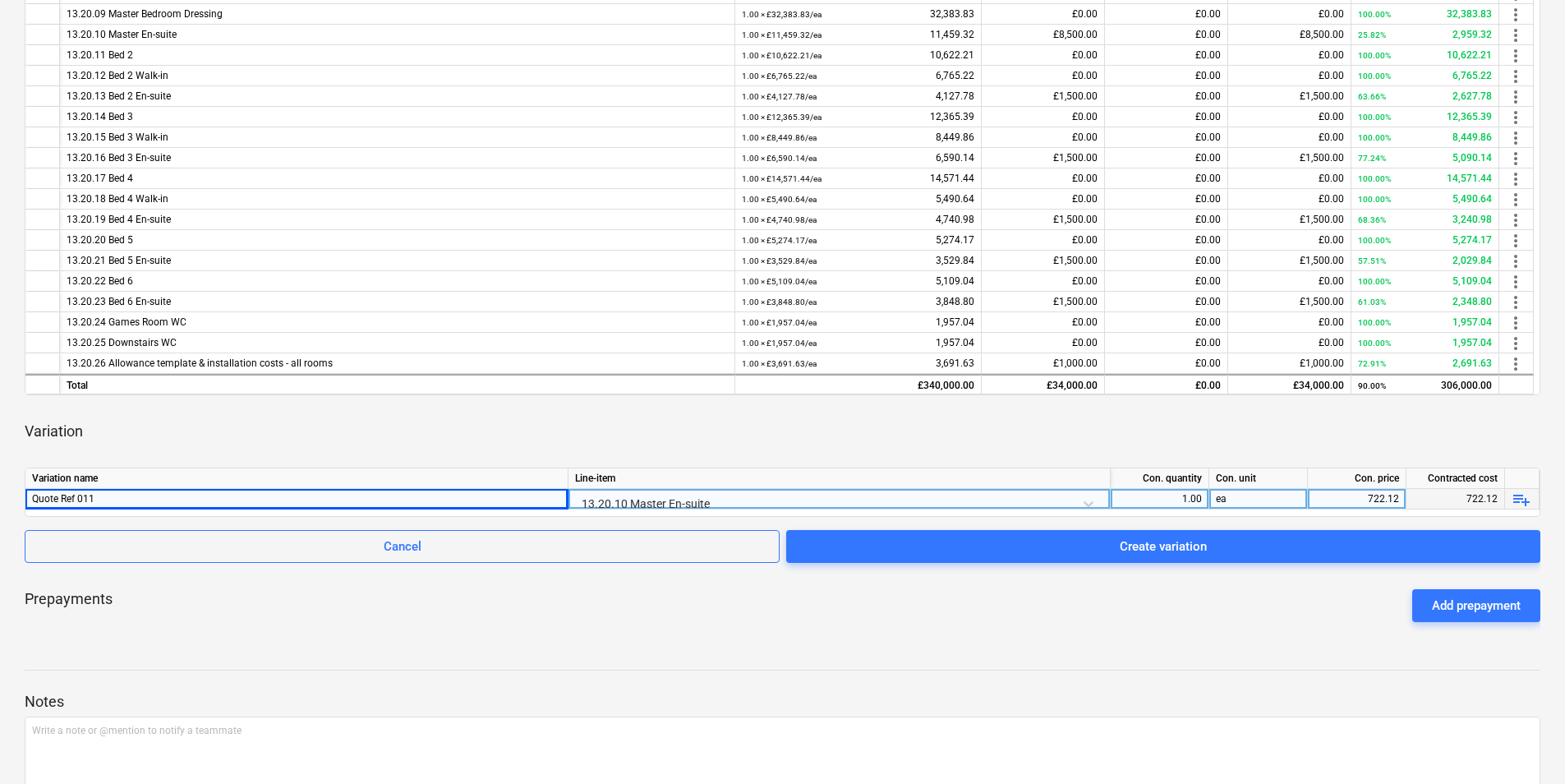
drag, startPoint x: 690, startPoint y: 506, endPoint x: 695, endPoint y: 498, distance: 9.4
click at [695, 498] on div "13.20.10 Master En-suite" at bounding box center [839, 503] width 528 height 29
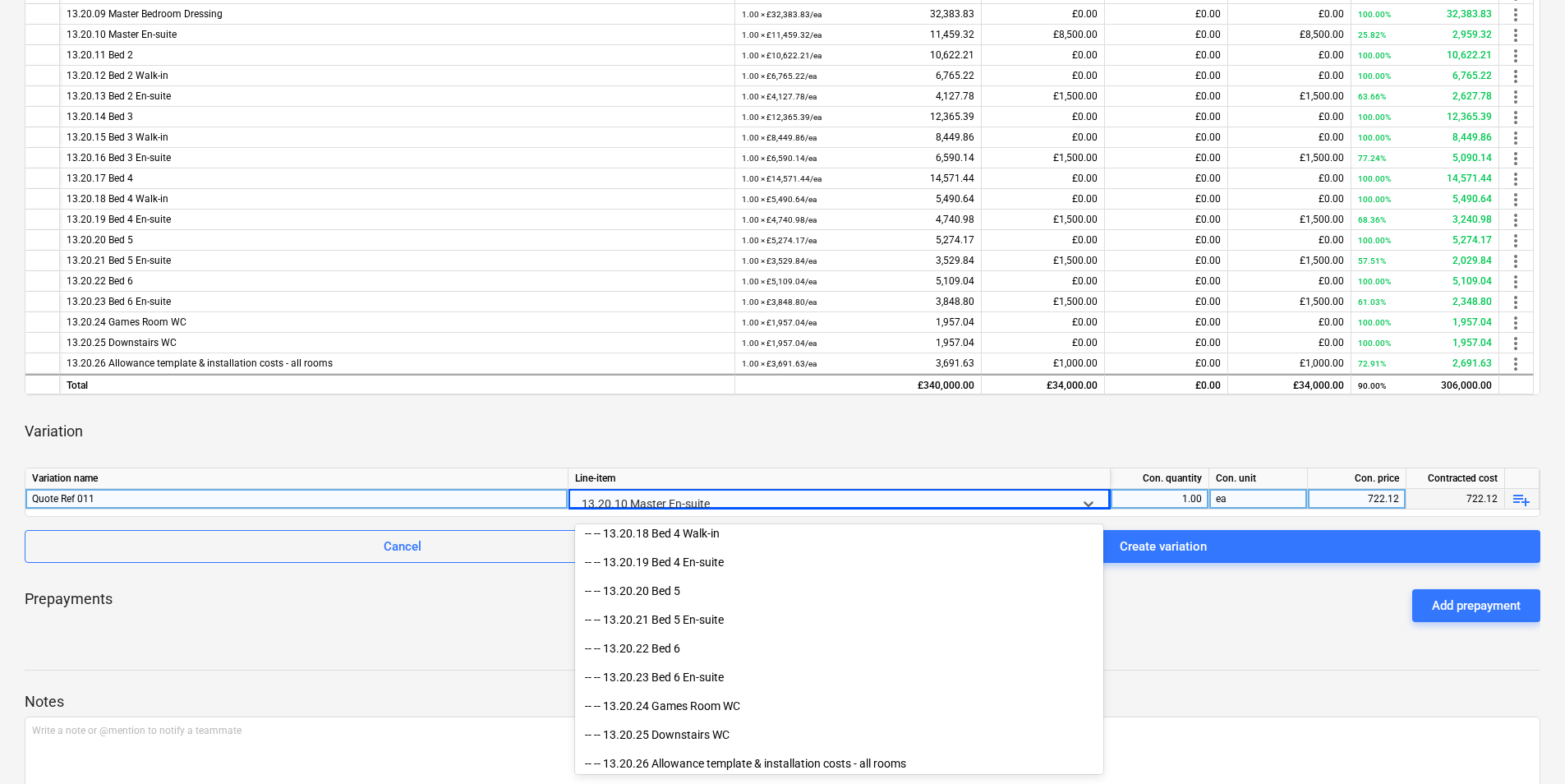
scroll to position [2533, 0]
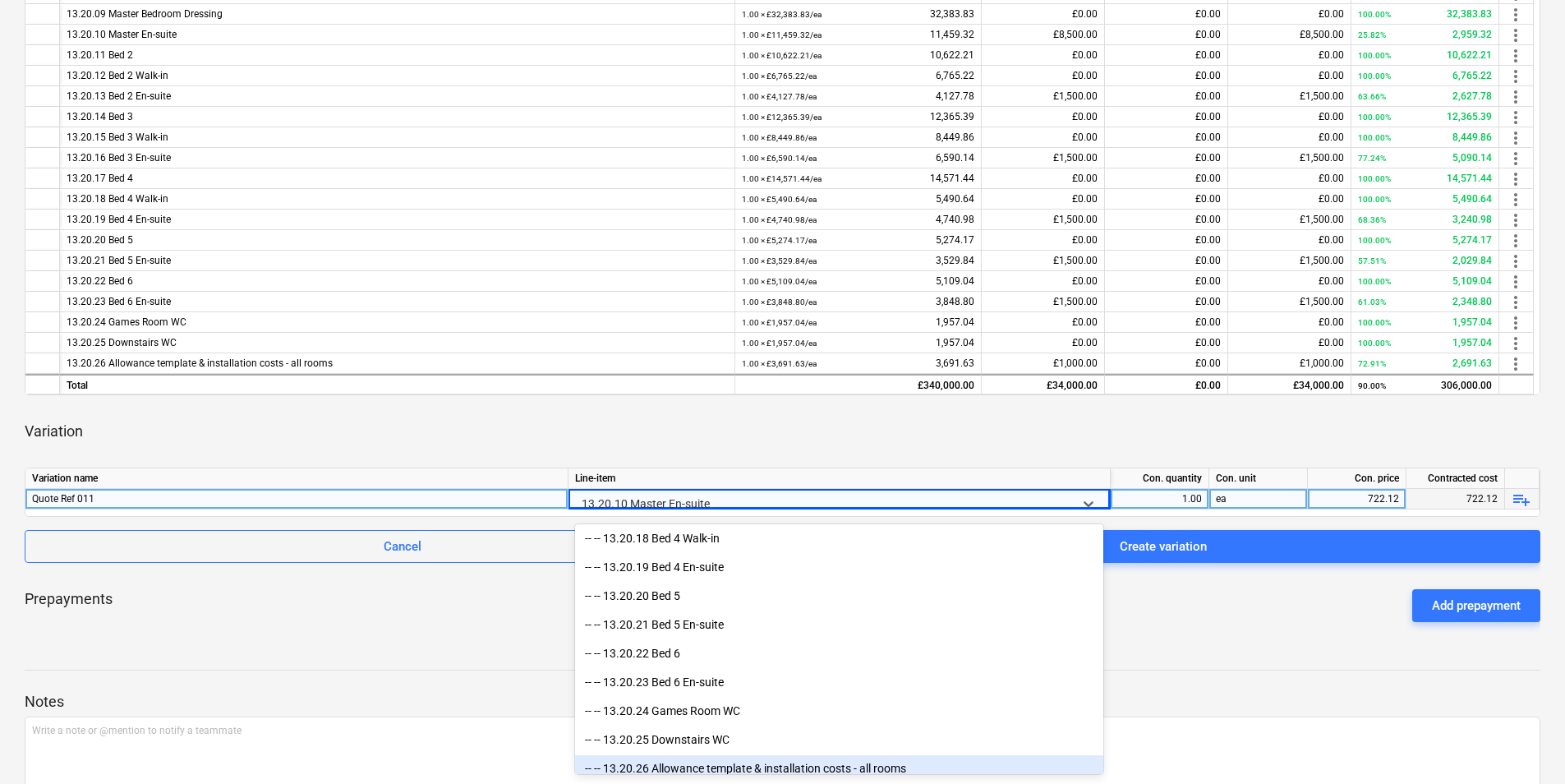
click at [811, 767] on div "-- -- 13.20.26 Allowance template & installation costs - all rooms" at bounding box center [839, 768] width 528 height 26
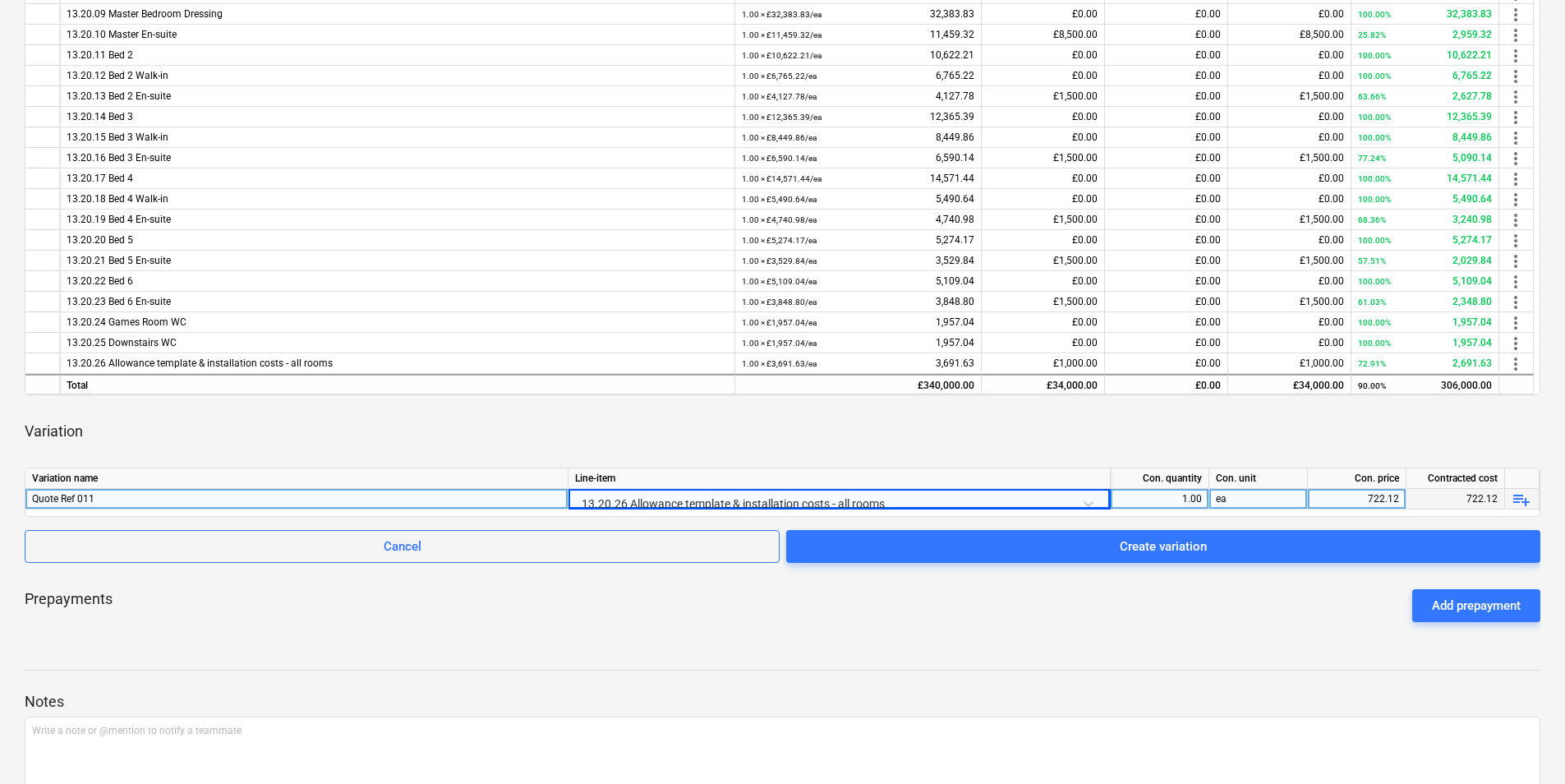
click at [195, 501] on div "Quote Ref 011" at bounding box center [297, 499] width 529 height 20
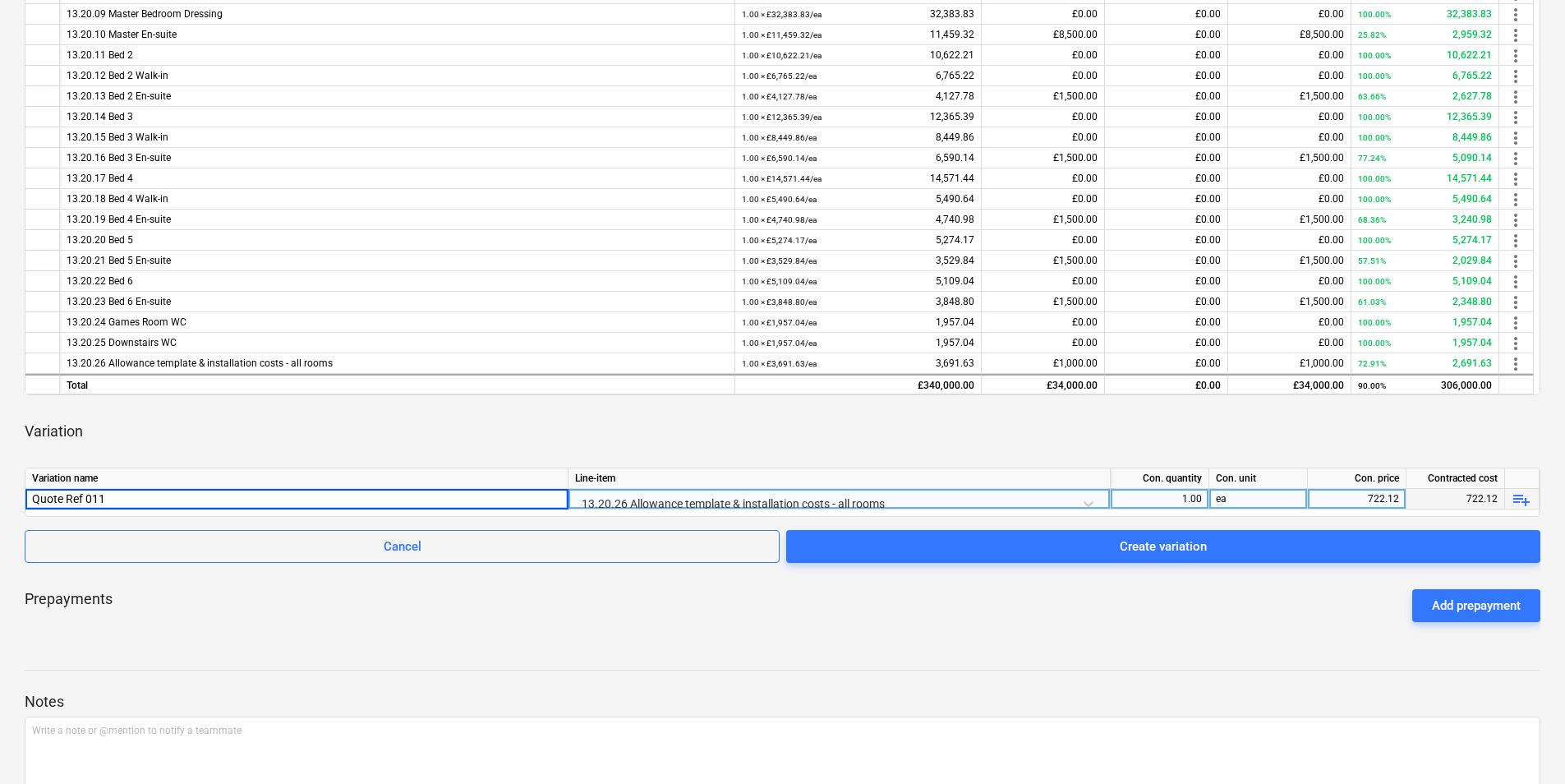
click at [159, 497] on input "Quote Ref 011" at bounding box center [297, 499] width 542 height 20
type input "Quote Ref 011 price adjustments to all en-suites"
click at [1290, 502] on div "ea" at bounding box center [1258, 499] width 98 height 21
click at [1312, 501] on div "722.12" at bounding box center [1357, 499] width 98 height 21
type input "9187.68"
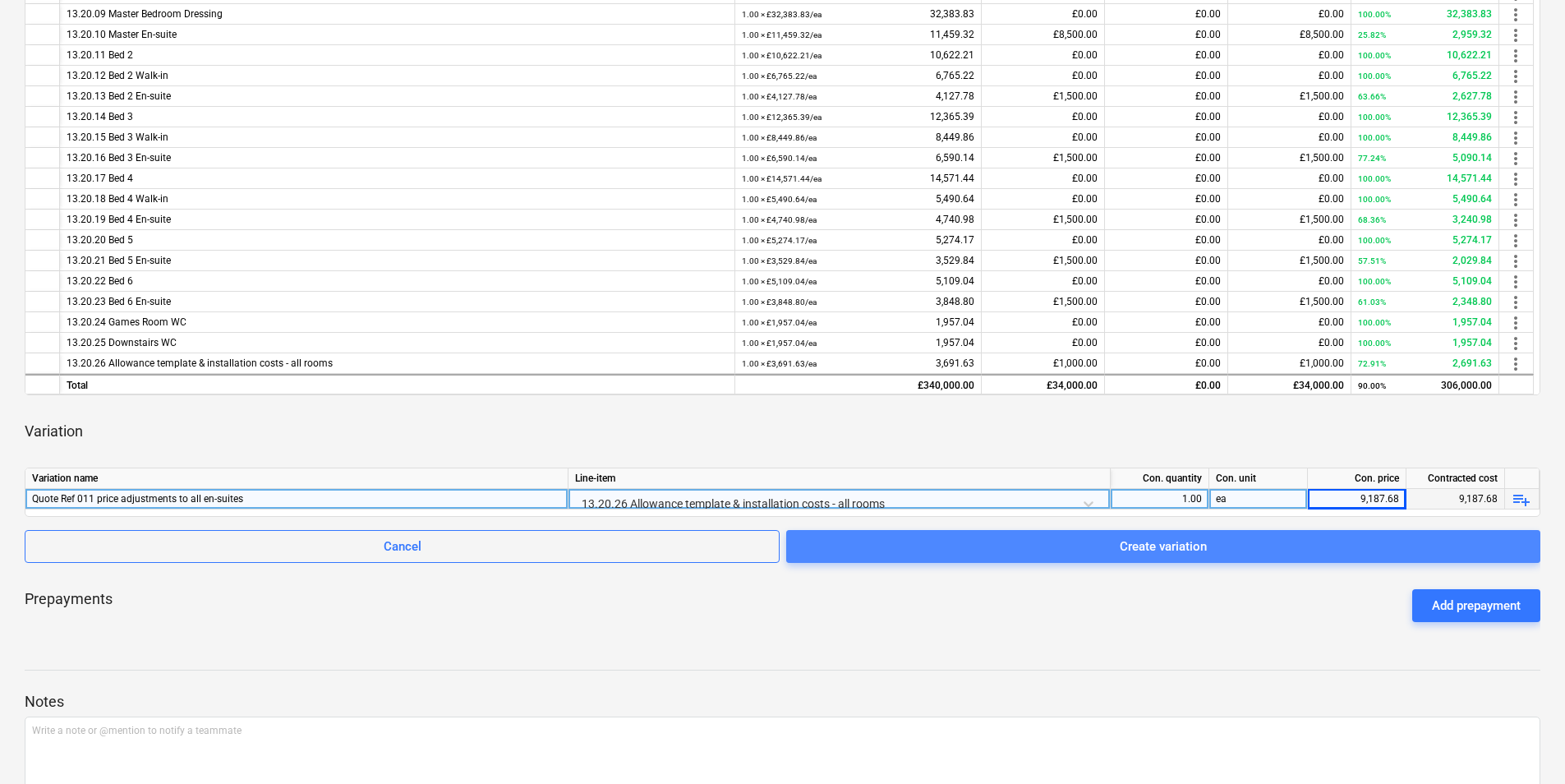
click at [1115, 558] on button "Create variation" at bounding box center [1163, 546] width 754 height 33
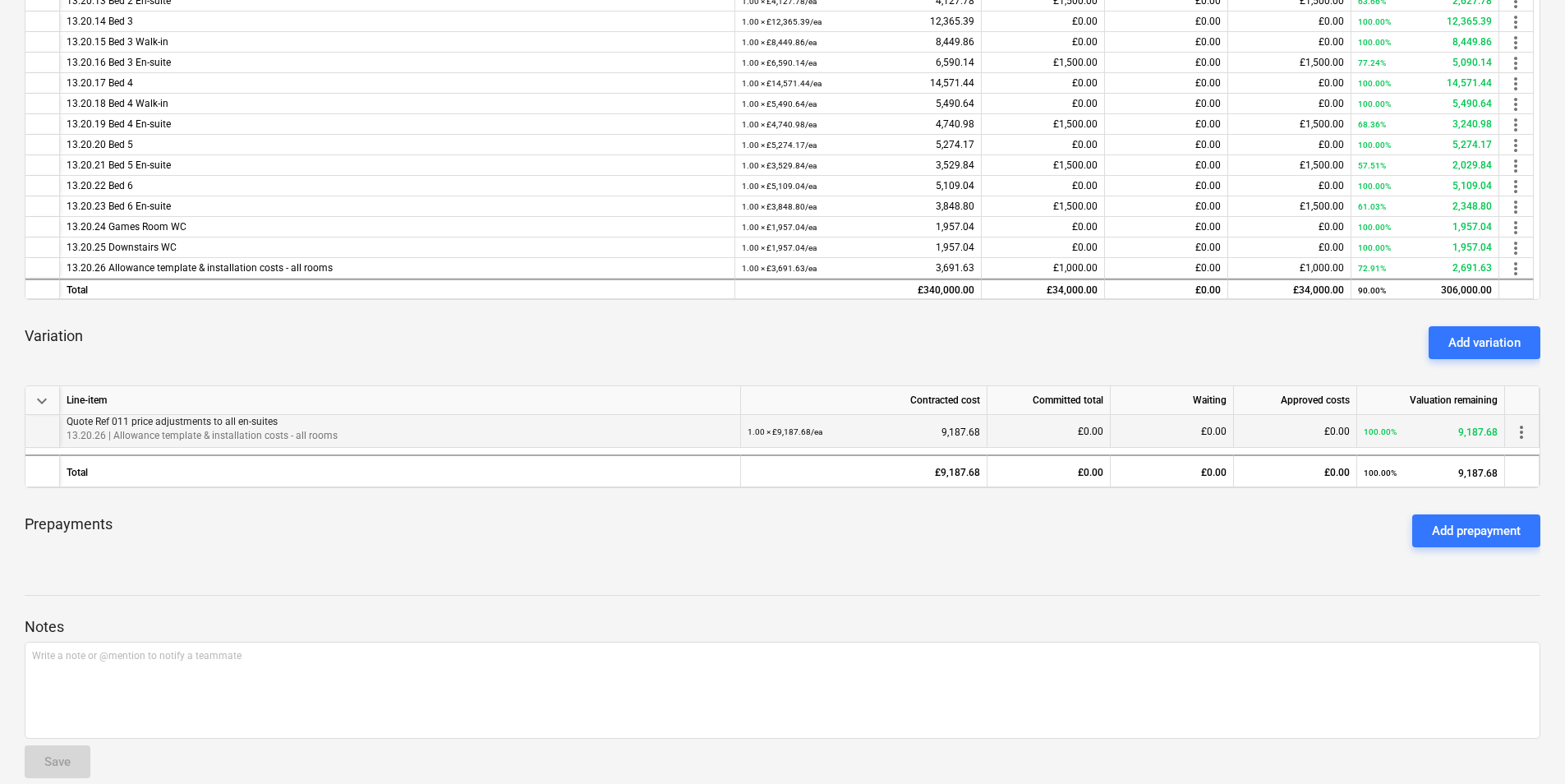
scroll to position [501, 0]
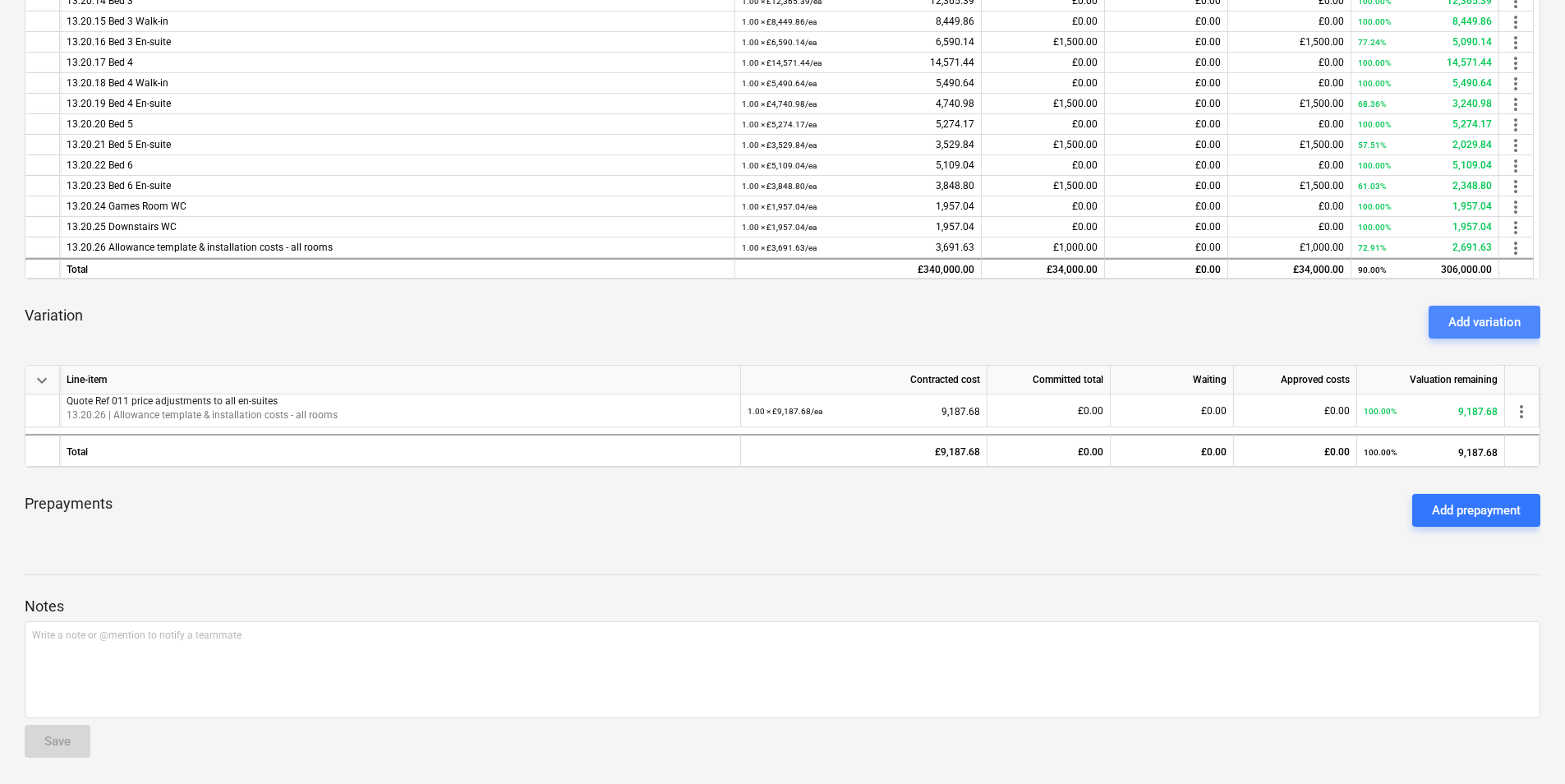
click at [1463, 324] on div "Add variation" at bounding box center [1485, 322] width 73 height 21
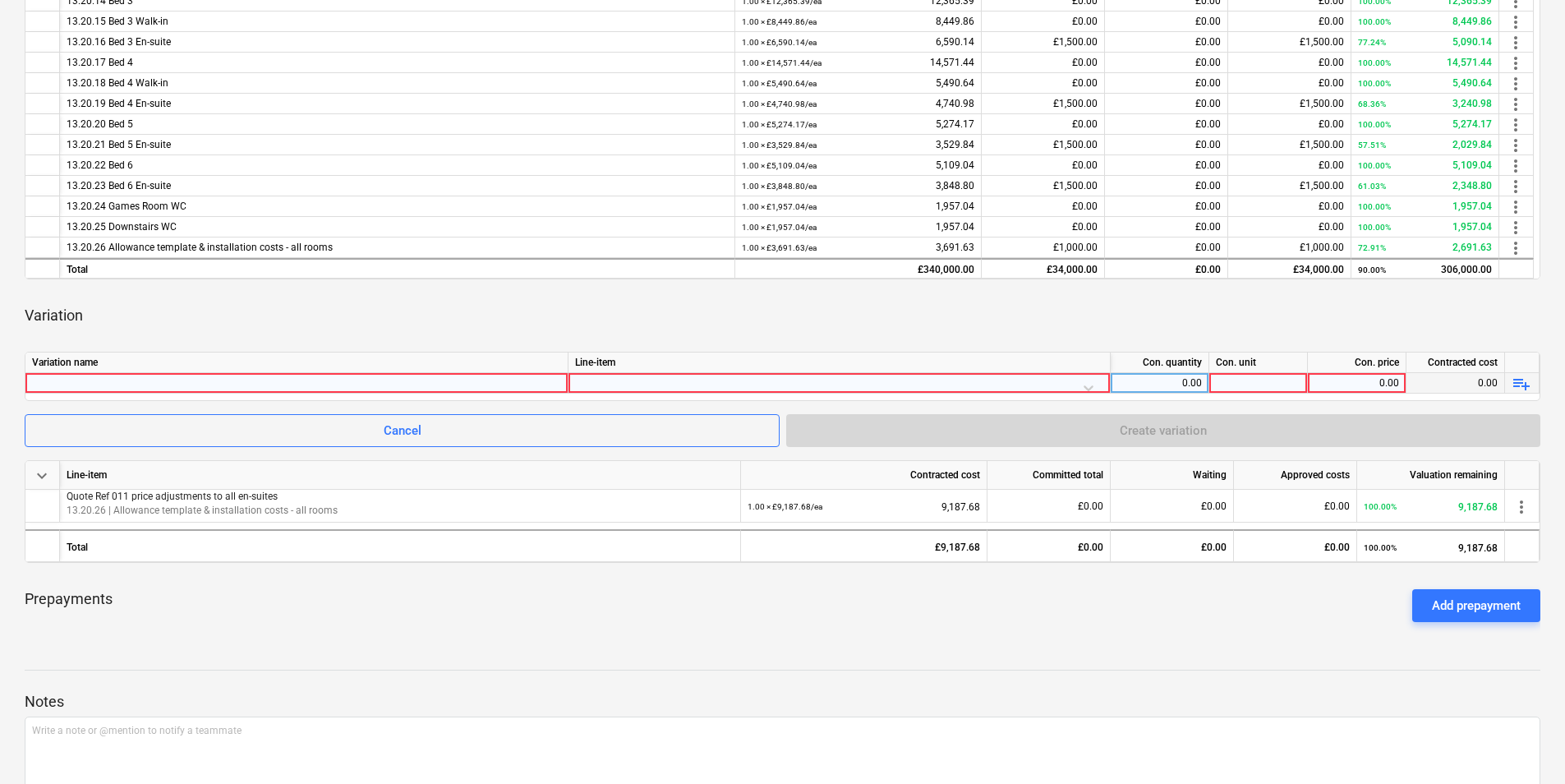
click at [183, 378] on div at bounding box center [297, 382] width 529 height 20
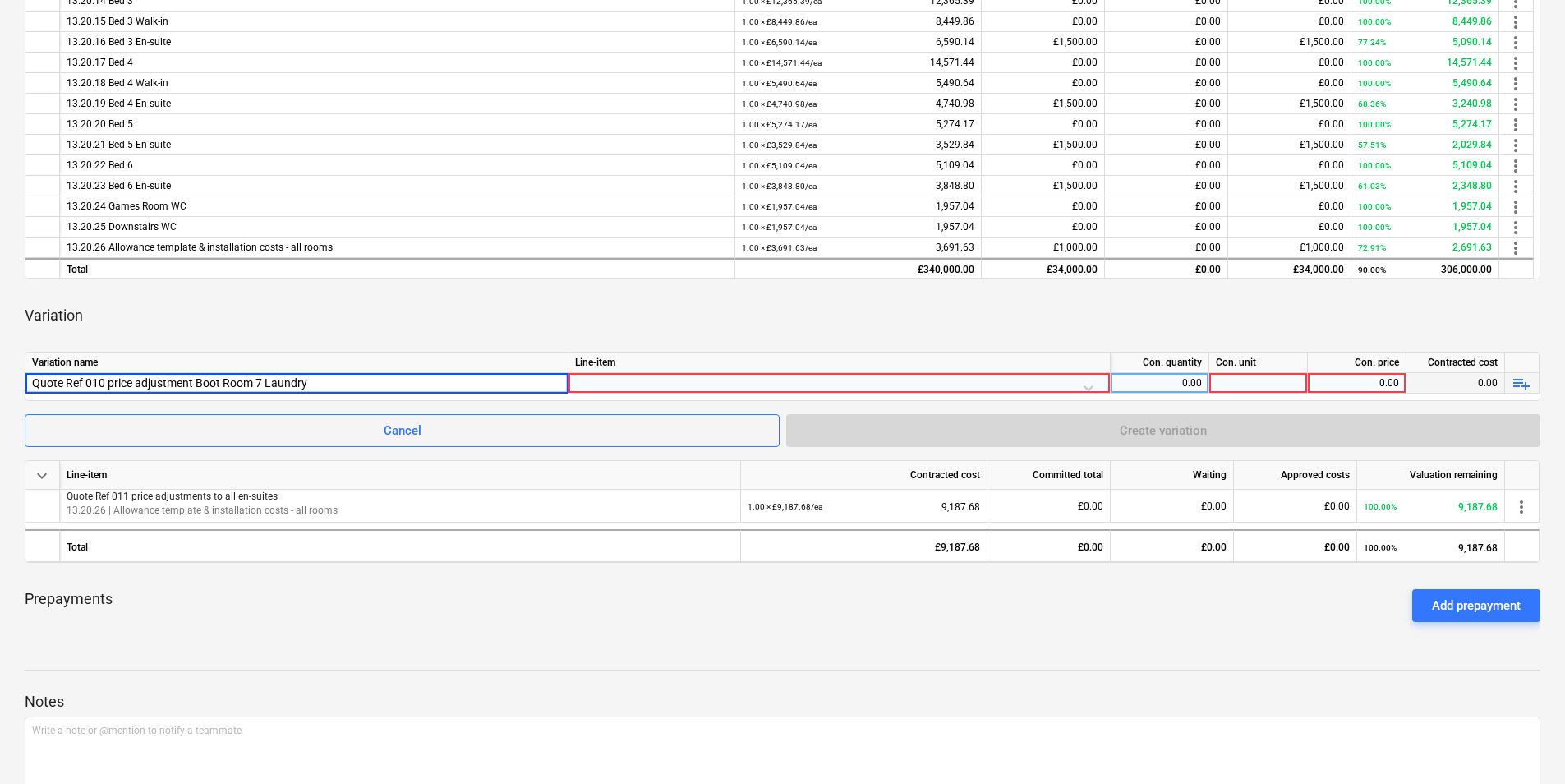
drag, startPoint x: 262, startPoint y: 374, endPoint x: 303, endPoint y: 368, distance: 41.4
click at [263, 373] on input "Quote Ref 010 price adjustment Boot Room 7 Laundry" at bounding box center [297, 382] width 542 height 20
type input "Quote Ref 010 price adjustment Boot Room & Laundry"
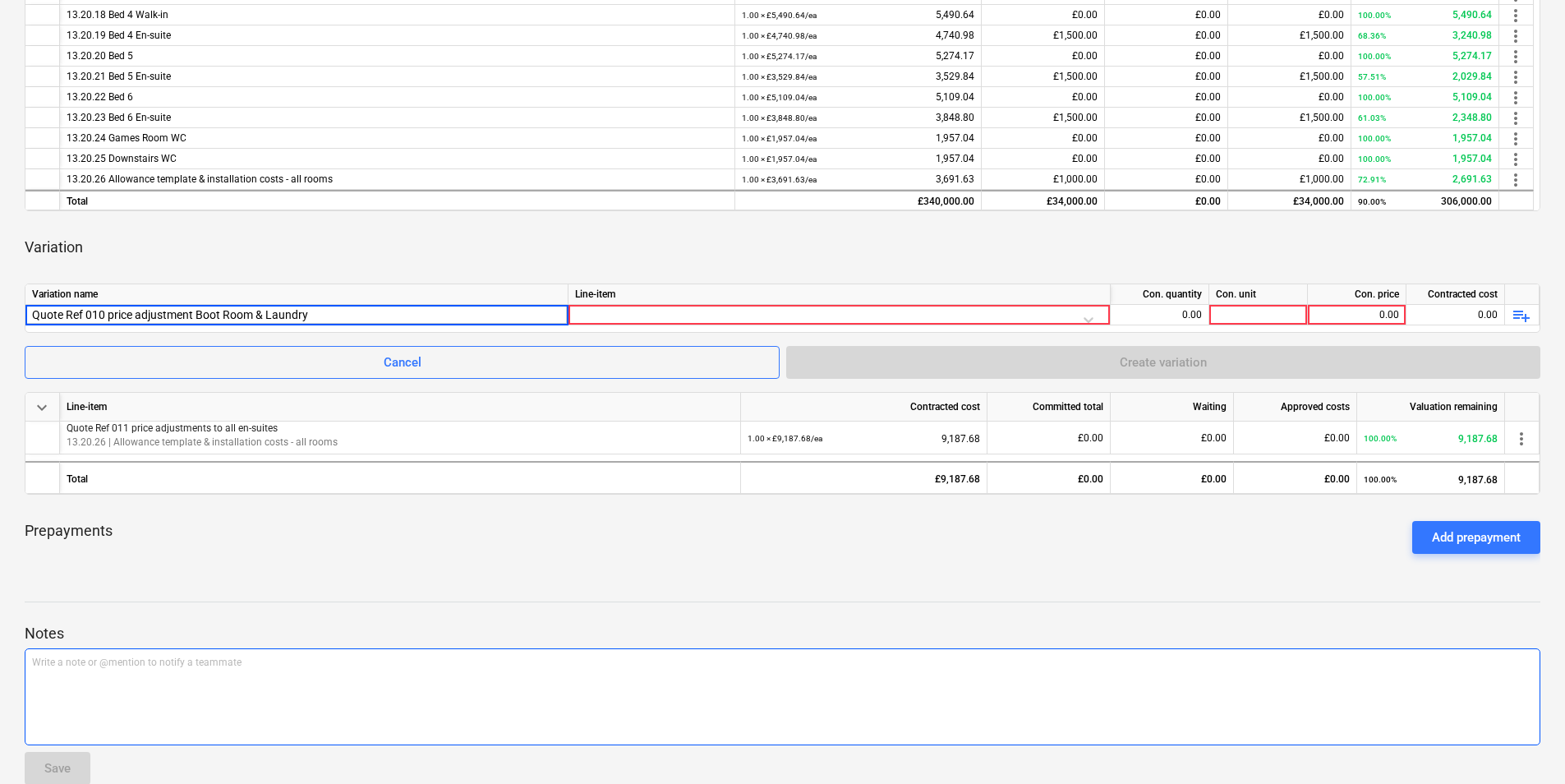
scroll to position [596, 0]
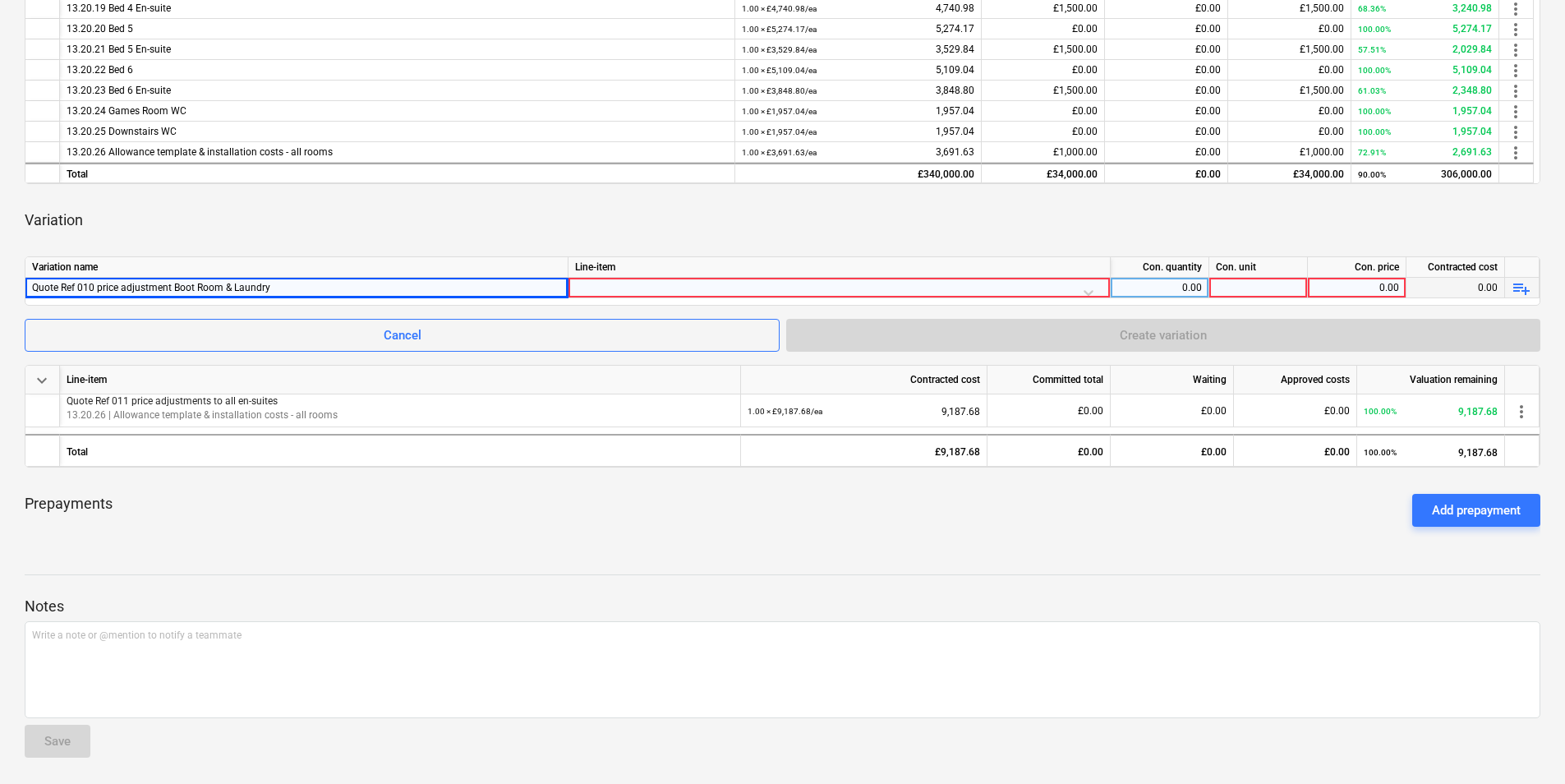
click at [614, 283] on div at bounding box center [839, 292] width 528 height 29
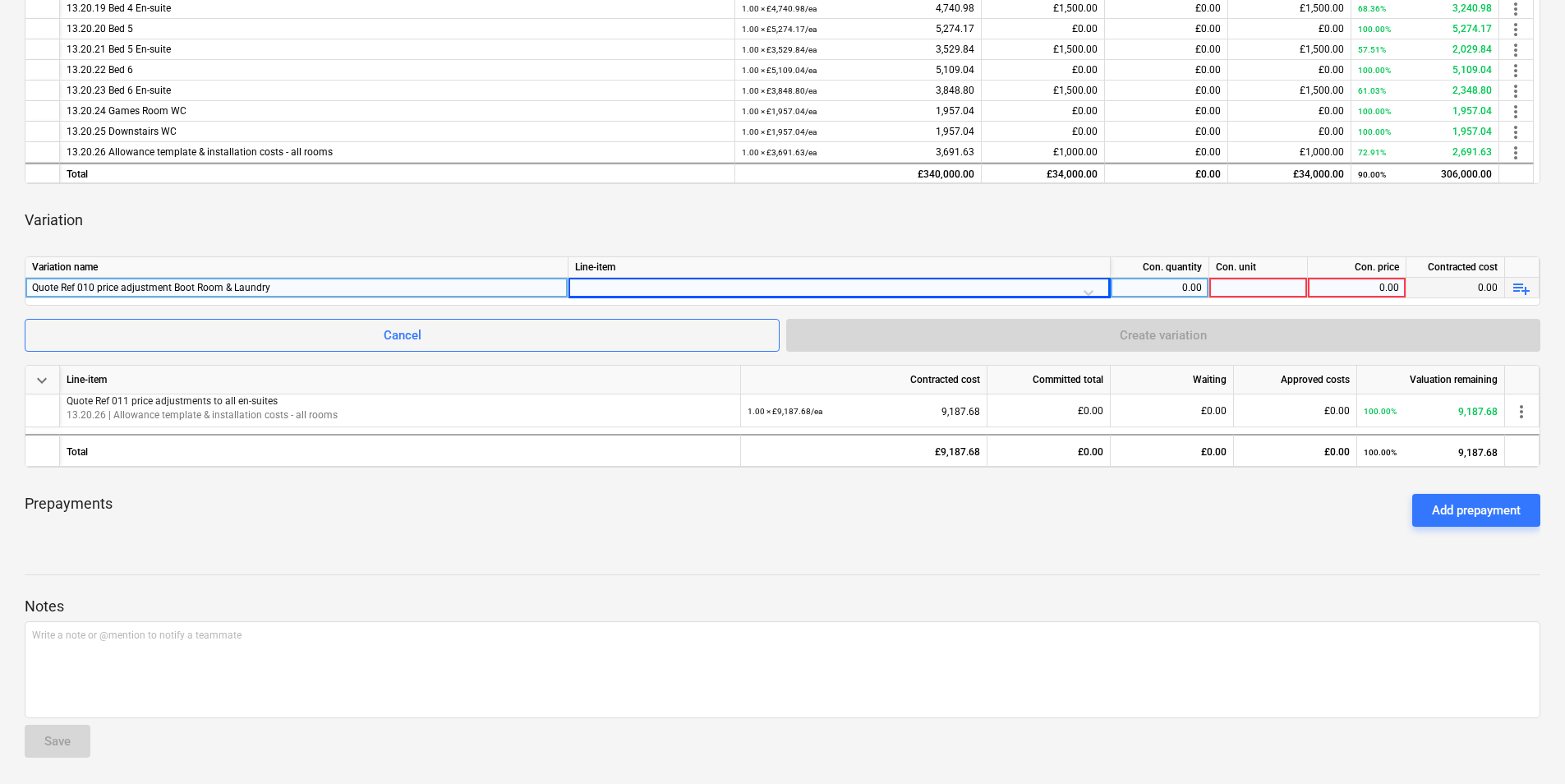
click at [354, 283] on div "Quote Ref 010 price adjustment Boot Room & Laundry" at bounding box center [297, 287] width 529 height 20
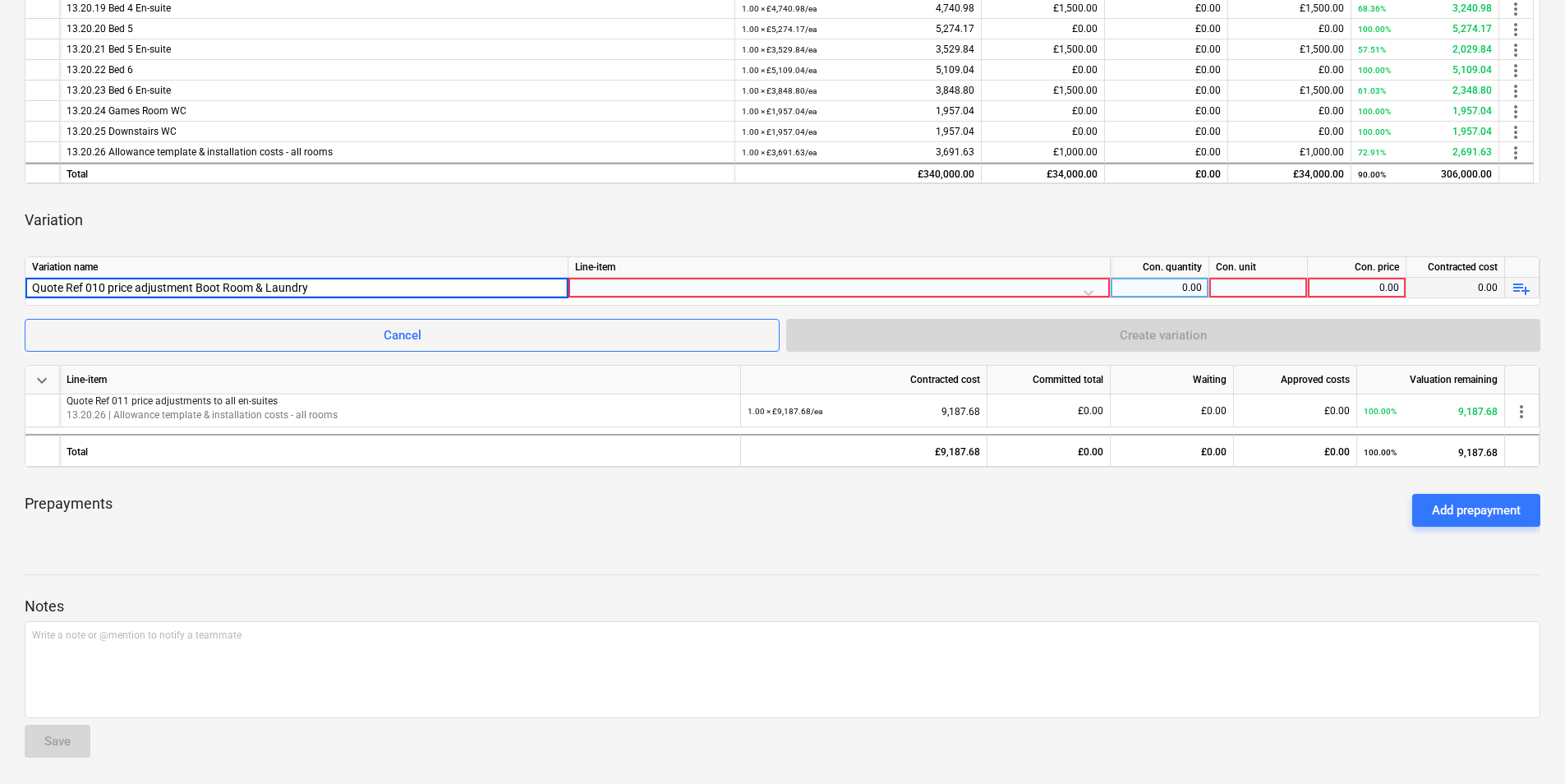
click at [349, 293] on input "Quote Ref 010 price adjustment Boot Room & Laundry" at bounding box center [297, 287] width 542 height 20
click at [309, 280] on input "Quote Ref 010 price adjustment Boot Room & Laundry" at bounding box center [297, 287] width 542 height 20
type input "Quote Ref 010 price adjustment Boot Room"
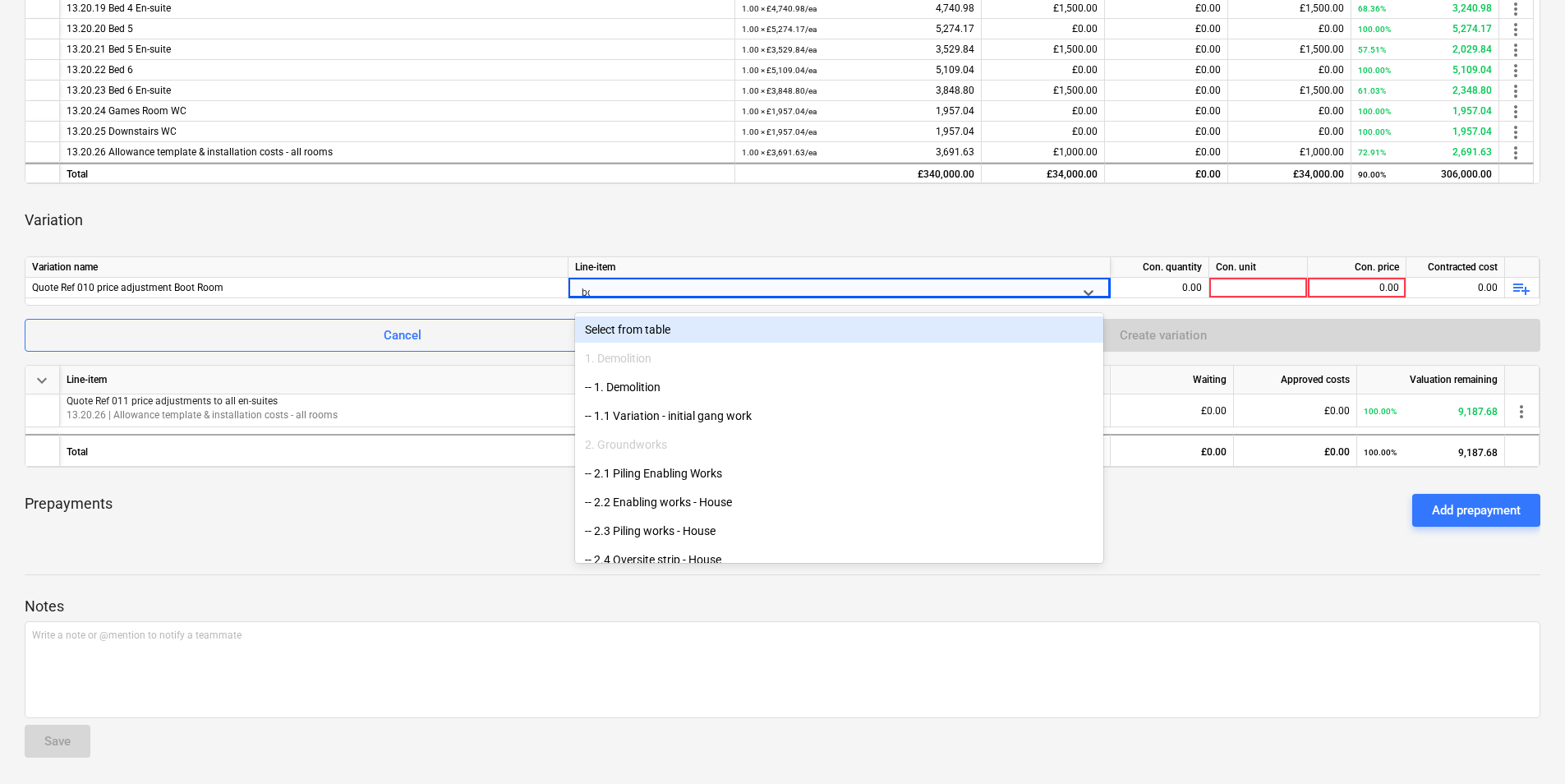
type input "boo"
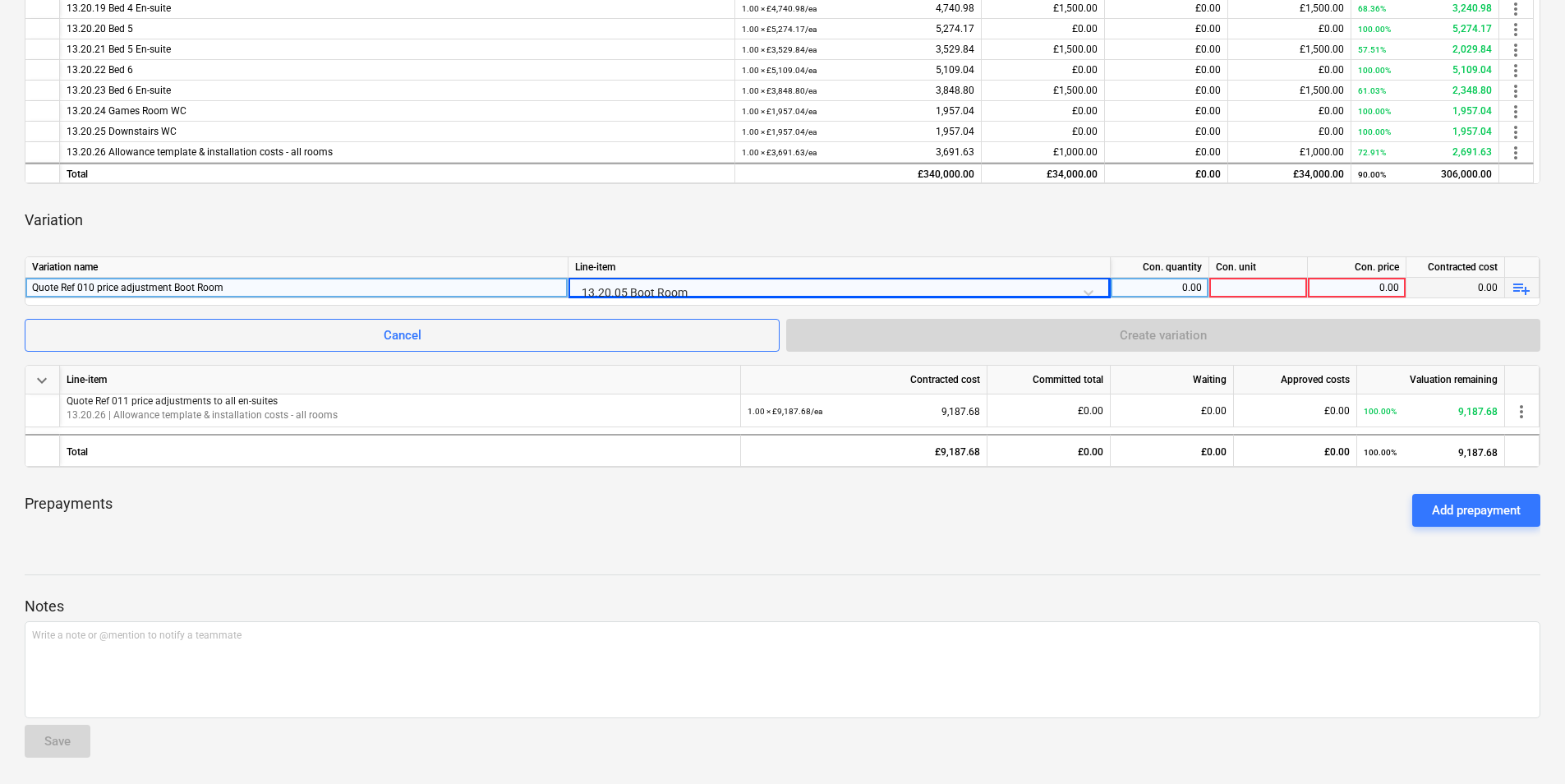
click at [1132, 296] on div "0.00" at bounding box center [1160, 287] width 84 height 21
type input "ea"
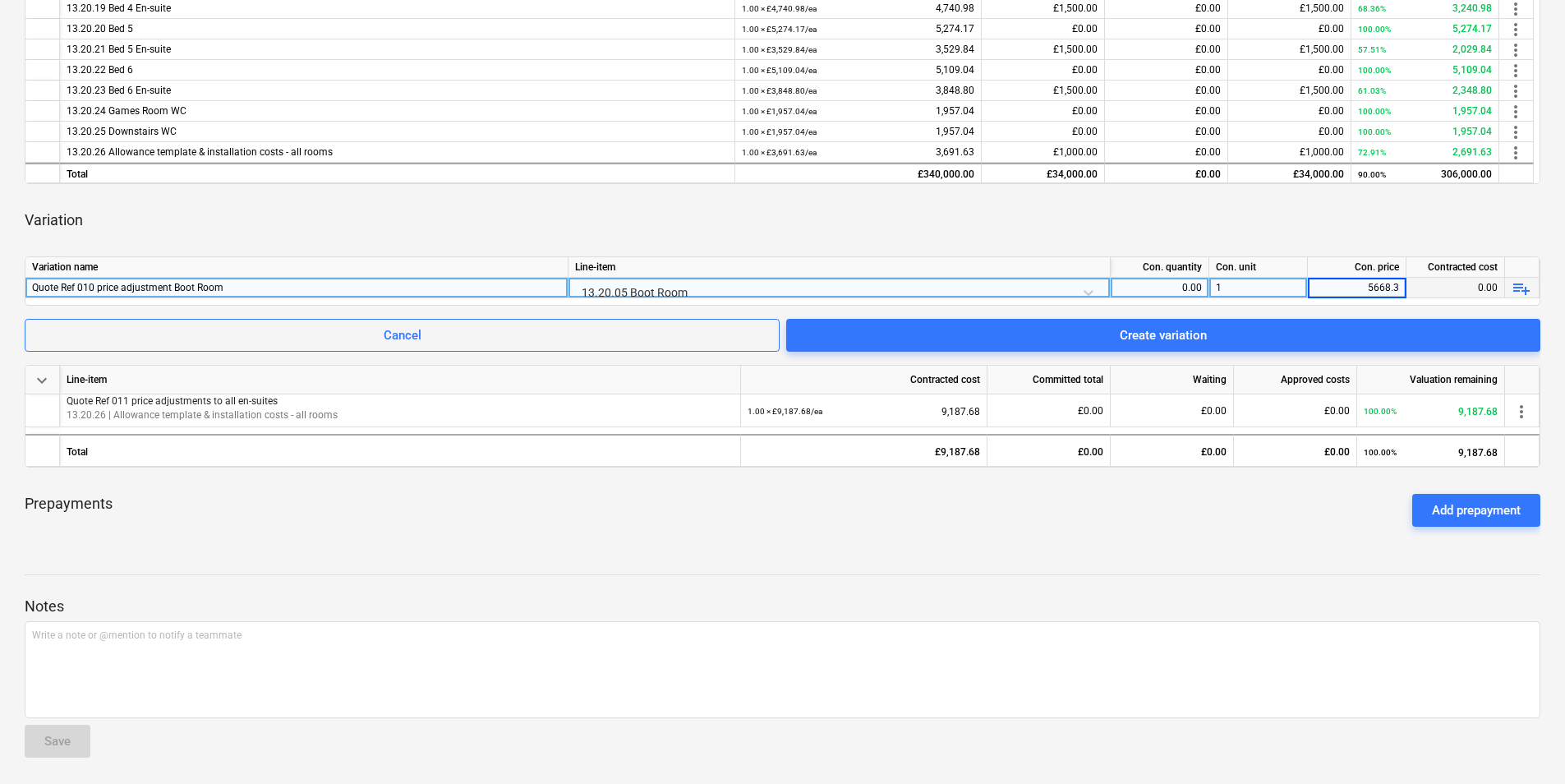
type input "5668.36"
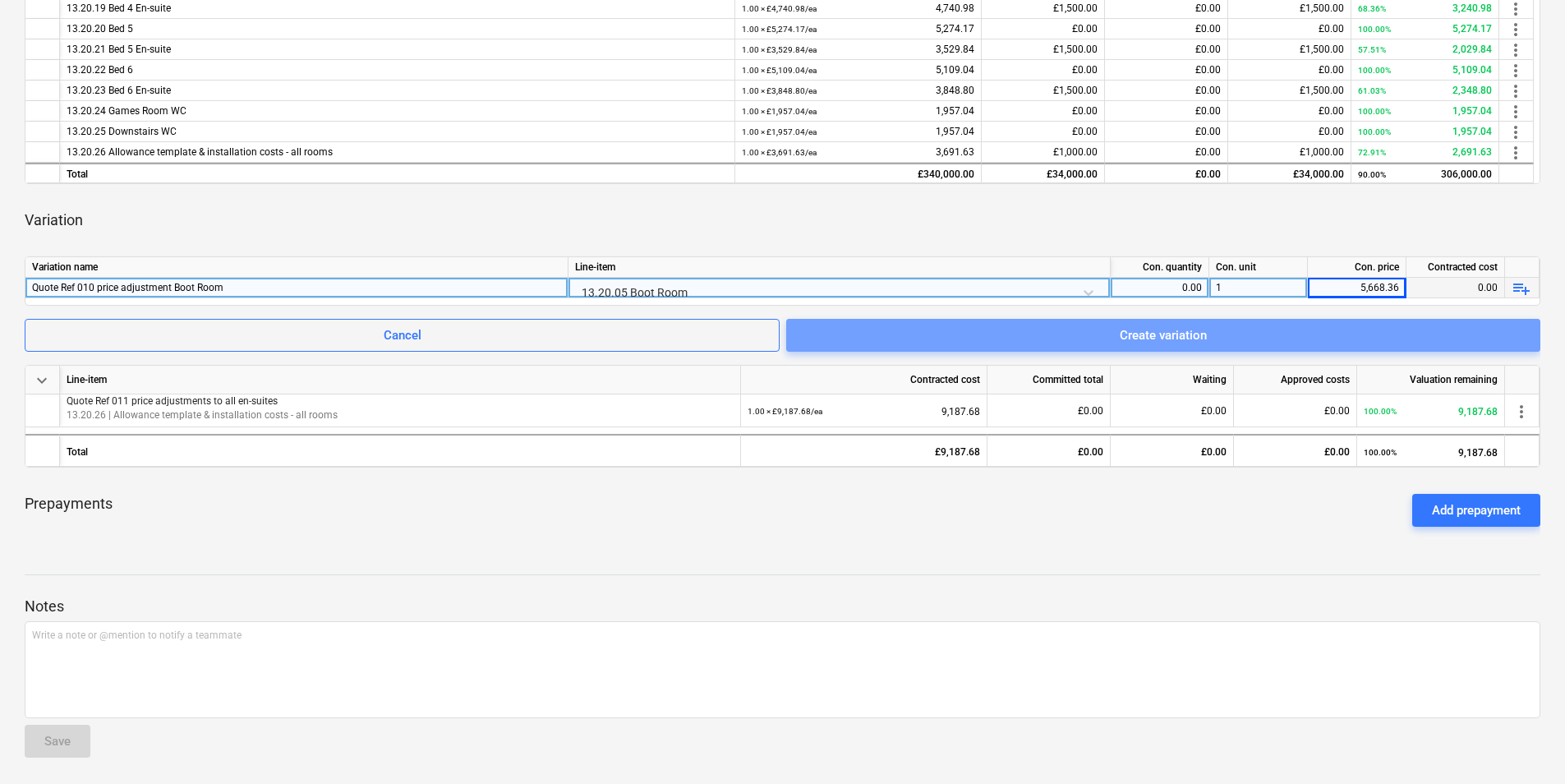
click at [1054, 342] on span "Create variation" at bounding box center [1163, 335] width 715 height 21
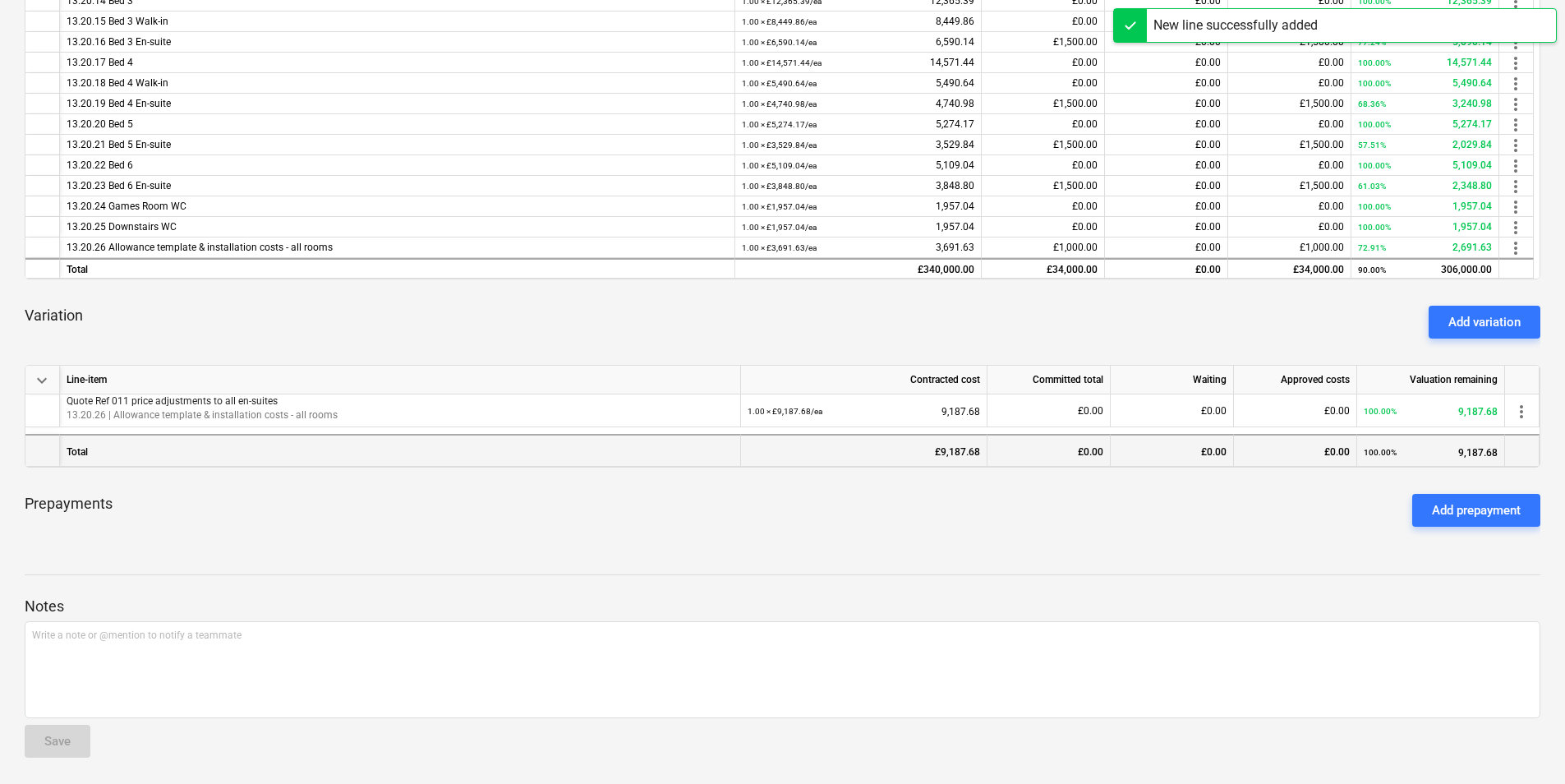
scroll to position [533, 0]
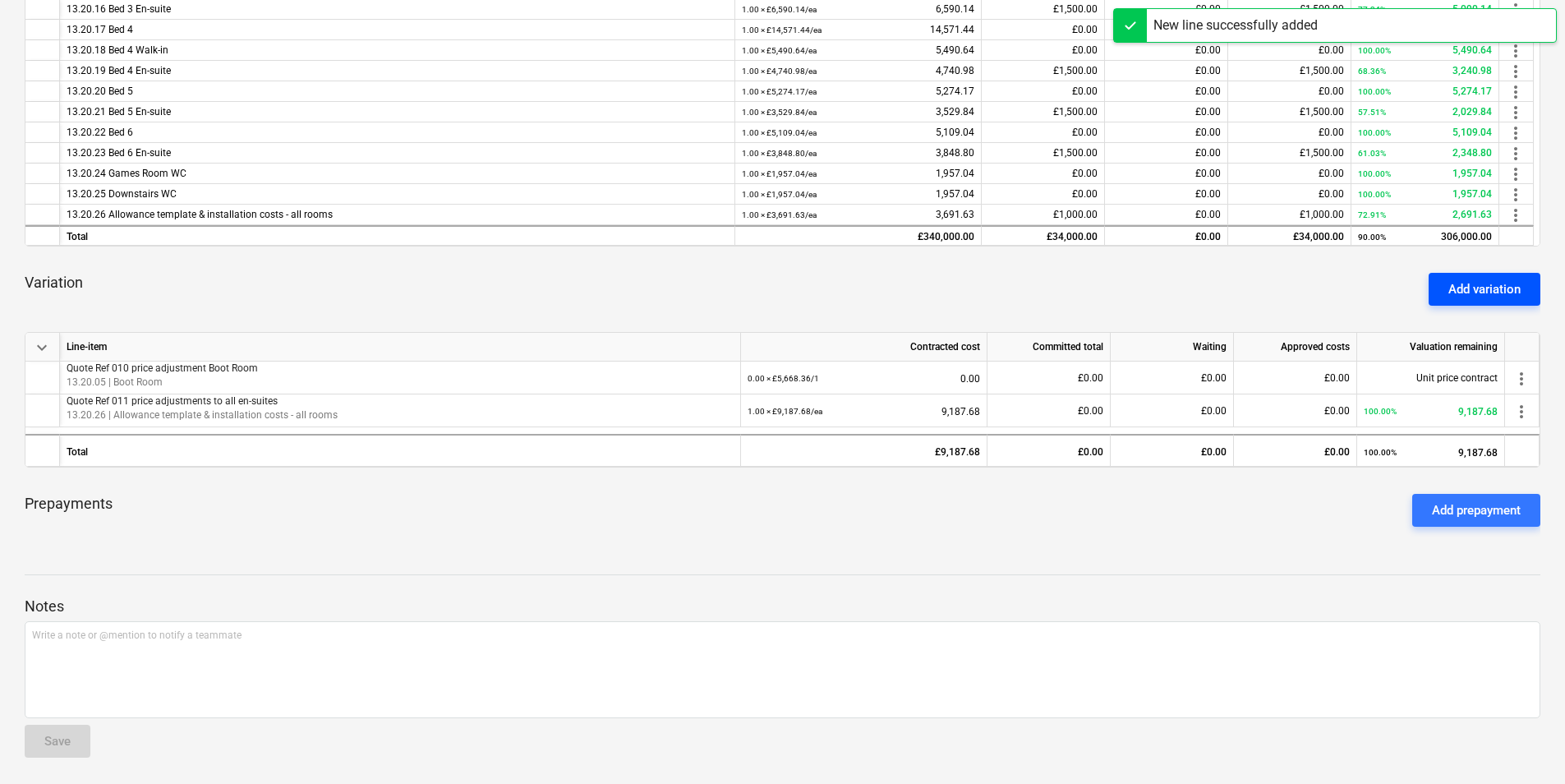
click at [1491, 285] on div "Add variation" at bounding box center [1485, 289] width 73 height 21
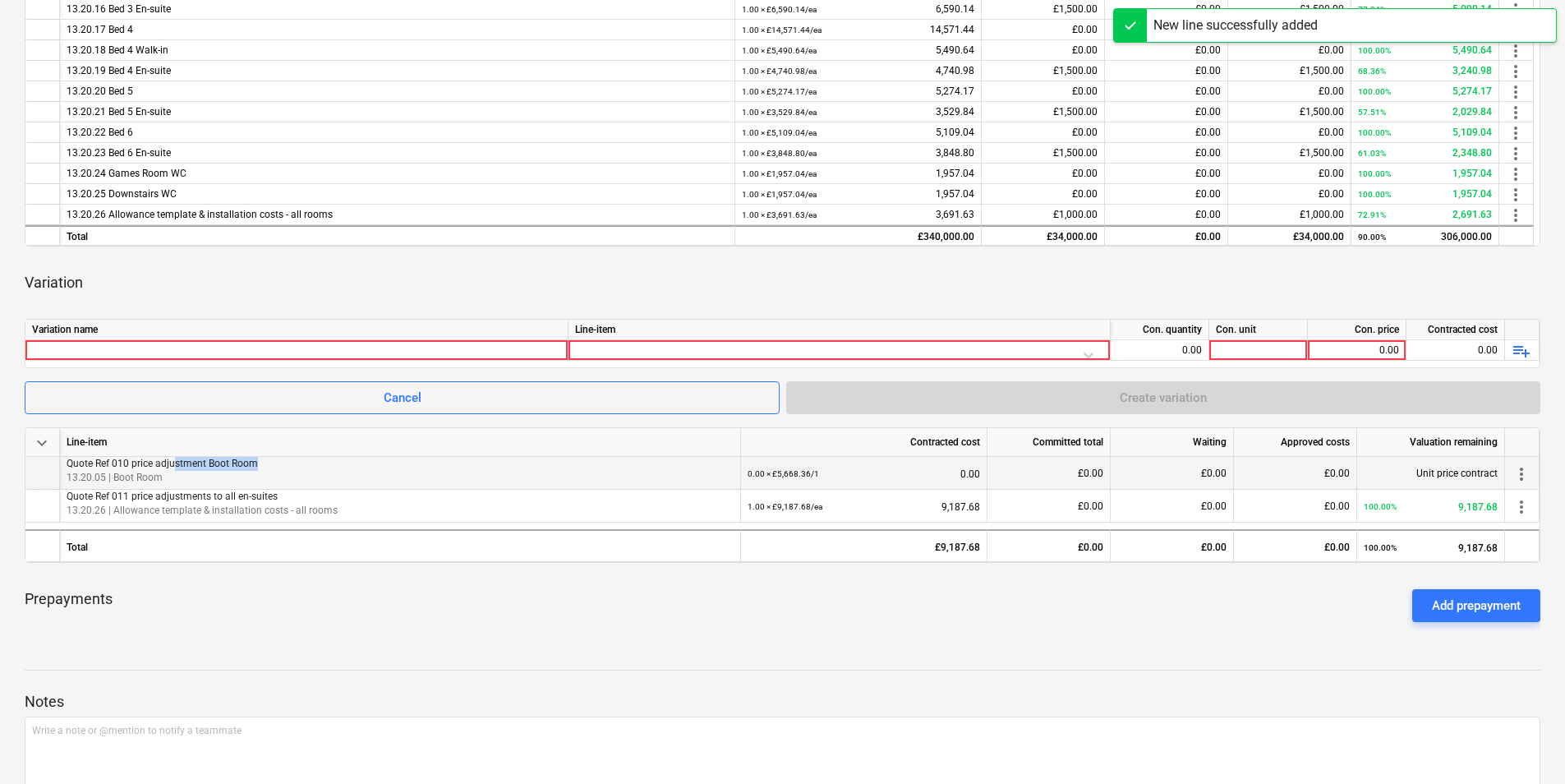
drag, startPoint x: 281, startPoint y: 460, endPoint x: 172, endPoint y: 459, distance: 109.0
click at [172, 459] on p "Quote Ref 010 price adjustment Boot Room" at bounding box center [401, 463] width 668 height 14
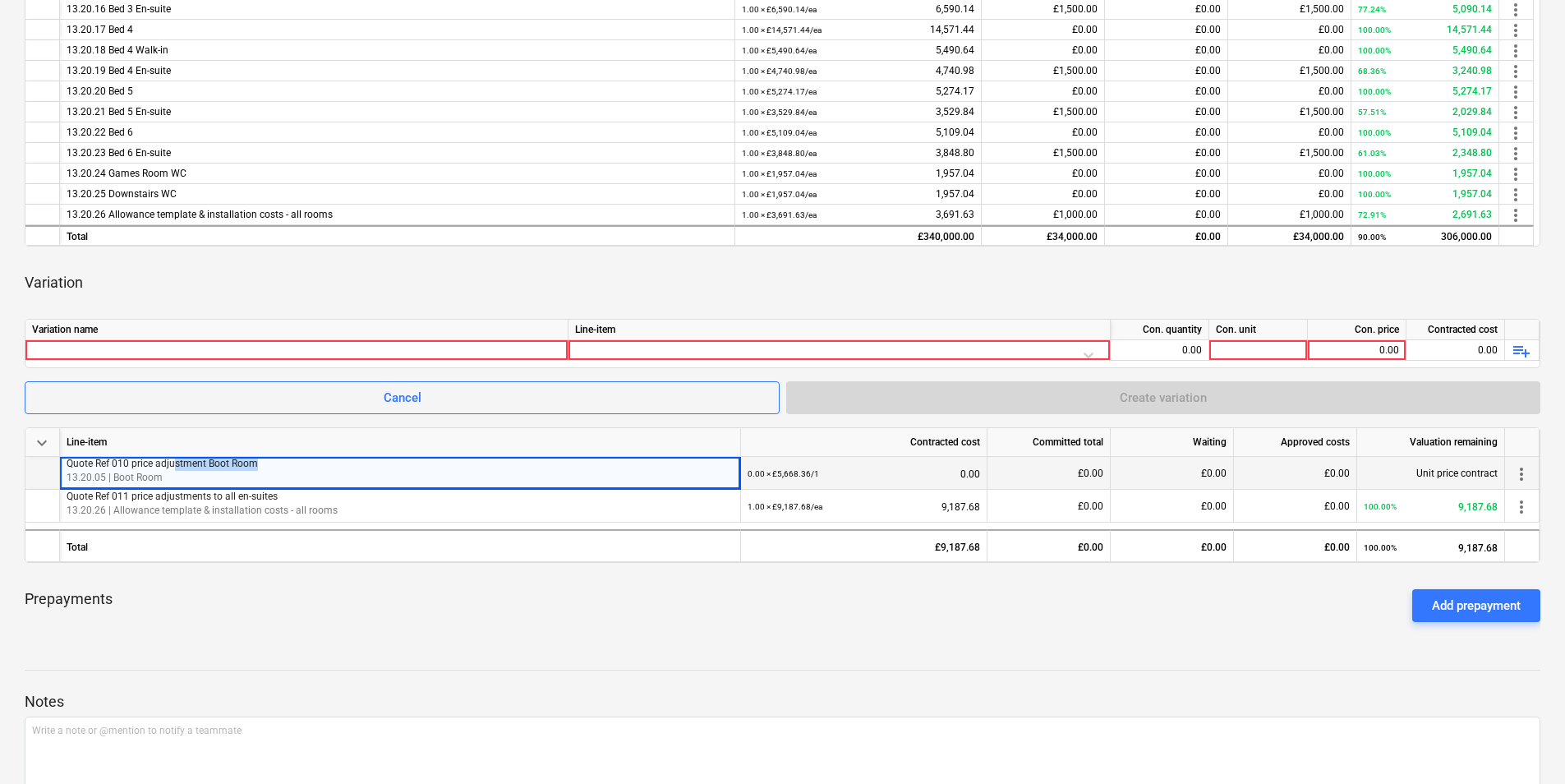
click at [257, 465] on p "Quote Ref 010 price adjustment Boot Room" at bounding box center [401, 463] width 668 height 14
drag, startPoint x: 67, startPoint y: 459, endPoint x: 209, endPoint y: 464, distance: 142.1
click at [209, 464] on p "Quote Ref 010 price adjustment Boot Room" at bounding box center [401, 463] width 668 height 14
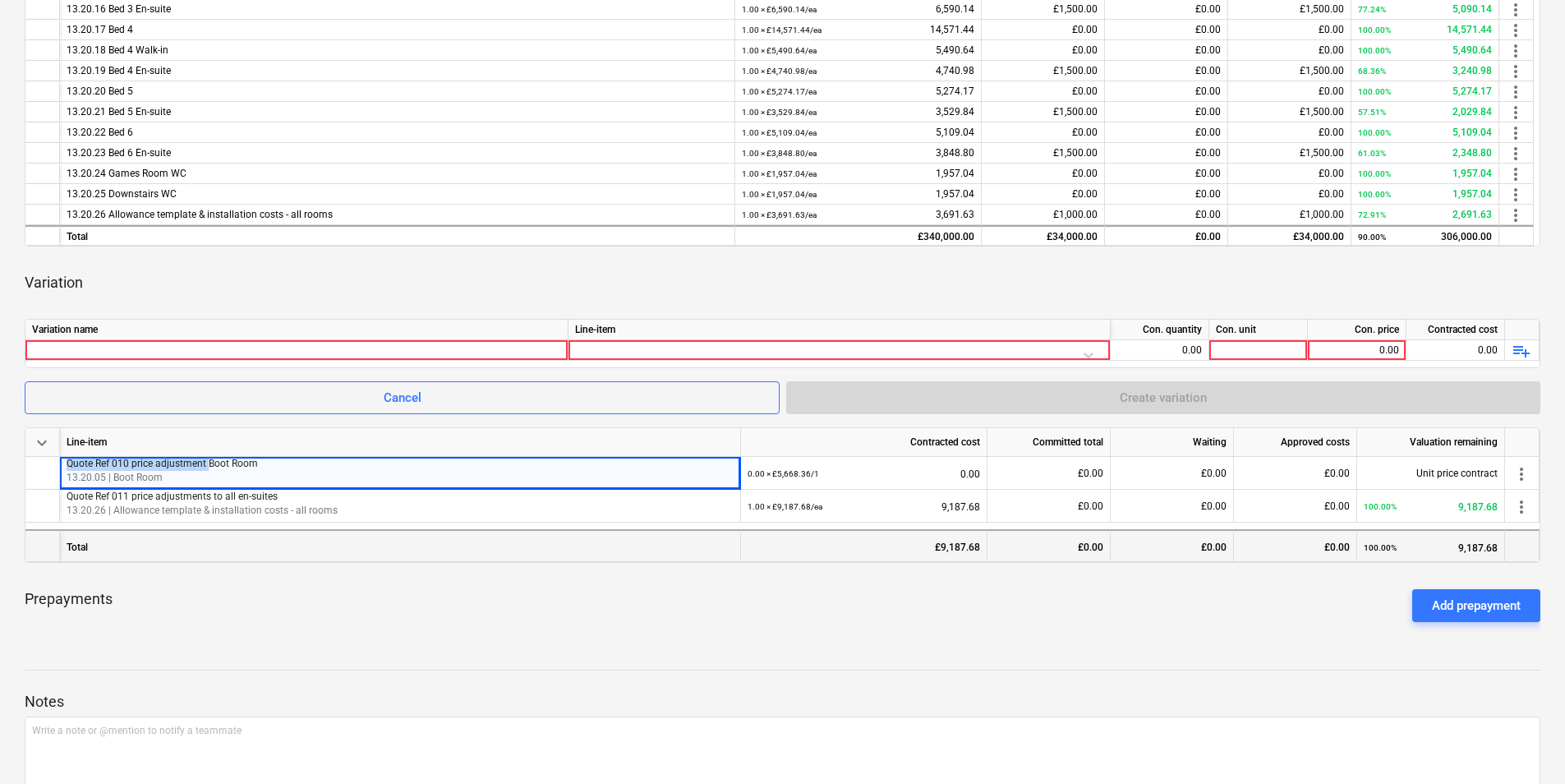
copy p "Quote Ref 010 price adjustment"
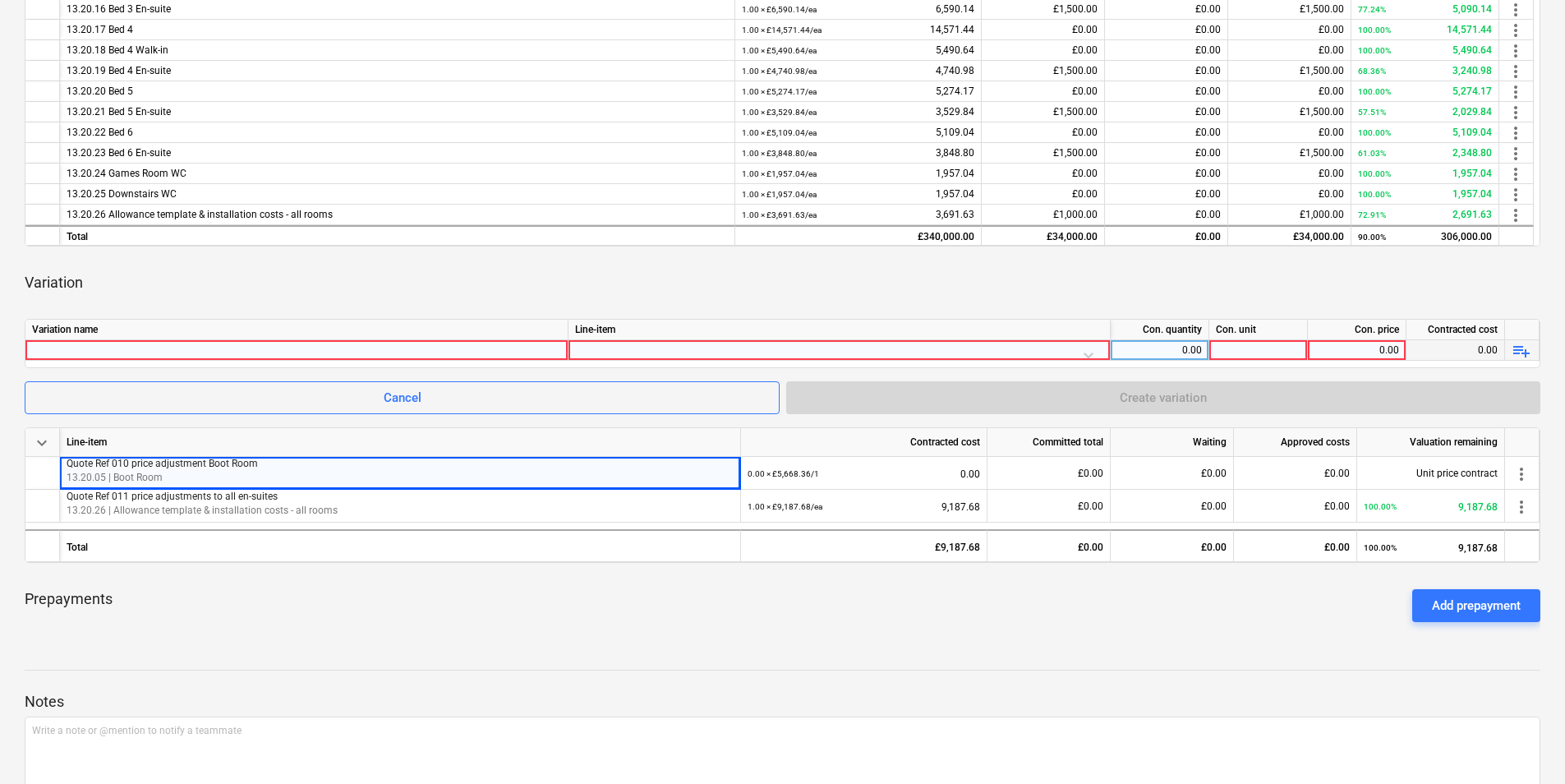
click at [114, 359] on div at bounding box center [297, 350] width 529 height 20
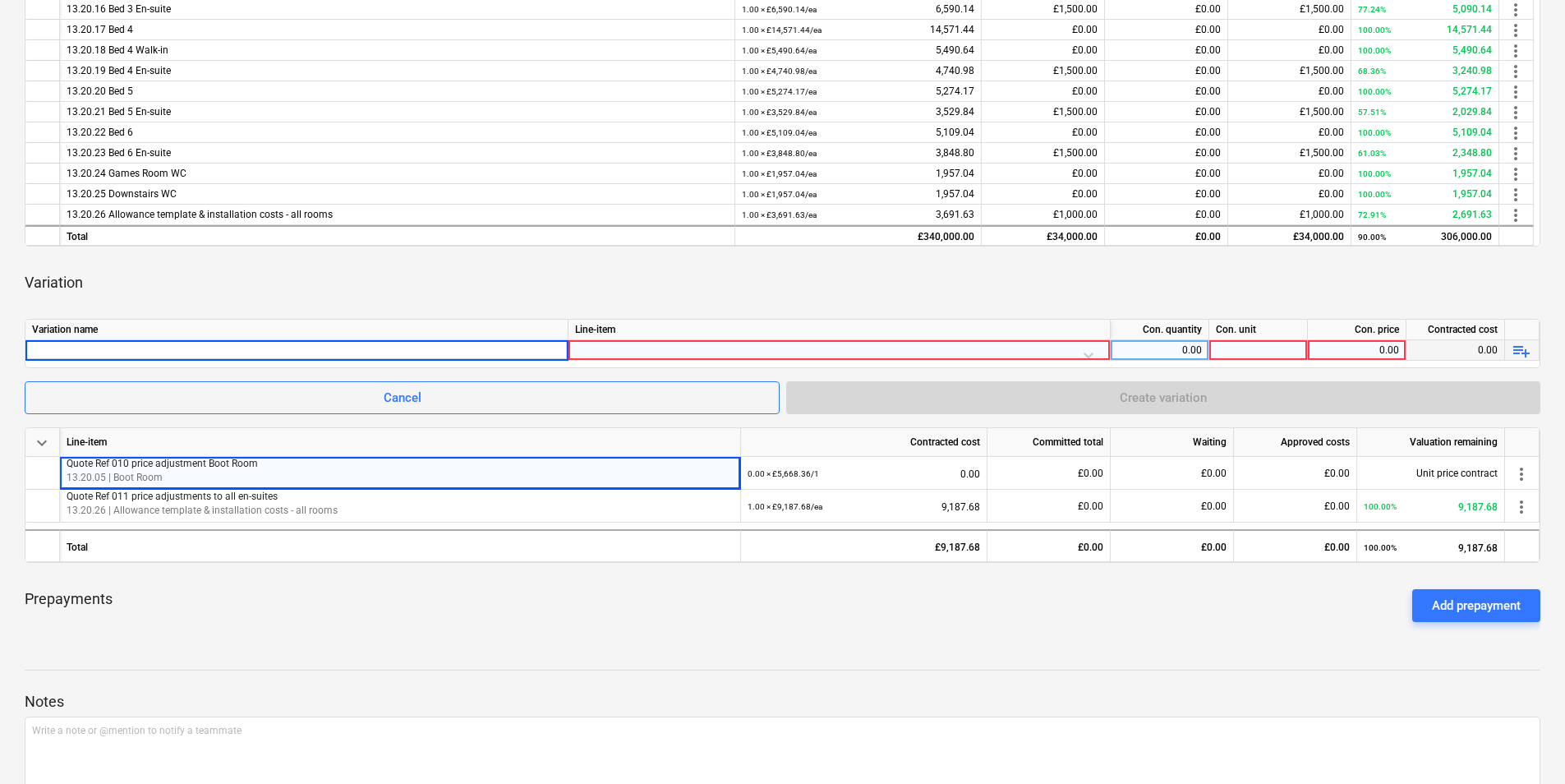
type input "Quote Ref 010 price adjustment"
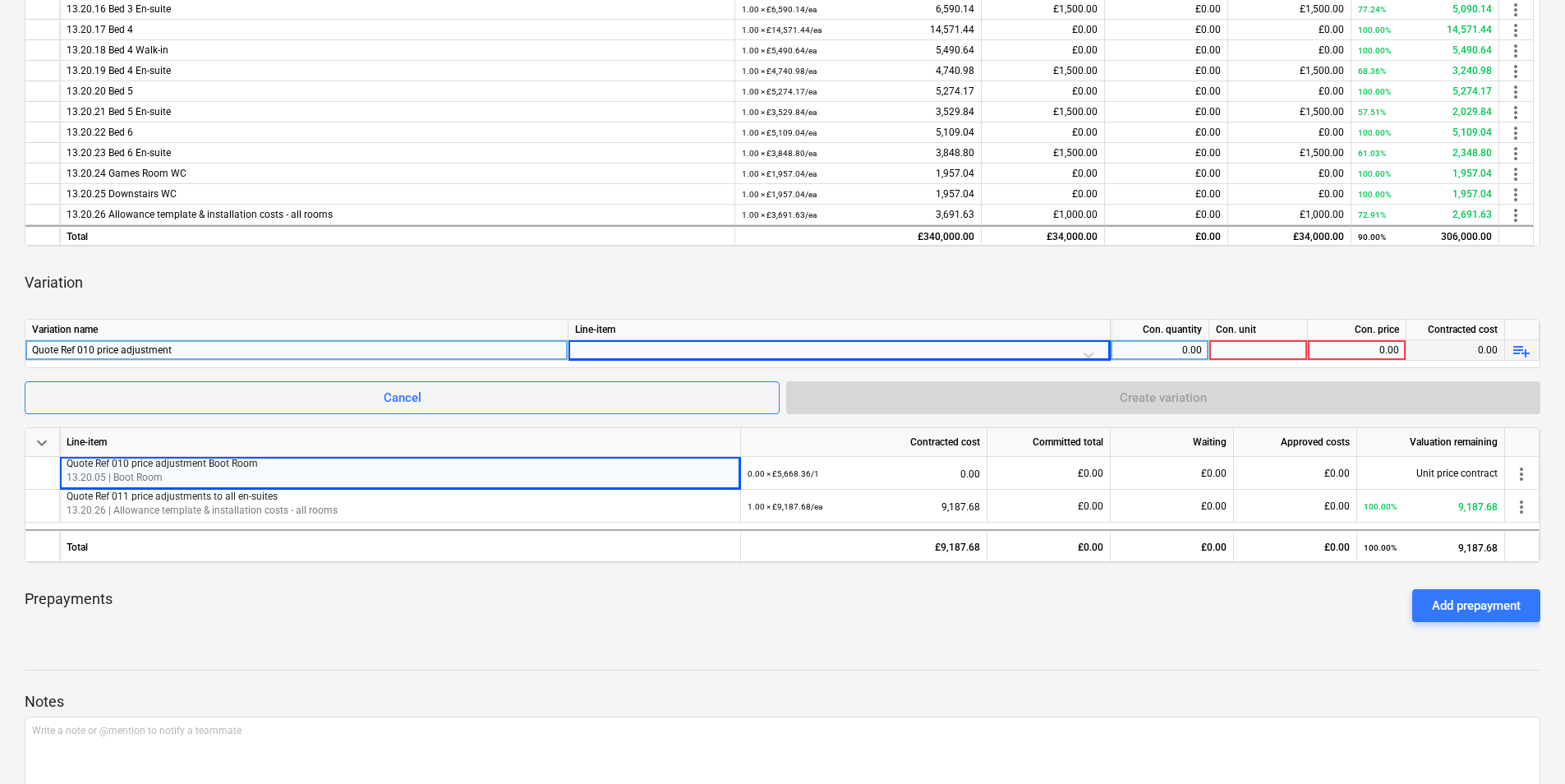
click at [197, 356] on div "Quote Ref 010 price adjustment" at bounding box center [297, 350] width 529 height 20
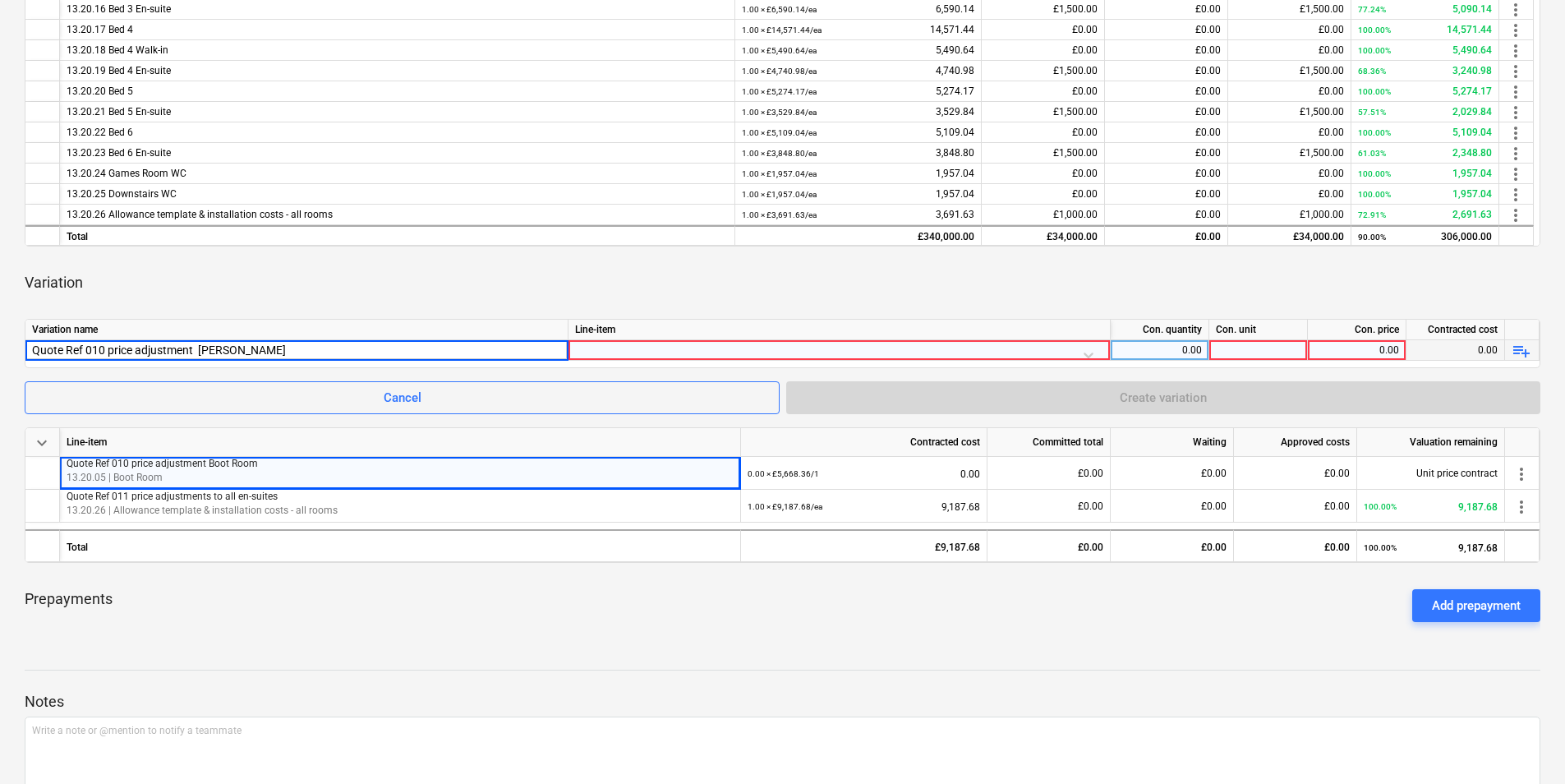
type input "Quote Ref 010 price adjustment Laundry"
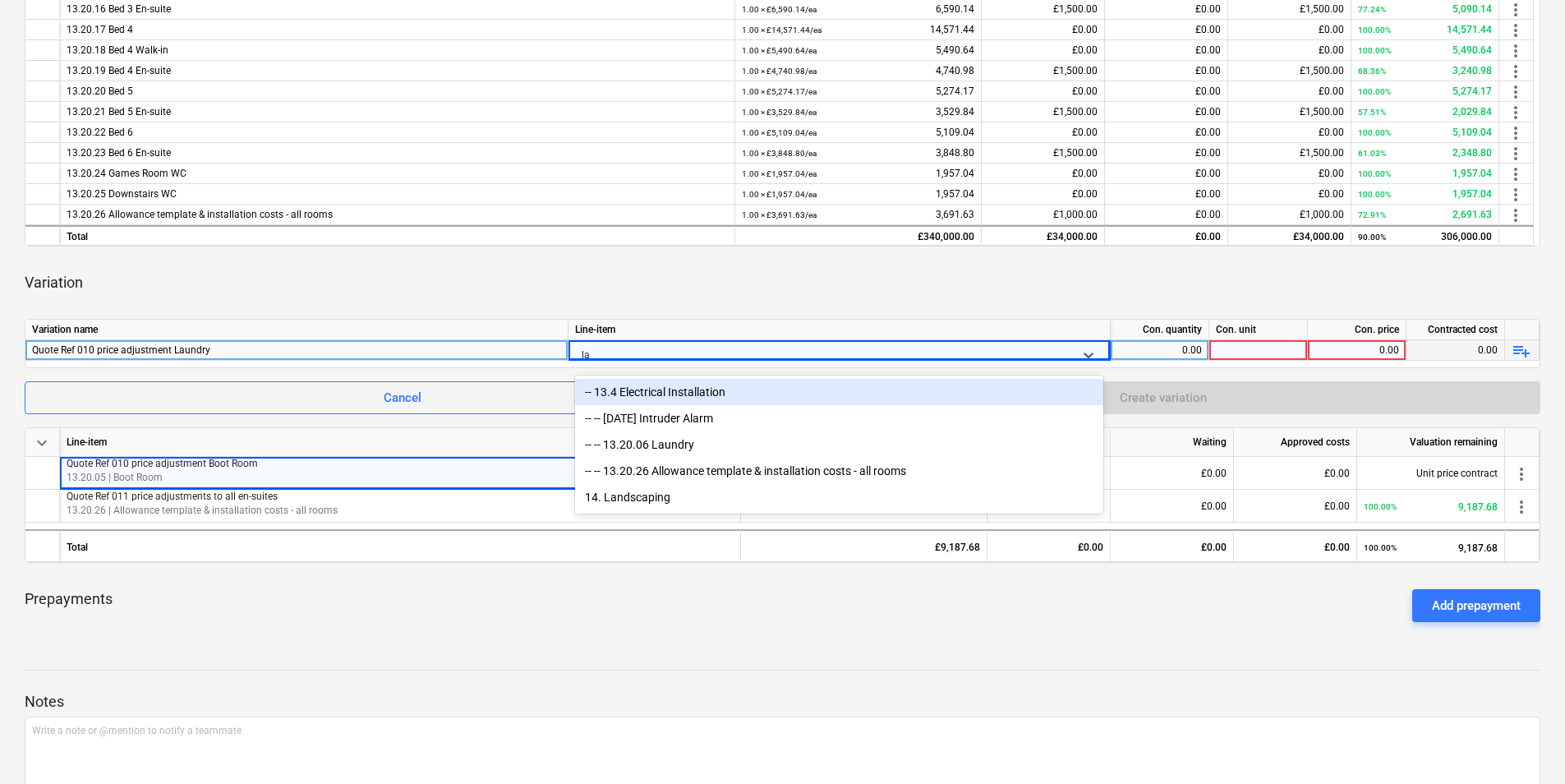
type input "[PERSON_NAME]"
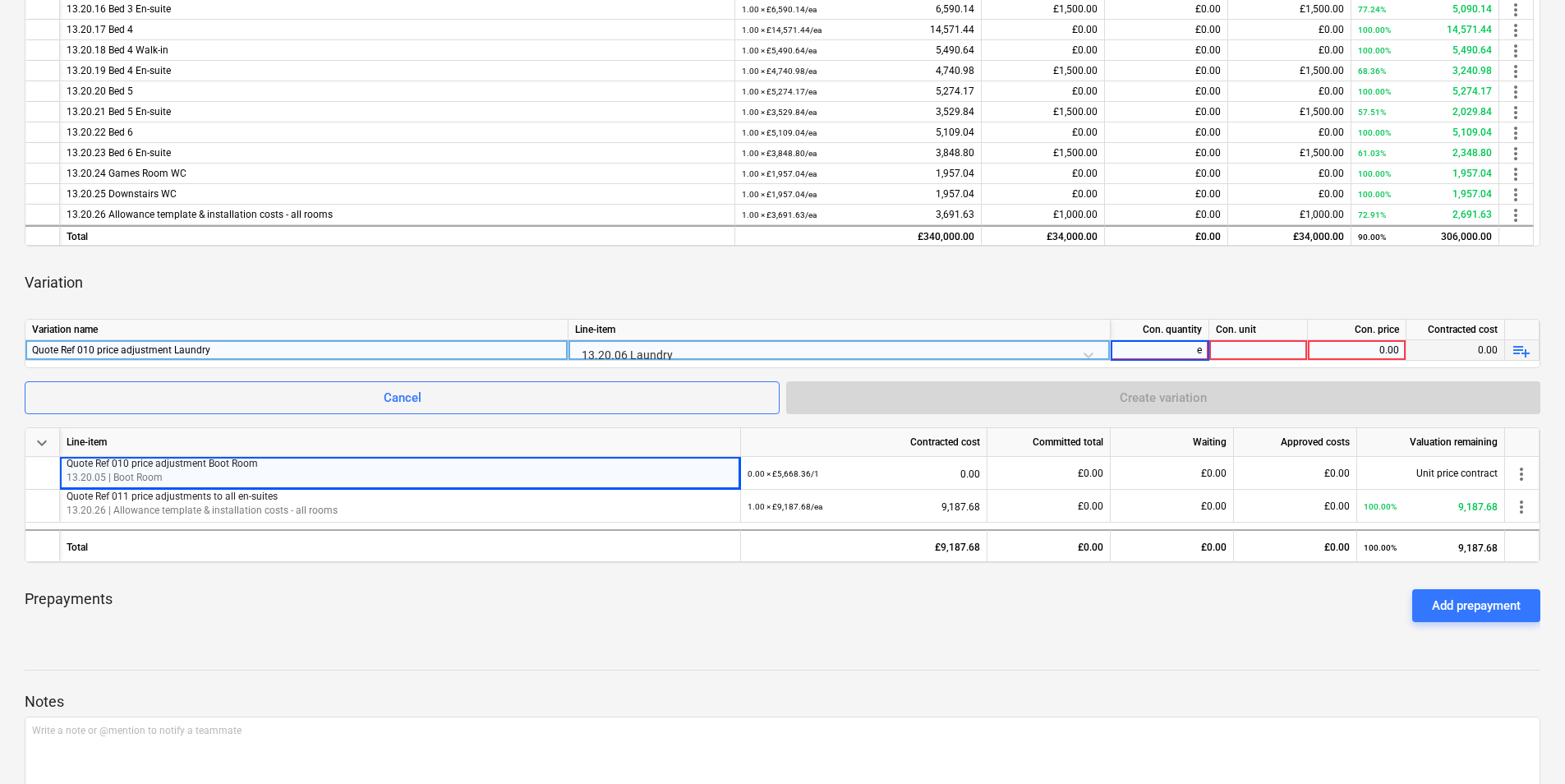
type input "ea"
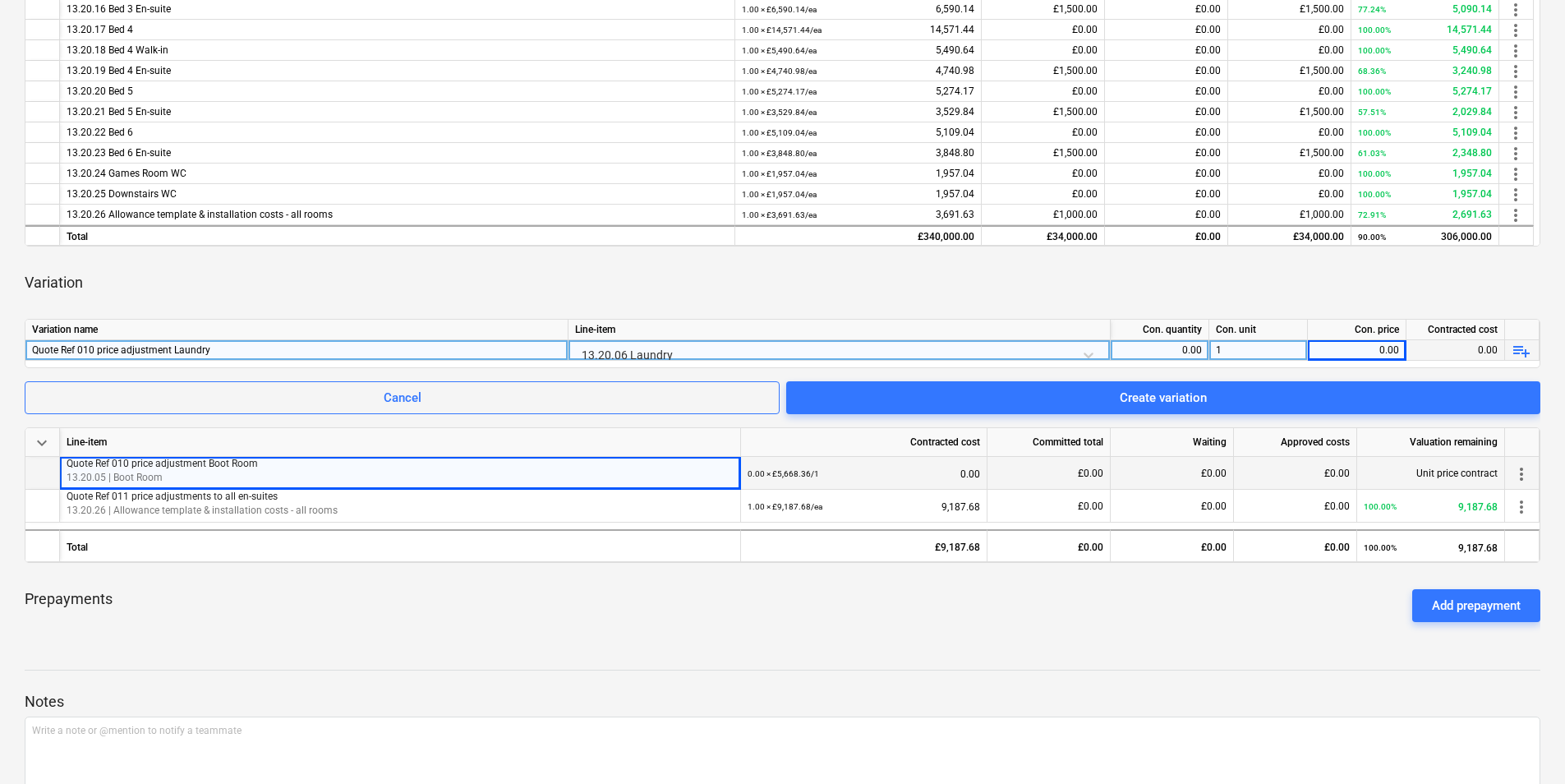
click at [1482, 475] on span "Unit price contract" at bounding box center [1457, 473] width 81 height 12
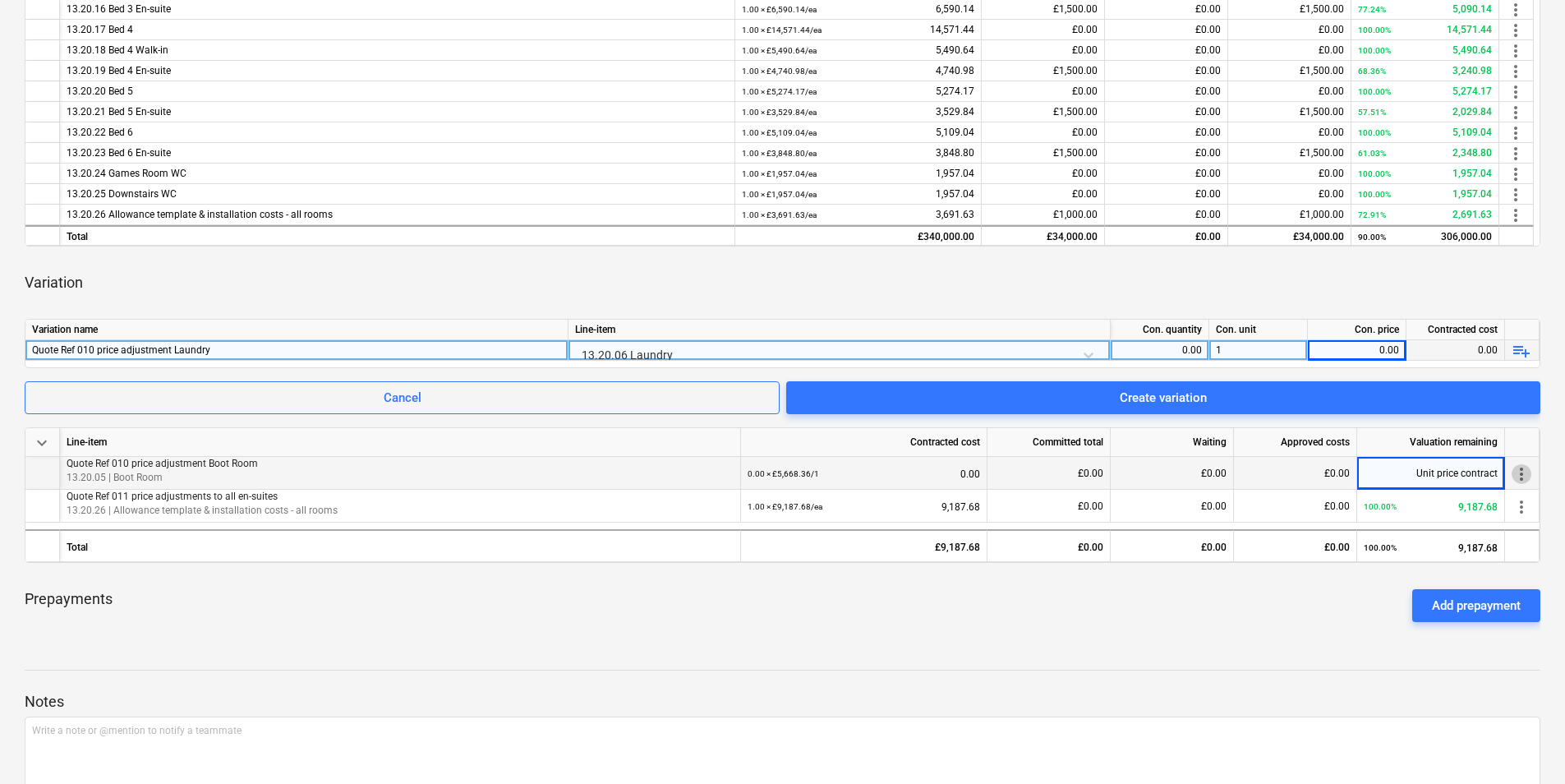
click at [1525, 466] on span "more_vert" at bounding box center [1522, 474] width 20 height 20
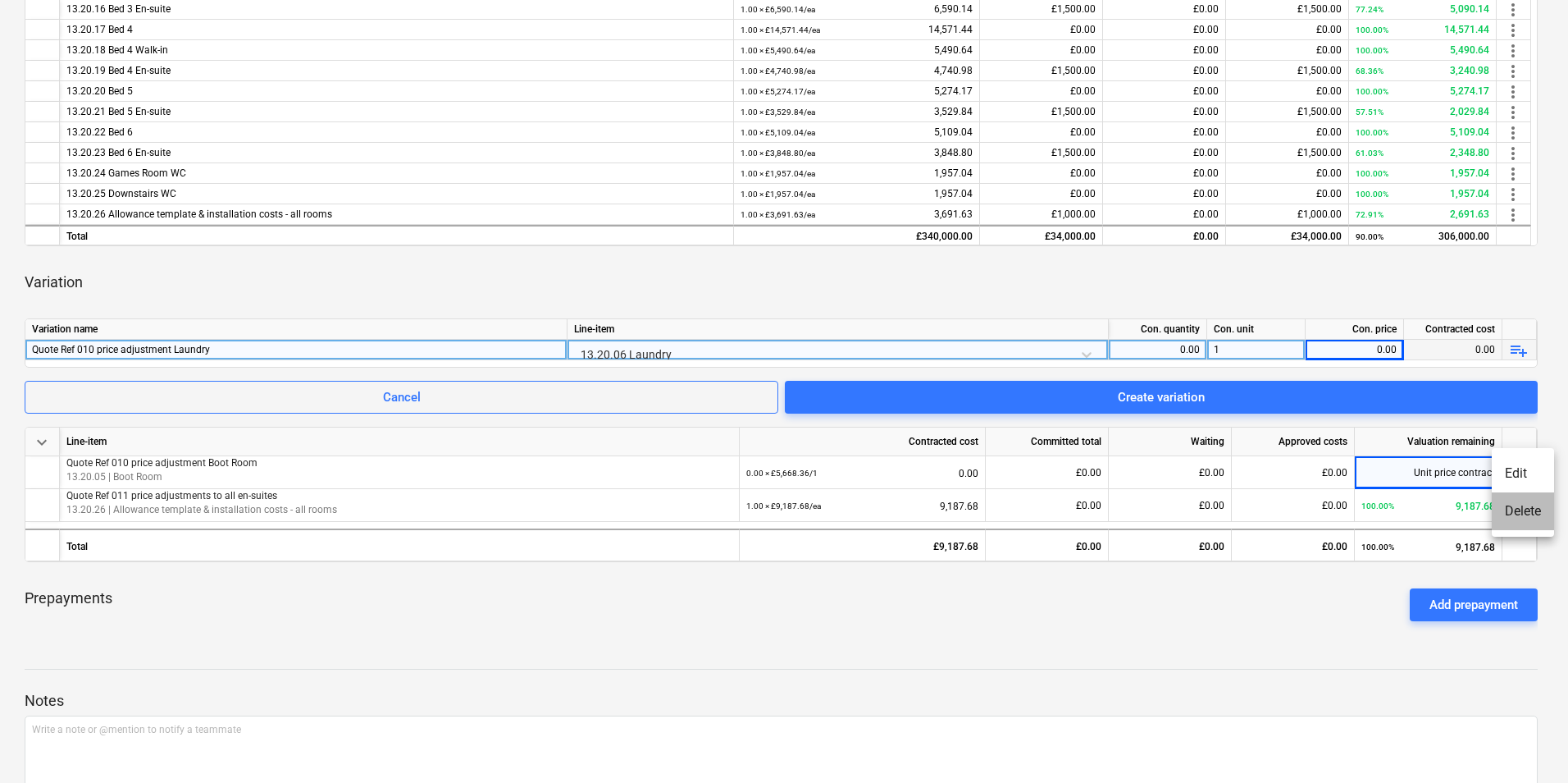
click at [1540, 506] on li "Delete" at bounding box center [1523, 512] width 63 height 38
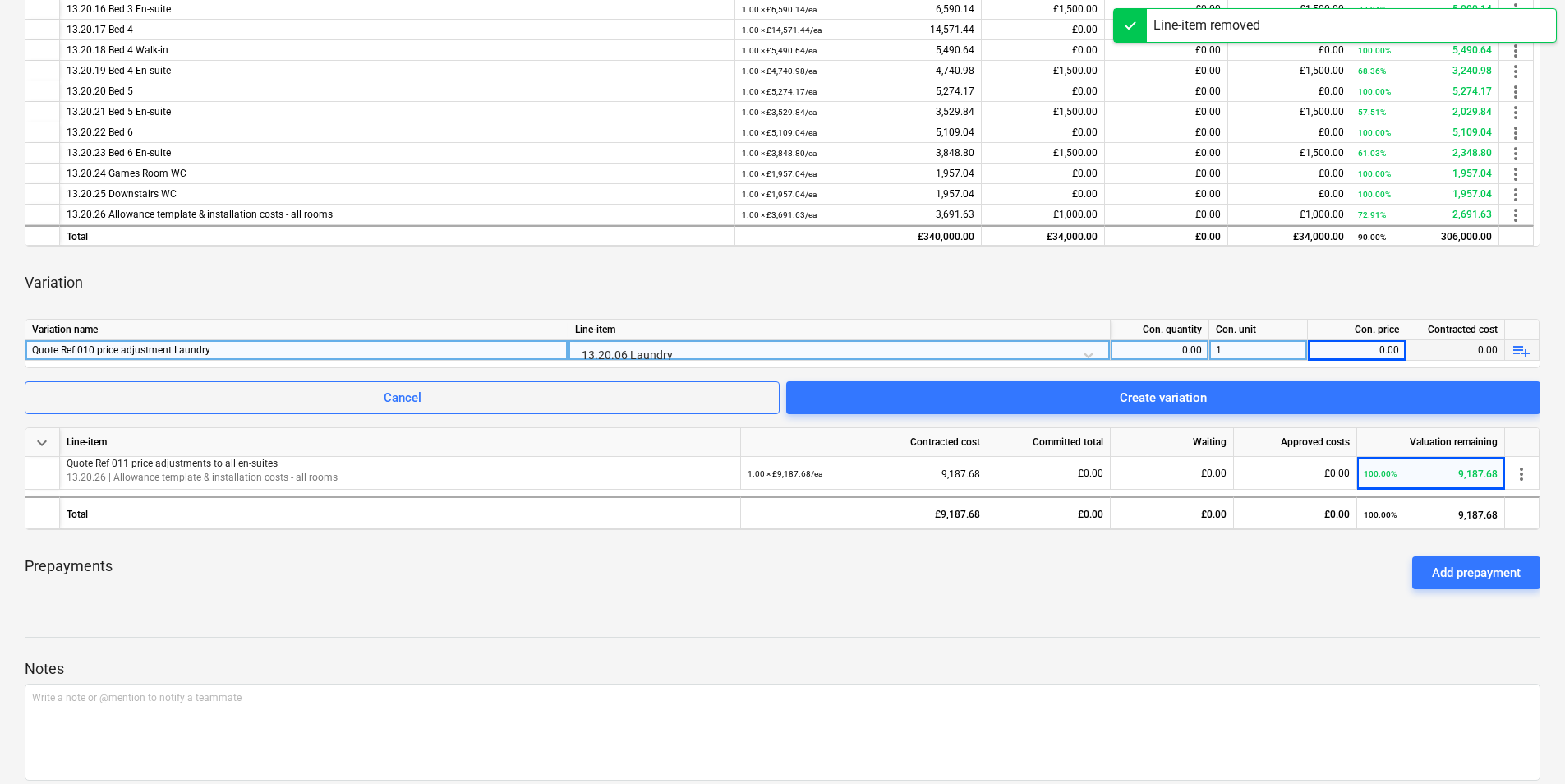
click at [1140, 344] on div "0.00" at bounding box center [1160, 350] width 84 height 21
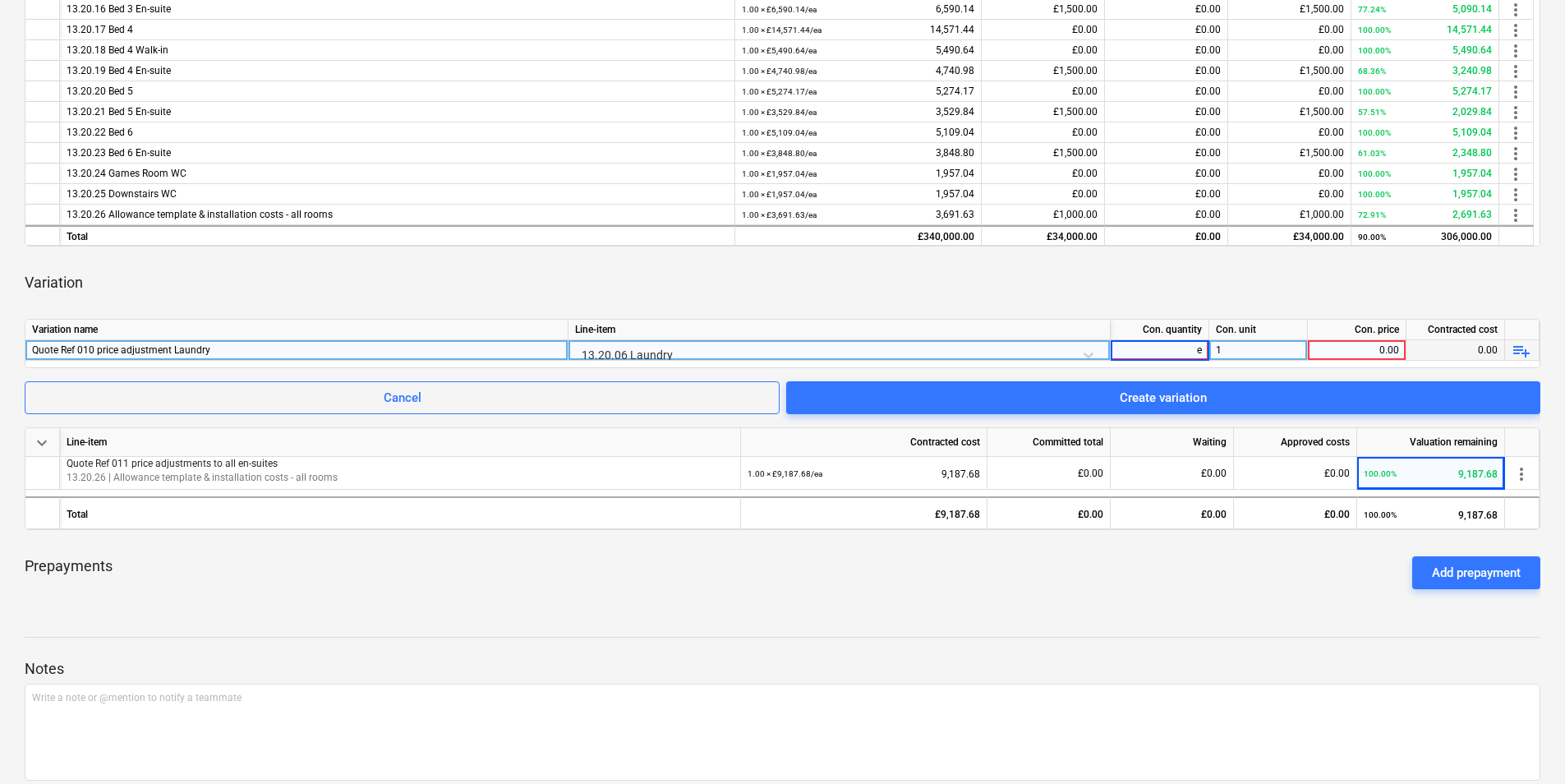
type input "ea"
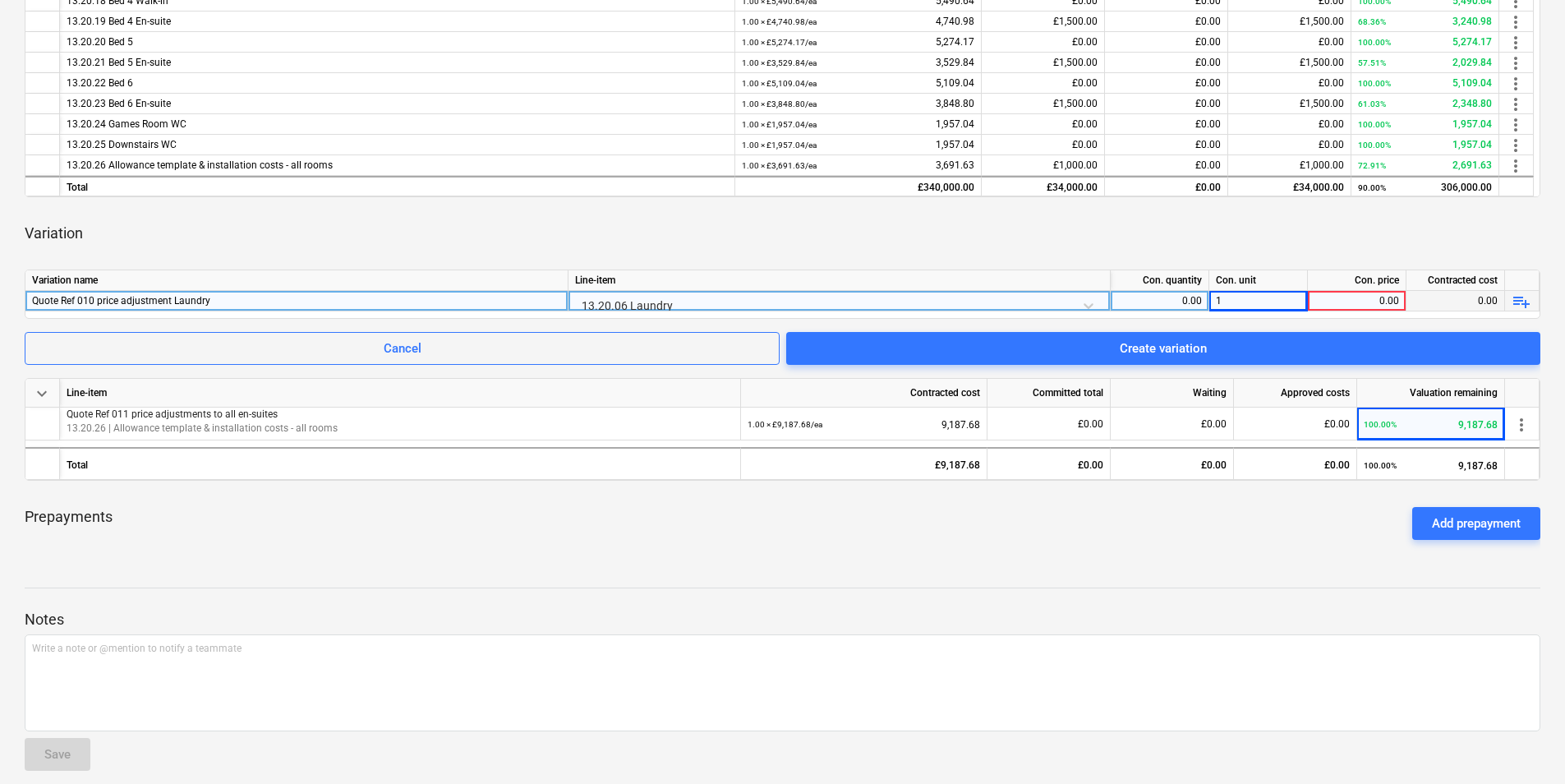
scroll to position [596, 0]
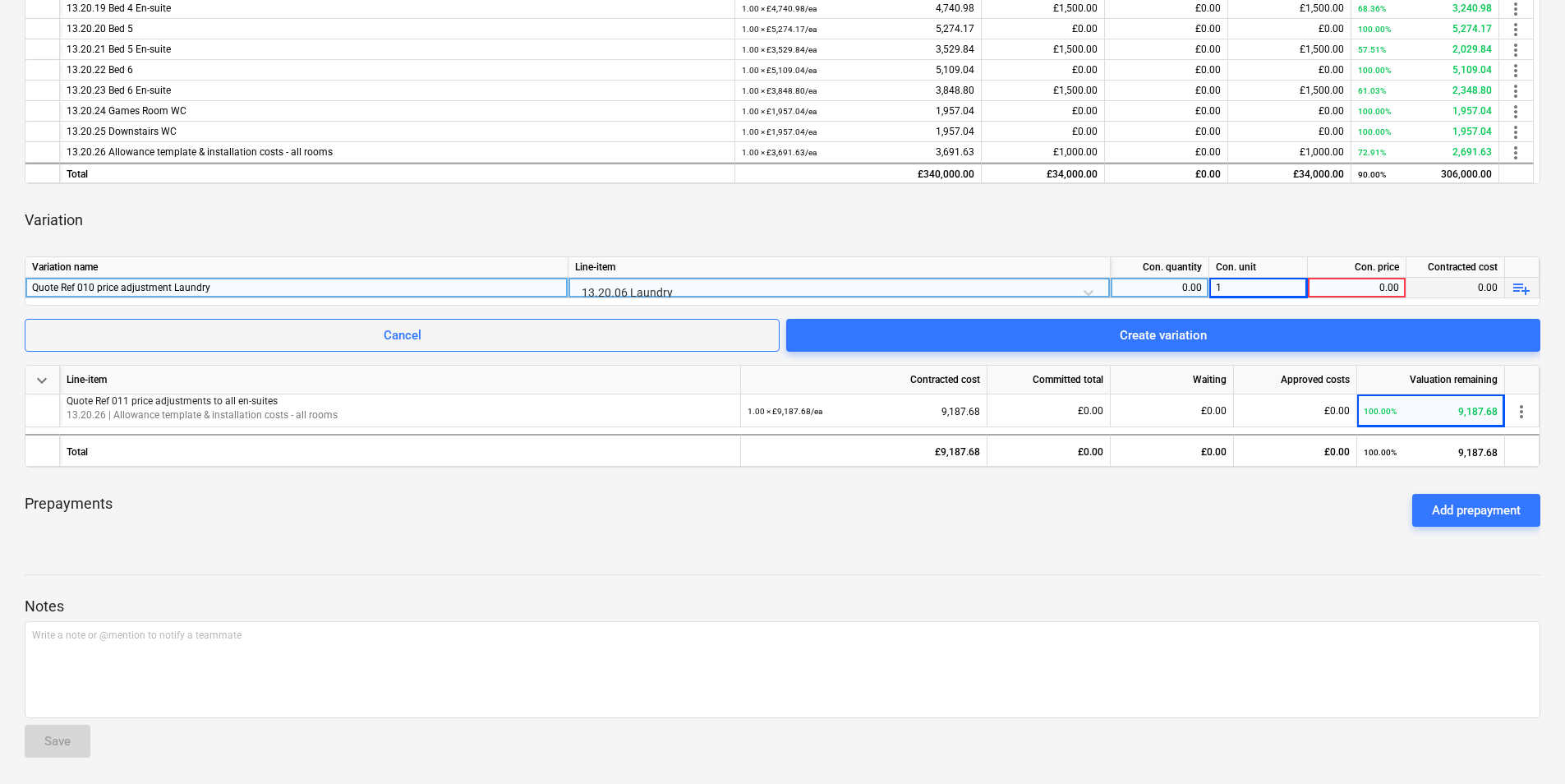
click at [1385, 284] on div "0.00" at bounding box center [1357, 287] width 84 height 21
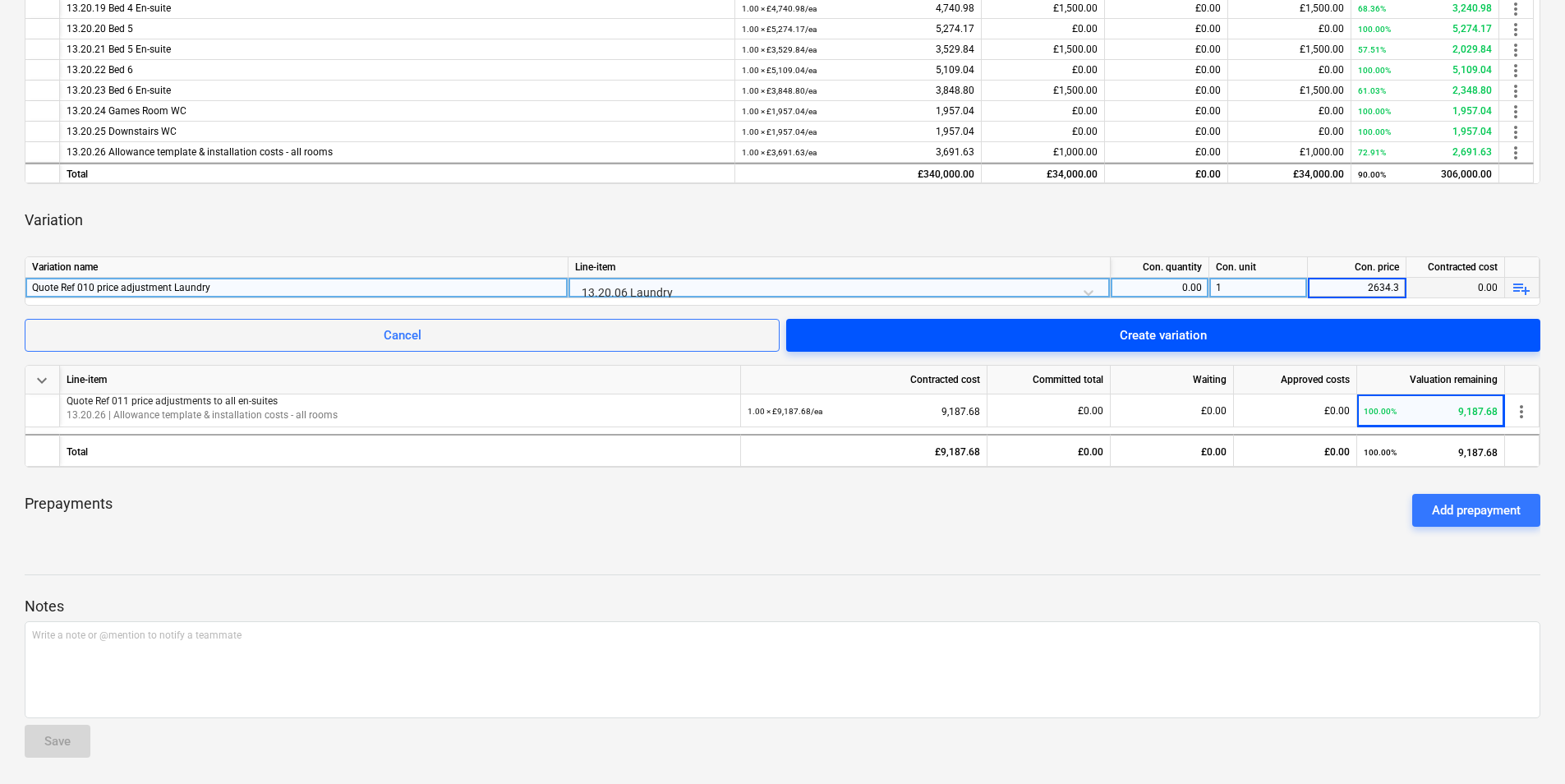
type input "2634.35"
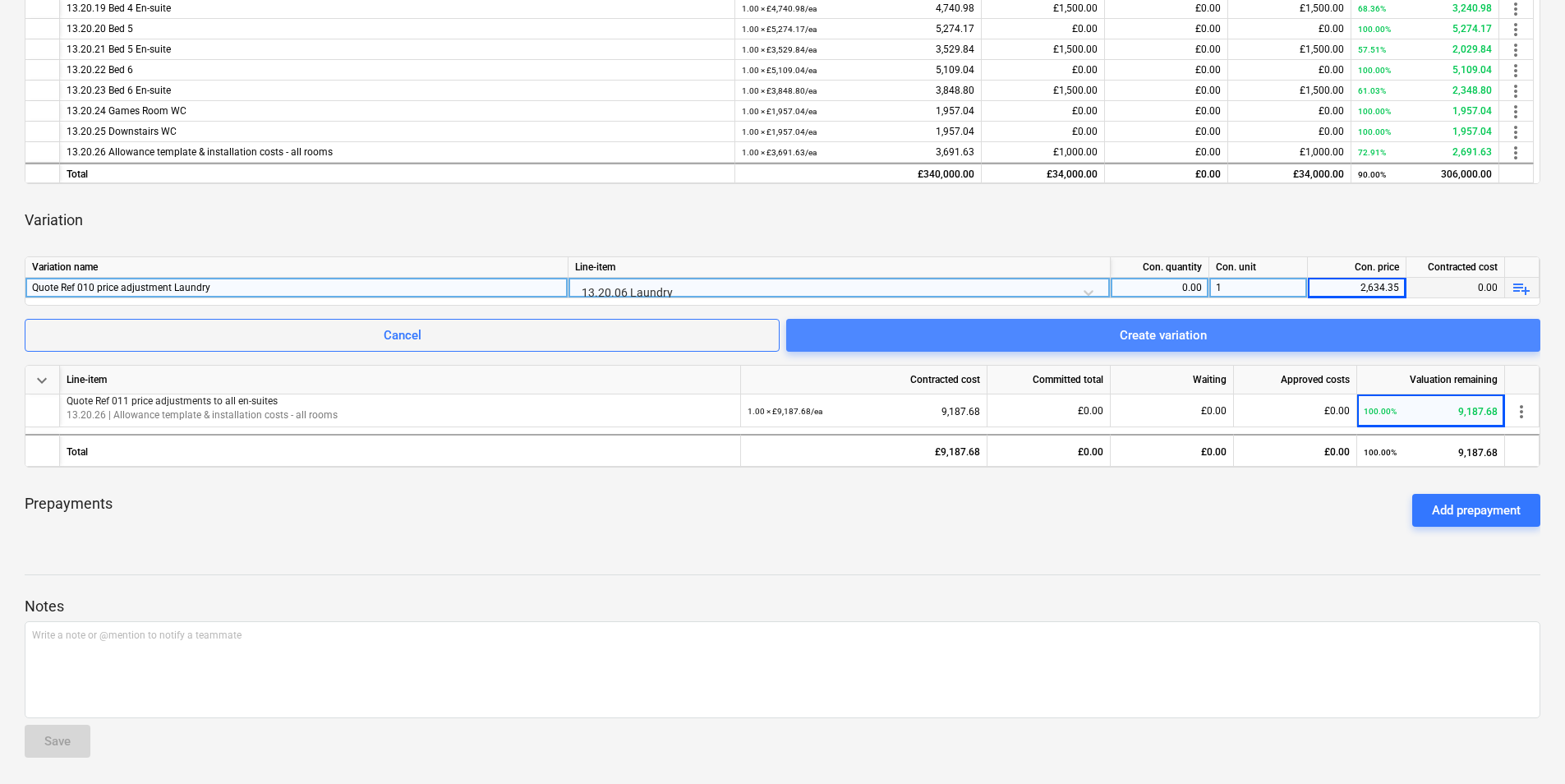
click at [1300, 330] on span "Create variation" at bounding box center [1163, 335] width 715 height 21
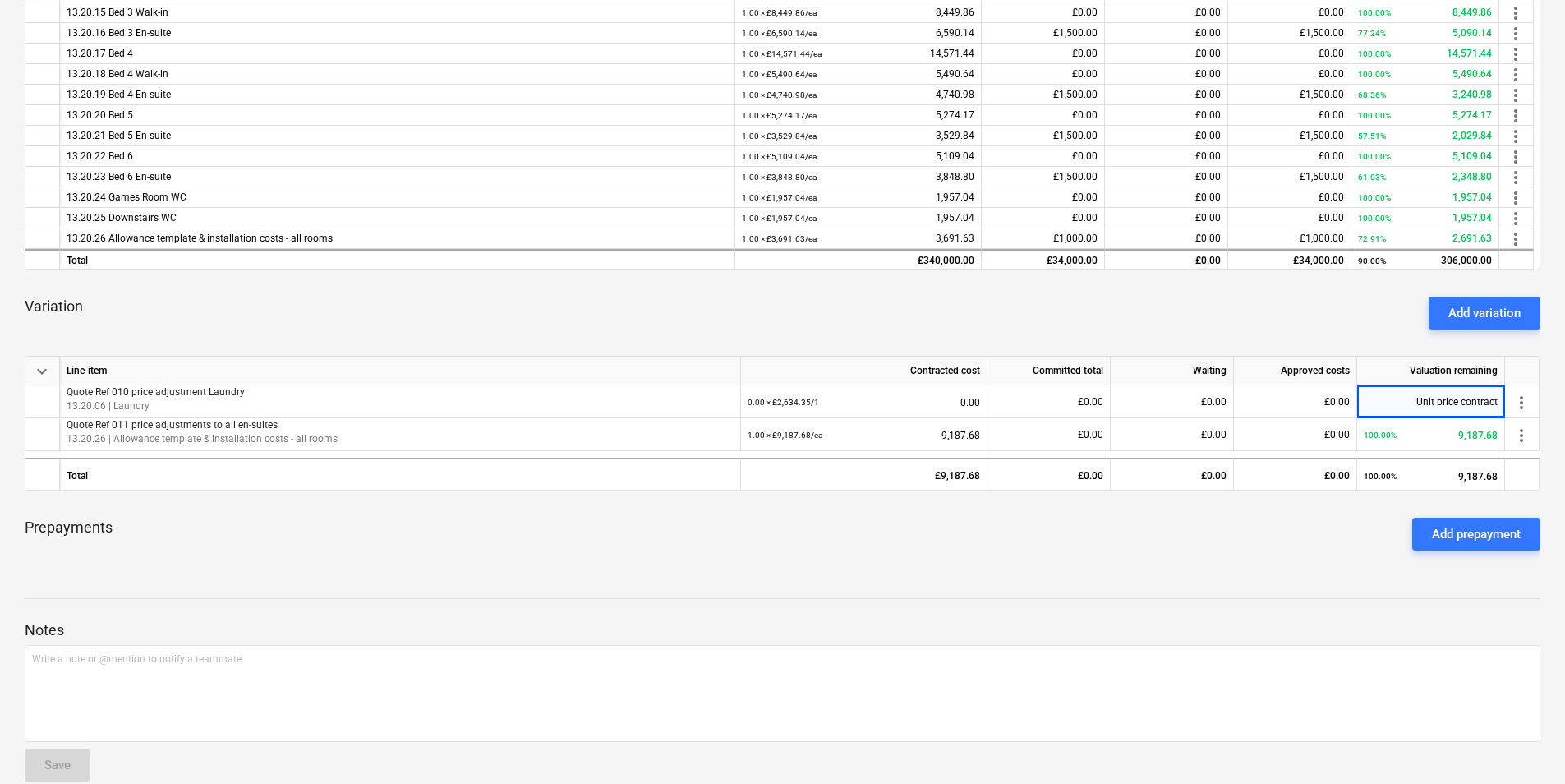
scroll to position [533, 0]
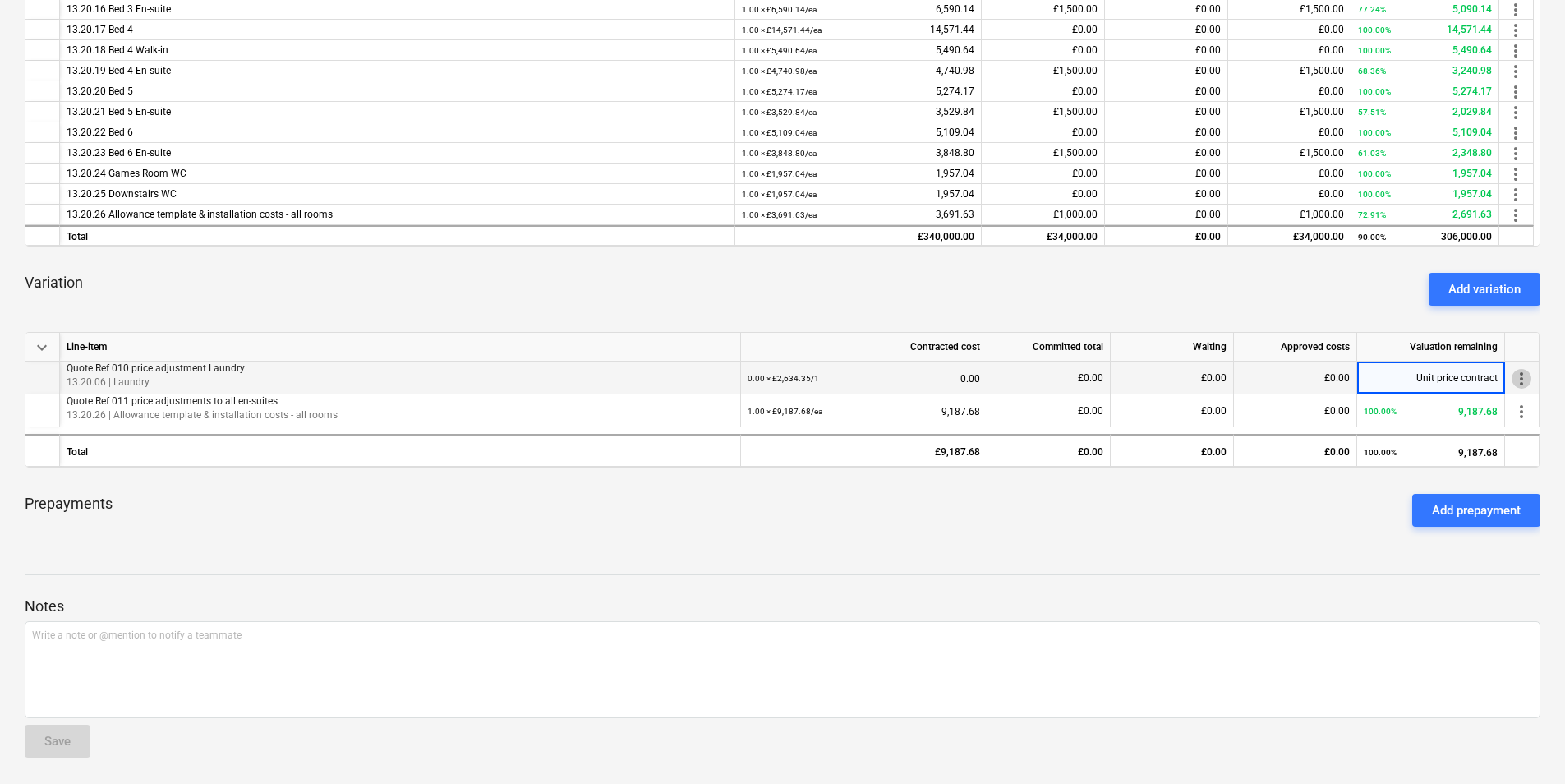
click at [1522, 378] on span "more_vert" at bounding box center [1522, 379] width 20 height 20
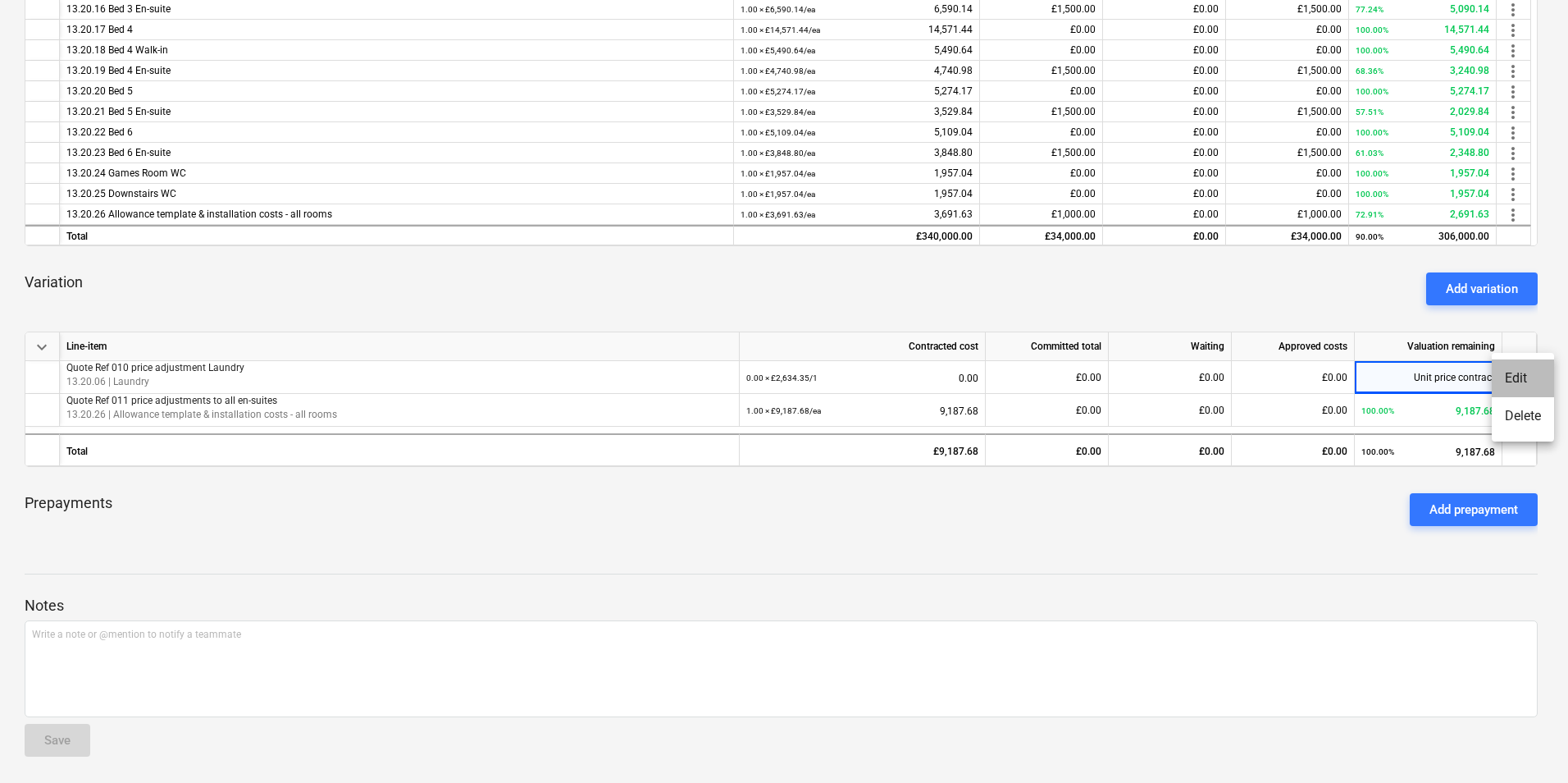
click at [1520, 372] on li "Edit" at bounding box center [1523, 379] width 63 height 38
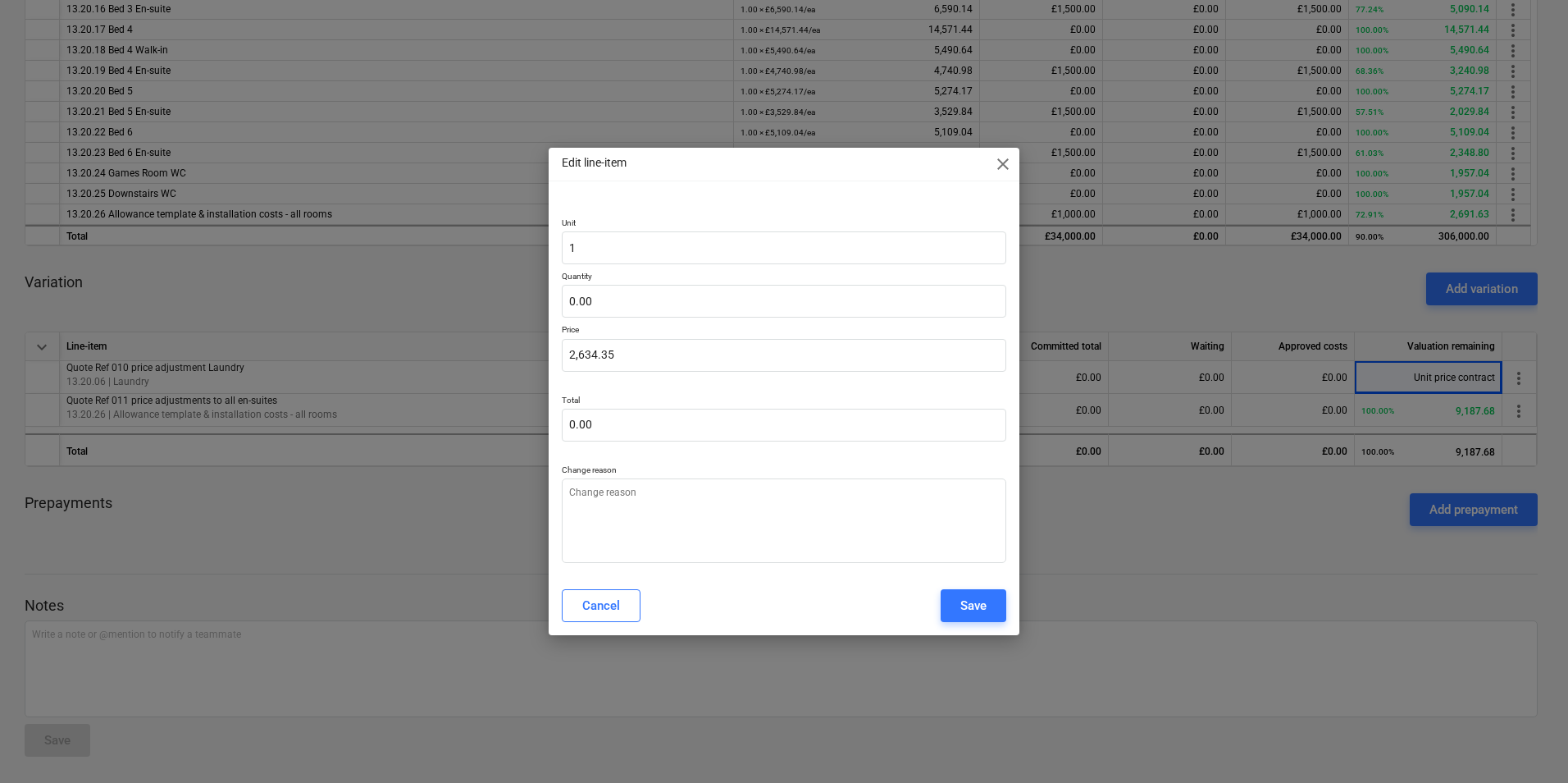
type textarea "x"
drag, startPoint x: 699, startPoint y: 286, endPoint x: 695, endPoint y: 308, distance: 22.4
click at [698, 303] on input "text" at bounding box center [784, 301] width 445 height 33
type textarea "x"
type input "0.00"
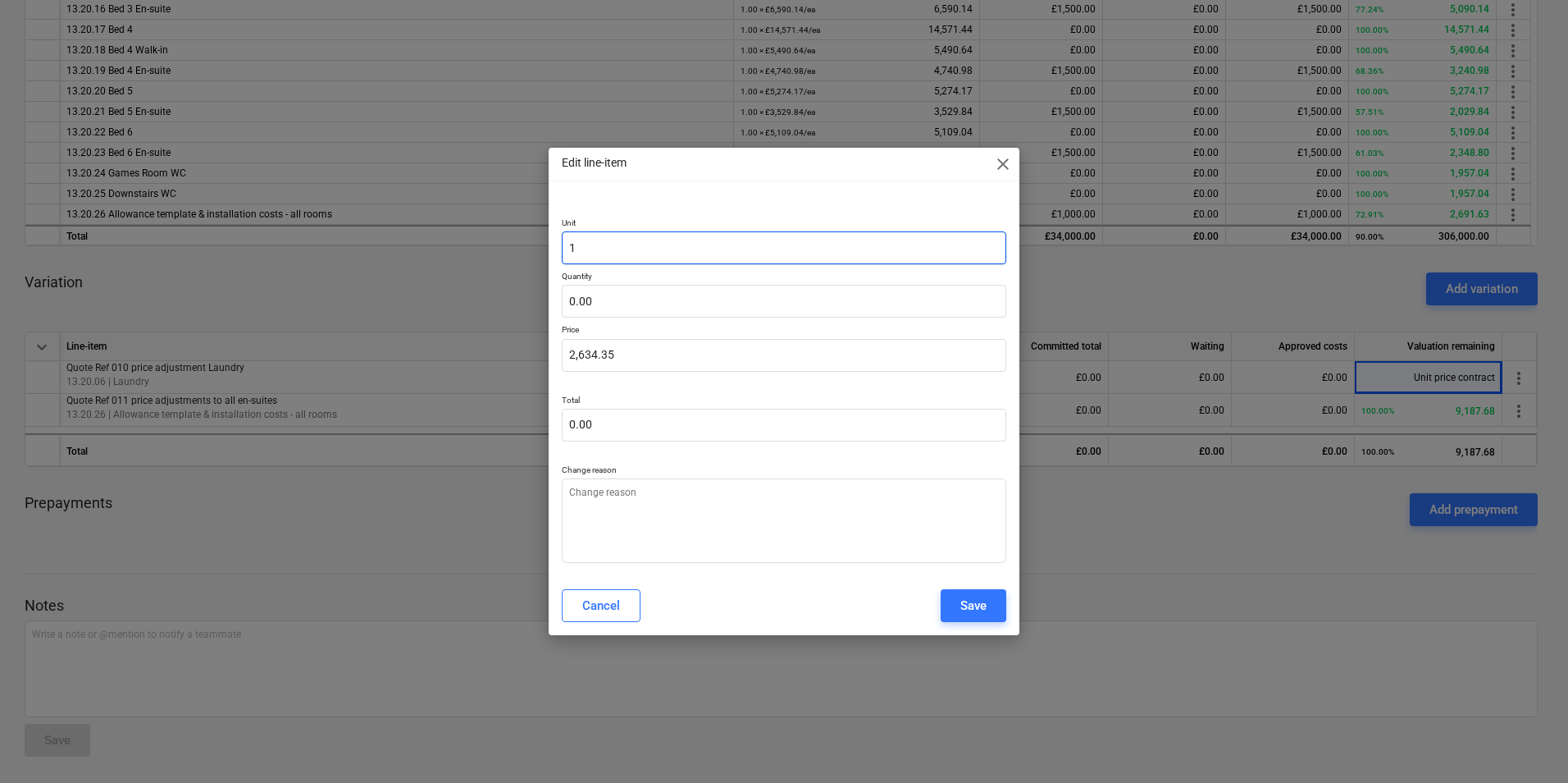
click at [705, 258] on input "1" at bounding box center [784, 248] width 445 height 33
type textarea "x"
type input "e"
type textarea "x"
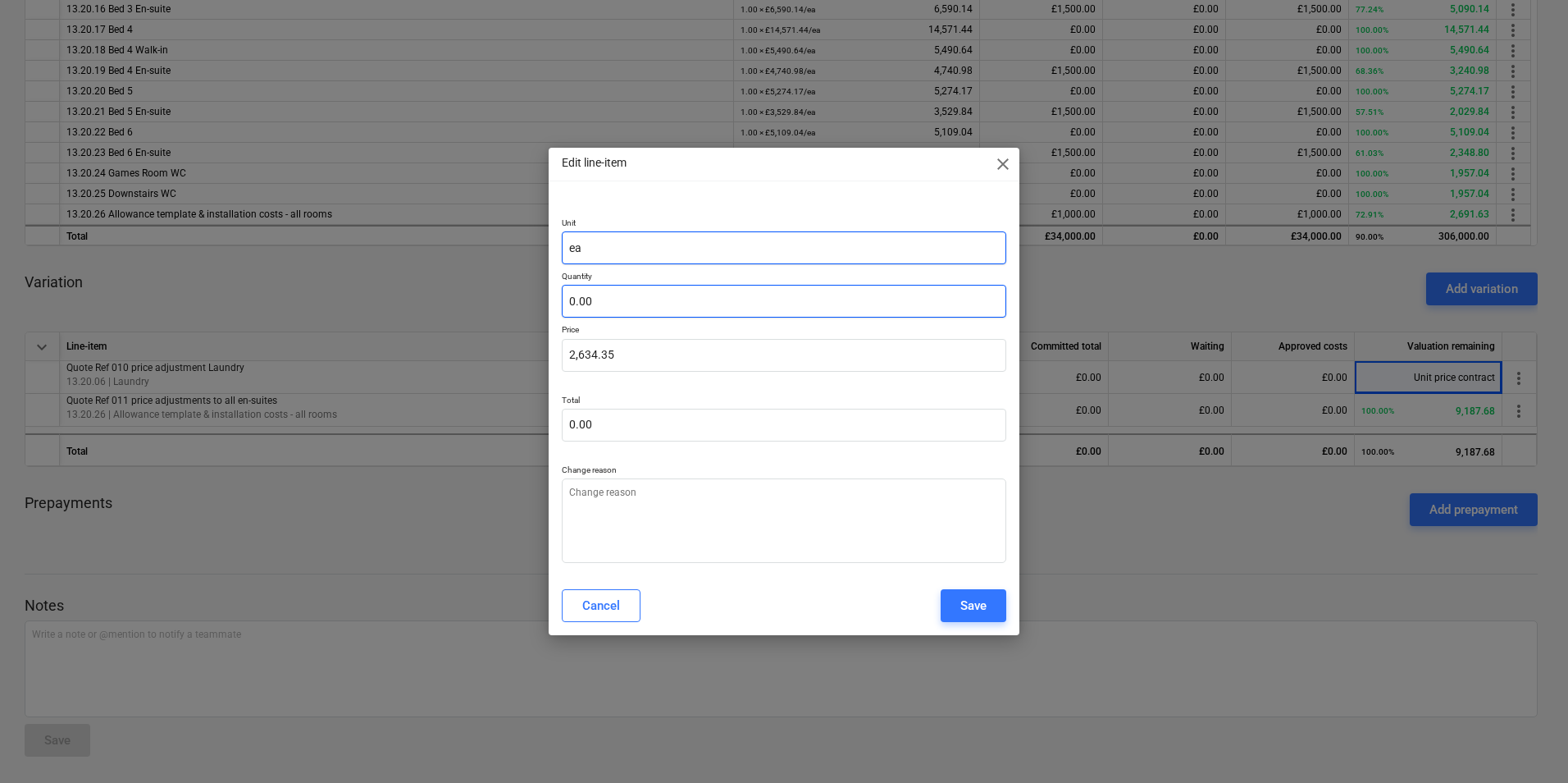
type input "ea"
type textarea "x"
click at [631, 300] on input "text" at bounding box center [784, 301] width 445 height 33
type textarea "x"
type input "1"
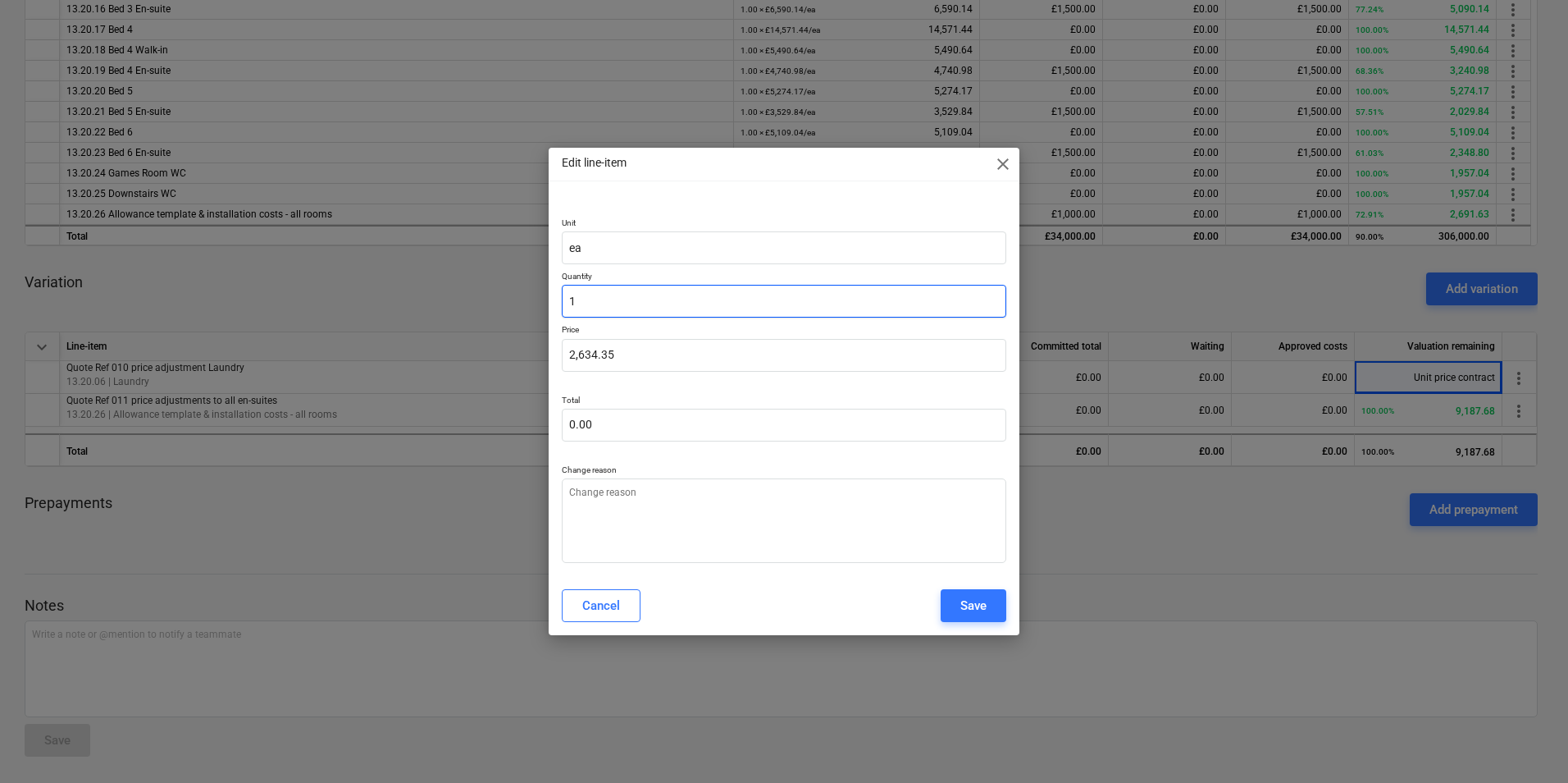
type input "2,634.35"
type input "1"
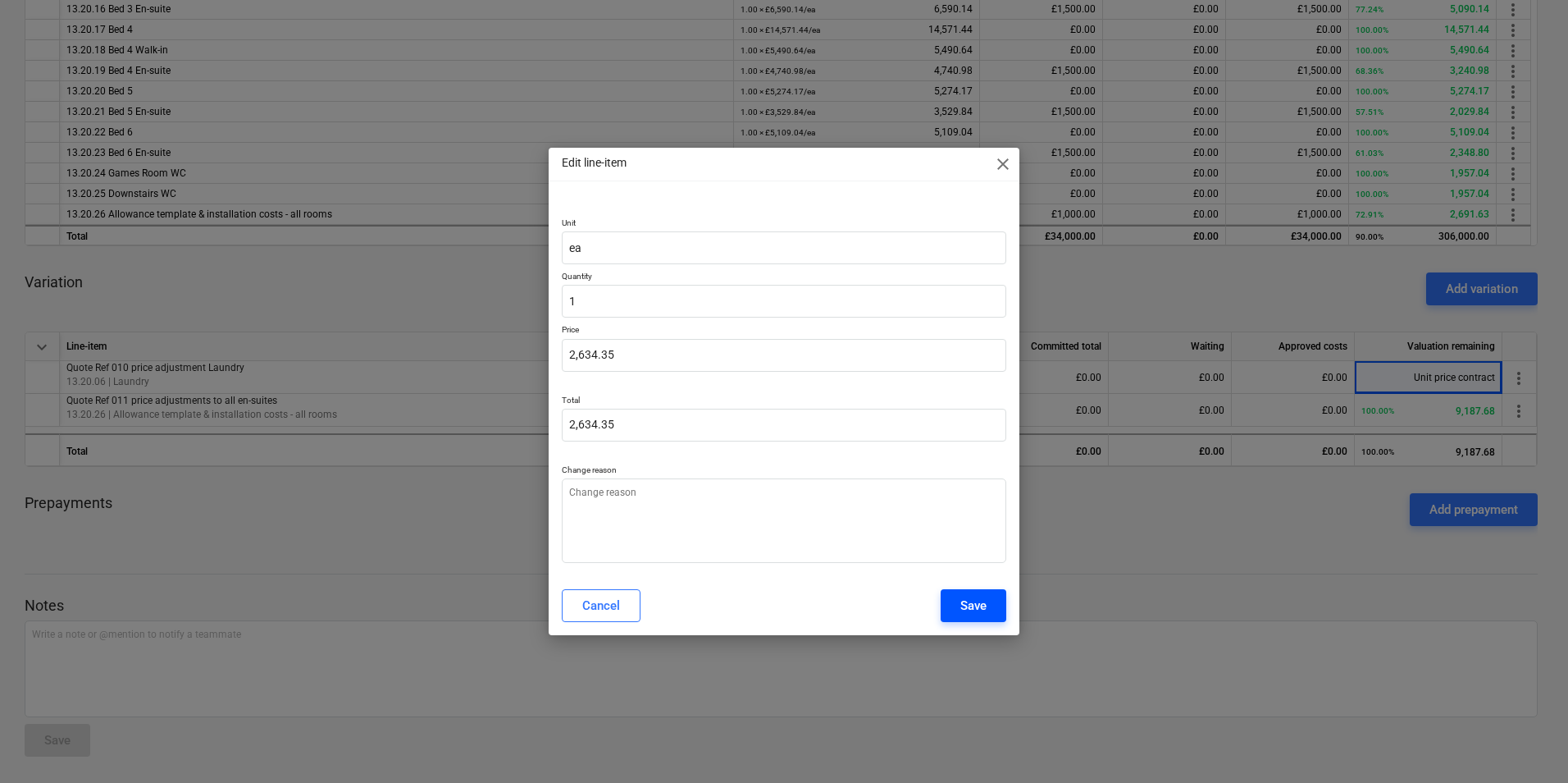
type textarea "x"
type input "1.00"
click at [981, 608] on div "Save" at bounding box center [974, 606] width 26 height 21
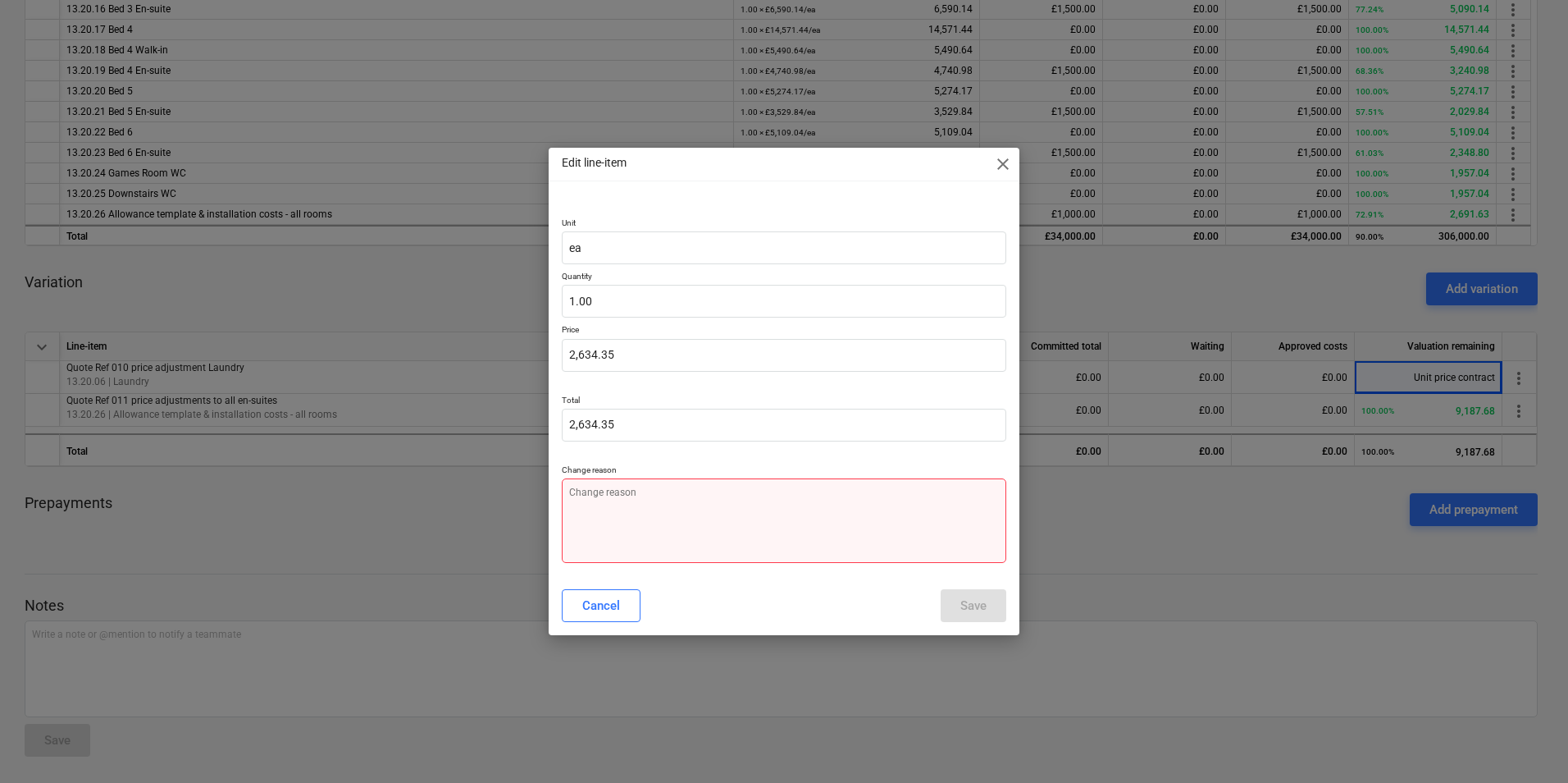
click at [585, 517] on textarea at bounding box center [784, 521] width 445 height 84
type textarea "x"
type textarea "w"
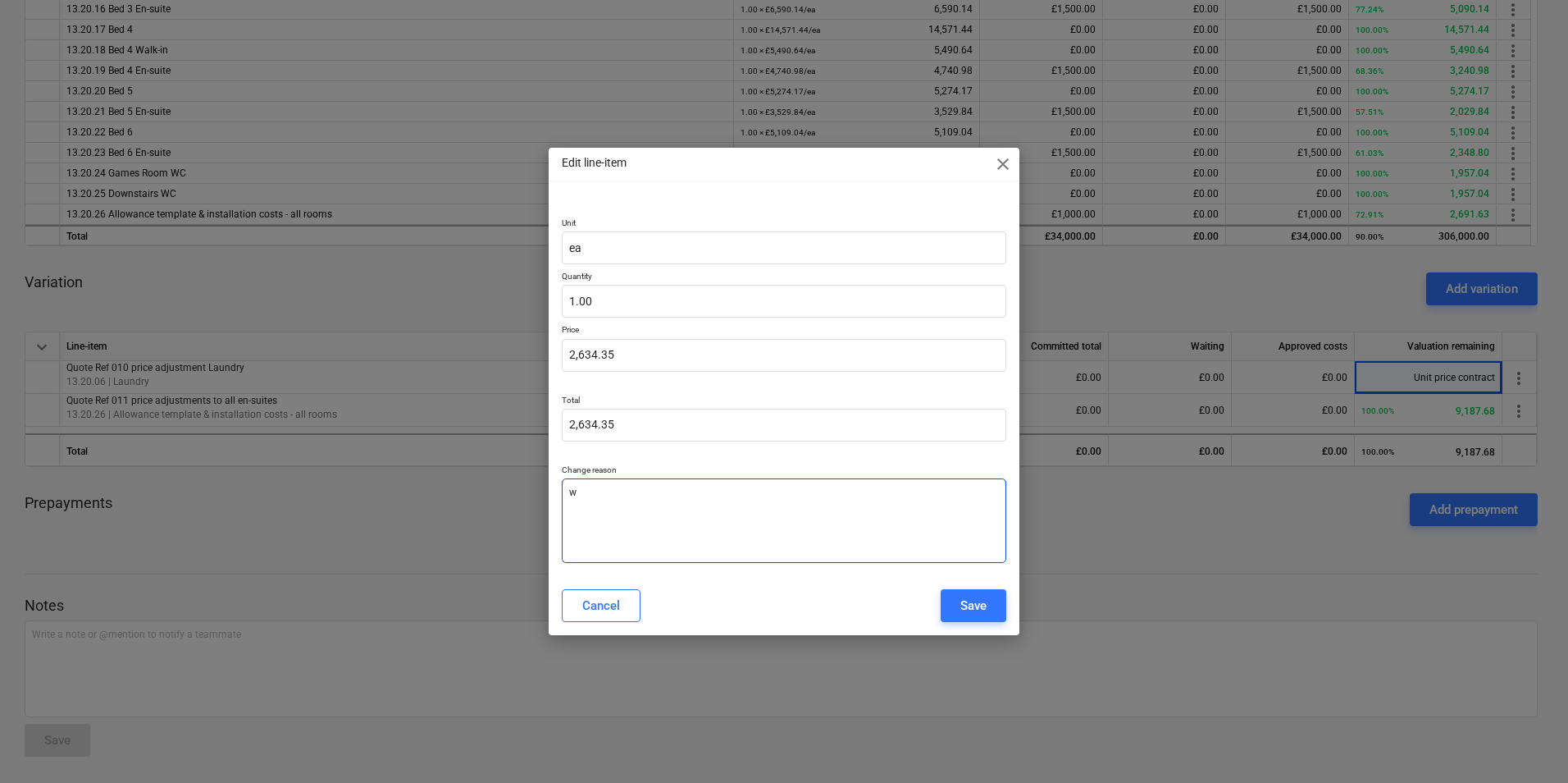
type textarea "x"
type textarea "wr"
type textarea "x"
type textarea "wro"
type textarea "x"
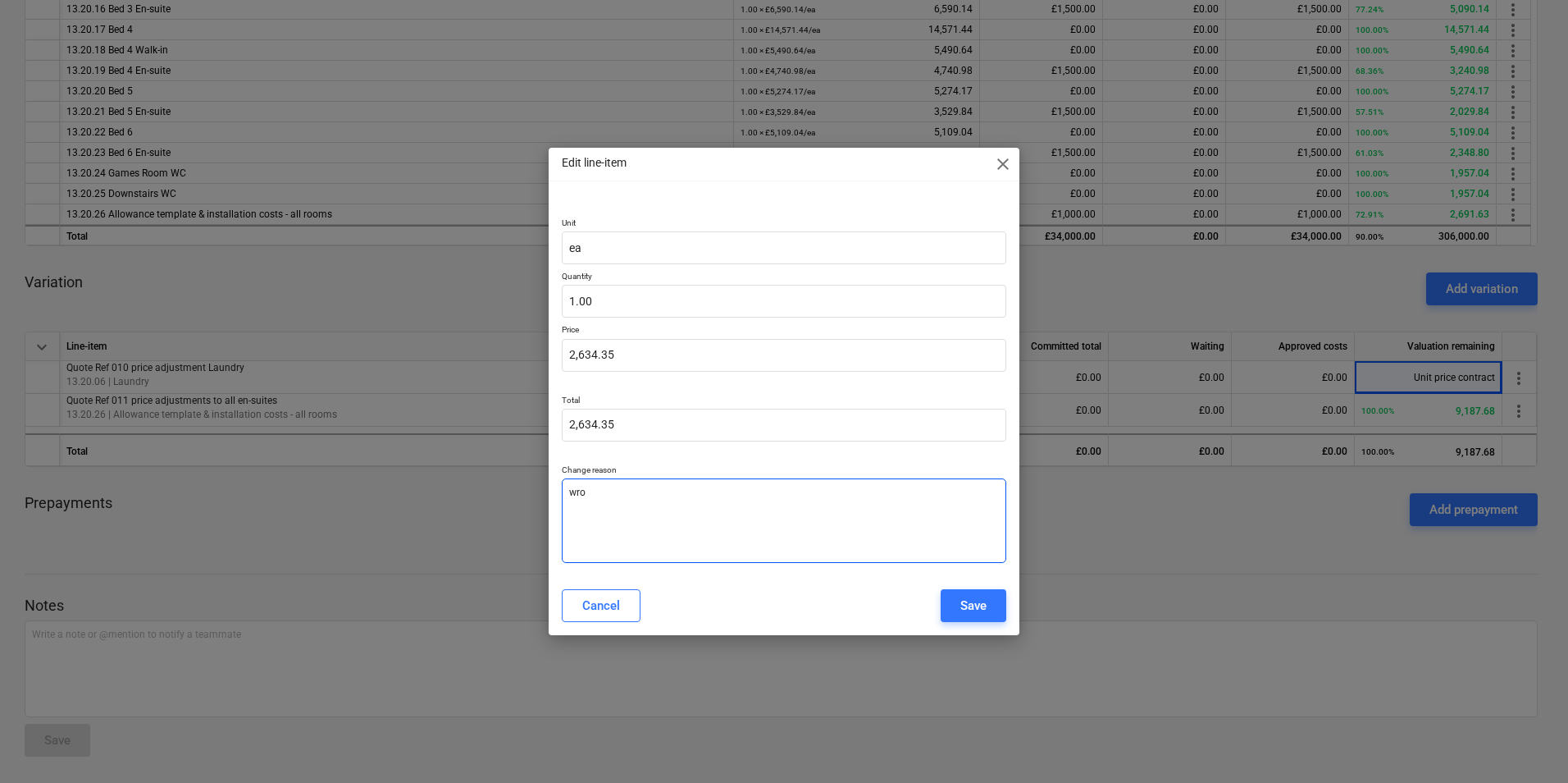
type textarea "wron"
type textarea "x"
type textarea "wrong"
type textarea "x"
type textarea "wrong"
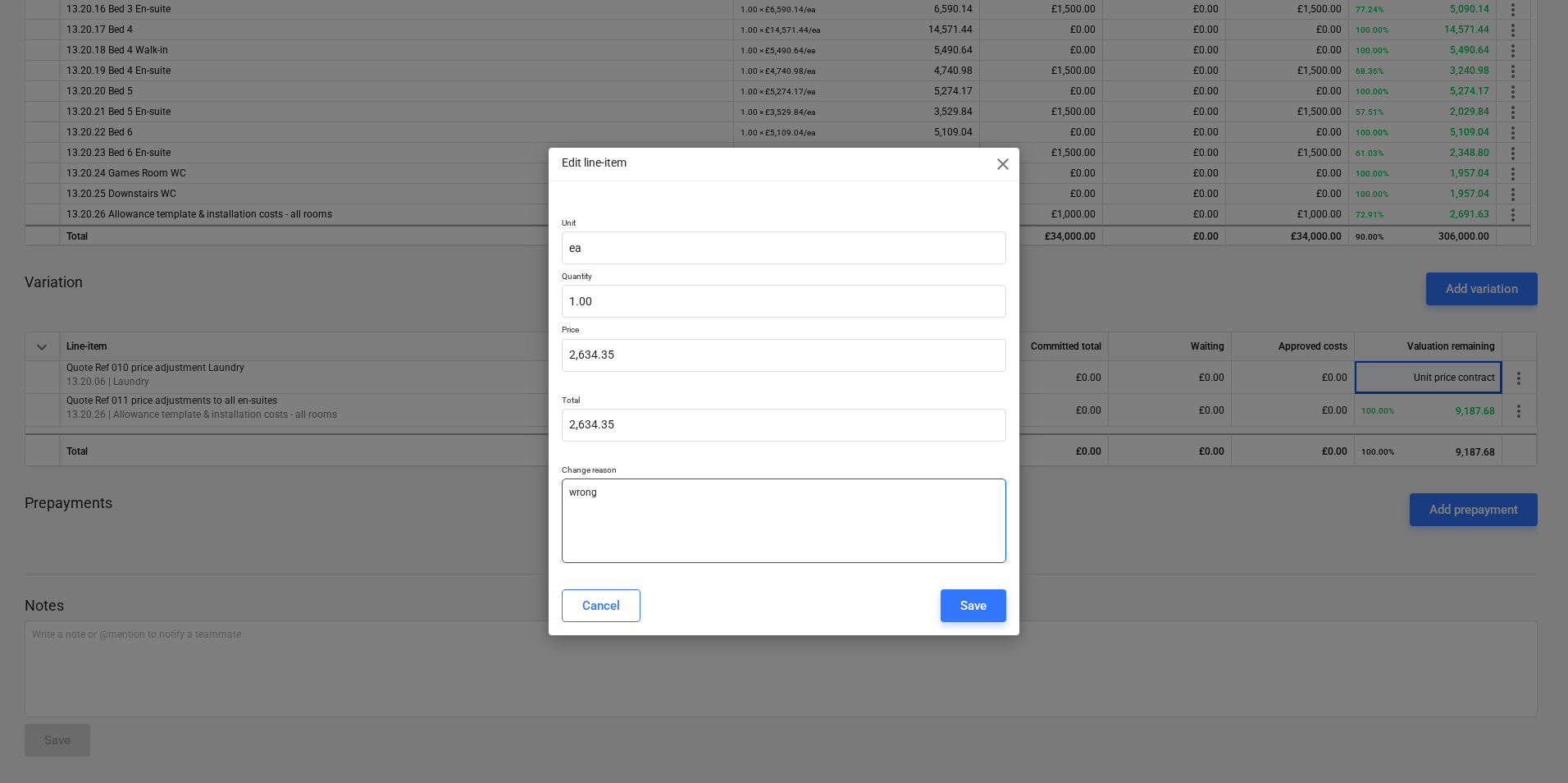
type textarea "x"
type textarea "wrong a"
type textarea "x"
type textarea "wrong am"
type textarea "x"
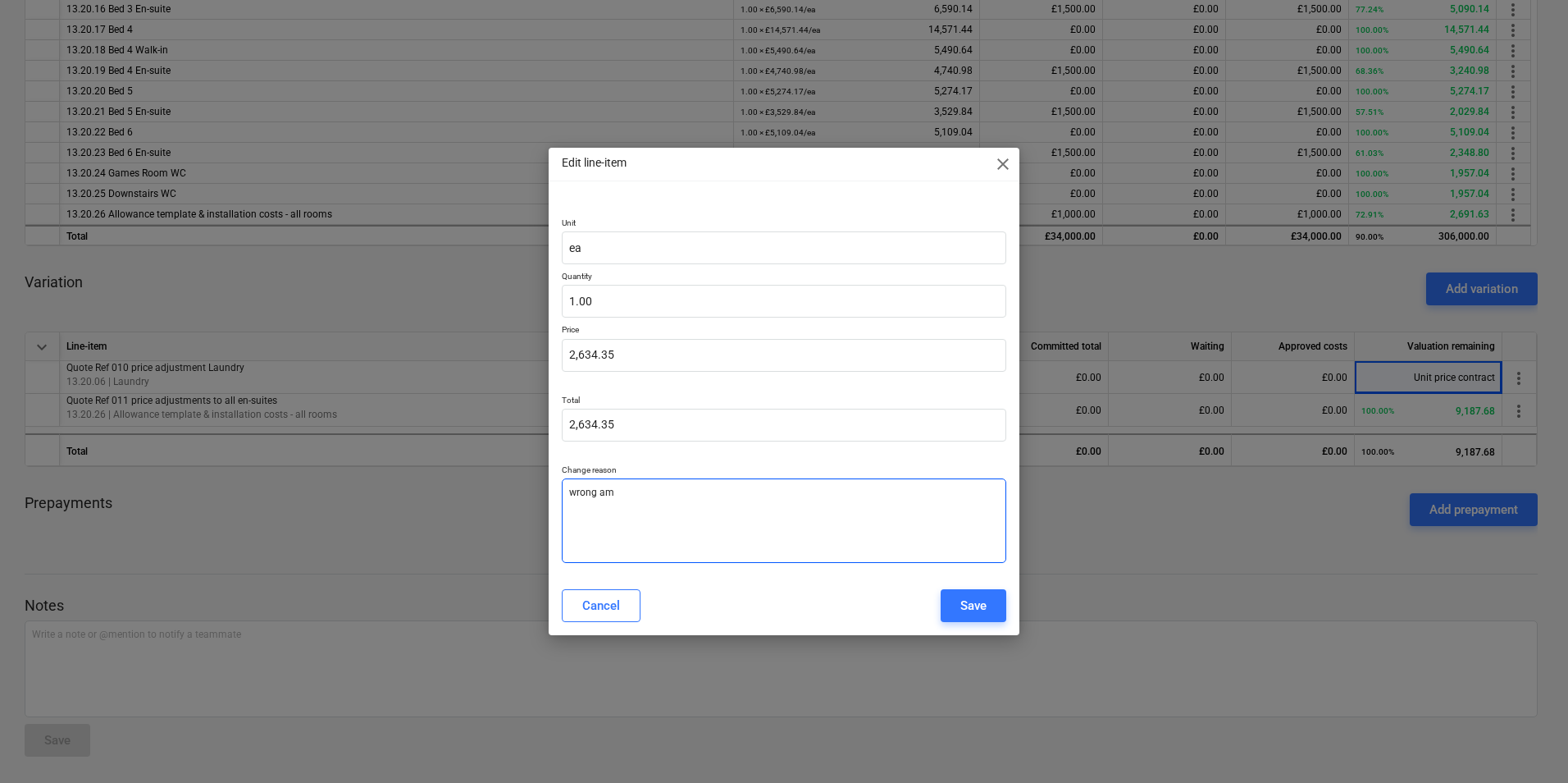
type textarea "wrong amo"
type textarea "x"
type textarea "wrong amou"
type textarea "x"
type textarea "wrong amoun"
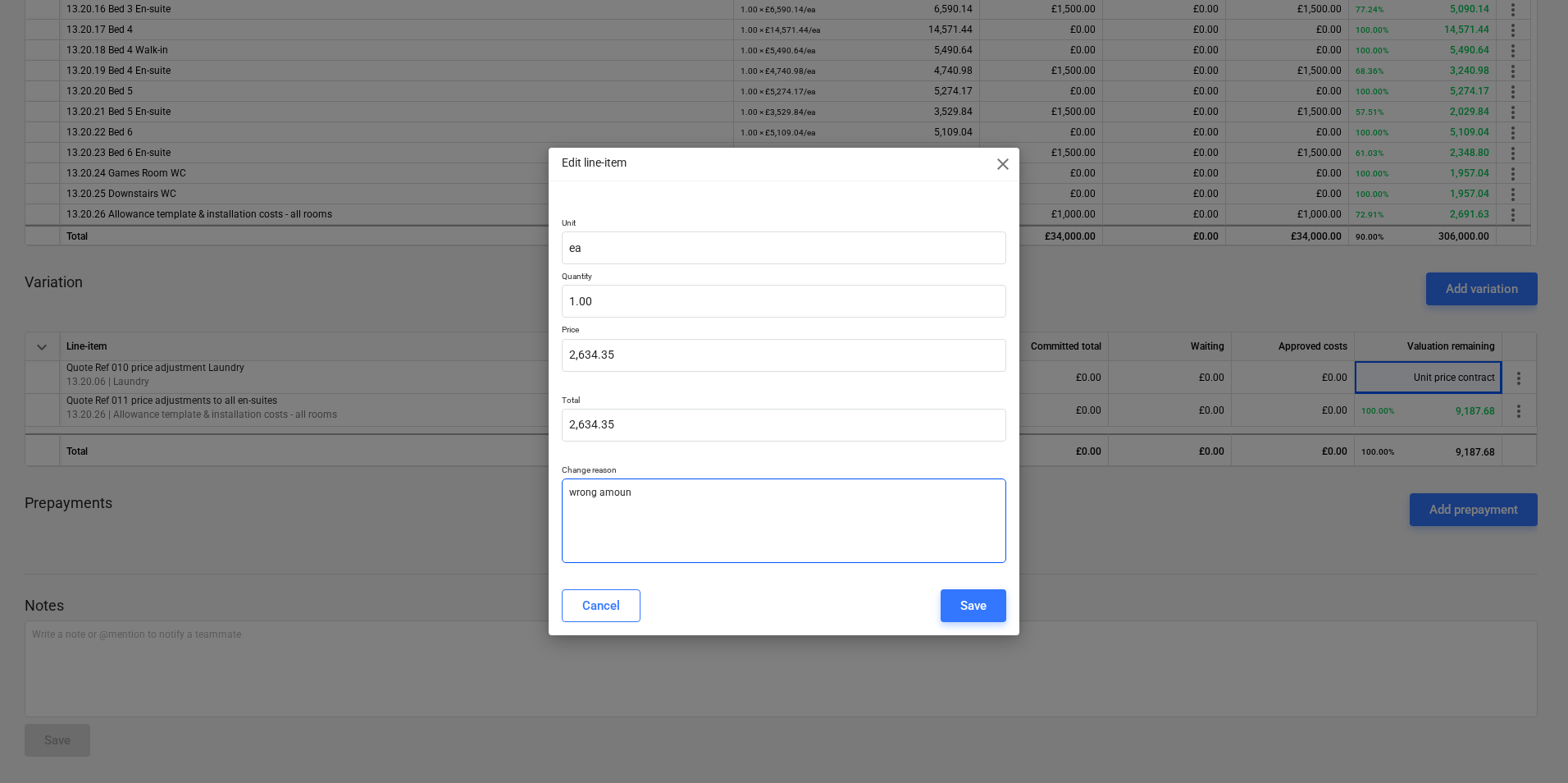
type textarea "x"
type textarea "wrong amount"
click at [977, 602] on div "Save" at bounding box center [974, 606] width 26 height 21
type textarea "x"
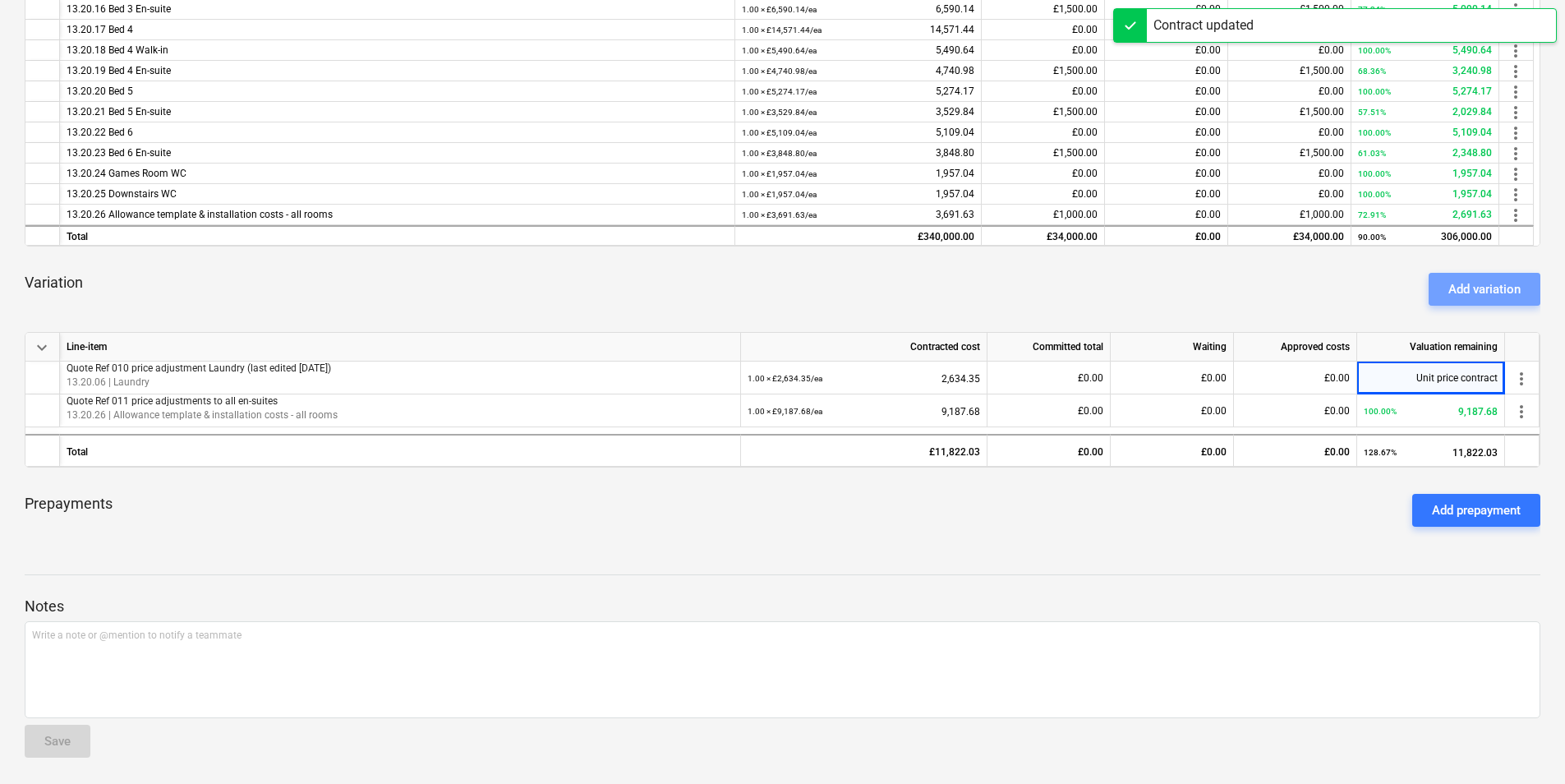
drag, startPoint x: 1497, startPoint y: 286, endPoint x: 1453, endPoint y: 297, distance: 45.4
click at [1497, 285] on div "Add variation" at bounding box center [1485, 289] width 73 height 21
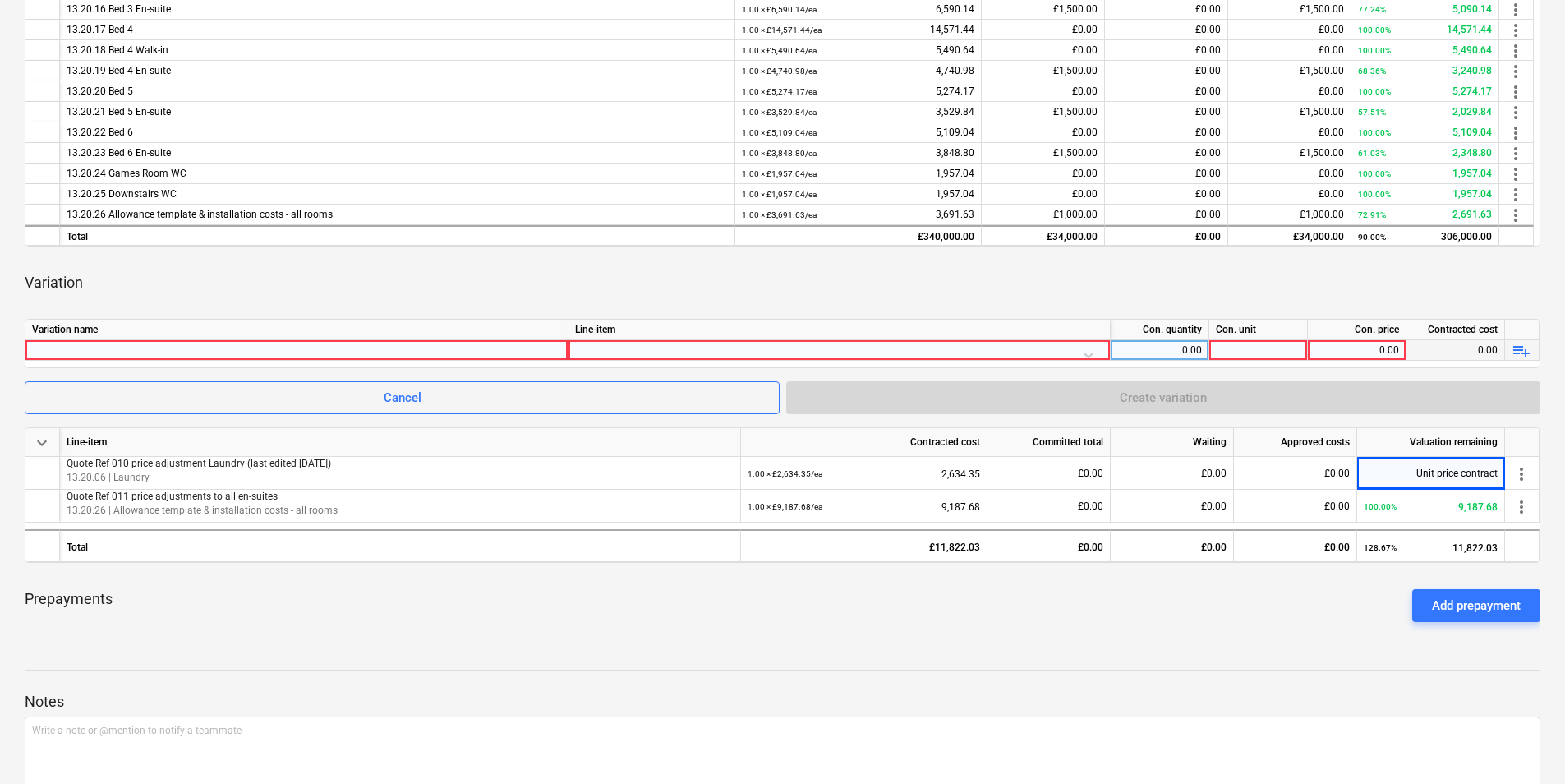
click at [377, 354] on div at bounding box center [297, 350] width 529 height 20
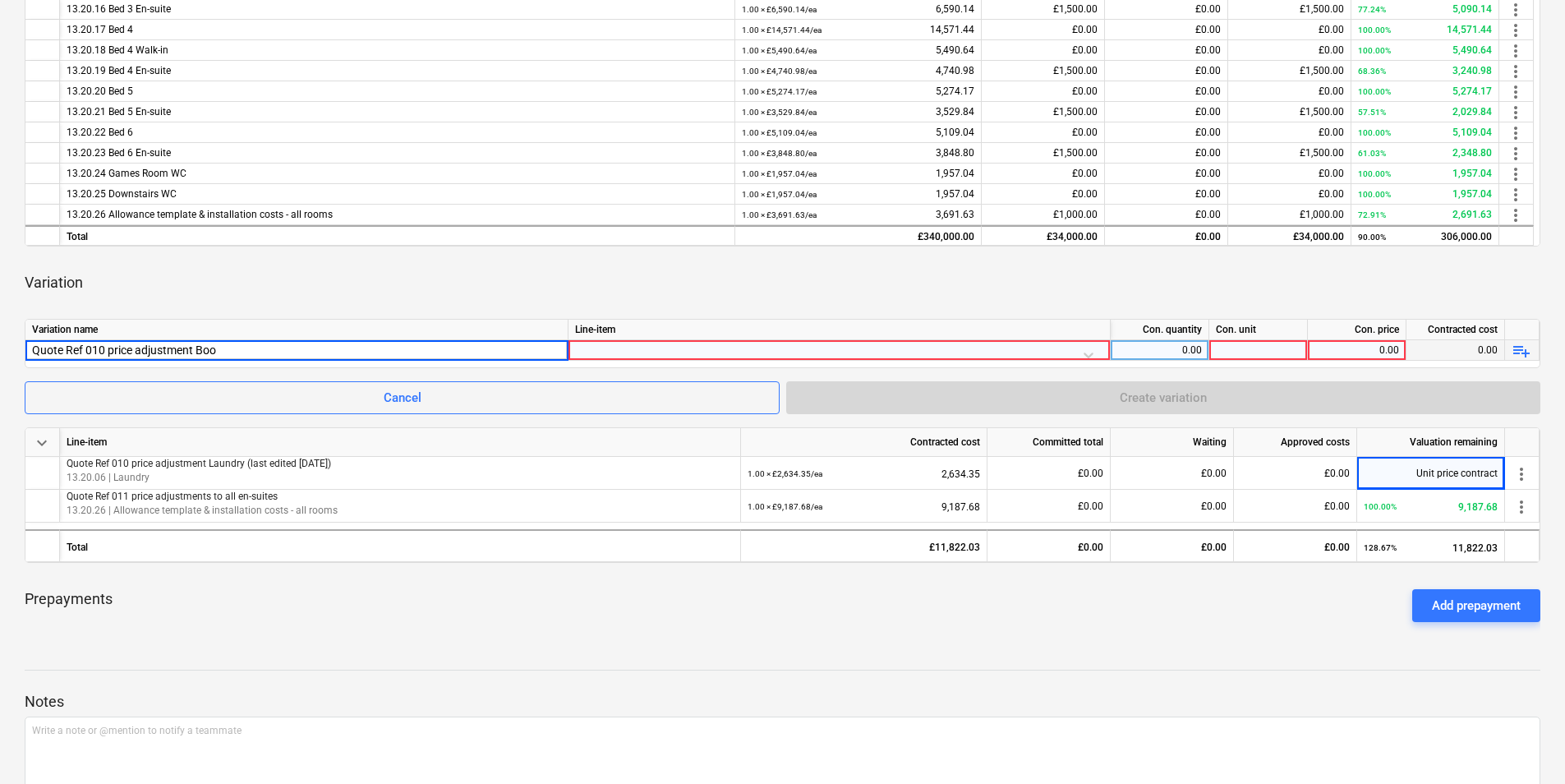
type input "Quote Ref 010 price adjustment Boot"
type input "Room"
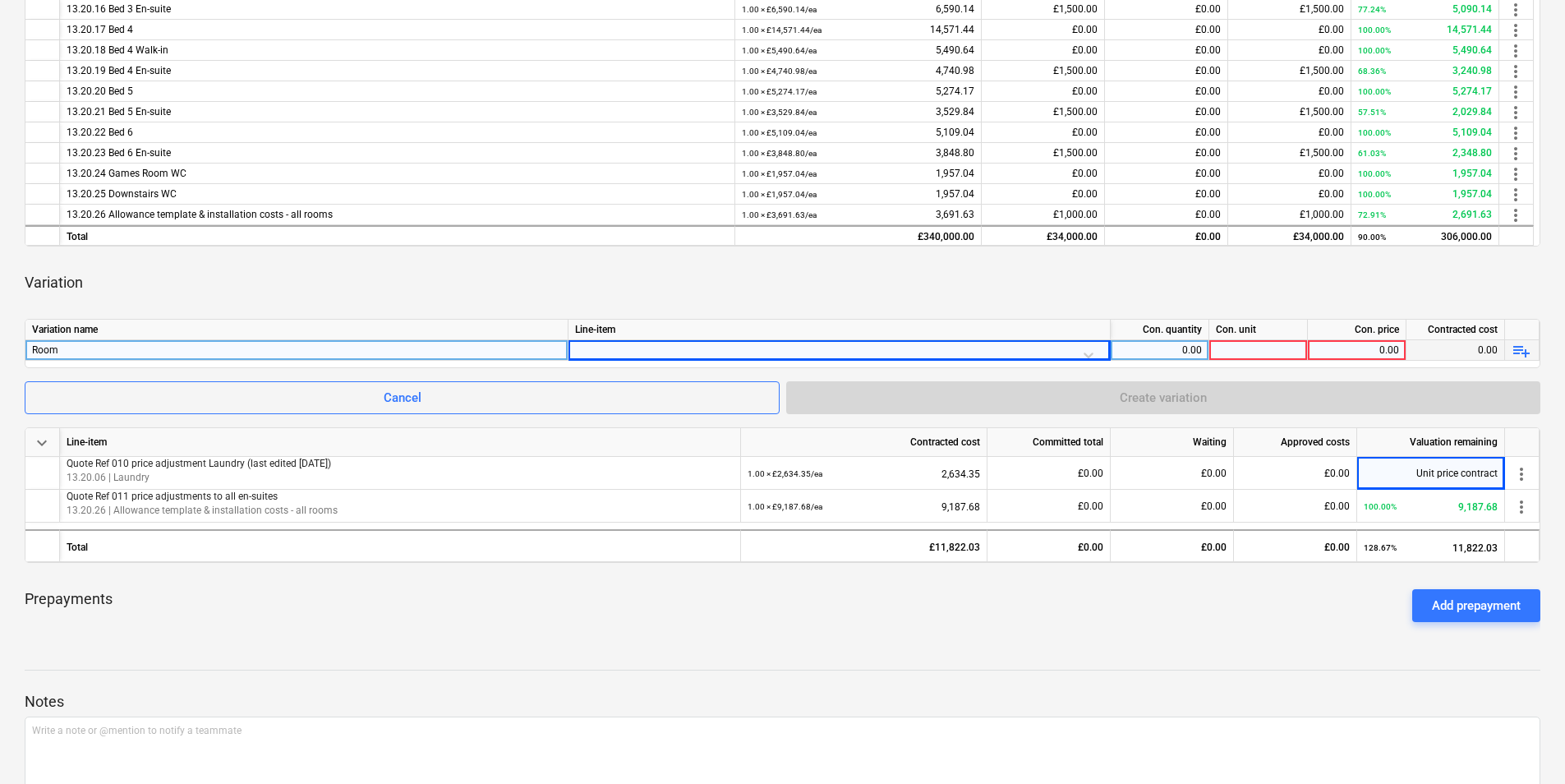
click at [378, 354] on div "Room" at bounding box center [297, 350] width 529 height 20
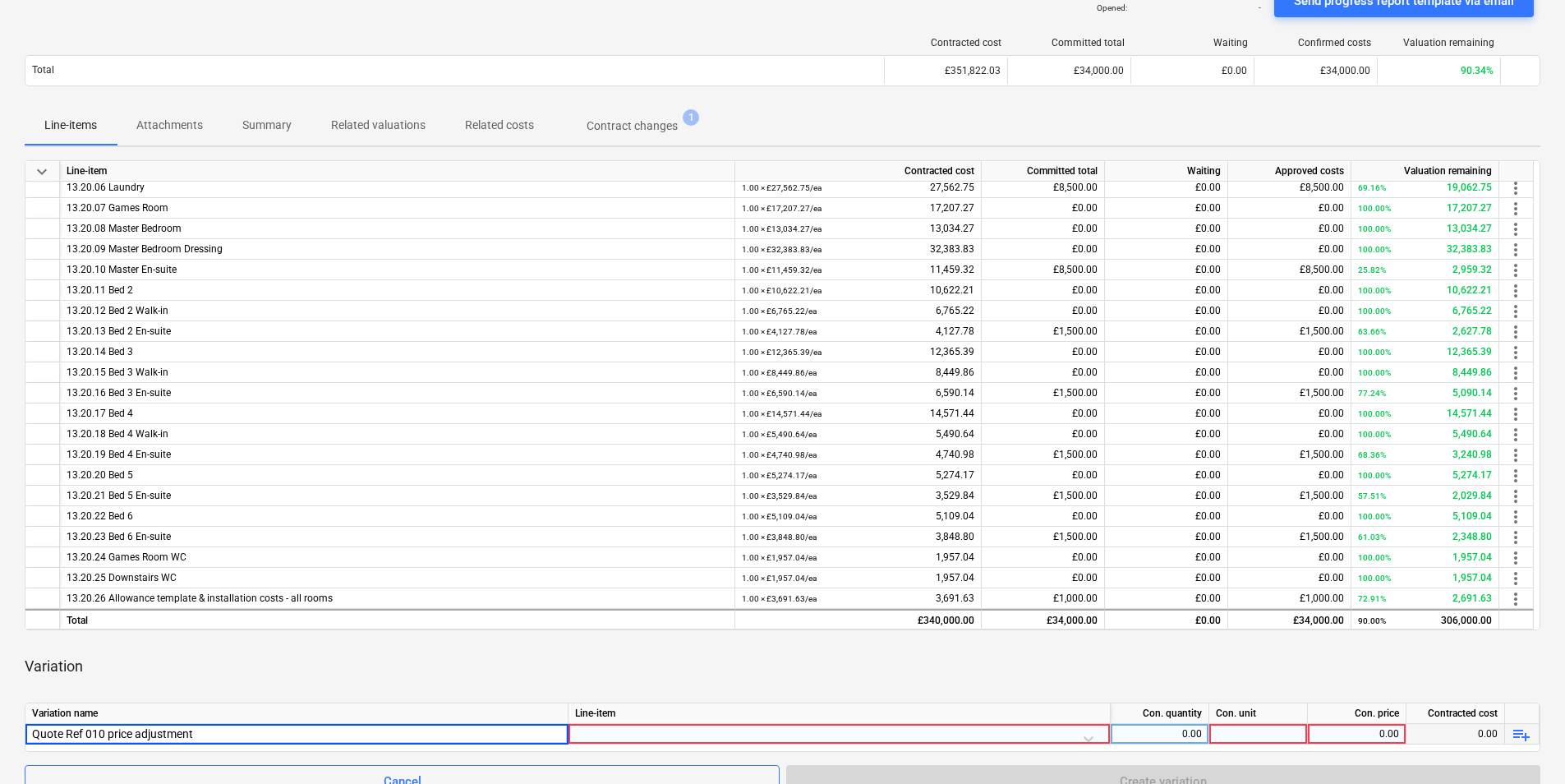
scroll to position [533, 0]
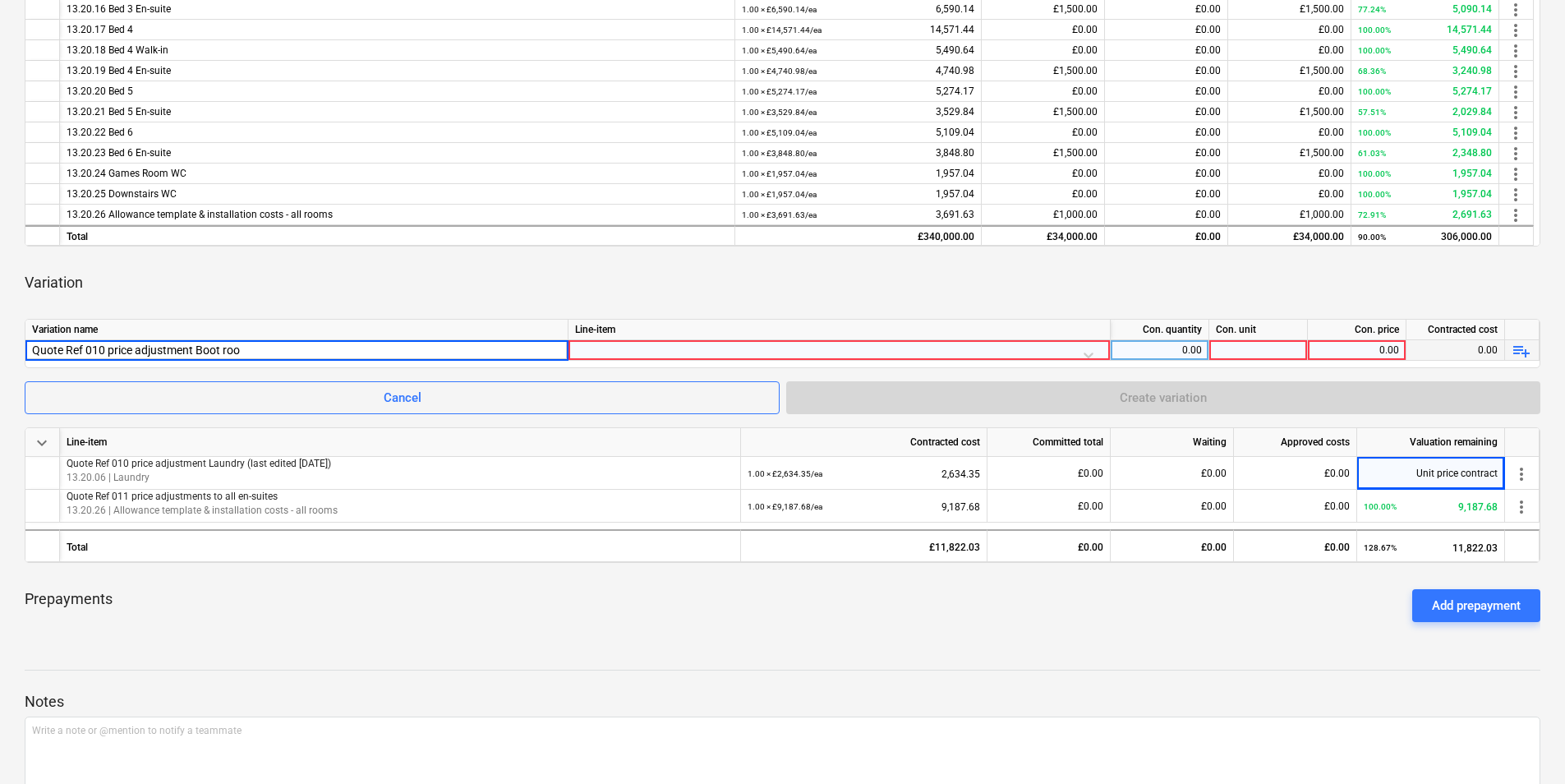
type input "Quote Ref 010 price adjustment Boot room"
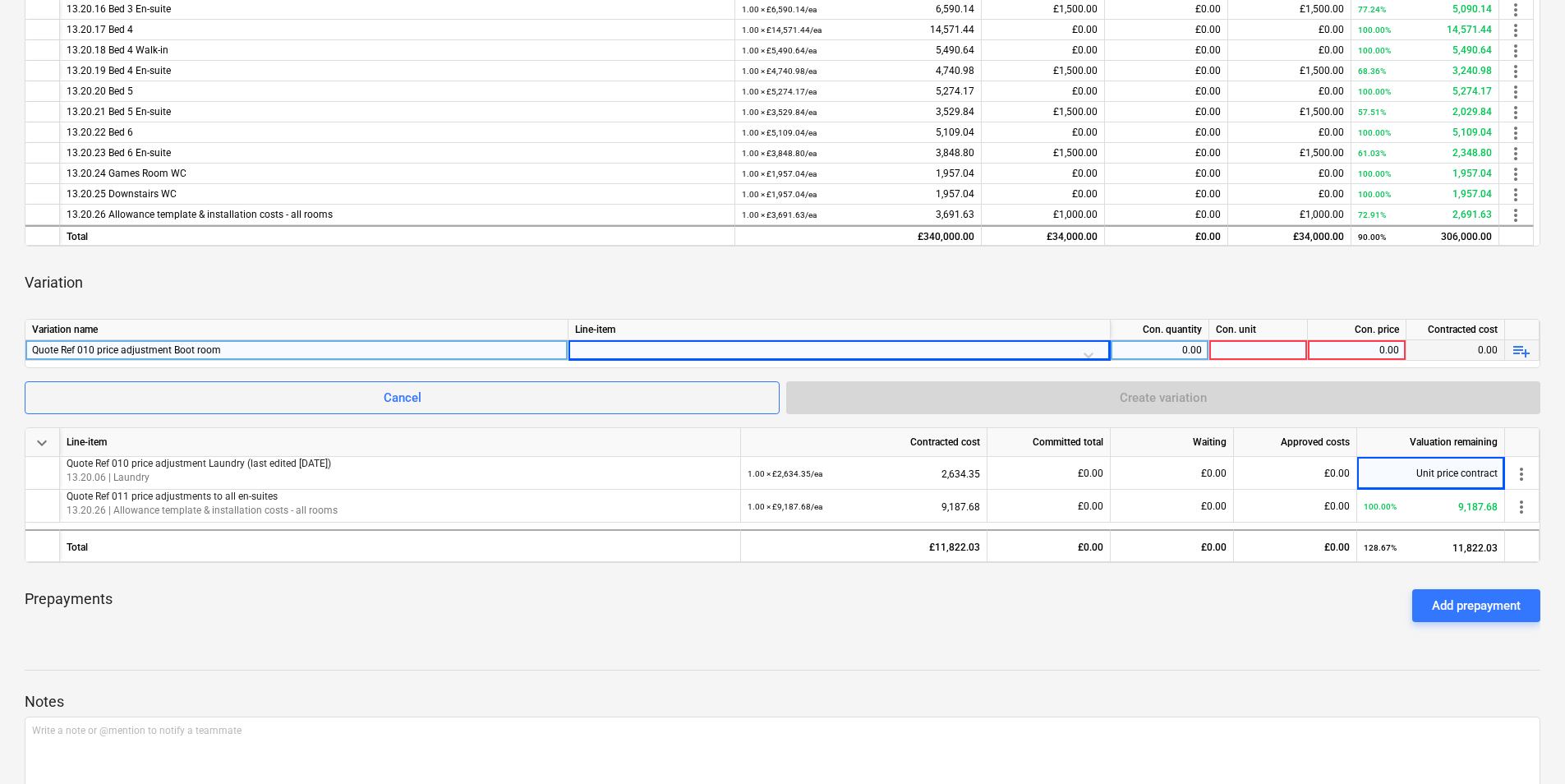
click at [592, 352] on div at bounding box center [839, 354] width 528 height 29
type input "boot"
click at [656, 381] on div "-- -- 13.20.05 Boot Room" at bounding box center [839, 392] width 528 height 26
click at [1177, 352] on div "0.00" at bounding box center [1160, 350] width 84 height 21
type input "1"
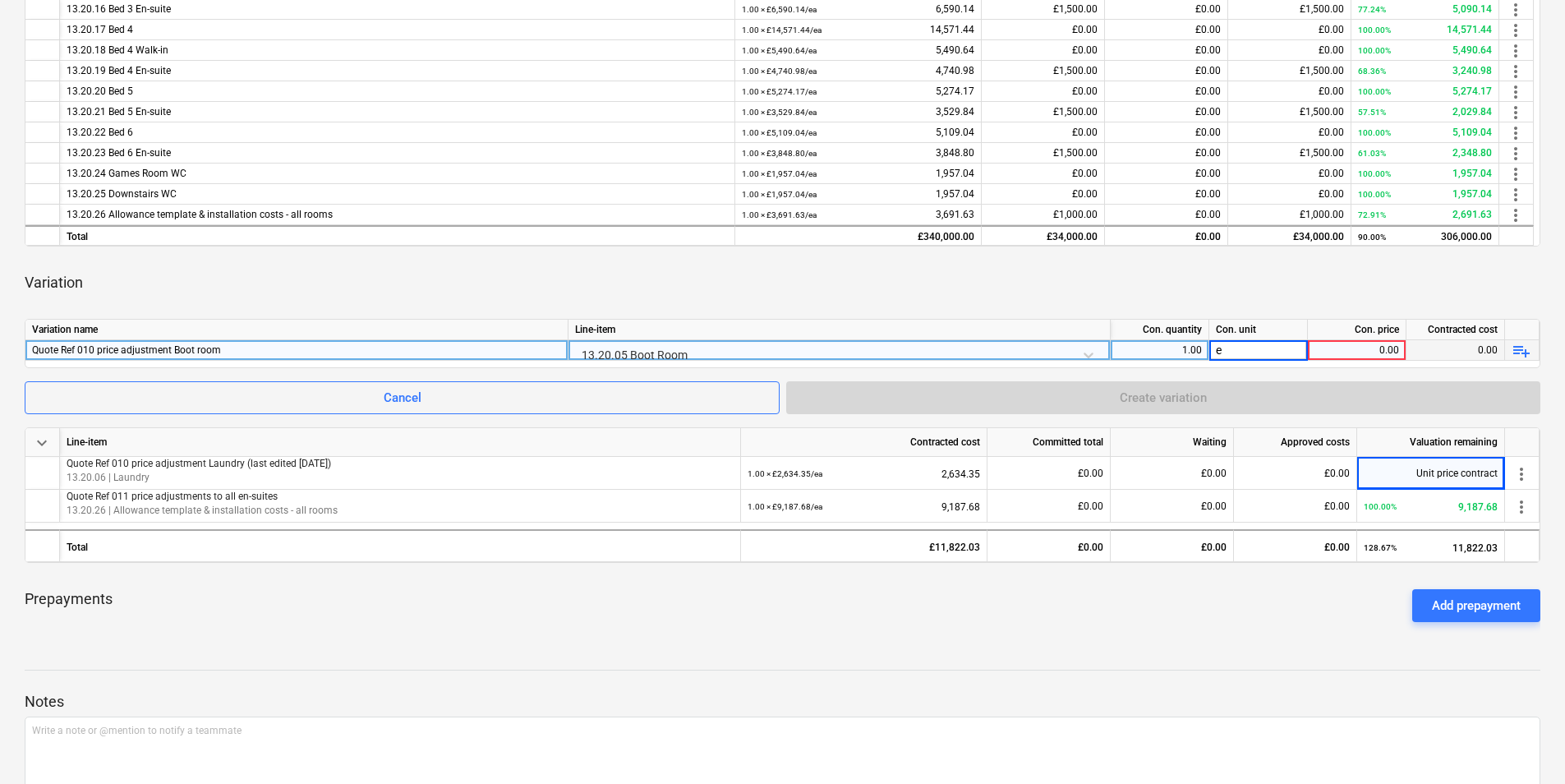
type input "ea"
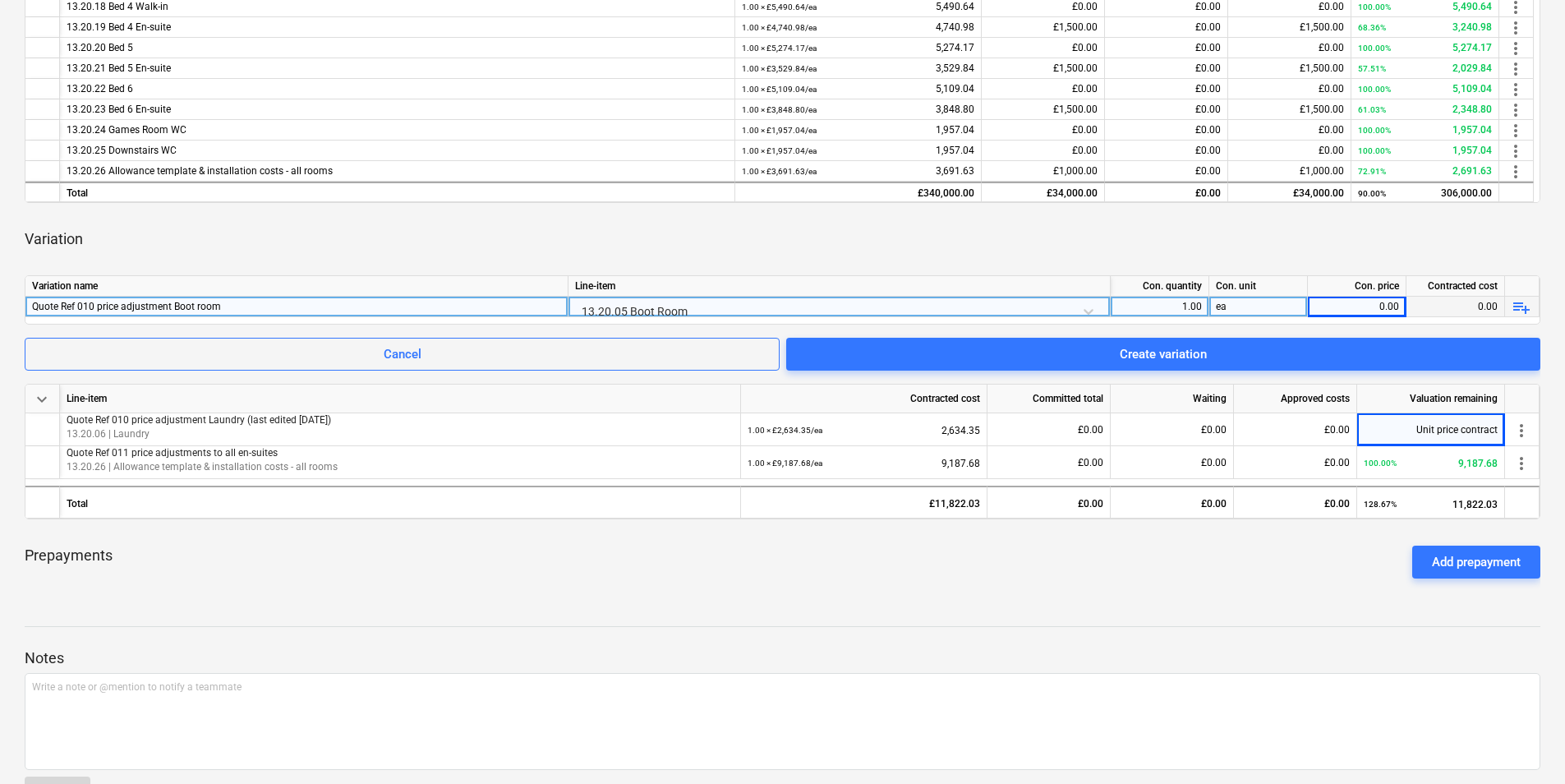
scroll to position [629, 0]
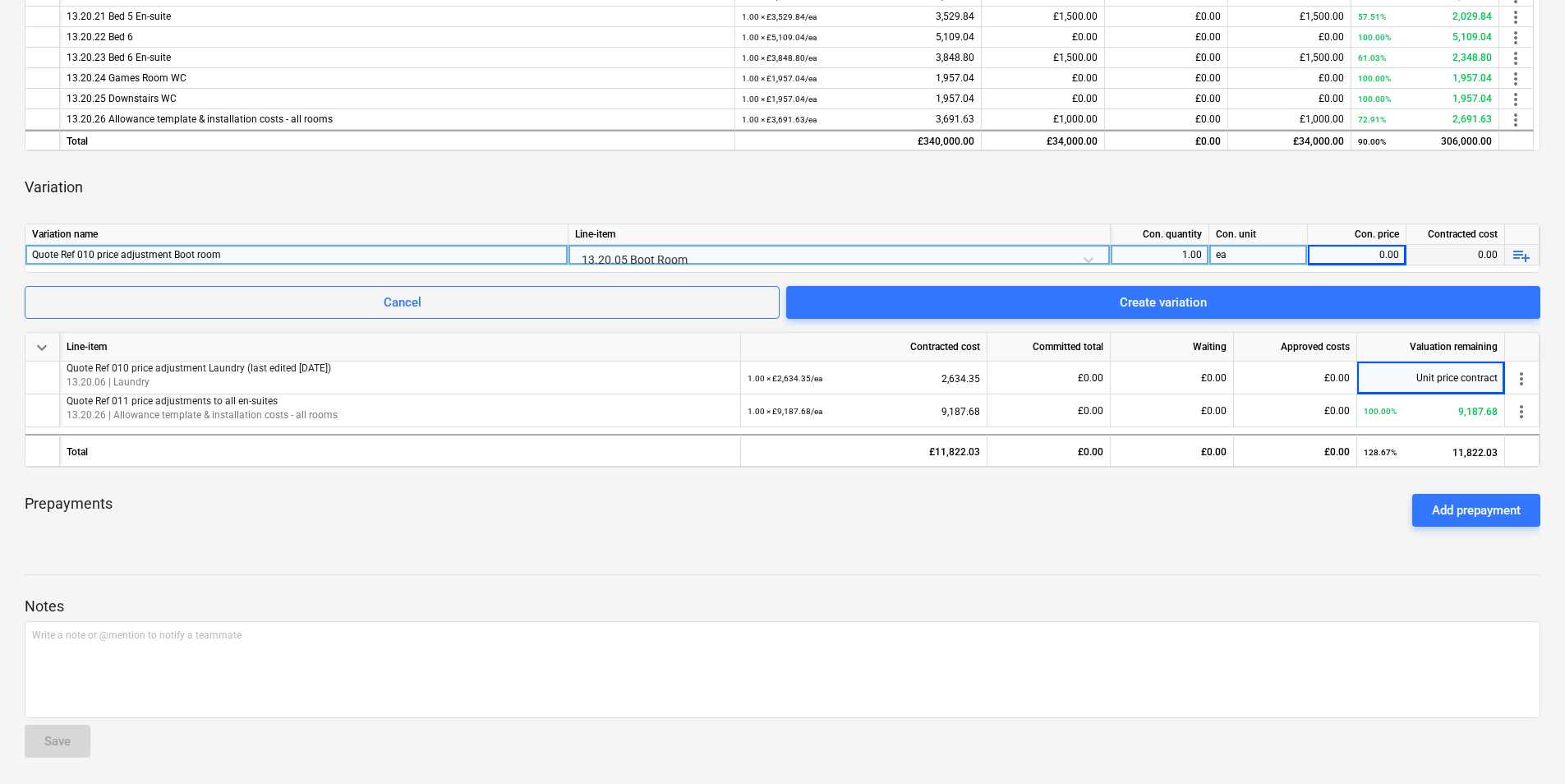
click at [1317, 256] on div "0.00" at bounding box center [1357, 254] width 84 height 21
type input "2759.56"
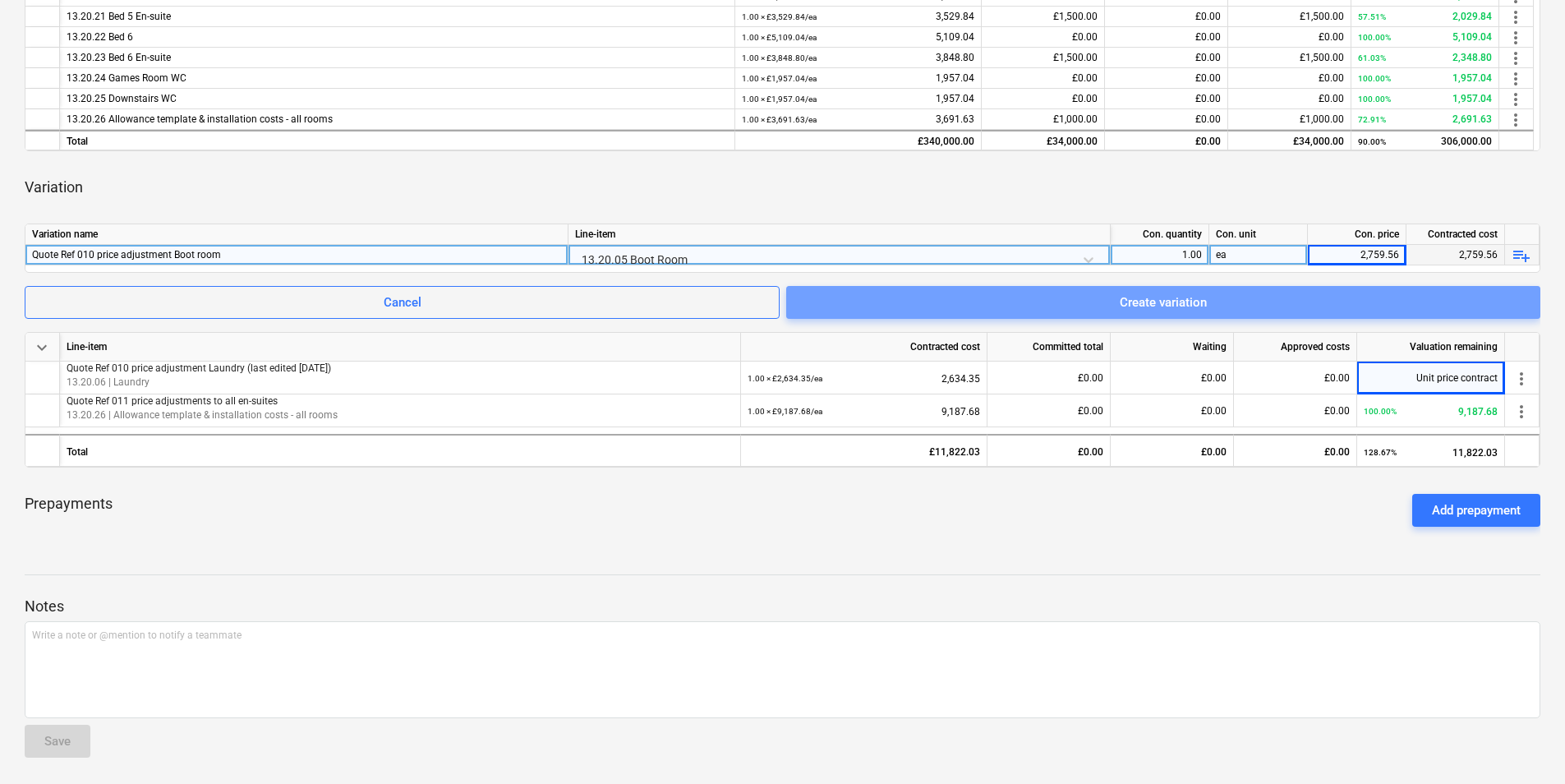
click at [1151, 306] on div "Create variation" at bounding box center [1163, 302] width 87 height 21
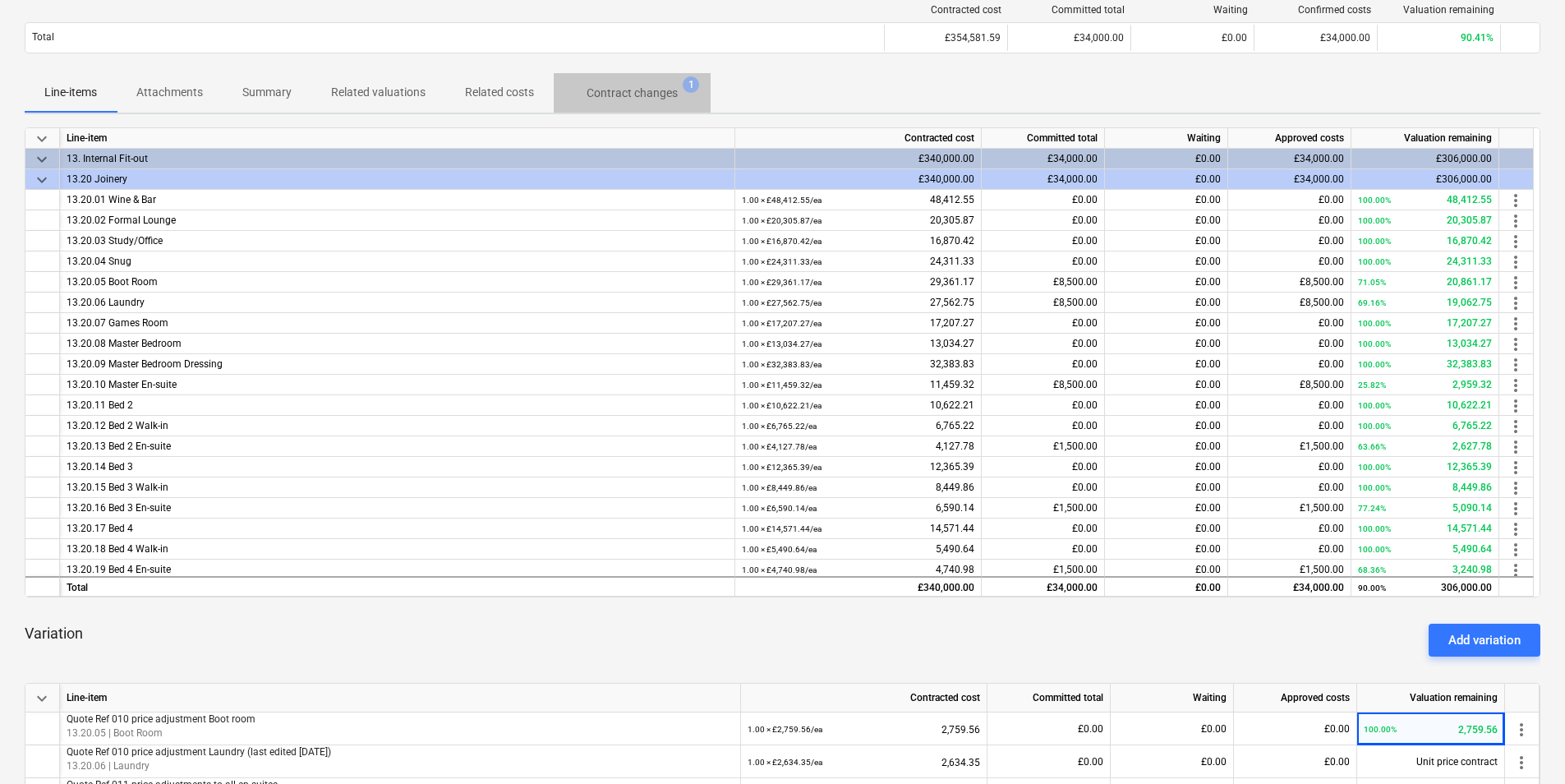
click at [629, 100] on p "Contract changes" at bounding box center [632, 93] width 91 height 17
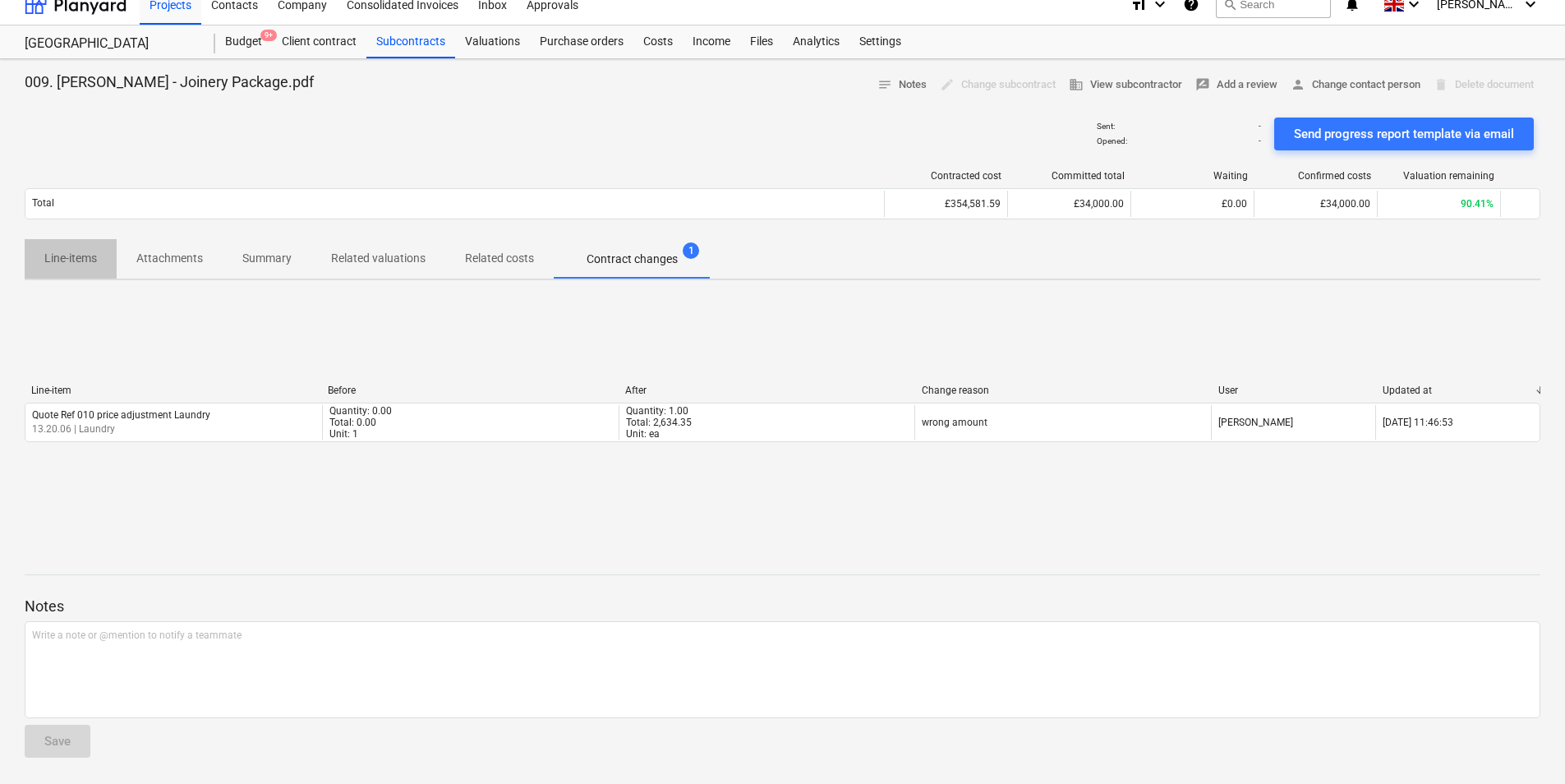
click at [62, 248] on span "Line-items" at bounding box center [70, 258] width 92 height 27
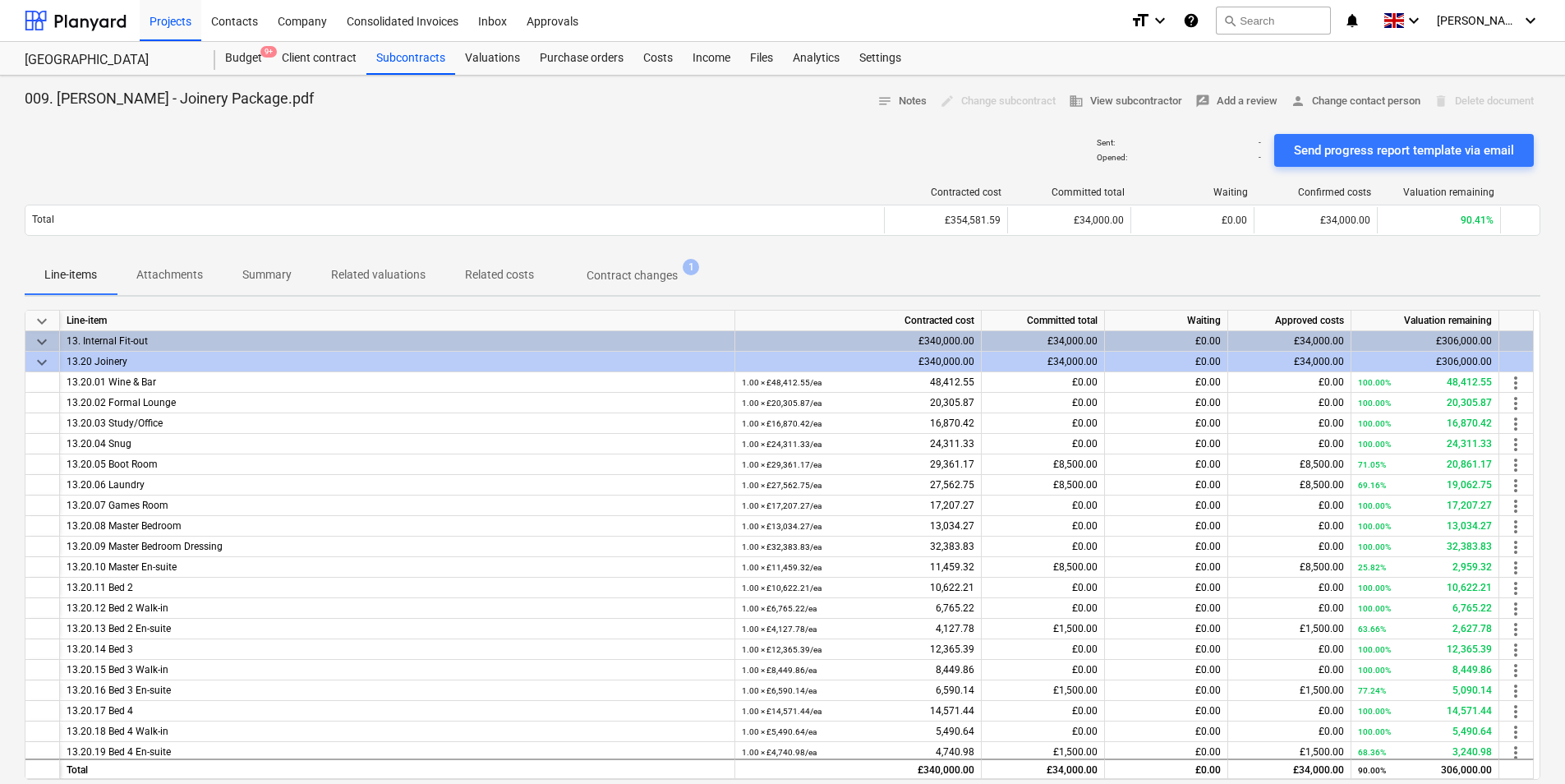
scroll to position [17, 0]
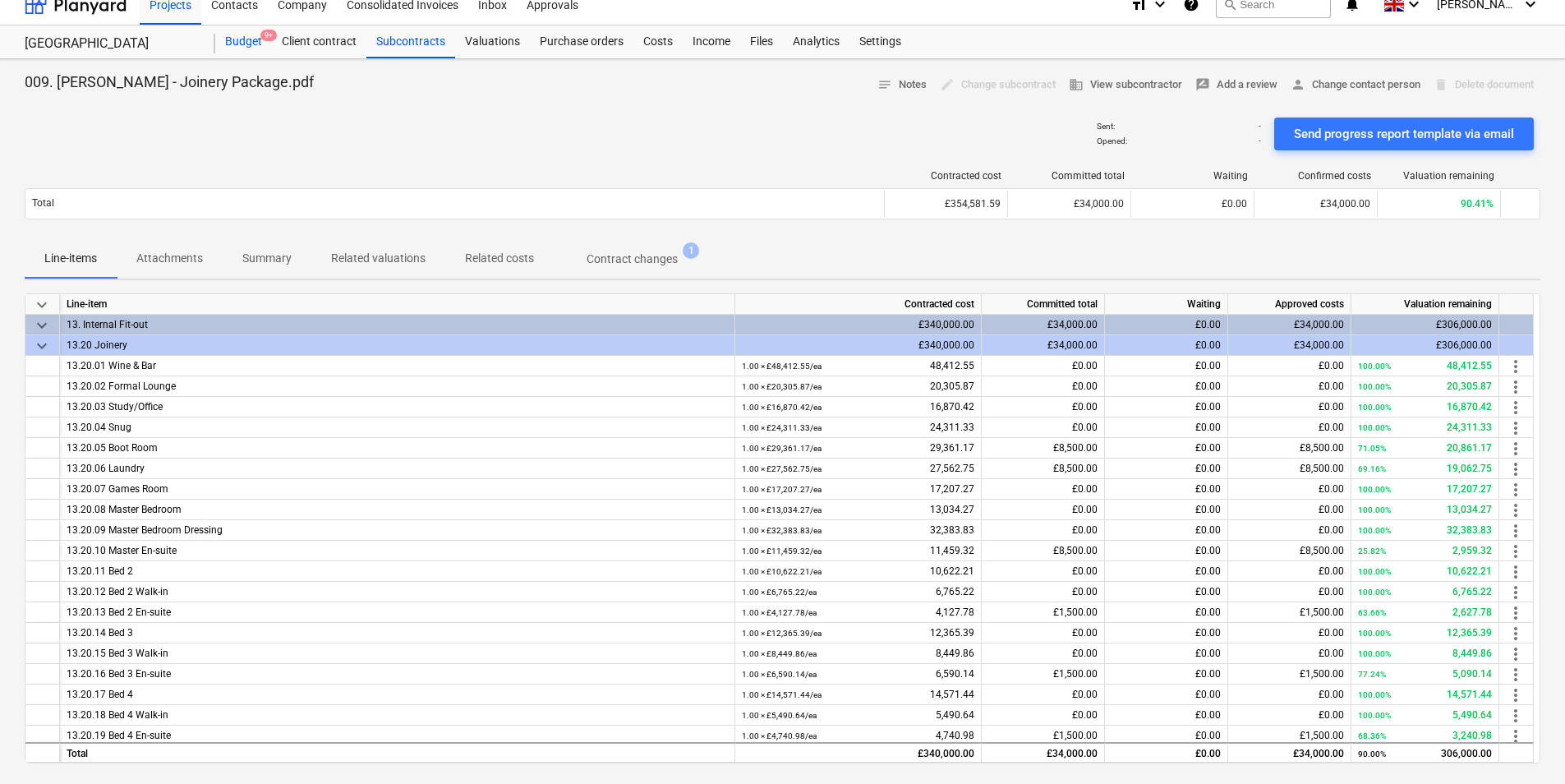
click at [250, 44] on div "Budget 9+" at bounding box center [244, 42] width 57 height 33
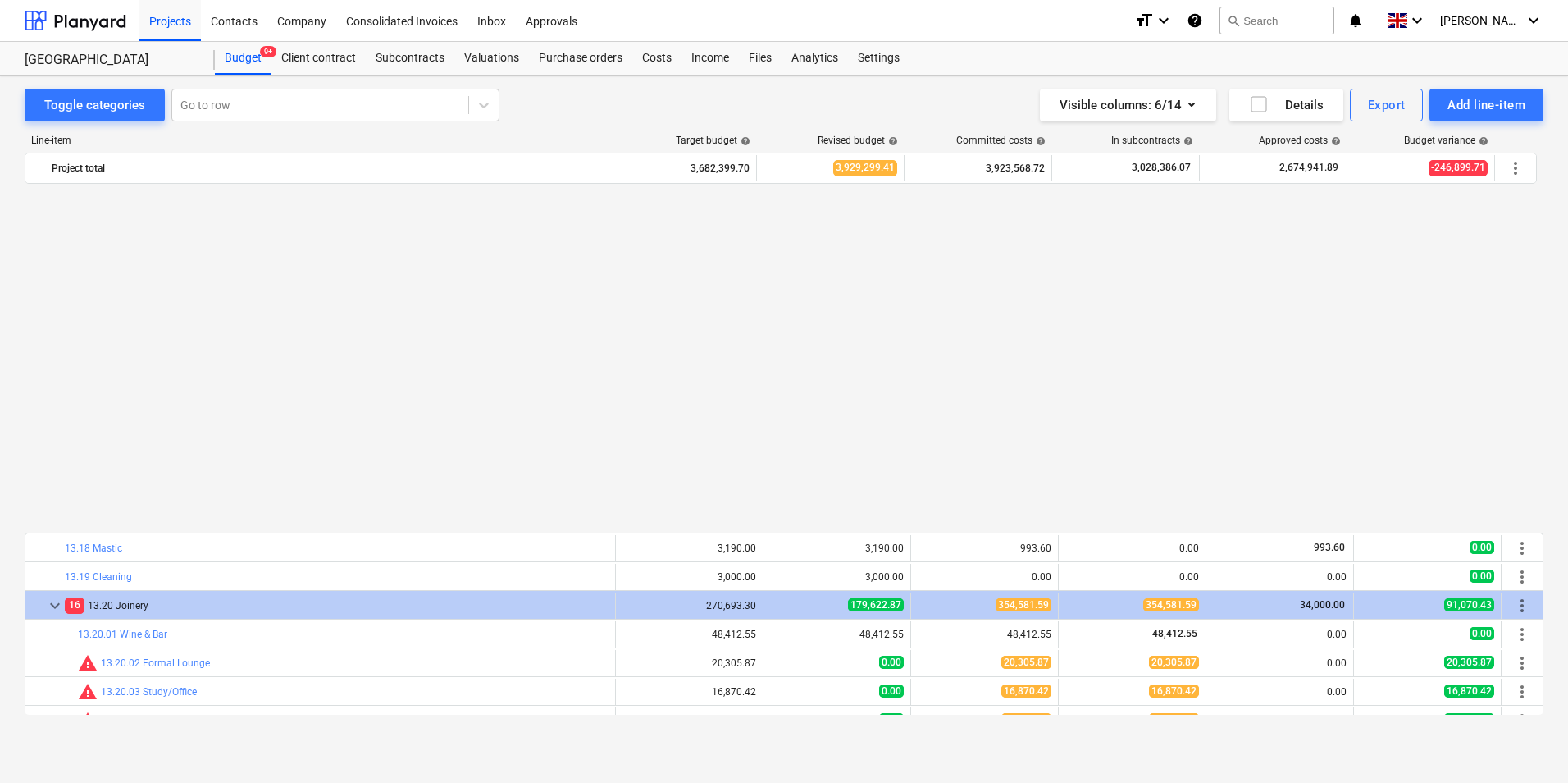
scroll to position [902, 0]
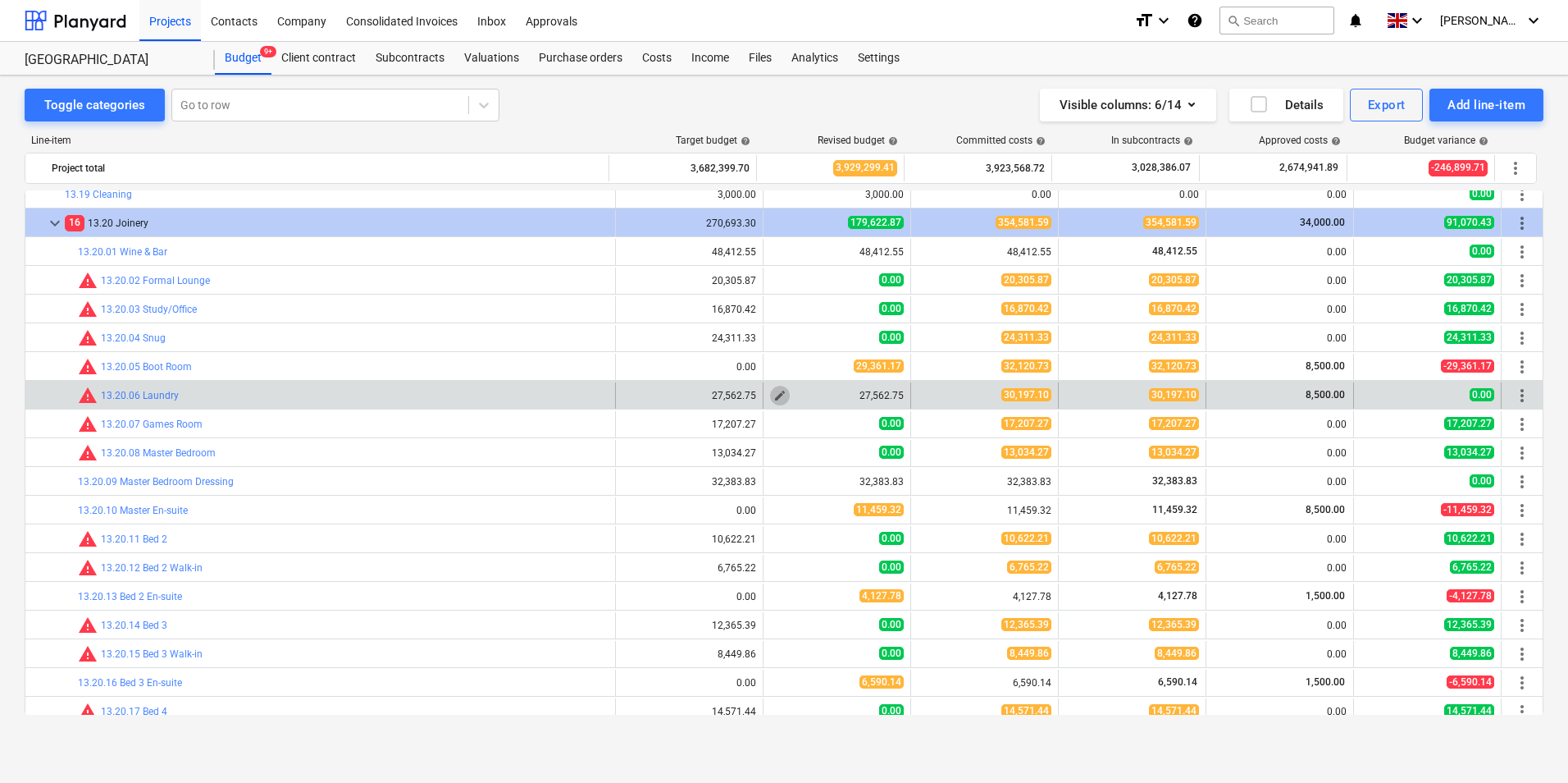
click at [774, 394] on span "edit" at bounding box center [780, 395] width 13 height 13
type textarea "x"
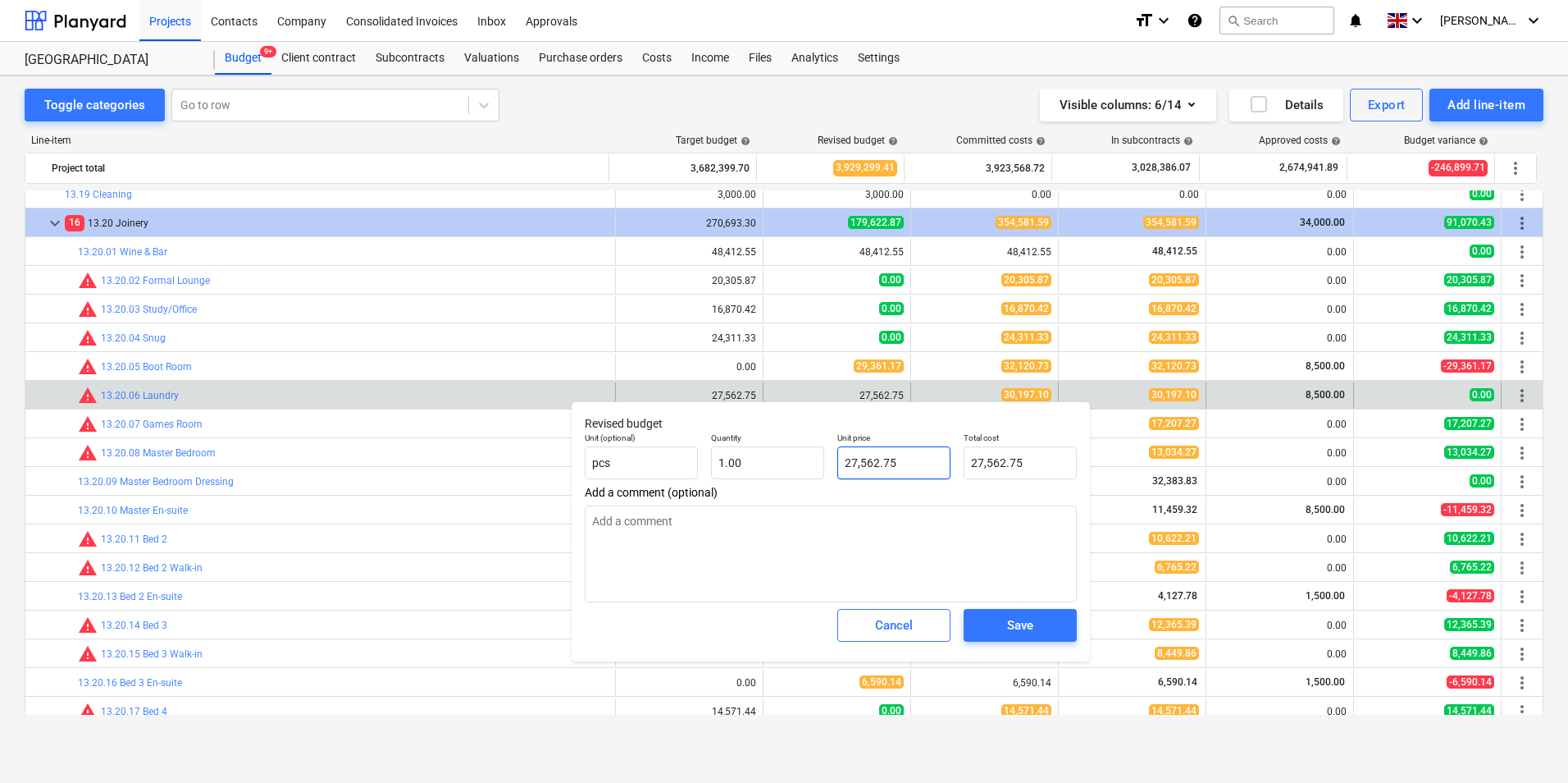
type input "27562.75"
drag, startPoint x: 935, startPoint y: 456, endPoint x: 782, endPoint y: 482, distance: 155.2
click at [784, 482] on div "Unit (optional) pcs Quantity 1.00 Unit price 27562.75 Total cost 27,562.75" at bounding box center [831, 455] width 506 height 60
type textarea "x"
type input "3"
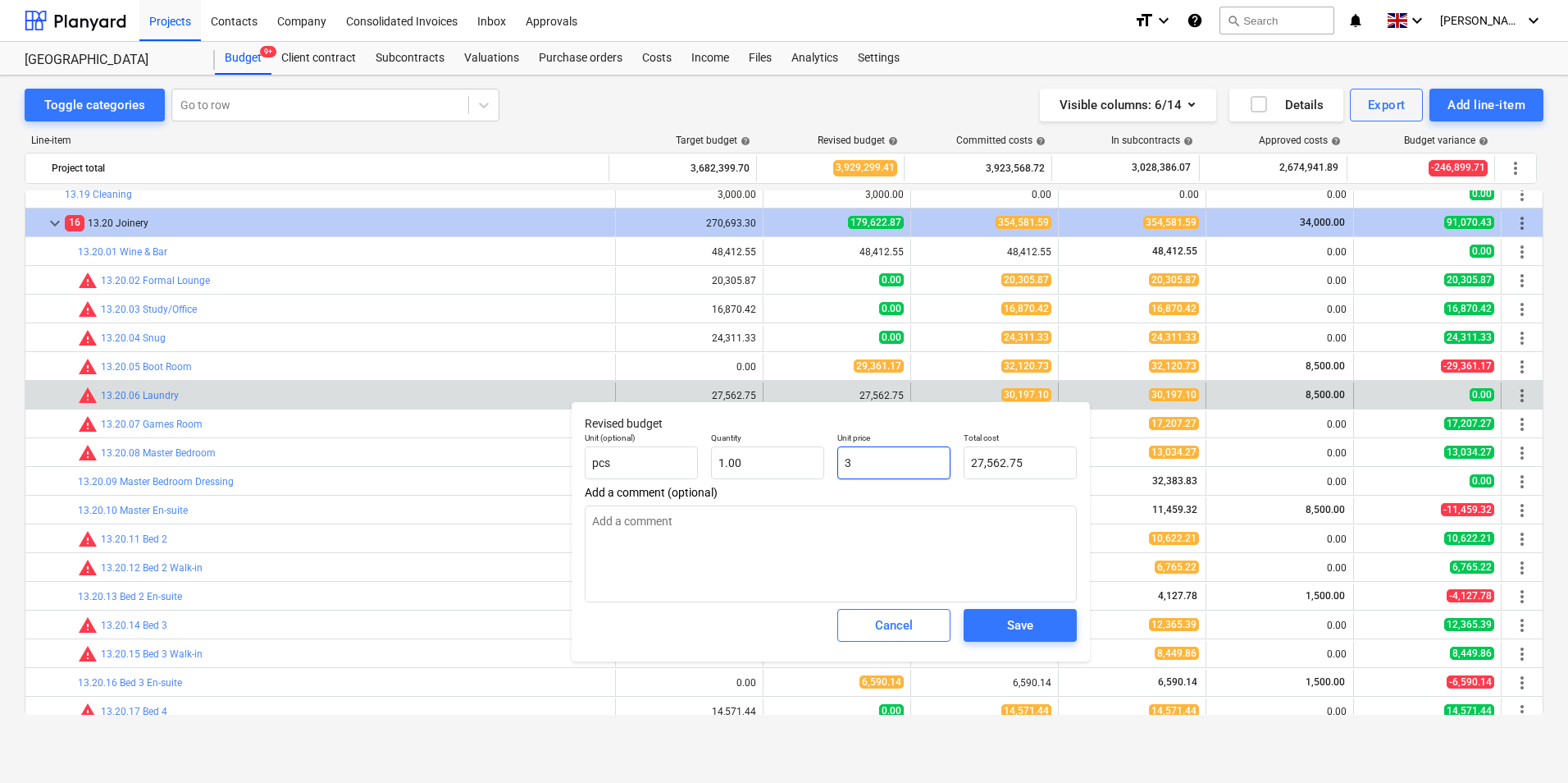
type input "3.00"
type textarea "x"
type input "30"
type input "30.00"
type textarea "x"
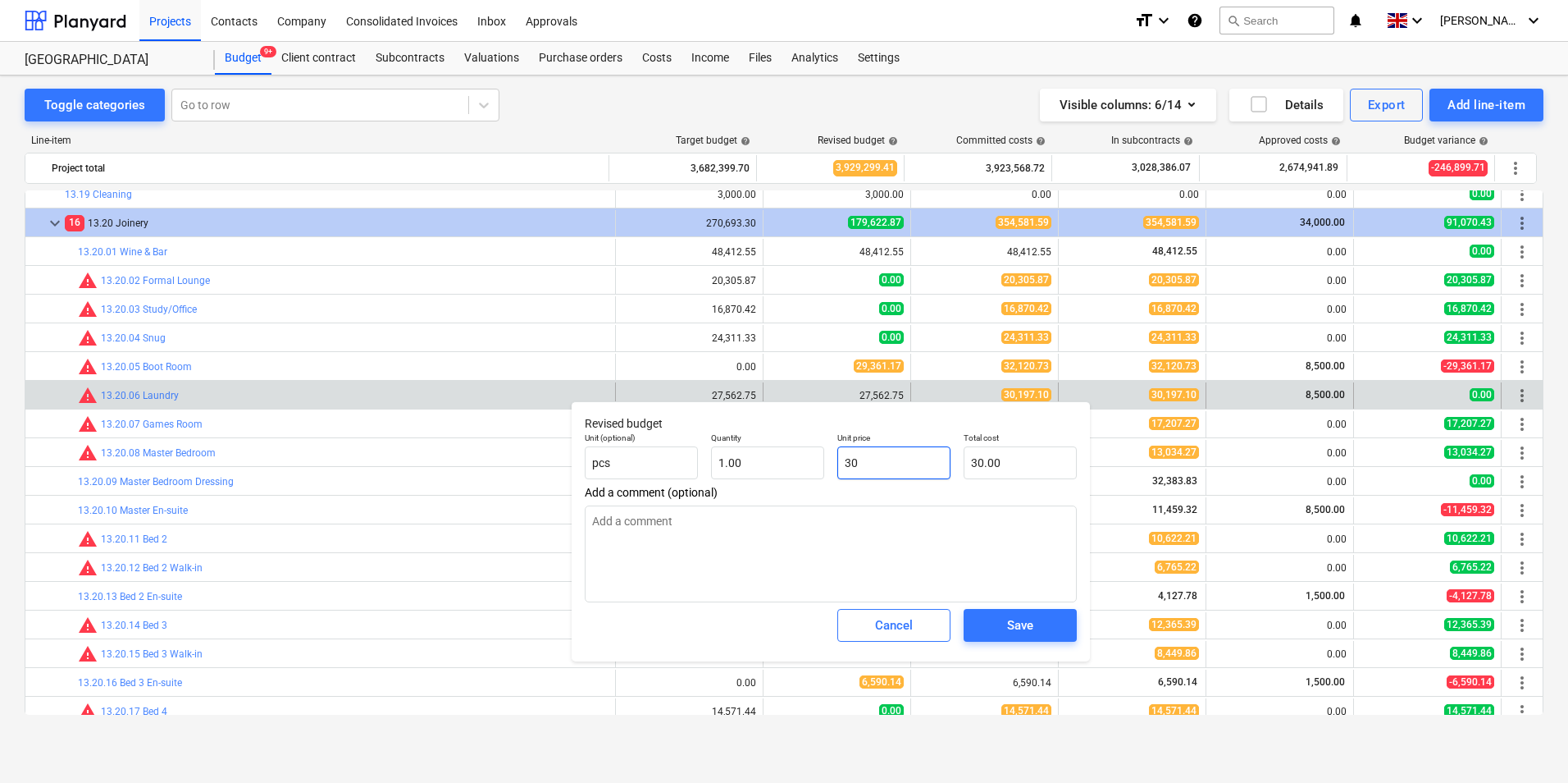
type input "301"
type input "301.00"
type textarea "x"
type input "3019"
type input "3,019.00"
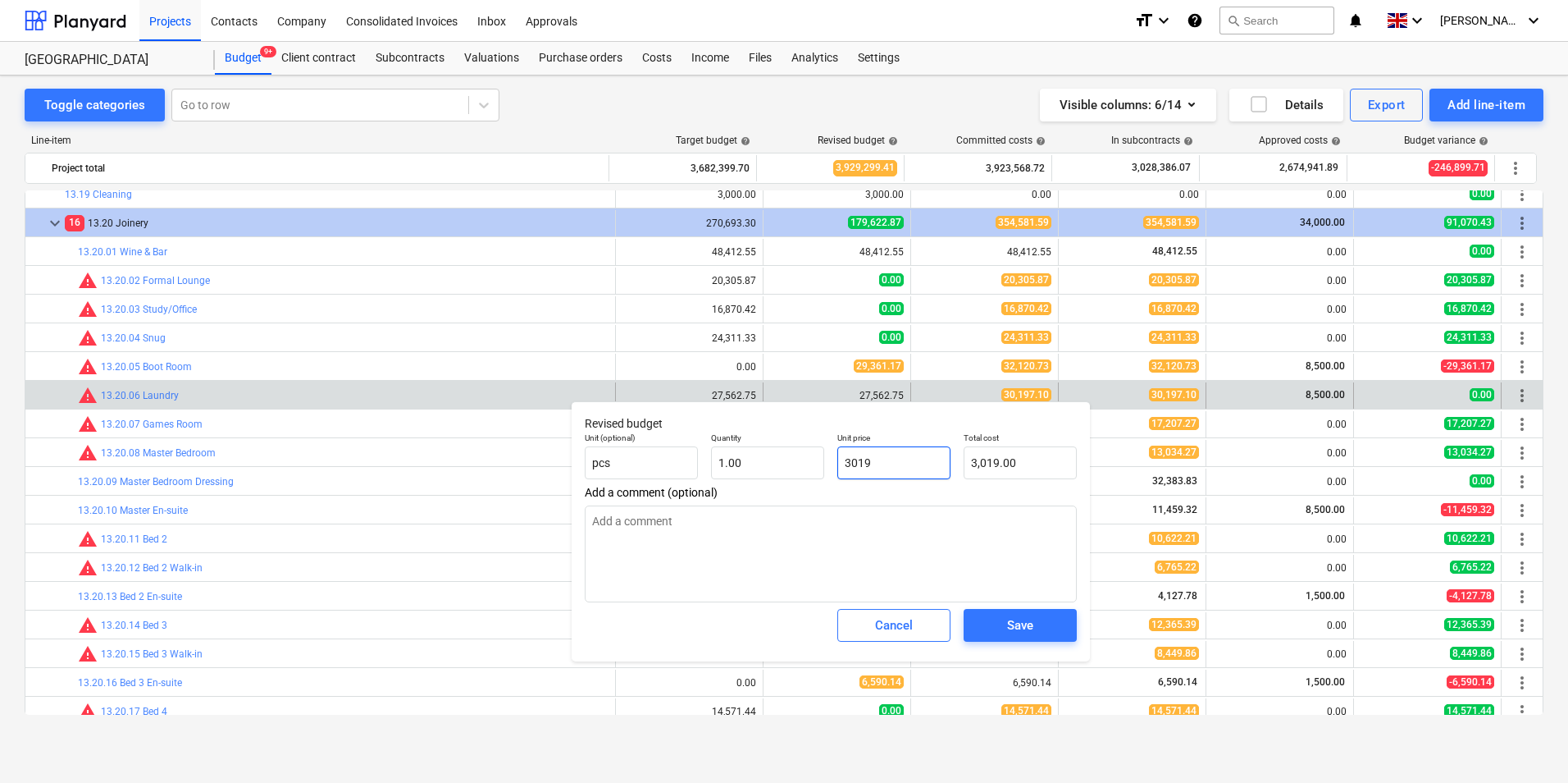
type textarea "x"
type input "30197"
type input "30,197.00"
type textarea "x"
type input "30197.1"
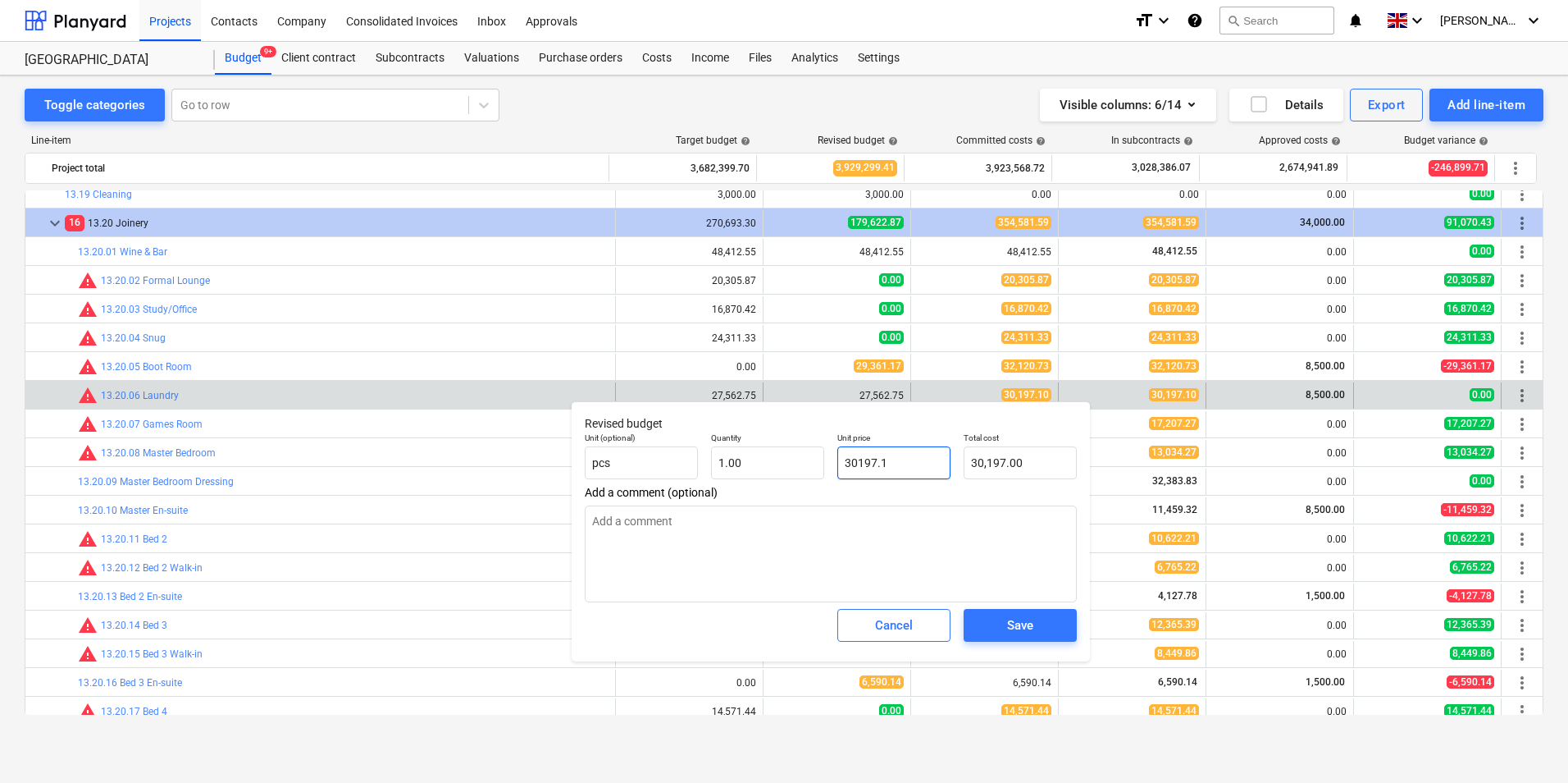
type textarea "x"
type input "30,197.10"
type input "30197.1"
type textarea "x"
type input "30,197.10"
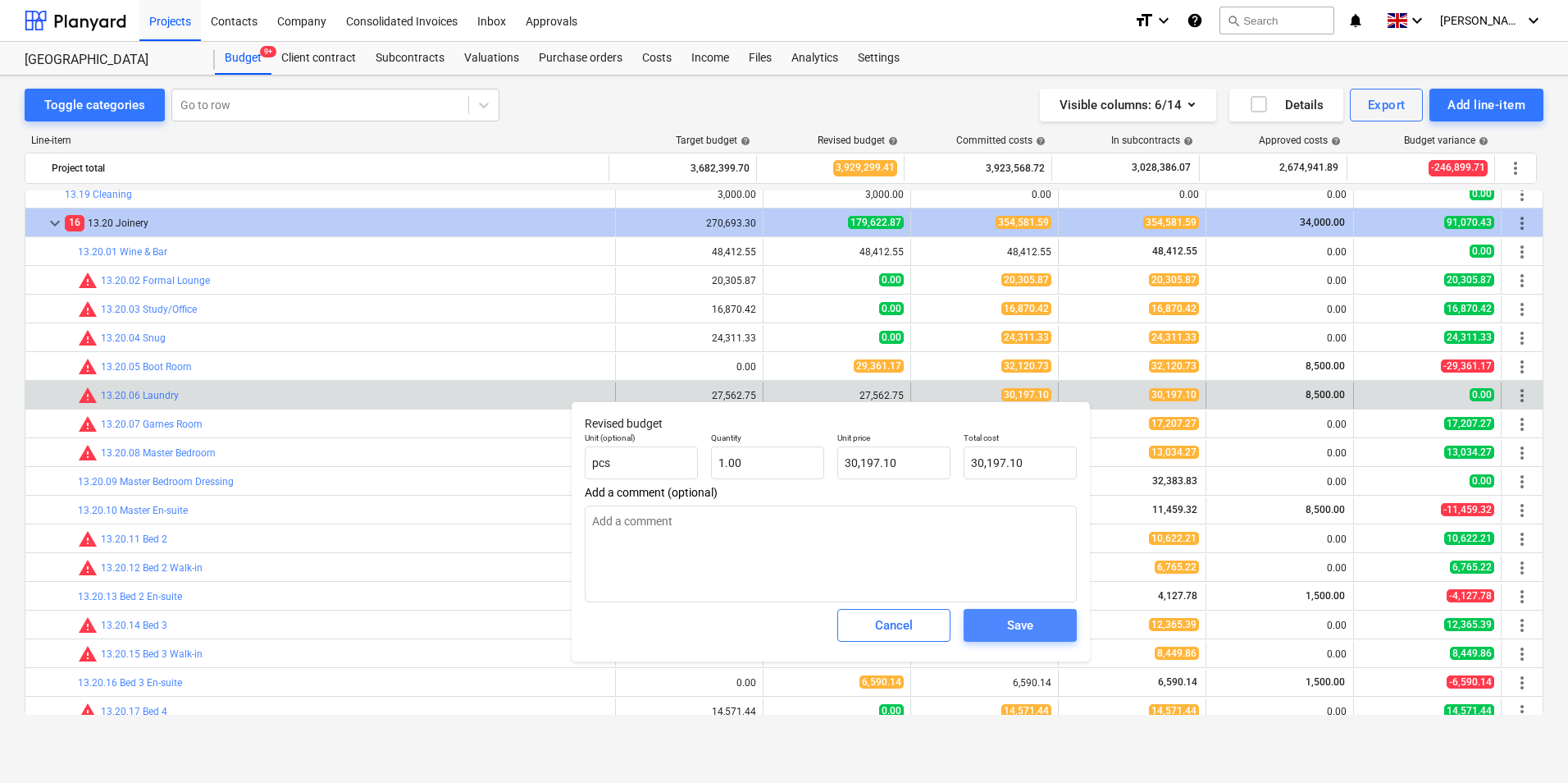
click at [1015, 621] on div "Save" at bounding box center [1020, 625] width 26 height 21
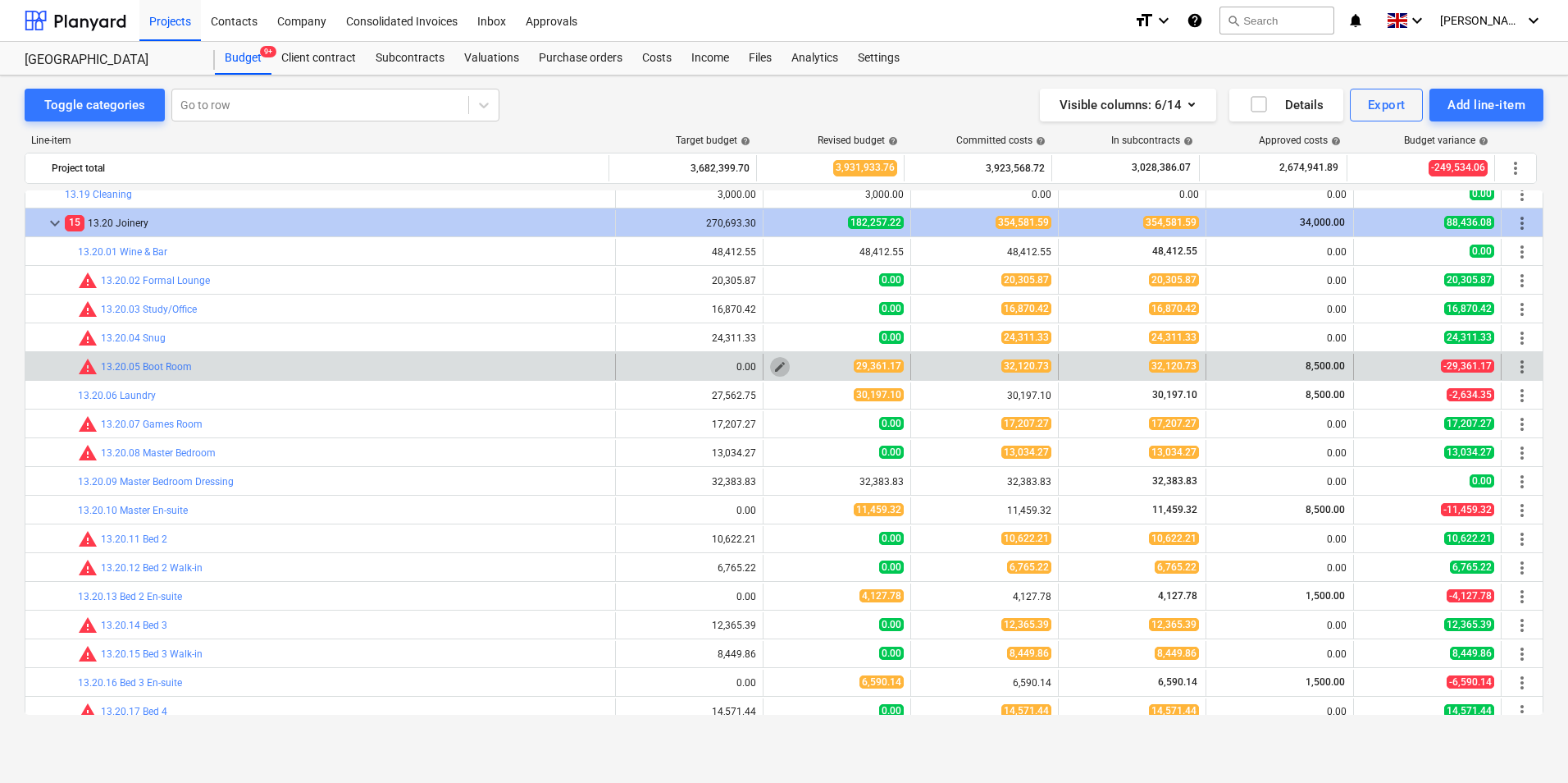
click at [774, 370] on span "edit" at bounding box center [780, 367] width 13 height 13
type textarea "x"
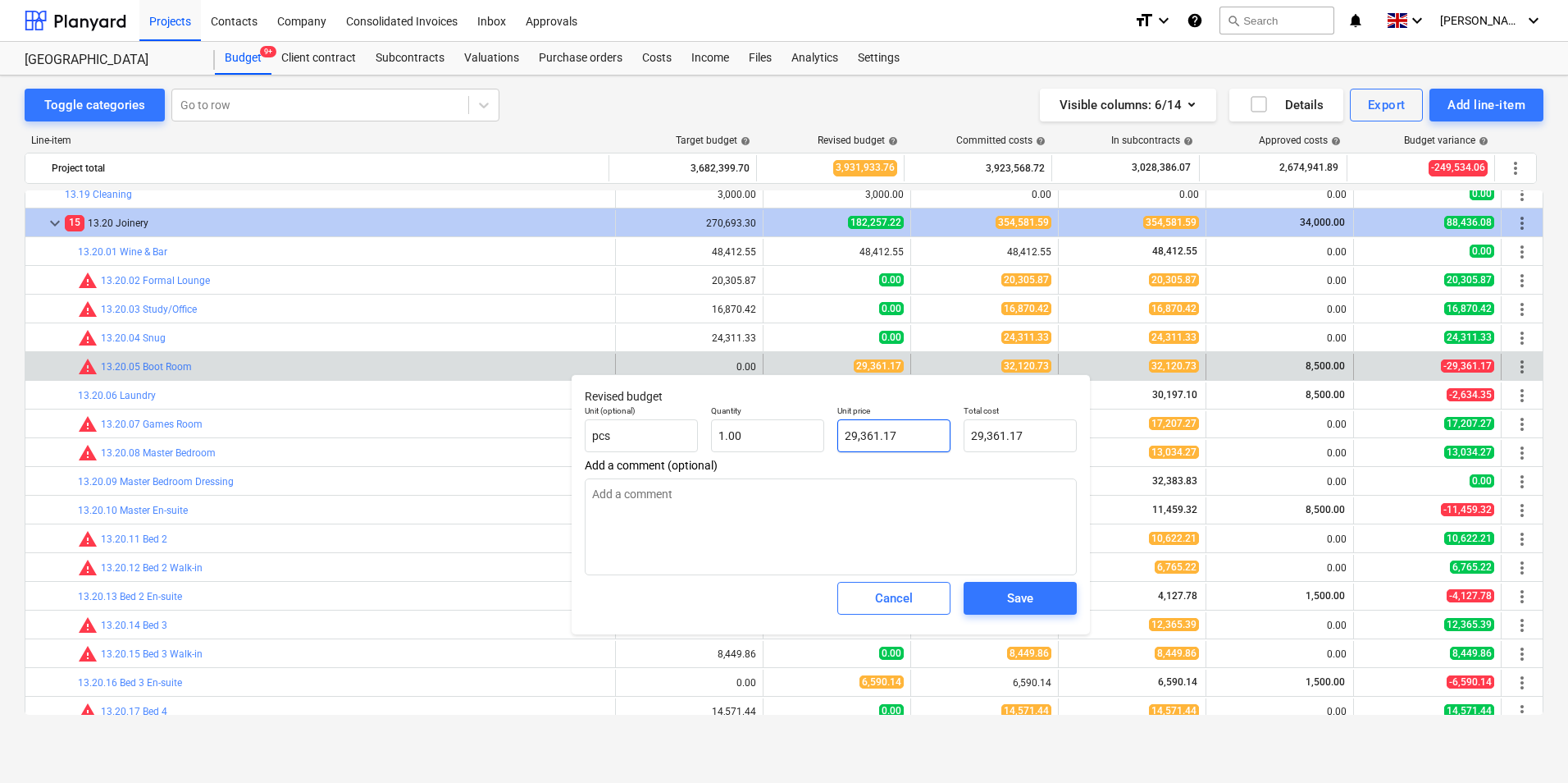
type input "29361.17"
drag, startPoint x: 913, startPoint y: 438, endPoint x: 803, endPoint y: 433, distance: 110.1
click at [803, 433] on div "Unit (optional) pcs Quantity 1.00 Unit price 29361.17 Total cost 29,361.17" at bounding box center [831, 428] width 506 height 60
type textarea "x"
type input "3"
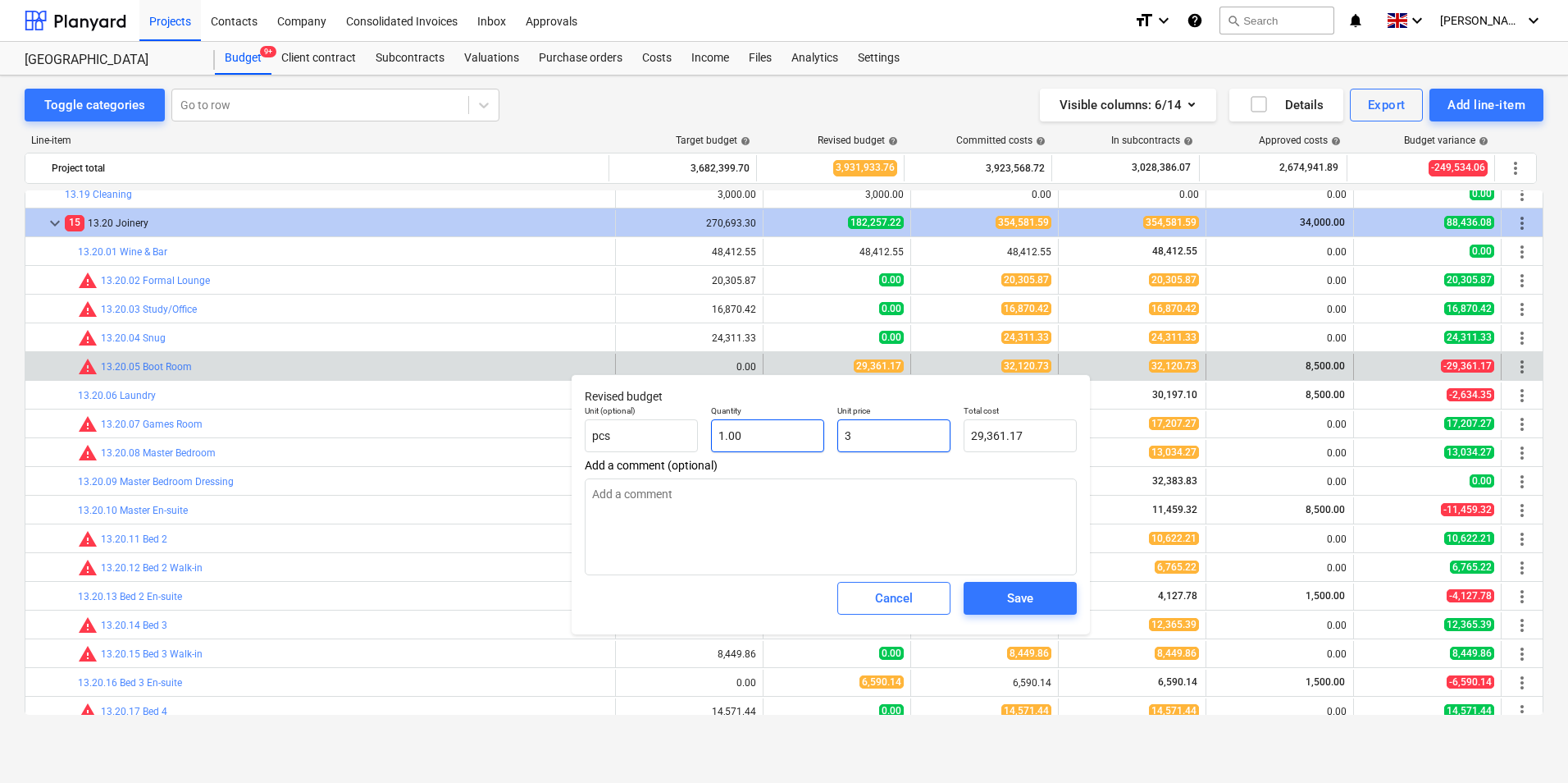
type input "3.00"
type textarea "x"
type input "32"
type input "32.00"
type textarea "x"
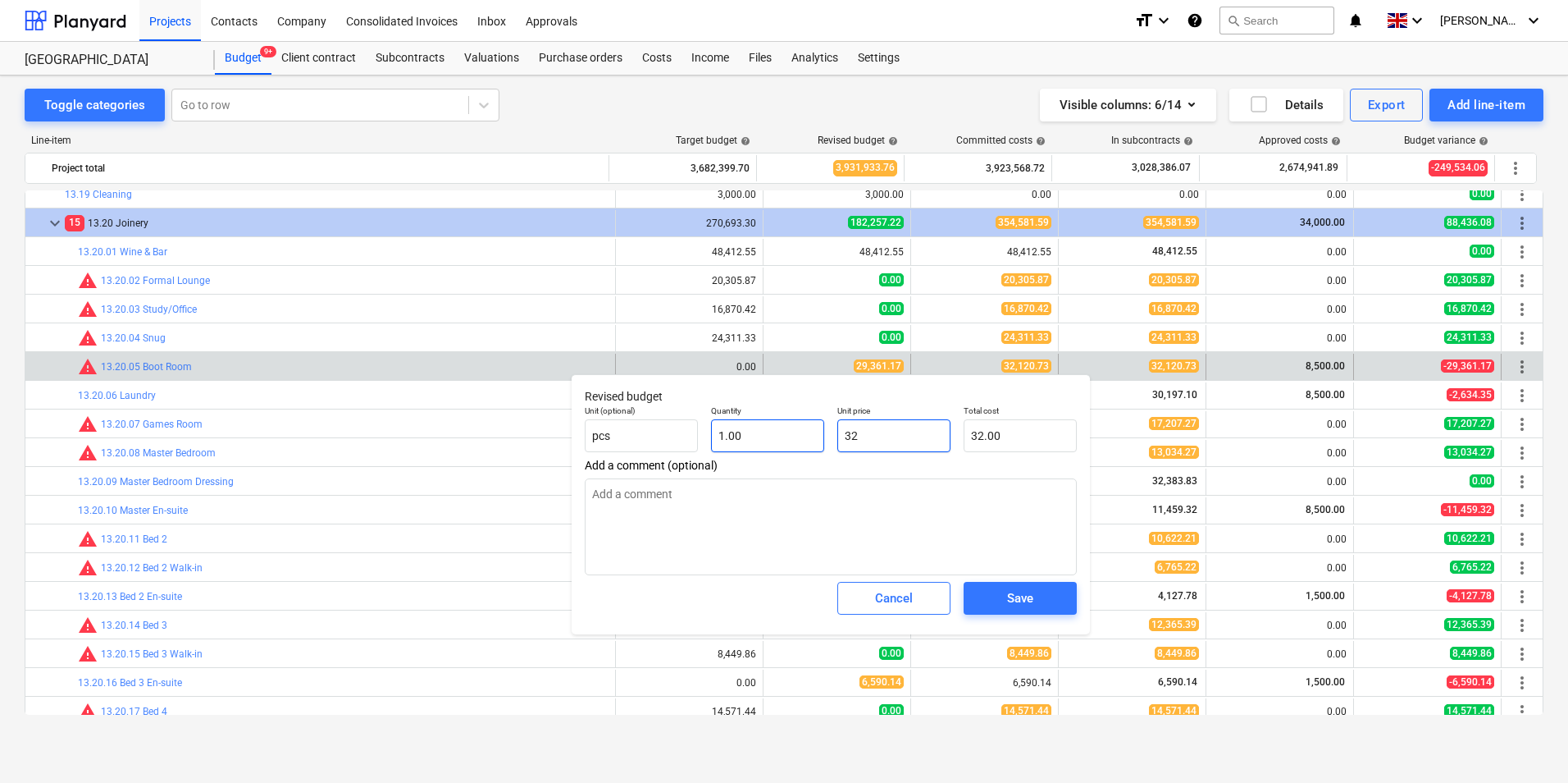
type input "321"
type input "321.00"
type textarea "x"
type input "3212"
type input "3,212.00"
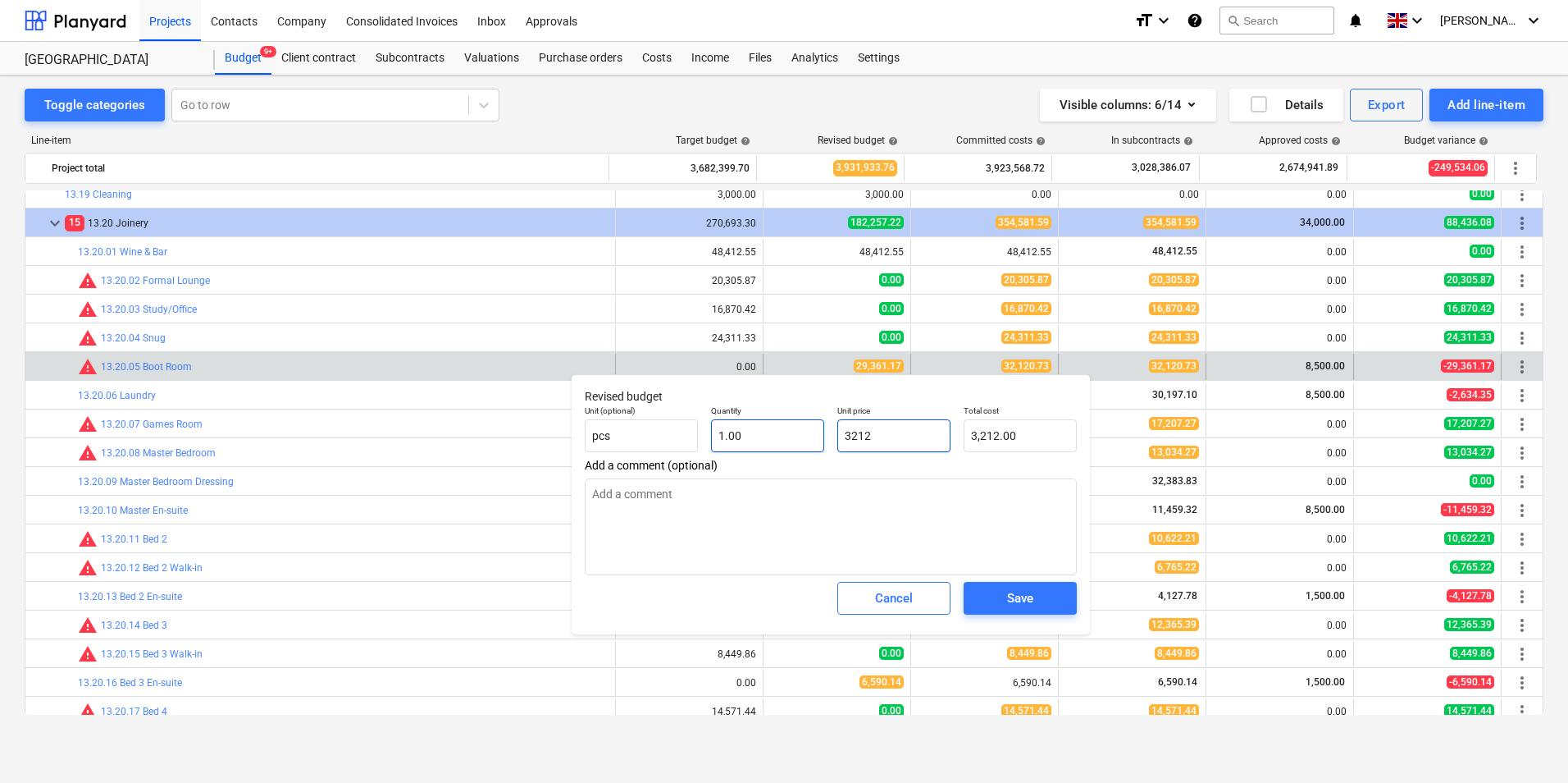
type textarea "x"
type input "32120"
type input "32,120.00"
type textarea "x"
type input "32120."
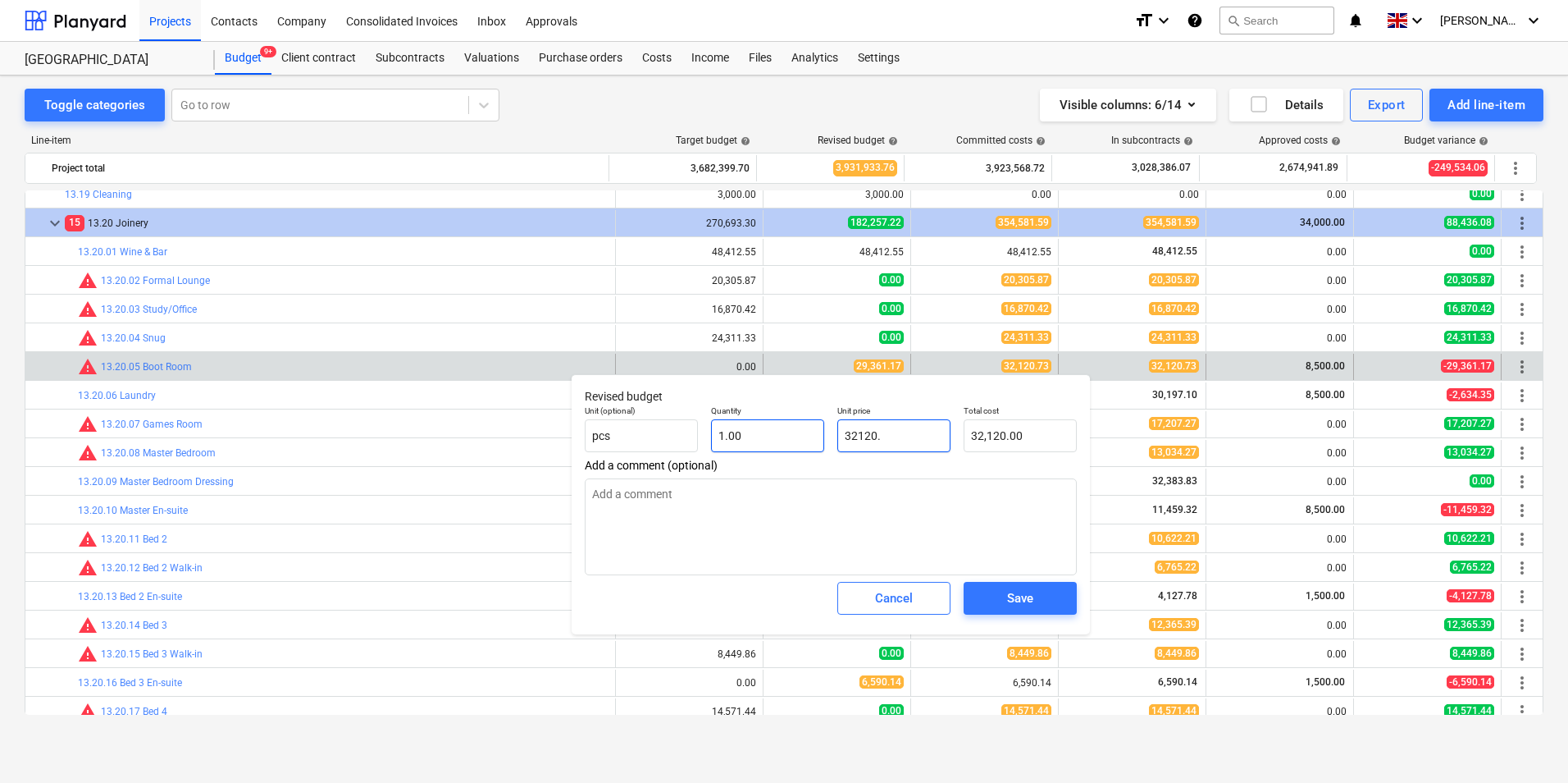
type textarea "x"
type input "32120.7"
type input "32,120.70"
type textarea "x"
type input "32120.73"
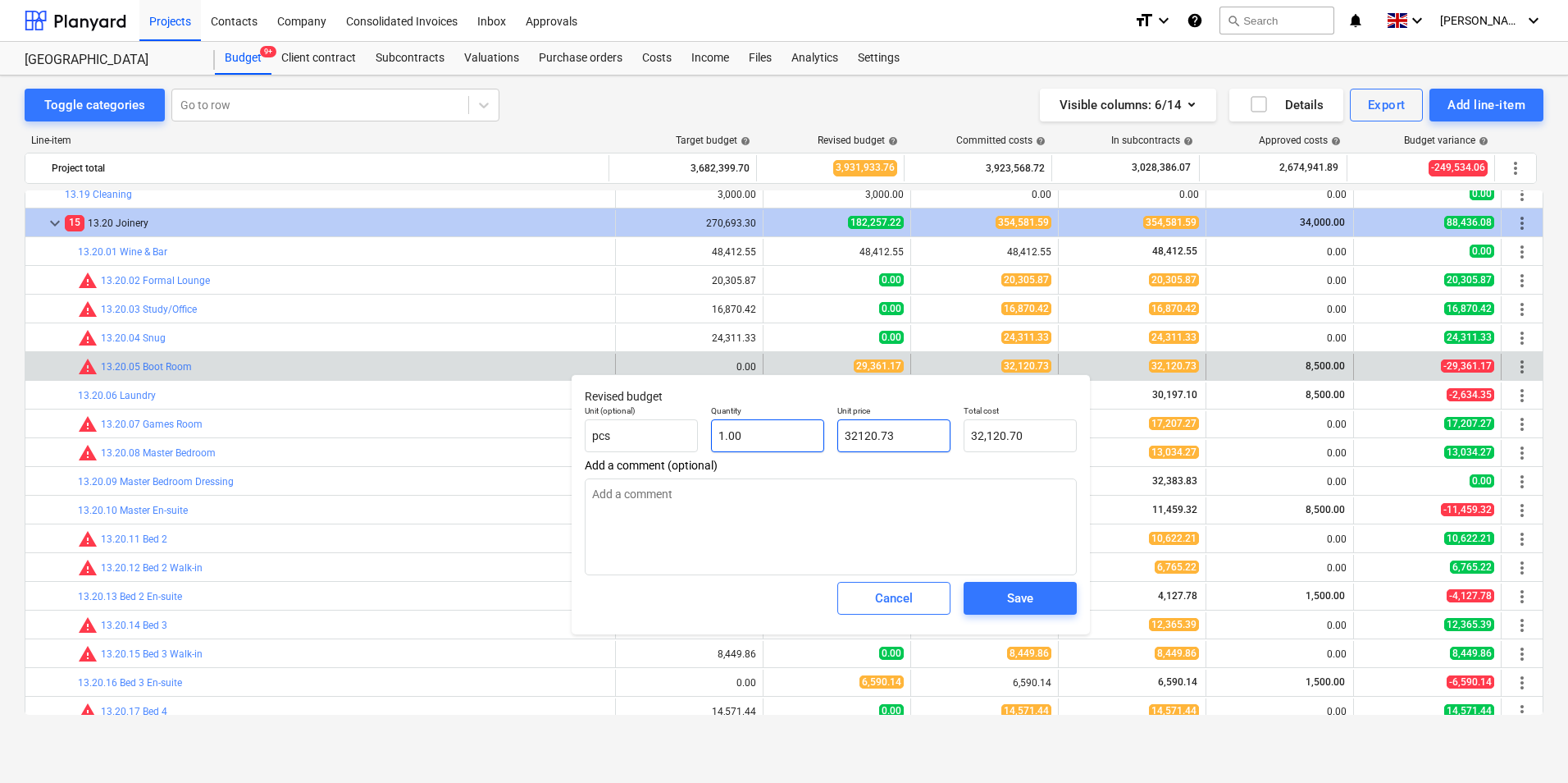
type input "32,120.73"
type input "32120.73"
type textarea "x"
type input "32,120.73"
click at [1015, 598] on div "Save" at bounding box center [1020, 598] width 26 height 21
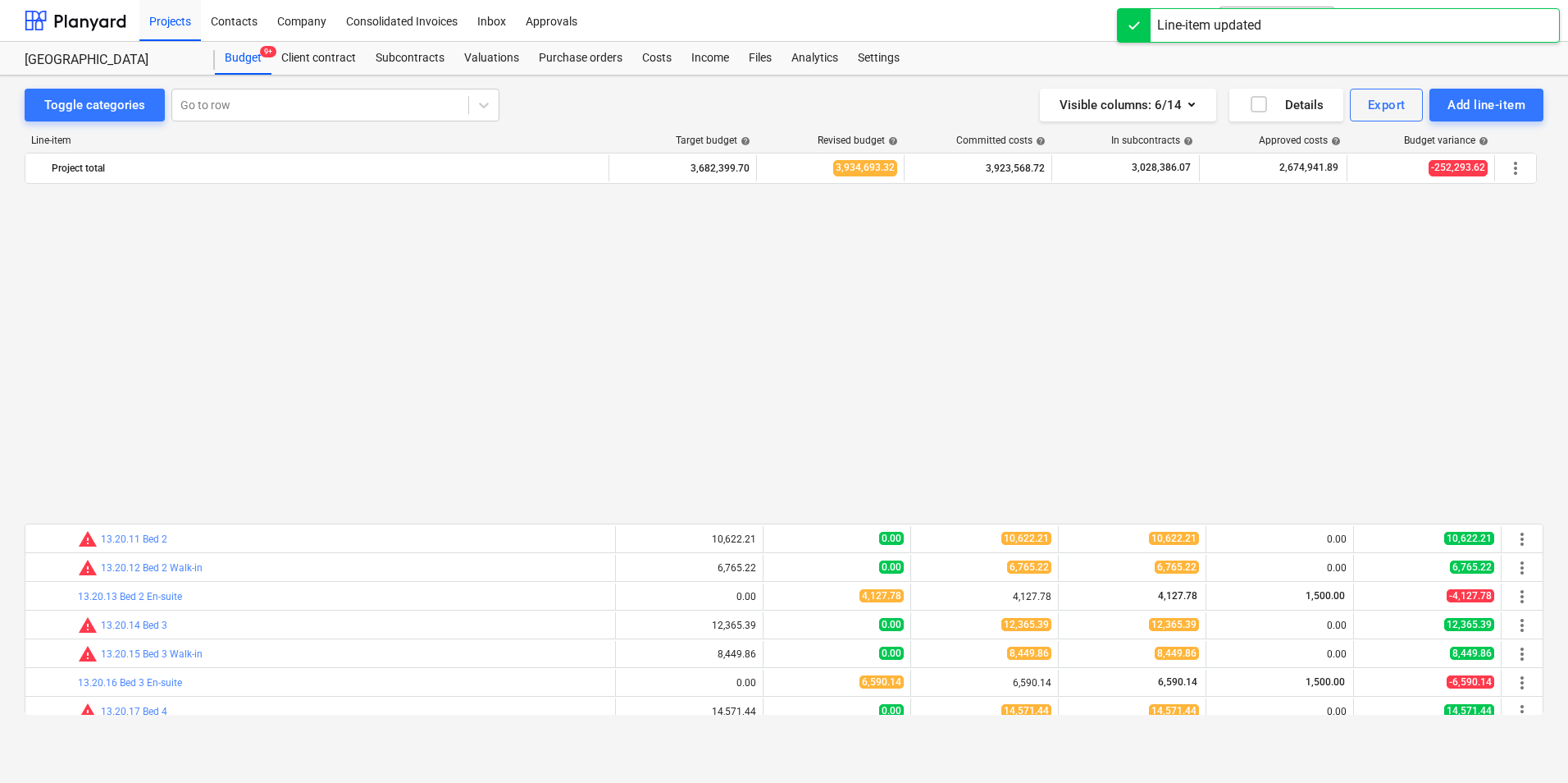
scroll to position [1285, 0]
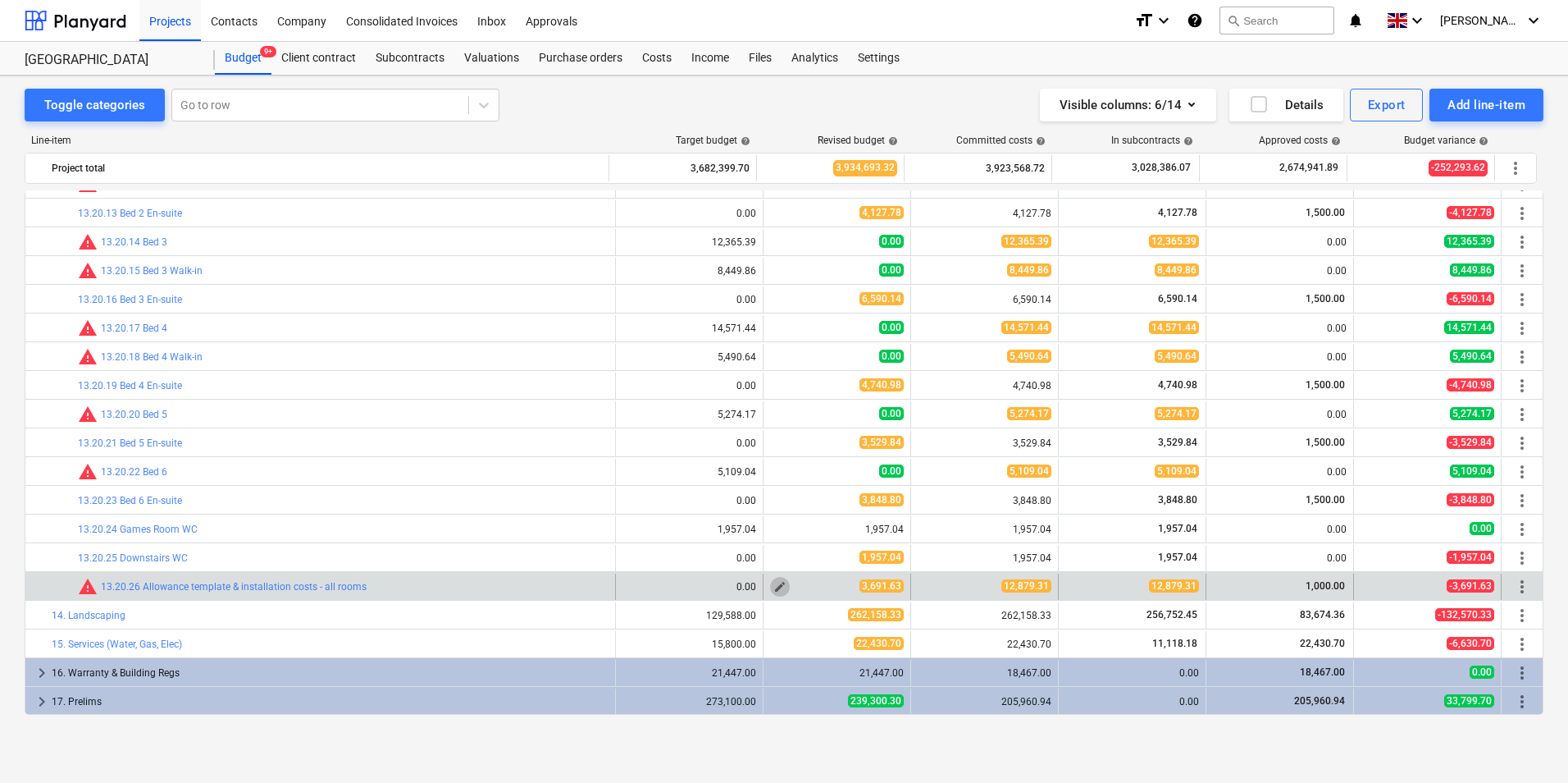
click at [775, 588] on span "edit" at bounding box center [780, 587] width 13 height 13
type textarea "x"
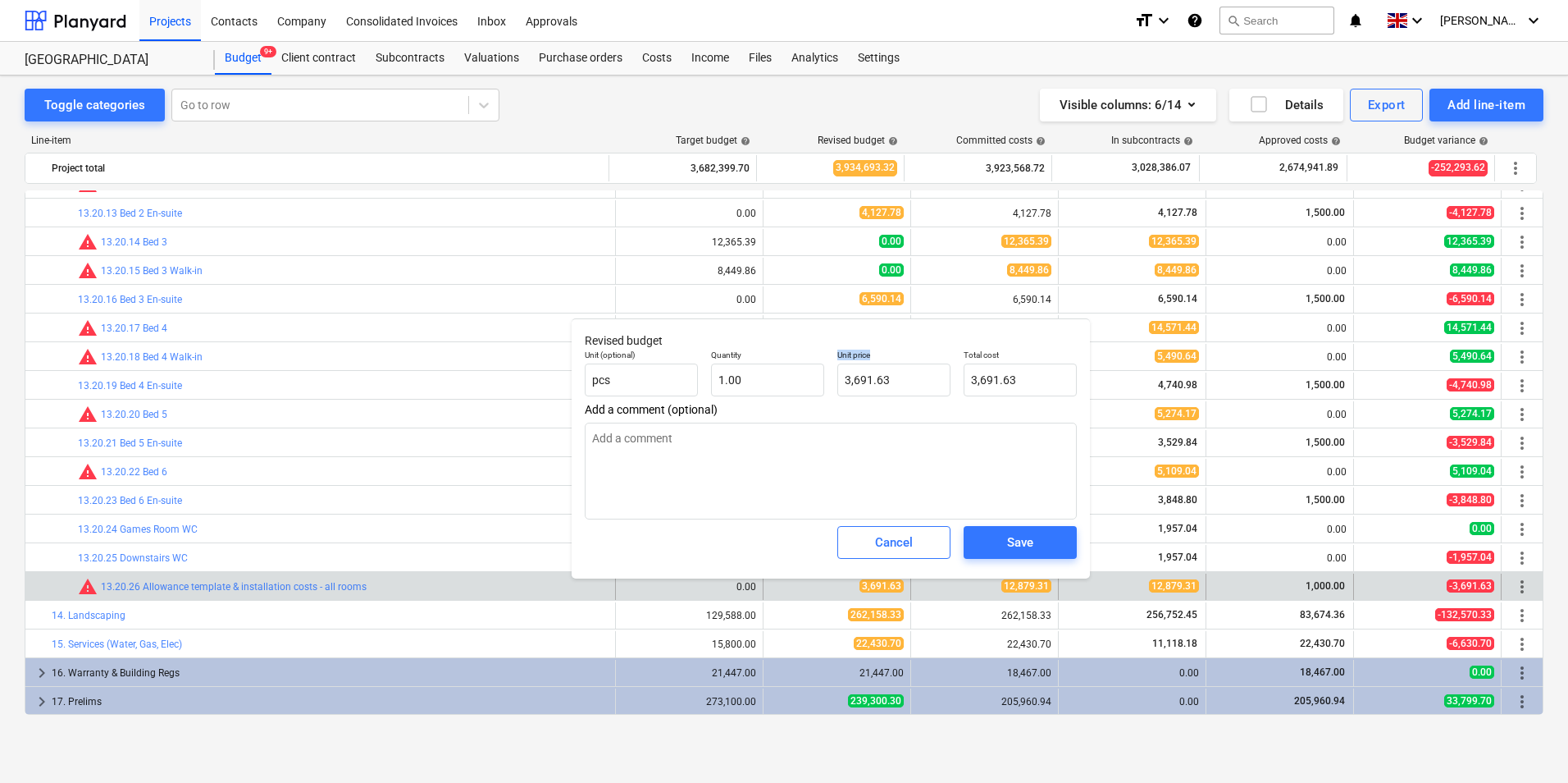
drag, startPoint x: 919, startPoint y: 397, endPoint x: 836, endPoint y: 384, distance: 84.0
click at [836, 384] on div "Unit price 3,691.63" at bounding box center [893, 373] width 126 height 60
type input "3691.63"
drag, startPoint x: 836, startPoint y: 384, endPoint x: 902, endPoint y: 381, distance: 66.1
click at [902, 381] on input "3691.63" at bounding box center [893, 380] width 113 height 33
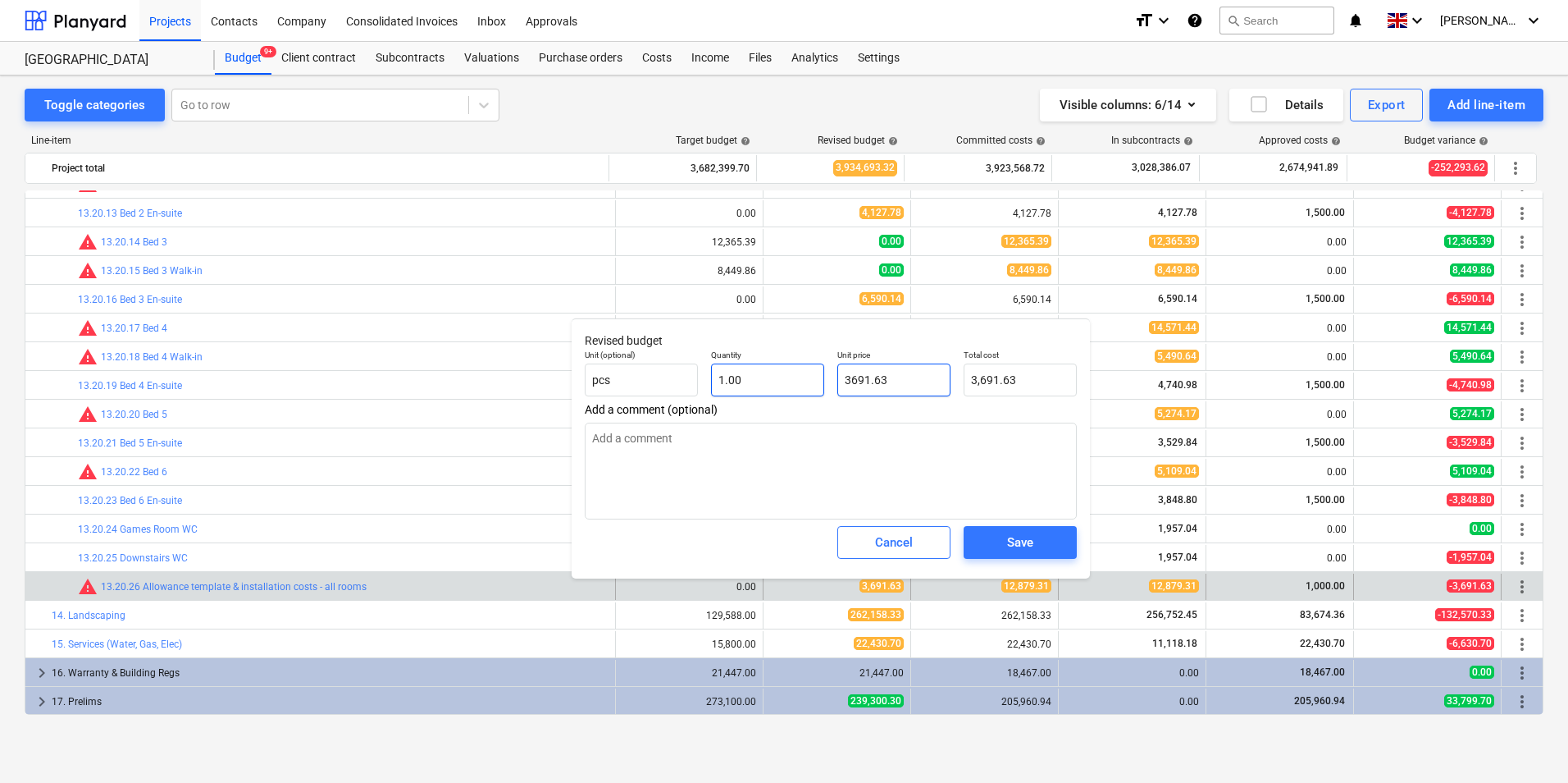
drag, startPoint x: 902, startPoint y: 381, endPoint x: 791, endPoint y: 380, distance: 111.0
click at [791, 380] on div "Unit (optional) pcs Quantity 1.00 Unit price 3691.63 Total cost 3,691.63" at bounding box center [831, 373] width 506 height 60
type textarea "x"
type input "1"
type input "1.00"
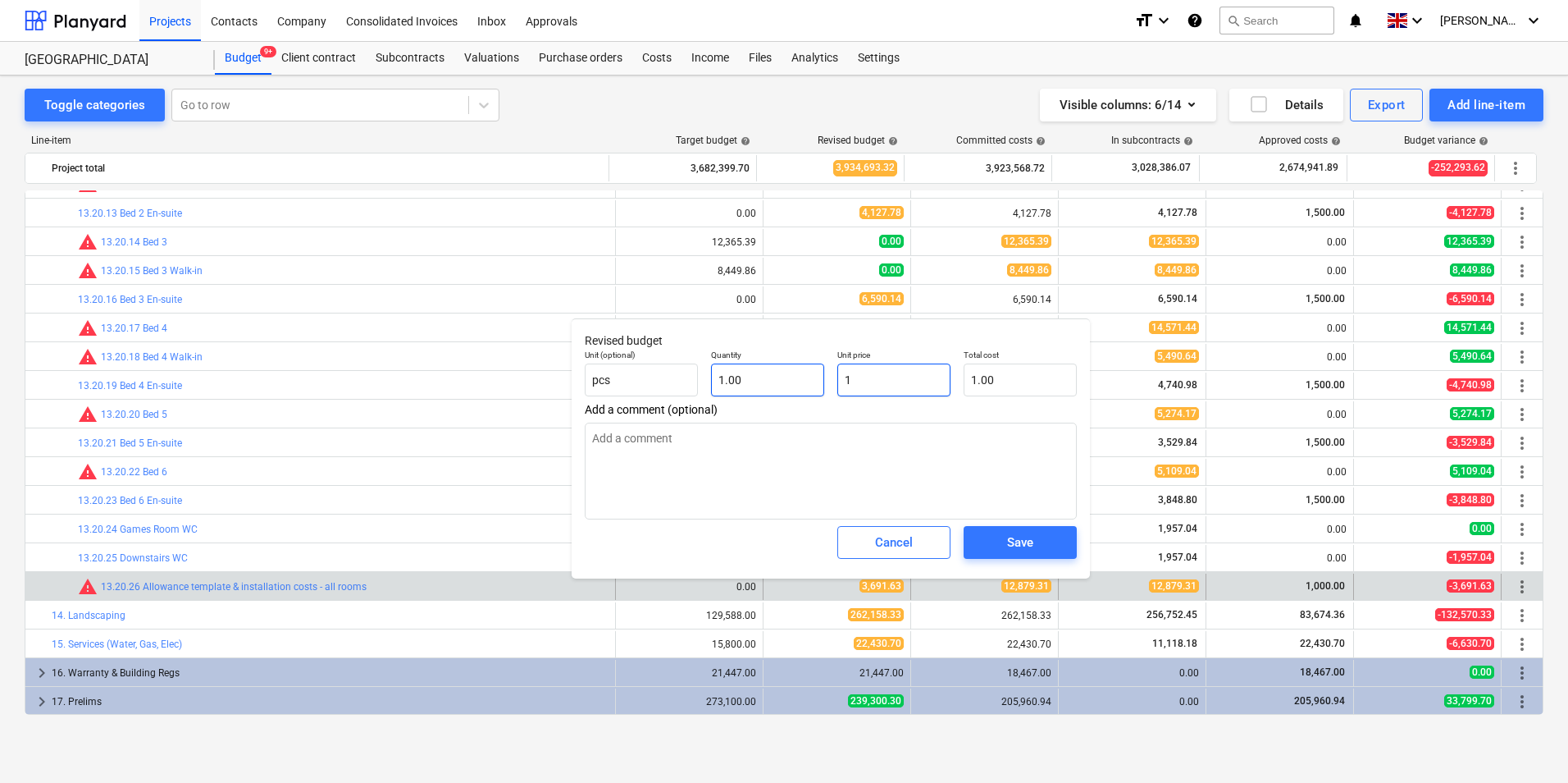
type textarea "x"
type input "12"
type input "12.00"
type textarea "x"
type input "128"
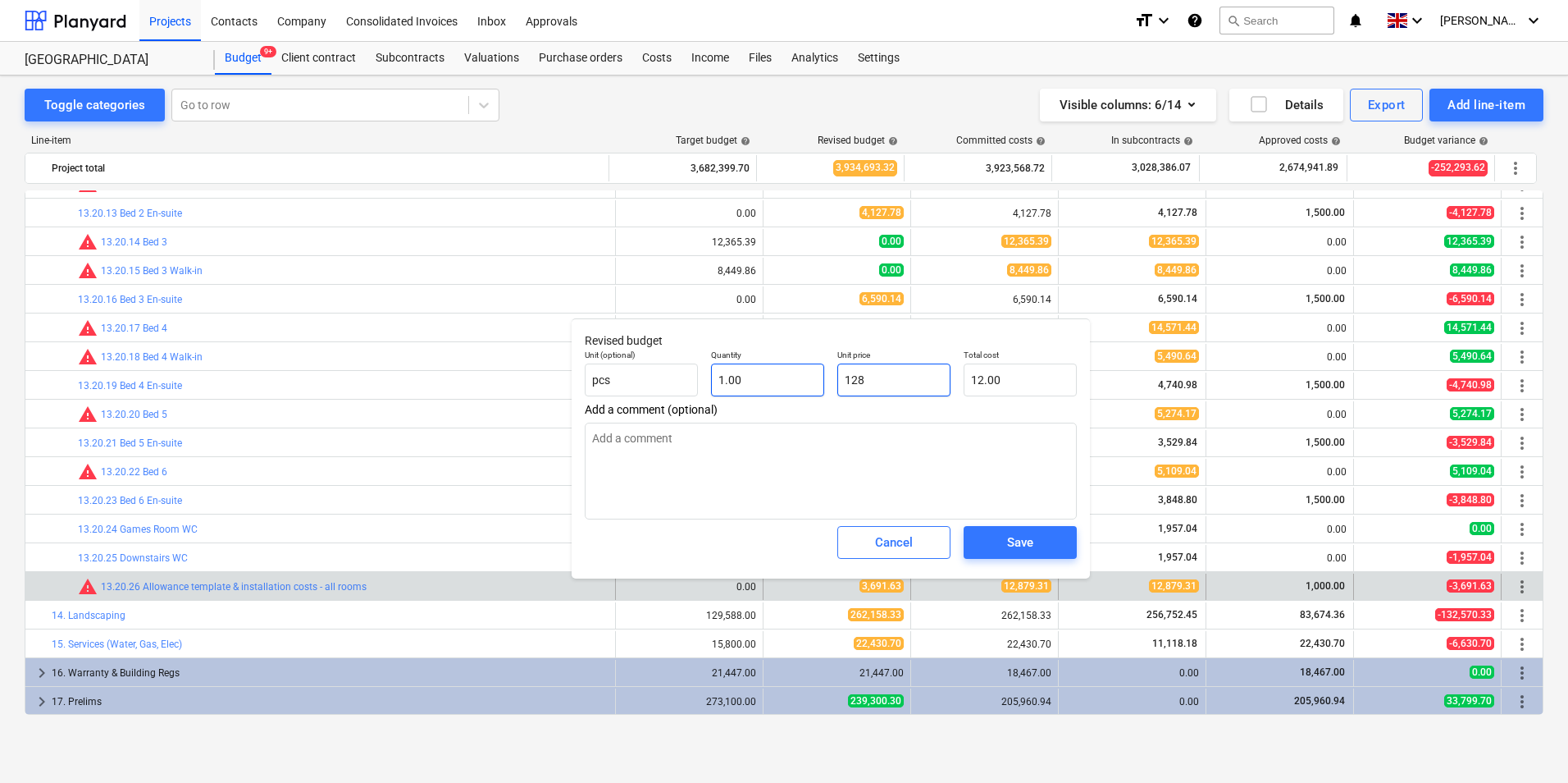
type input "128.00"
type textarea "x"
type input "1287"
type input "1,287.00"
type textarea "x"
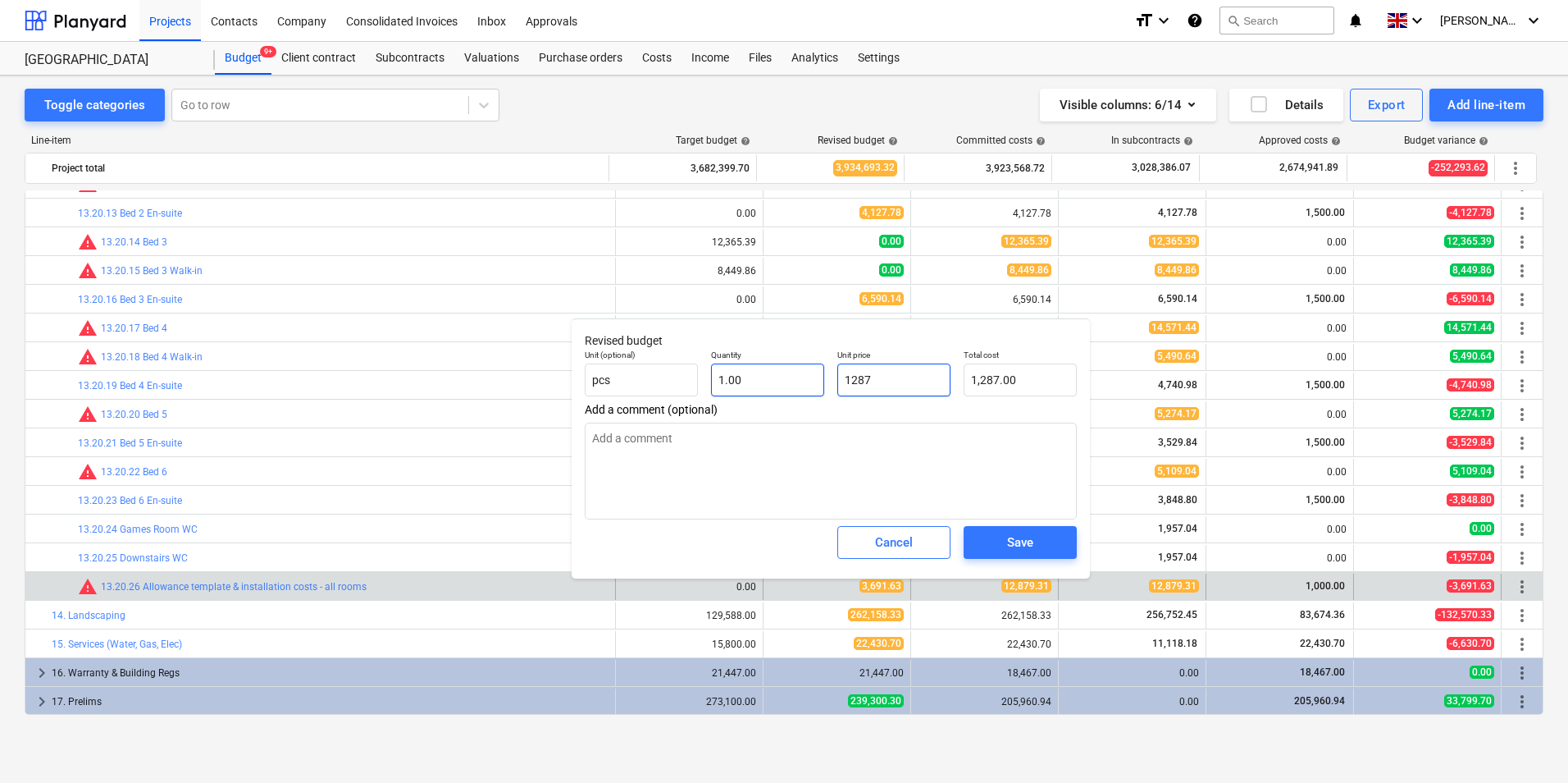
type input "12879"
type input "12,879.00"
type textarea "x"
type input "12879."
type textarea "x"
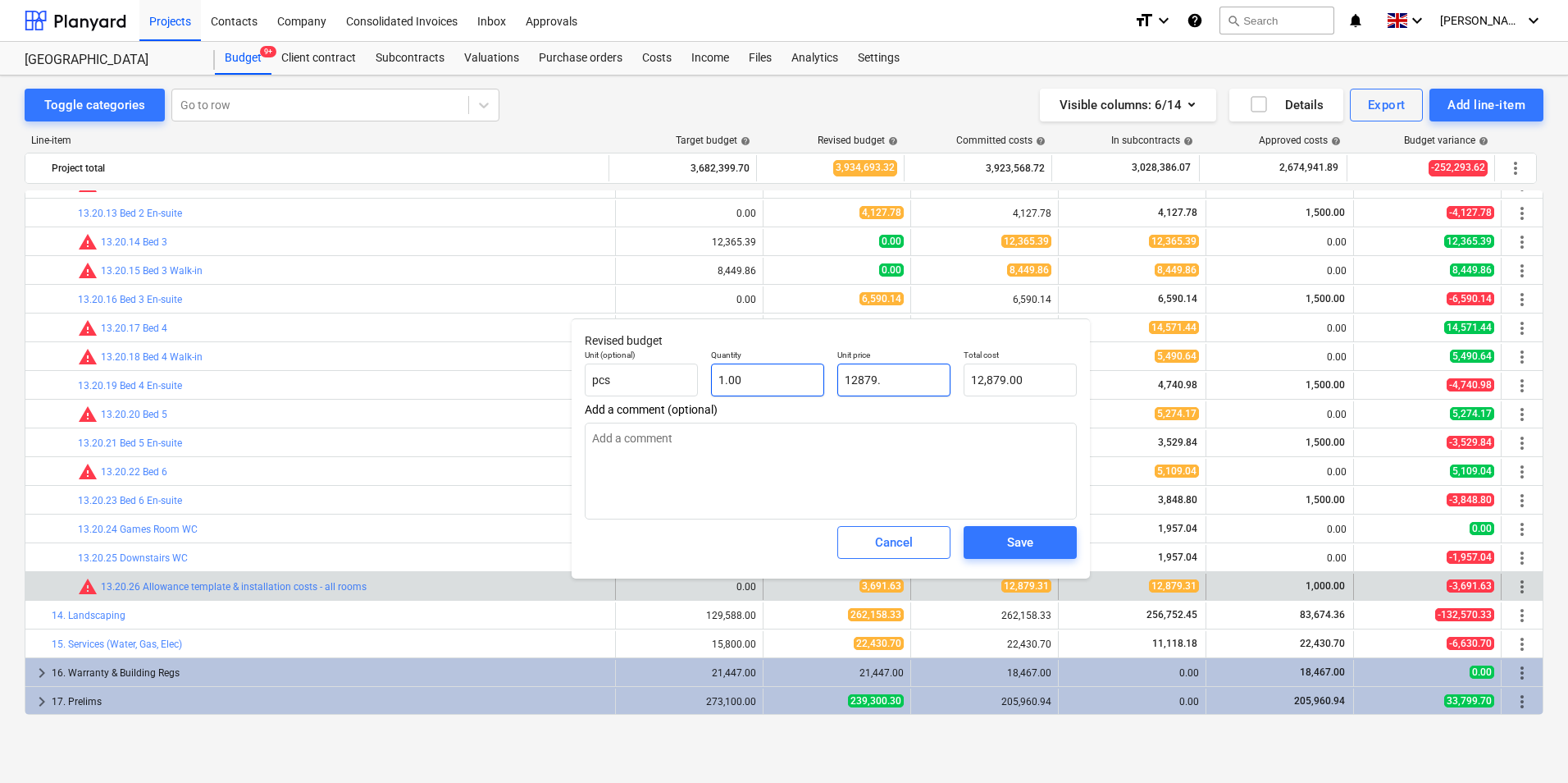
type input "12879.3"
type input "12,879.30"
type textarea "x"
type input "12879.31"
type input "12,879.31"
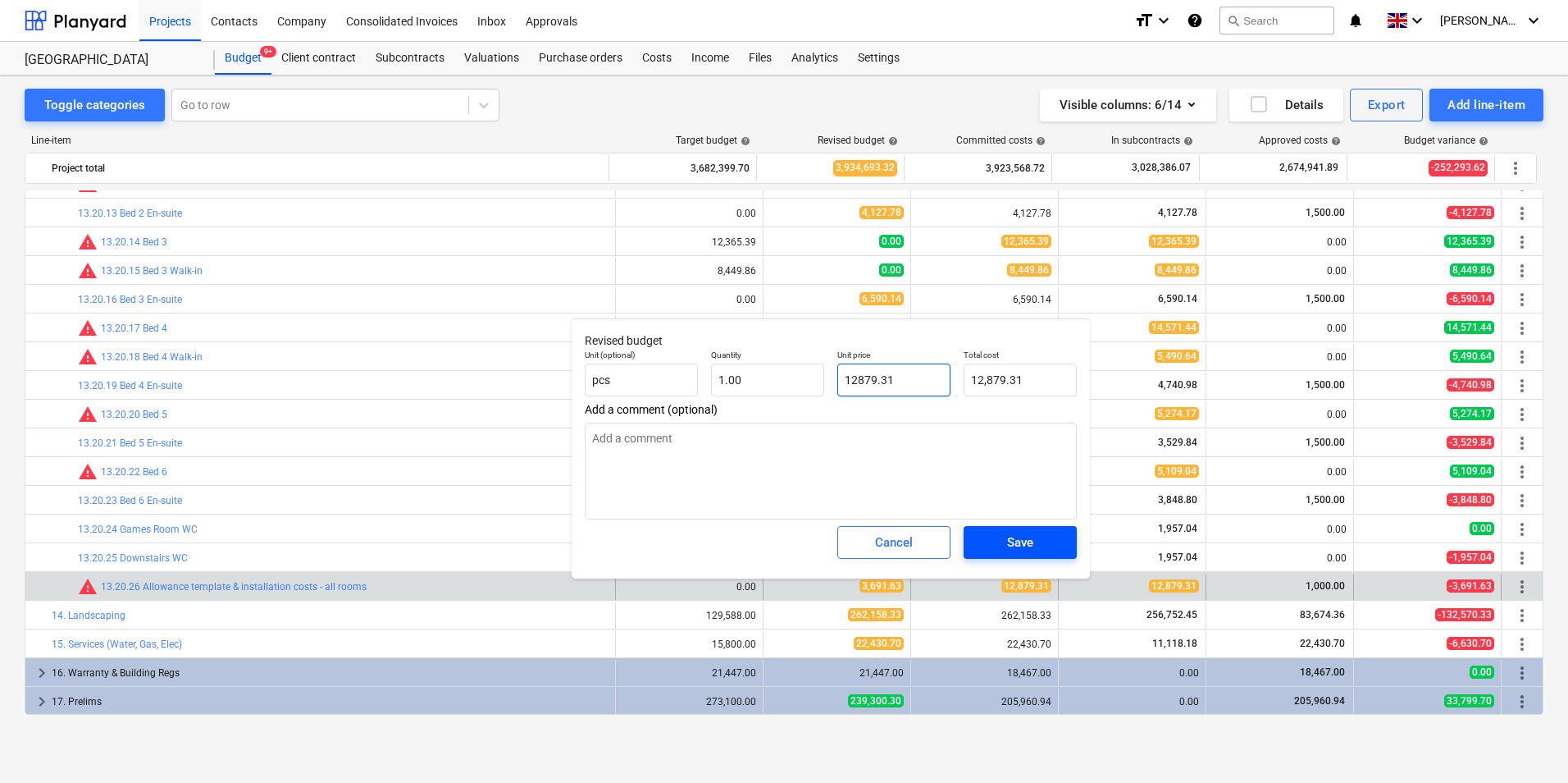
type input "12879.31"
type textarea "x"
type input "12,879.31"
click at [1029, 543] on div "Save" at bounding box center [1020, 542] width 26 height 21
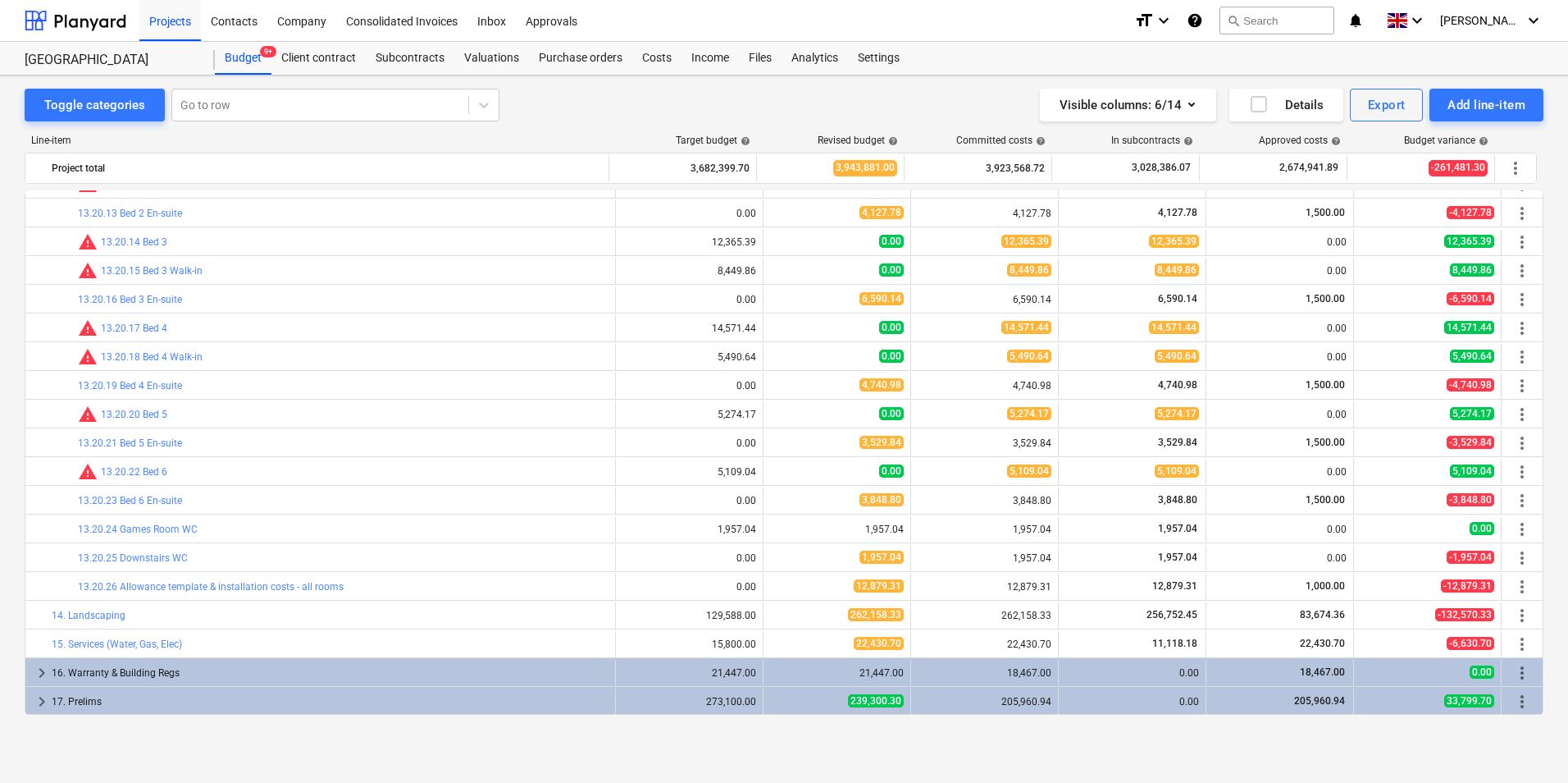
type textarea "x"
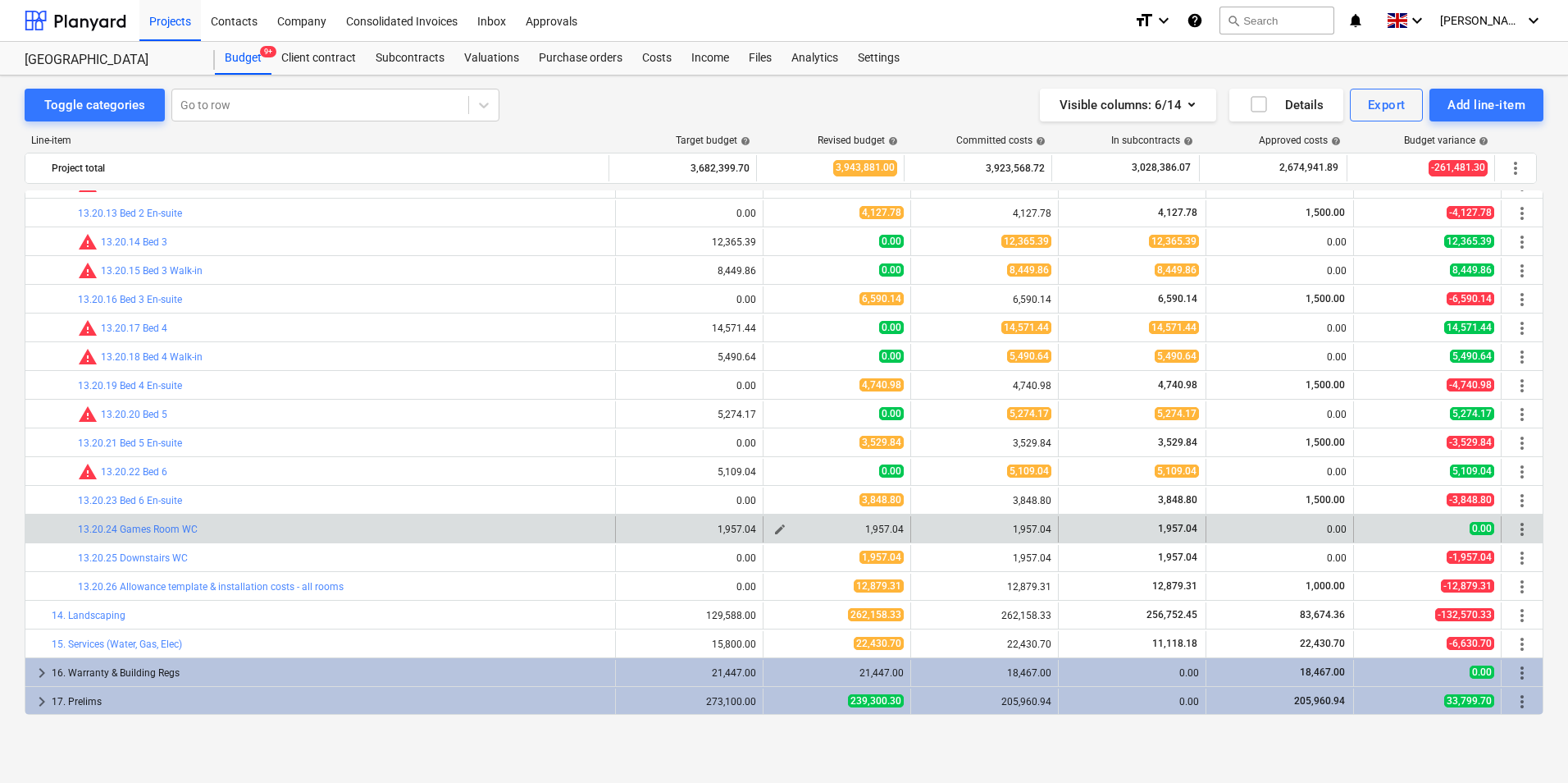
click at [847, 526] on div "1,957.04" at bounding box center [837, 529] width 134 height 12
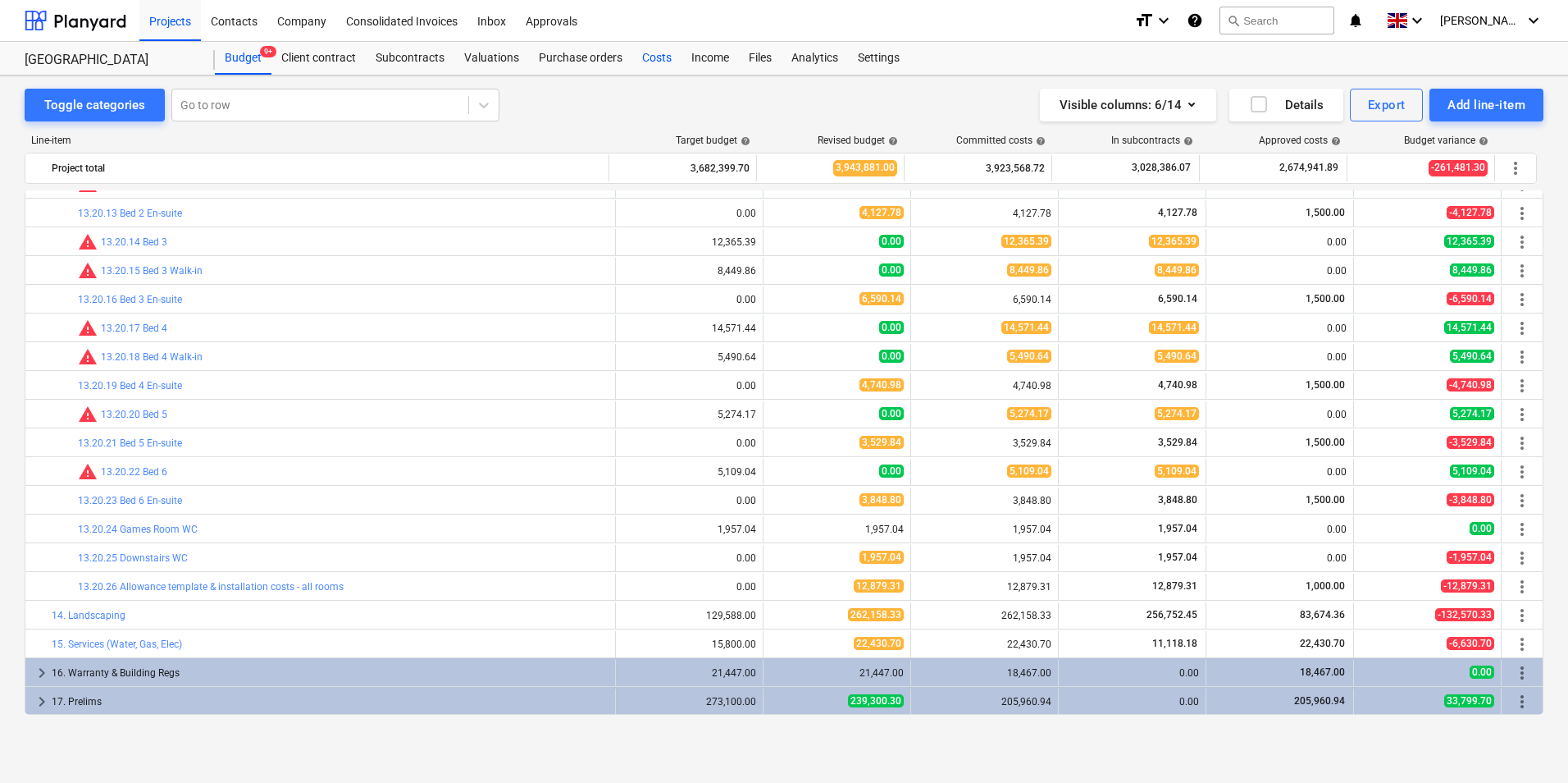
click at [655, 59] on div "Costs" at bounding box center [657, 59] width 49 height 33
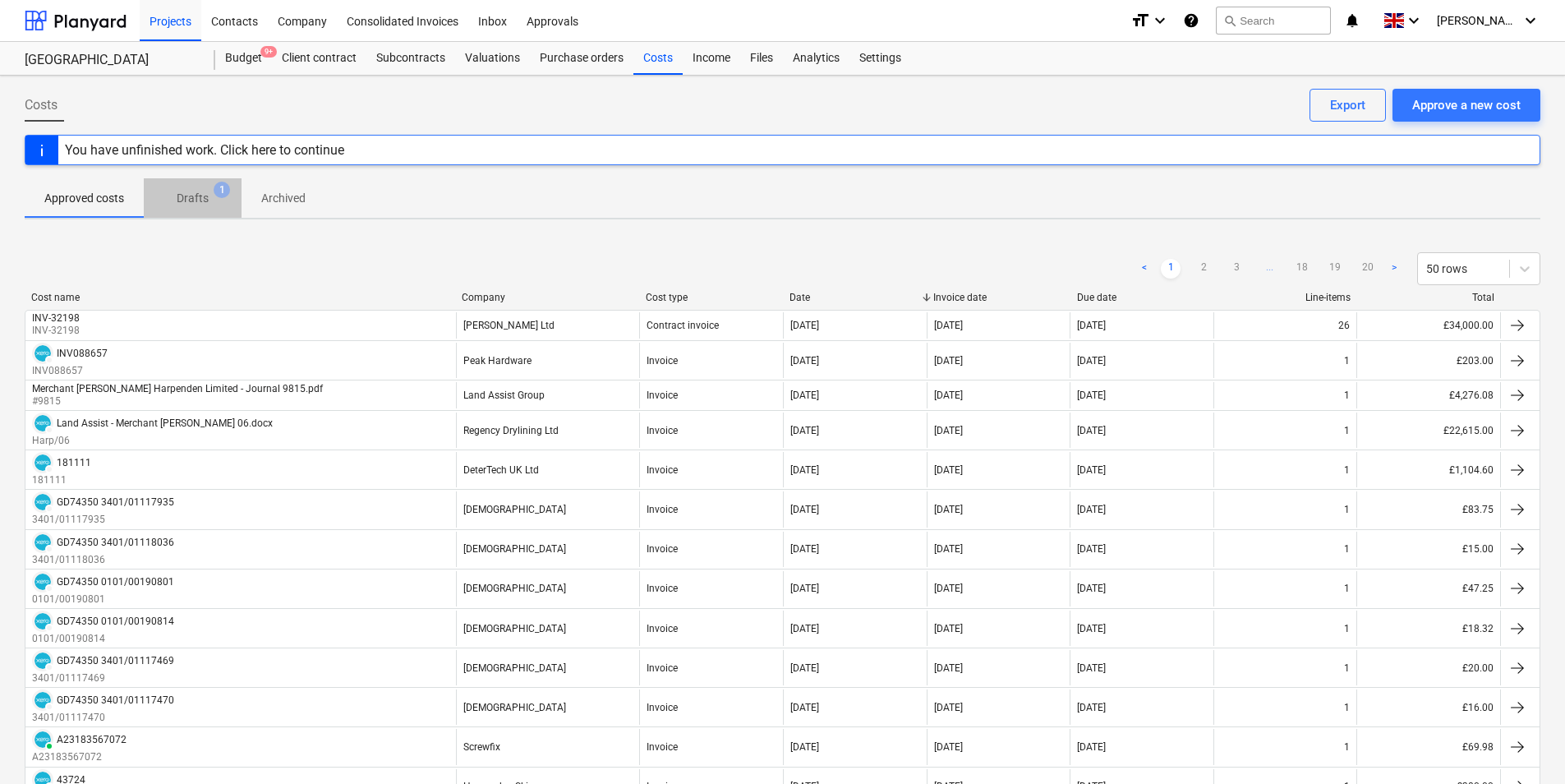
click at [203, 200] on p "Drafts" at bounding box center [193, 198] width 32 height 17
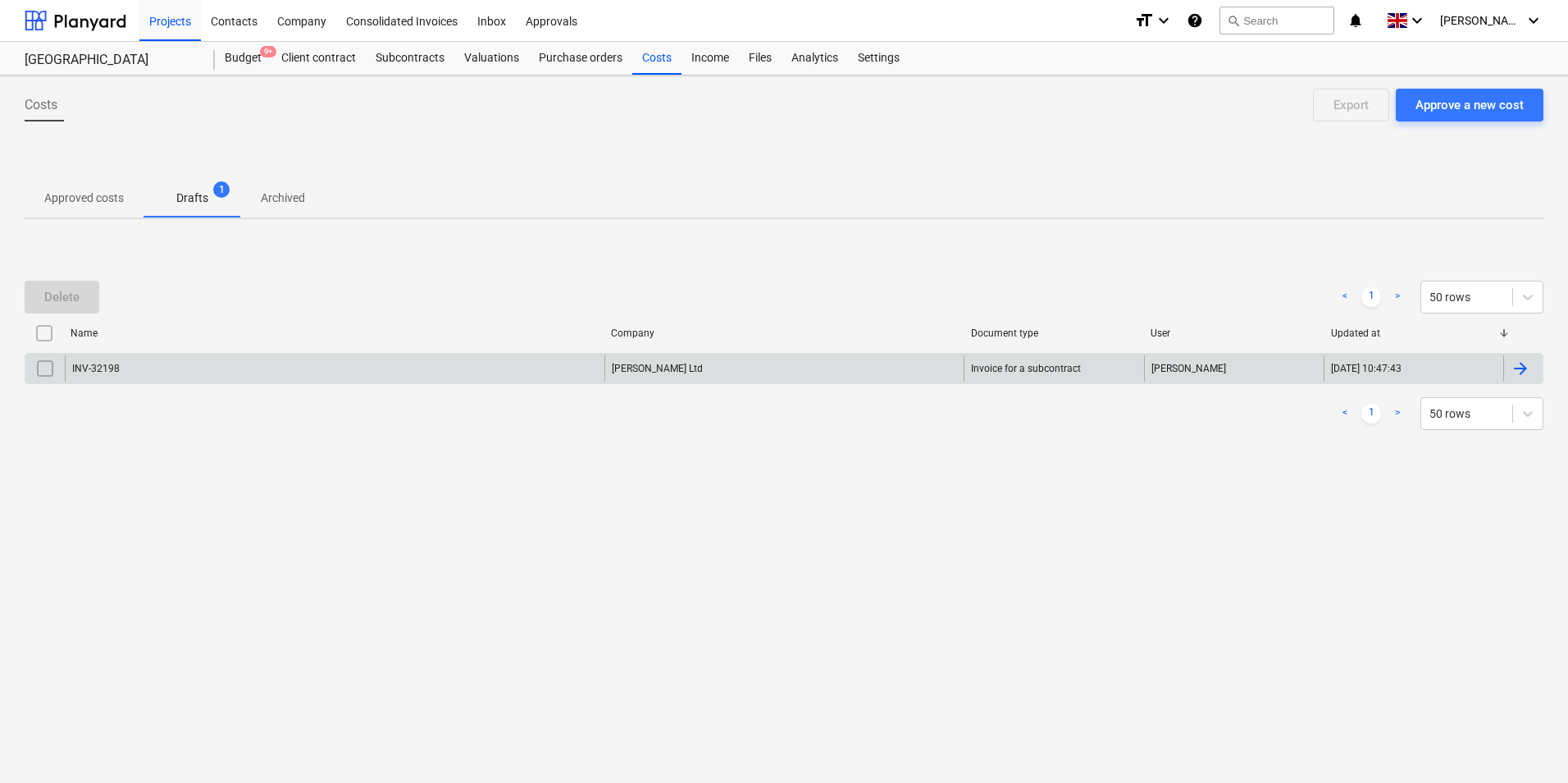
click at [77, 381] on div "INV-32198 [PERSON_NAME] Ltd Invoice for a subcontract [PERSON_NAME] [DATE] 10:4…" at bounding box center [784, 369] width 1519 height 31
click at [92, 372] on div "INV-32198" at bounding box center [97, 369] width 48 height 12
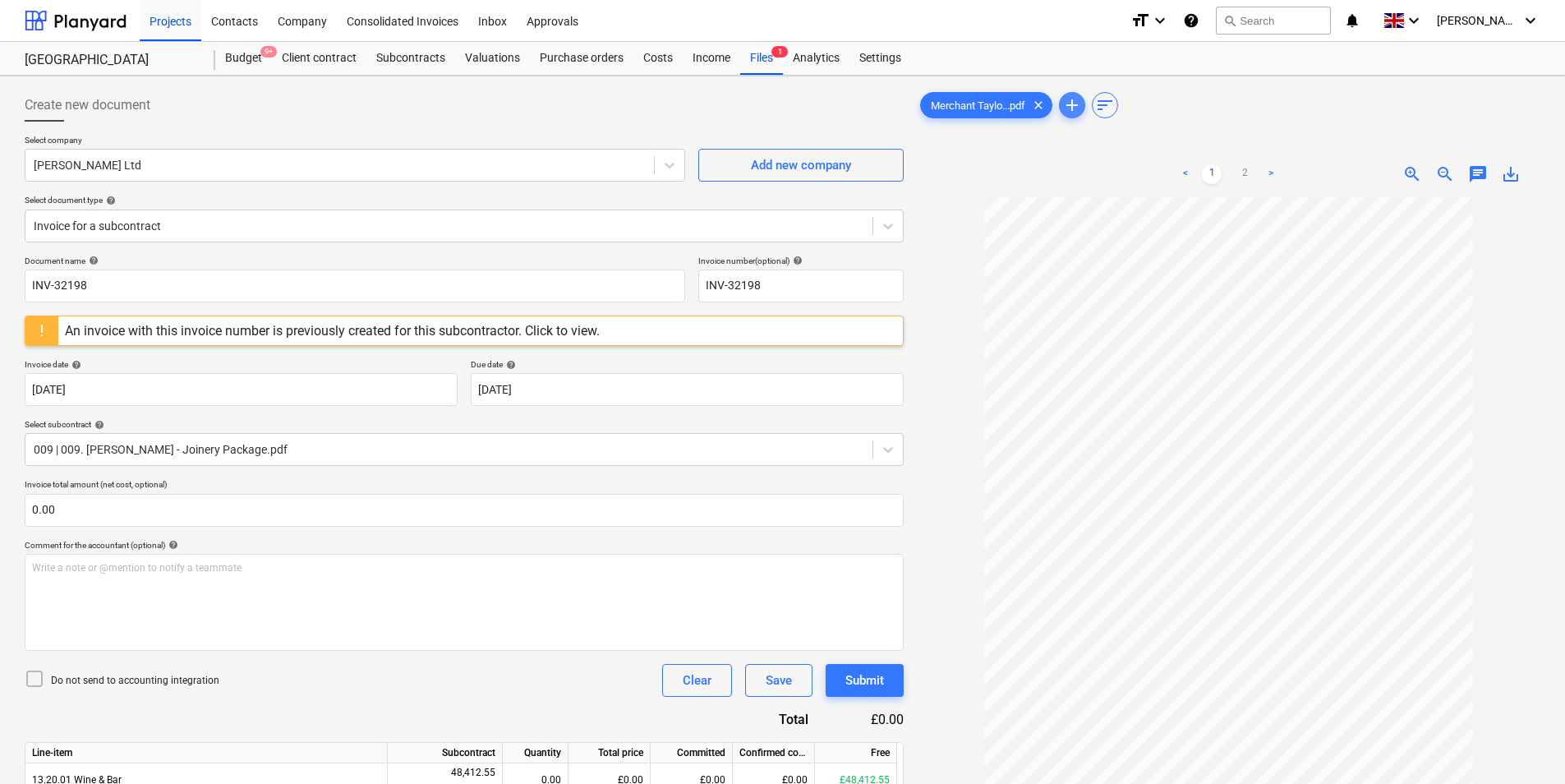
click at [1079, 100] on span "add" at bounding box center [1073, 105] width 20 height 20
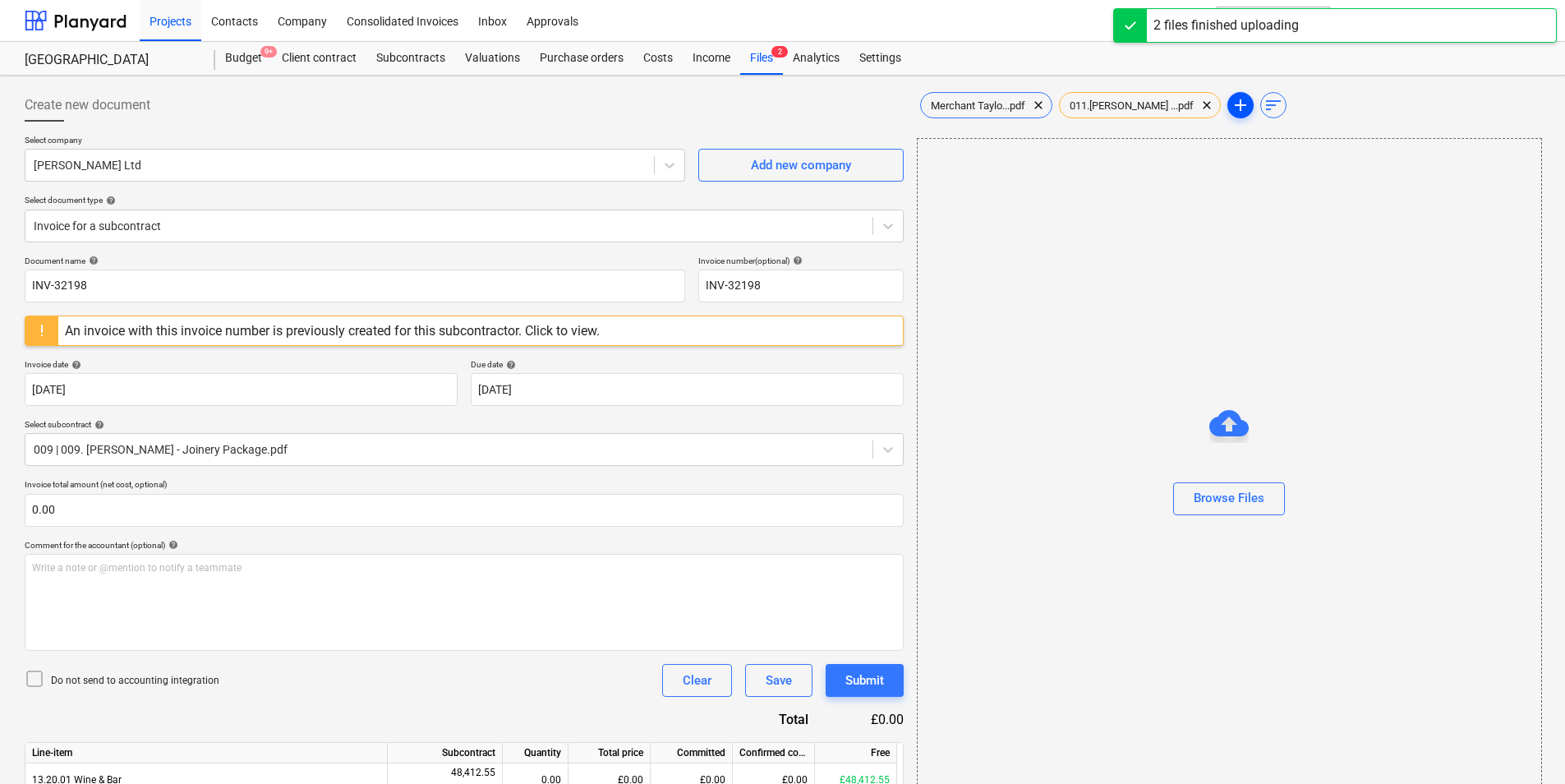
click at [1231, 112] on span "add" at bounding box center [1241, 105] width 20 height 20
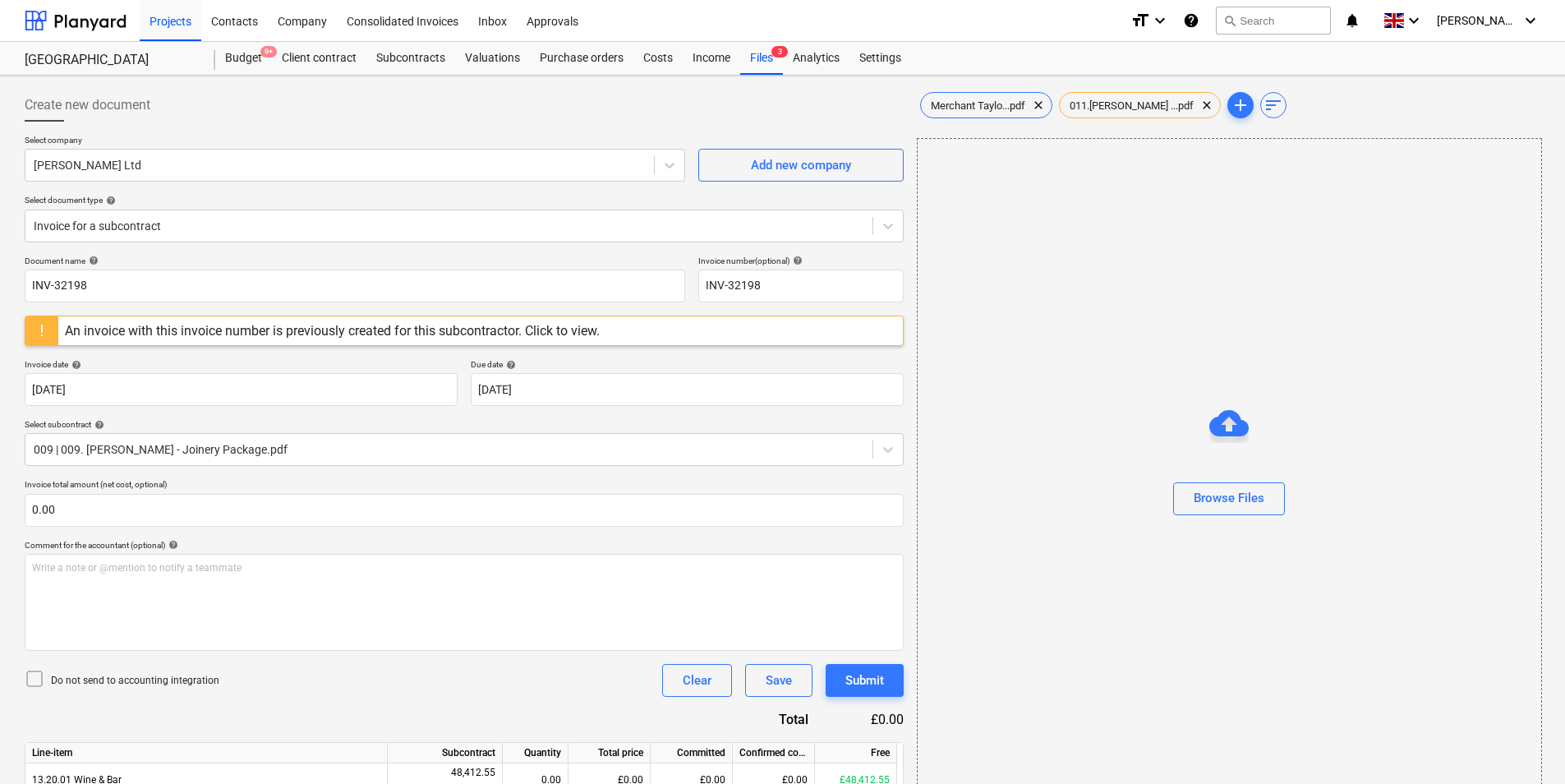
click at [418, 317] on div "An invoice with this invoice number is previously created for this subcontracto…" at bounding box center [332, 330] width 548 height 29
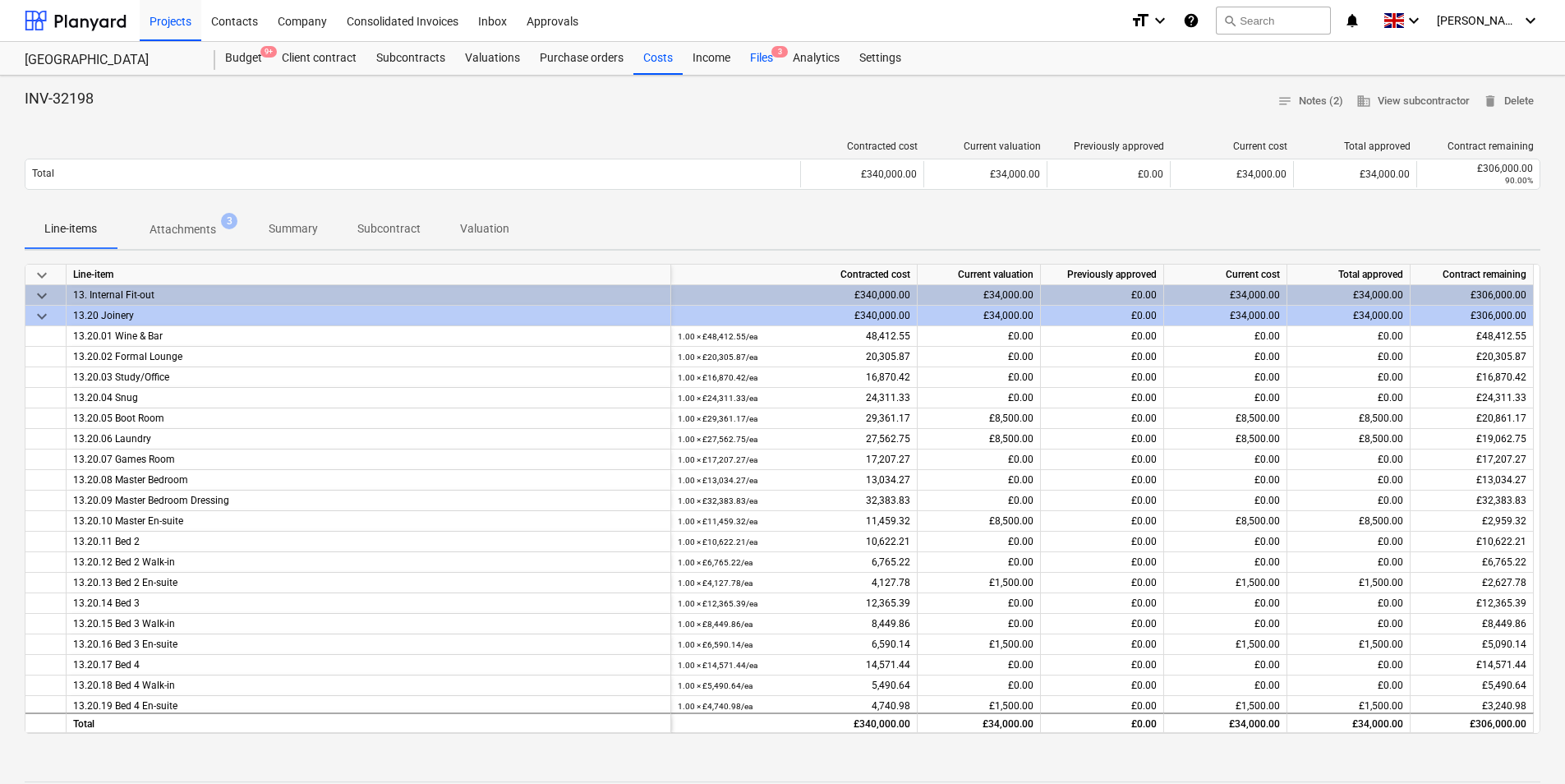
click at [769, 57] on div "Files 3" at bounding box center [762, 59] width 43 height 33
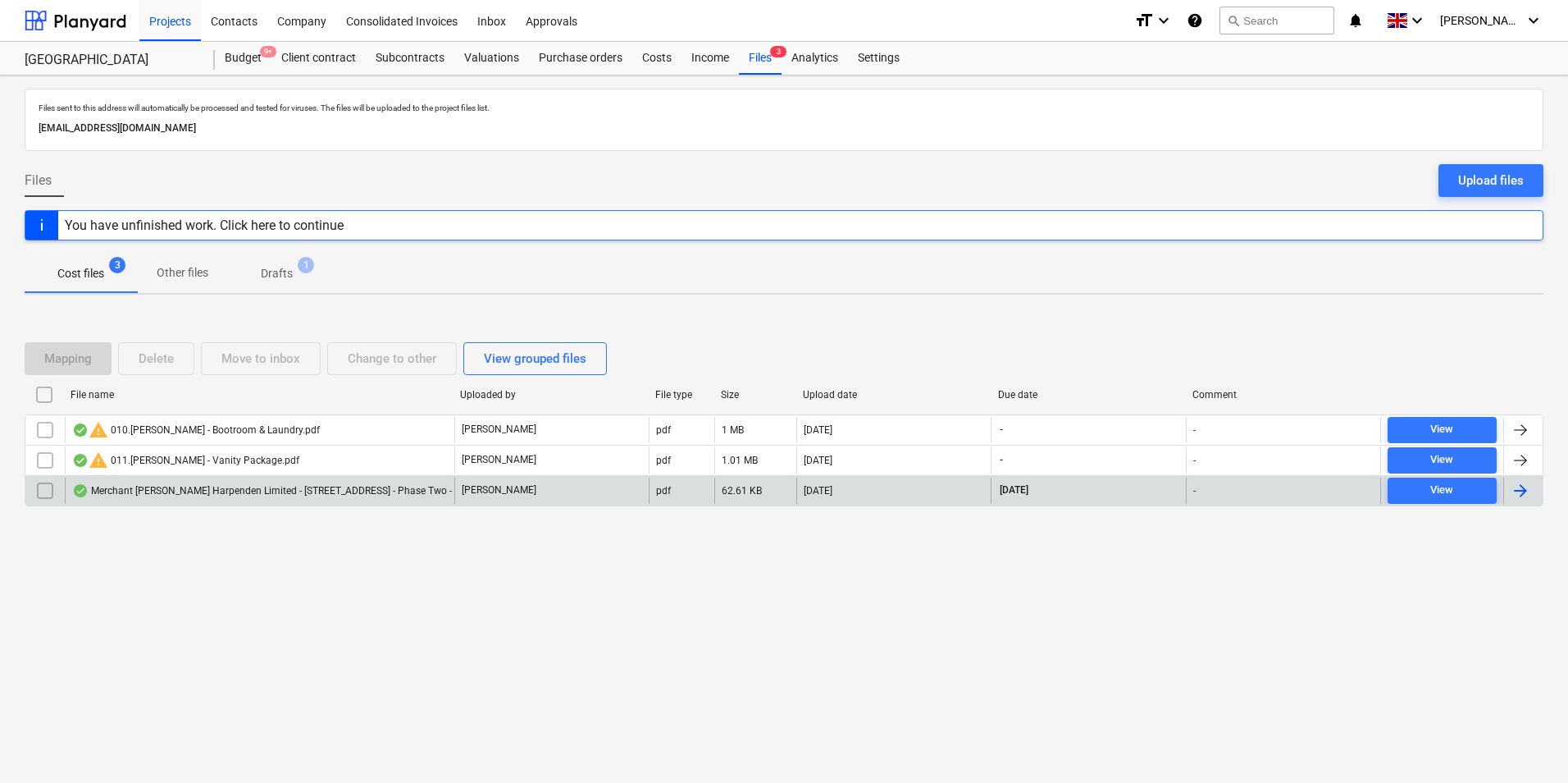
click at [49, 485] on input "checkbox" at bounding box center [45, 491] width 26 height 26
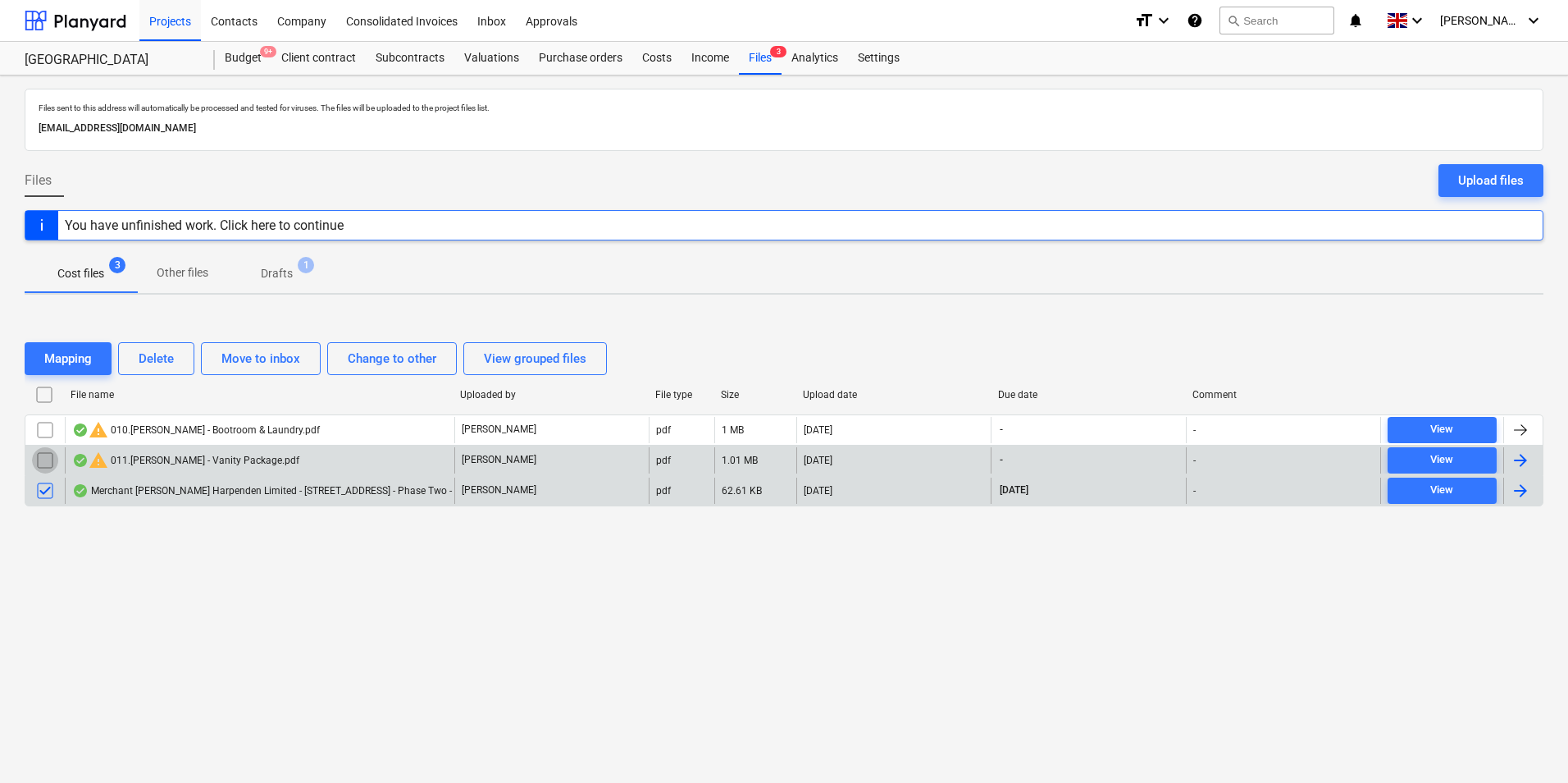
click at [40, 456] on input "checkbox" at bounding box center [45, 460] width 26 height 26
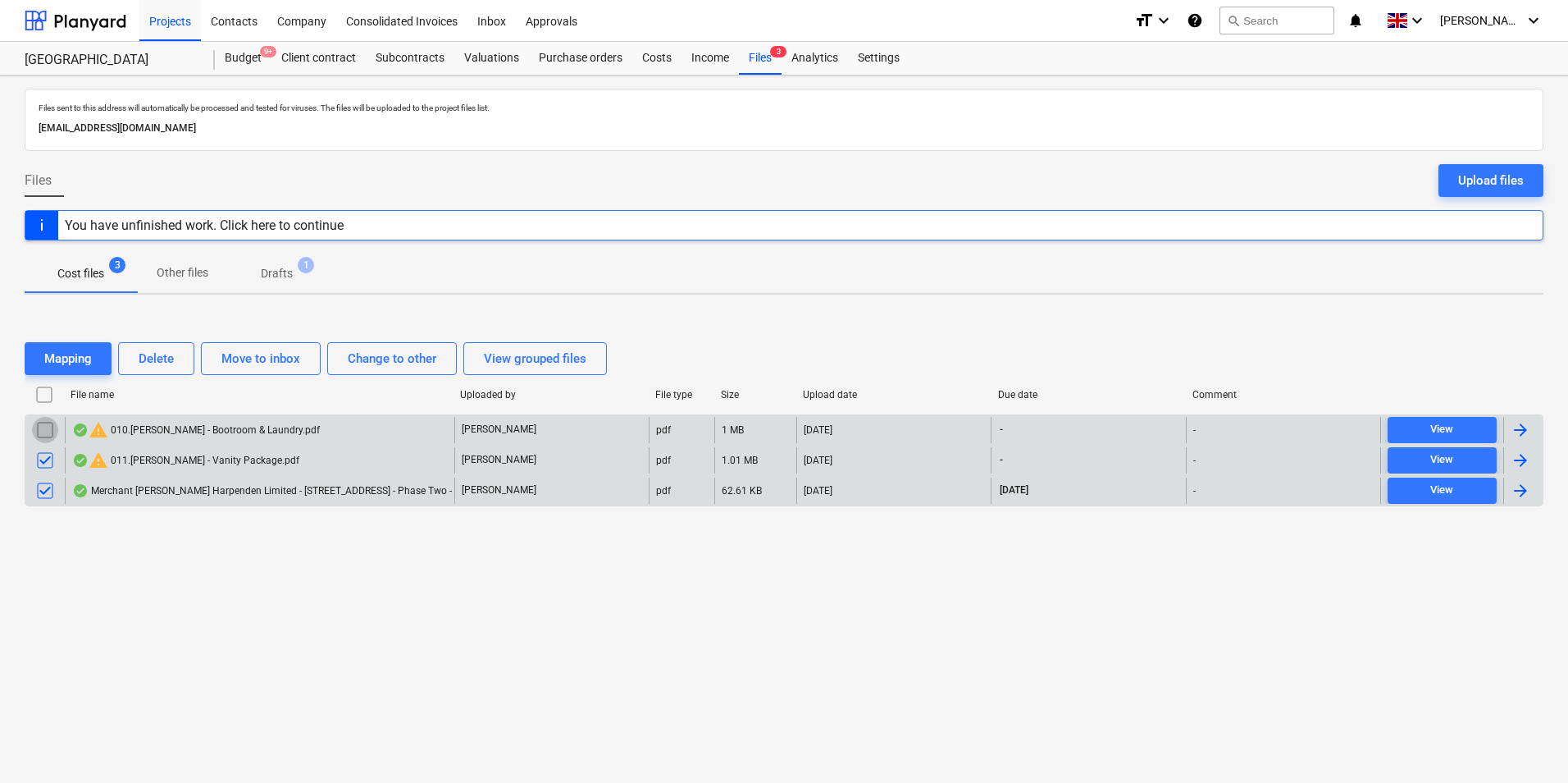
click at [45, 432] on input "checkbox" at bounding box center [45, 430] width 26 height 26
click at [57, 361] on div "Mapping" at bounding box center [68, 359] width 48 height 21
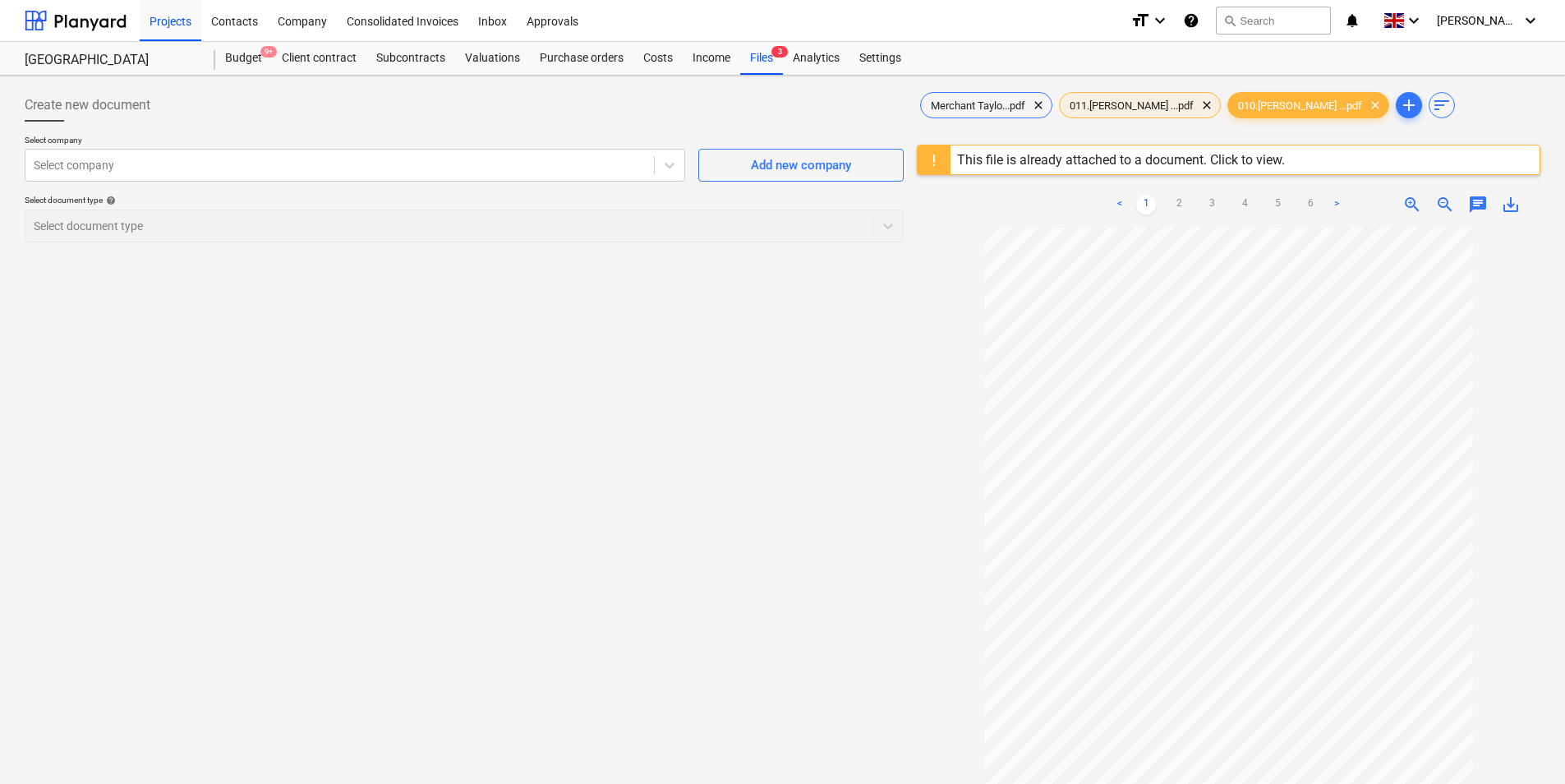
click at [1148, 102] on span "011.[PERSON_NAME] ...pdf" at bounding box center [1132, 105] width 144 height 12
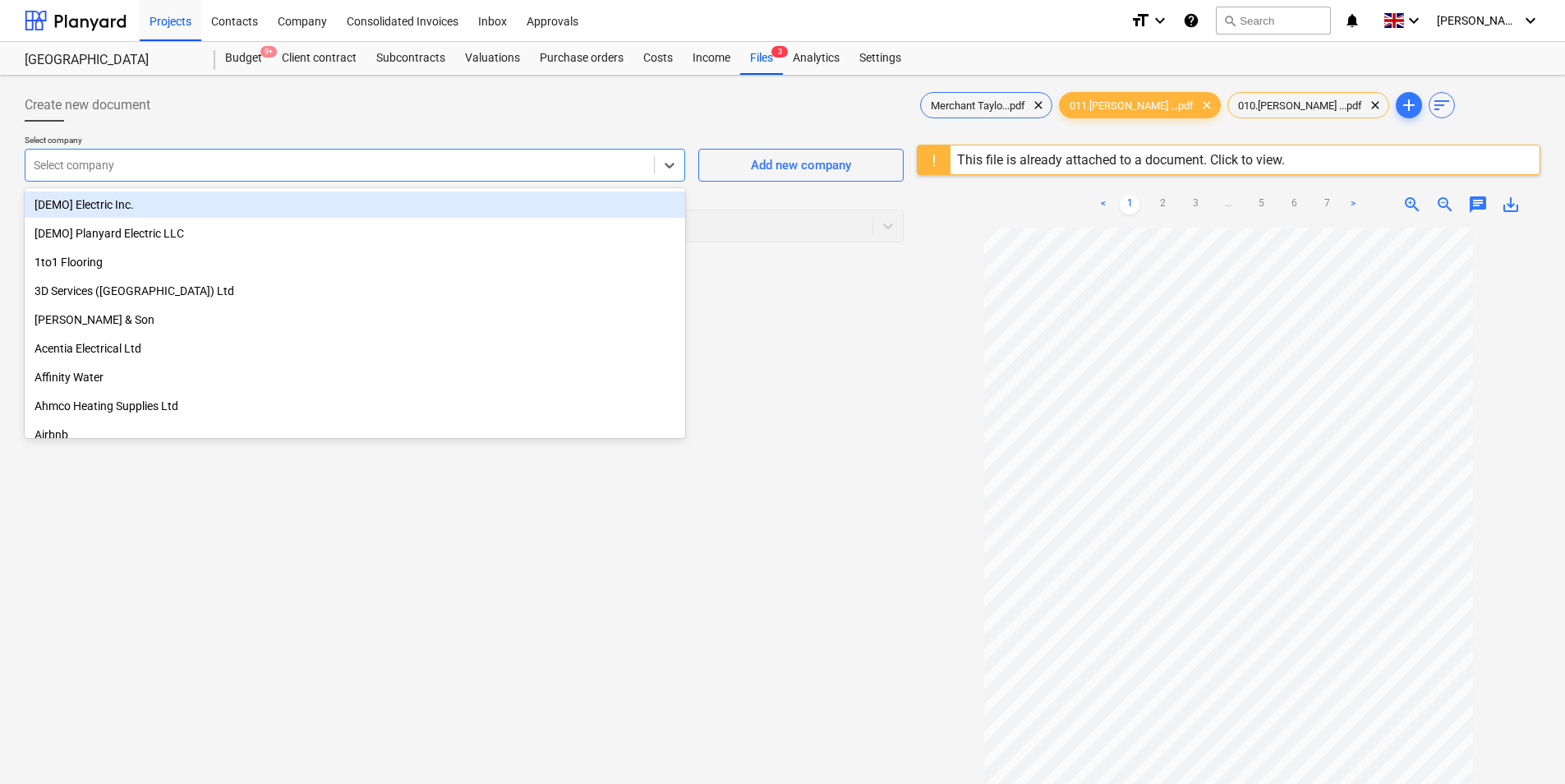
click at [267, 181] on div "Select company" at bounding box center [355, 165] width 661 height 33
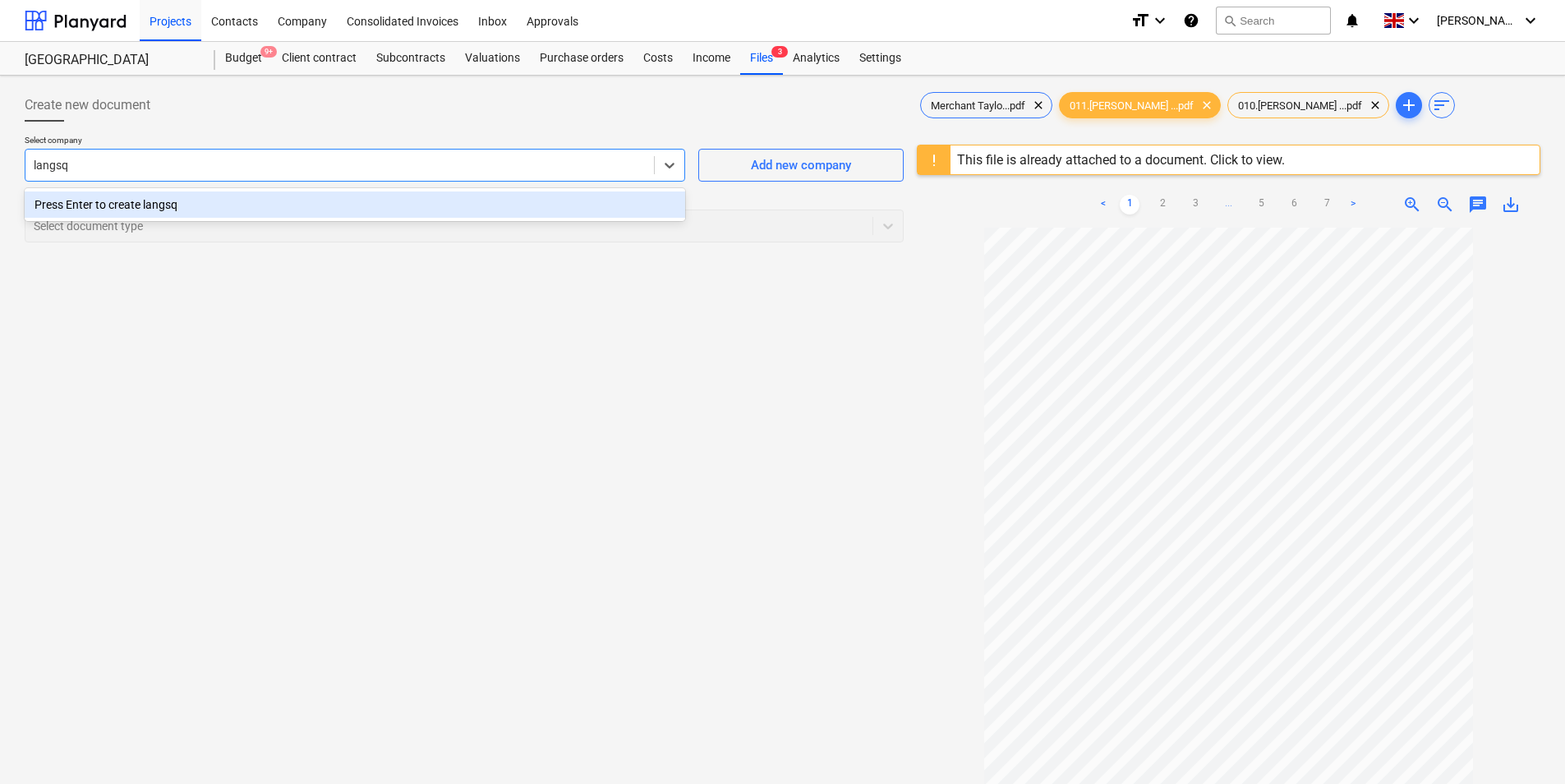
type input "langs"
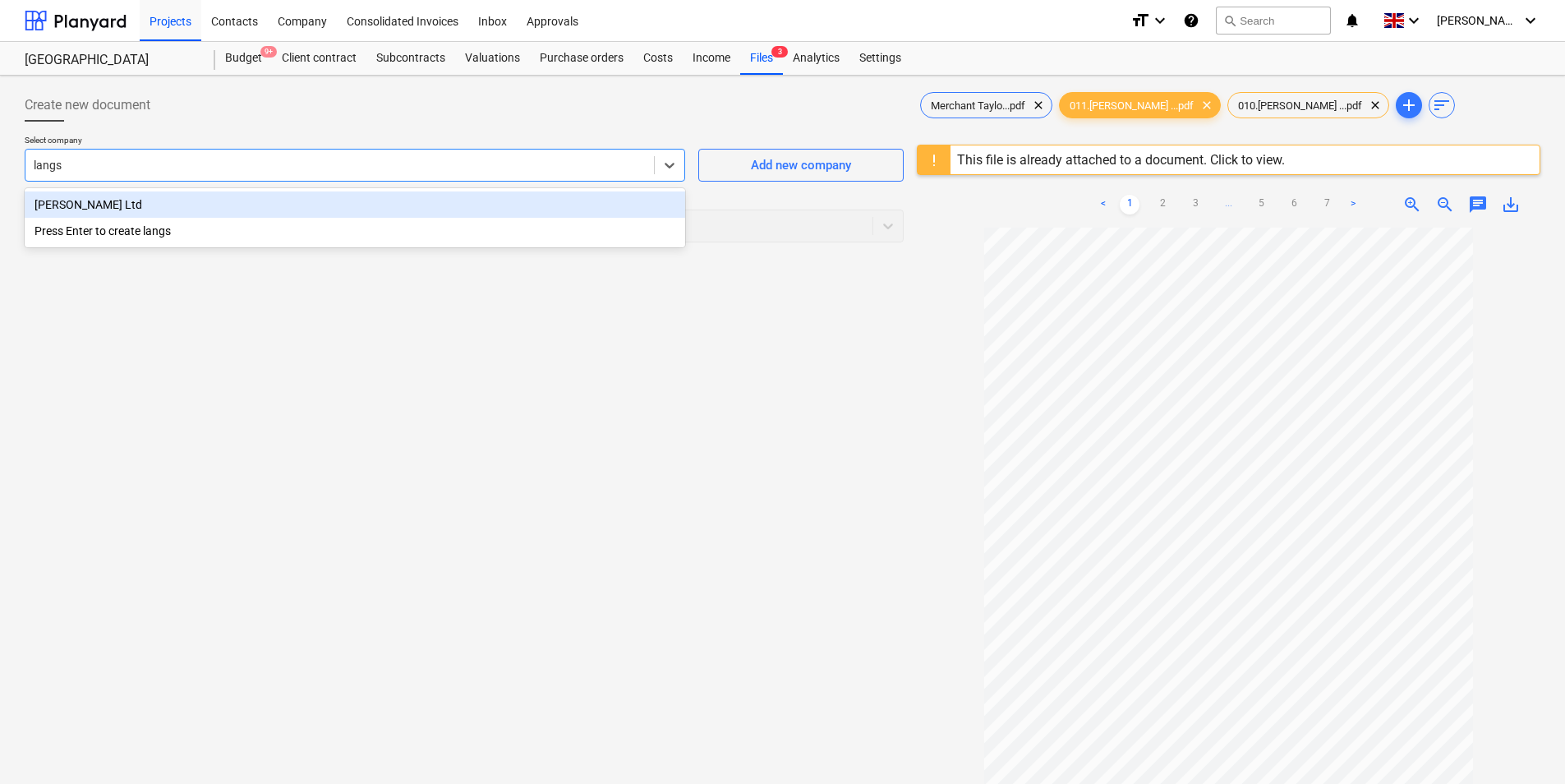
click at [226, 207] on div "[PERSON_NAME] Ltd" at bounding box center [355, 205] width 661 height 26
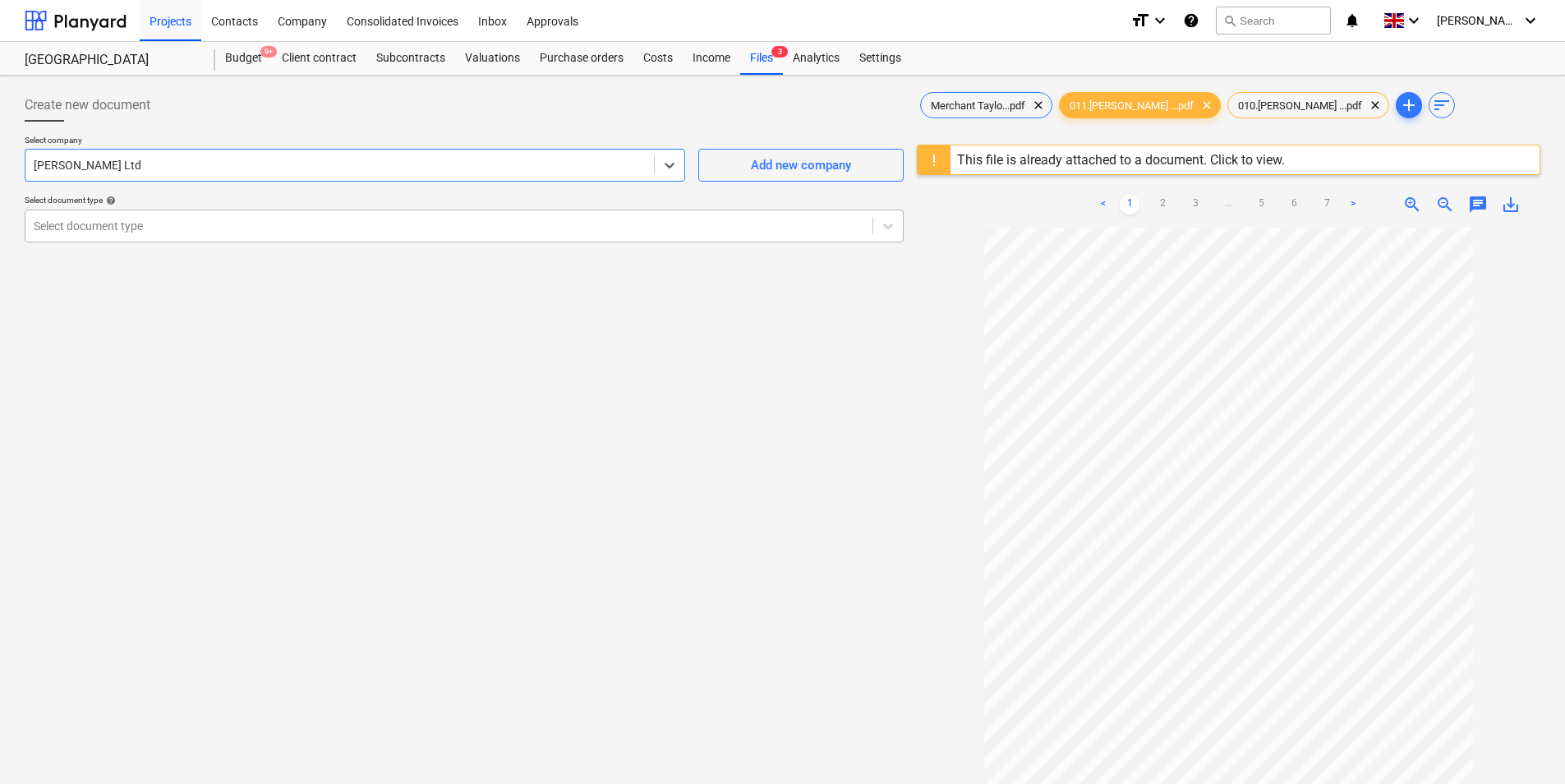
click at [243, 227] on div at bounding box center [449, 226] width 830 height 17
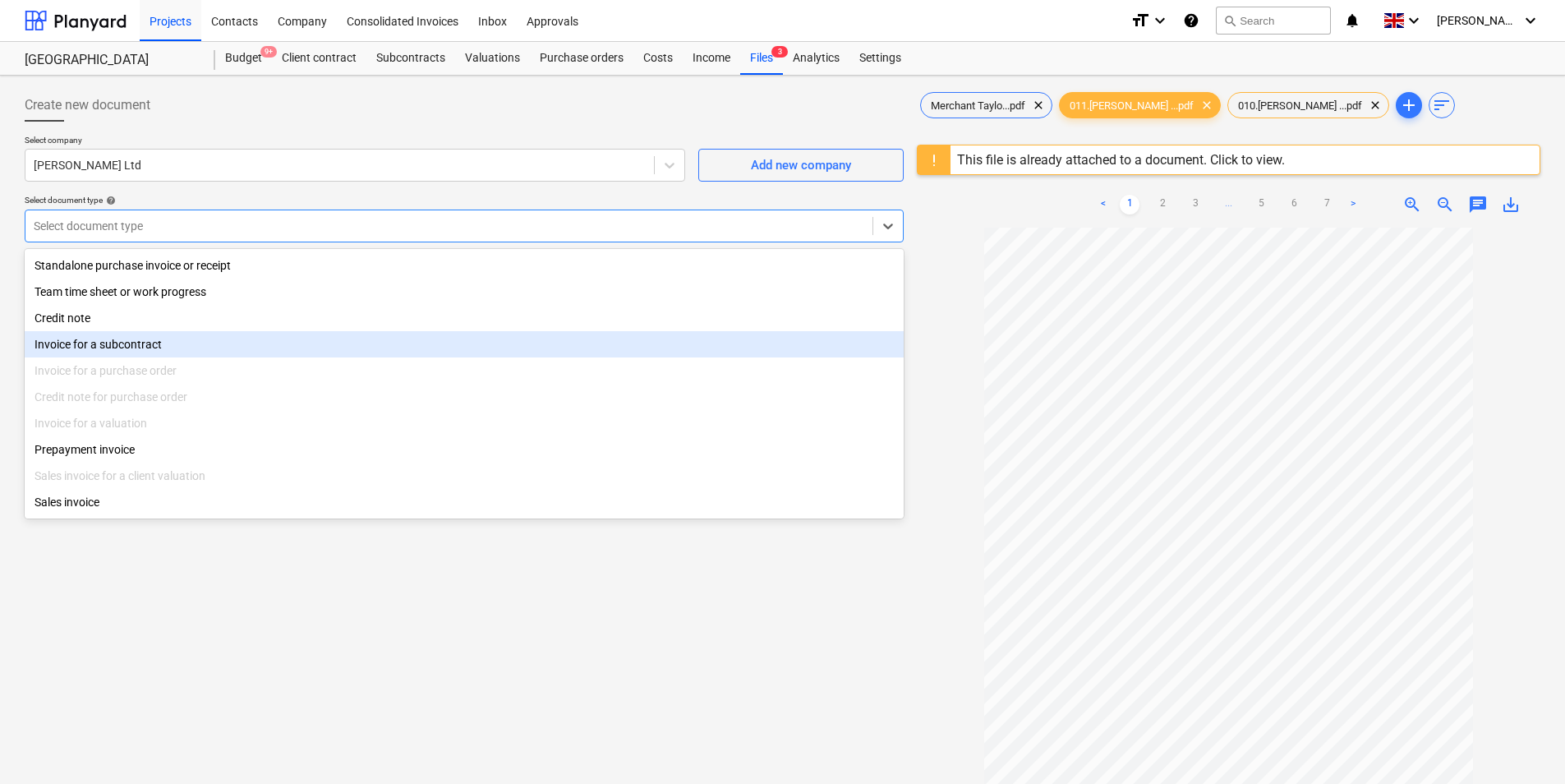
click at [140, 348] on div "Invoice for a subcontract" at bounding box center [464, 344] width 879 height 26
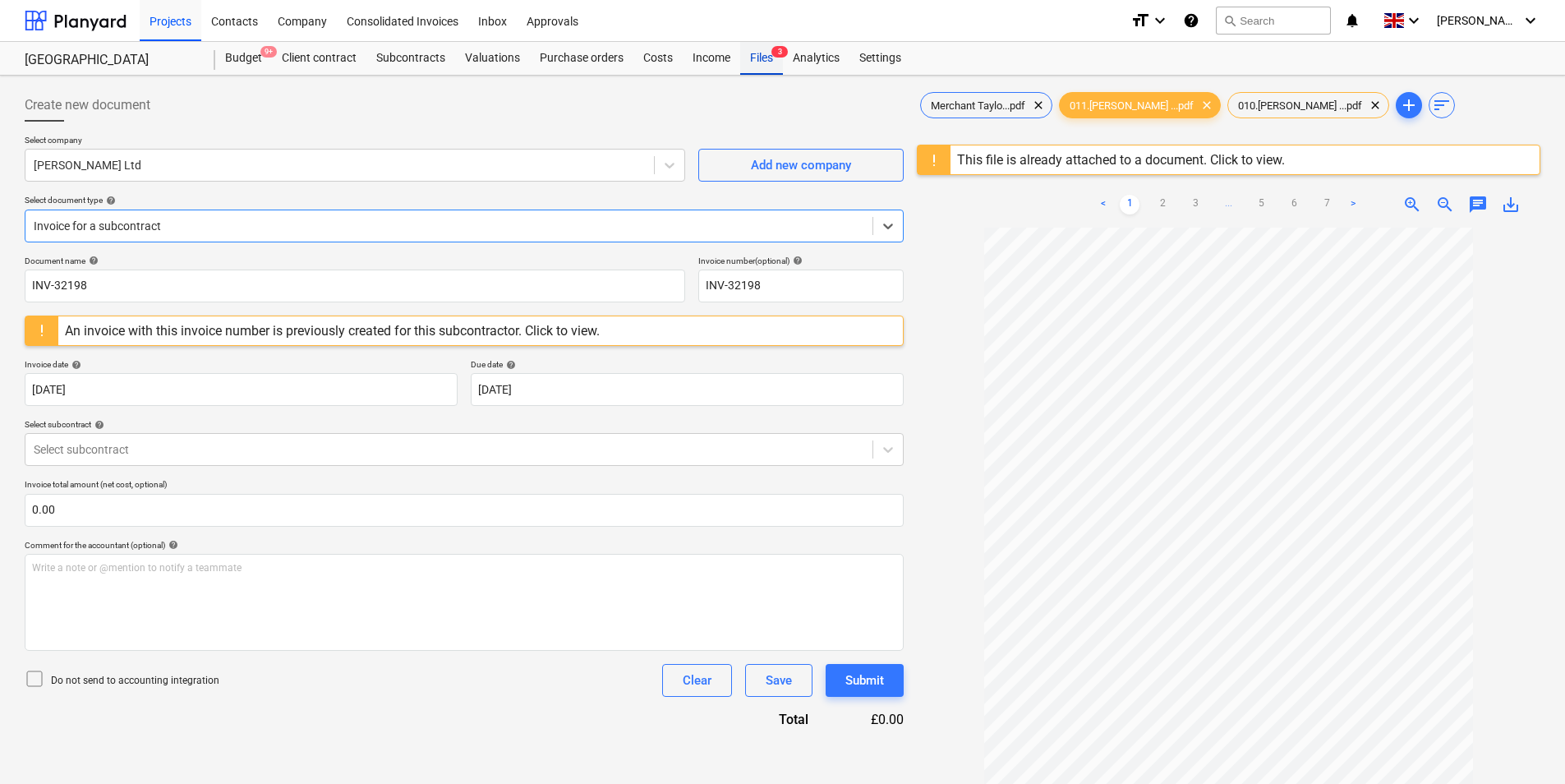
click at [769, 58] on div "Files 3" at bounding box center [762, 59] width 43 height 33
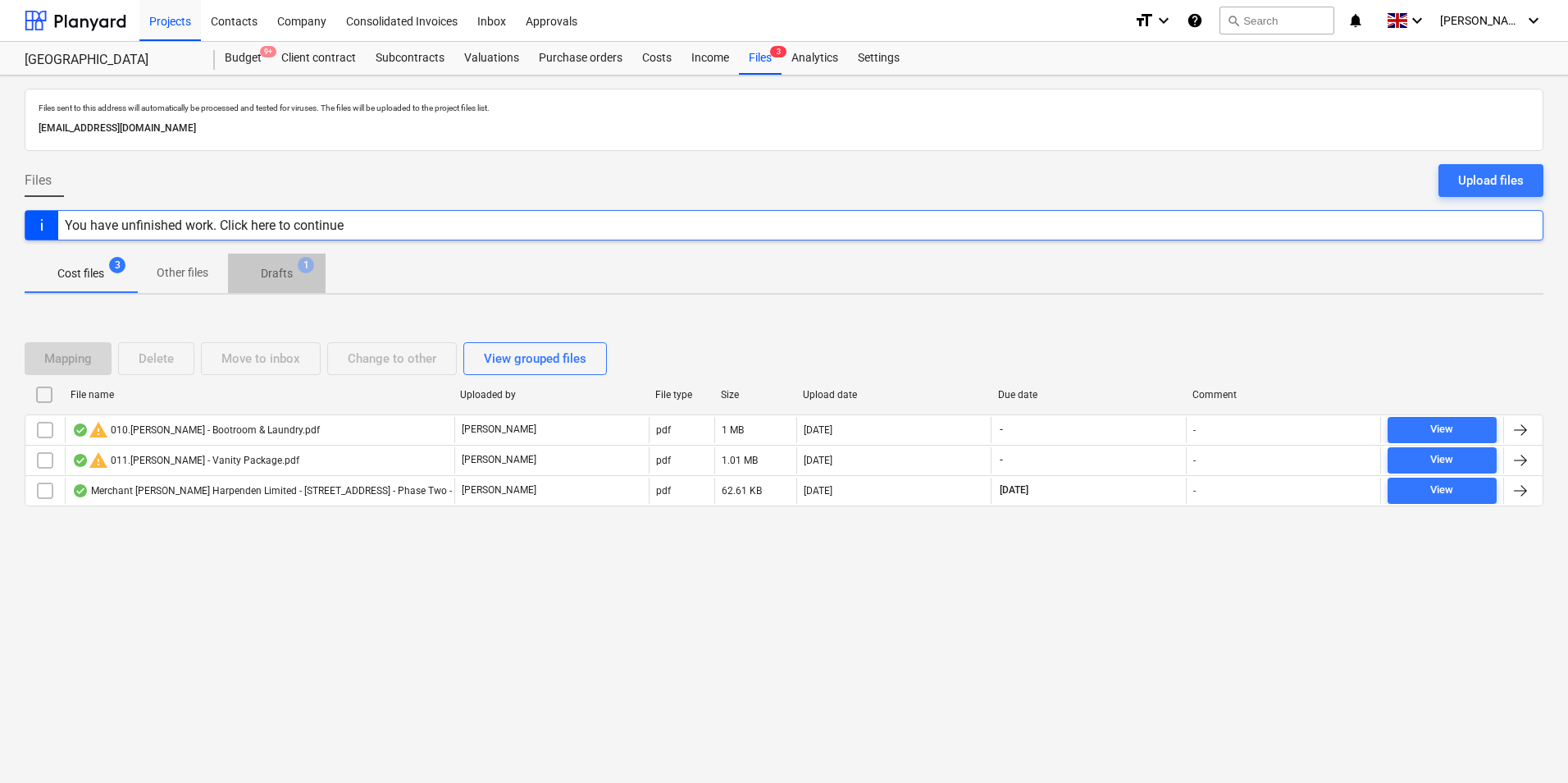
click at [289, 271] on p "Drafts" at bounding box center [276, 273] width 32 height 17
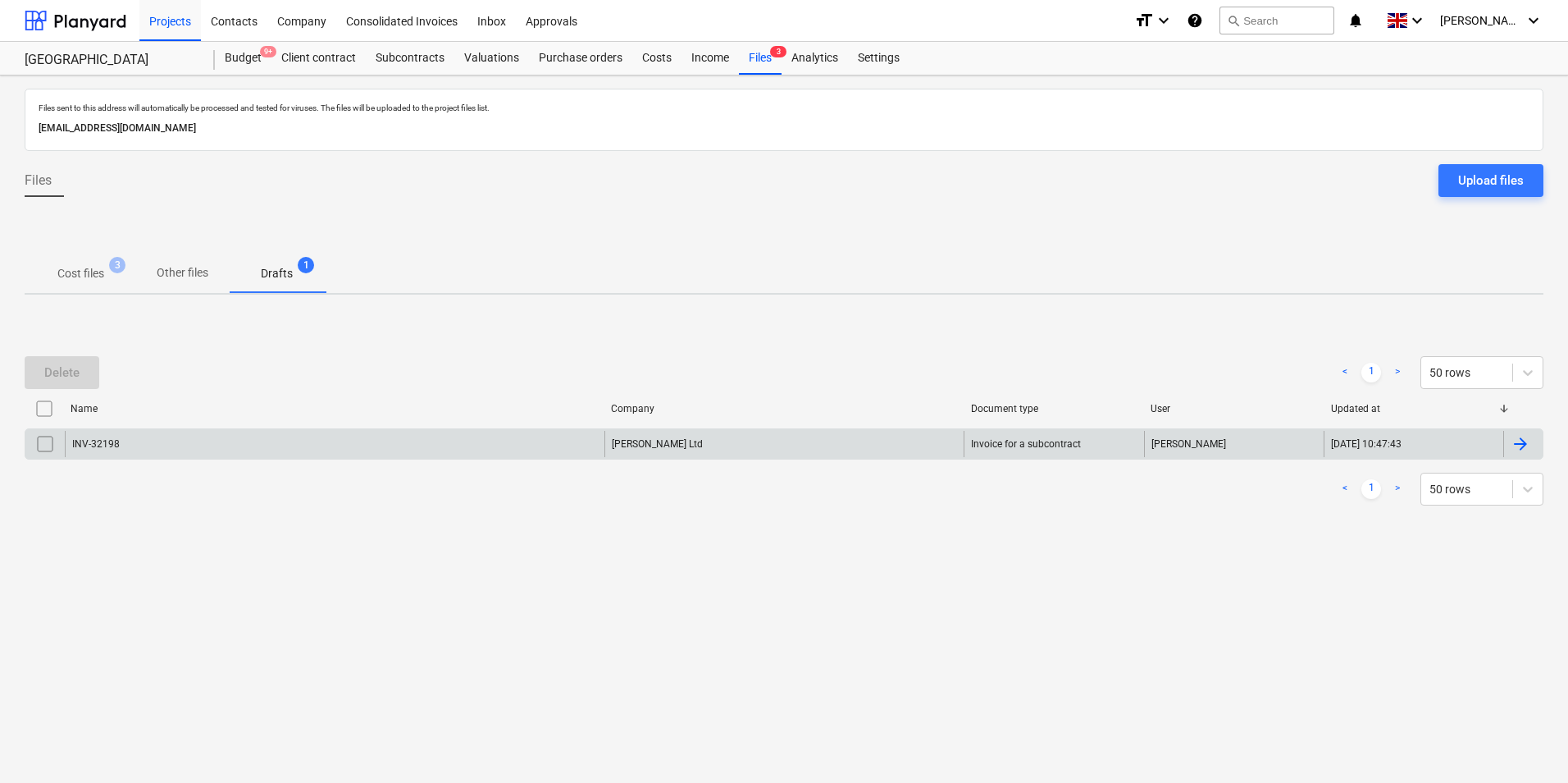
click at [40, 446] on input "checkbox" at bounding box center [45, 444] width 26 height 26
click at [75, 370] on div "Delete" at bounding box center [62, 373] width 35 height 21
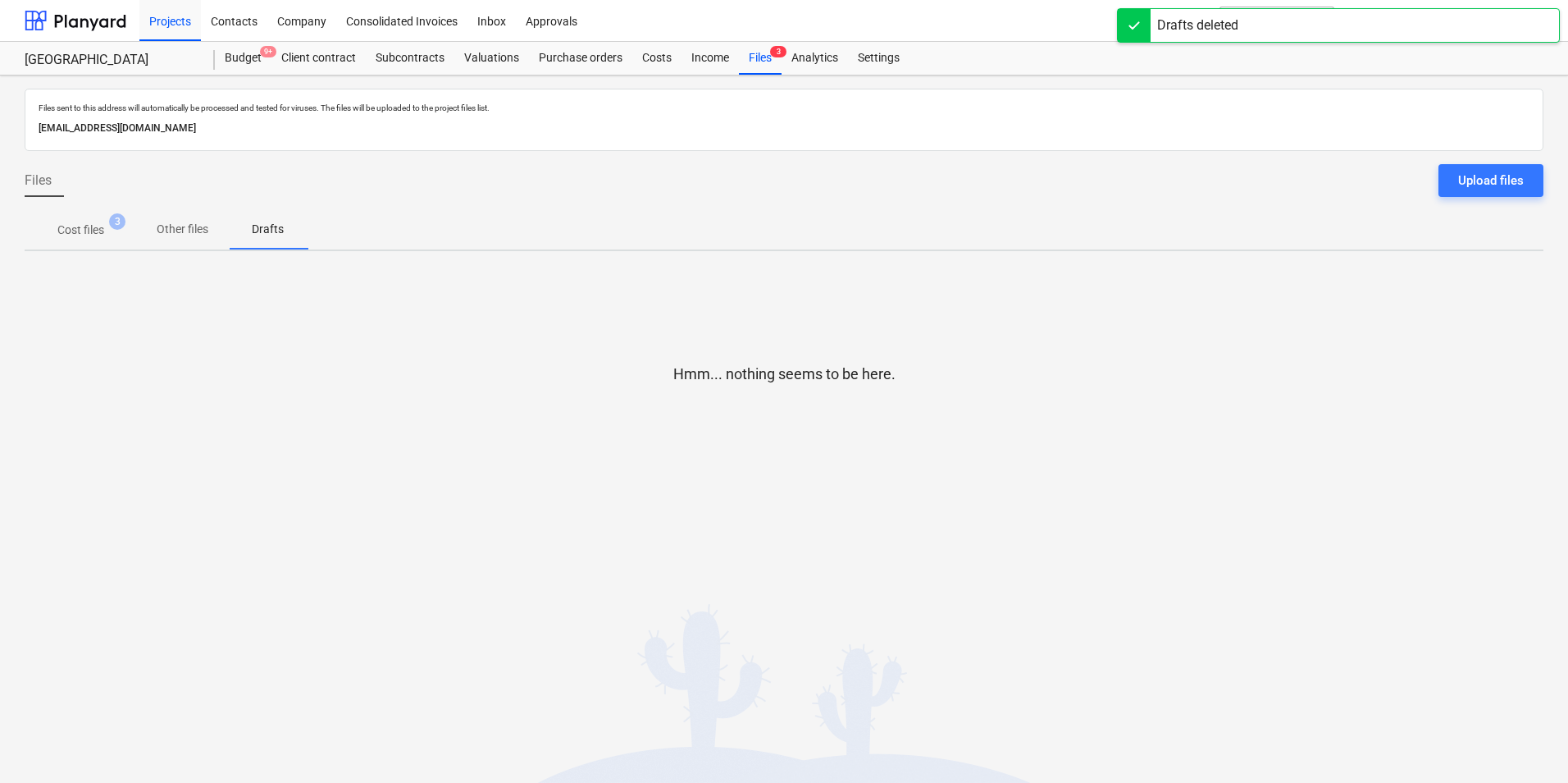
click at [75, 222] on span "Cost files 3" at bounding box center [81, 230] width 112 height 30
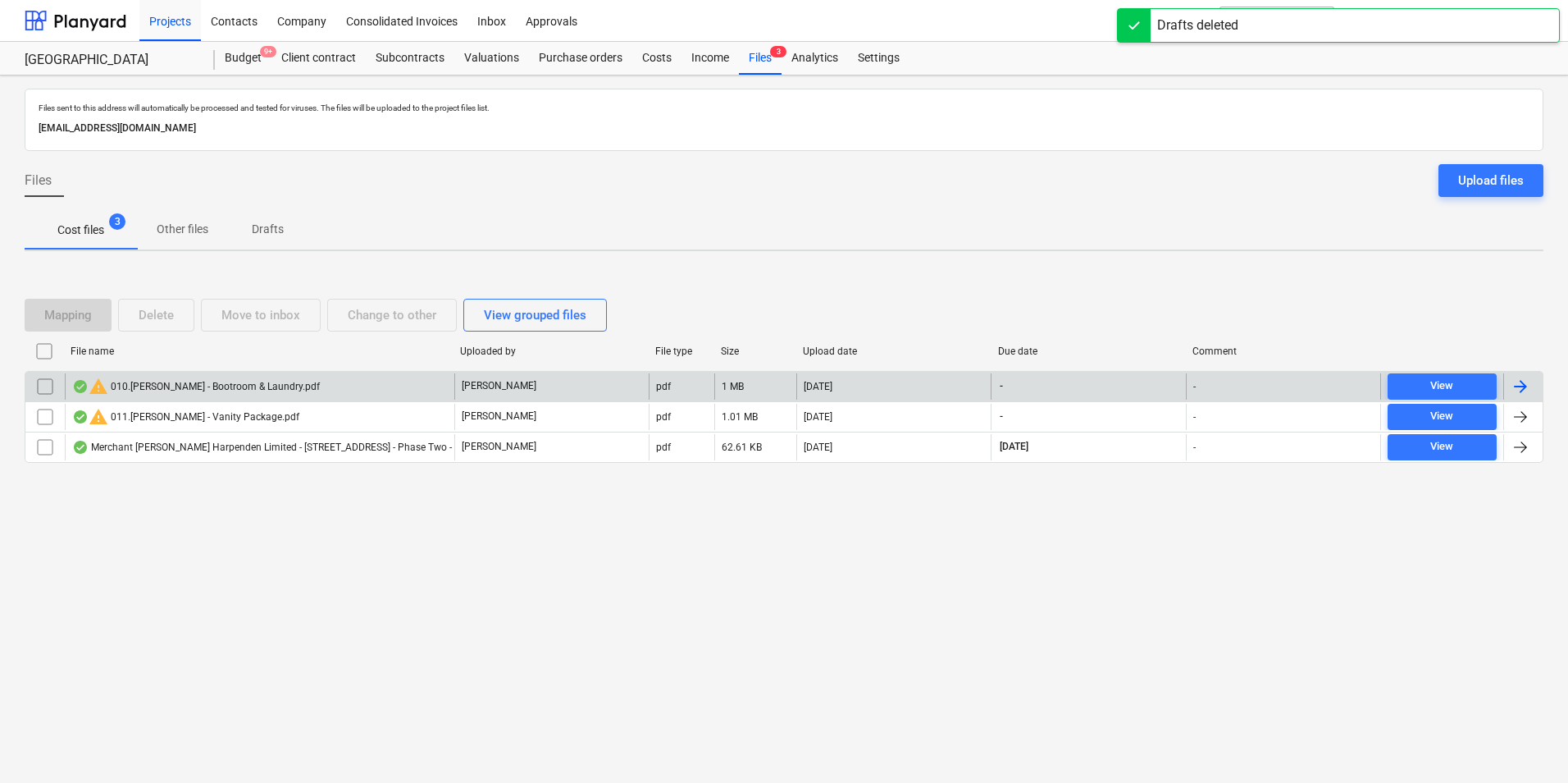
click at [38, 394] on input "checkbox" at bounding box center [45, 386] width 26 height 26
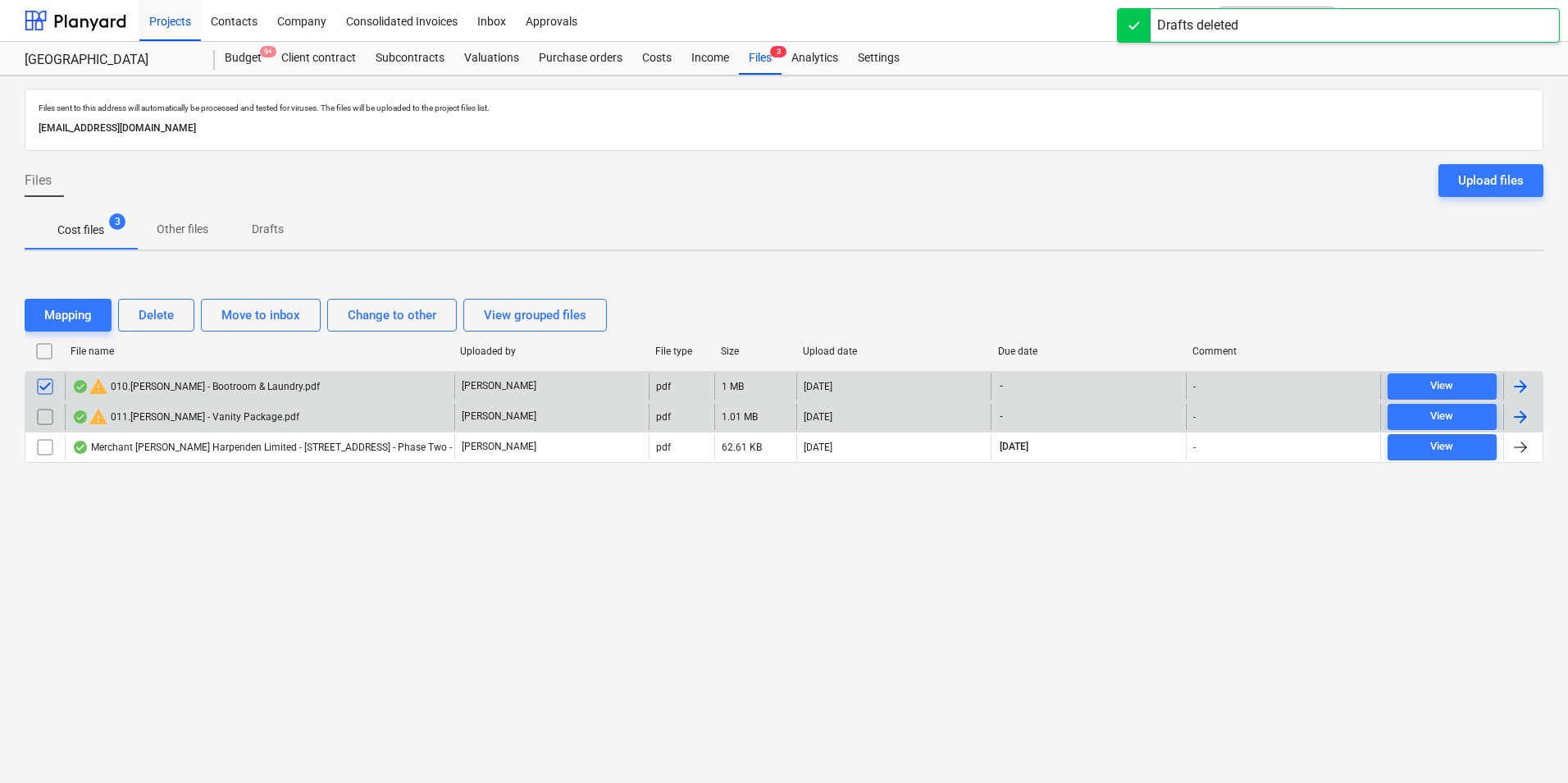
click at [49, 415] on input "checkbox" at bounding box center [45, 417] width 26 height 26
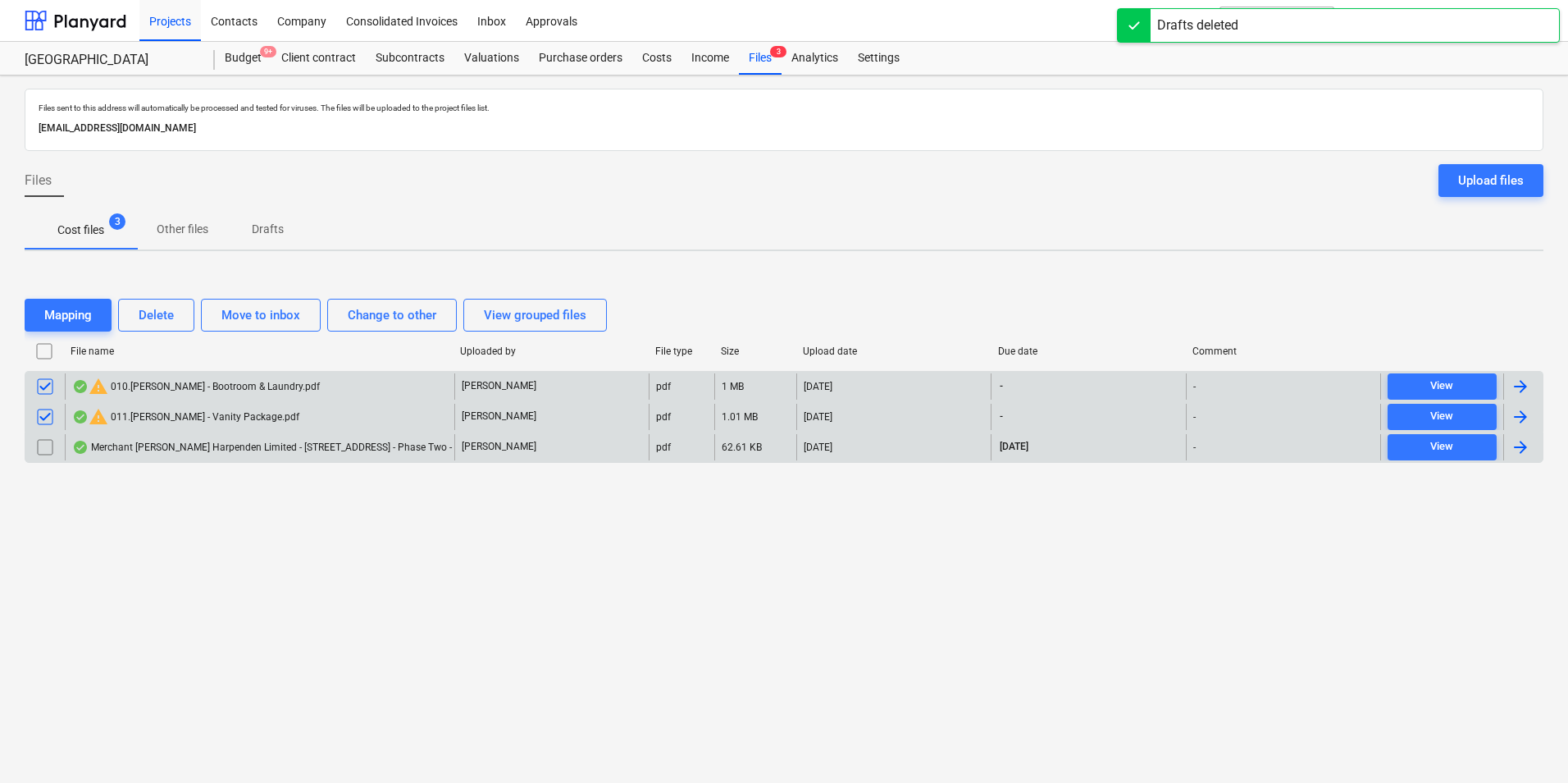
click at [45, 449] on input "checkbox" at bounding box center [45, 447] width 26 height 26
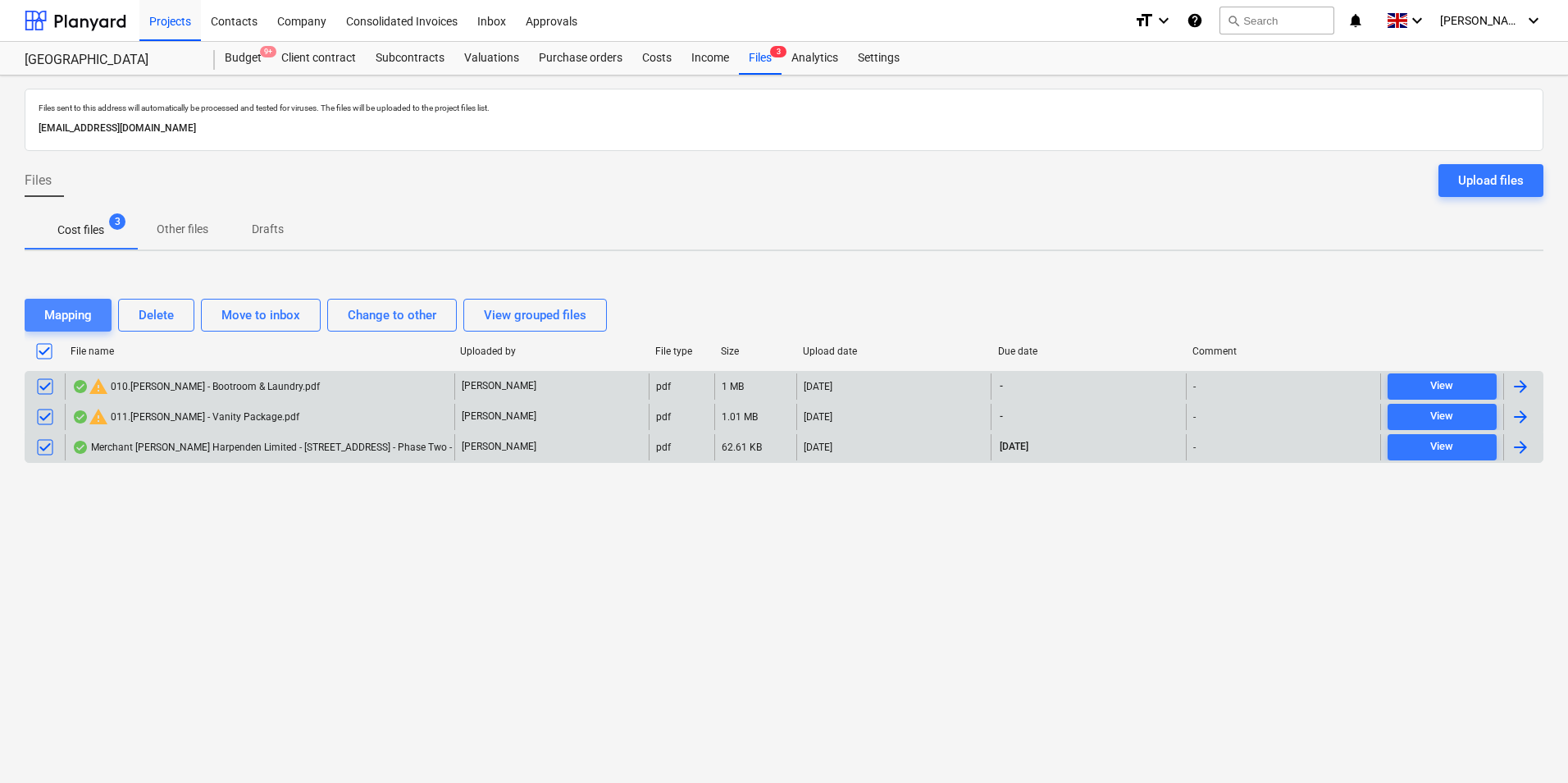
click at [75, 310] on div "Mapping" at bounding box center [68, 315] width 48 height 21
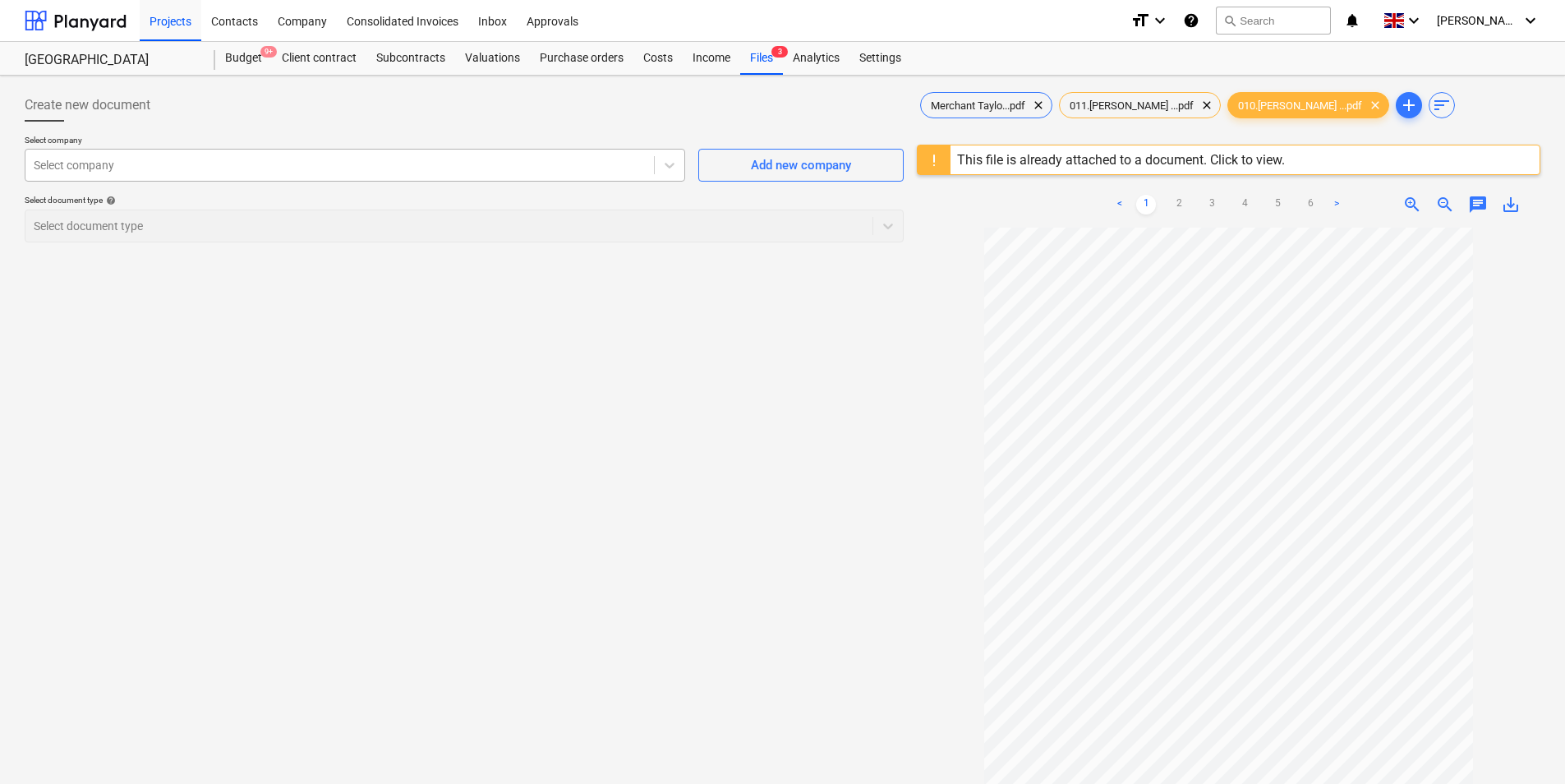
click at [354, 168] on div at bounding box center [340, 165] width 612 height 17
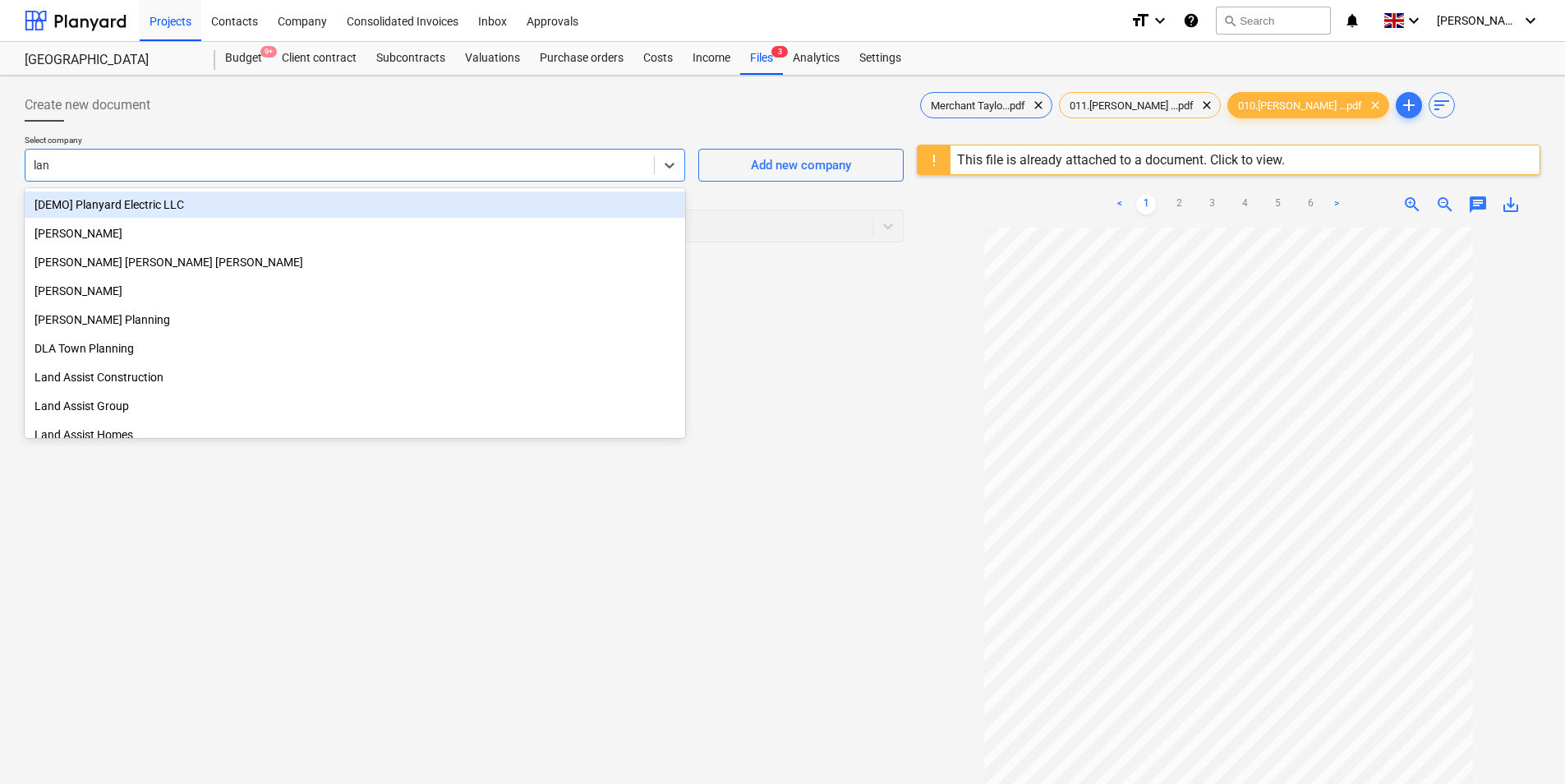
type input "lang"
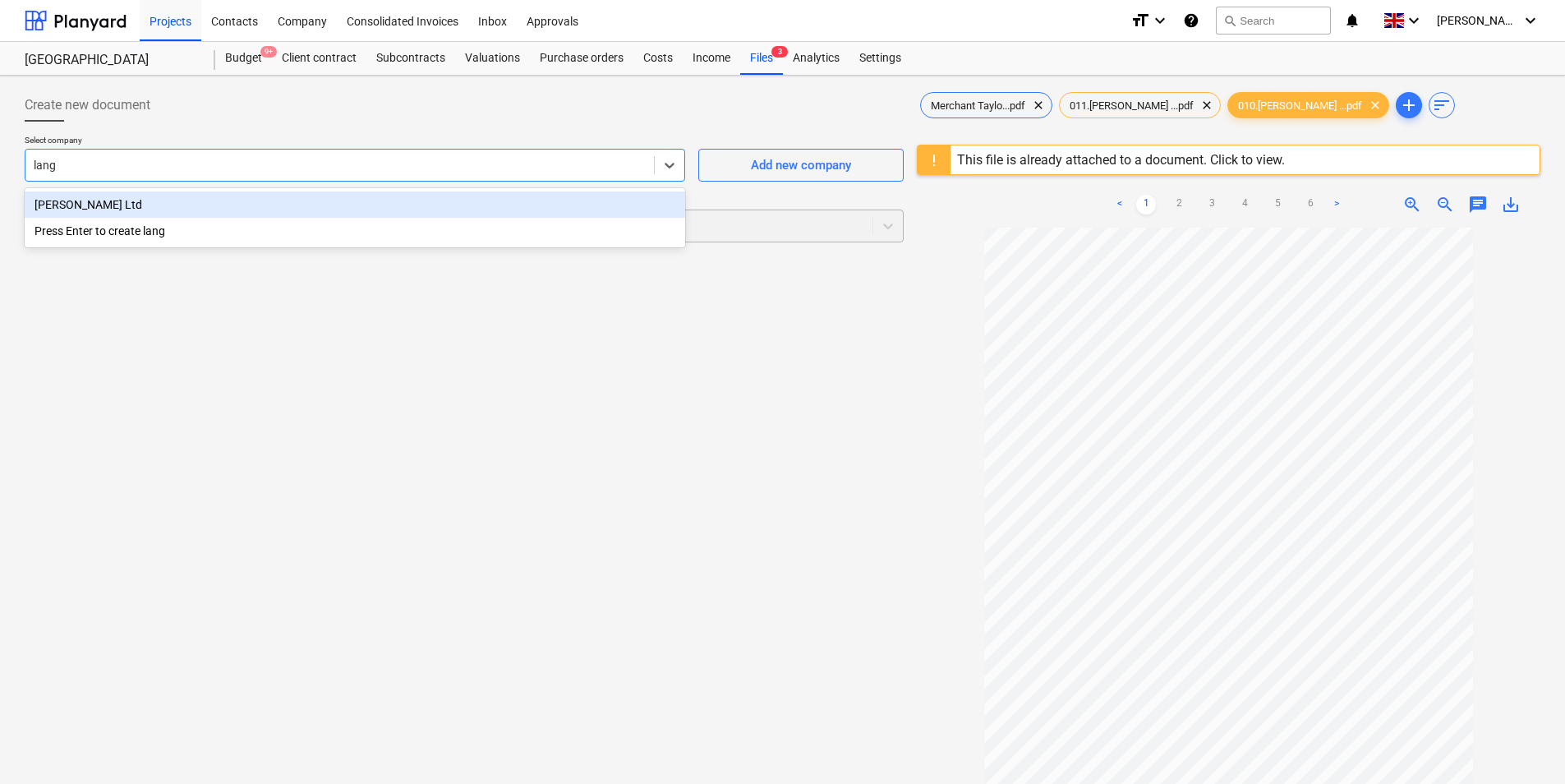
click at [122, 212] on div "[PERSON_NAME] Ltd" at bounding box center [355, 205] width 661 height 26
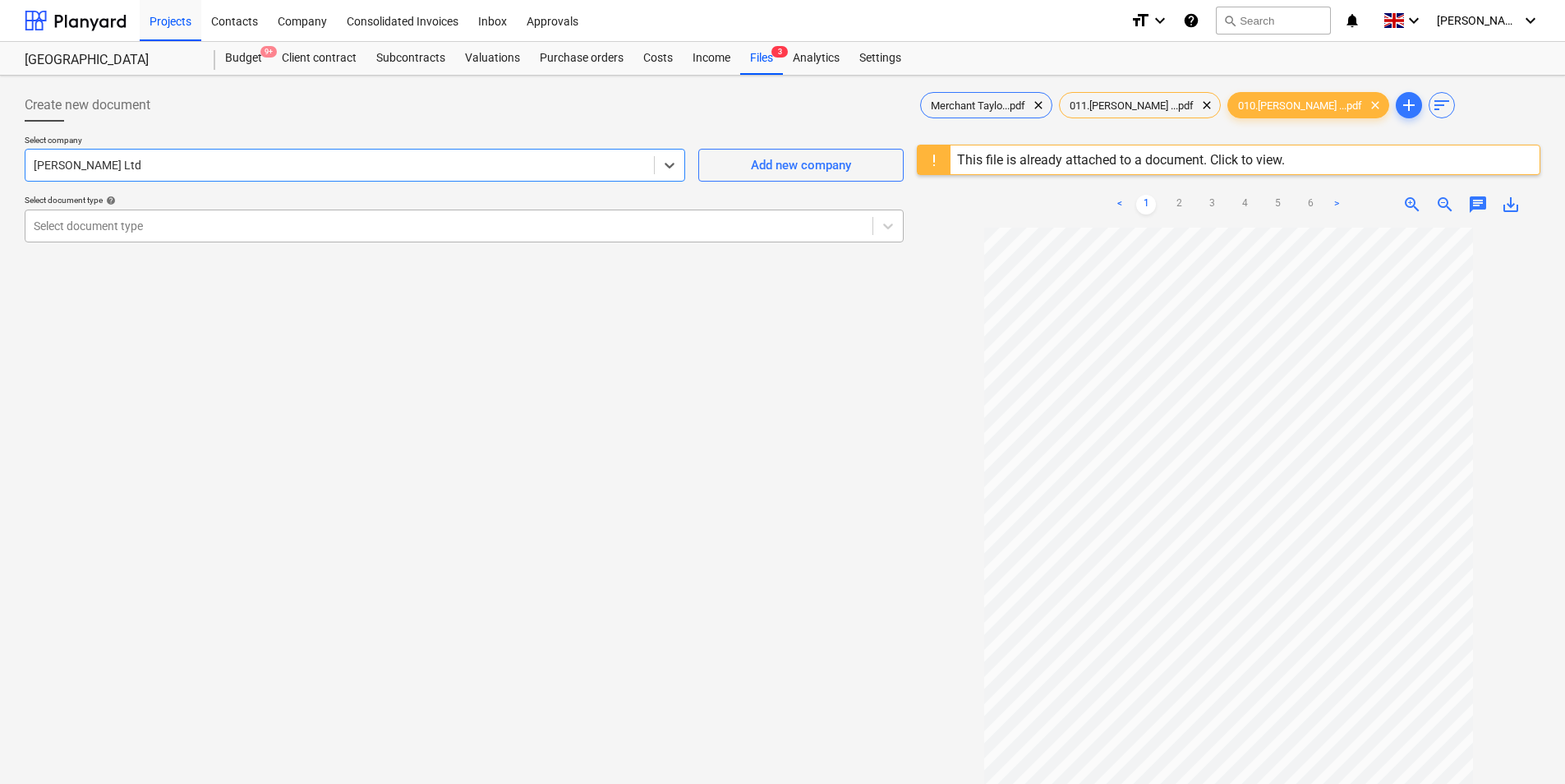
click at [107, 222] on div at bounding box center [449, 226] width 830 height 17
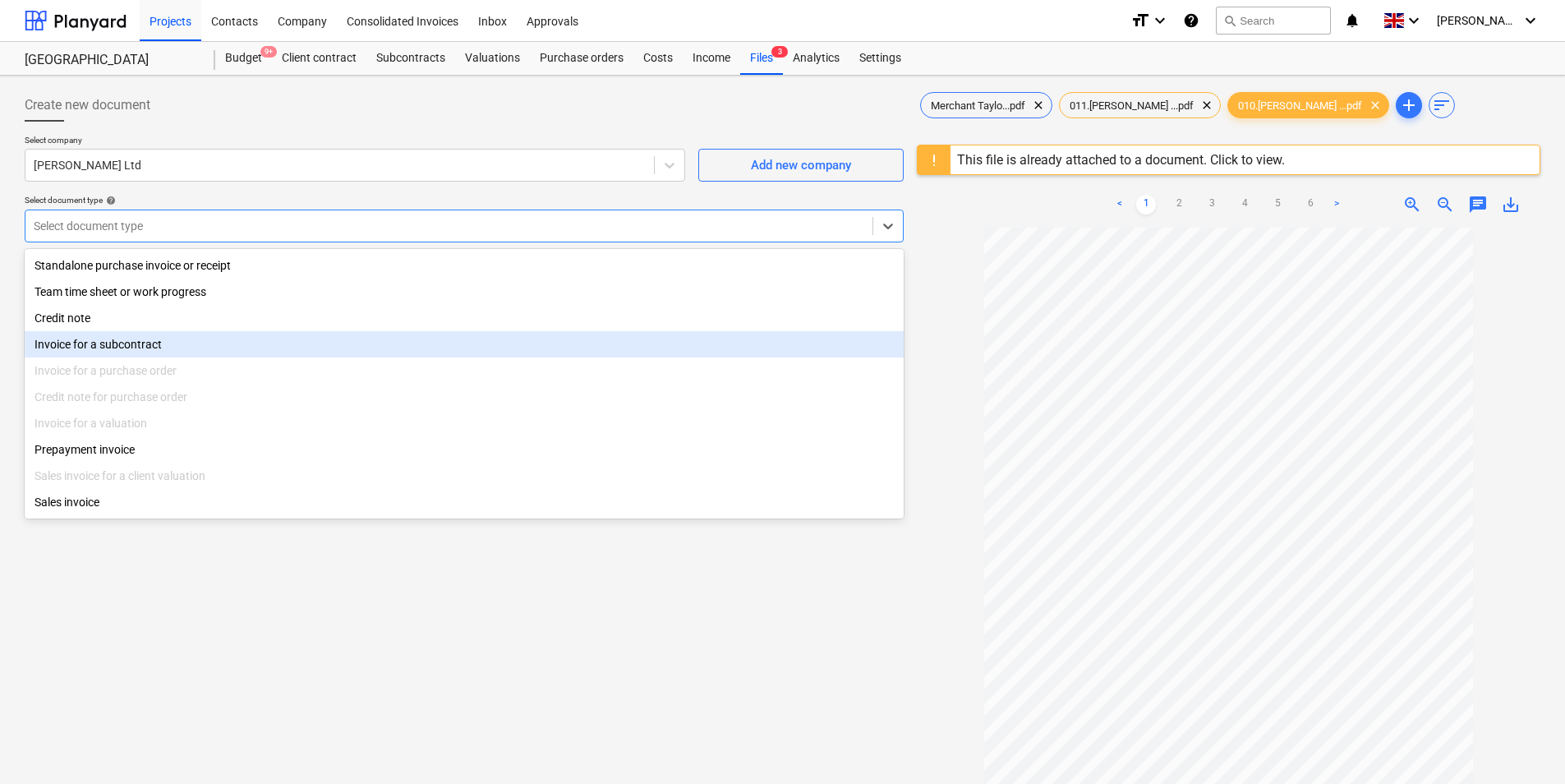
click at [93, 340] on div "Invoice for a subcontract" at bounding box center [464, 344] width 879 height 26
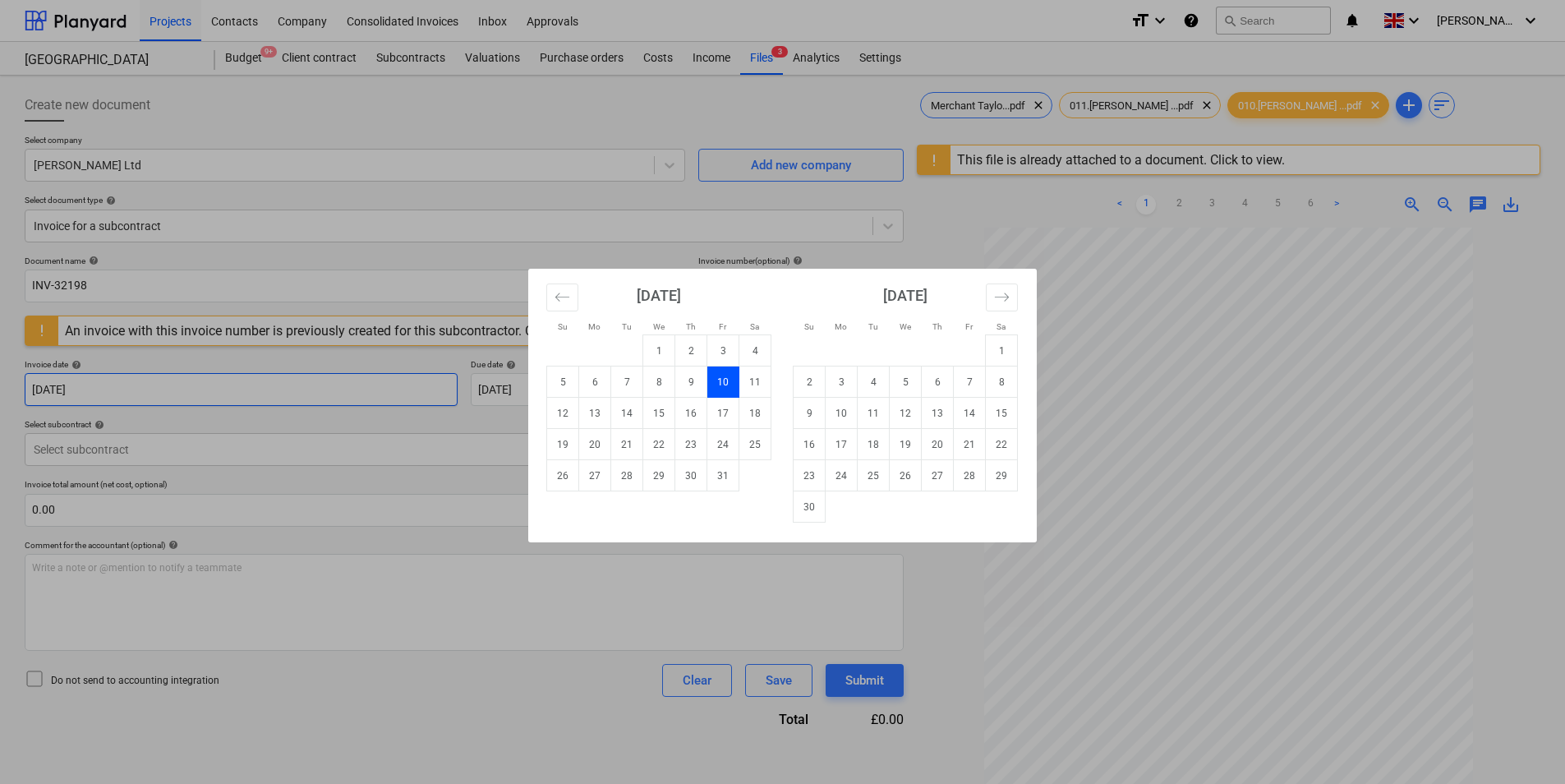
click at [137, 379] on body "Projects Contacts Company Consolidated Invoices Inbox Approvals format_size key…" at bounding box center [782, 392] width 1565 height 784
click at [691, 350] on td "2" at bounding box center [691, 351] width 32 height 31
type input "[DATE]"
click at [559, 391] on body "Projects Contacts Company Consolidated Invoices Inbox Approvals format_size key…" at bounding box center [782, 392] width 1565 height 784
click at [692, 350] on td "2" at bounding box center [691, 351] width 32 height 31
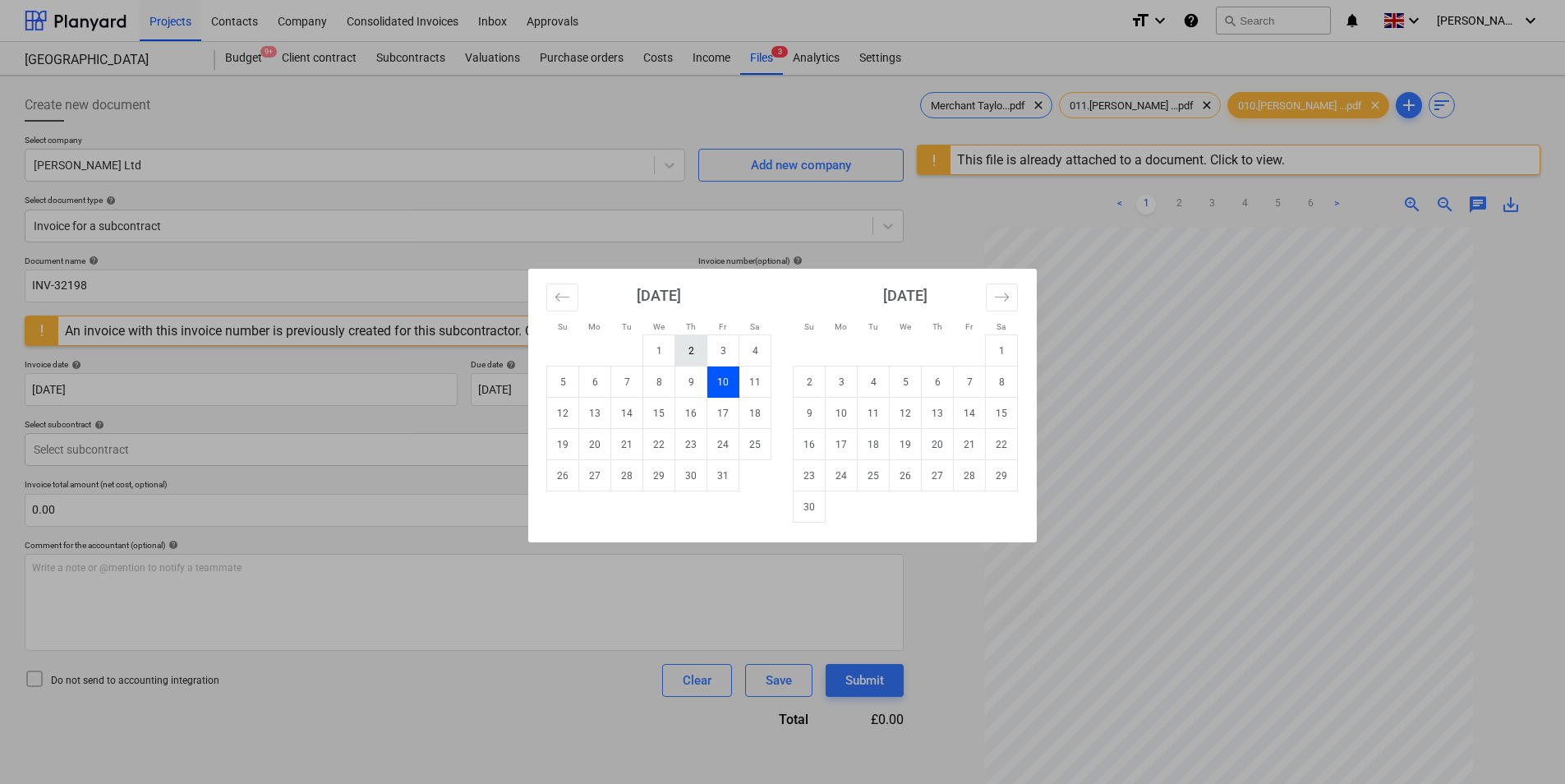
type input "[DATE]"
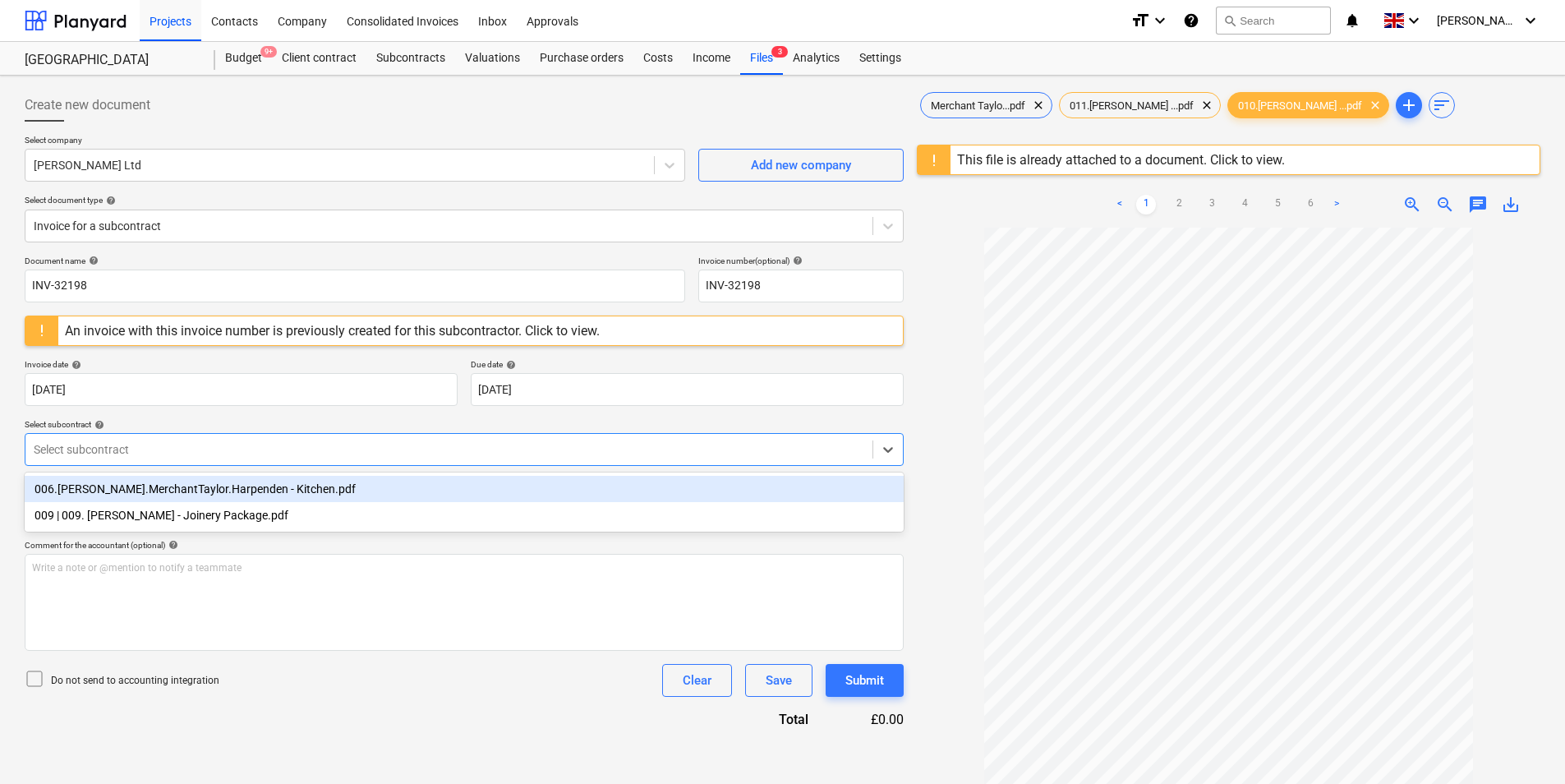
click at [185, 451] on div at bounding box center [449, 449] width 830 height 17
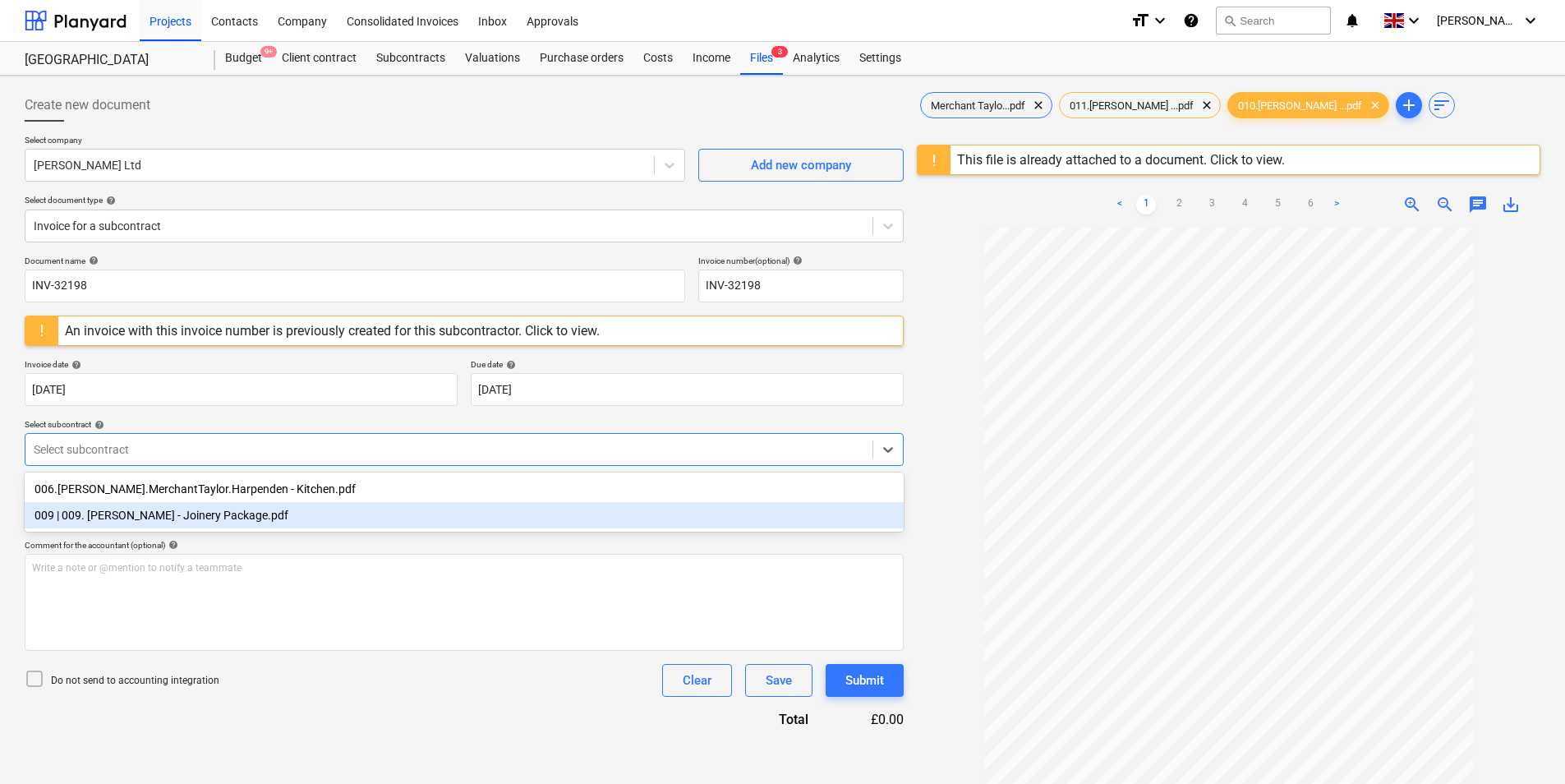
click at [312, 519] on div "009 | 009. [PERSON_NAME] - Joinery Package.pdf" at bounding box center [464, 516] width 879 height 26
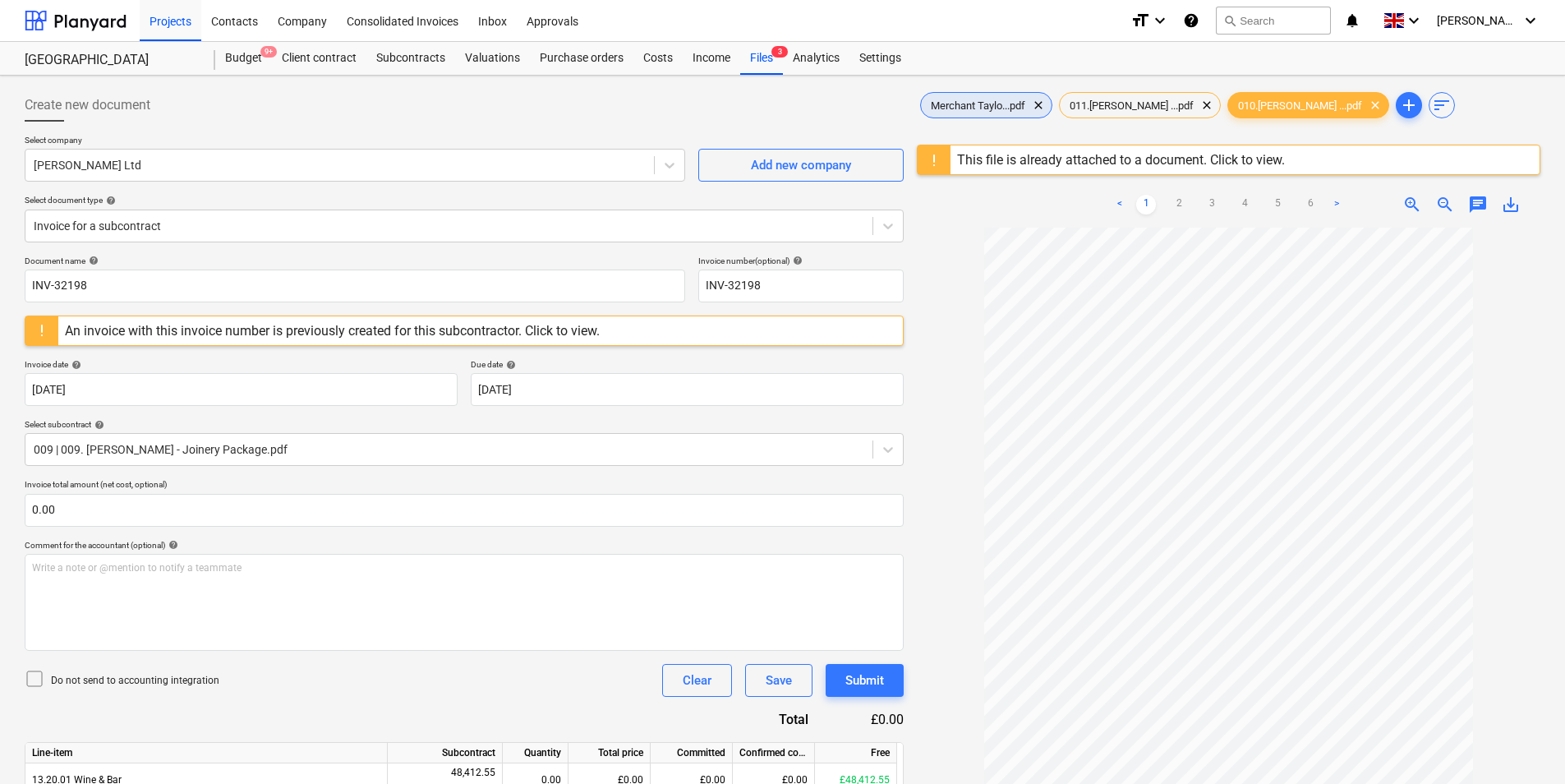
click at [1000, 107] on span "Merchant Taylo...pdf" at bounding box center [978, 105] width 114 height 12
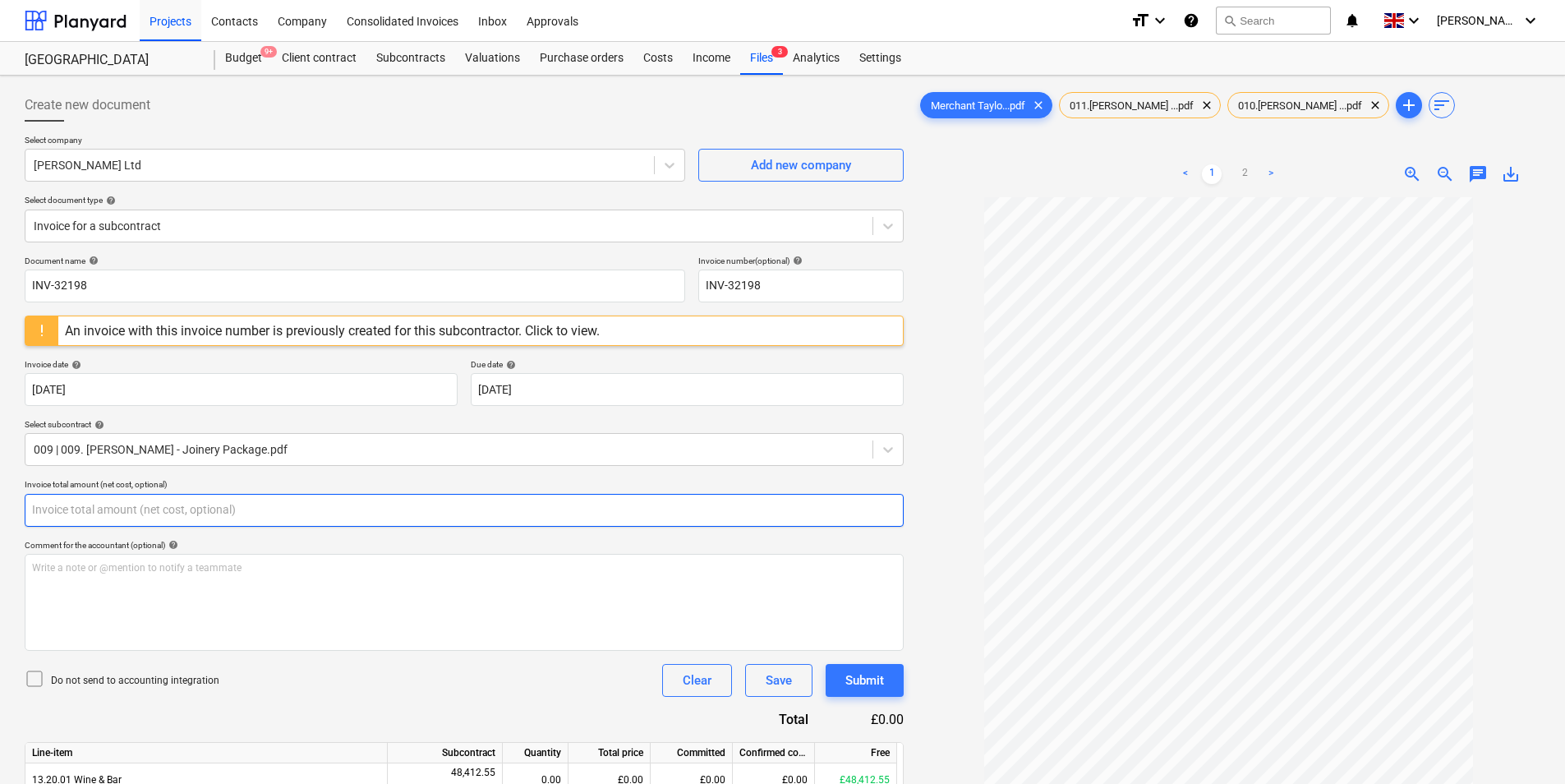
click at [59, 520] on input "text" at bounding box center [464, 511] width 879 height 33
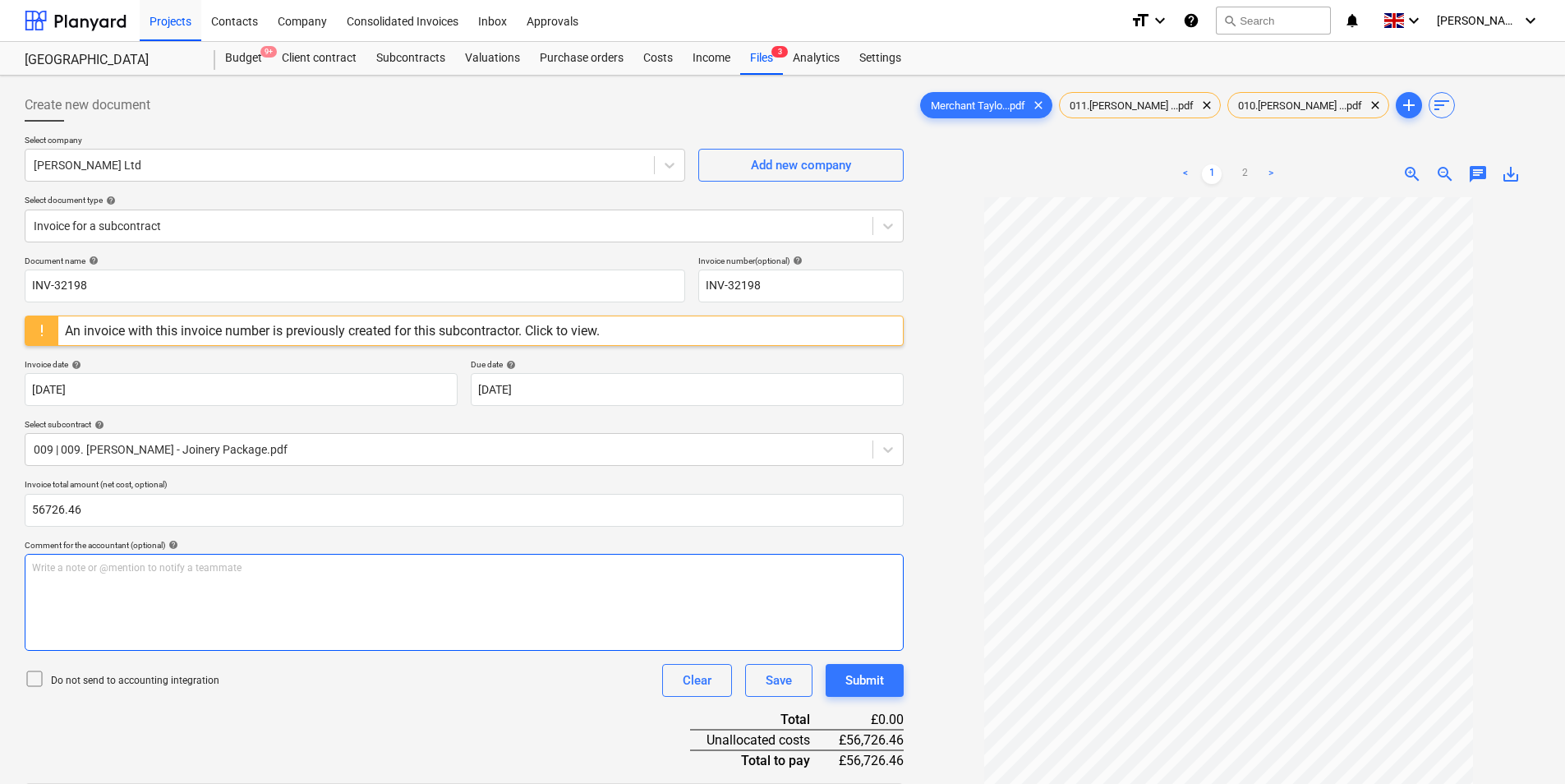
type input "56,726.46"
click at [211, 565] on p "Write a note or @mention to notify a teammate [PERSON_NAME]" at bounding box center [464, 568] width 864 height 14
click at [34, 617] on div "Write a note or @mention to notify a teammate [PERSON_NAME]" at bounding box center [464, 601] width 879 height 97
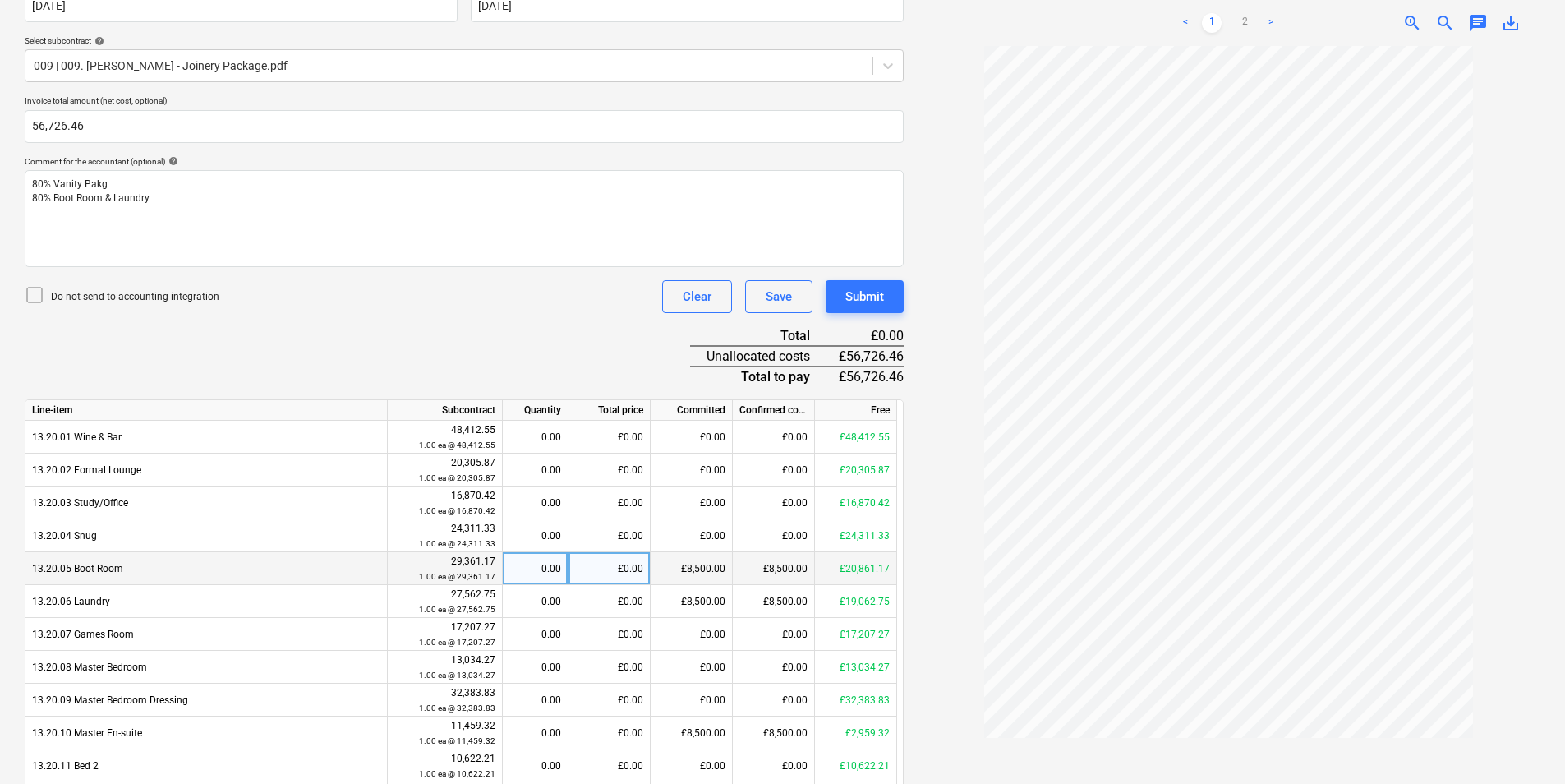
click at [611, 573] on div "£0.00" at bounding box center [609, 568] width 82 height 33
type input "17196.58"
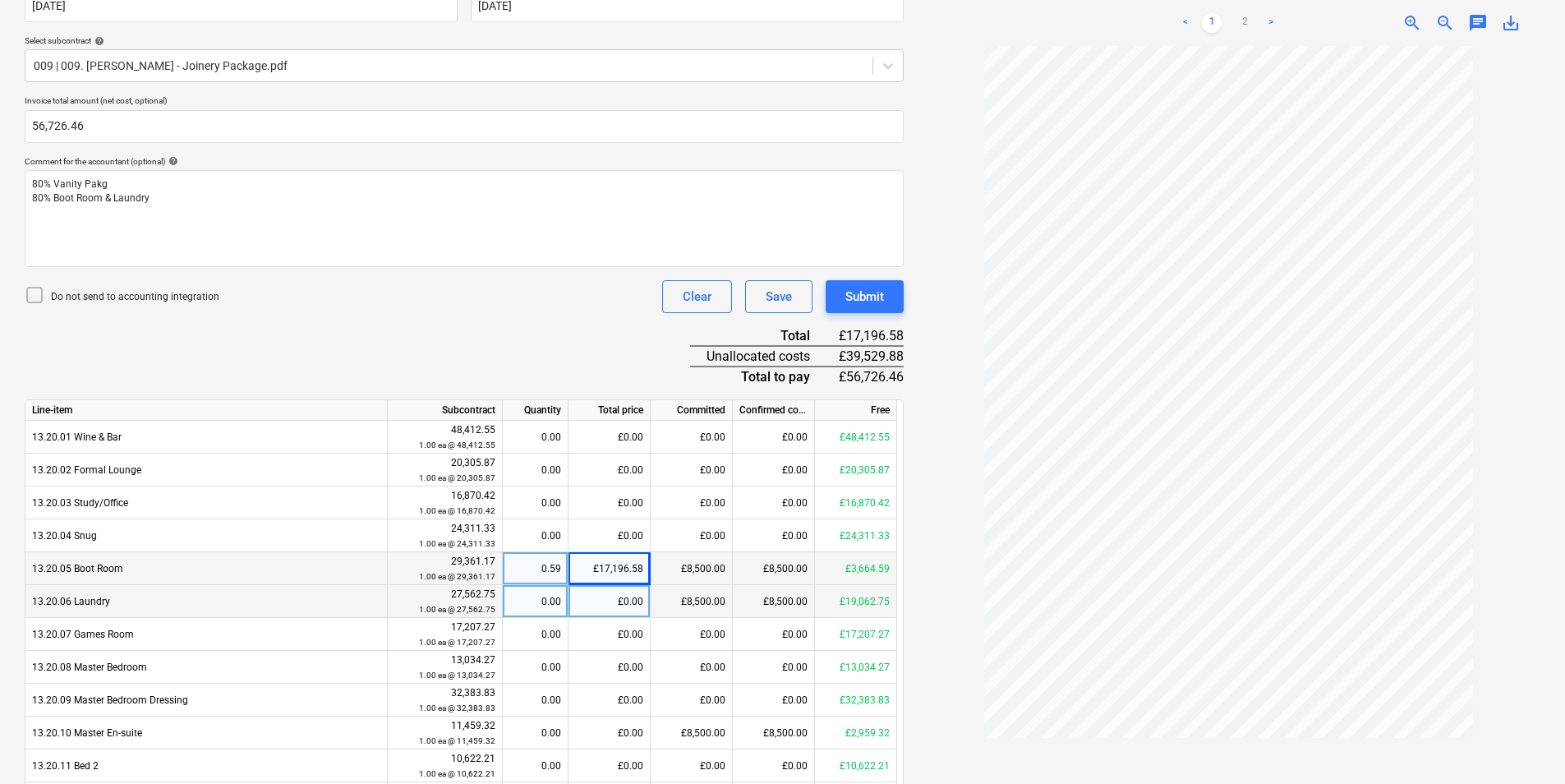
click at [583, 603] on div "£0.00" at bounding box center [609, 601] width 82 height 33
type input "15657.68"
click at [547, 288] on div "Do not send to accounting integration Clear Save Submit" at bounding box center [464, 297] width 879 height 33
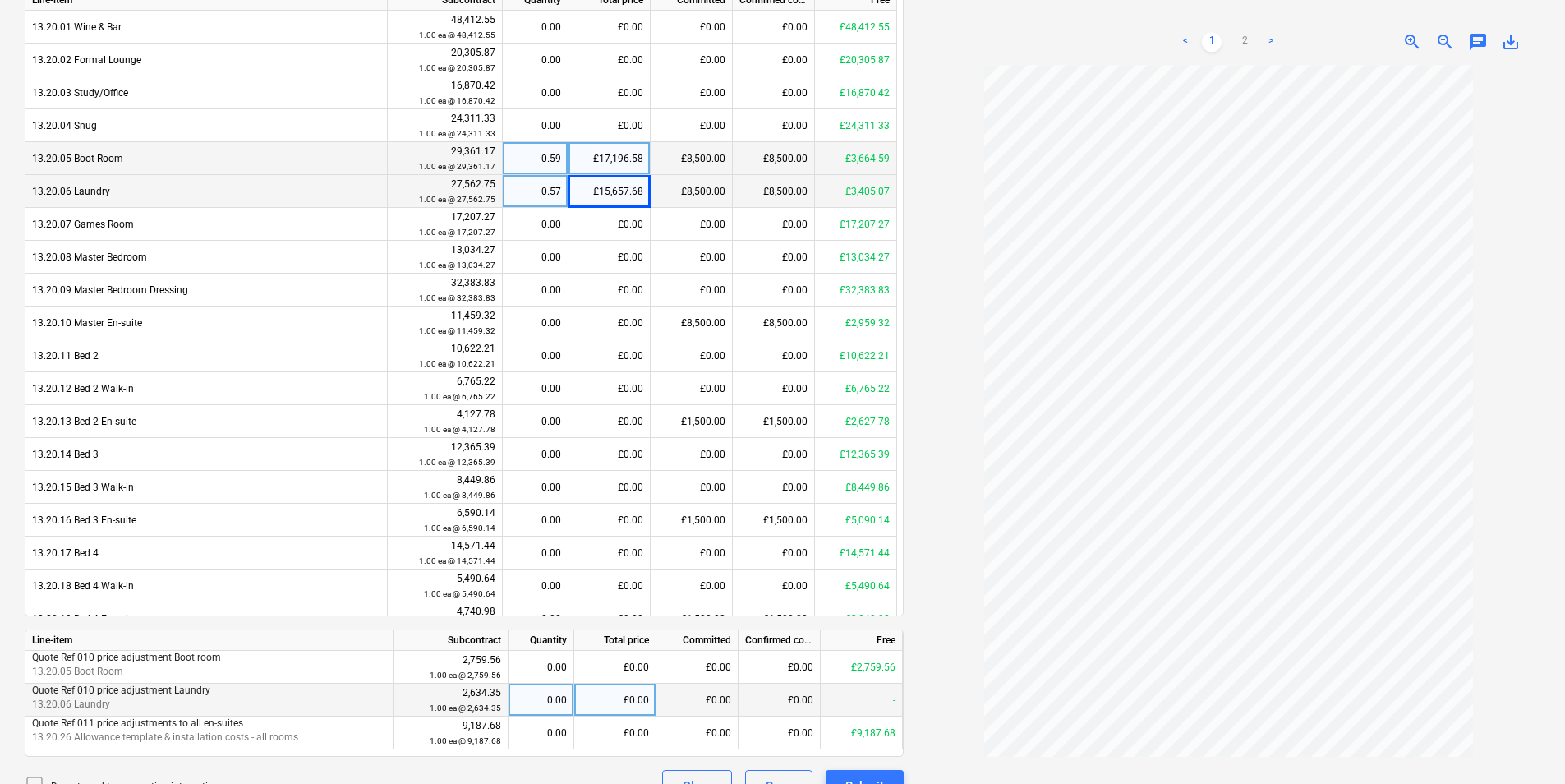
scroll to position [825, 0]
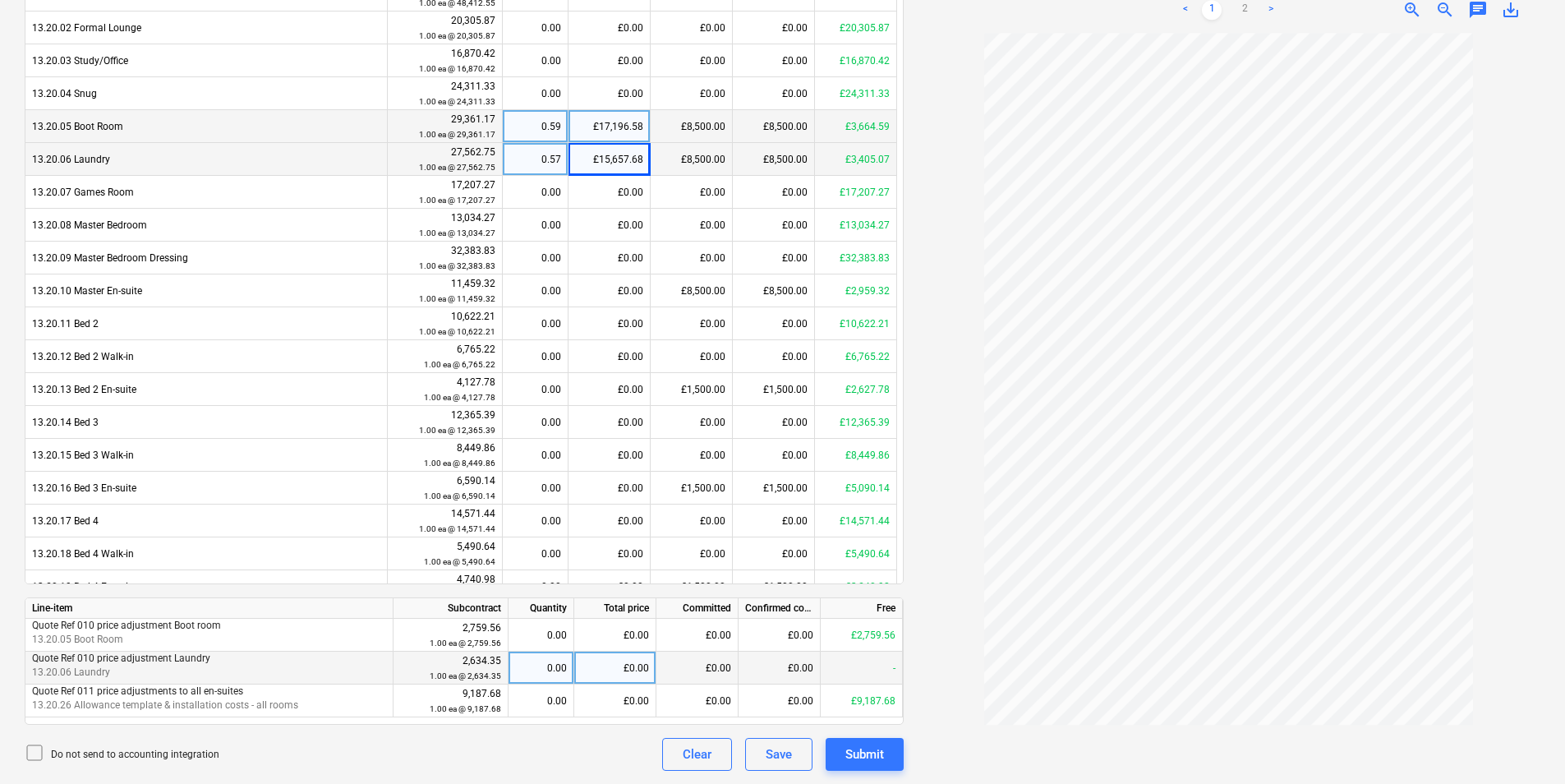
click at [604, 668] on div "£0.00" at bounding box center [615, 668] width 82 height 33
type input "1"
click at [879, 671] on div "-" at bounding box center [861, 668] width 82 height 33
drag, startPoint x: 868, startPoint y: 672, endPoint x: 880, endPoint y: 677, distance: 13.0
click at [867, 672] on div "-" at bounding box center [861, 668] width 82 height 33
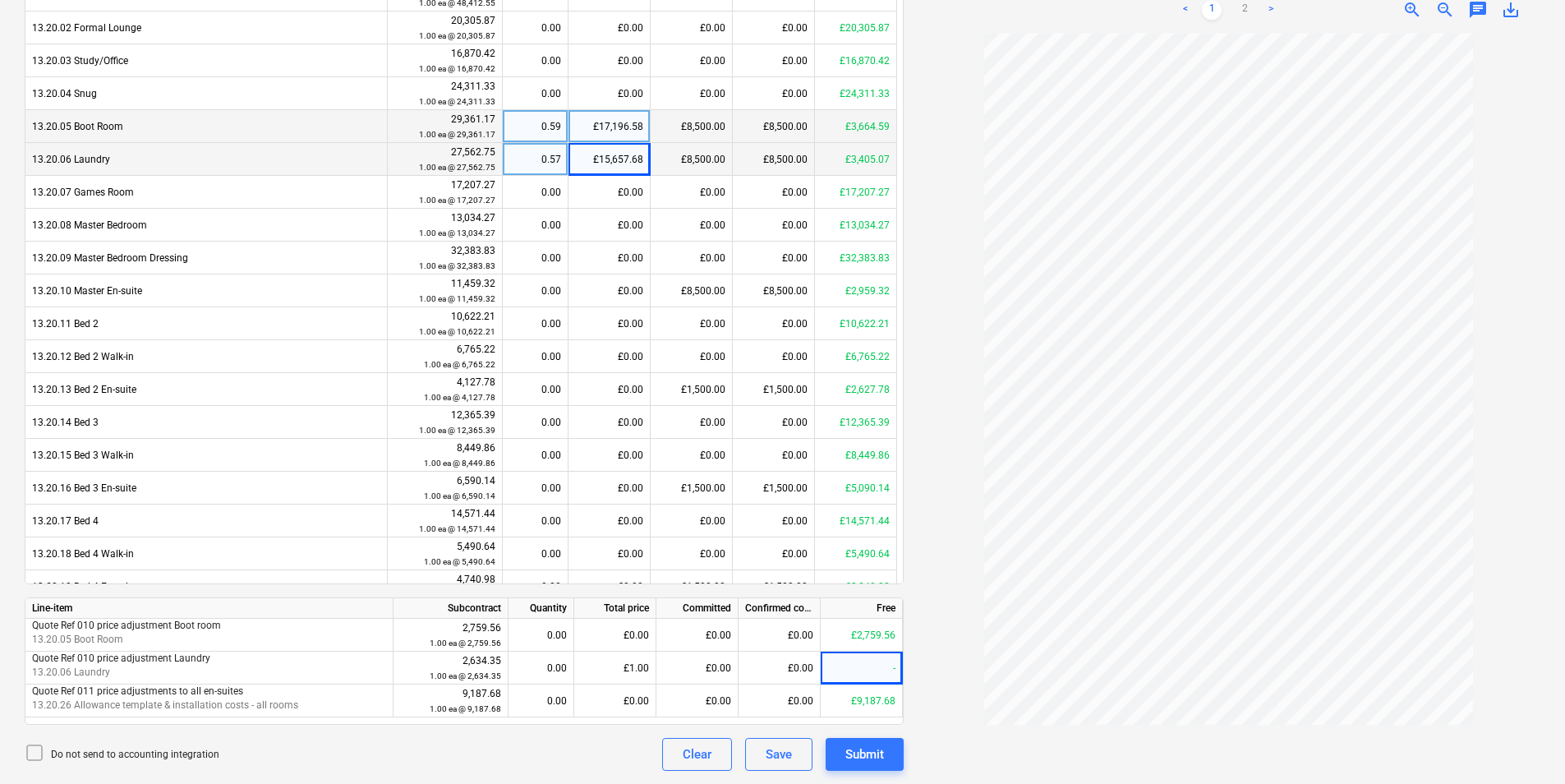
click at [960, 668] on div at bounding box center [1229, 402] width 624 height 738
click at [635, 669] on div "£1.00" at bounding box center [615, 668] width 82 height 33
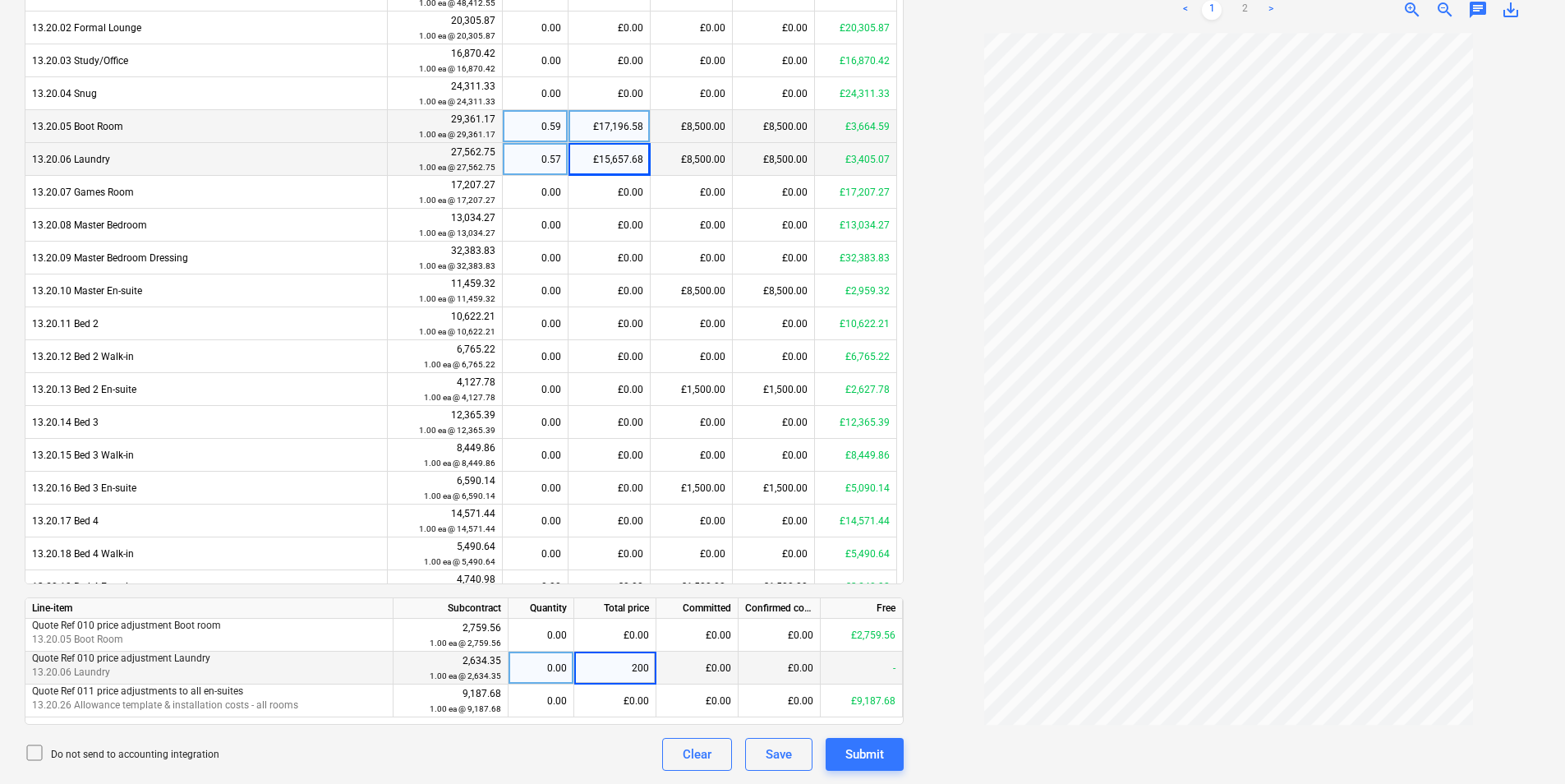
type input "2000"
click at [614, 671] on div "£2,000.00" at bounding box center [615, 668] width 82 height 33
click at [789, 764] on div "Save" at bounding box center [779, 754] width 26 height 21
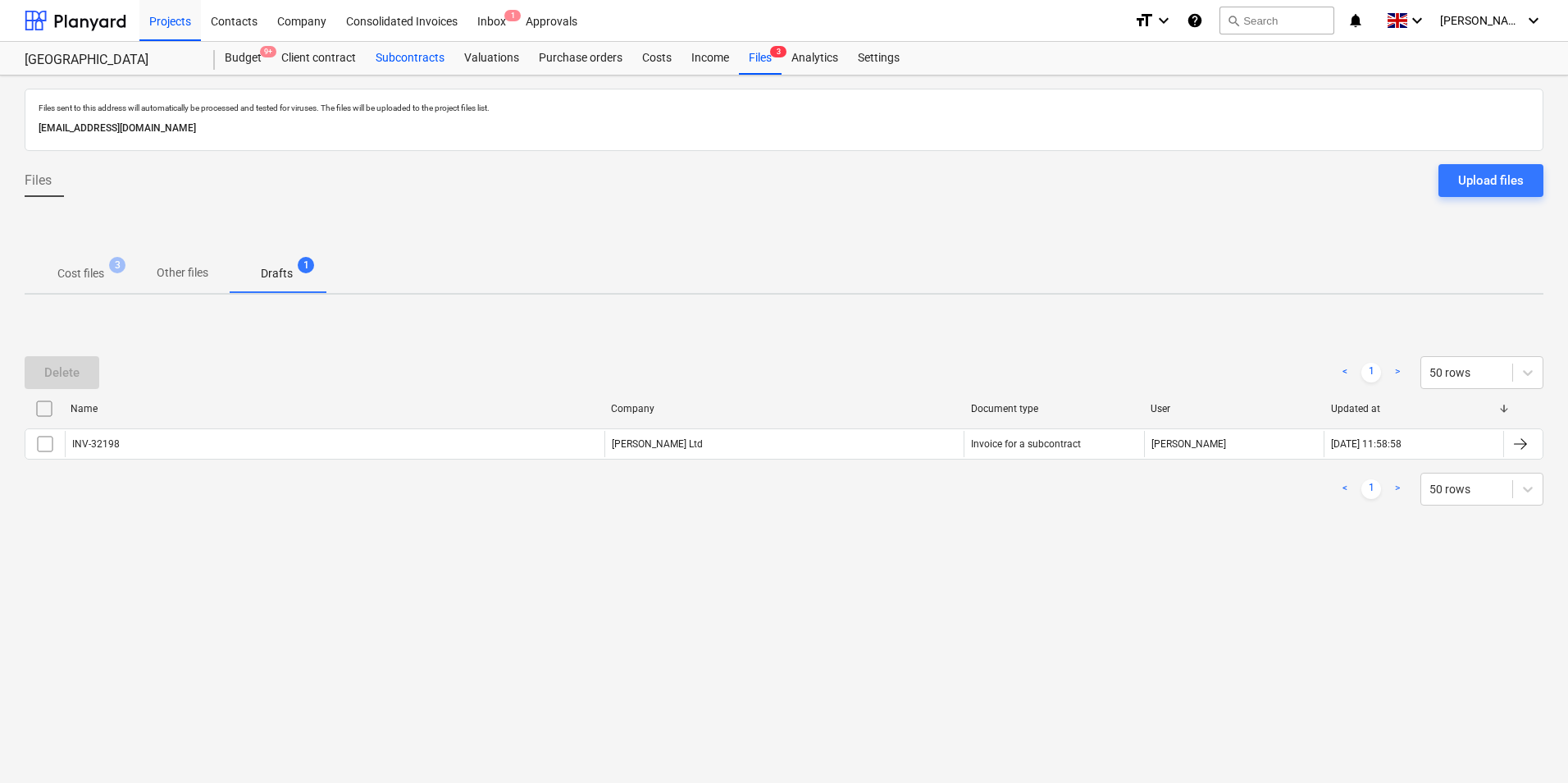
click at [417, 62] on div "Subcontracts" at bounding box center [410, 59] width 88 height 33
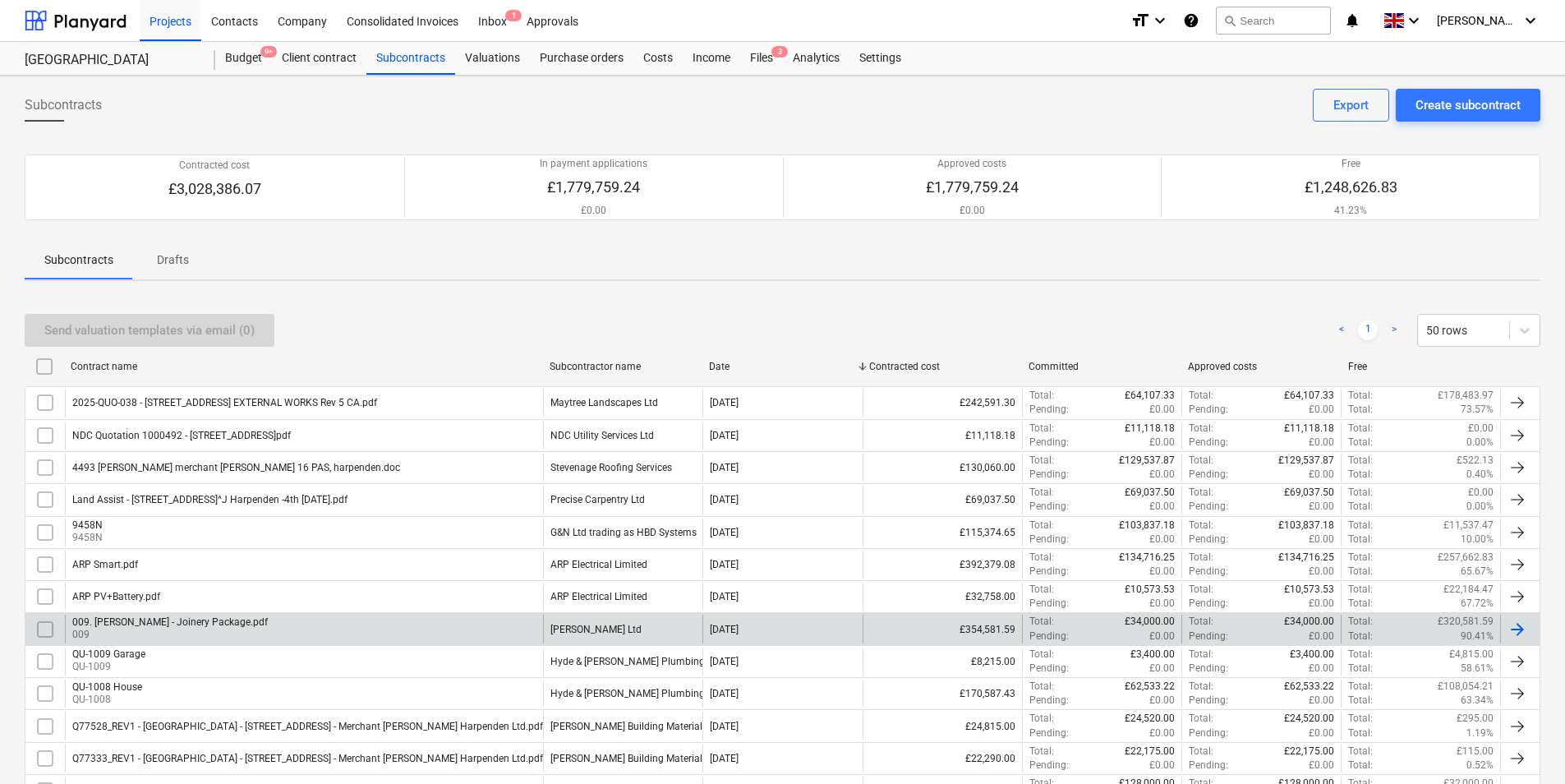
click at [252, 630] on p "009" at bounding box center [170, 634] width 196 height 14
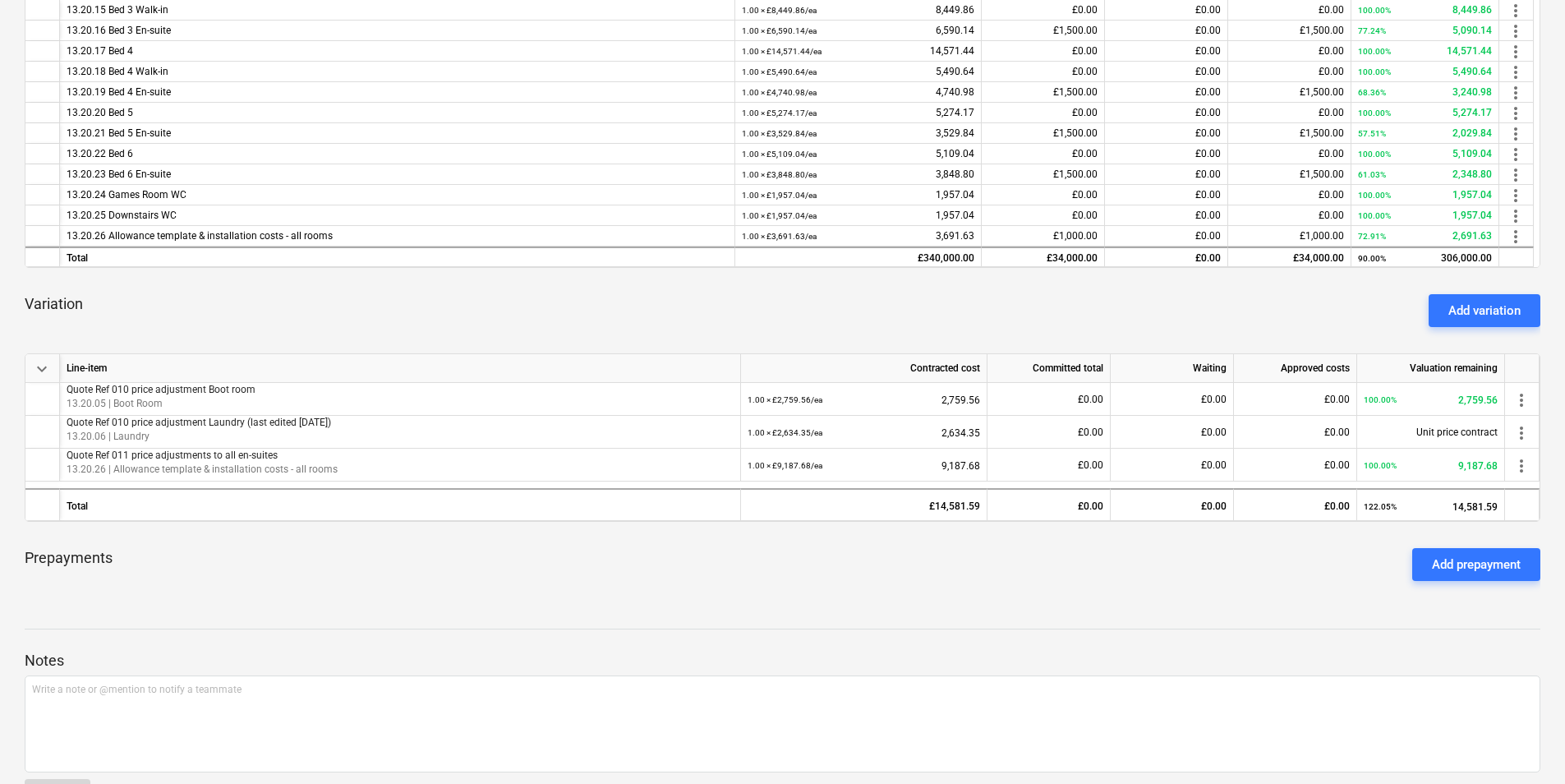
scroll to position [566, 0]
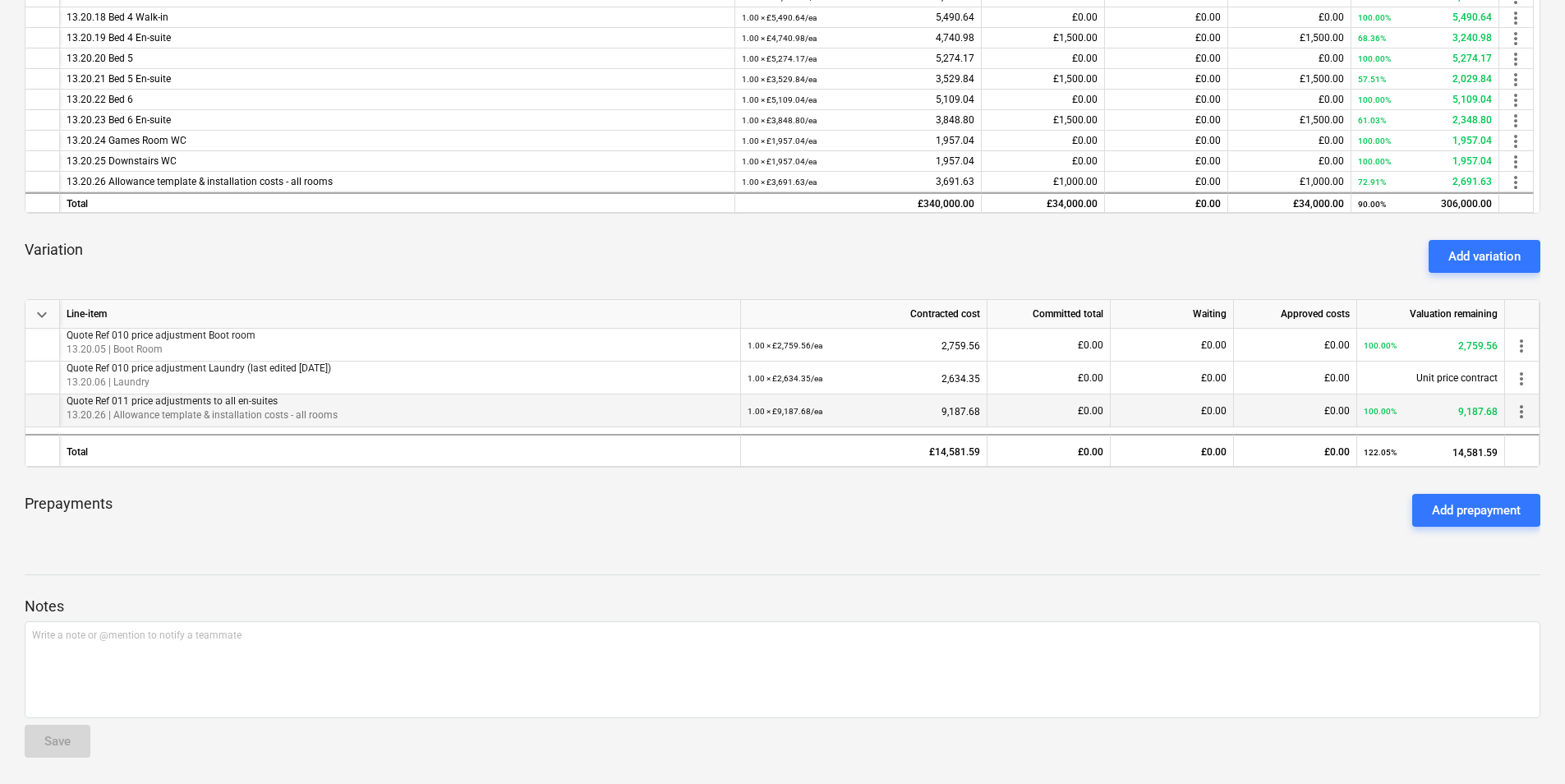
drag, startPoint x: 282, startPoint y: 382, endPoint x: 493, endPoint y: 398, distance: 211.6
click at [282, 383] on p "13.20.06 | Laundry" at bounding box center [401, 382] width 668 height 14
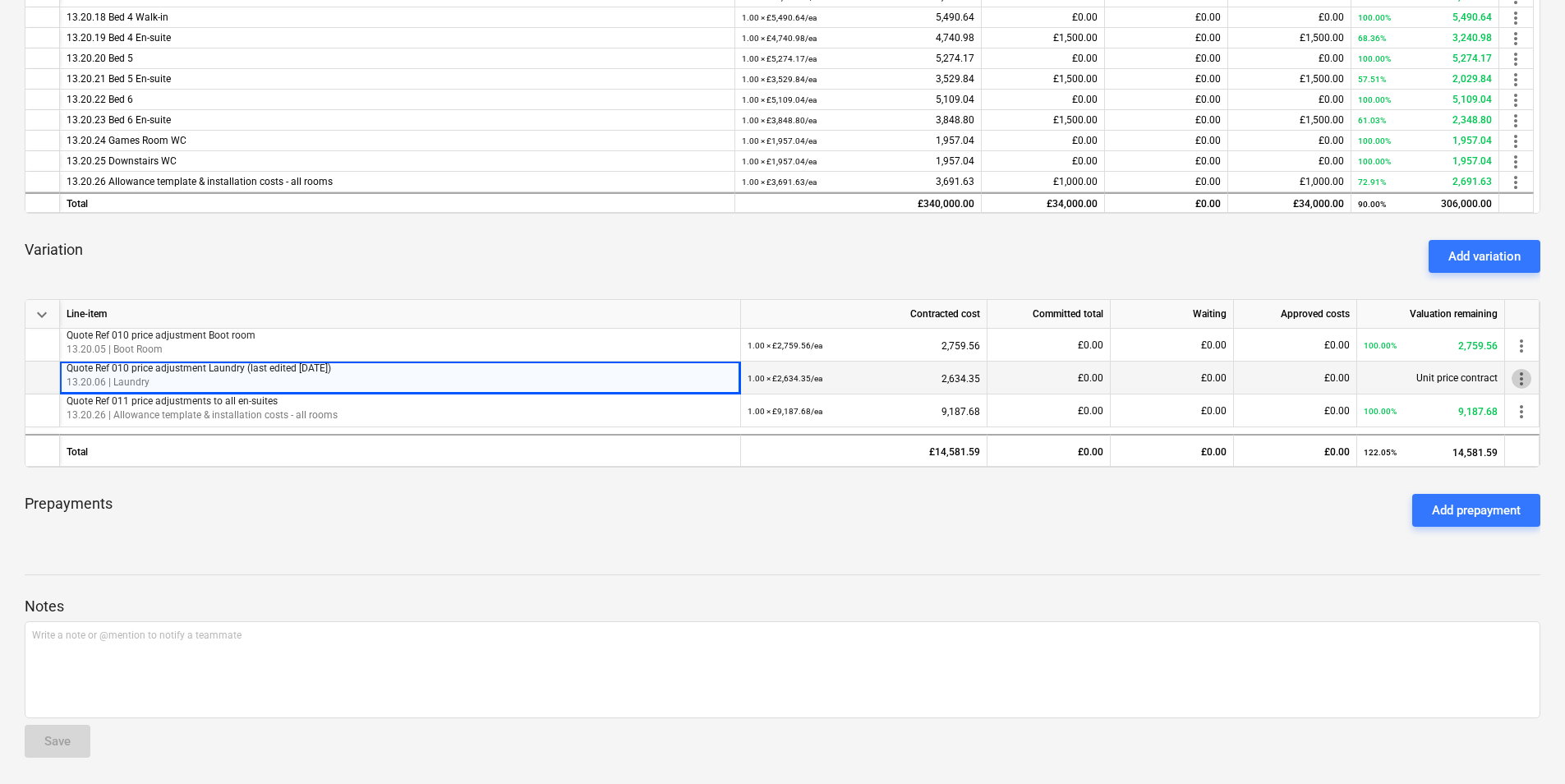
click at [1516, 375] on span "more_vert" at bounding box center [1522, 379] width 20 height 20
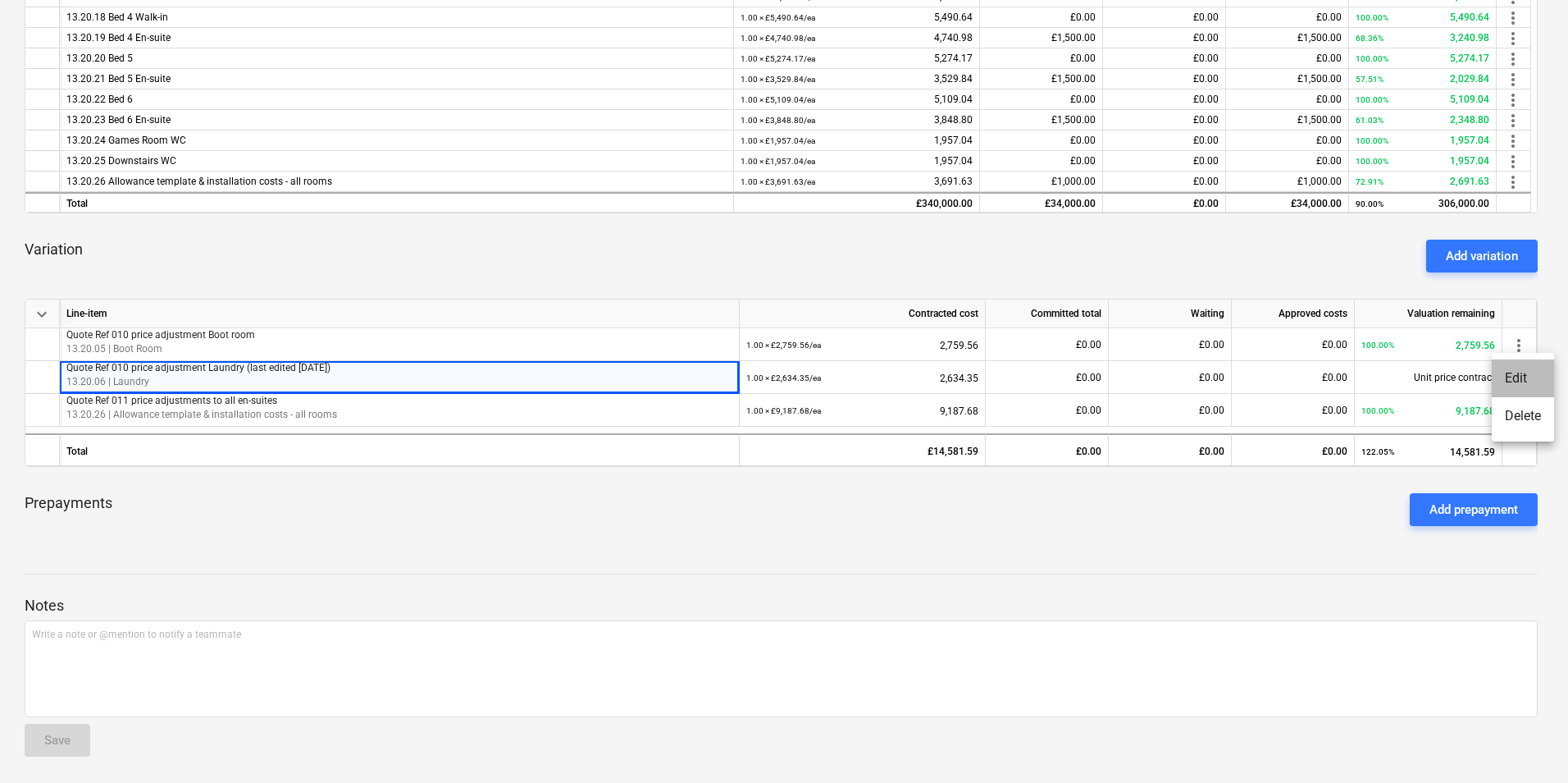
click at [1521, 375] on li "Edit" at bounding box center [1523, 379] width 63 height 38
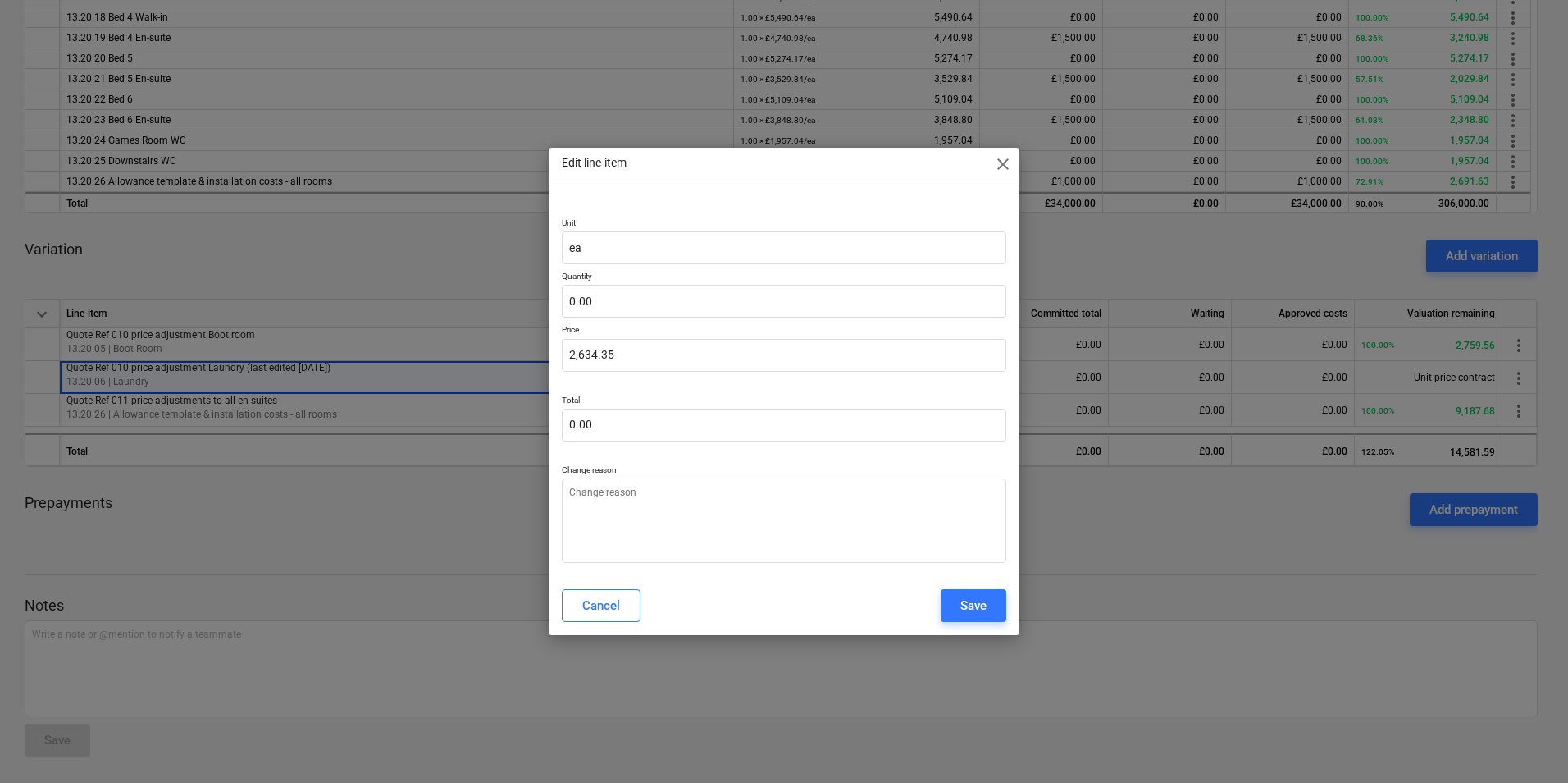
type textarea "x"
drag, startPoint x: 603, startPoint y: 303, endPoint x: 530, endPoint y: 306, distance: 73.1
click at [530, 306] on div "Edit line-item close Unit ea Quantity Price 2,634.35 Total 0.00 Change reason C…" at bounding box center [784, 391] width 1568 height 783
type textarea "x"
type input "1"
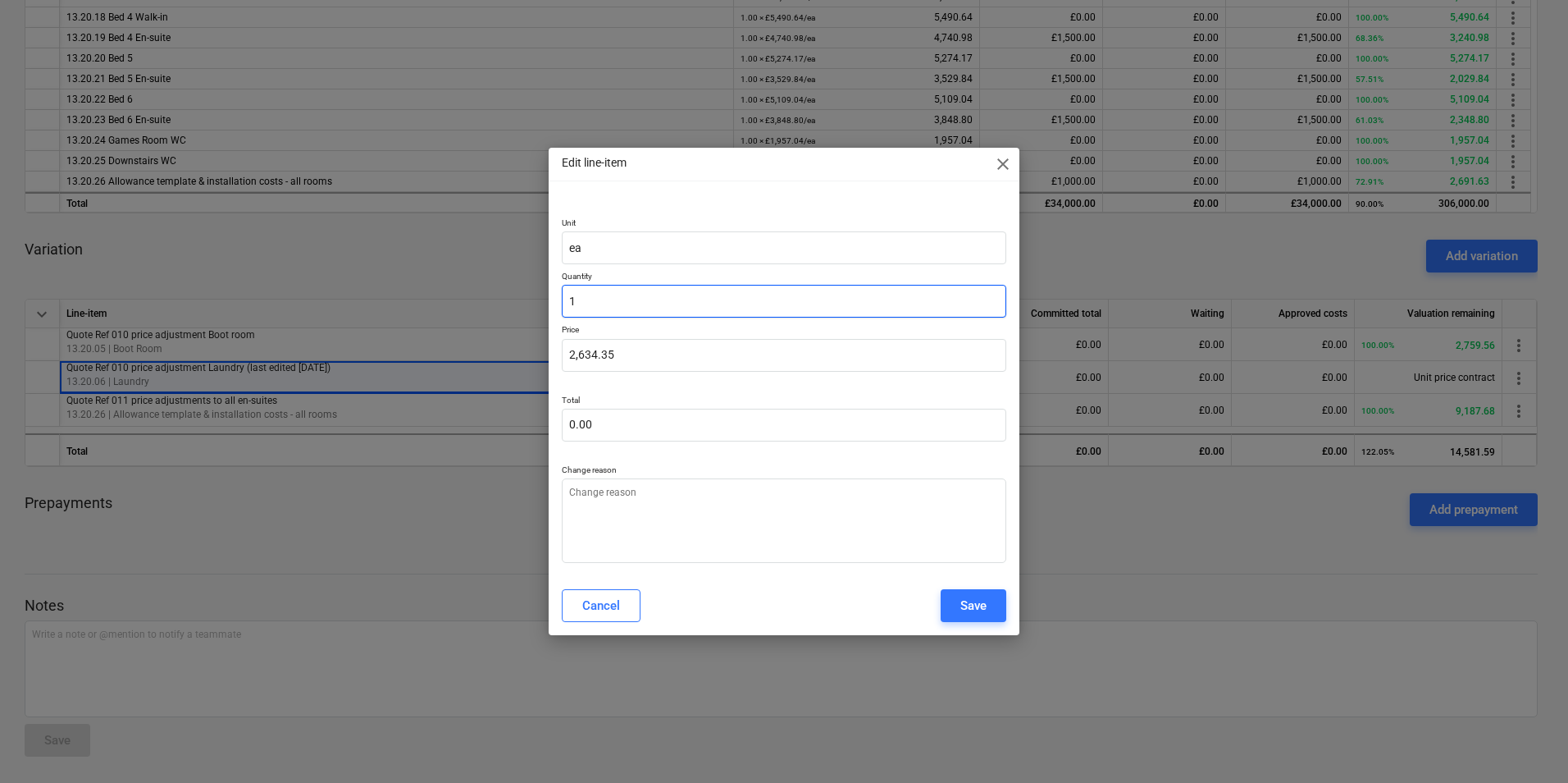
type input "2,634.35"
type input "1"
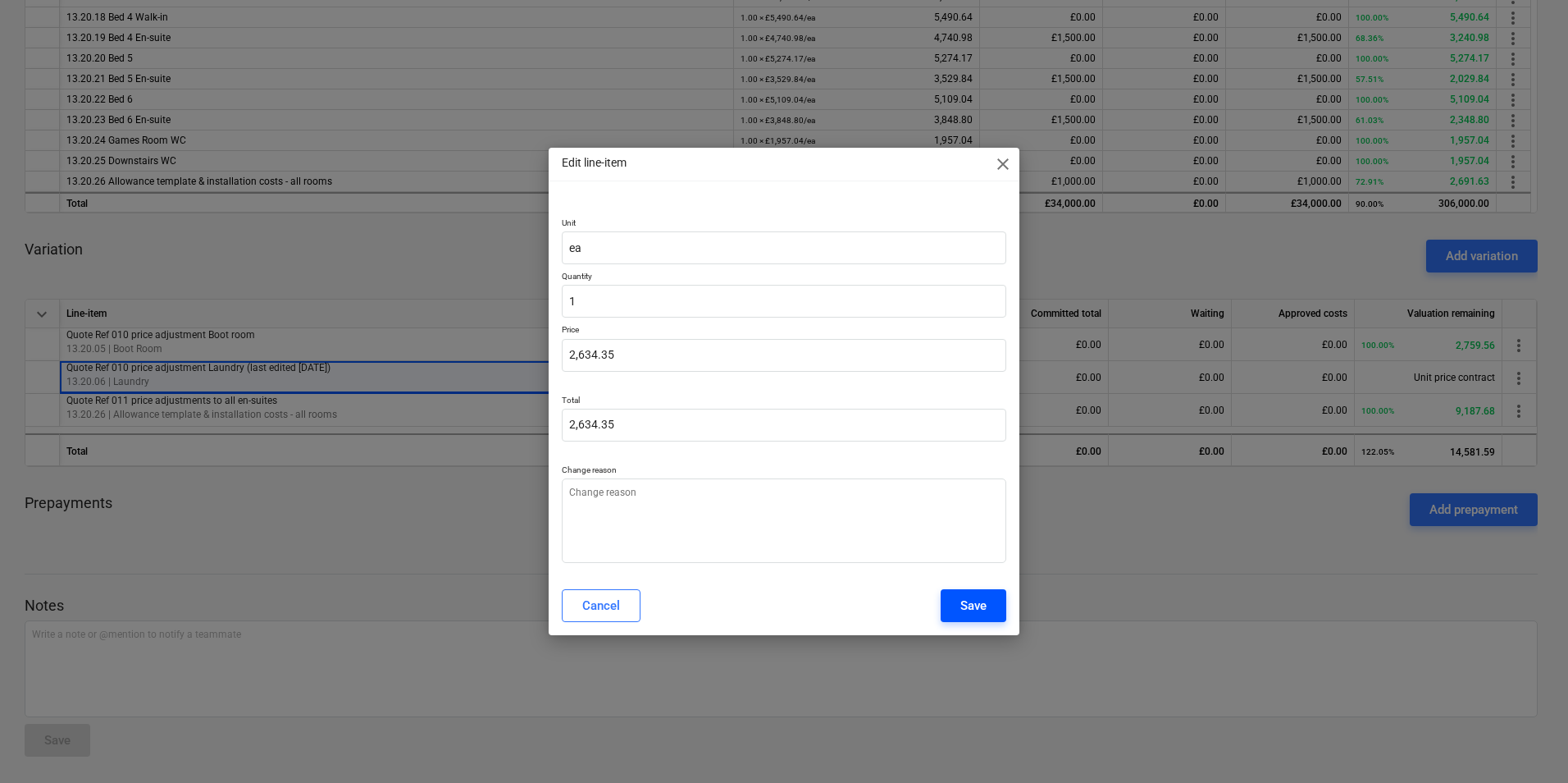
type textarea "x"
type input "1.00"
click at [968, 614] on div "Save" at bounding box center [974, 606] width 26 height 21
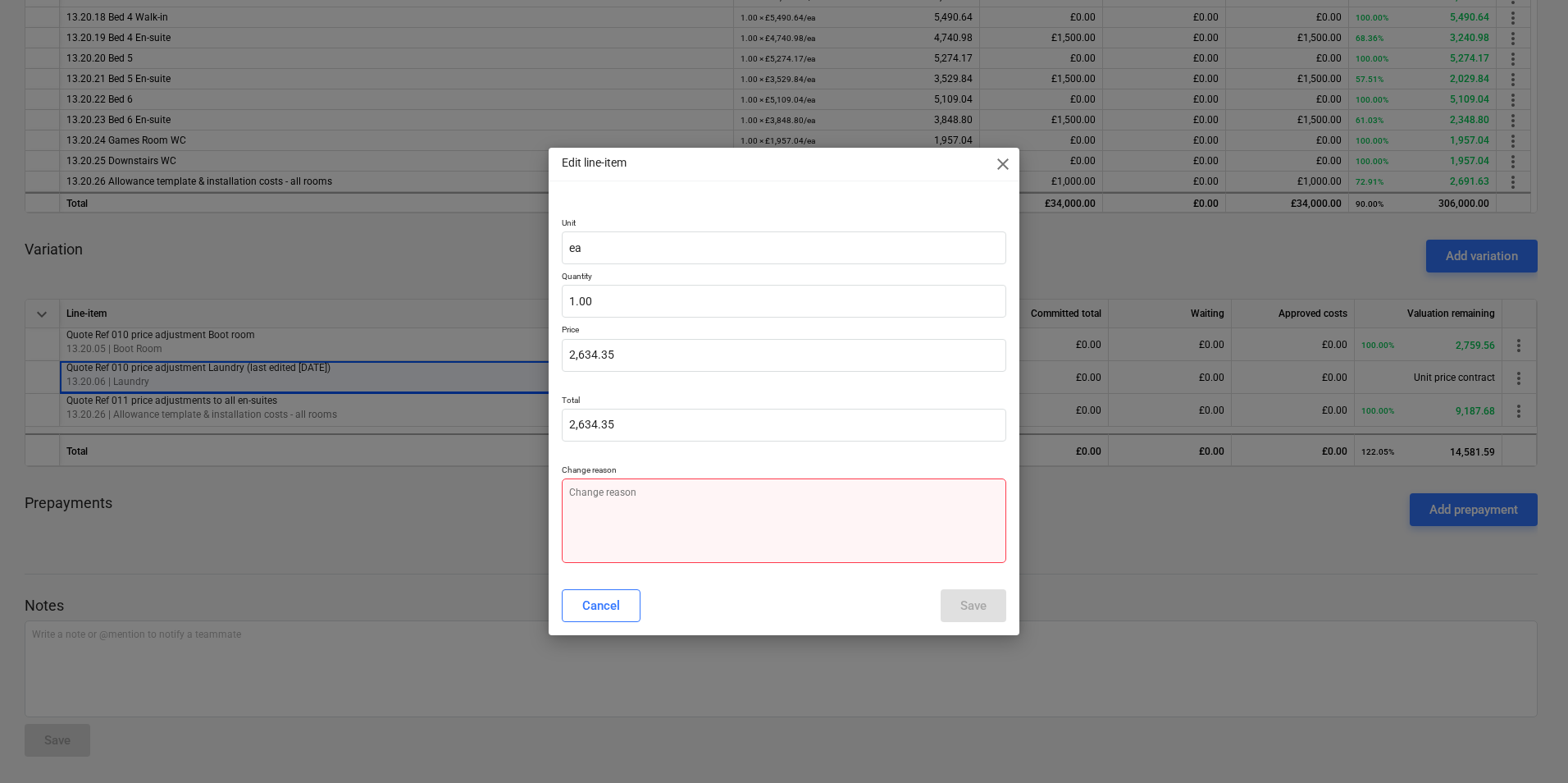
click at [639, 517] on textarea at bounding box center [784, 521] width 445 height 84
type textarea "x"
type textarea "w"
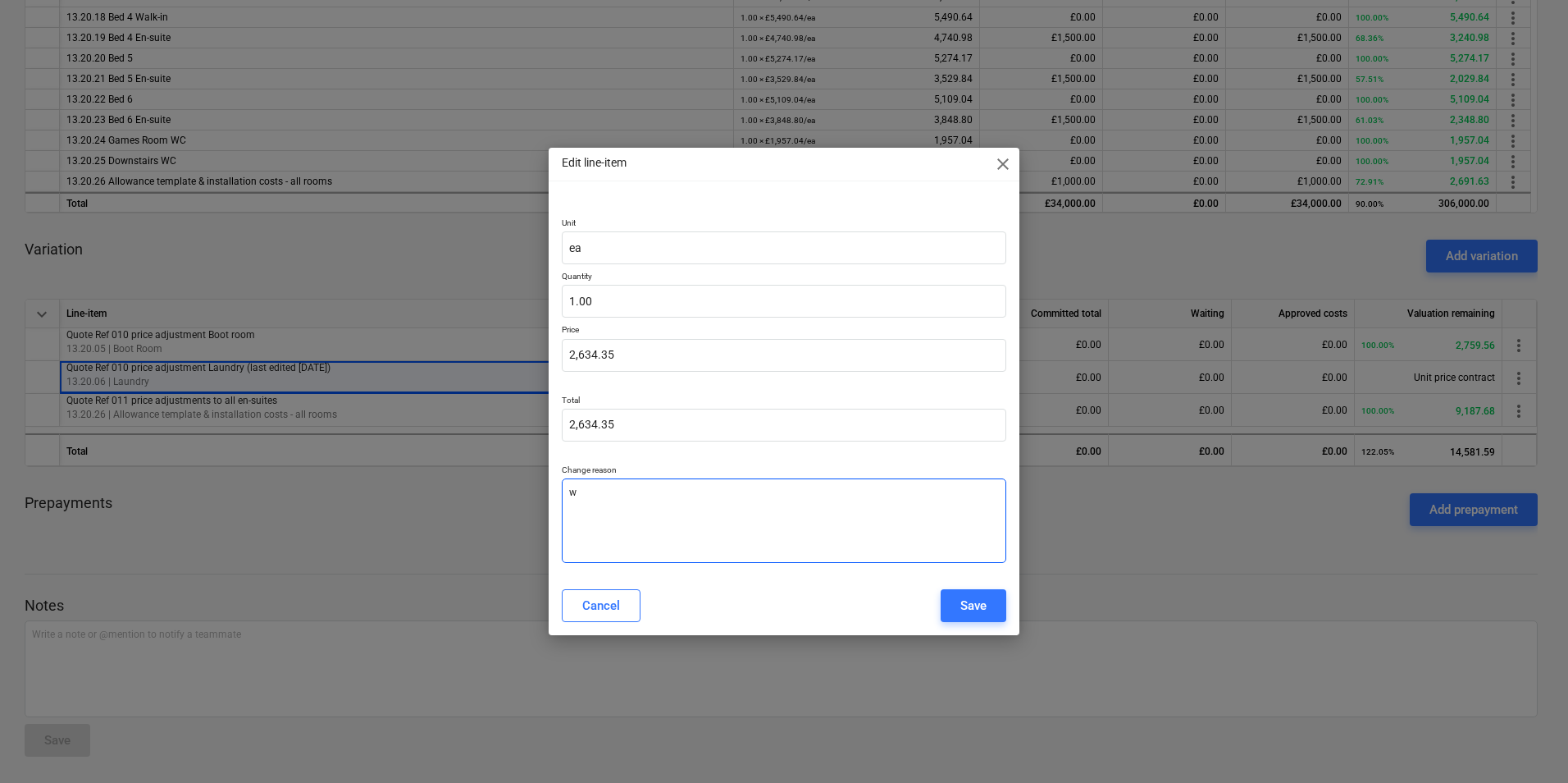
type textarea "x"
type textarea "wr"
type textarea "x"
type textarea "wrt"
type textarea "x"
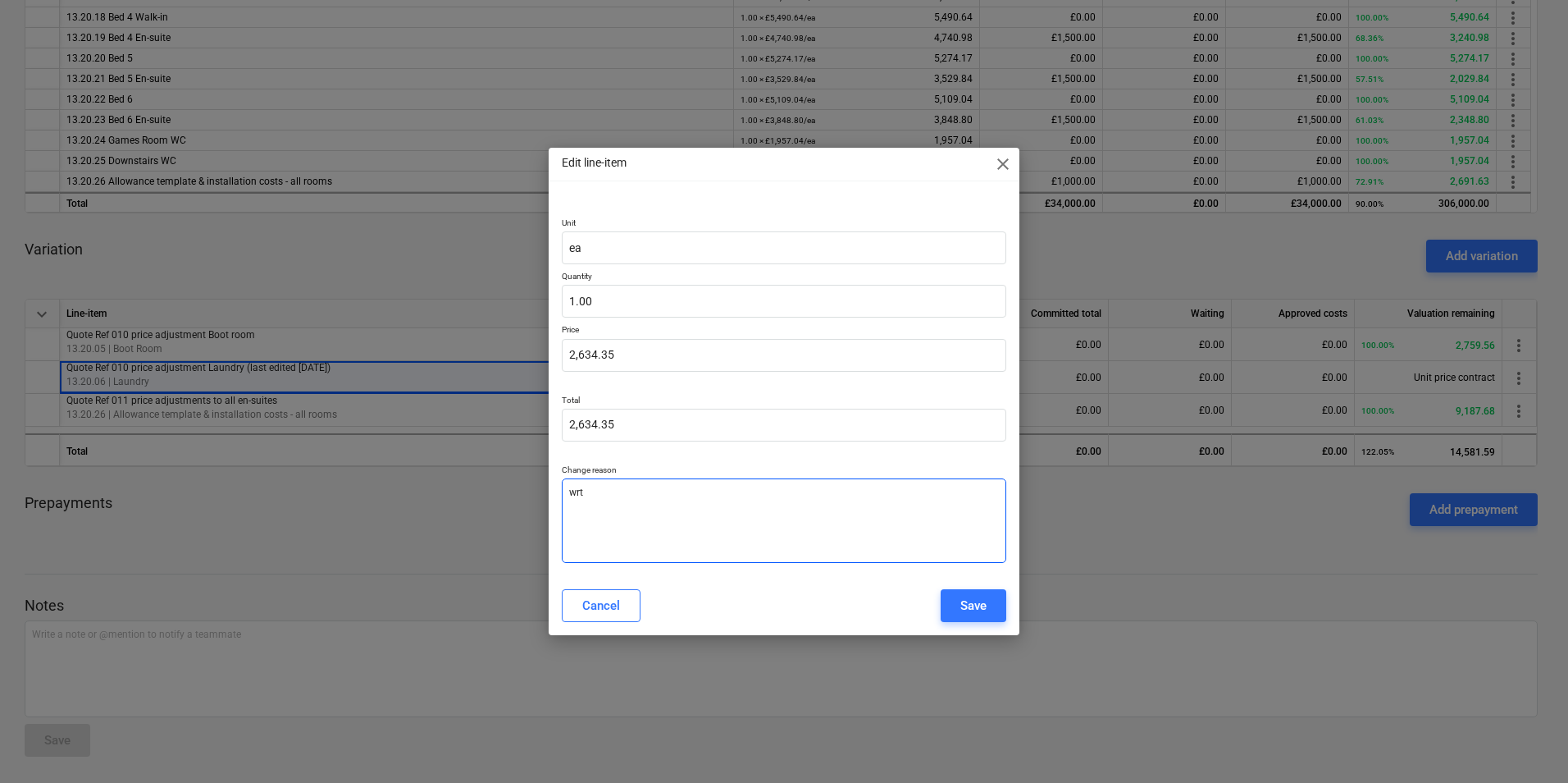
type textarea "wrto"
type textarea "x"
type textarea "wrton"
type textarea "x"
type textarea "wrtong"
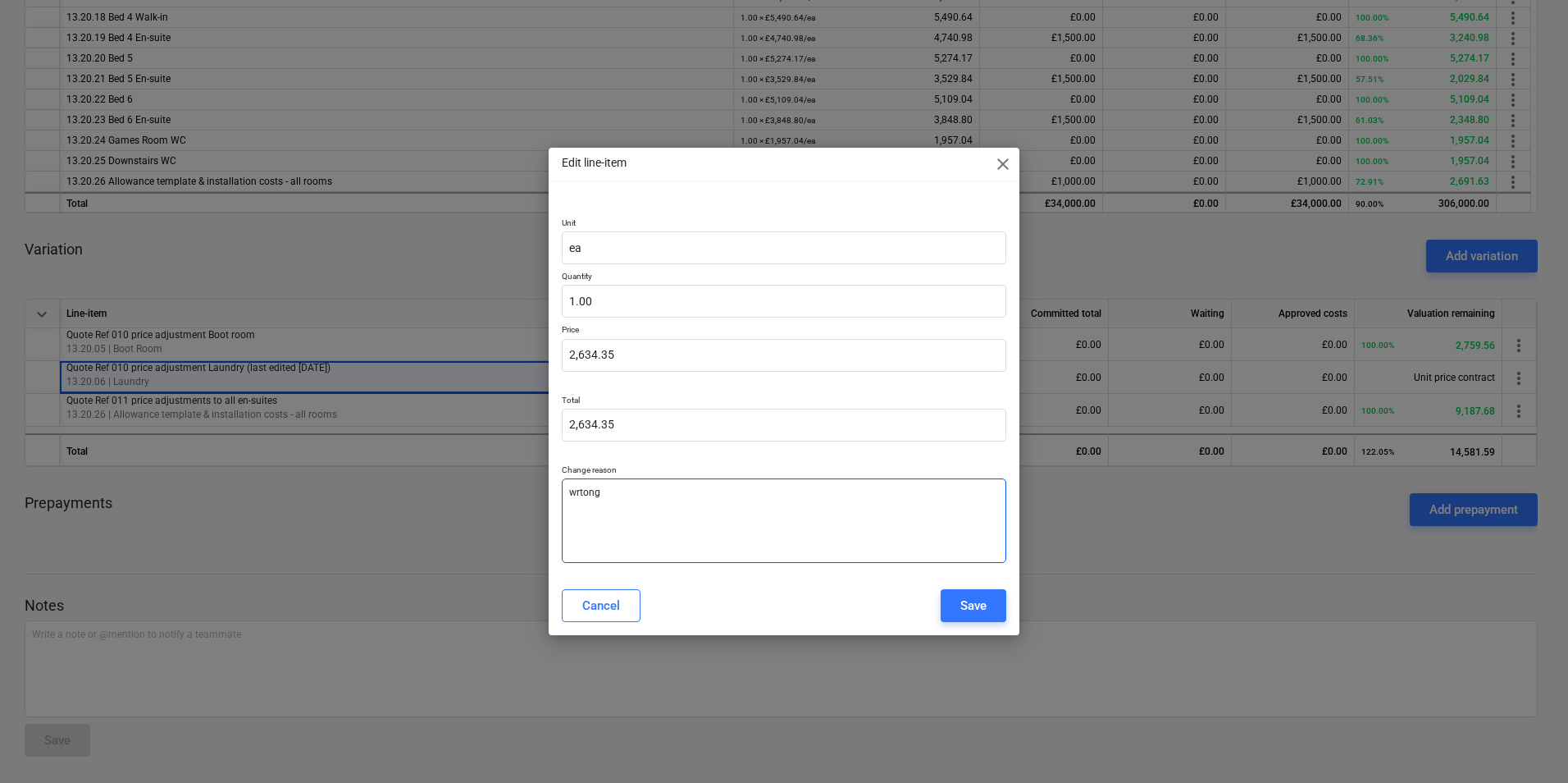
type textarea "x"
type textarea "wrton"
type textarea "x"
type textarea "wrto"
type textarea "x"
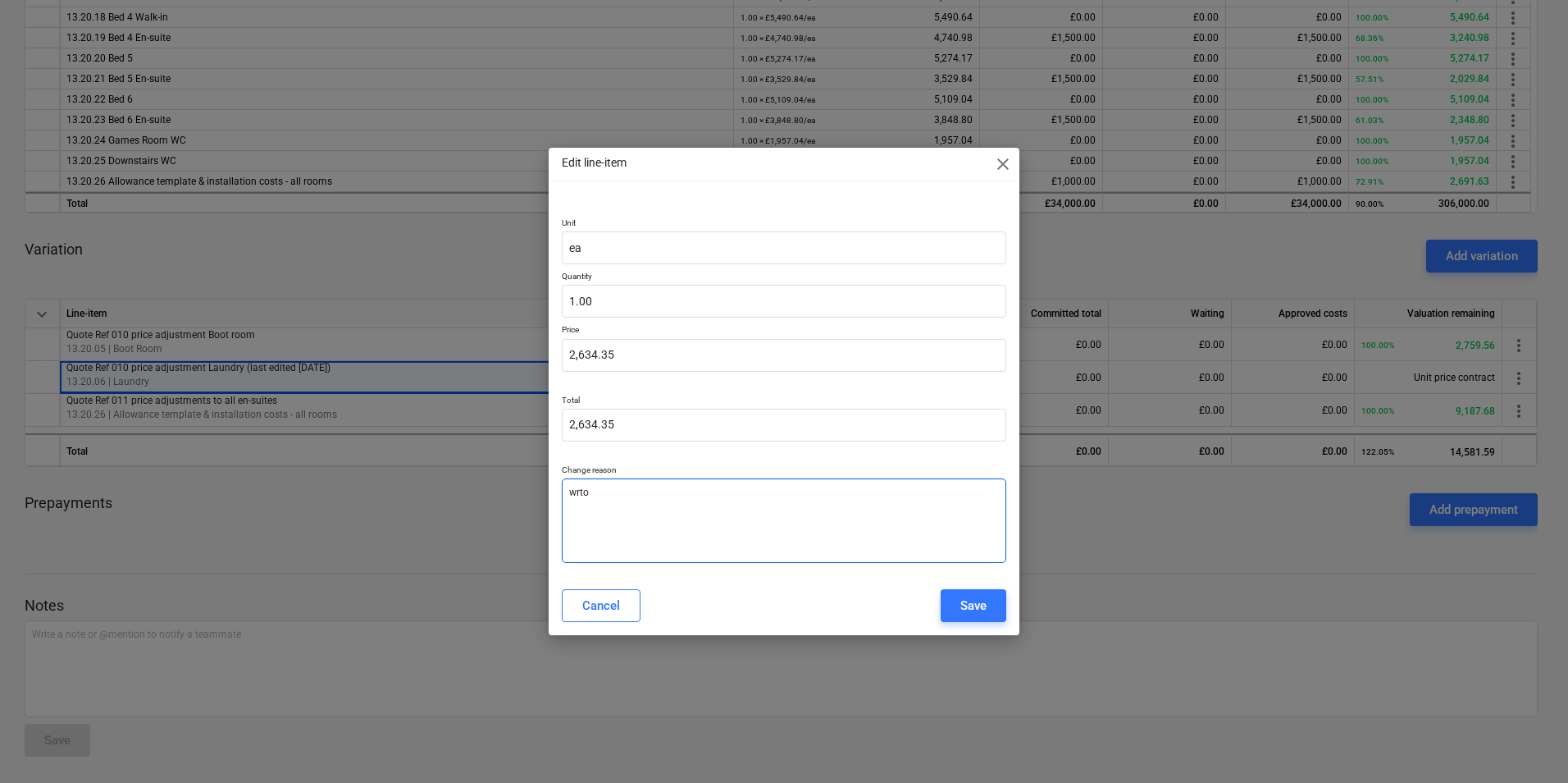
type textarea "wrt"
type textarea "x"
type textarea "wr"
type textarea "x"
type textarea "wro"
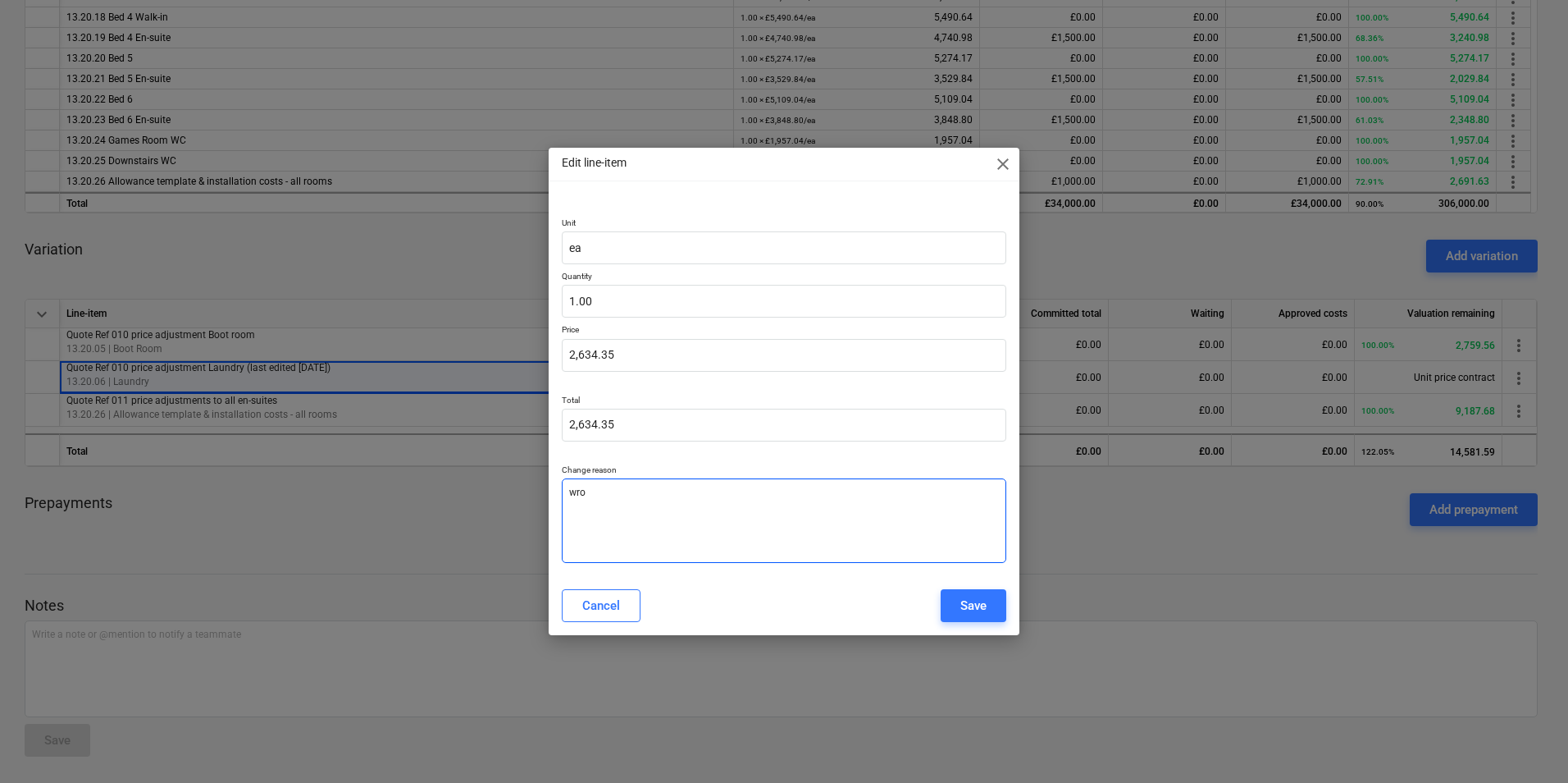
type textarea "x"
type textarea "wron"
type textarea "x"
type textarea "wrong"
type textarea "x"
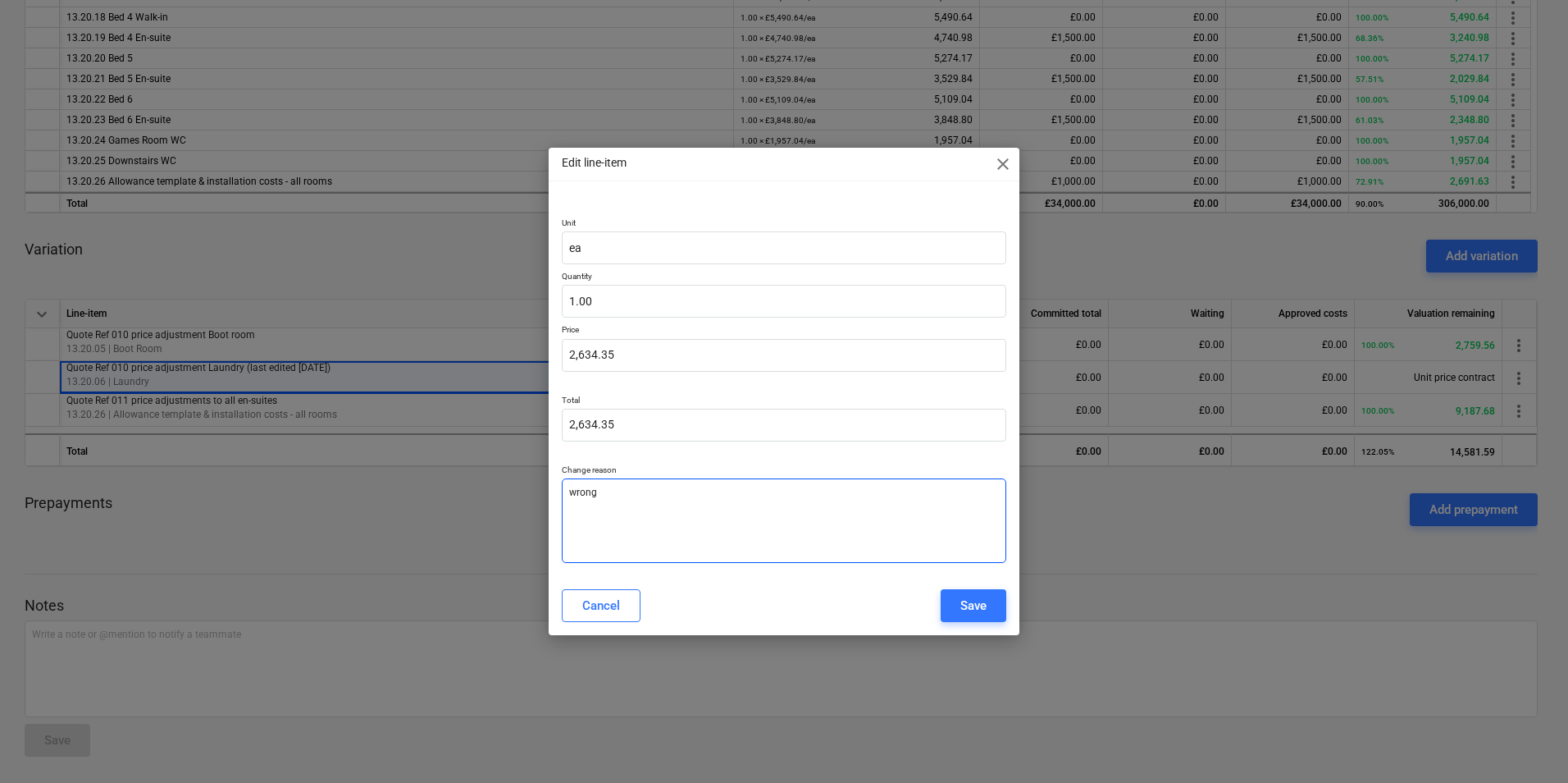
type textarea "wrong"
type textarea "x"
type textarea "wrong q"
type textarea "x"
type textarea "wrong qu"
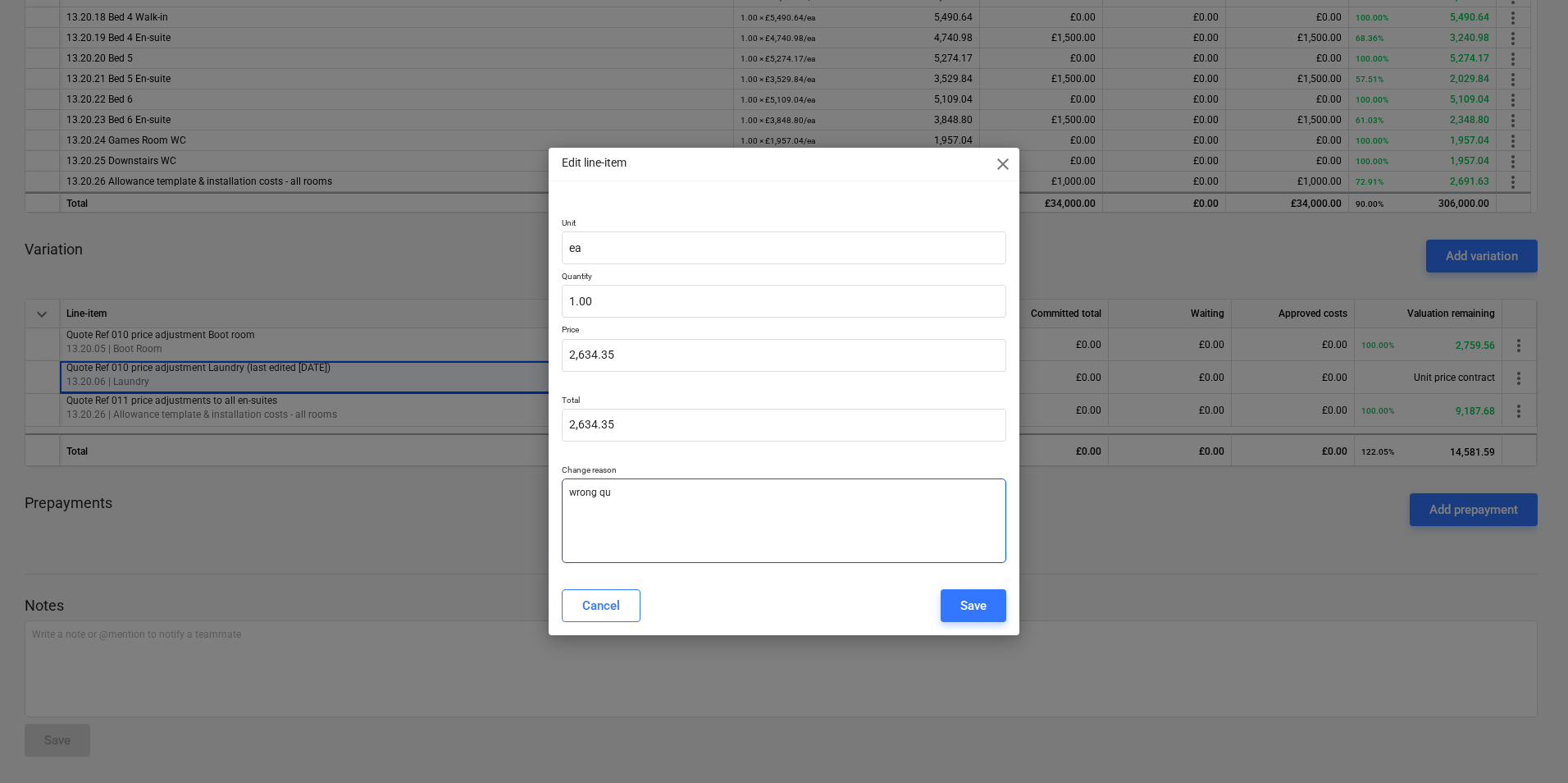
type textarea "x"
type textarea "wrong qua"
type textarea "x"
type textarea "wrong quat"
type textarea "x"
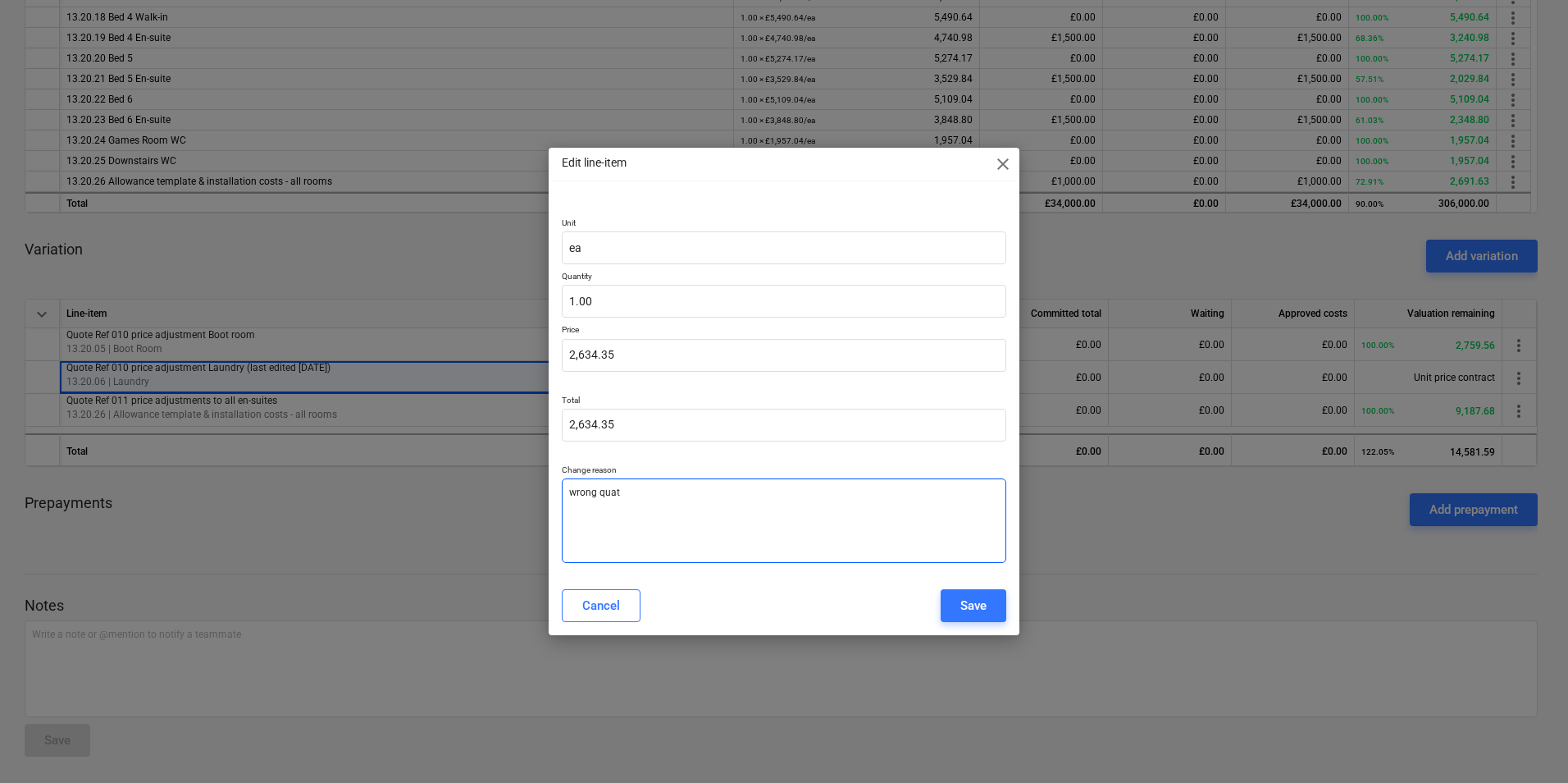
type textarea "wrong quati"
type textarea "x"
type textarea "wrong quatit"
type textarea "x"
type textarea "wrong quatity"
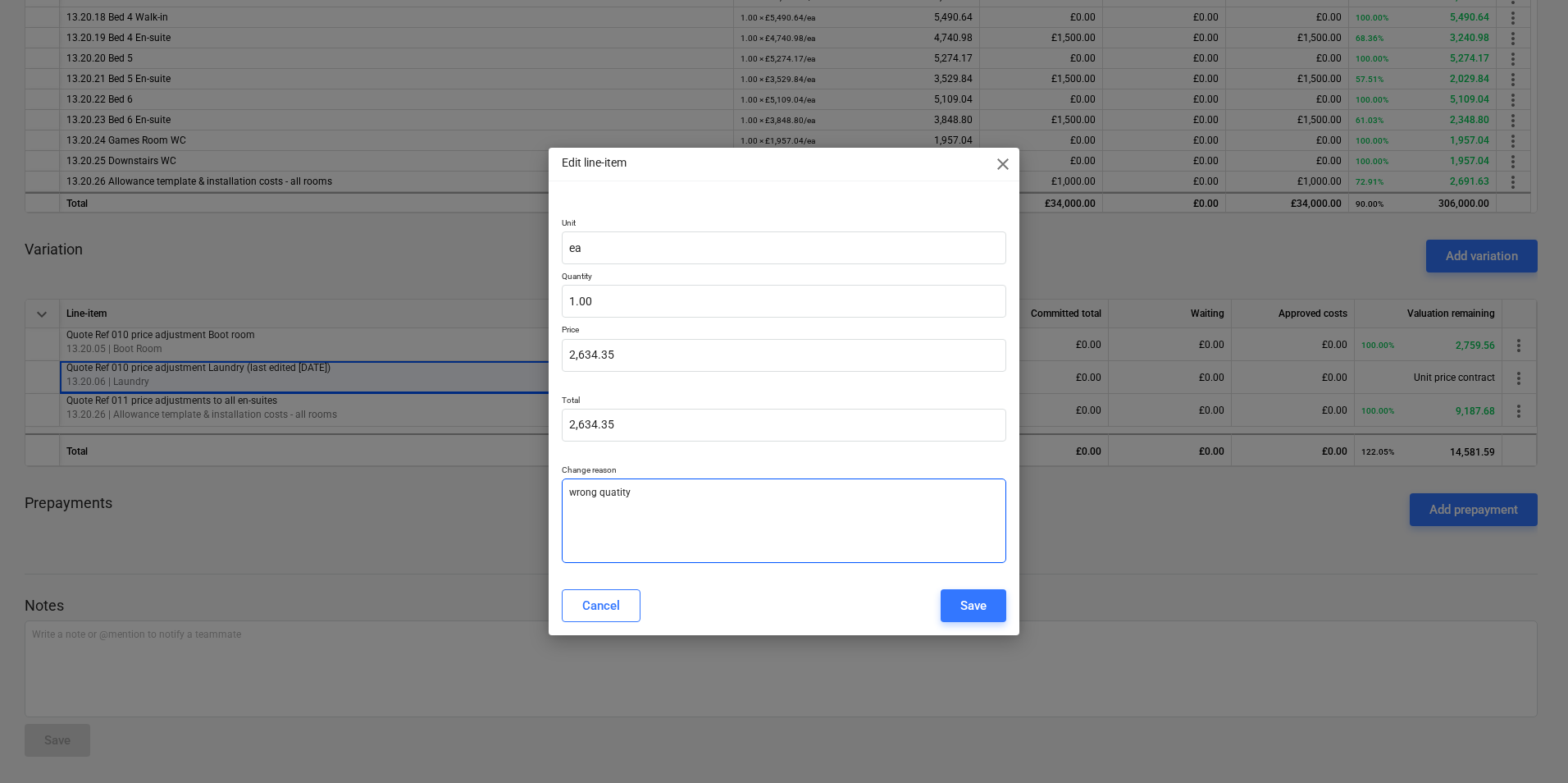
click at [613, 494] on textarea "wrong quatity" at bounding box center [784, 521] width 445 height 84
type textarea "x"
type textarea "wrong quantity"
click at [978, 609] on div "Save" at bounding box center [974, 606] width 26 height 21
type textarea "x"
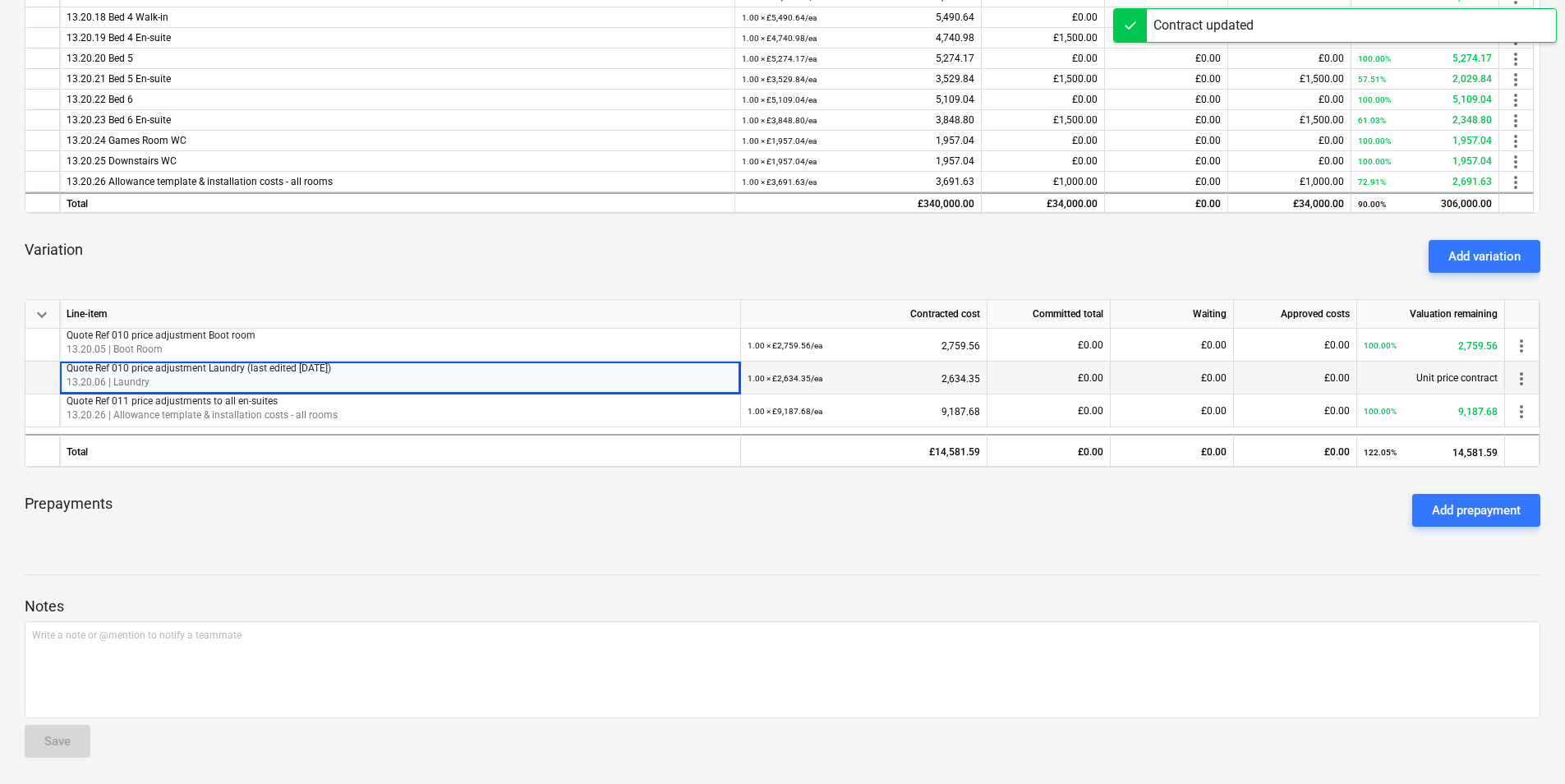
click at [1516, 378] on span "more_vert" at bounding box center [1522, 379] width 20 height 20
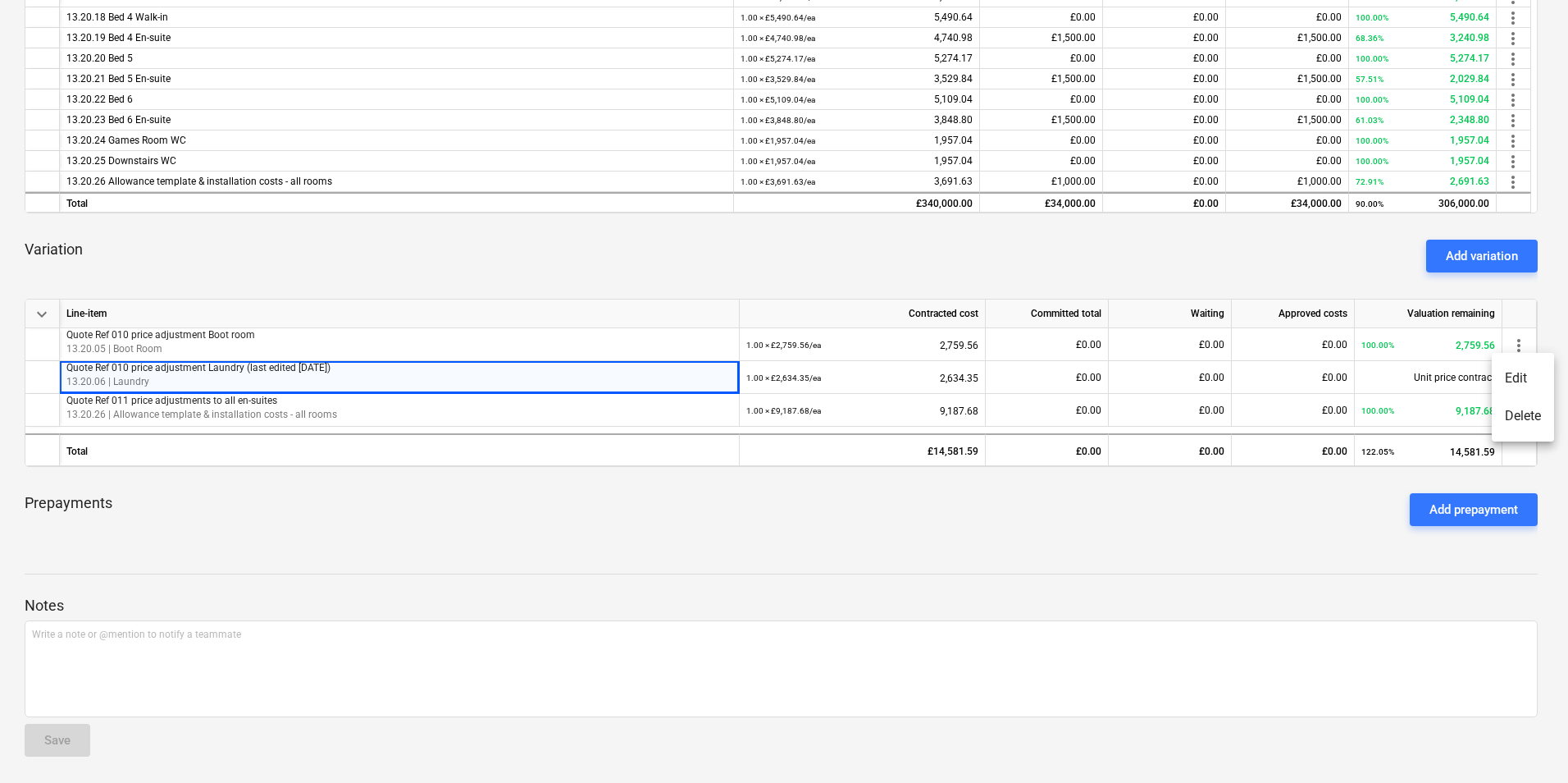
click at [1522, 417] on li "Delete" at bounding box center [1523, 416] width 63 height 38
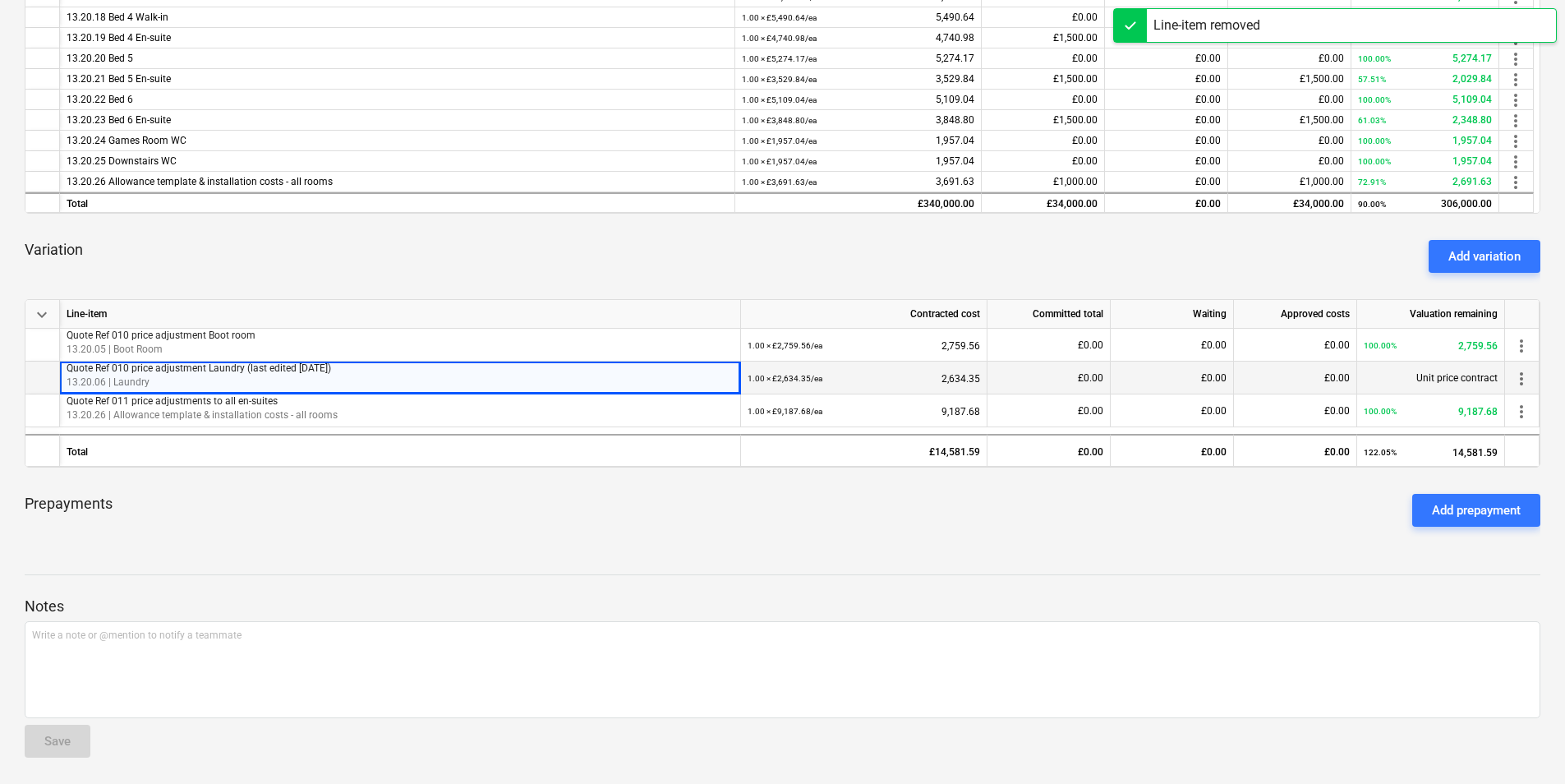
scroll to position [533, 0]
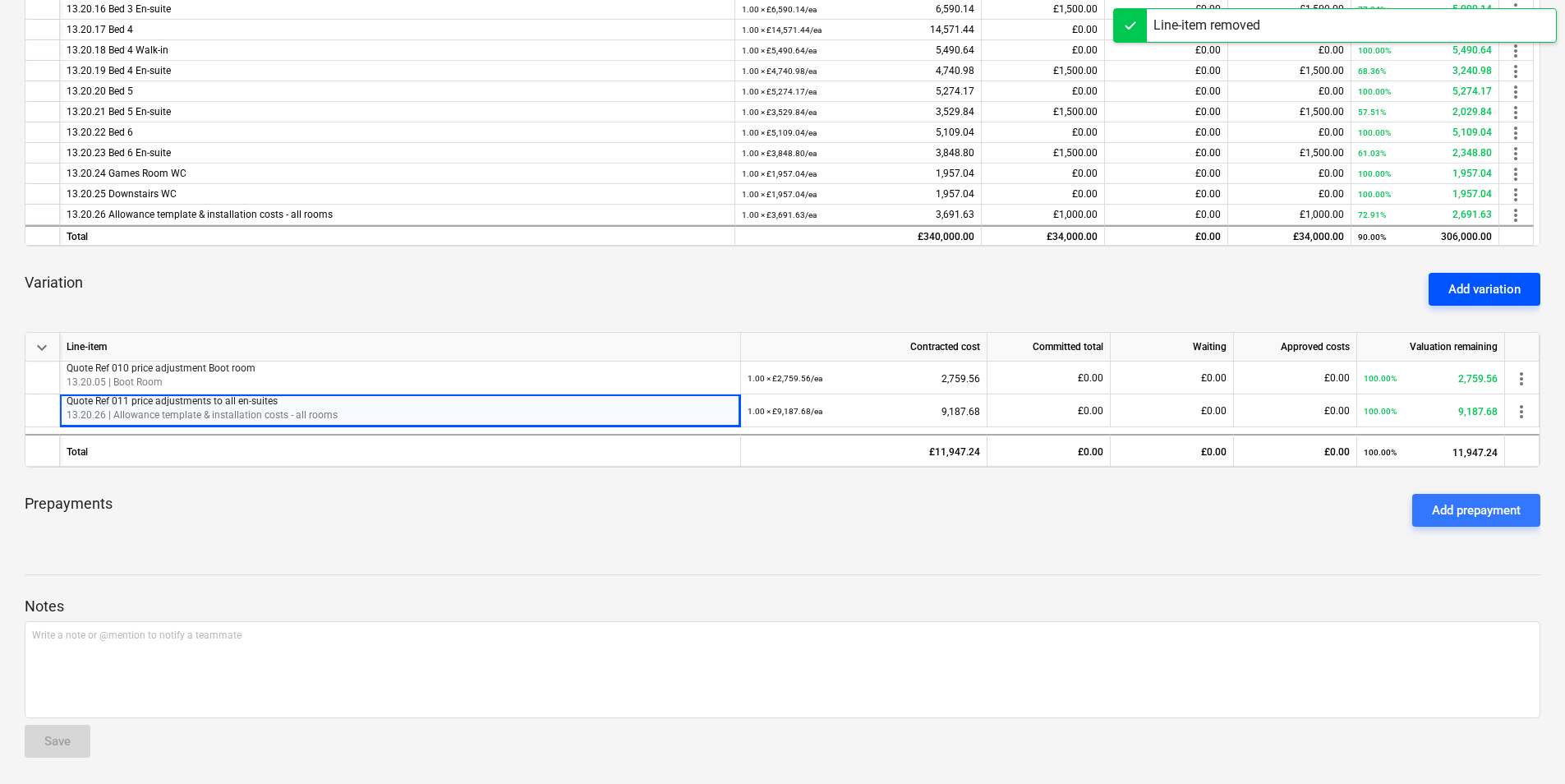
click at [1482, 290] on div "Add variation" at bounding box center [1485, 289] width 73 height 21
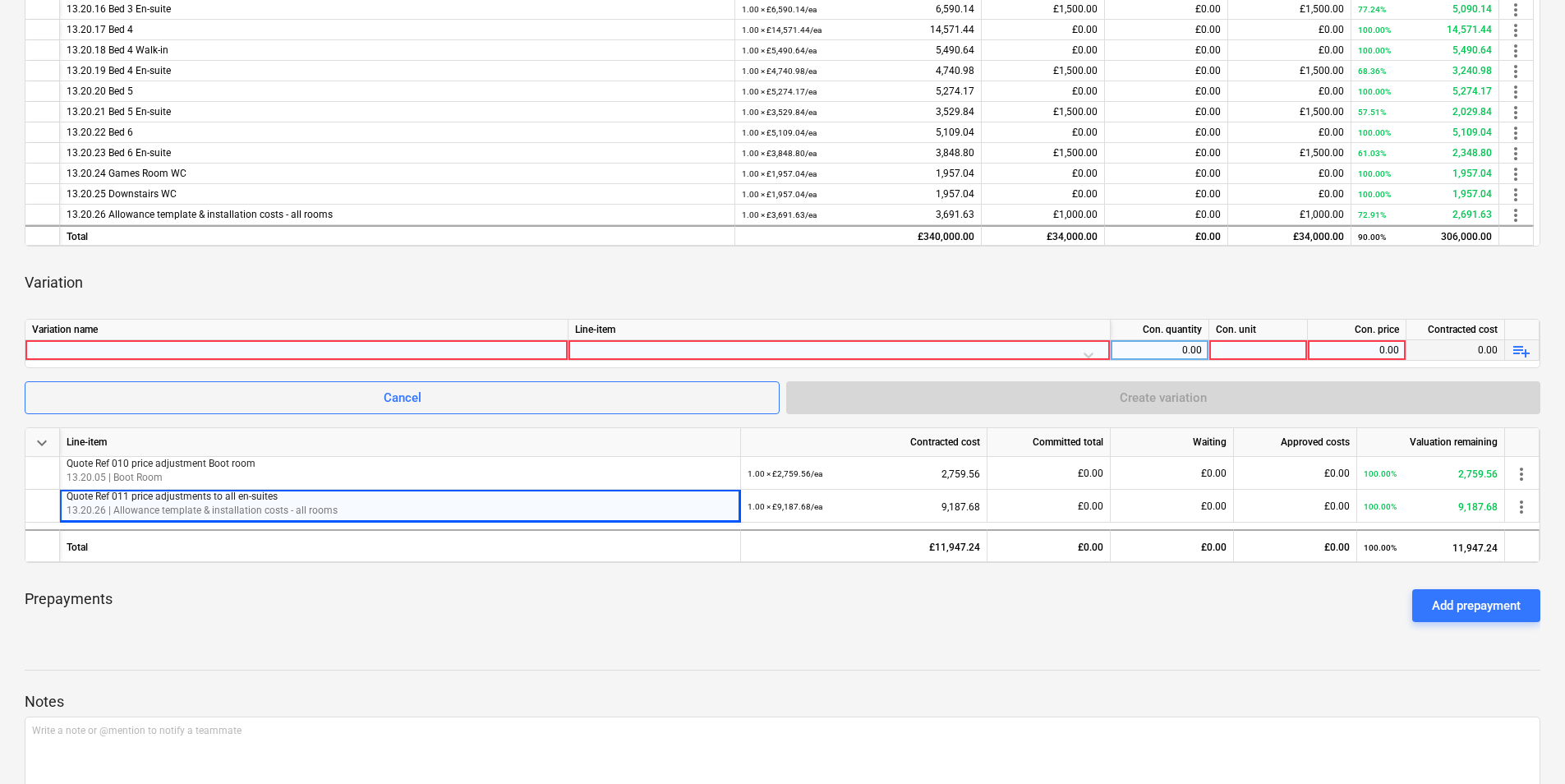
drag, startPoint x: 124, startPoint y: 346, endPoint x: 128, endPoint y: 333, distance: 13.6
click at [124, 345] on div at bounding box center [297, 350] width 529 height 20
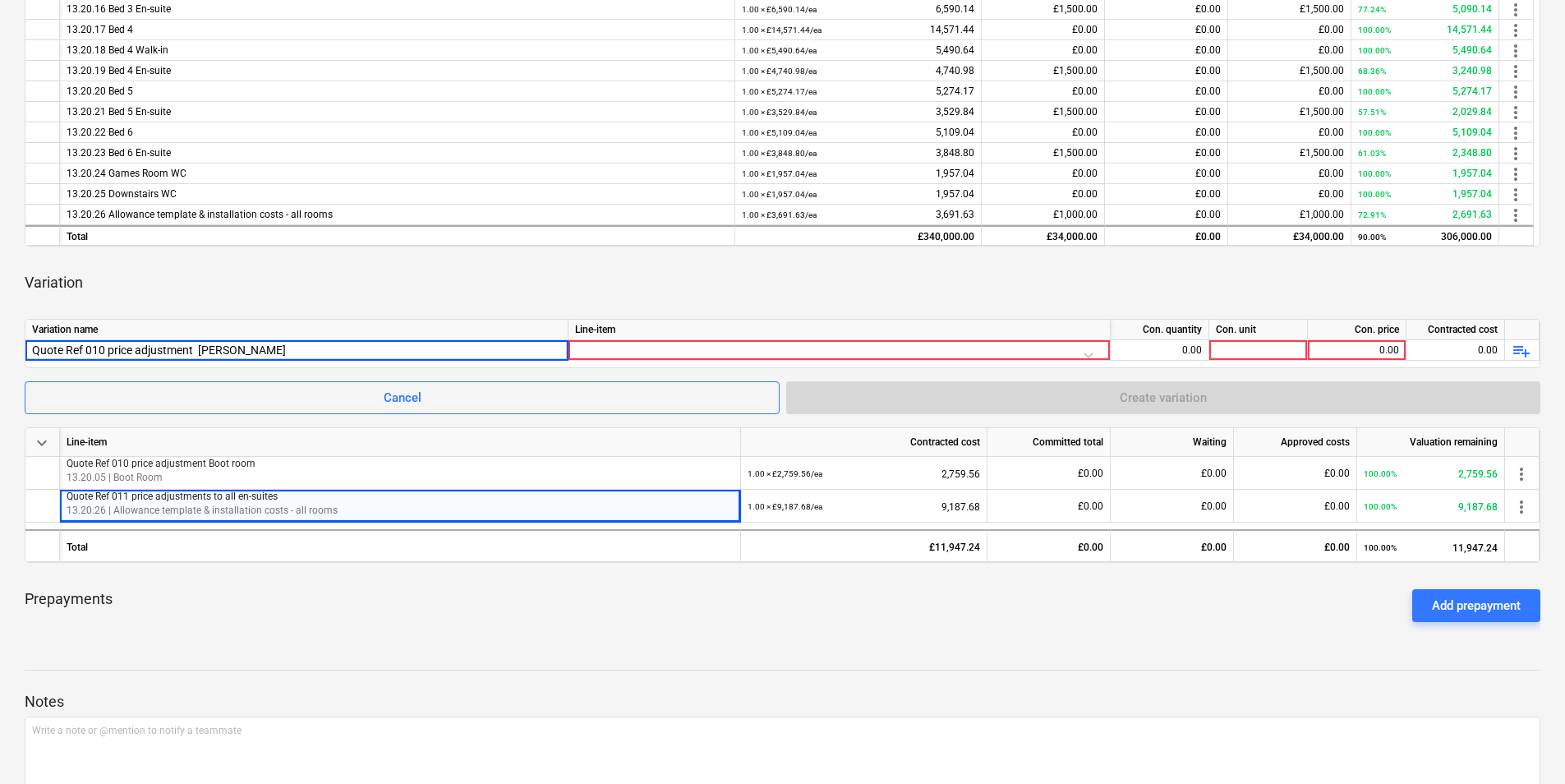
type input "Quote Ref 010 price adjustment Laundry"
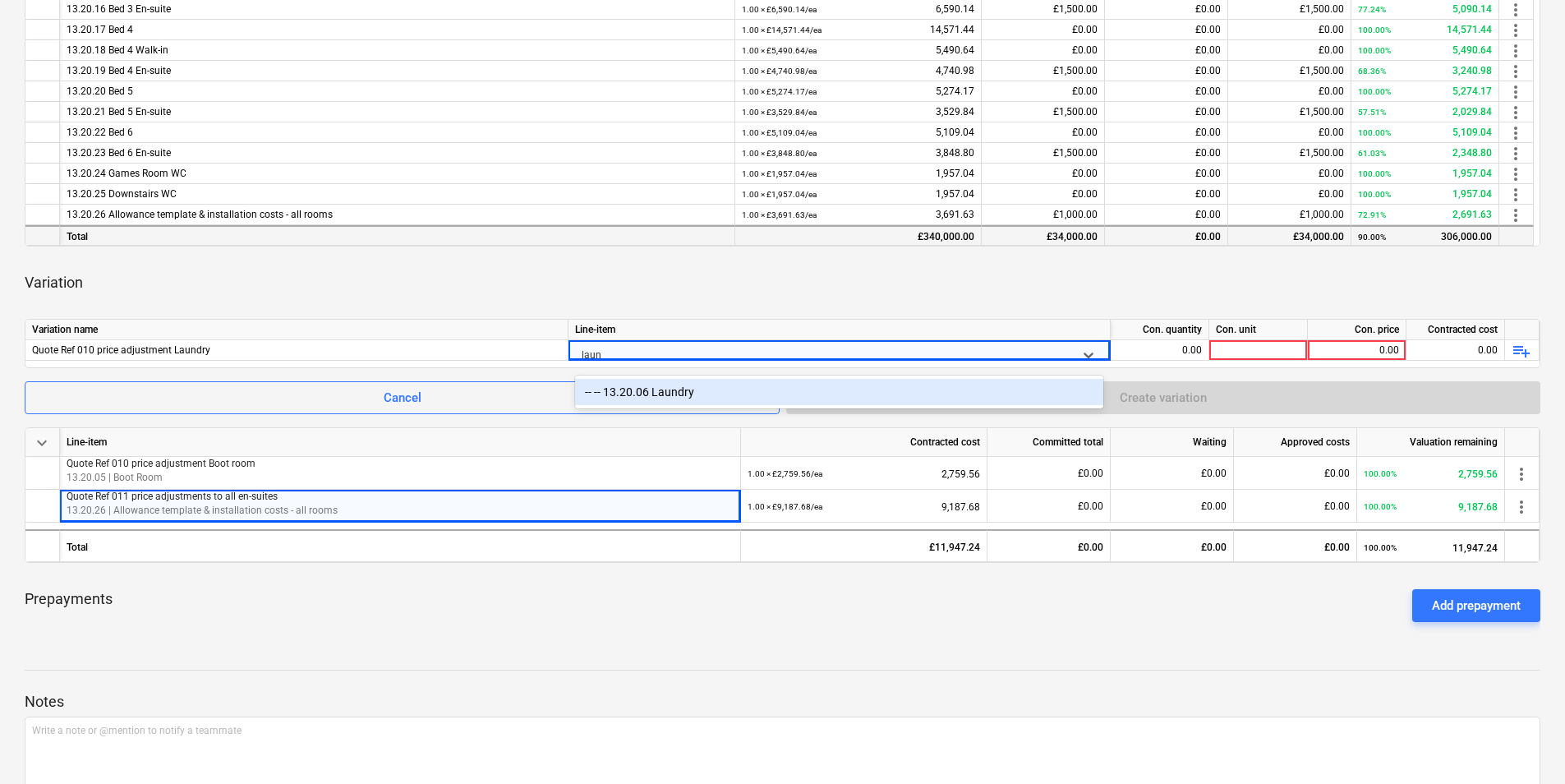
type input "laund"
click at [659, 393] on div "-- -- 13.20.06 Laundry" at bounding box center [839, 392] width 528 height 26
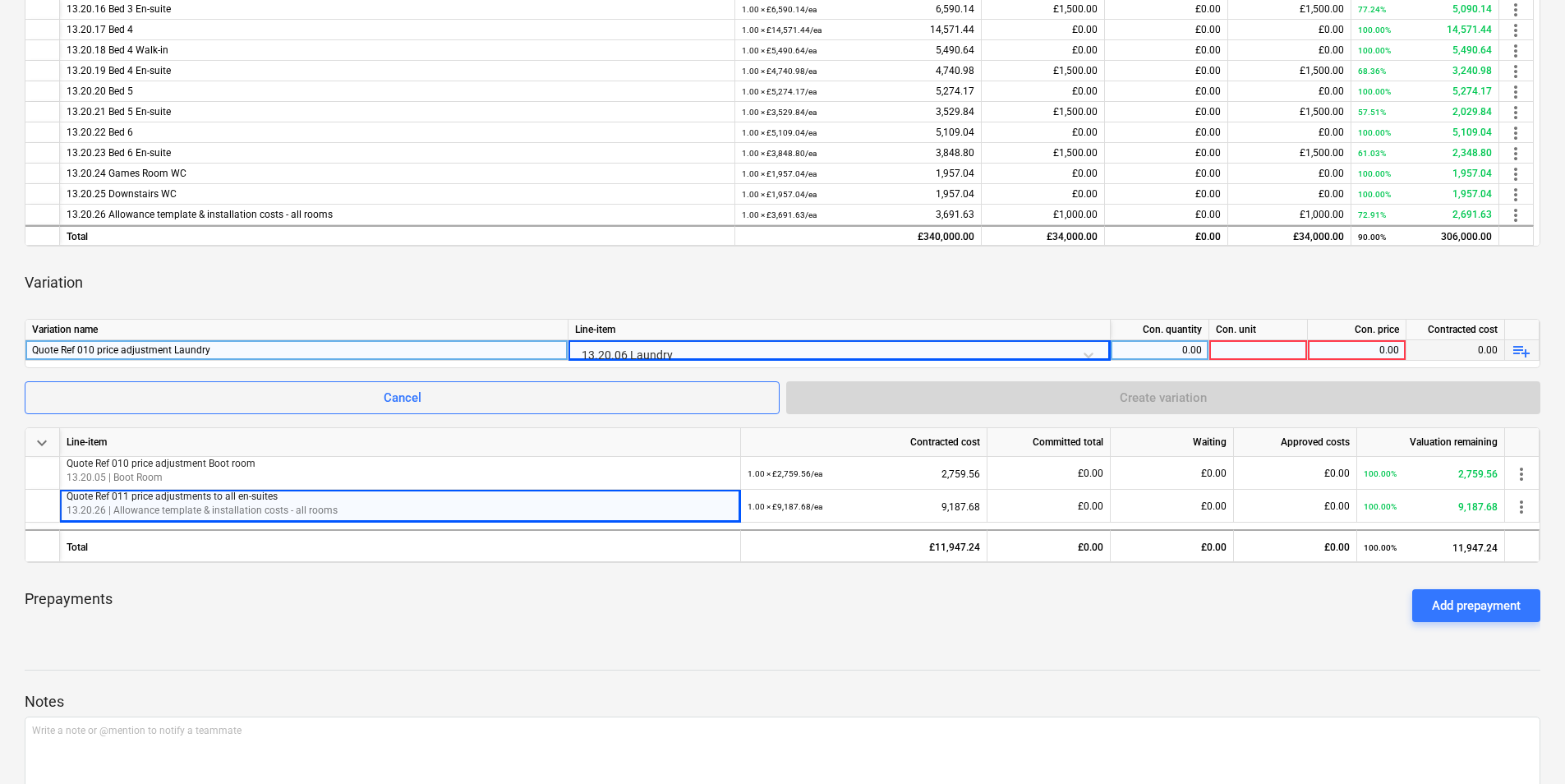
click at [1147, 349] on div "0.00" at bounding box center [1160, 350] width 84 height 21
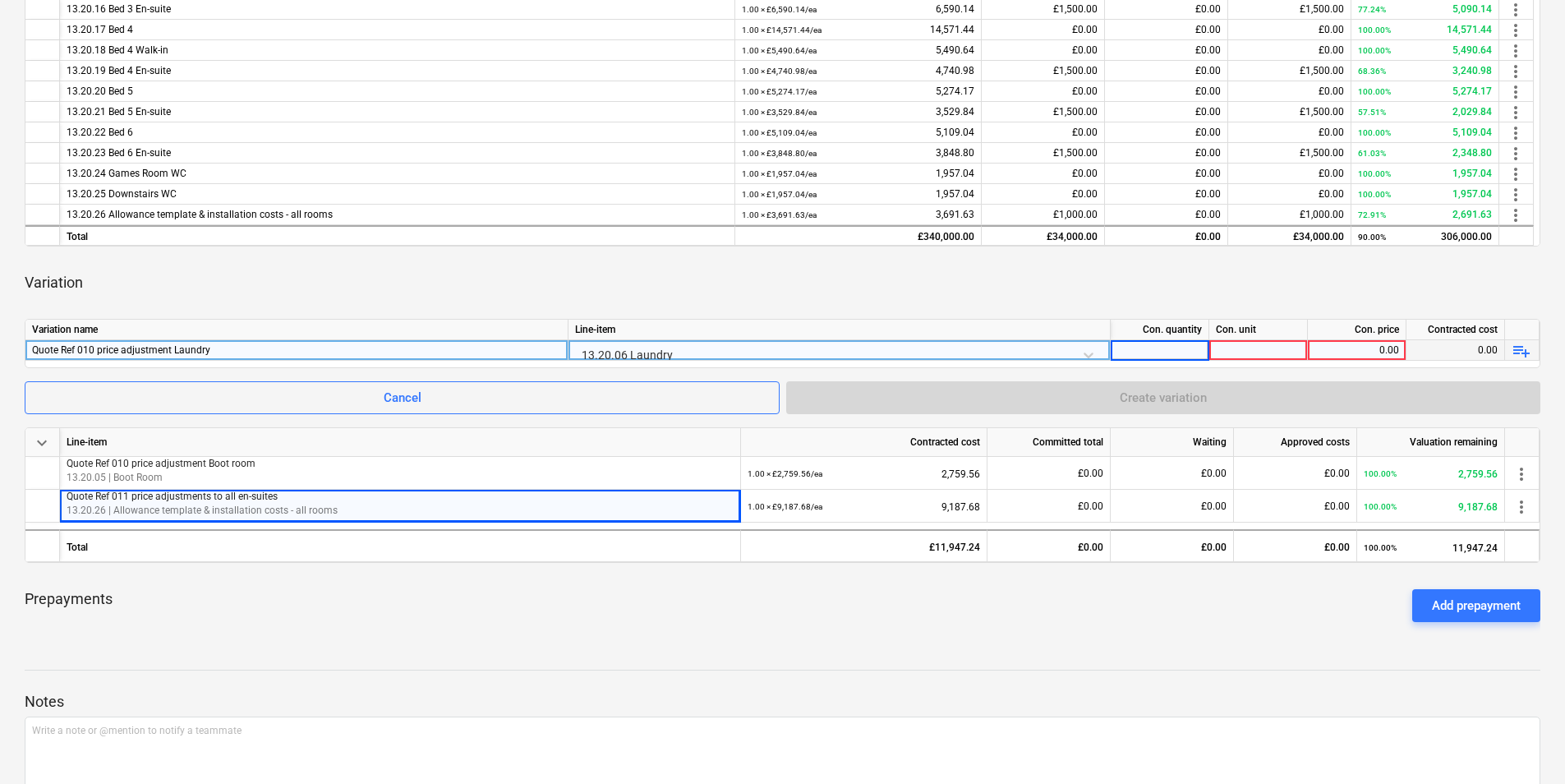
type input "1"
type input "ea"
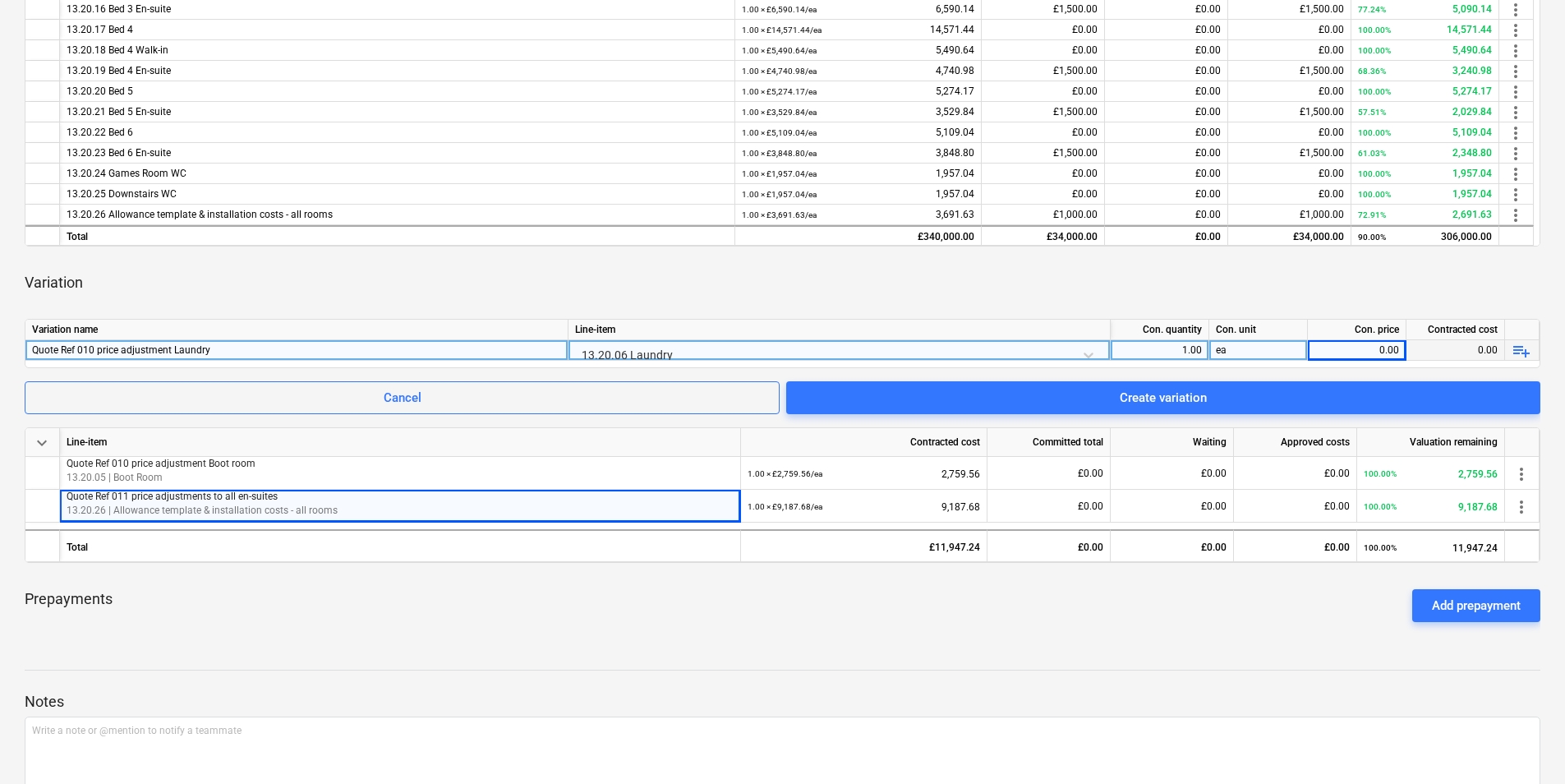
click at [1369, 353] on div "0.00" at bounding box center [1357, 350] width 84 height 21
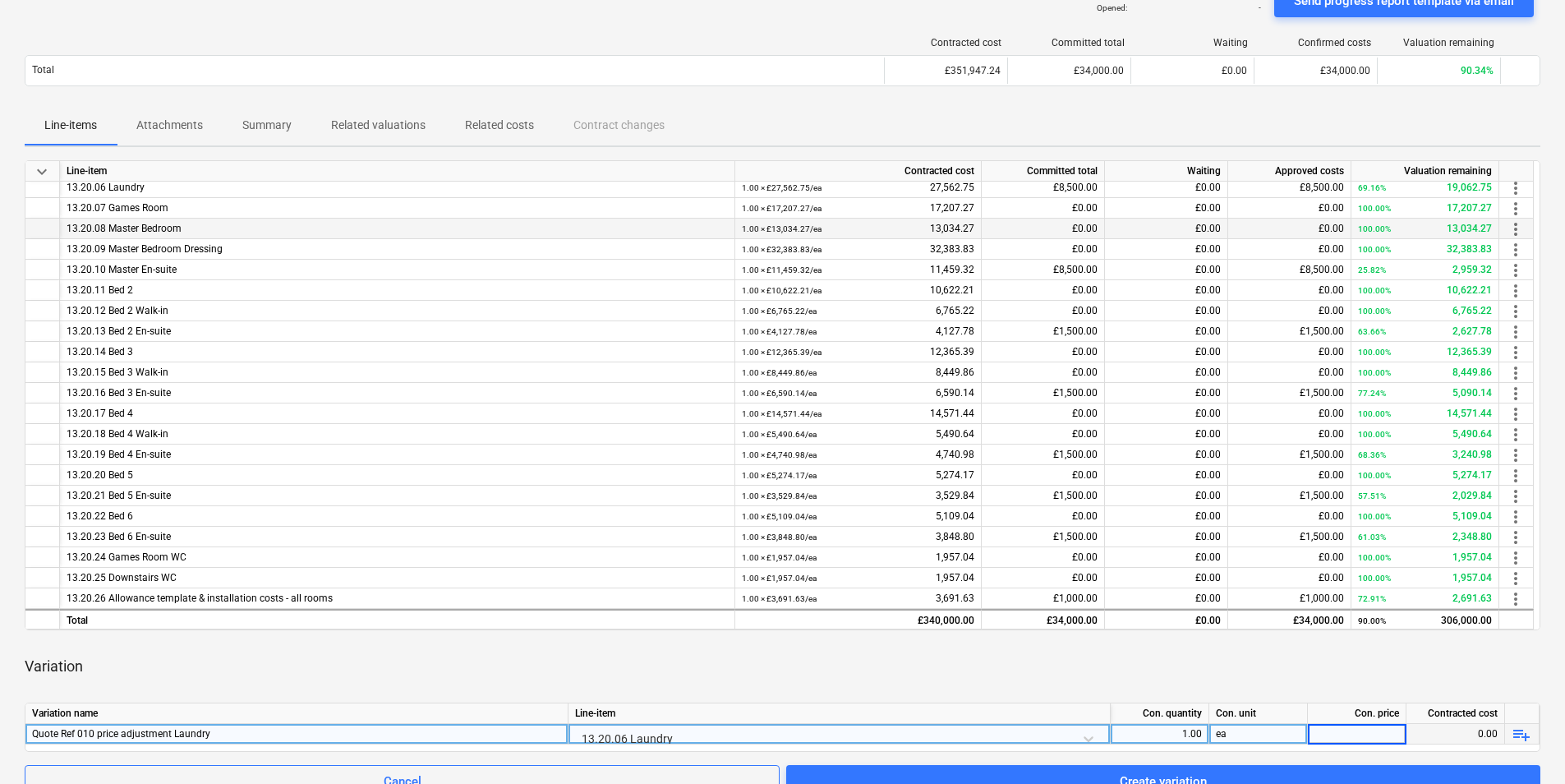
scroll to position [629, 0]
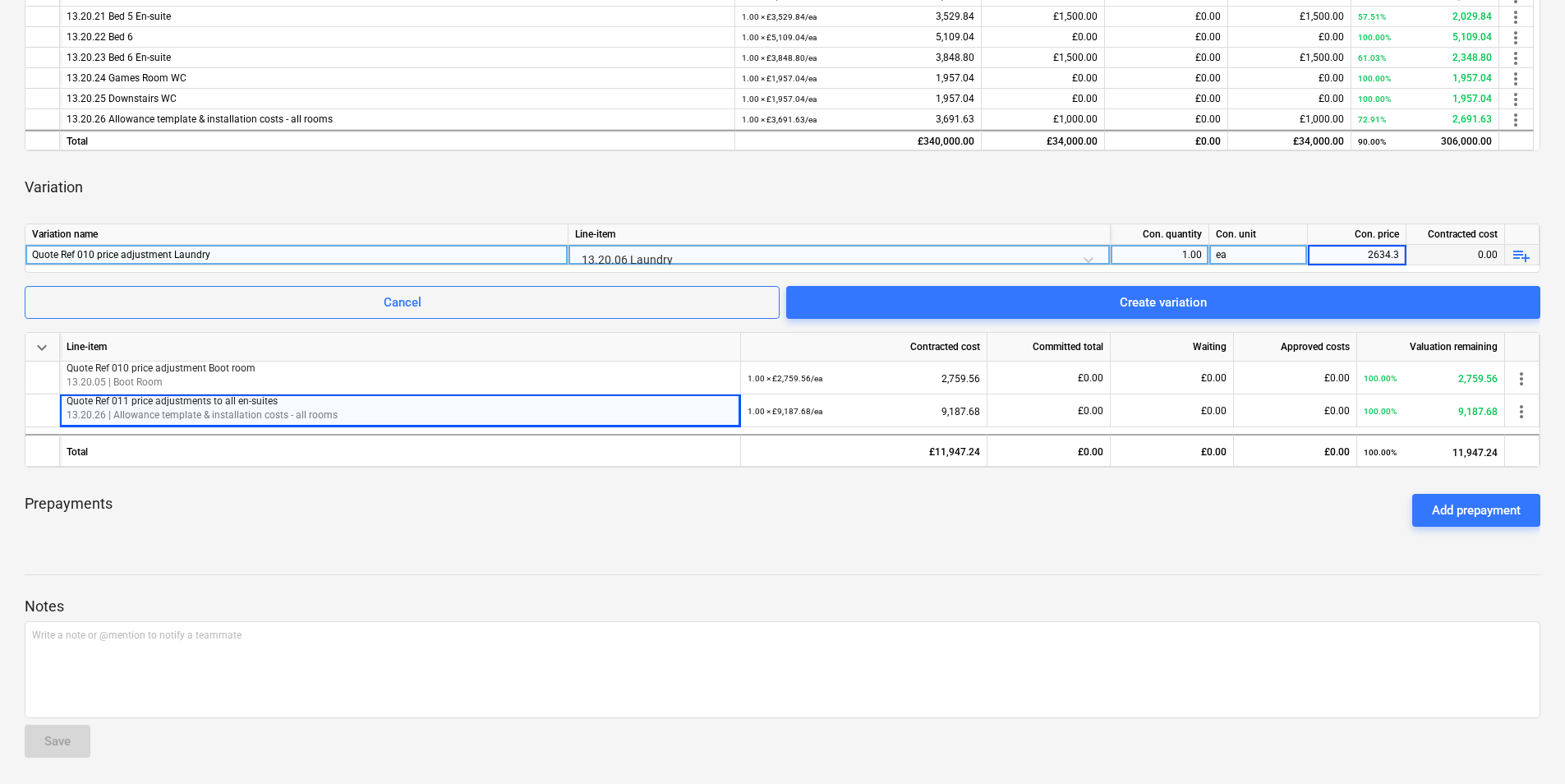
type input "2634.35"
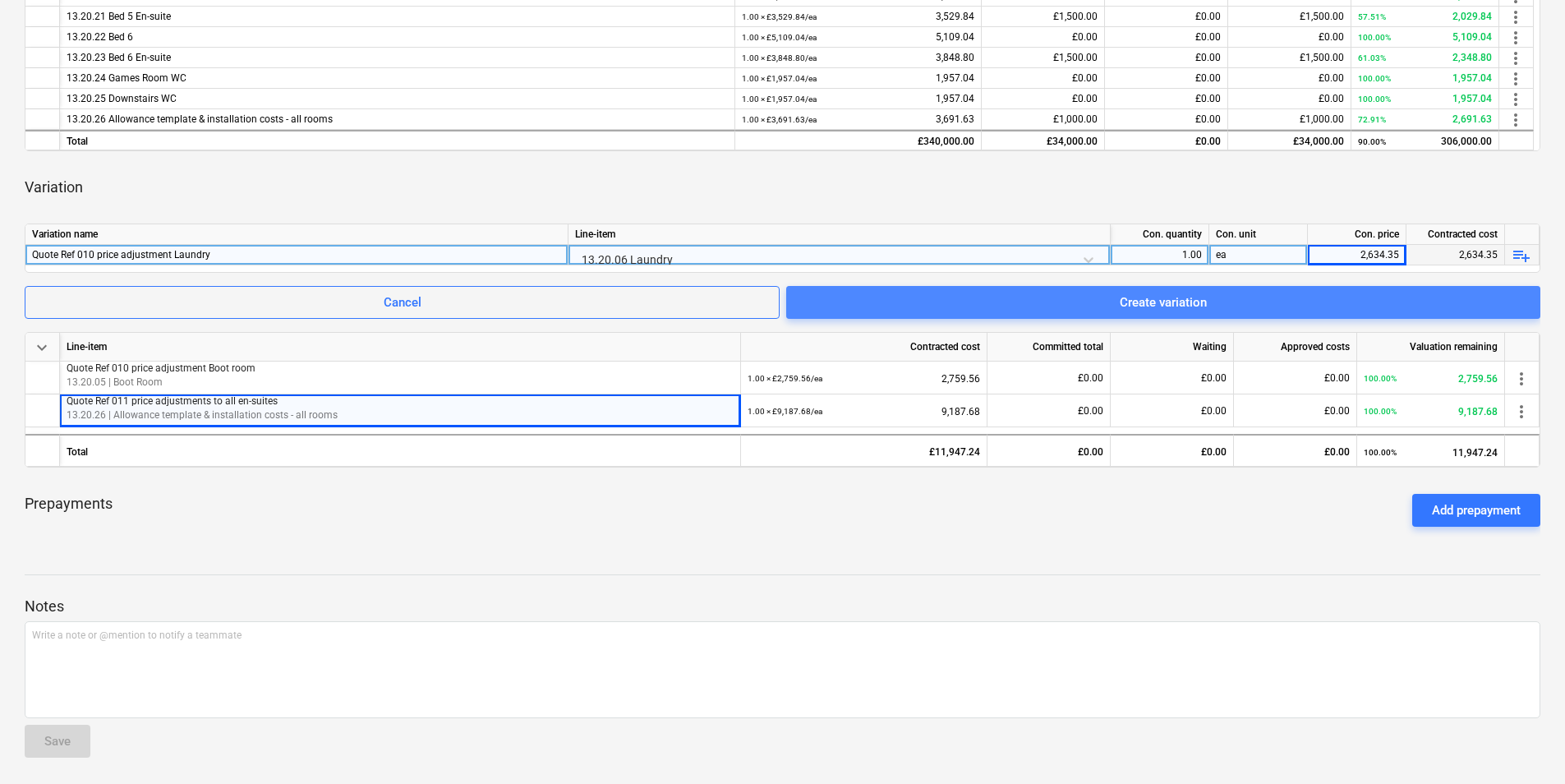
click at [1187, 306] on div "Create variation" at bounding box center [1163, 302] width 87 height 21
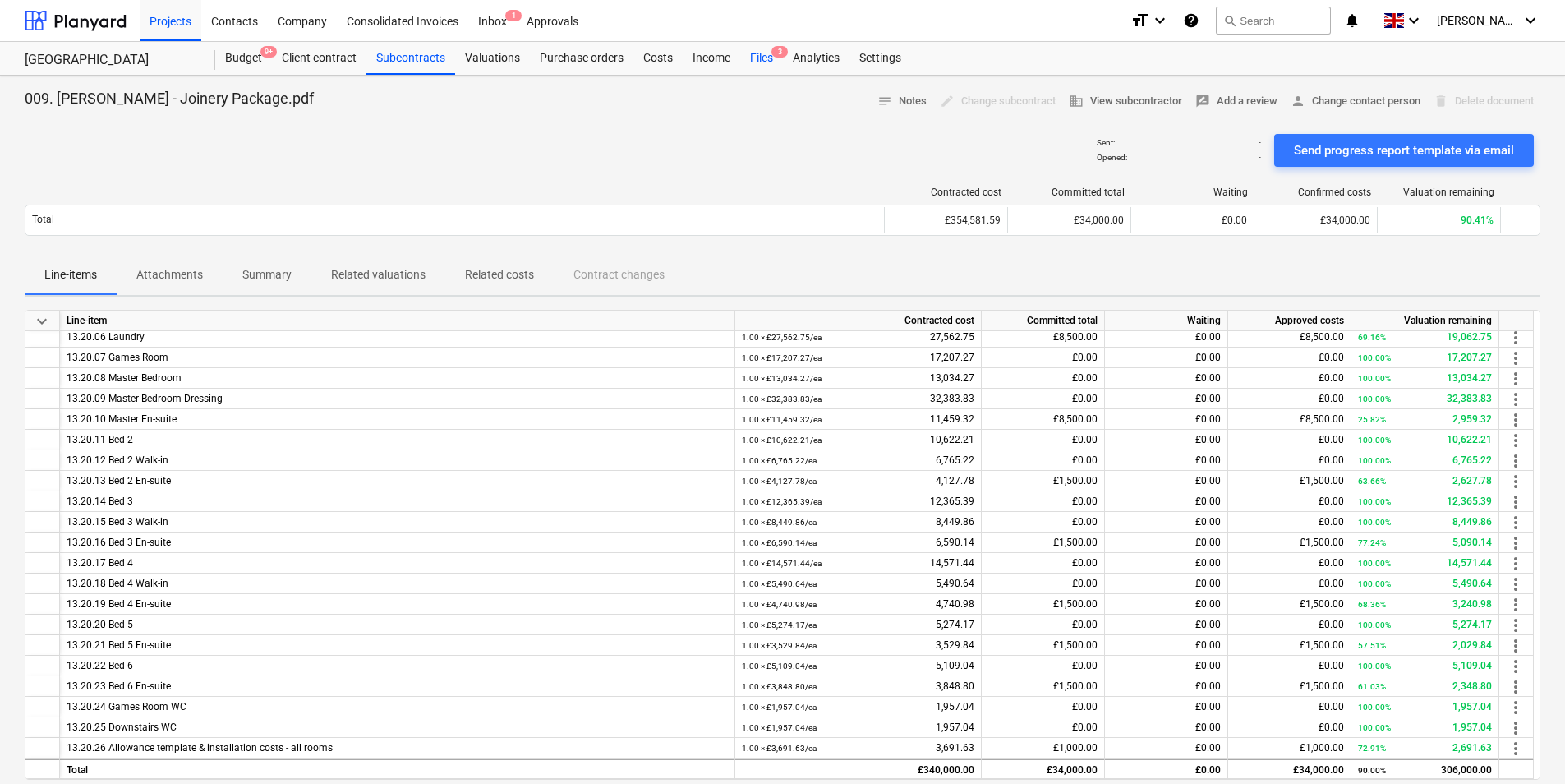
click at [762, 60] on div "Files 3" at bounding box center [762, 59] width 43 height 33
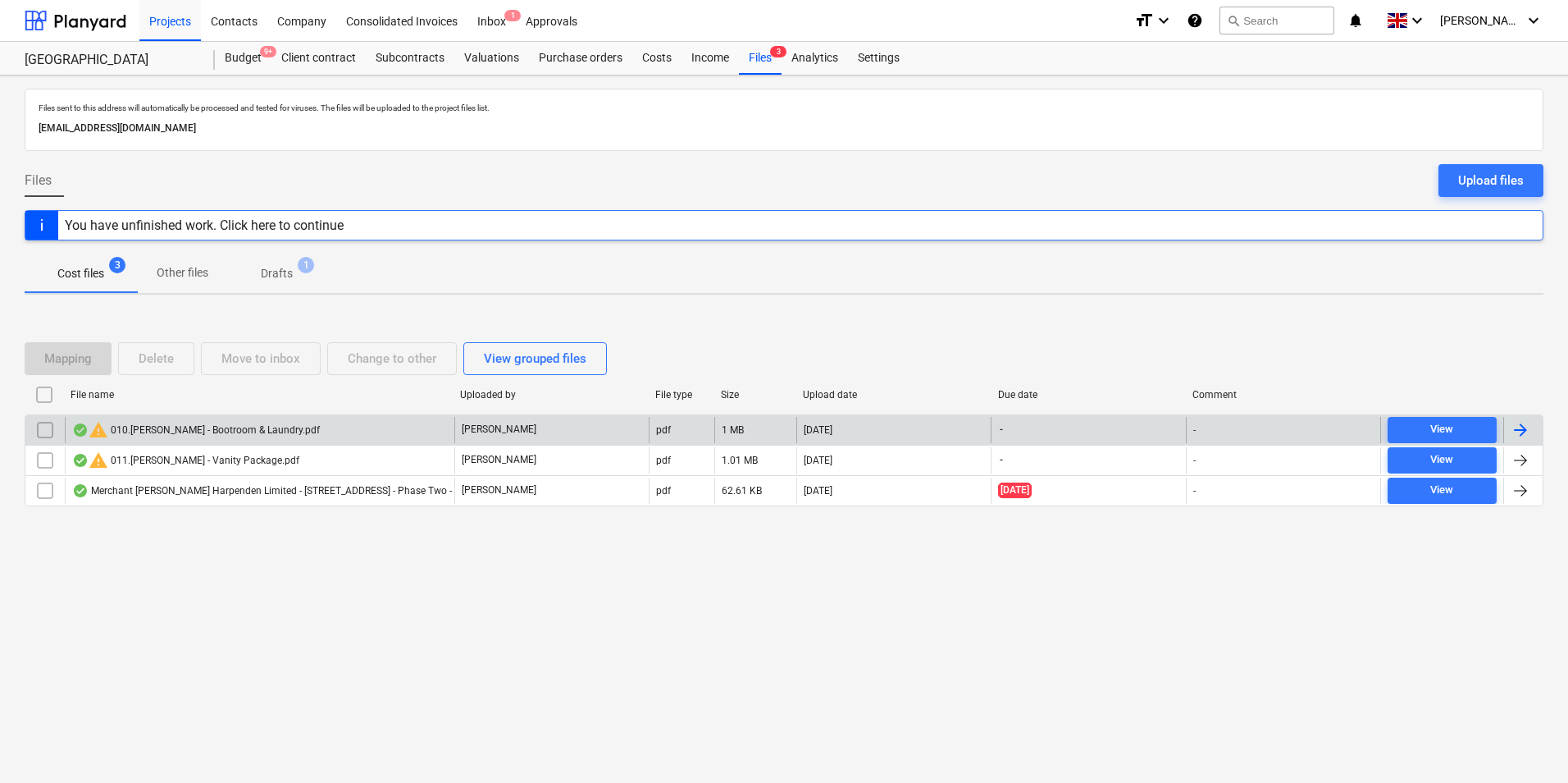
click at [45, 435] on input "checkbox" at bounding box center [45, 430] width 26 height 26
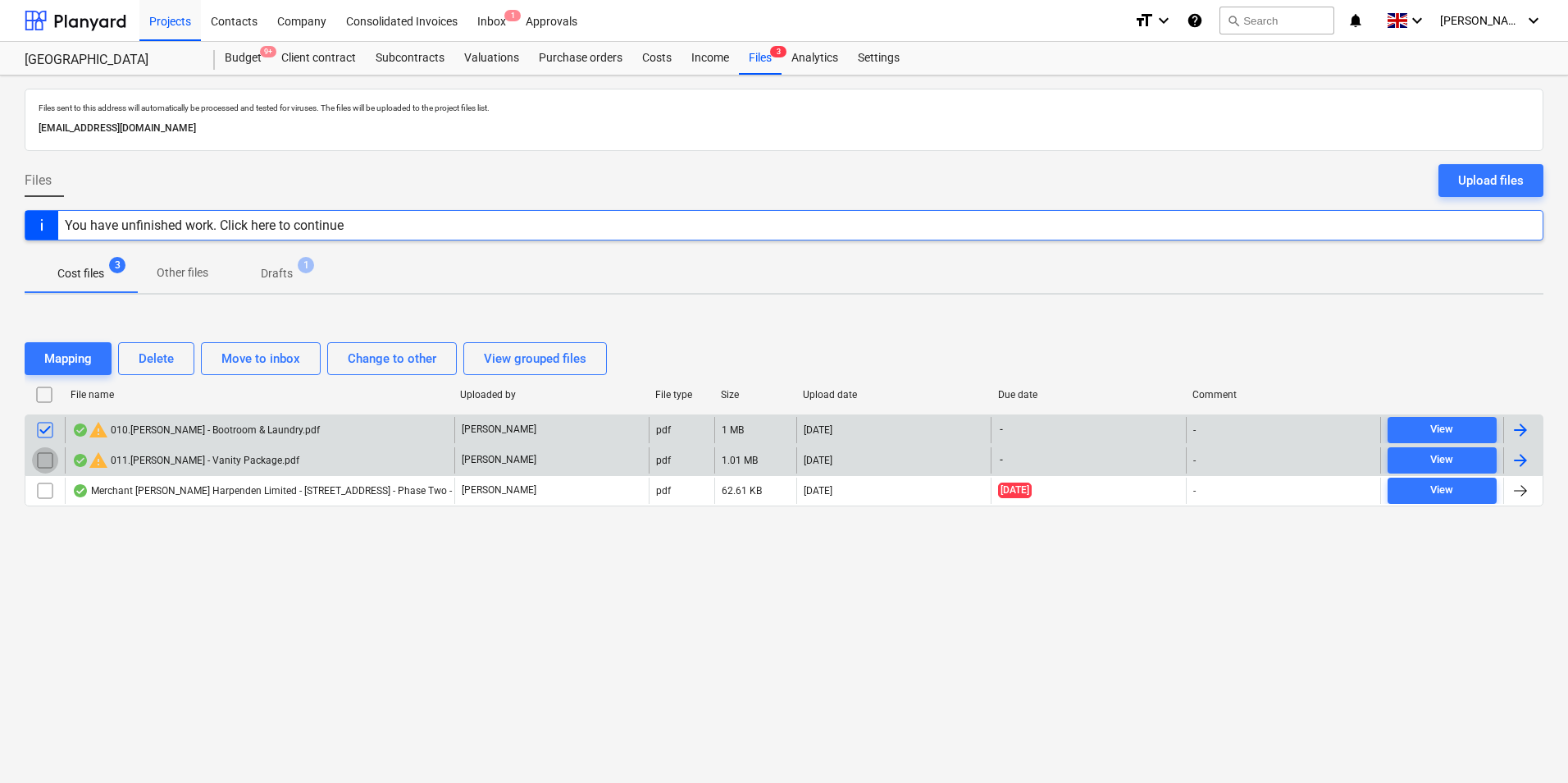
drag, startPoint x: 45, startPoint y: 457, endPoint x: 57, endPoint y: 474, distance: 20.8
click at [44, 457] on input "checkbox" at bounding box center [45, 460] width 26 height 26
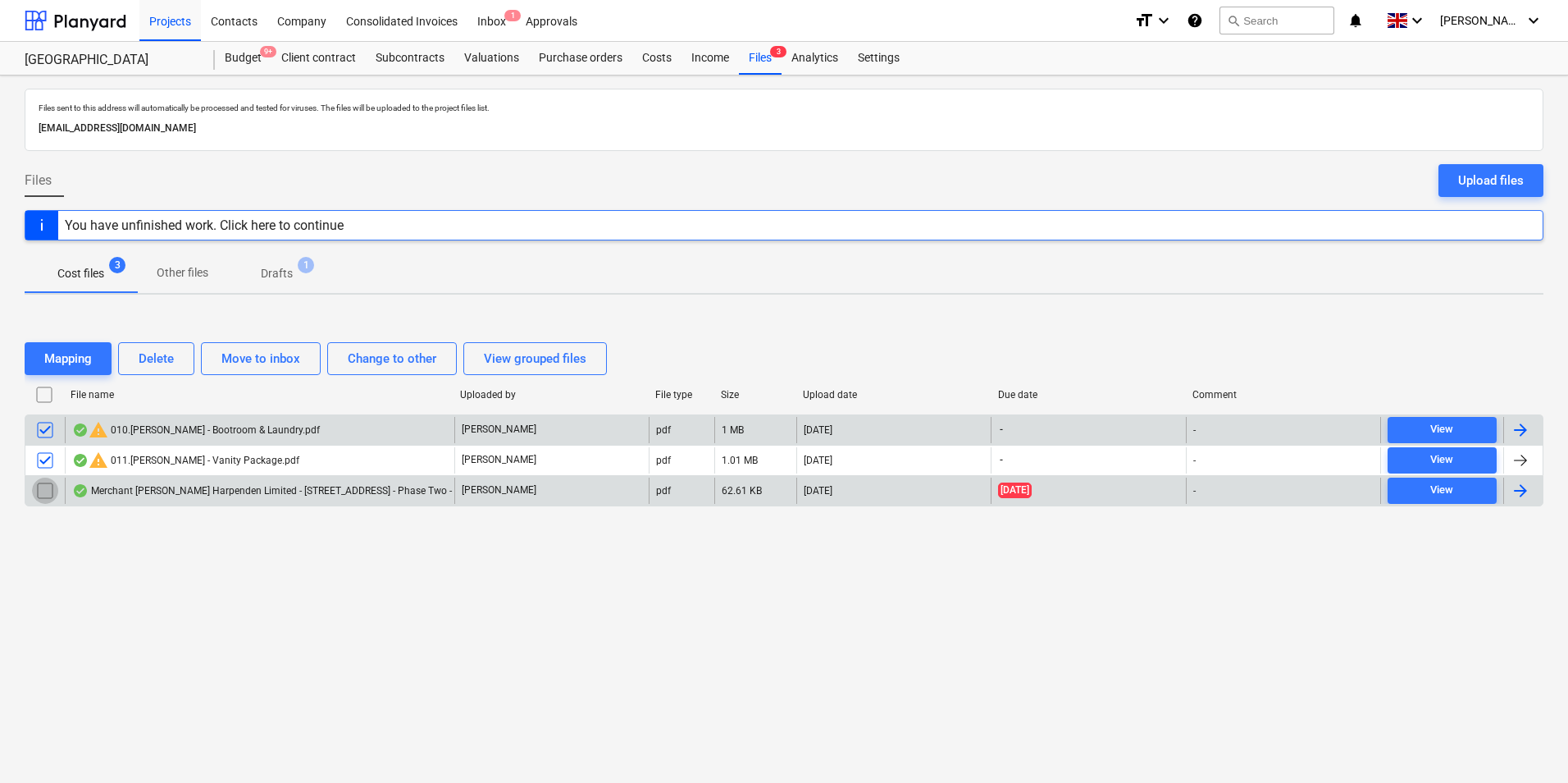
click at [49, 485] on input "checkbox" at bounding box center [45, 491] width 26 height 26
click at [83, 353] on div "Mapping" at bounding box center [68, 359] width 48 height 21
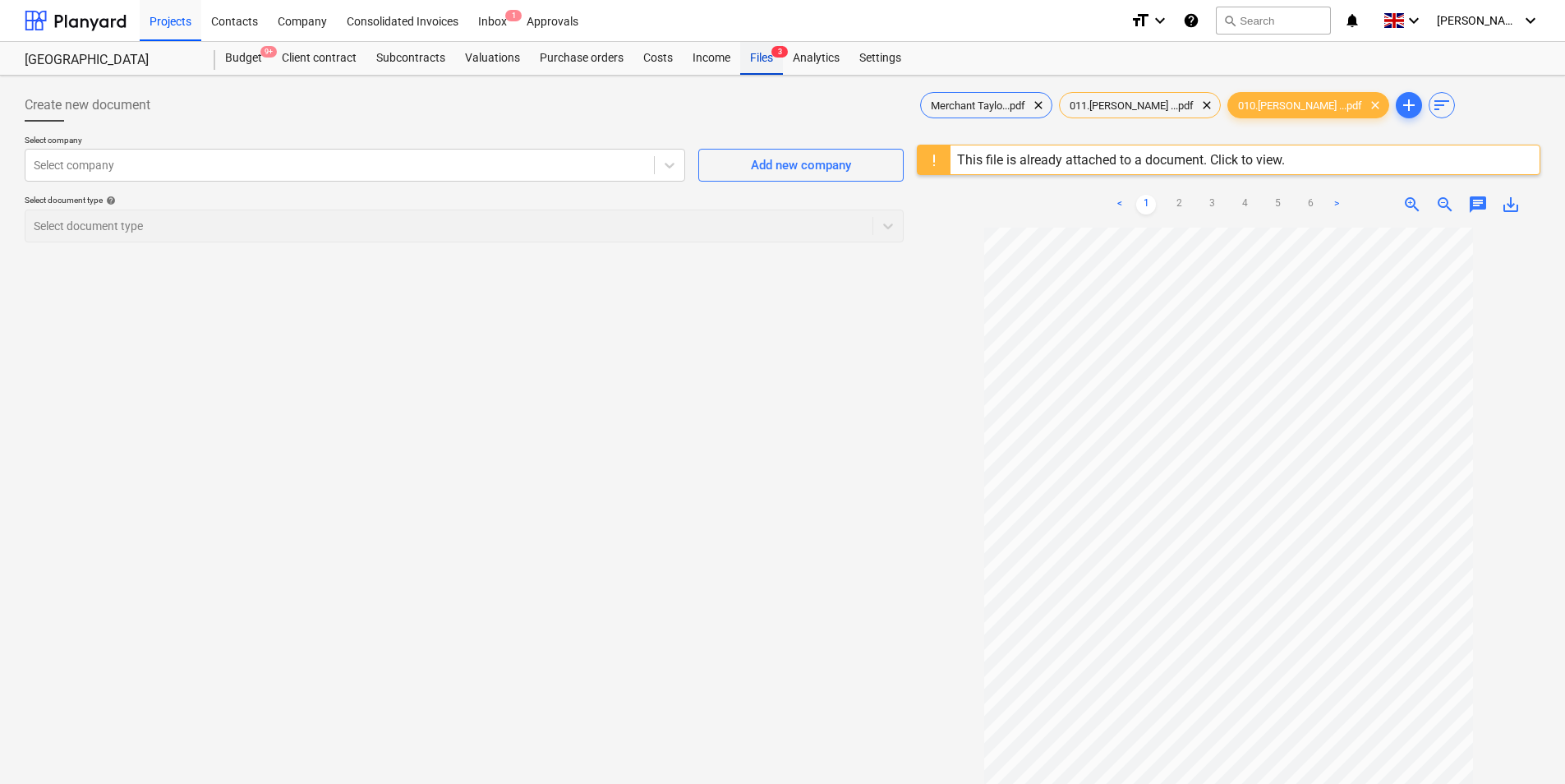
click at [768, 59] on div "Files 3" at bounding box center [762, 59] width 43 height 33
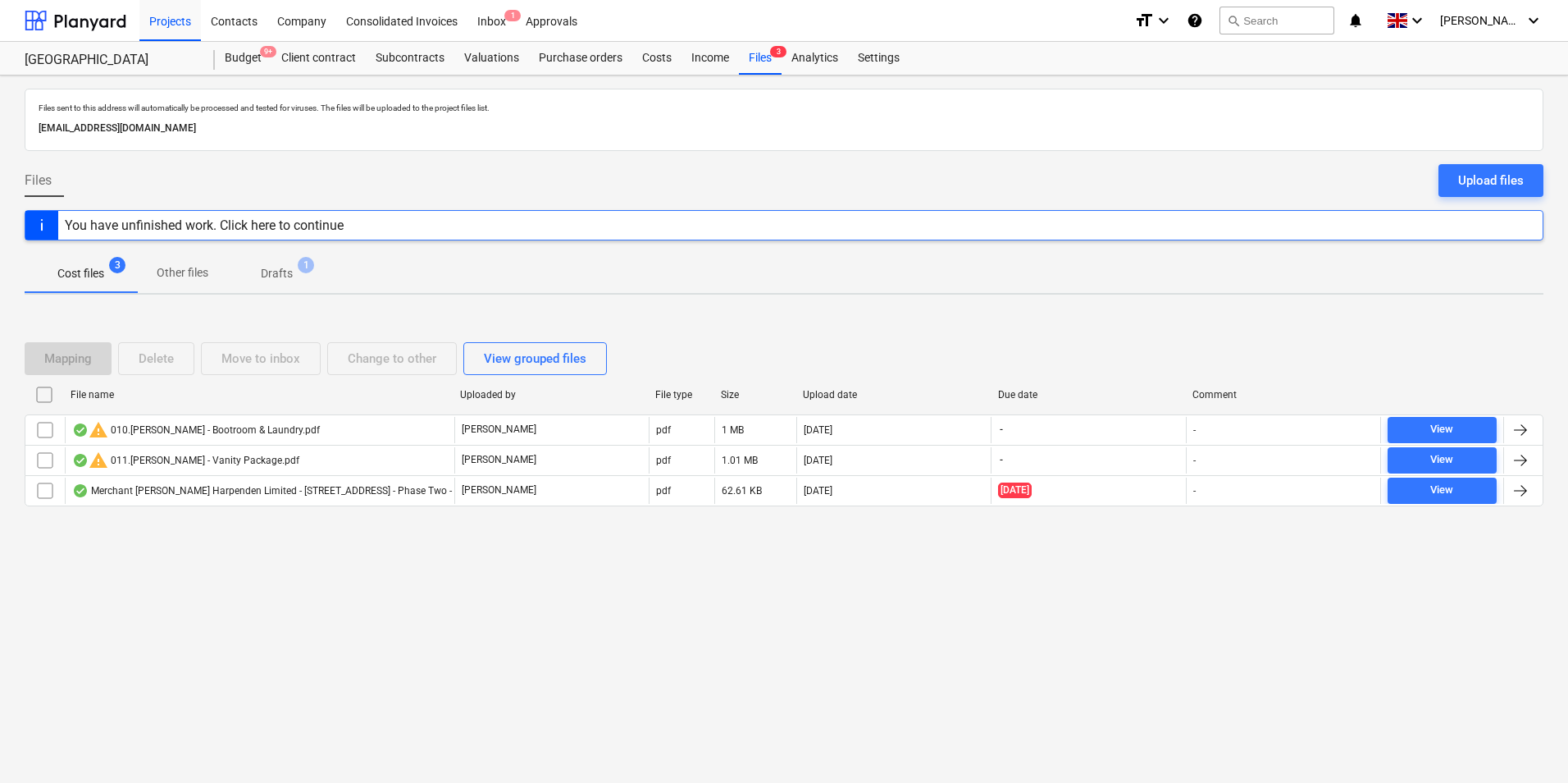
click at [242, 223] on div "You have unfinished work. Click here to continue" at bounding box center [205, 225] width 279 height 16
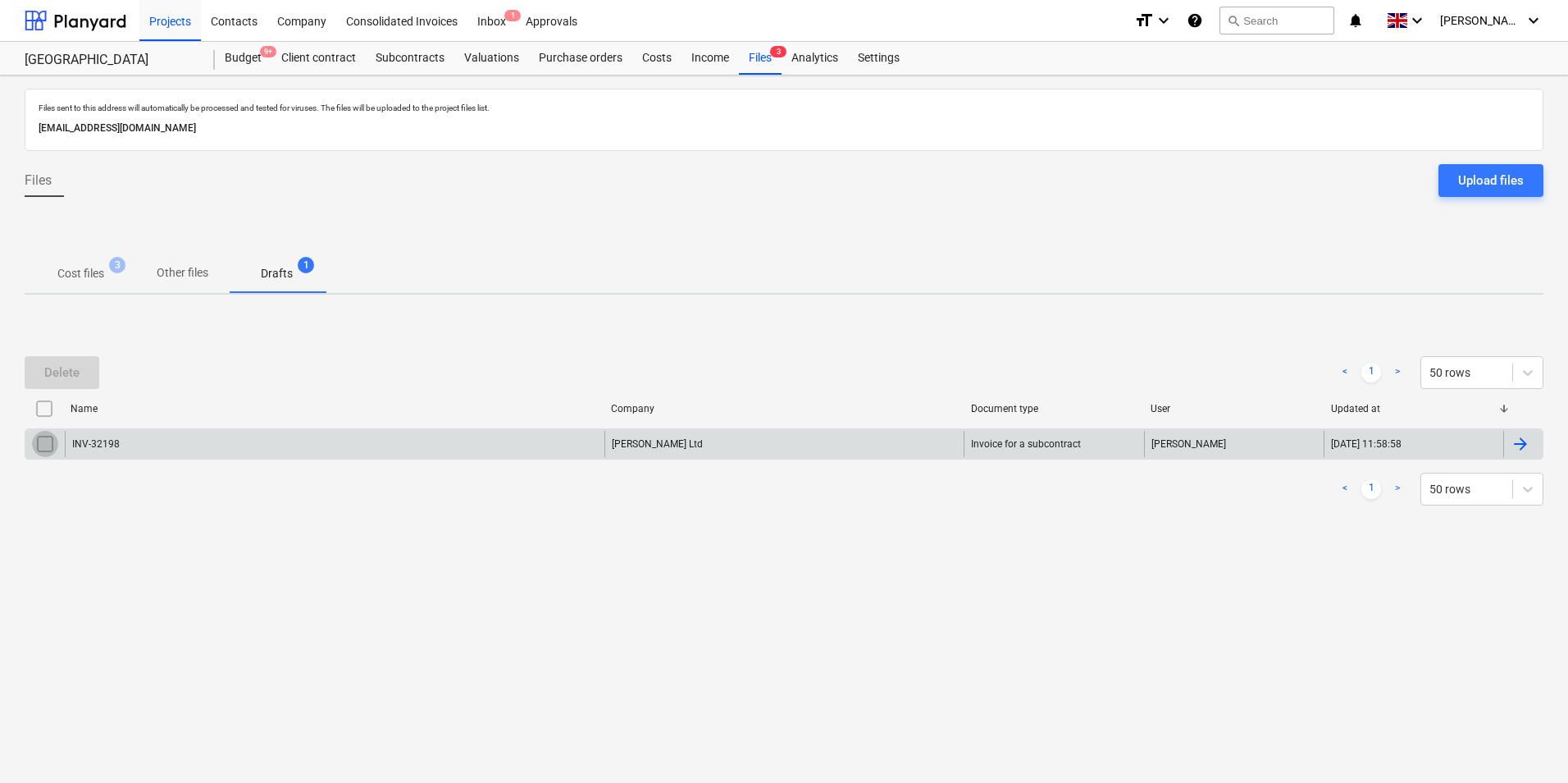
click at [39, 450] on input "checkbox" at bounding box center [45, 444] width 26 height 26
click at [89, 275] on p "Cost files" at bounding box center [81, 273] width 47 height 17
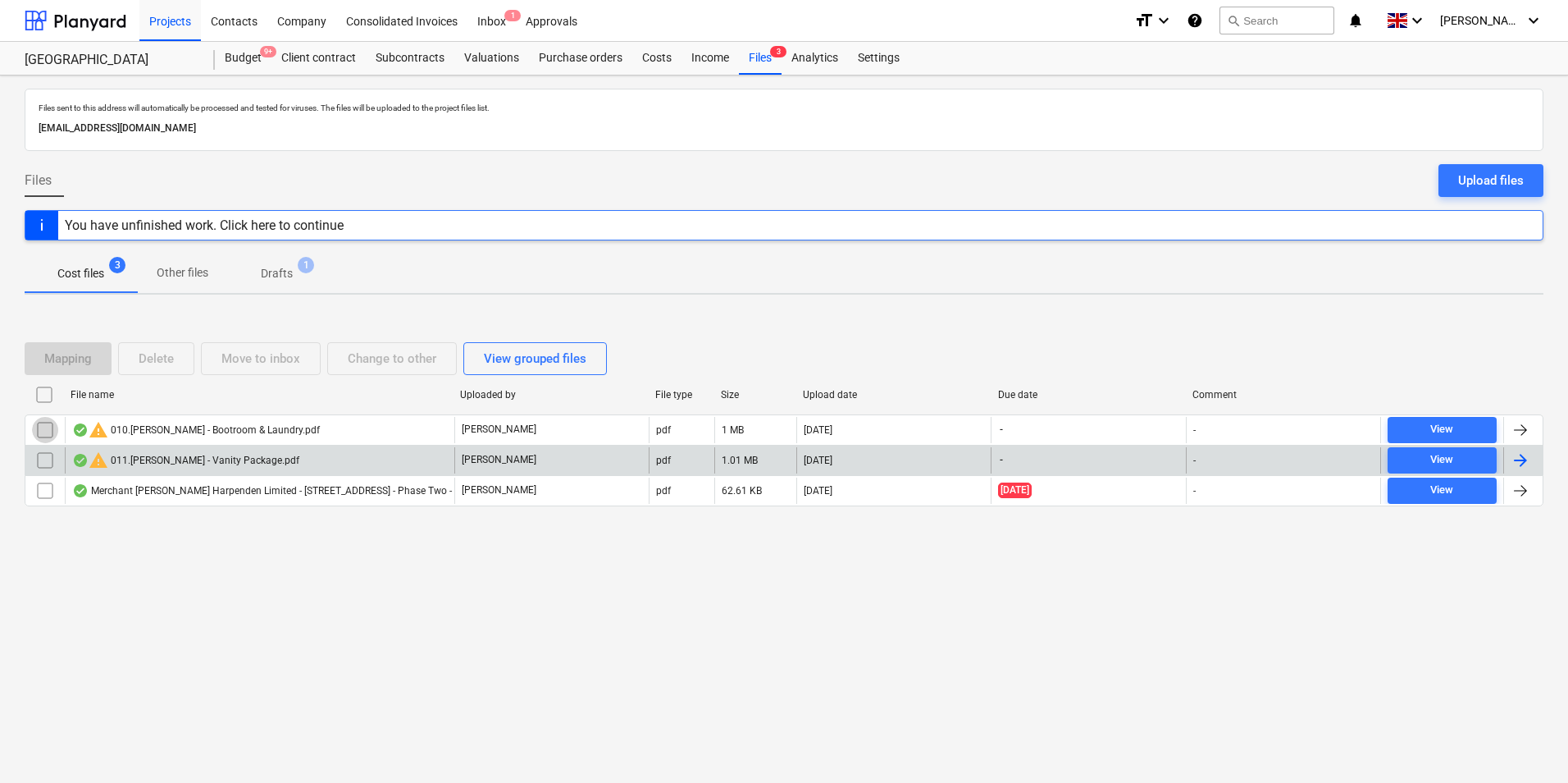
drag, startPoint x: 47, startPoint y: 431, endPoint x: 43, endPoint y: 446, distance: 15.5
click at [47, 432] on input "checkbox" at bounding box center [45, 430] width 26 height 26
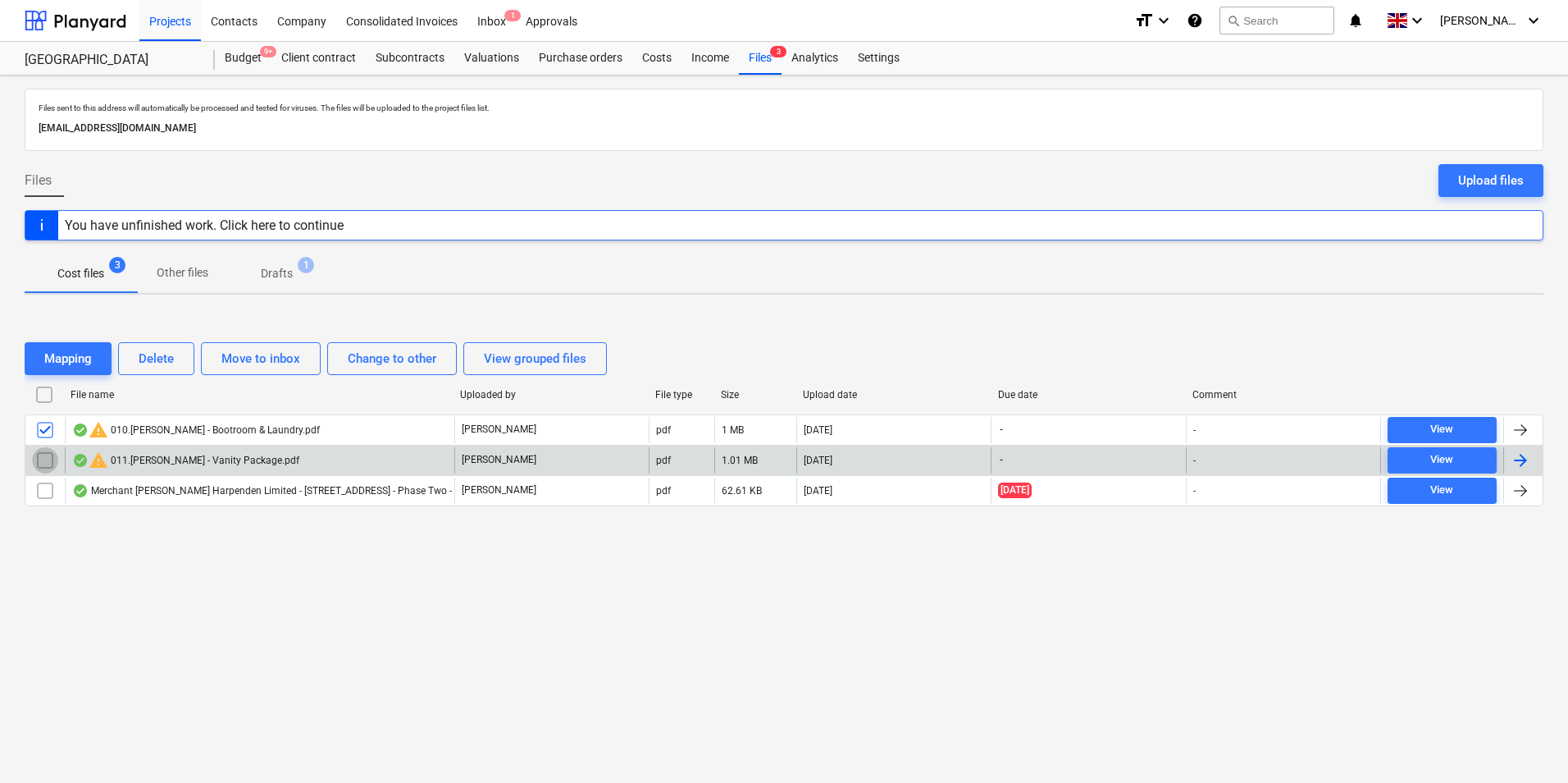
click at [48, 464] on input "checkbox" at bounding box center [45, 460] width 26 height 26
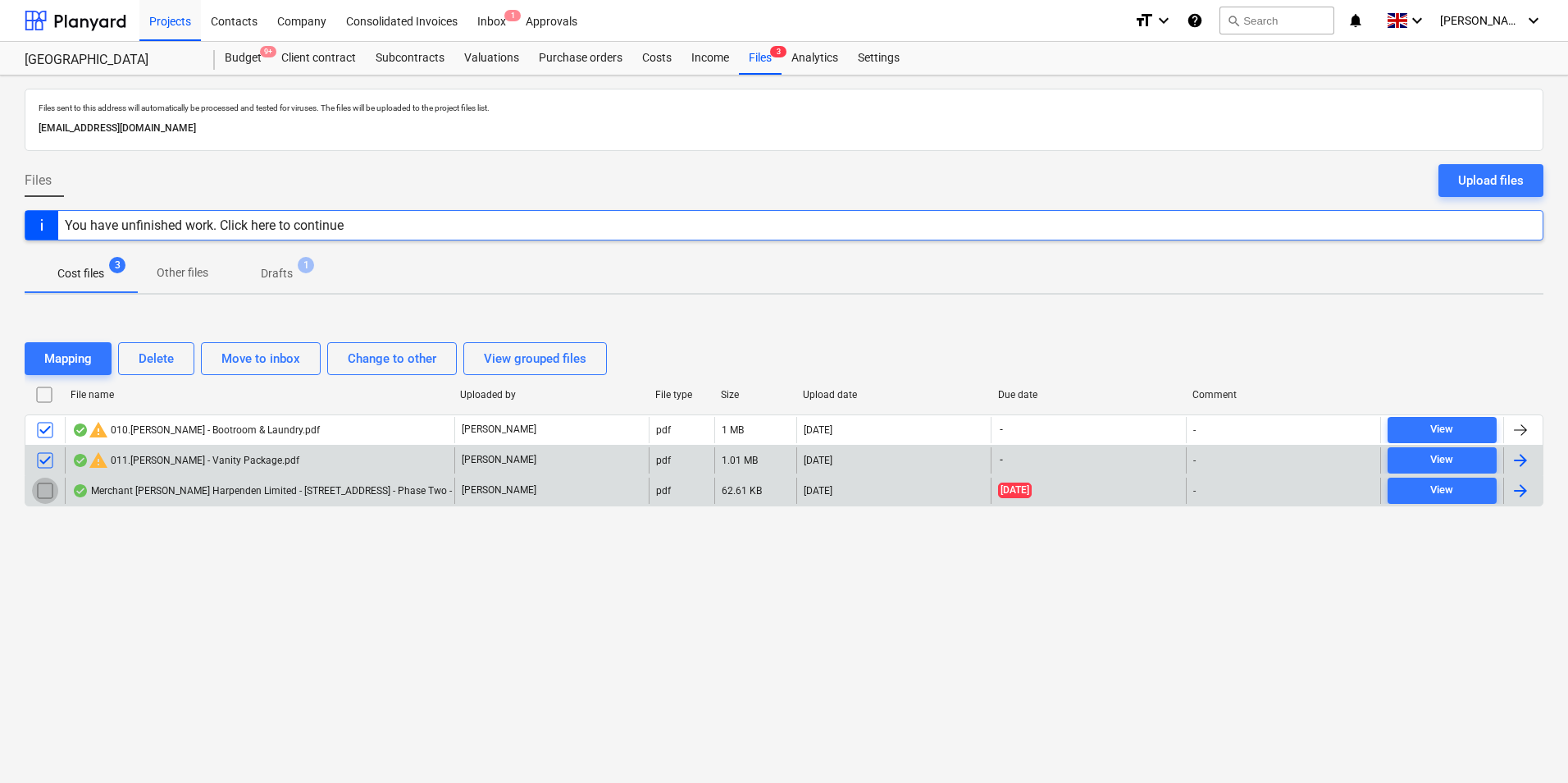
click at [51, 493] on input "checkbox" at bounding box center [45, 491] width 26 height 26
click at [86, 362] on div "Mapping" at bounding box center [68, 359] width 48 height 21
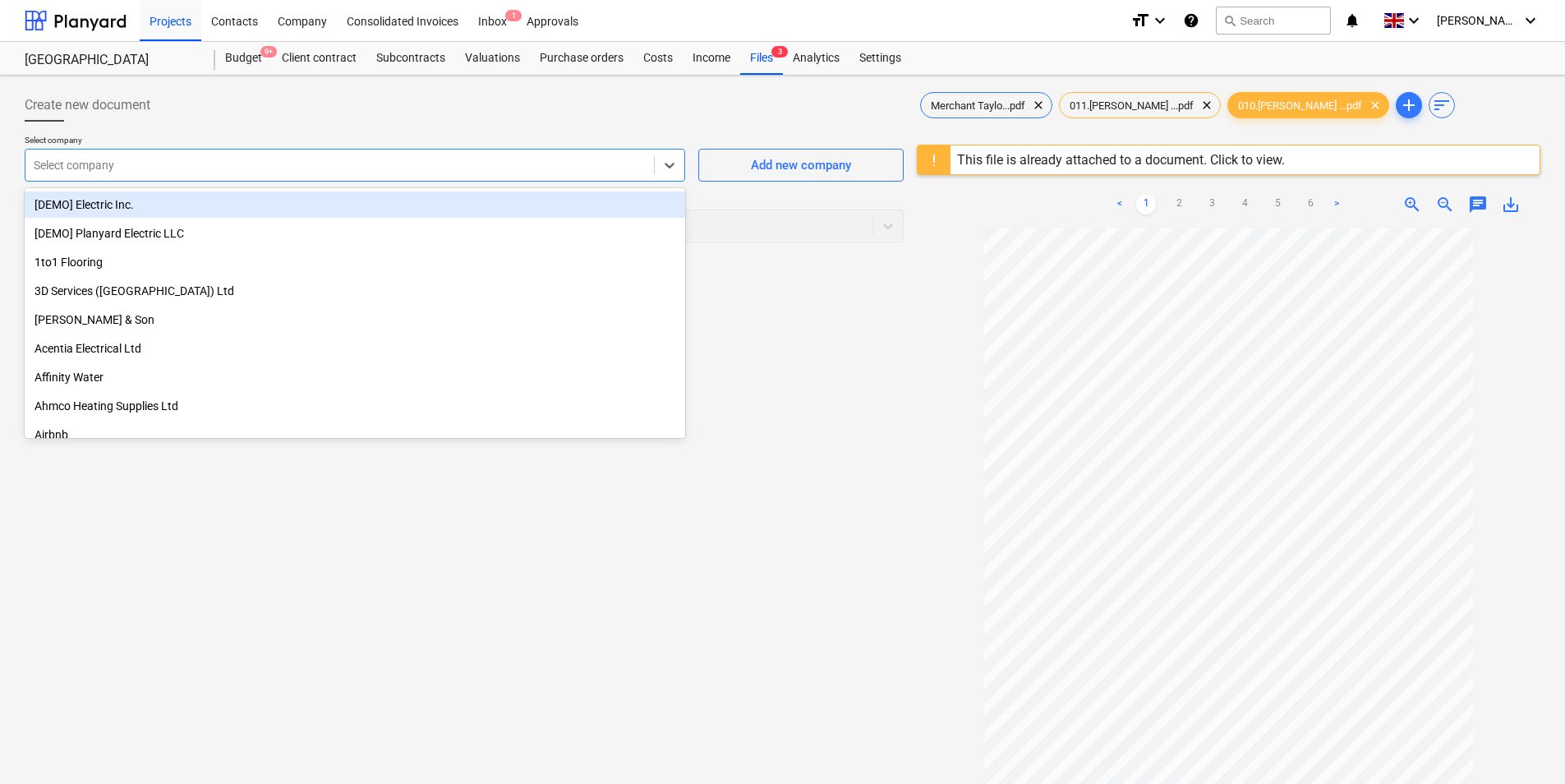
click at [460, 171] on div at bounding box center [340, 165] width 612 height 17
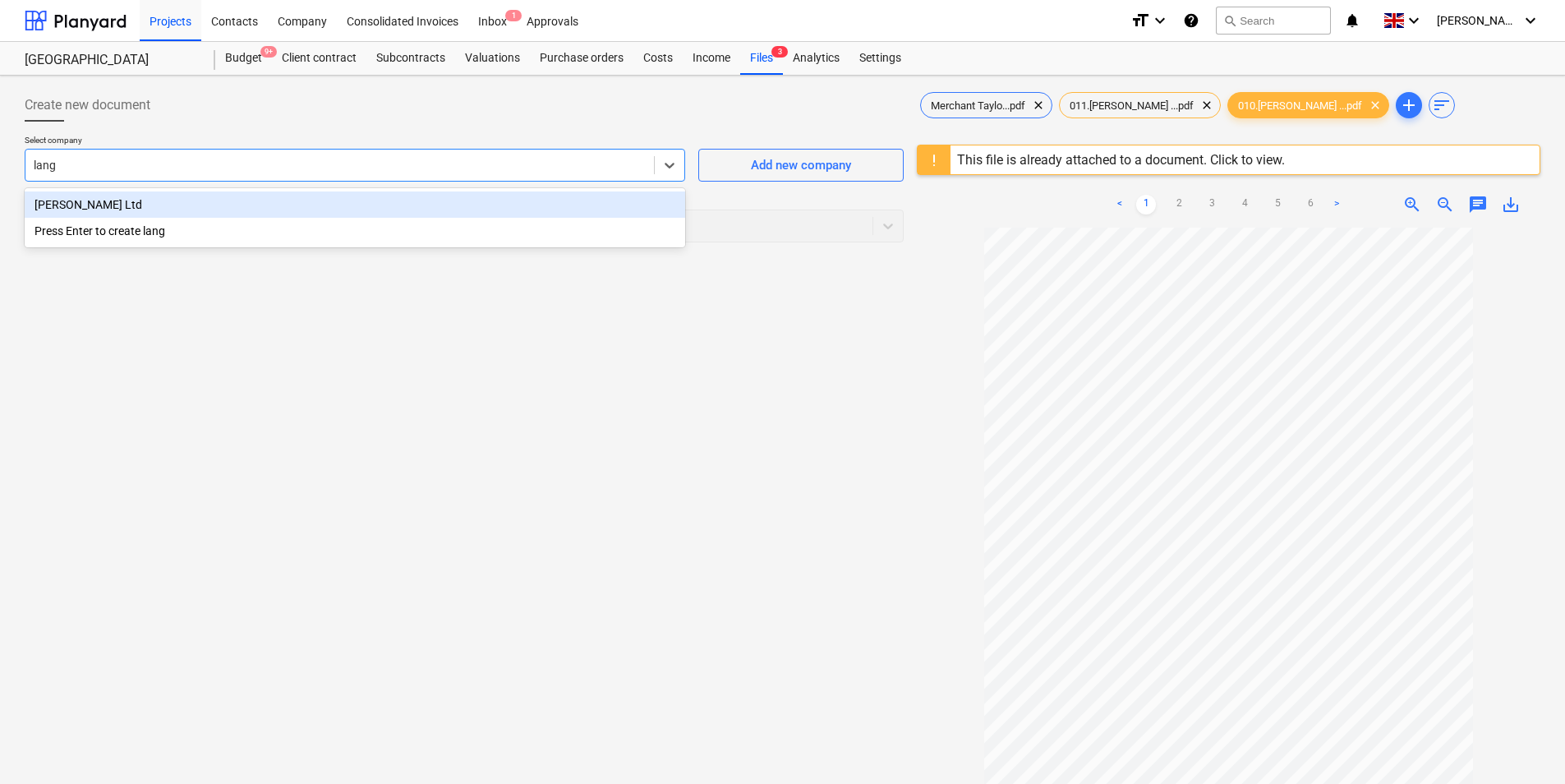
type input "langs"
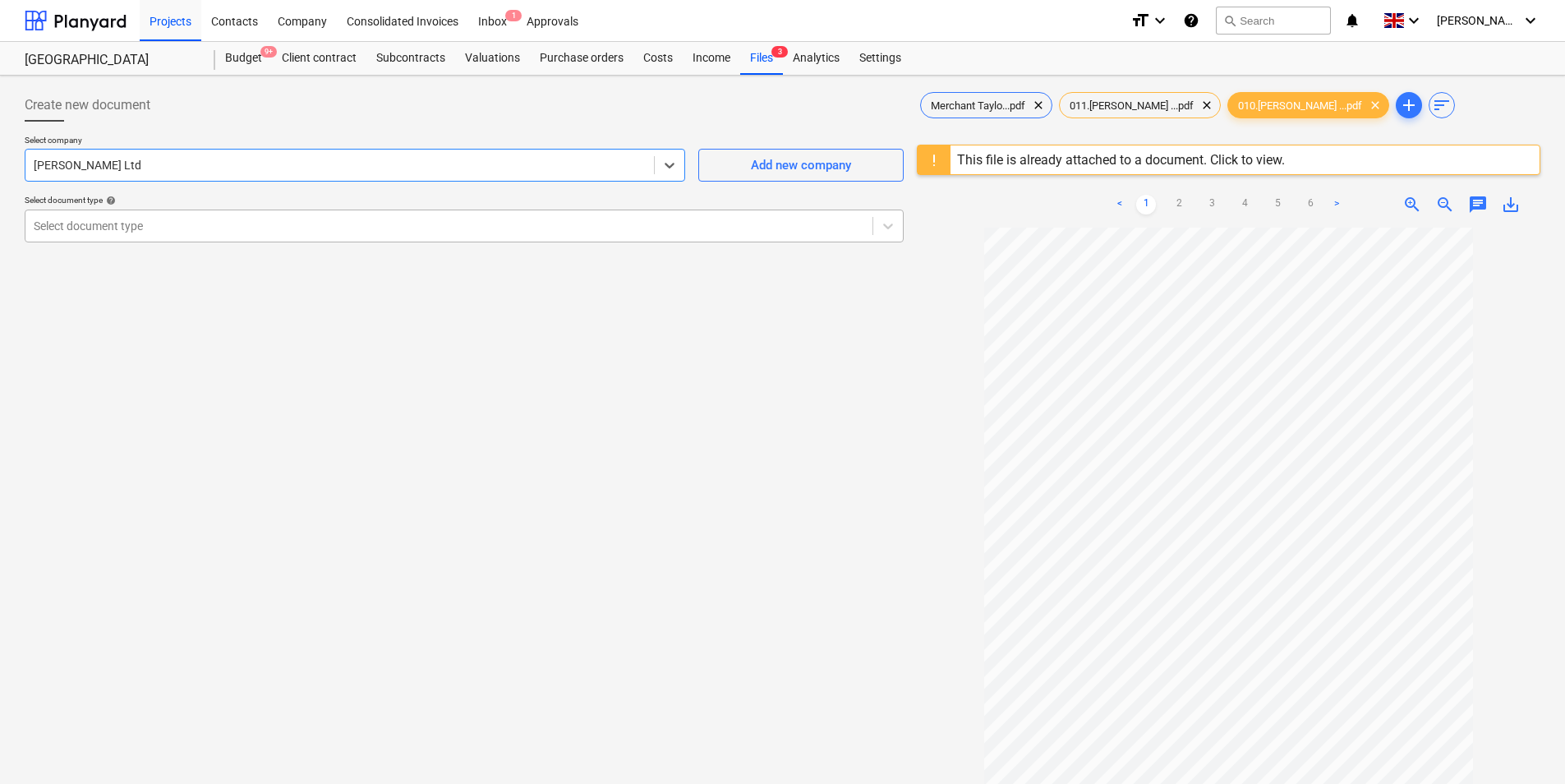
click at [242, 236] on div "Select document type" at bounding box center [449, 226] width 847 height 23
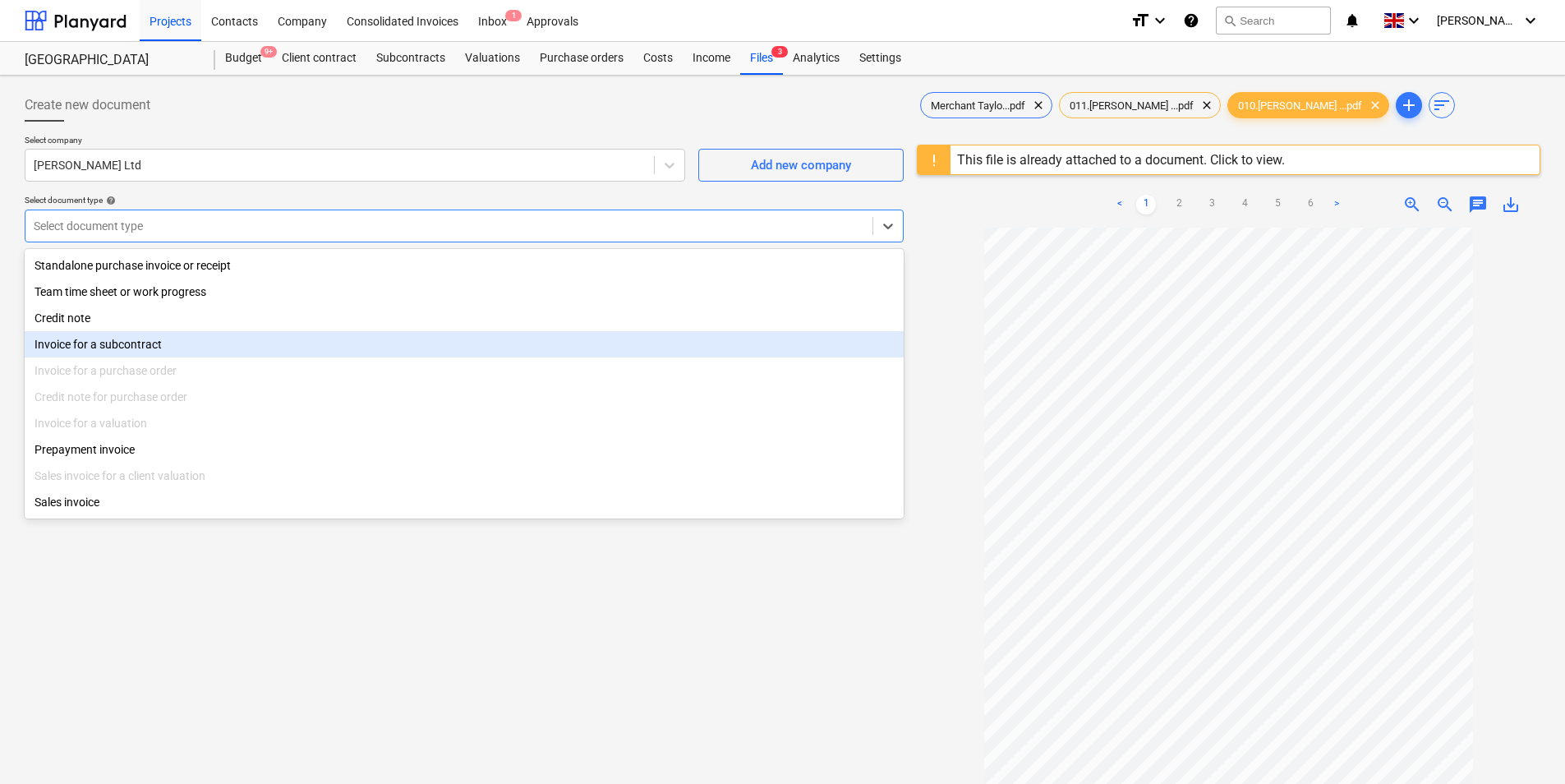
click at [175, 344] on div "Invoice for a subcontract" at bounding box center [464, 344] width 879 height 26
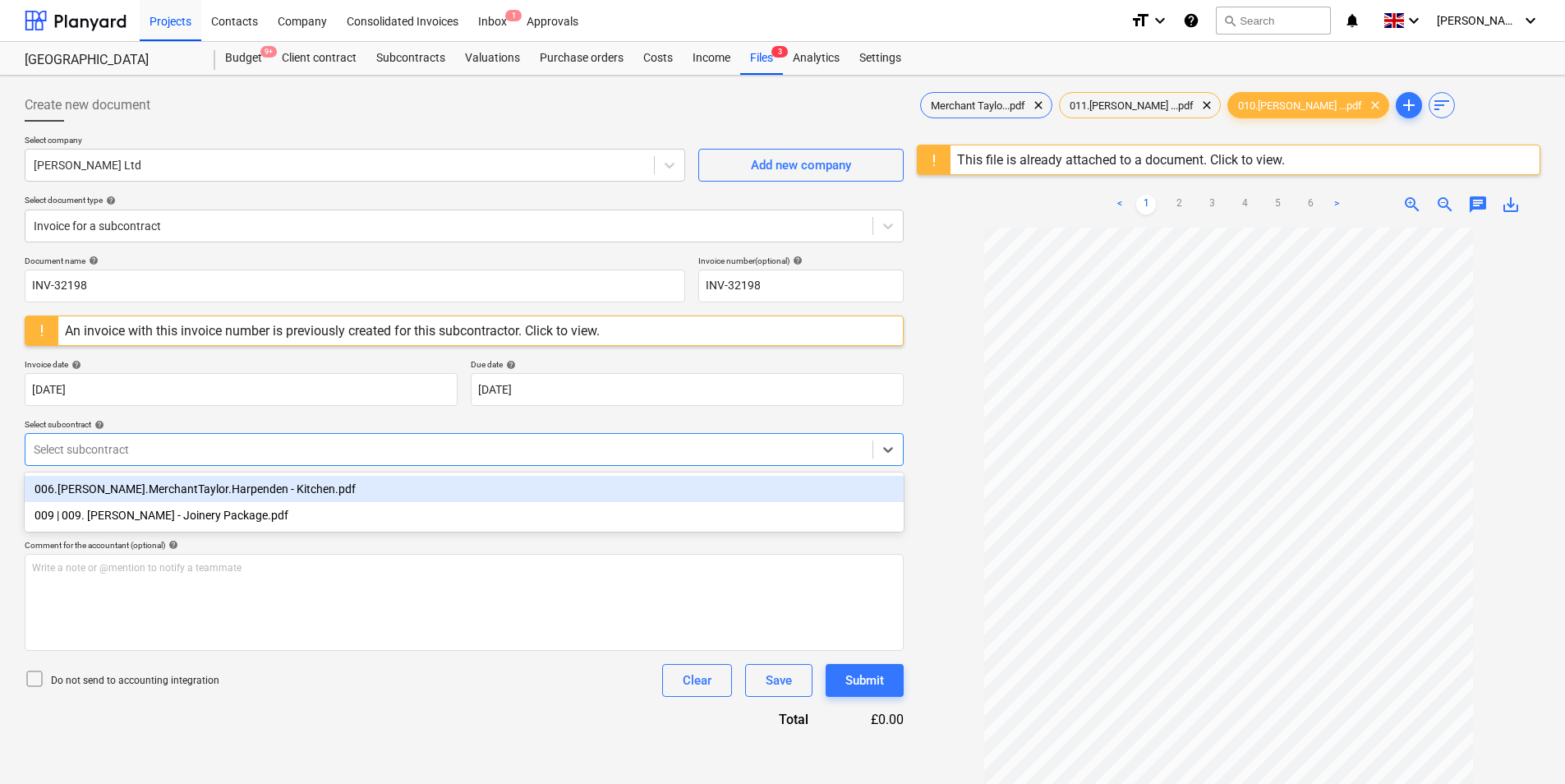
click at [195, 445] on div at bounding box center [449, 449] width 830 height 17
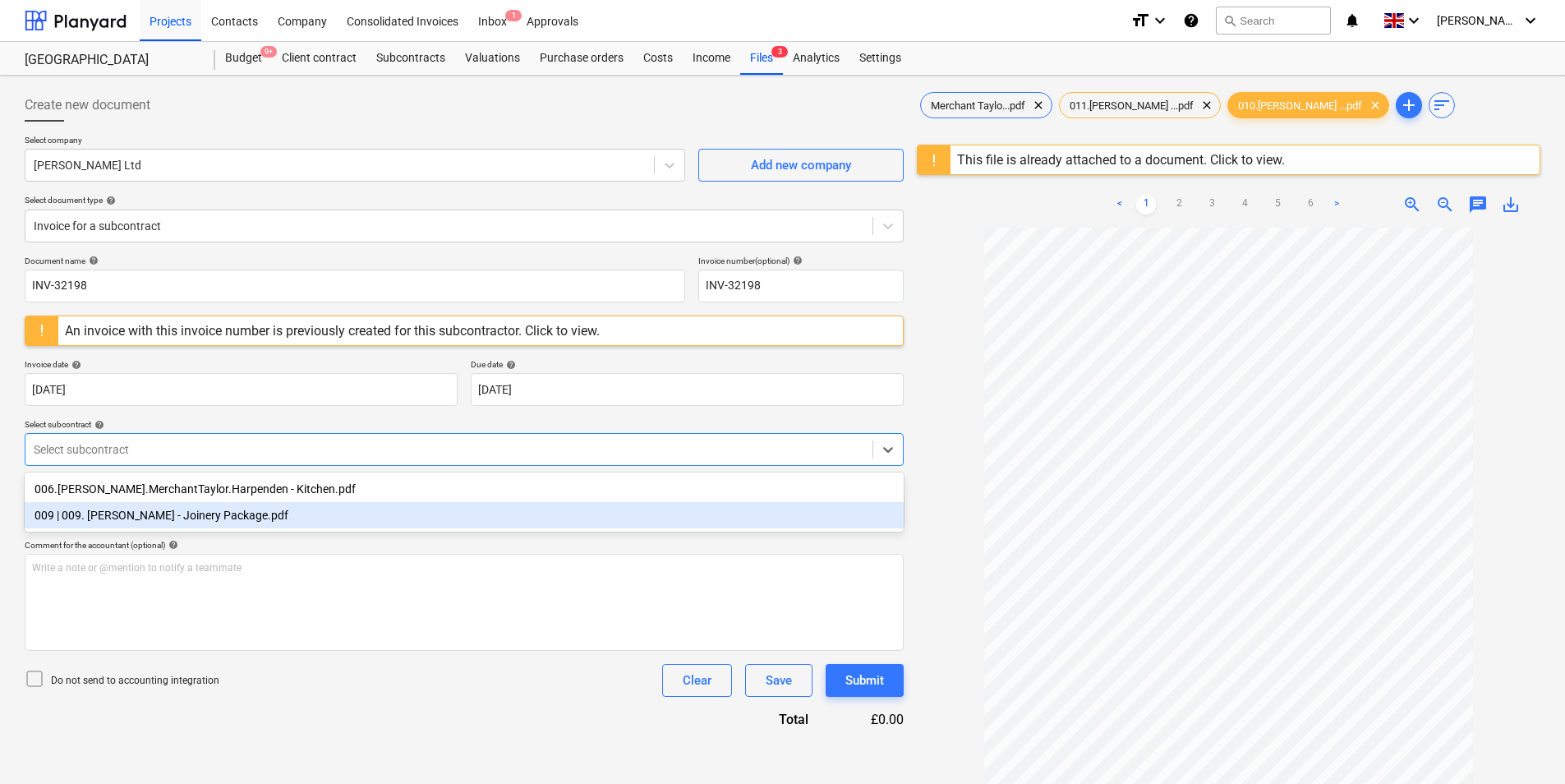
click at [183, 514] on div "009 | 009. [PERSON_NAME] - Joinery Package.pdf" at bounding box center [464, 516] width 879 height 26
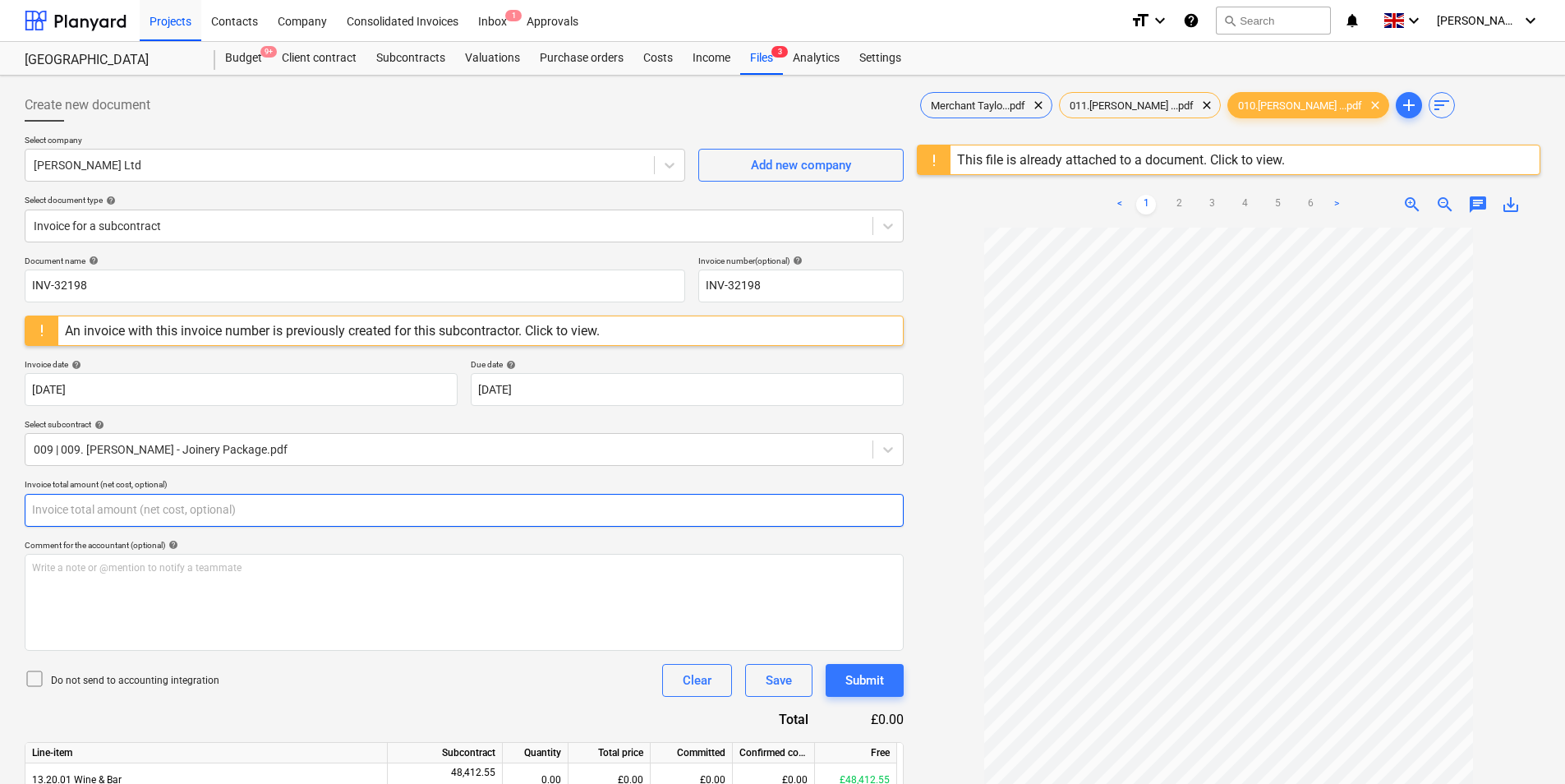
click at [162, 506] on input "text" at bounding box center [464, 511] width 879 height 33
type input "0.00"
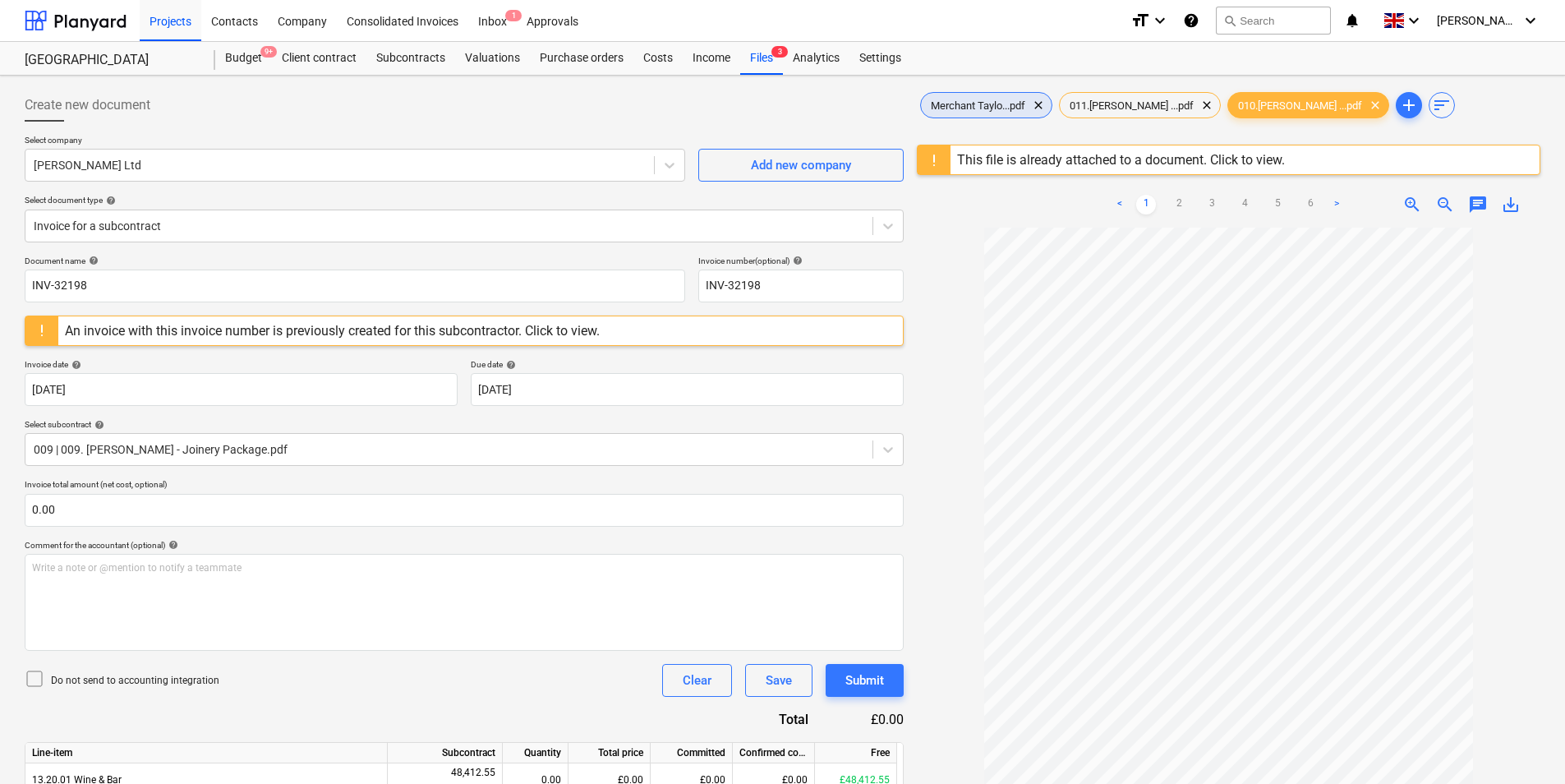
click at [1001, 109] on span "Merchant Taylo...pdf" at bounding box center [978, 105] width 114 height 12
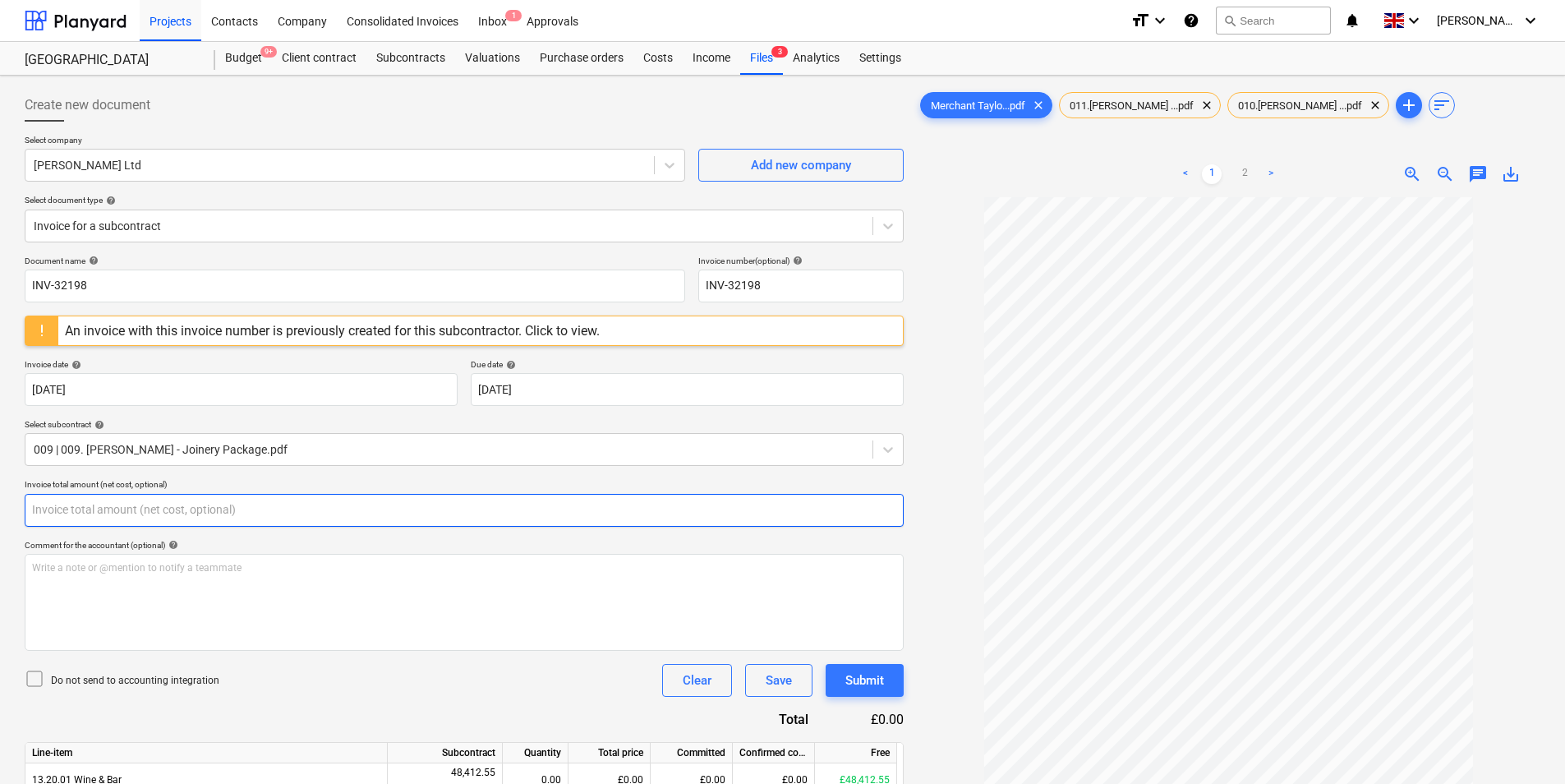
click at [202, 519] on input "text" at bounding box center [464, 511] width 879 height 33
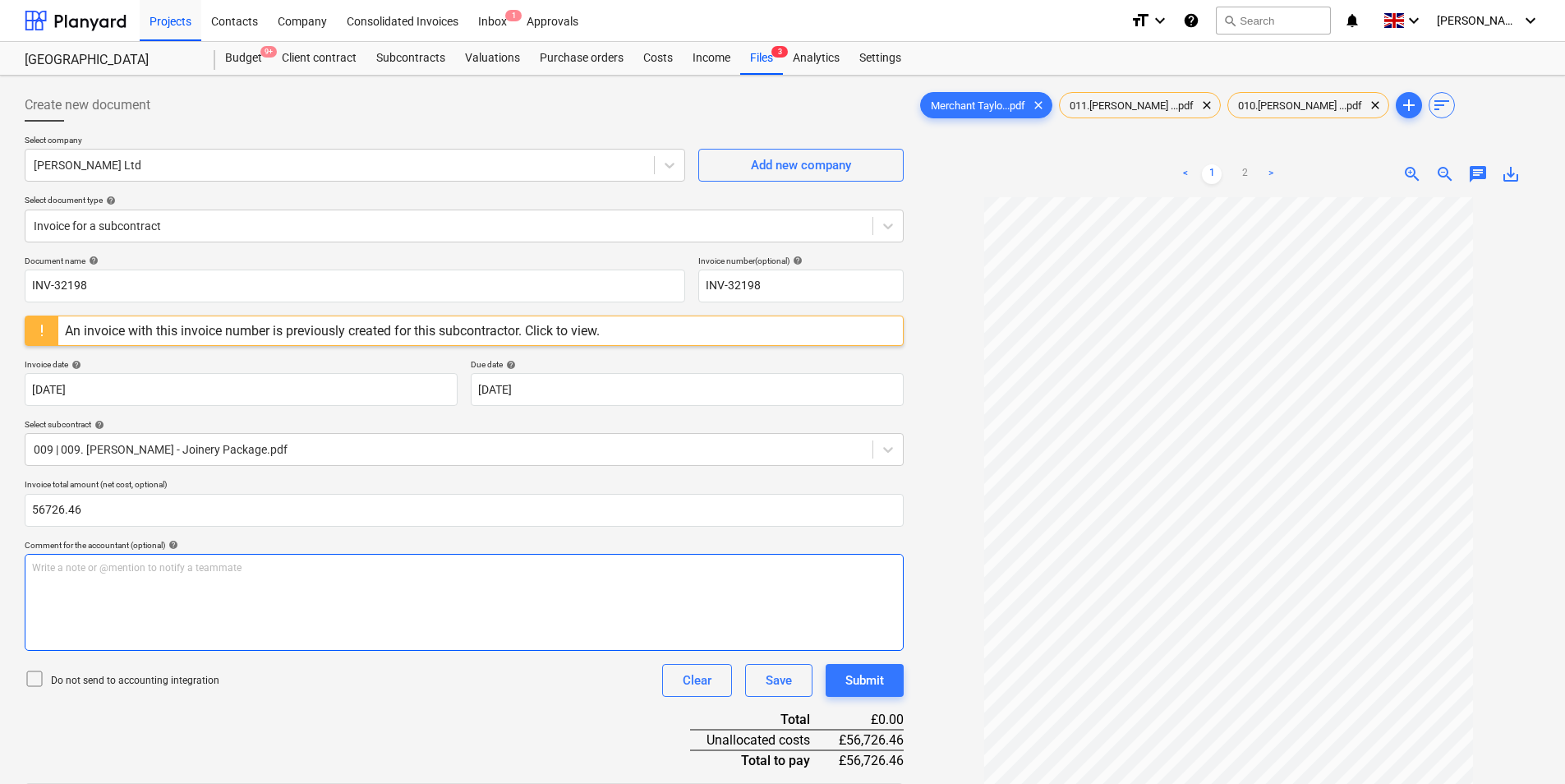
type input "56,726.46"
drag, startPoint x: 187, startPoint y: 598, endPoint x: 159, endPoint y: 591, distance: 28.9
click at [182, 596] on div "Write a note or @mention to notify a teammate [PERSON_NAME]" at bounding box center [464, 601] width 879 height 97
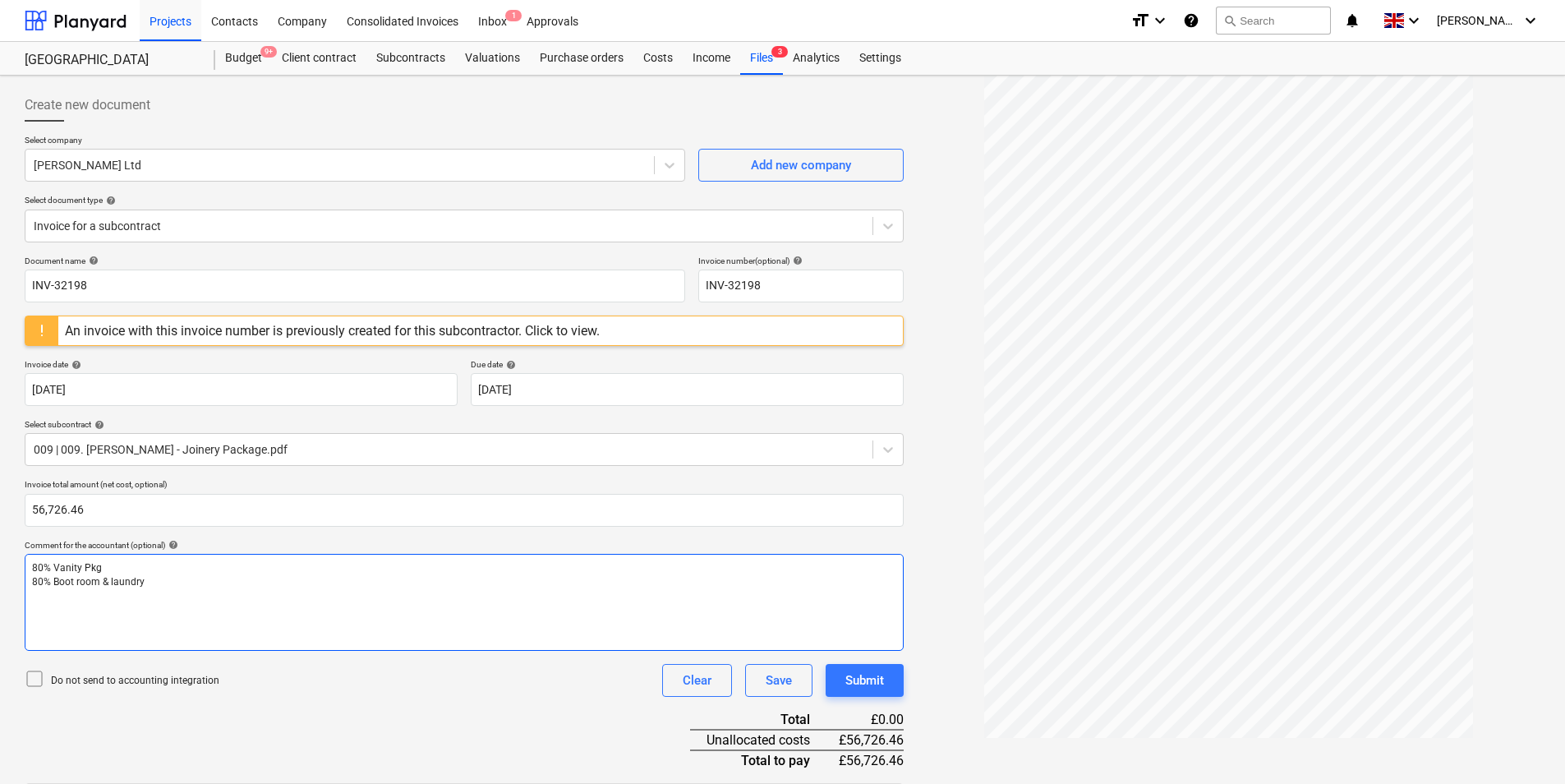
scroll to position [383, 0]
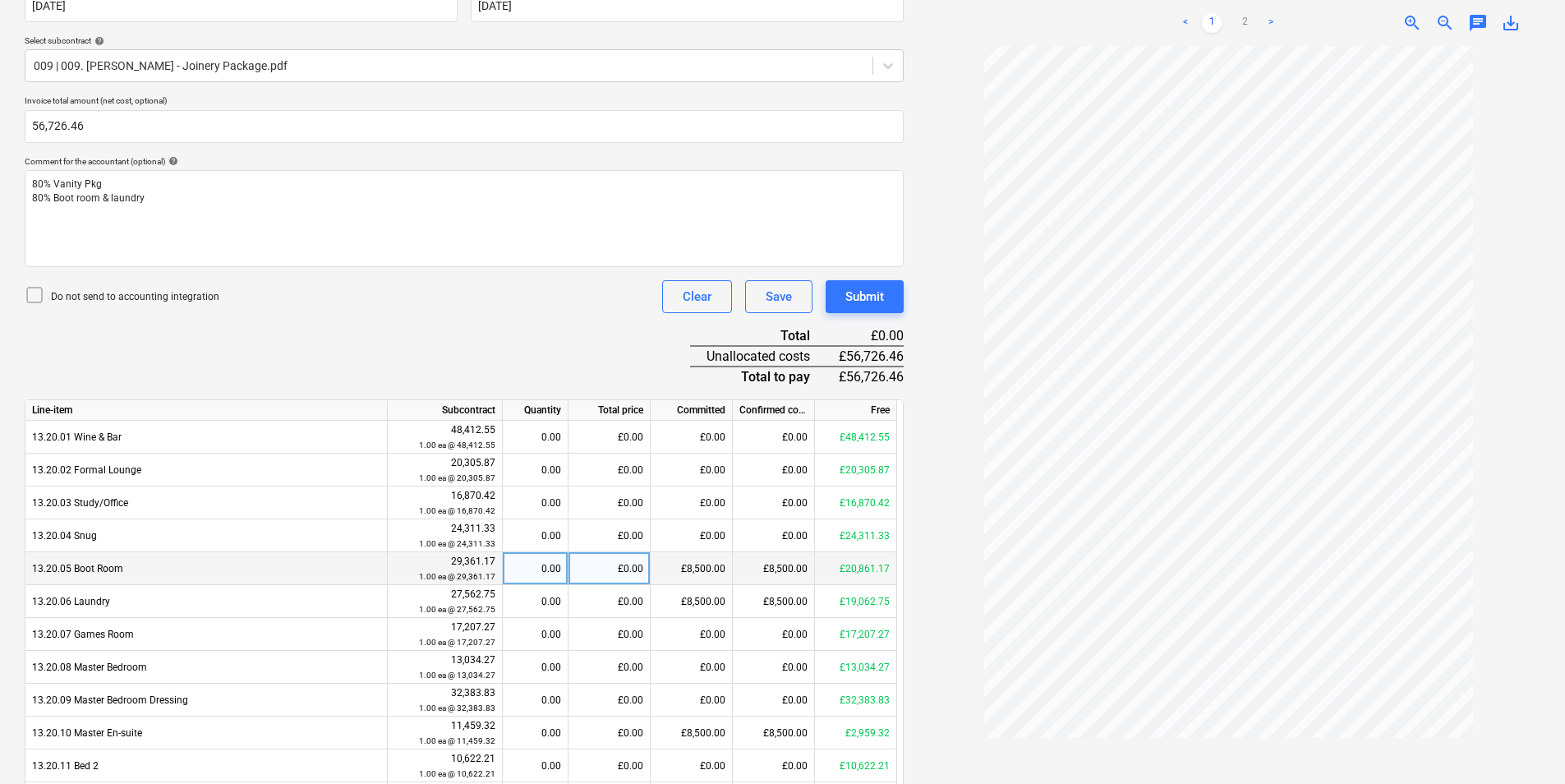
click at [596, 552] on div "Line-item Subcontract Quantity Total price Committed Confirmed costs Free 13.20…" at bounding box center [464, 712] width 879 height 627
drag, startPoint x: 596, startPoint y: 553, endPoint x: 597, endPoint y: 564, distance: 11.0
click at [597, 564] on div "£0.00" at bounding box center [609, 568] width 82 height 33
type input "17196.58"
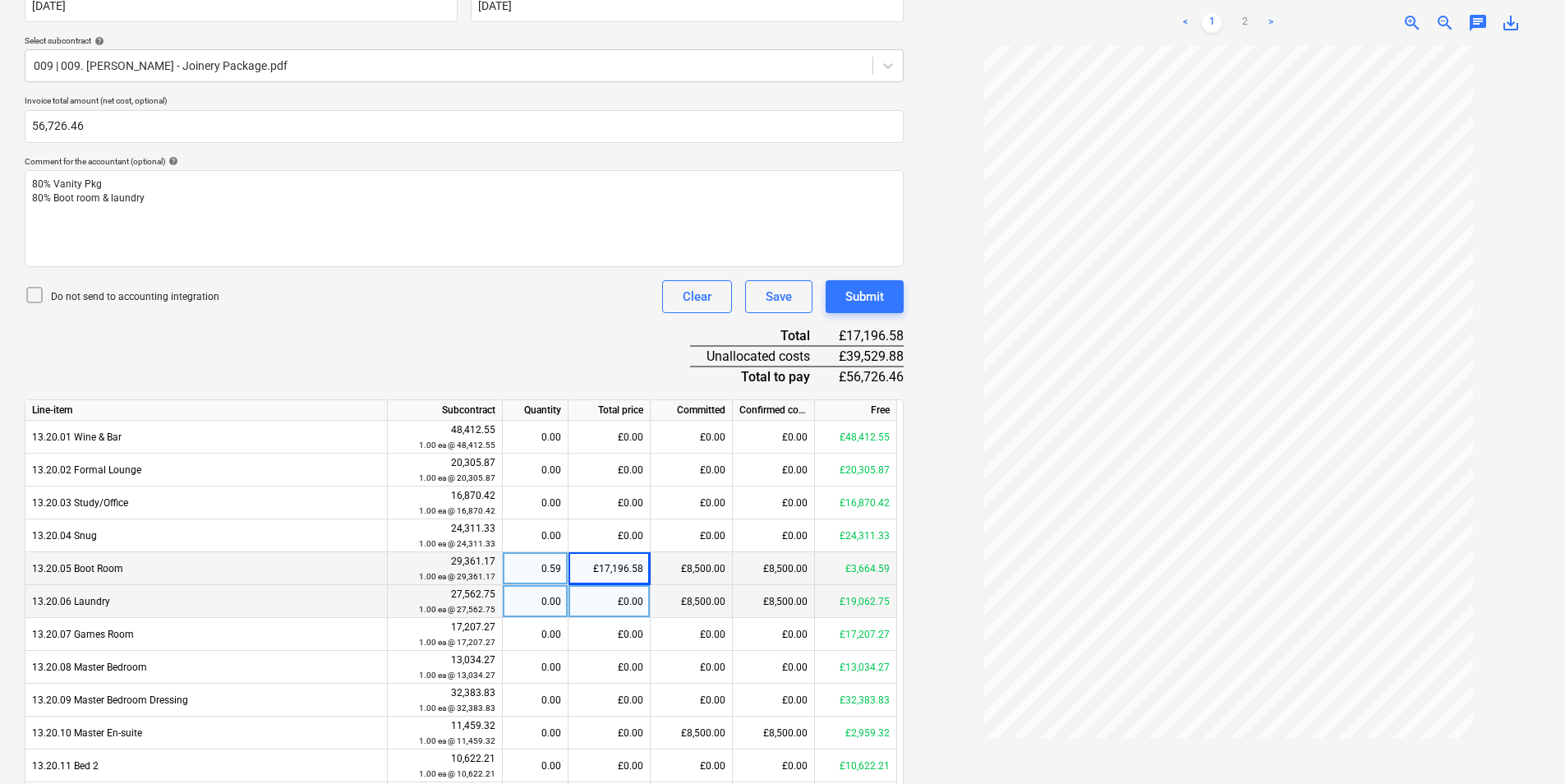
click at [621, 601] on div "£0.00" at bounding box center [609, 601] width 82 height 33
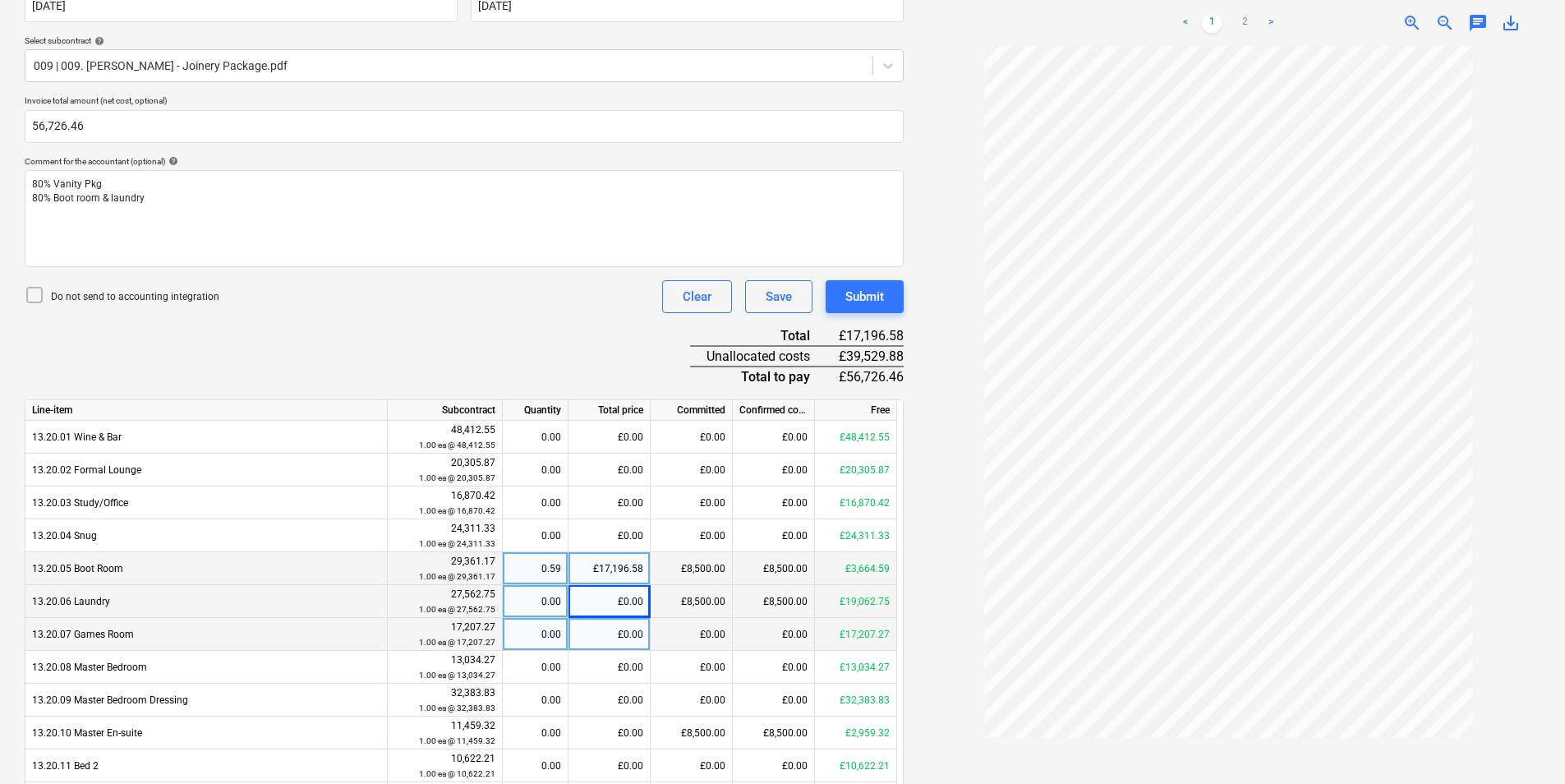
click at [606, 635] on div "£0.00" at bounding box center [609, 634] width 82 height 33
click at [597, 598] on div "£0.00" at bounding box center [609, 601] width 82 height 33
type input "15658.16"
type input "26+657"
type input "15657.68"
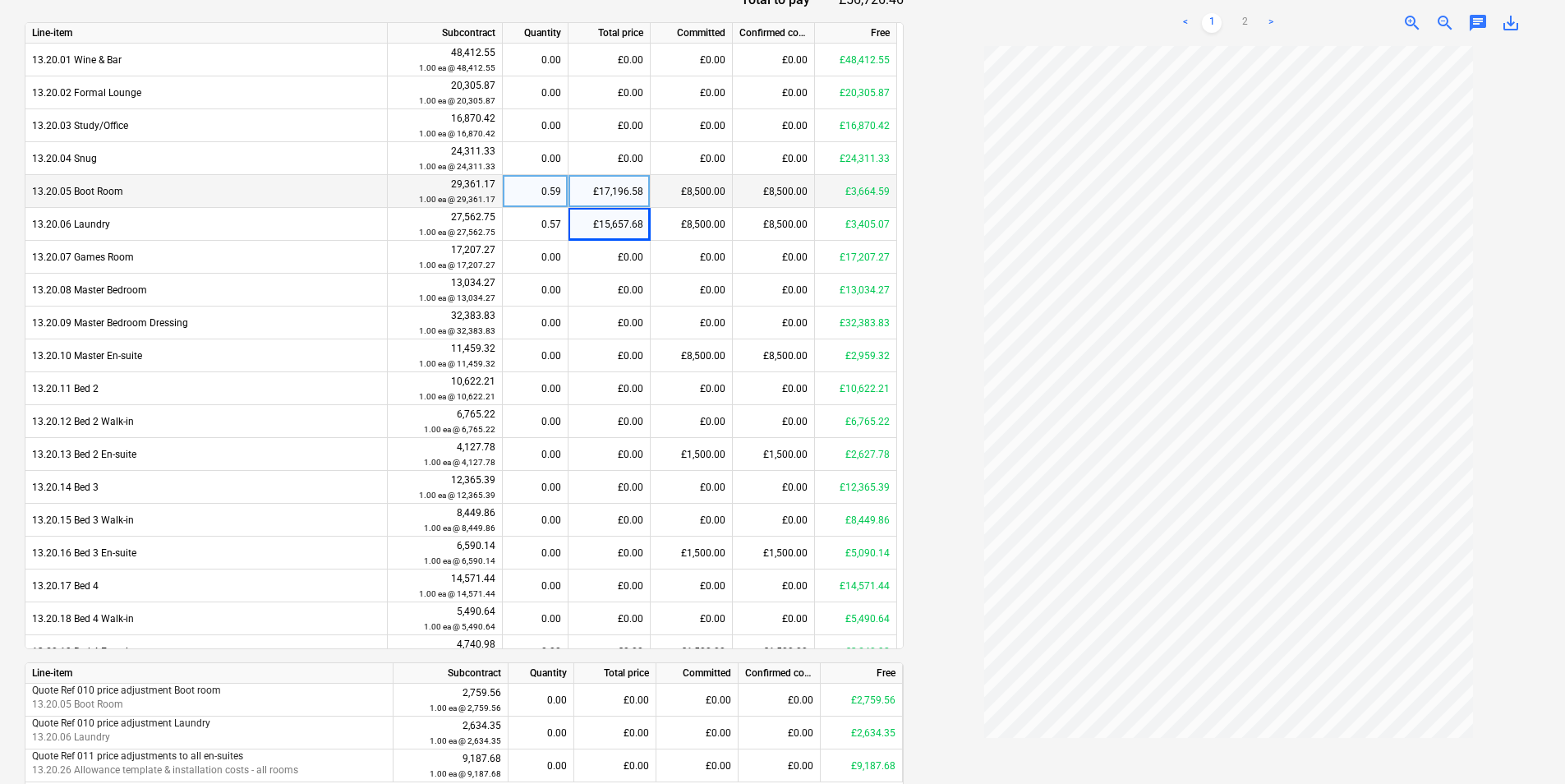
scroll to position [767, 0]
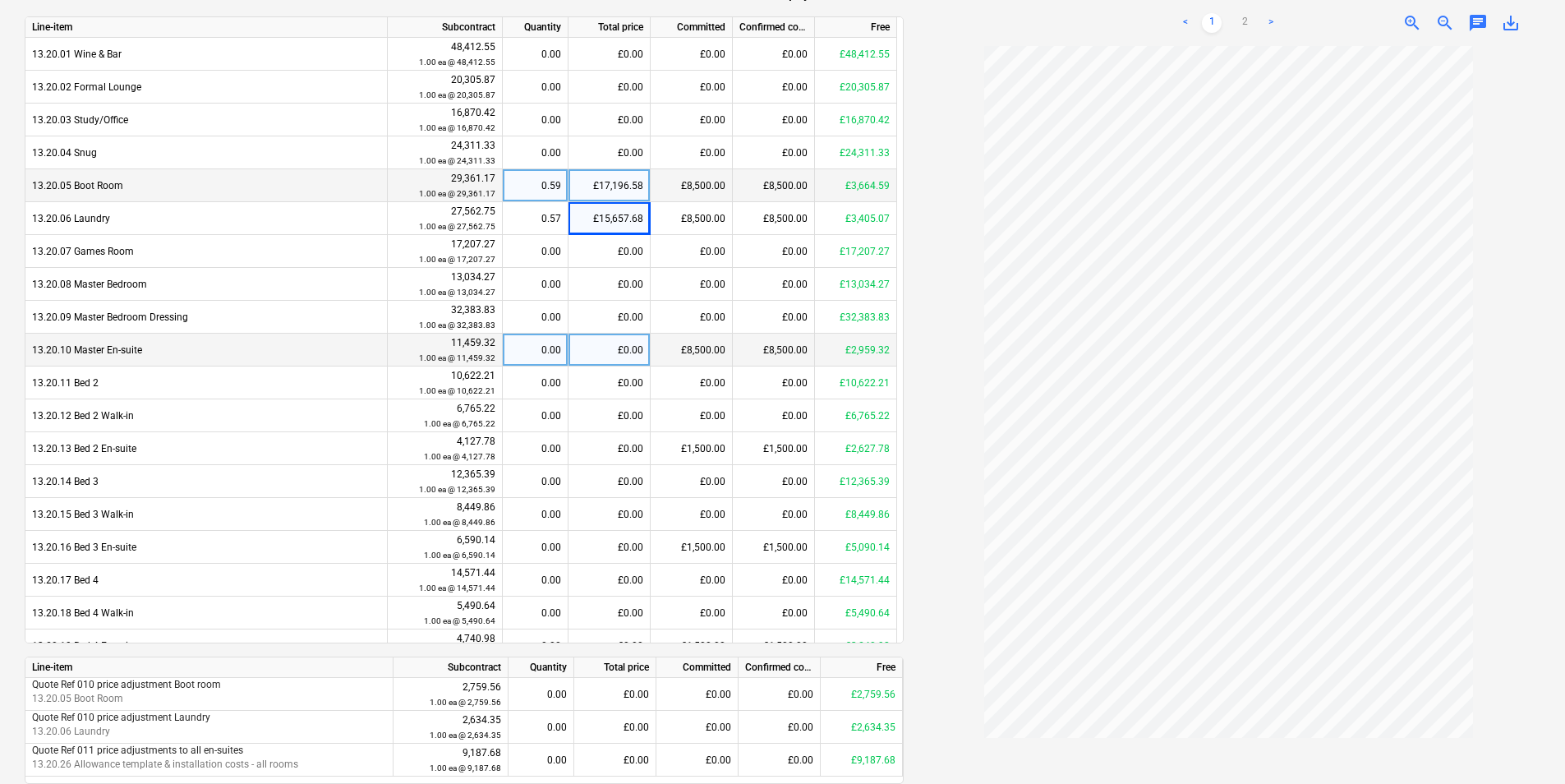
click at [637, 349] on div "£0.00" at bounding box center [609, 350] width 82 height 33
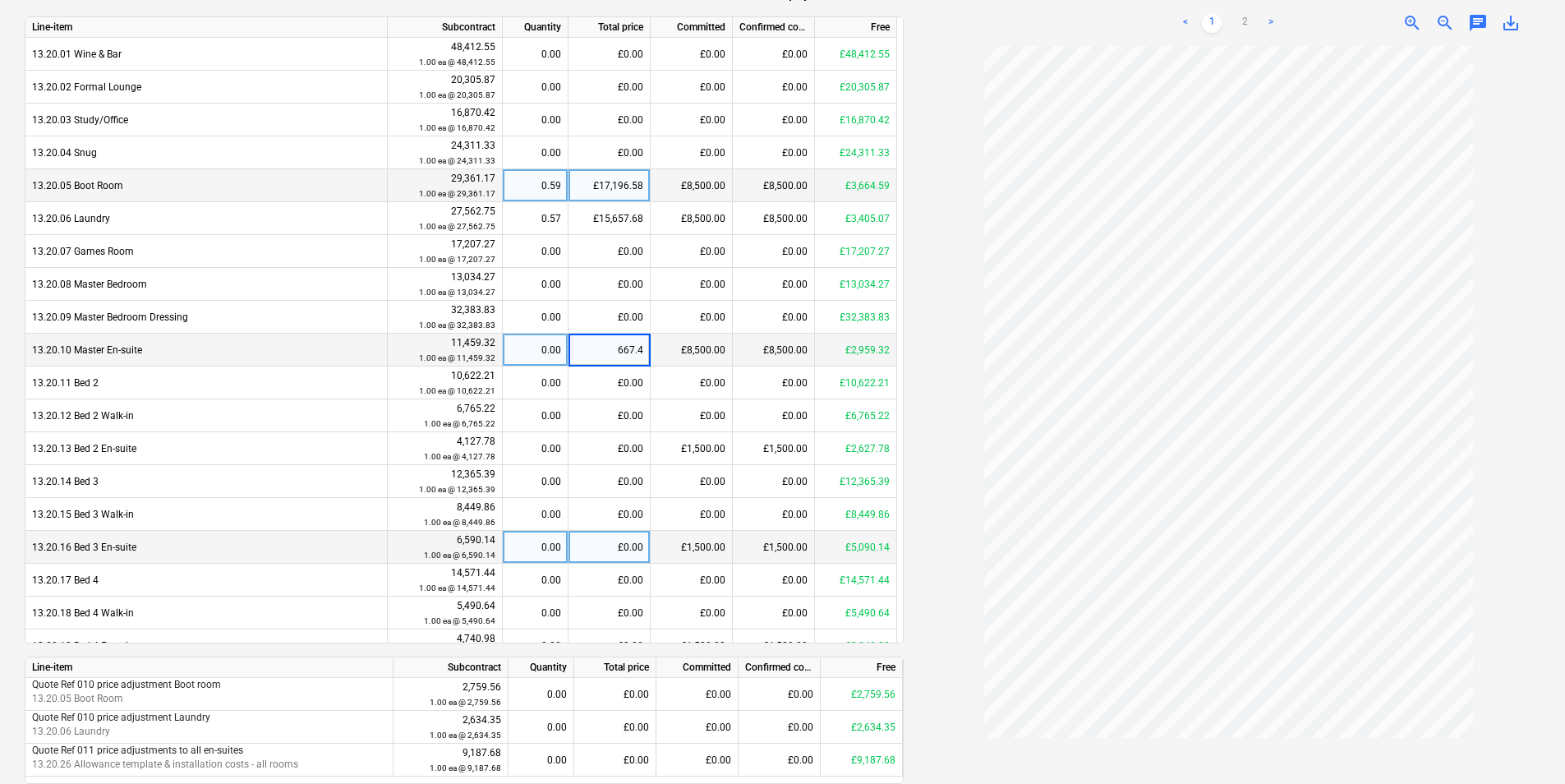
type input "667.46"
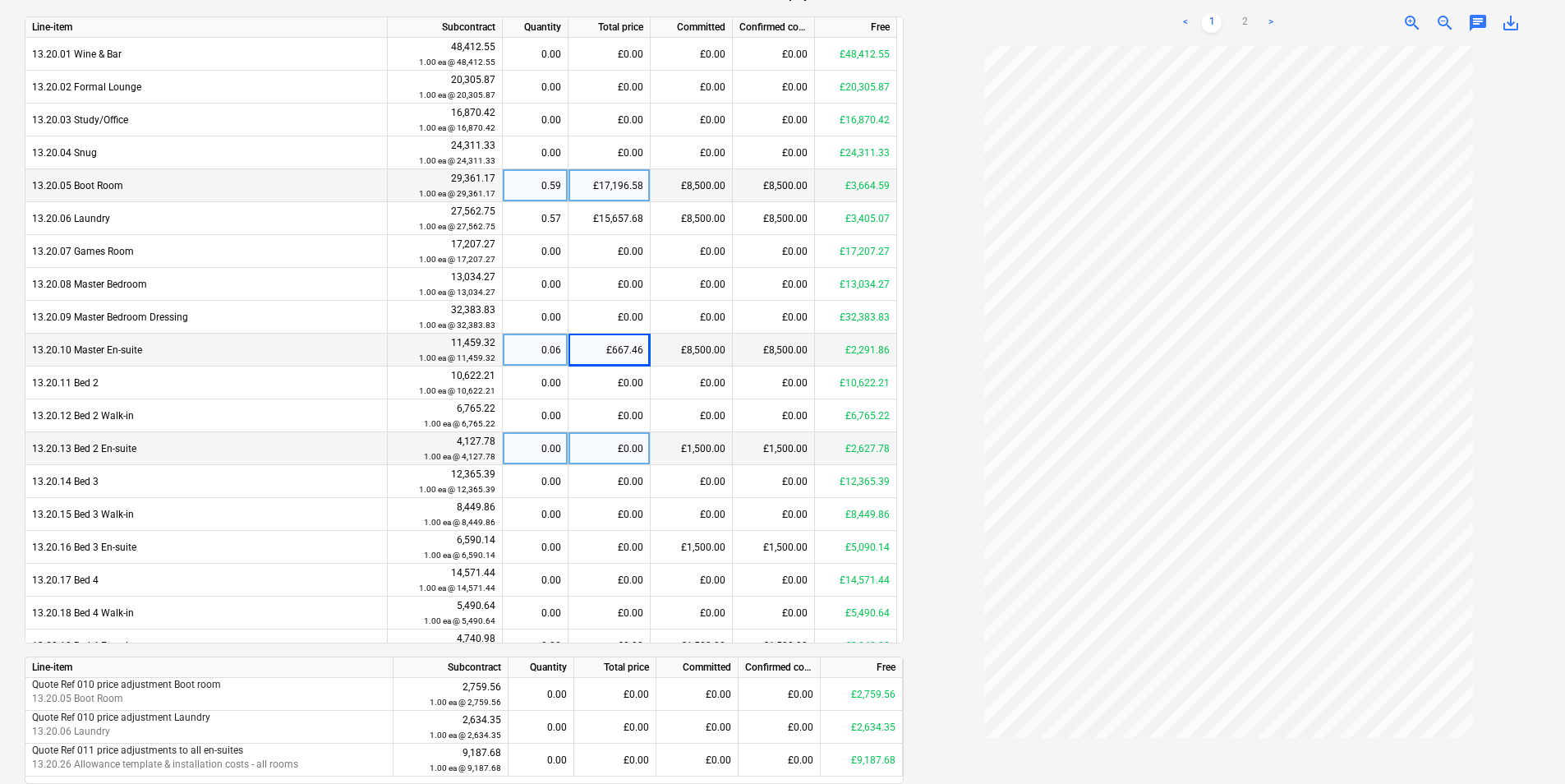
click at [598, 449] on div "£0.00" at bounding box center [609, 449] width 82 height 33
type input "1802.22"
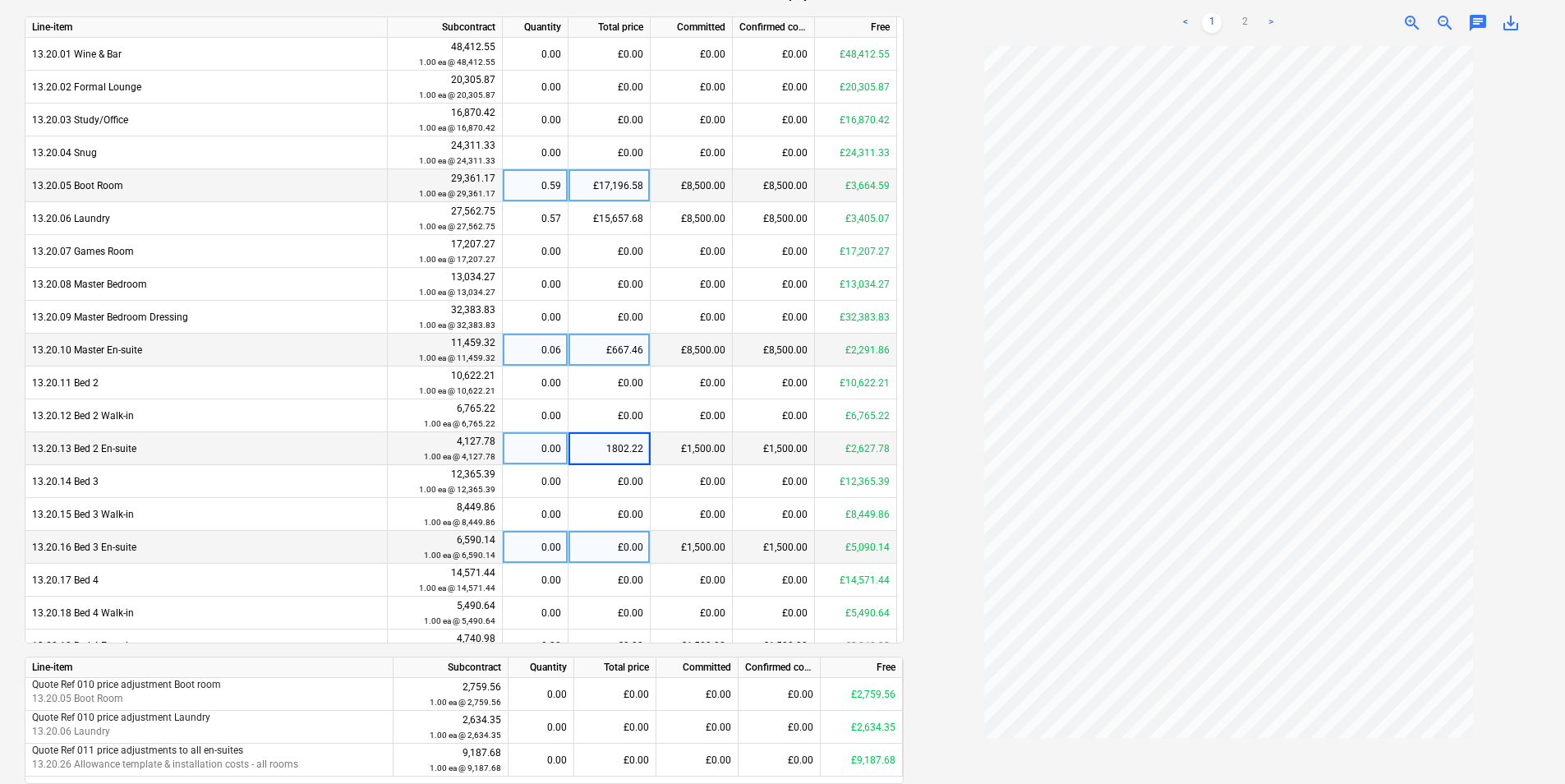
click at [578, 547] on div "£0.00" at bounding box center [609, 547] width 82 height 33
type input "3772.11"
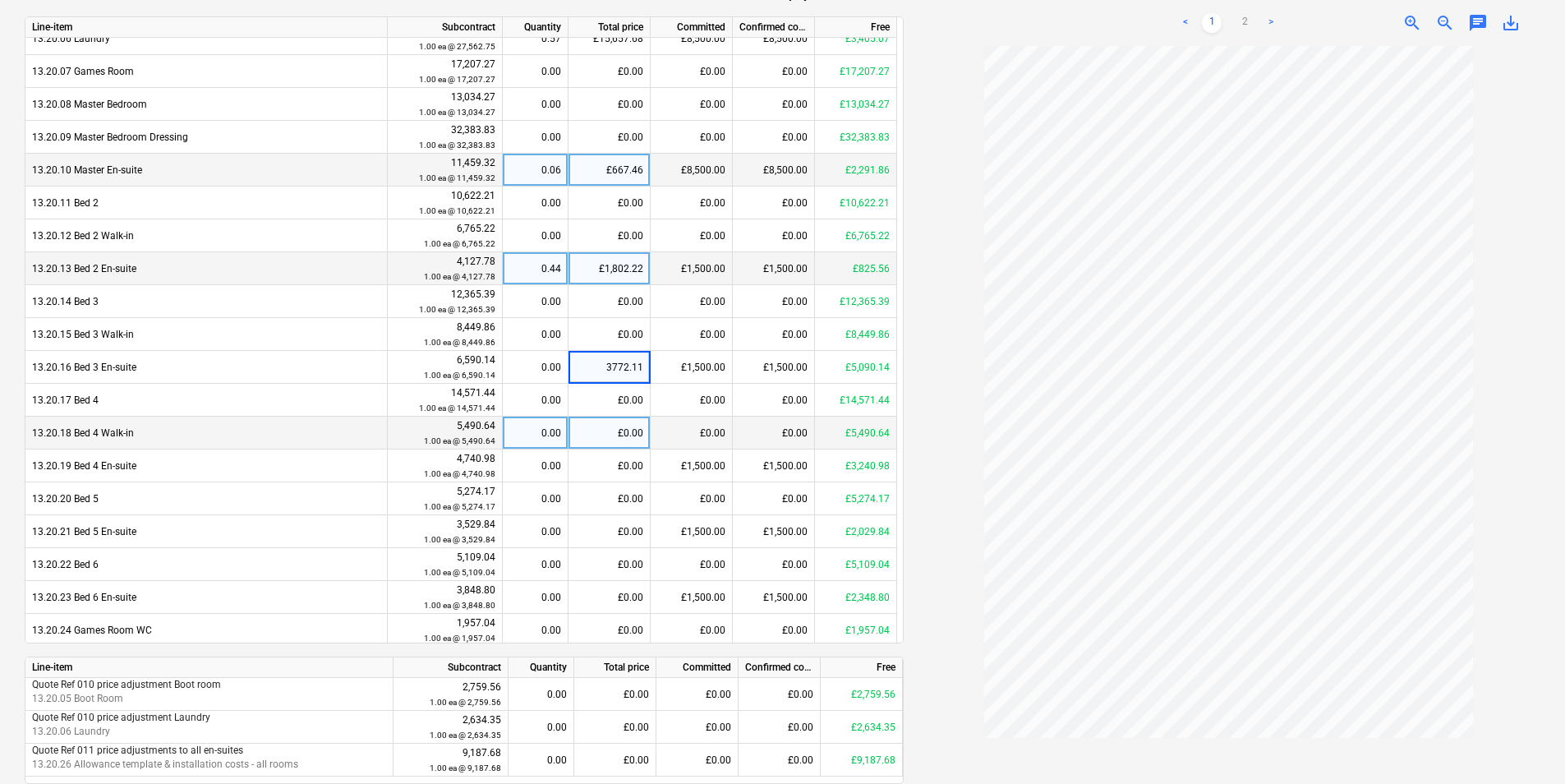
scroll to position [249, 0]
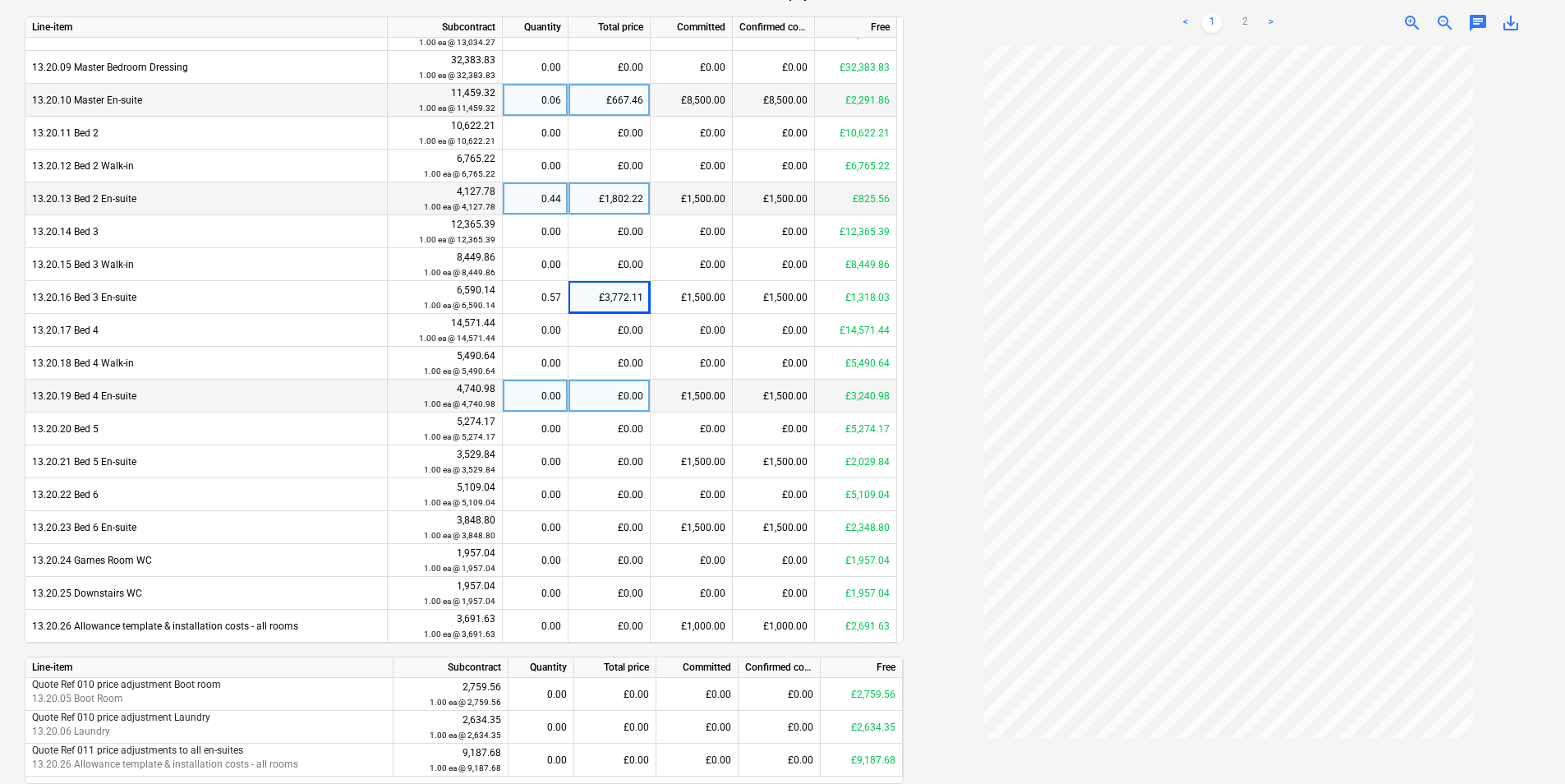
click at [606, 397] on div "£0.00" at bounding box center [609, 396] width 82 height 33
type input "2292.78"
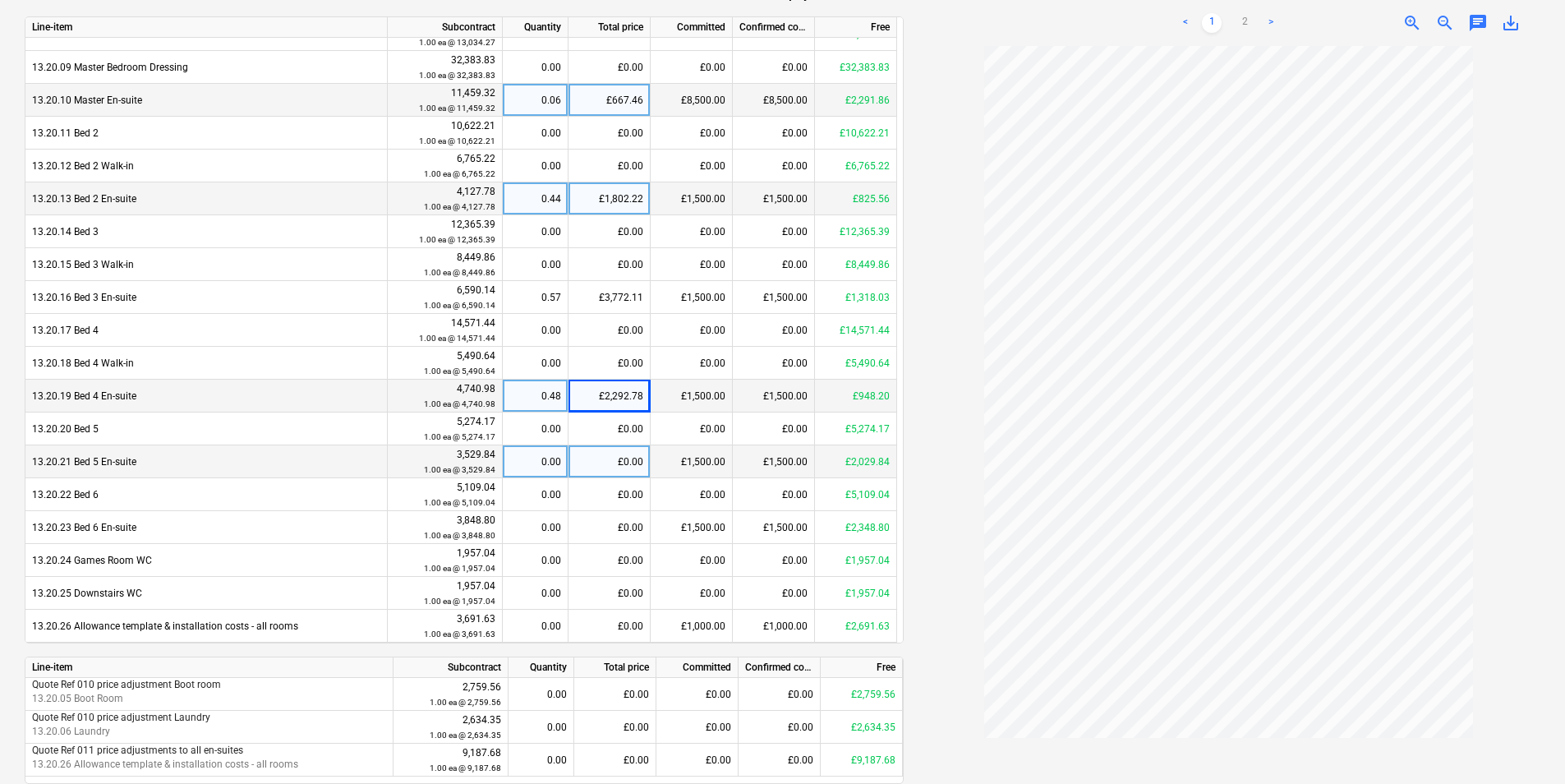
click at [586, 469] on div "£0.00" at bounding box center [609, 462] width 82 height 33
click at [598, 471] on input at bounding box center [609, 461] width 81 height 32
type input "1323.87"
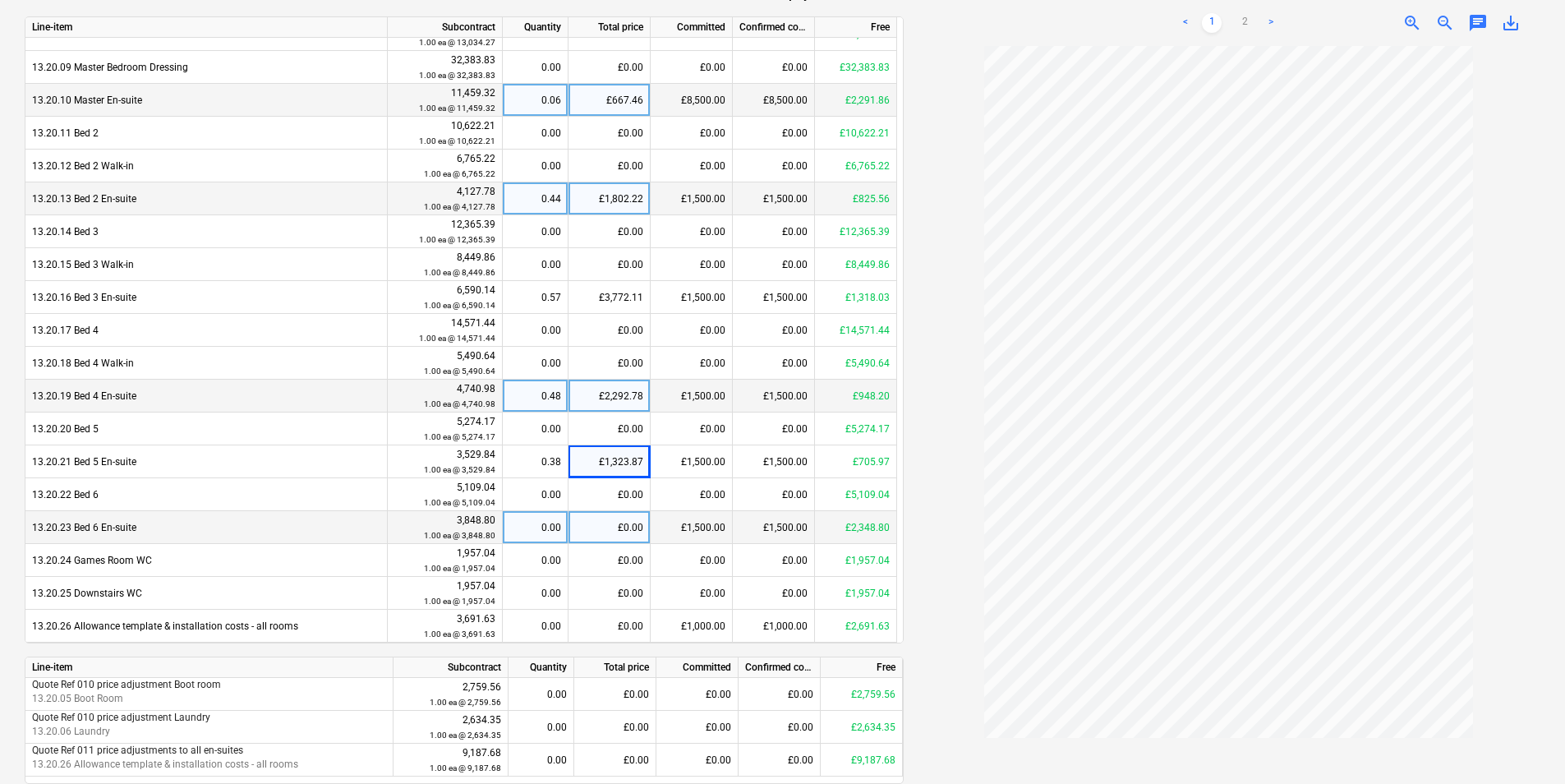
click at [596, 528] on div "£0.00" at bounding box center [609, 528] width 82 height 33
type input "1579.04"
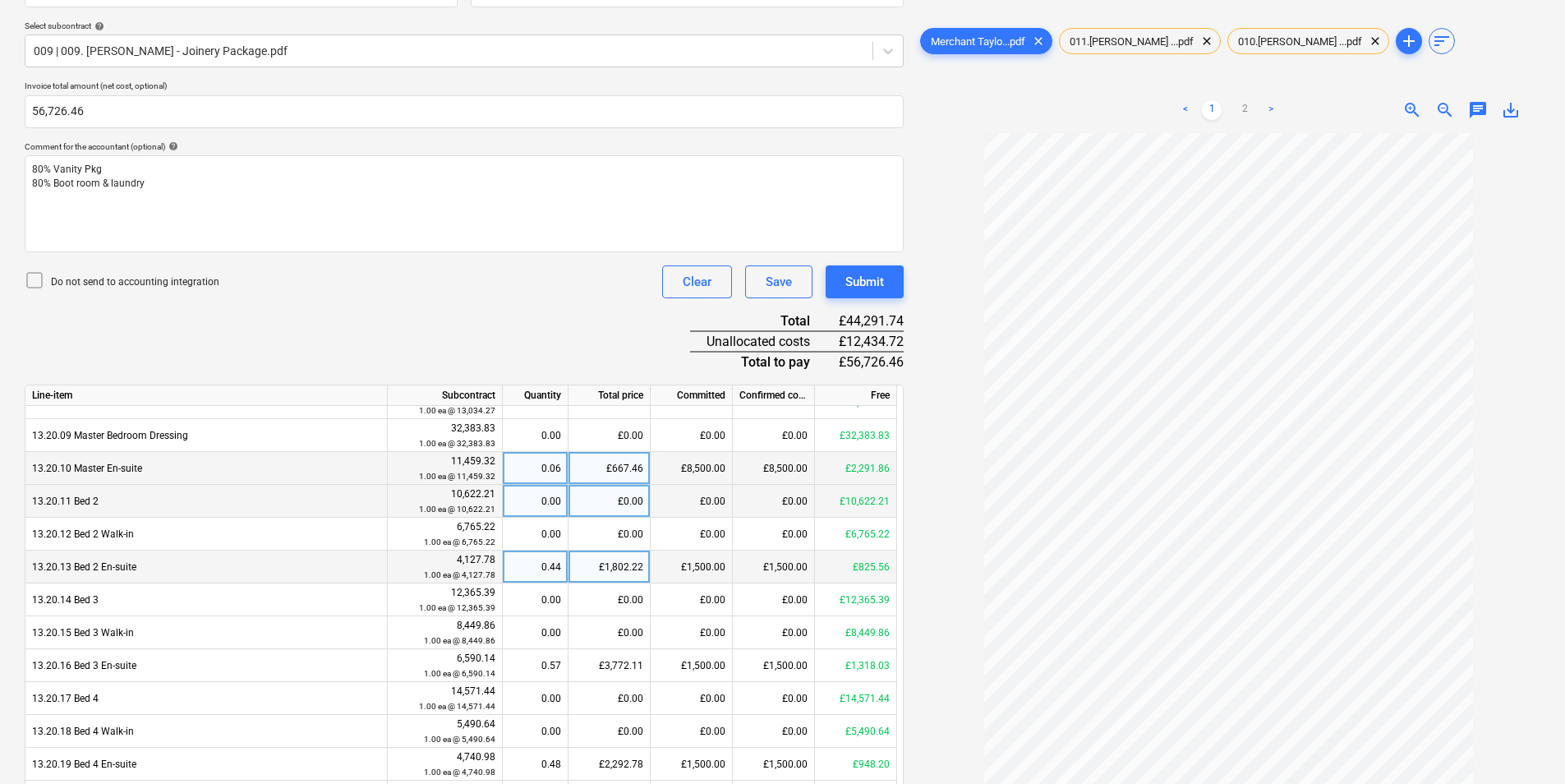
scroll to position [767, 0]
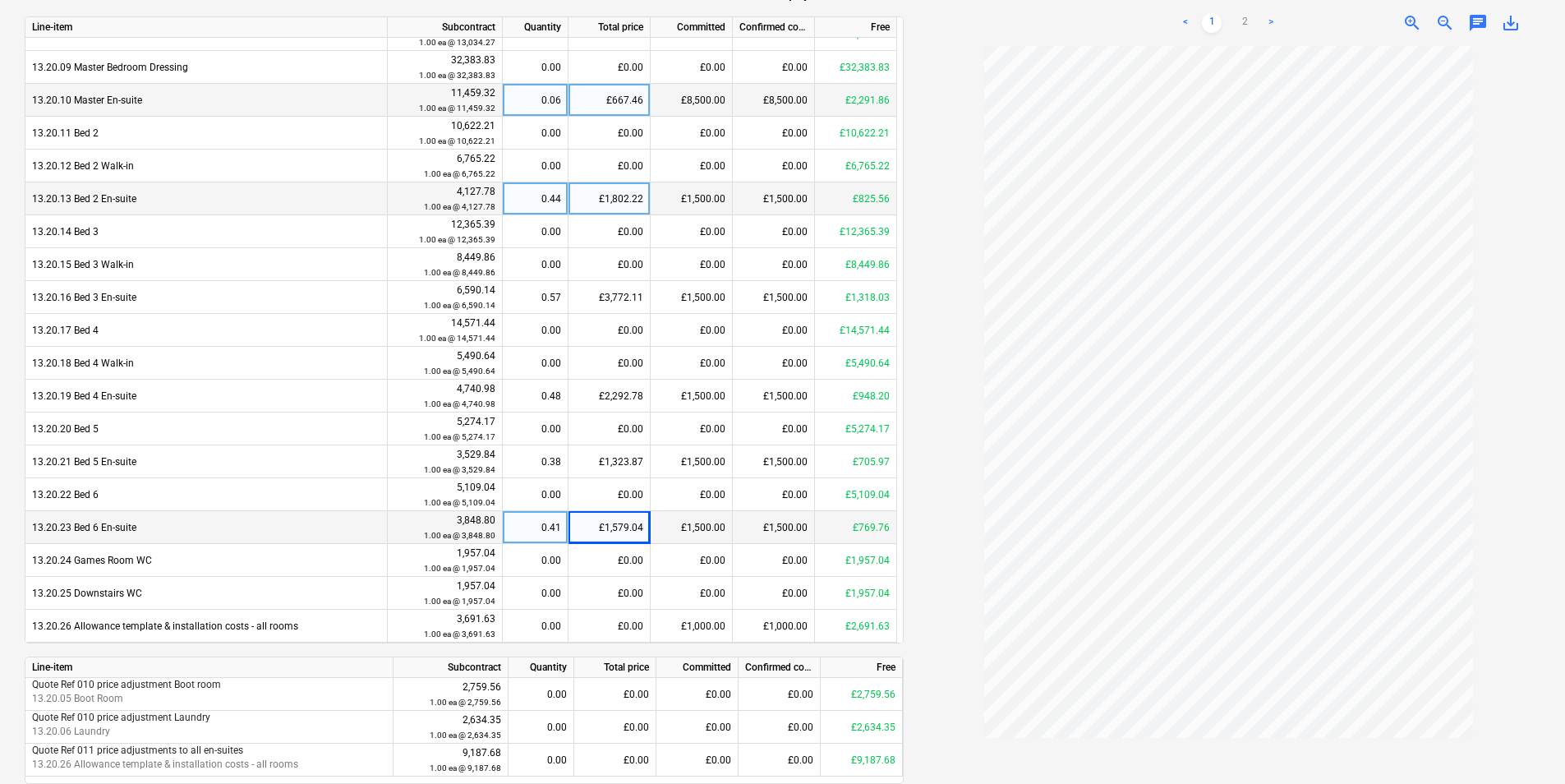
click at [952, 479] on div at bounding box center [1229, 415] width 624 height 738
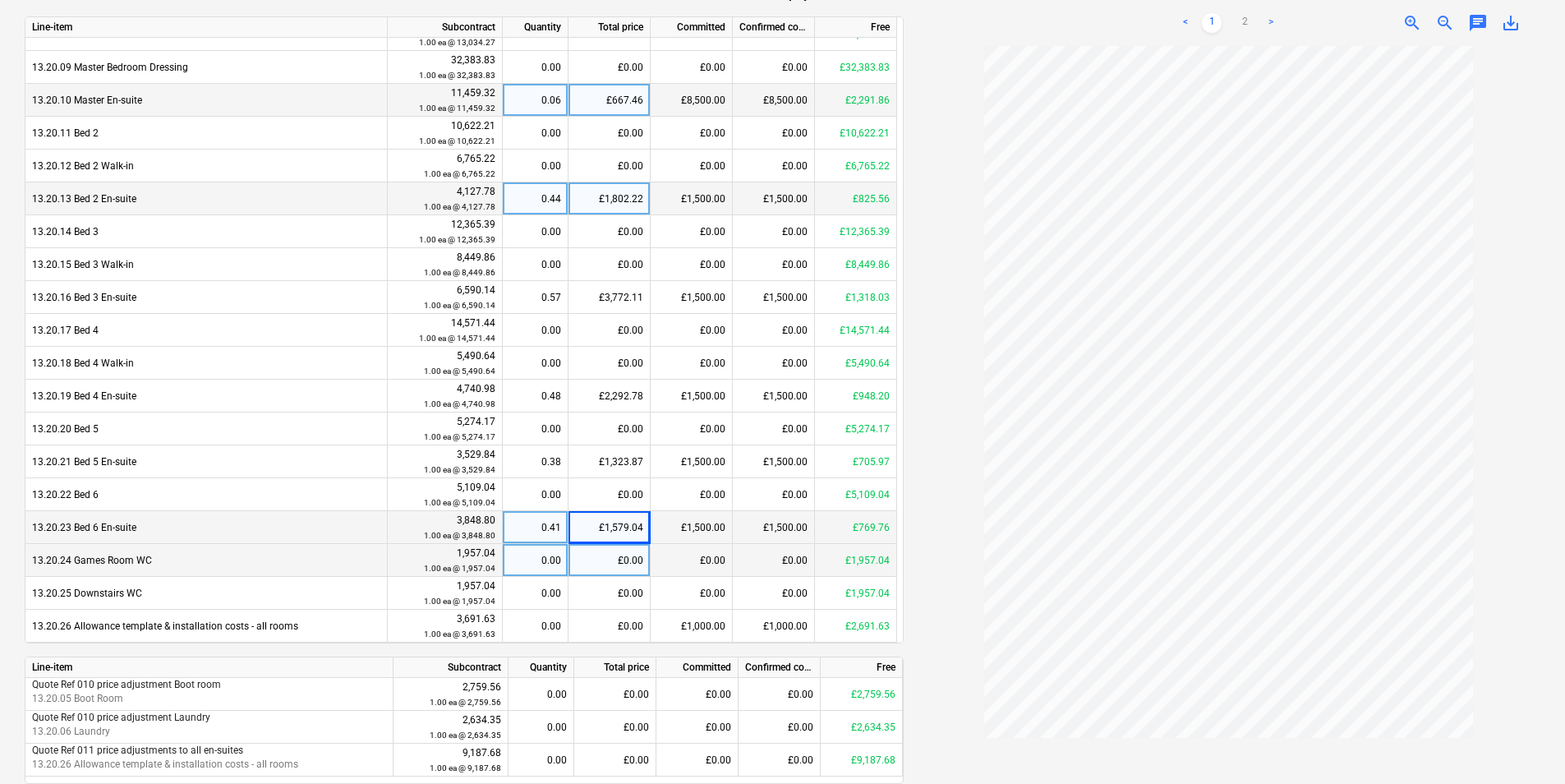
click at [617, 558] on div "£0.00" at bounding box center [609, 560] width 82 height 33
type input "1565.63"
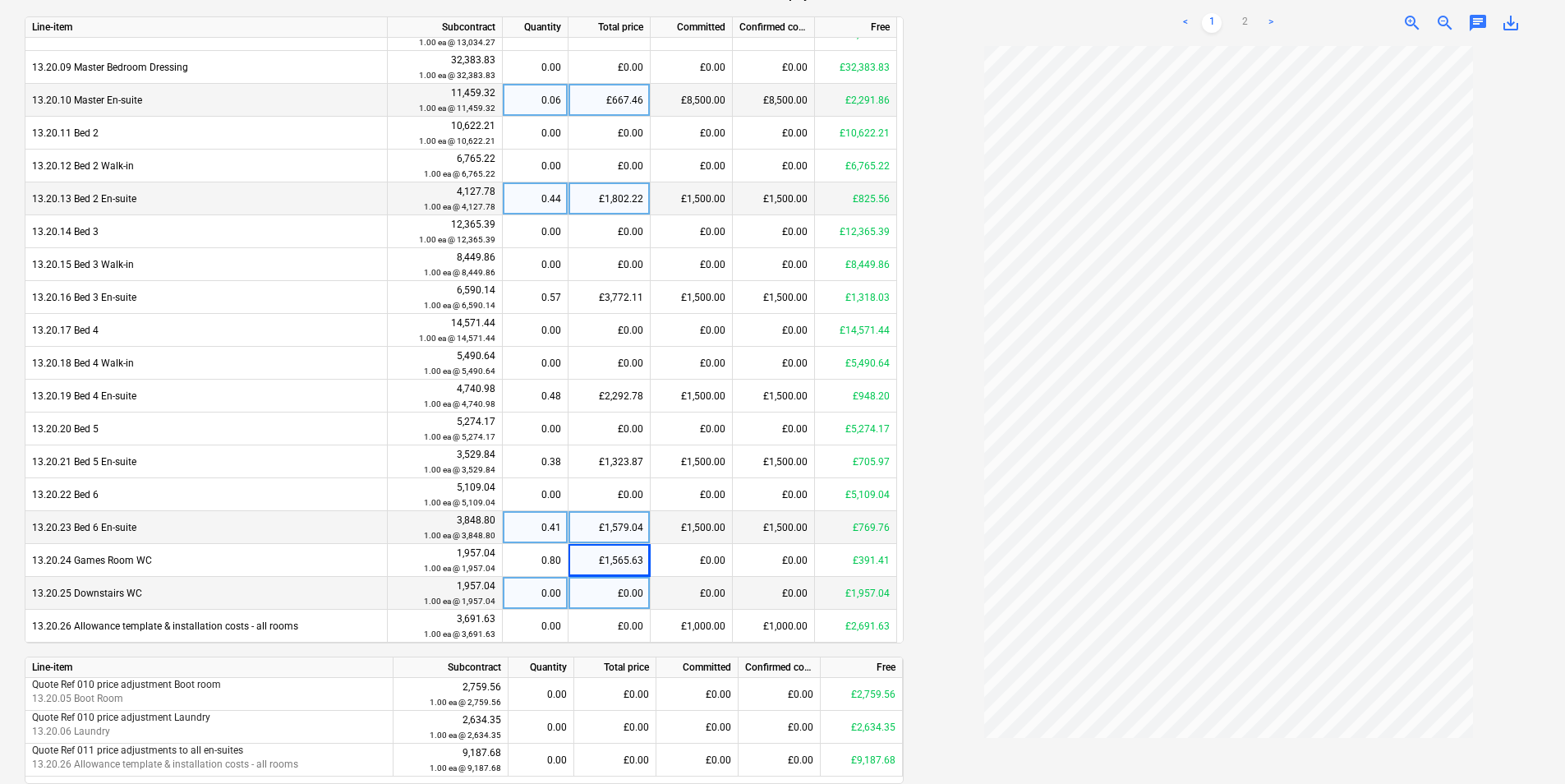
click at [609, 588] on div "£0.00" at bounding box center [609, 593] width 82 height 33
type input "1565.63"
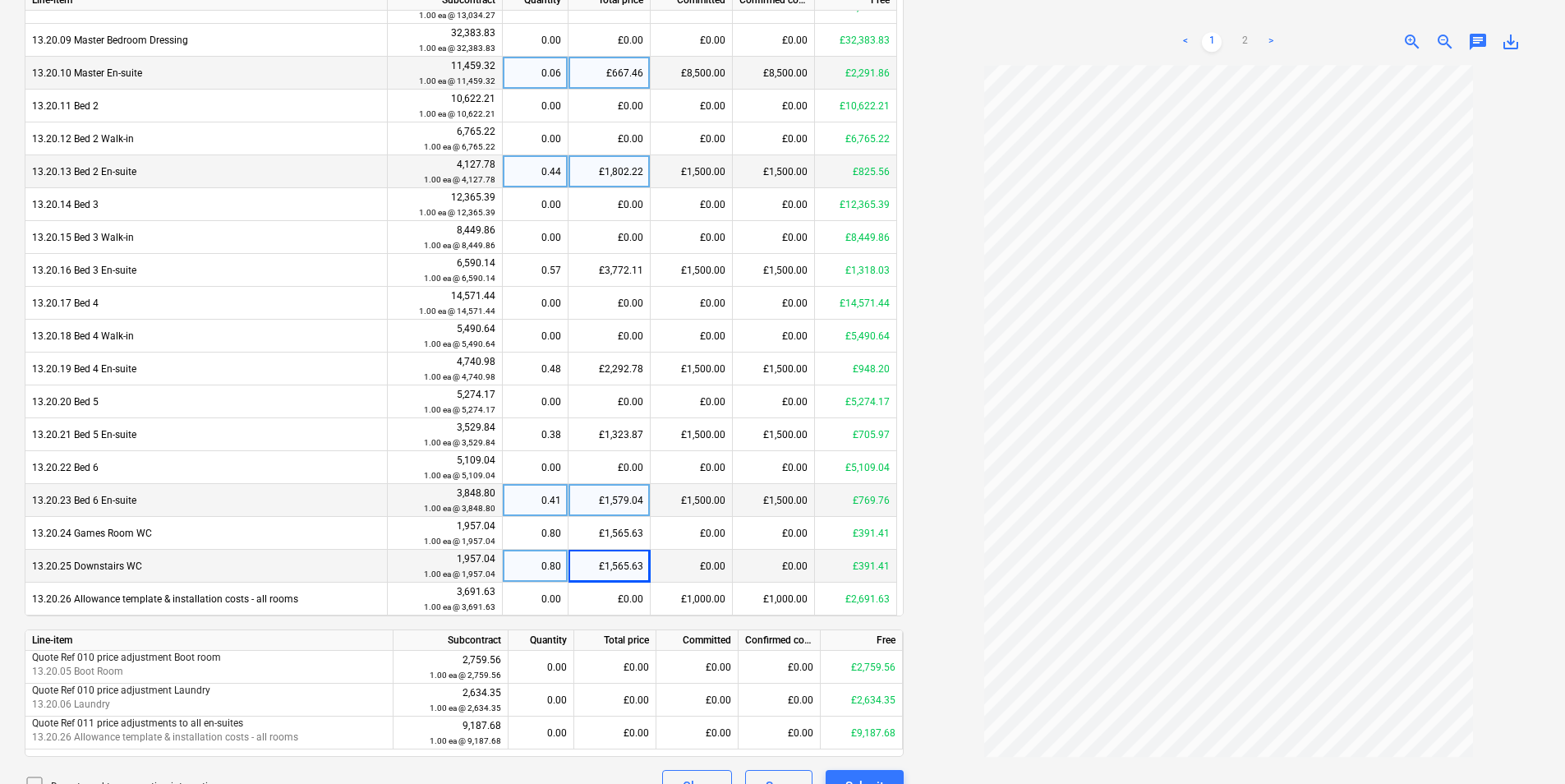
scroll to position [825, 0]
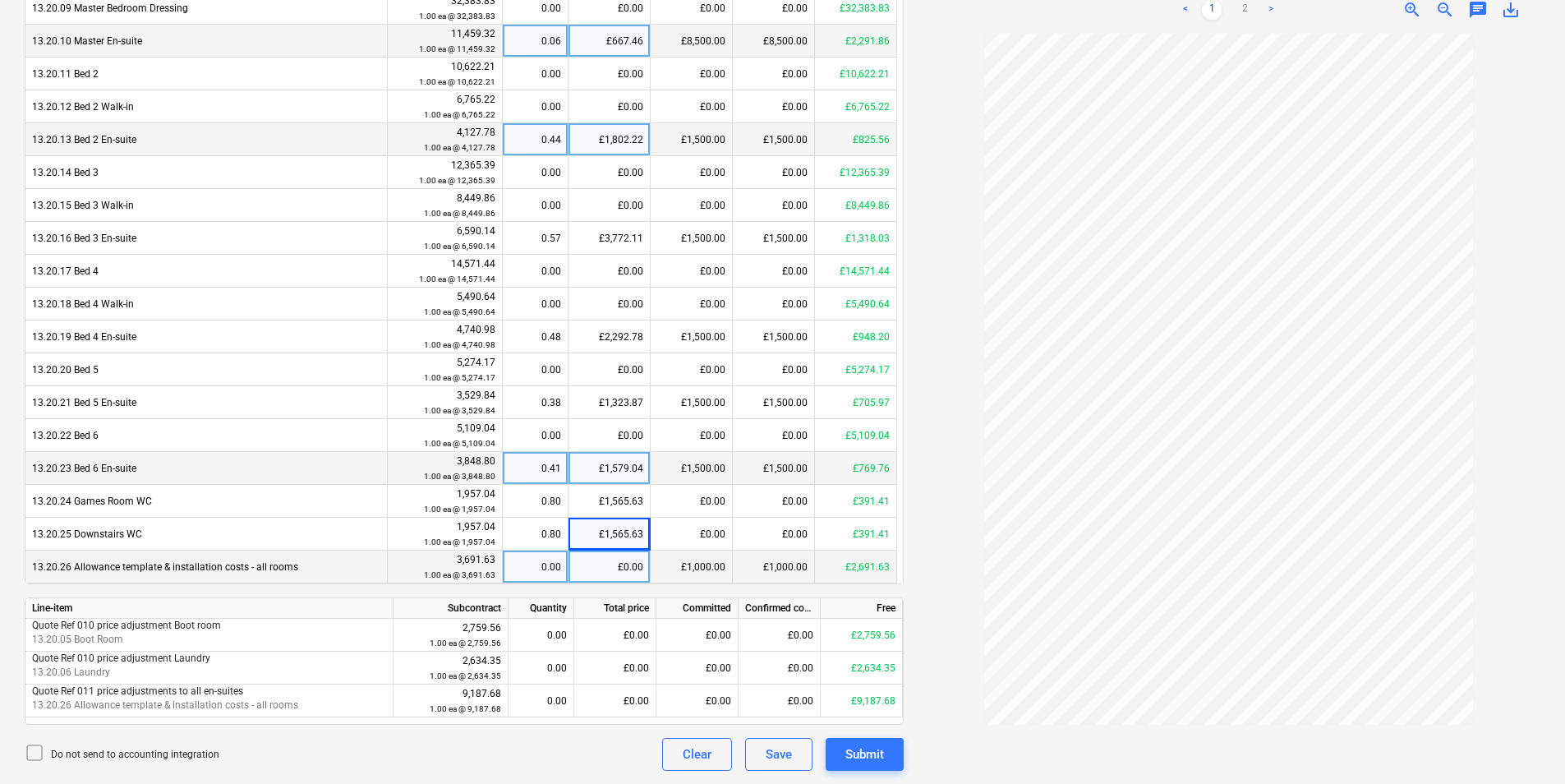
click at [603, 573] on div "£0.00" at bounding box center [609, 567] width 82 height 33
type input "2953.30"
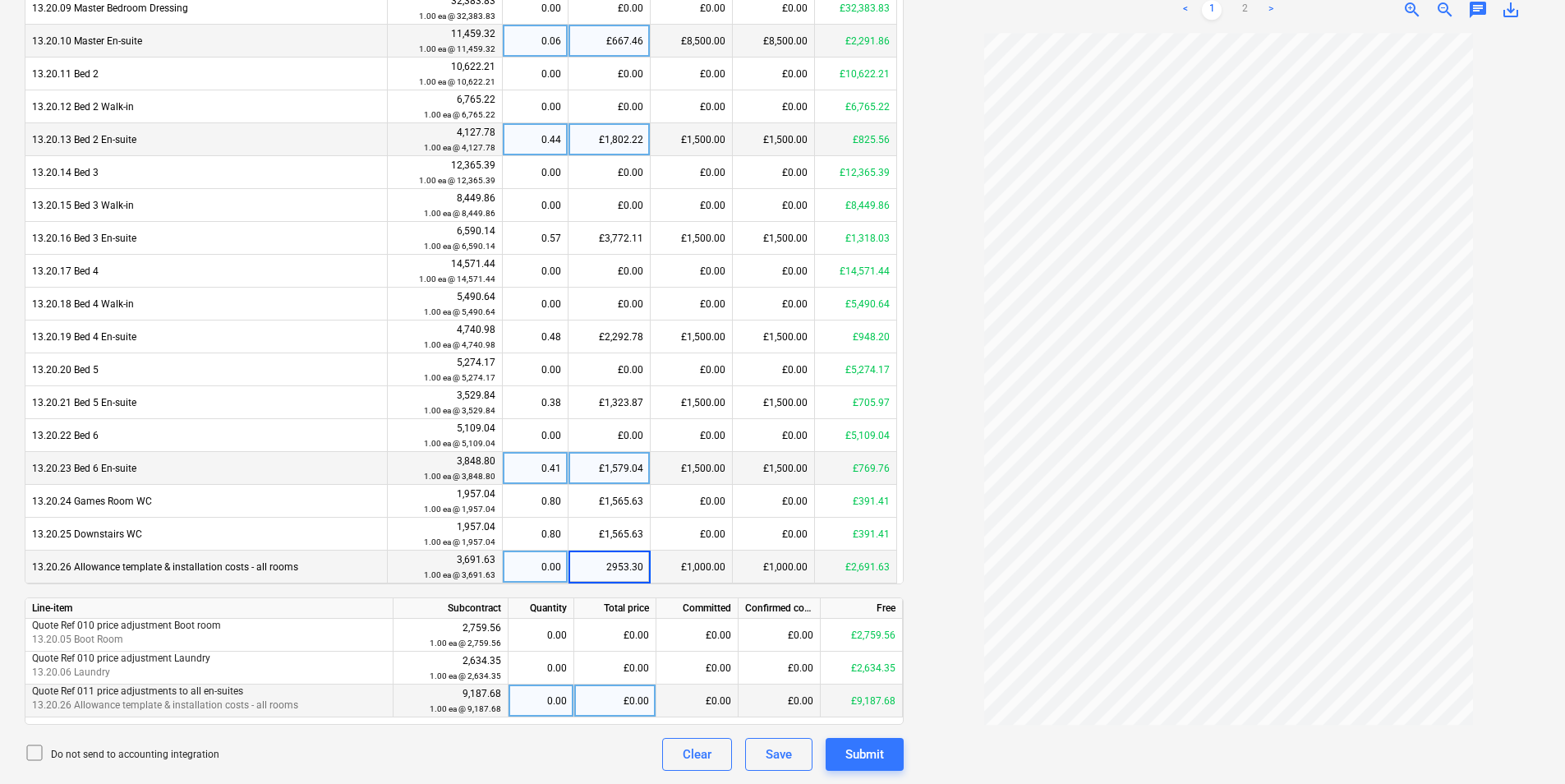
click at [604, 706] on div "£0.00" at bounding box center [615, 701] width 82 height 33
type input "7350.14"
click at [591, 571] on div "£2,953.30" at bounding box center [609, 567] width 82 height 33
type input "1953.30"
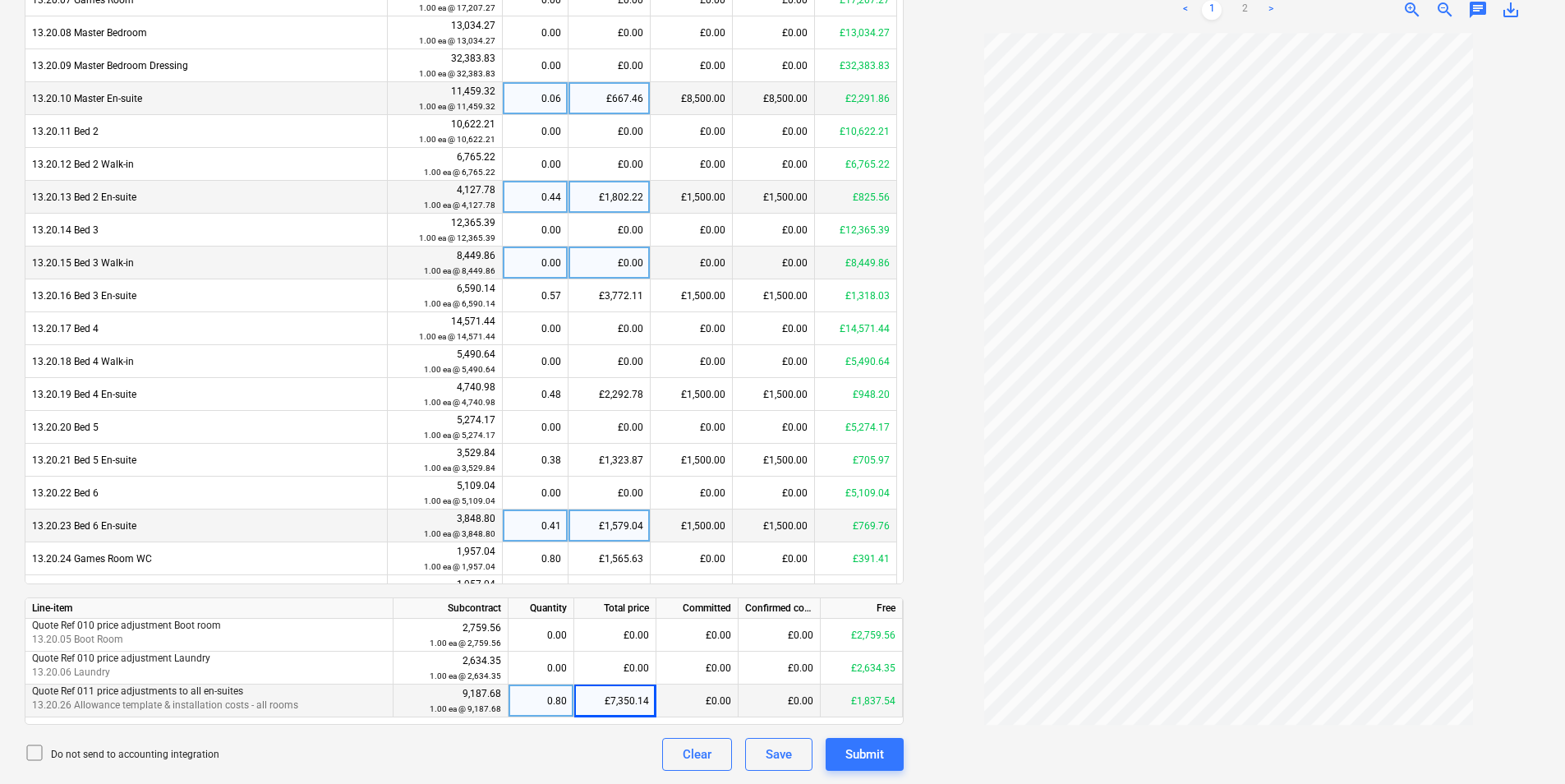
scroll to position [249, 0]
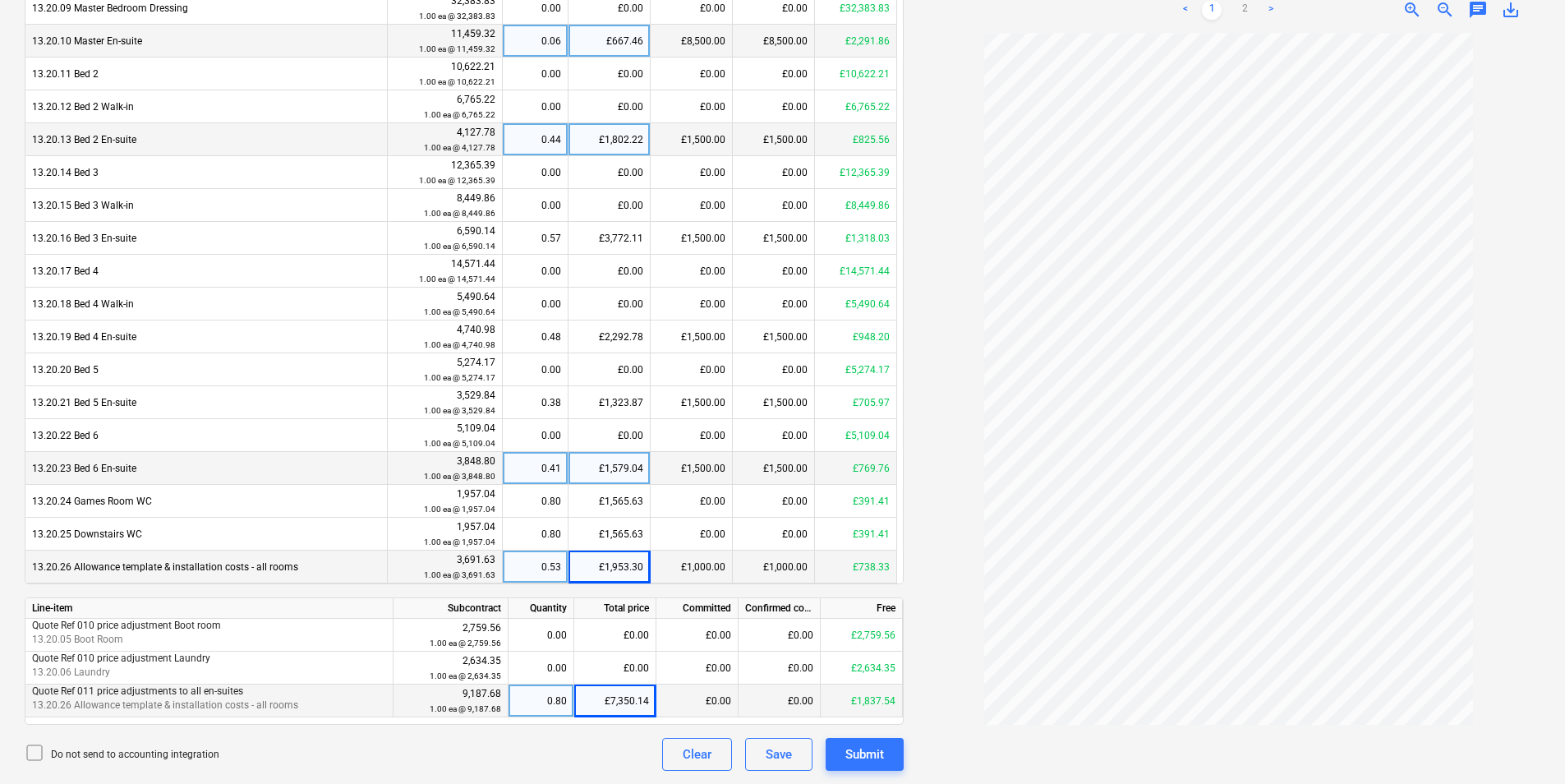
click at [585, 560] on div "£1,953.30" at bounding box center [609, 567] width 82 height 33
type input "1953..31"
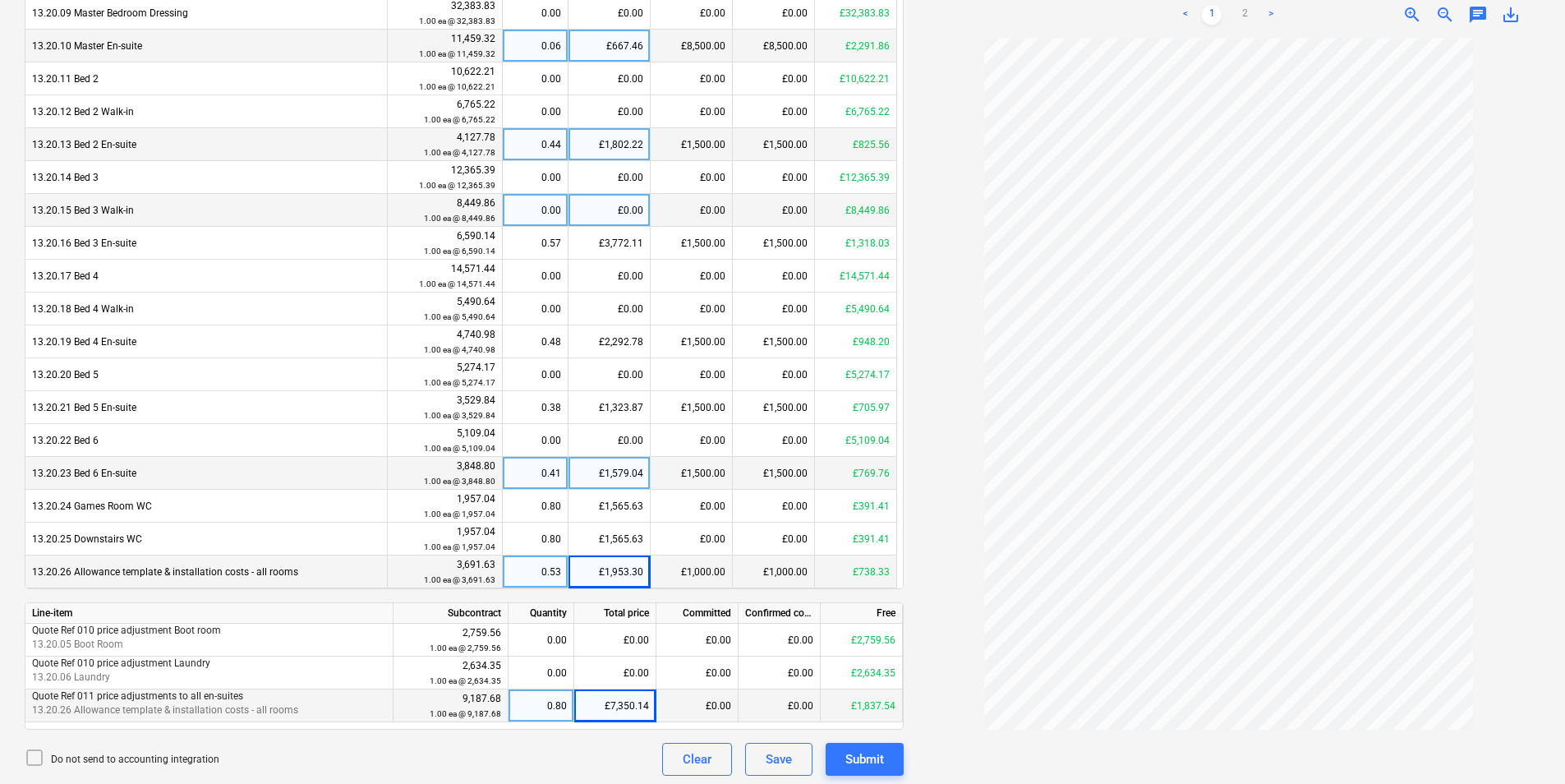
scroll to position [825, 0]
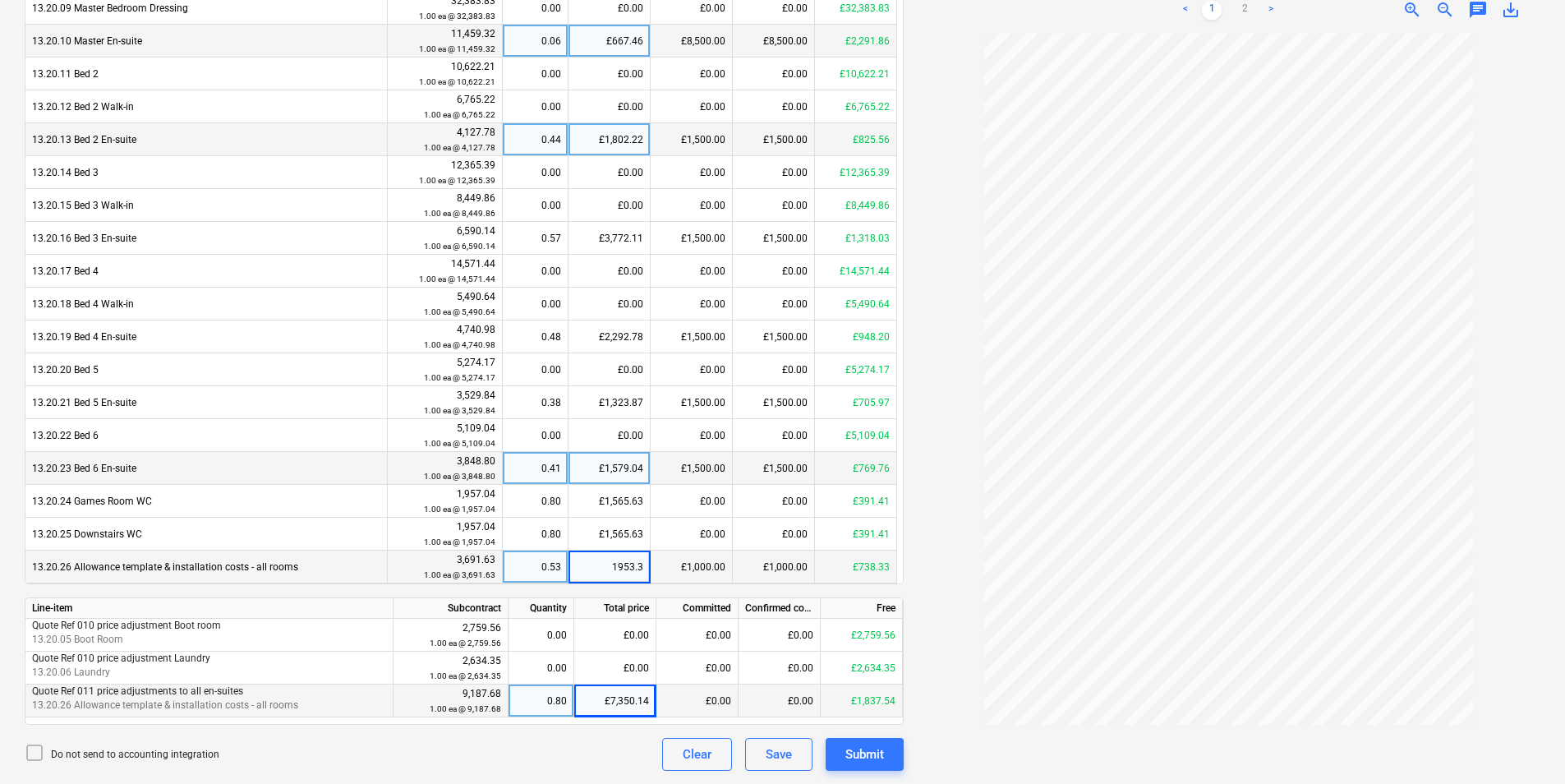
type input "1953.31"
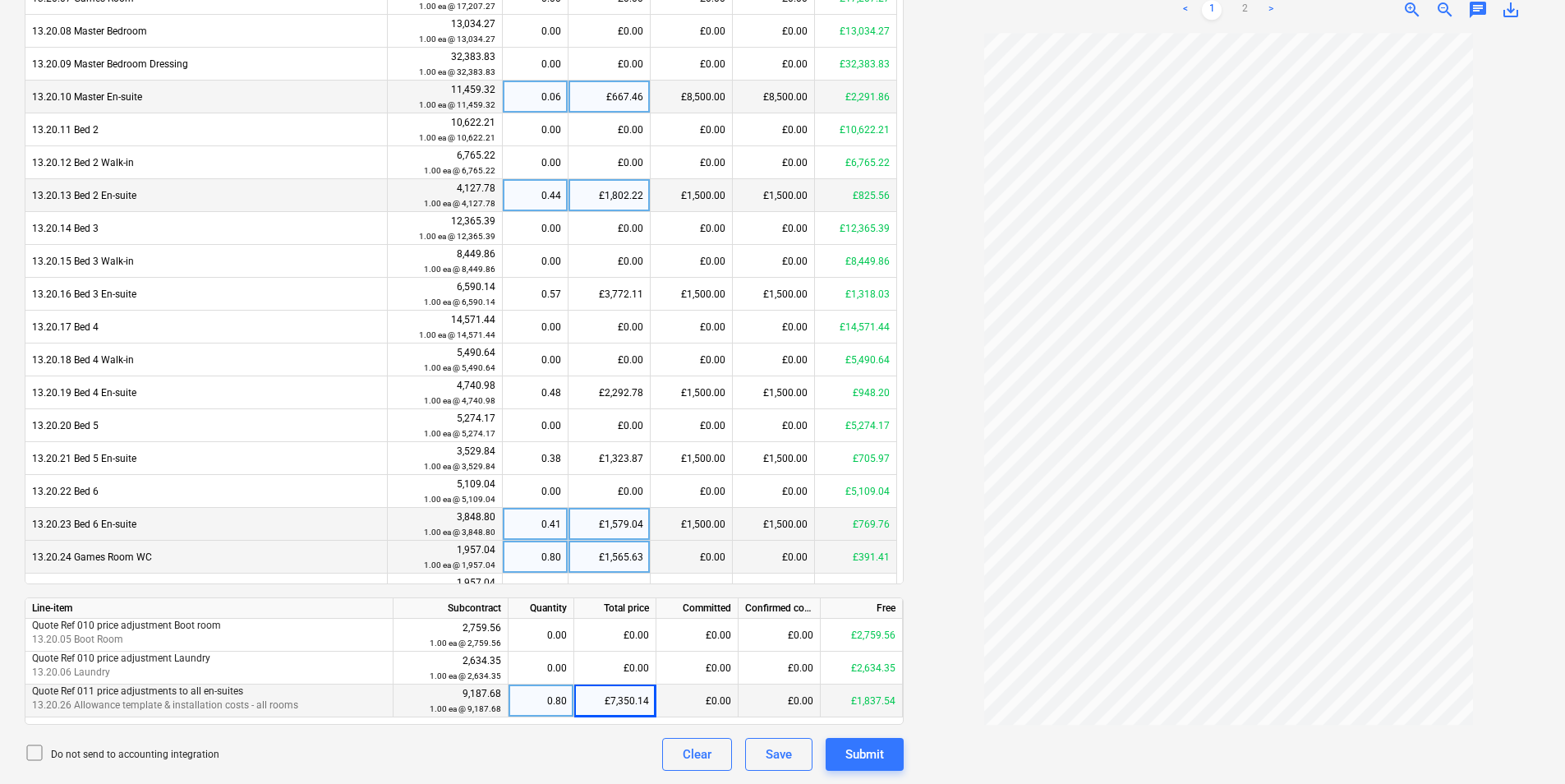
scroll to position [249, 0]
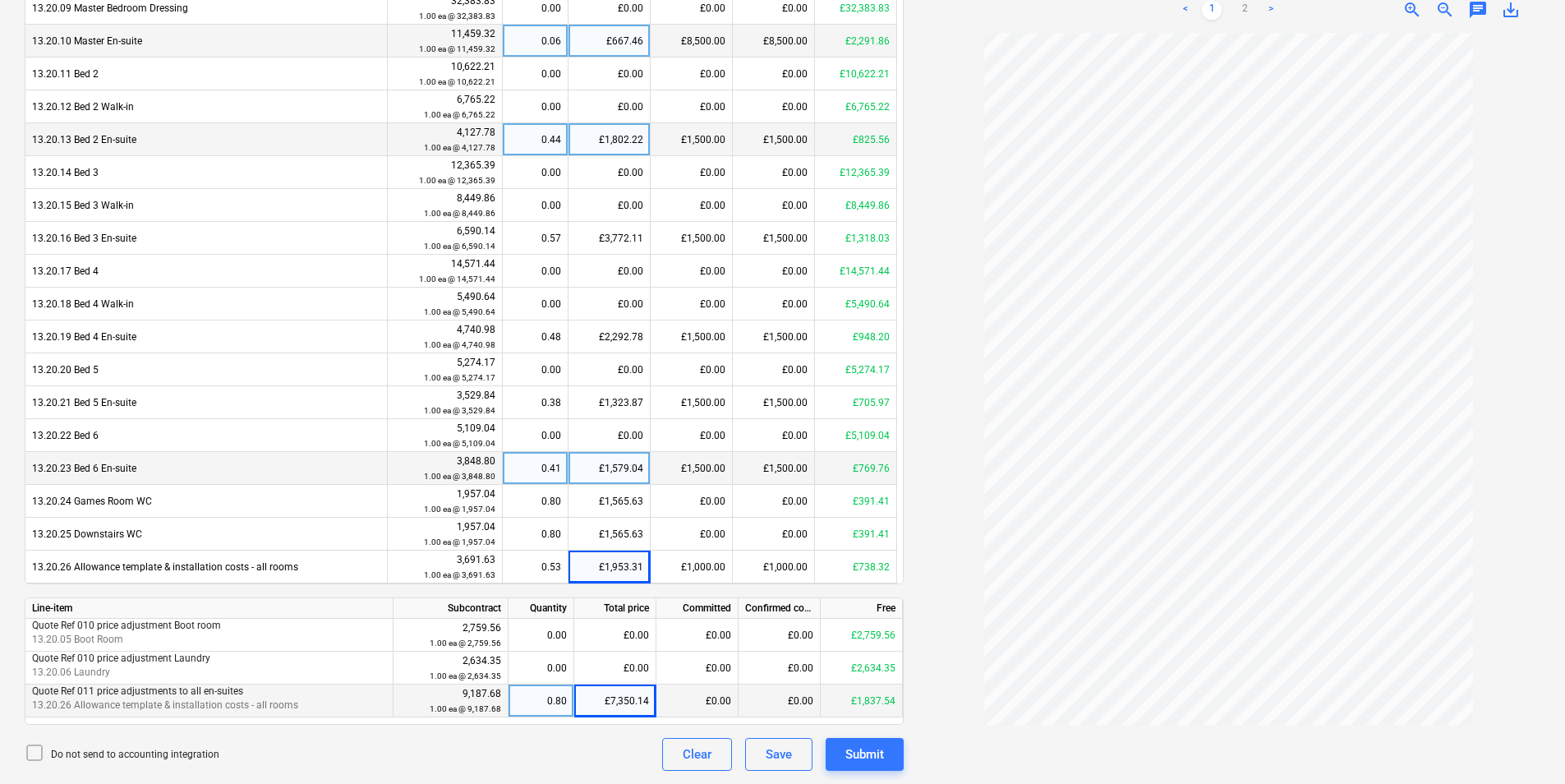
click at [645, 710] on div "£7,350.14" at bounding box center [615, 701] width 82 height 33
type input "7"
type input "7350.15"
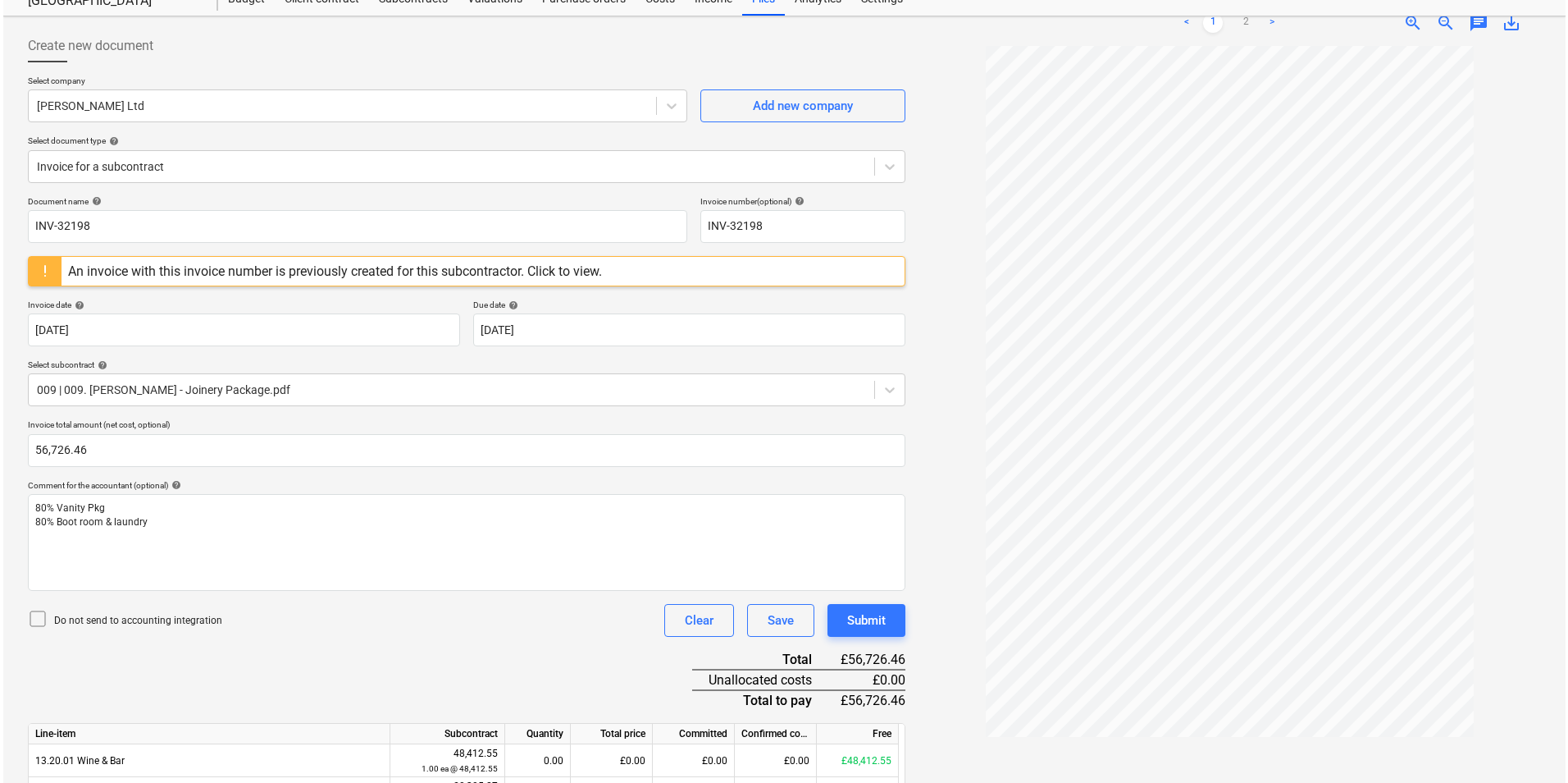
scroll to position [824, 0]
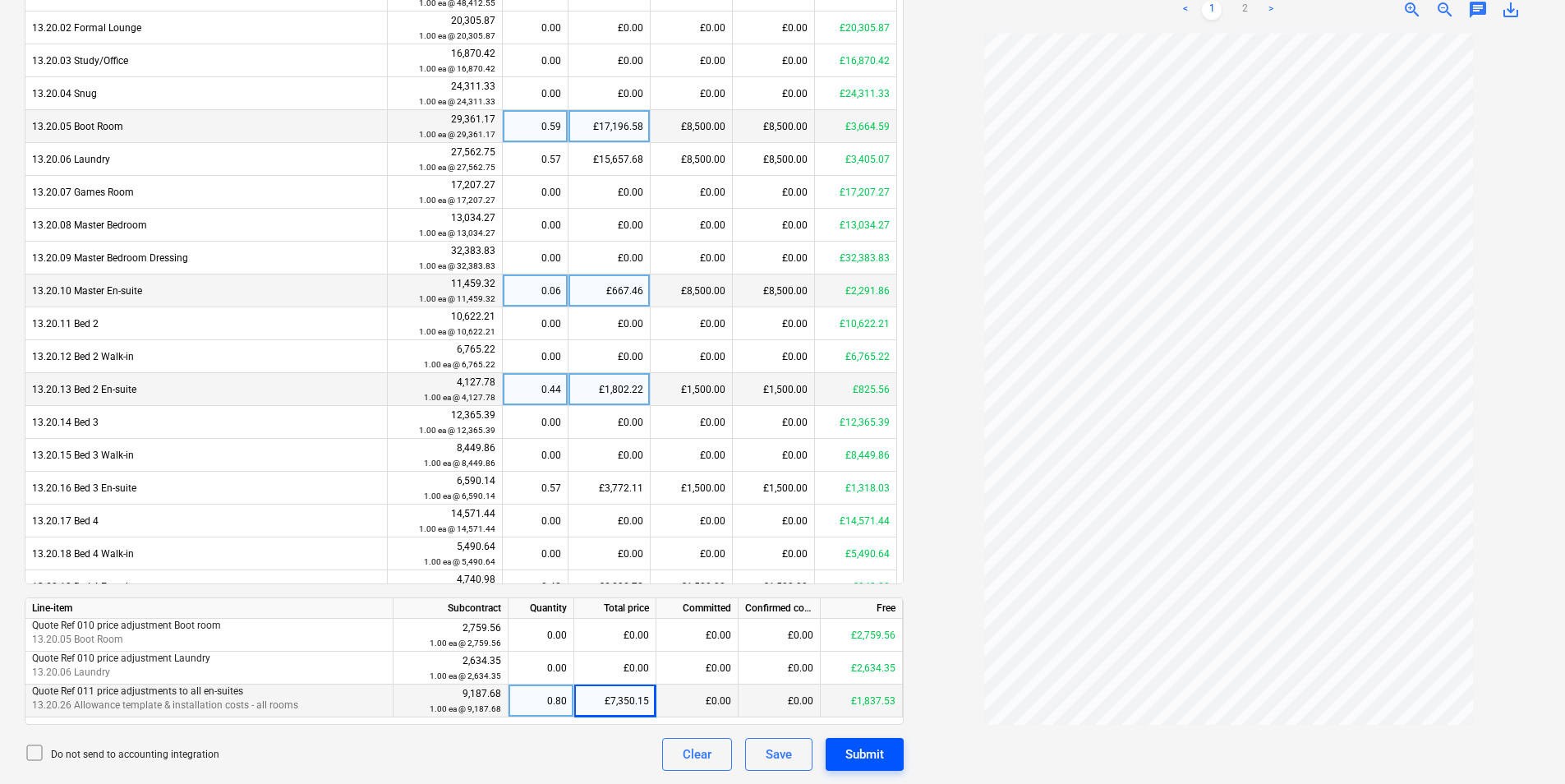
click at [878, 748] on div "Submit" at bounding box center [864, 754] width 39 height 21
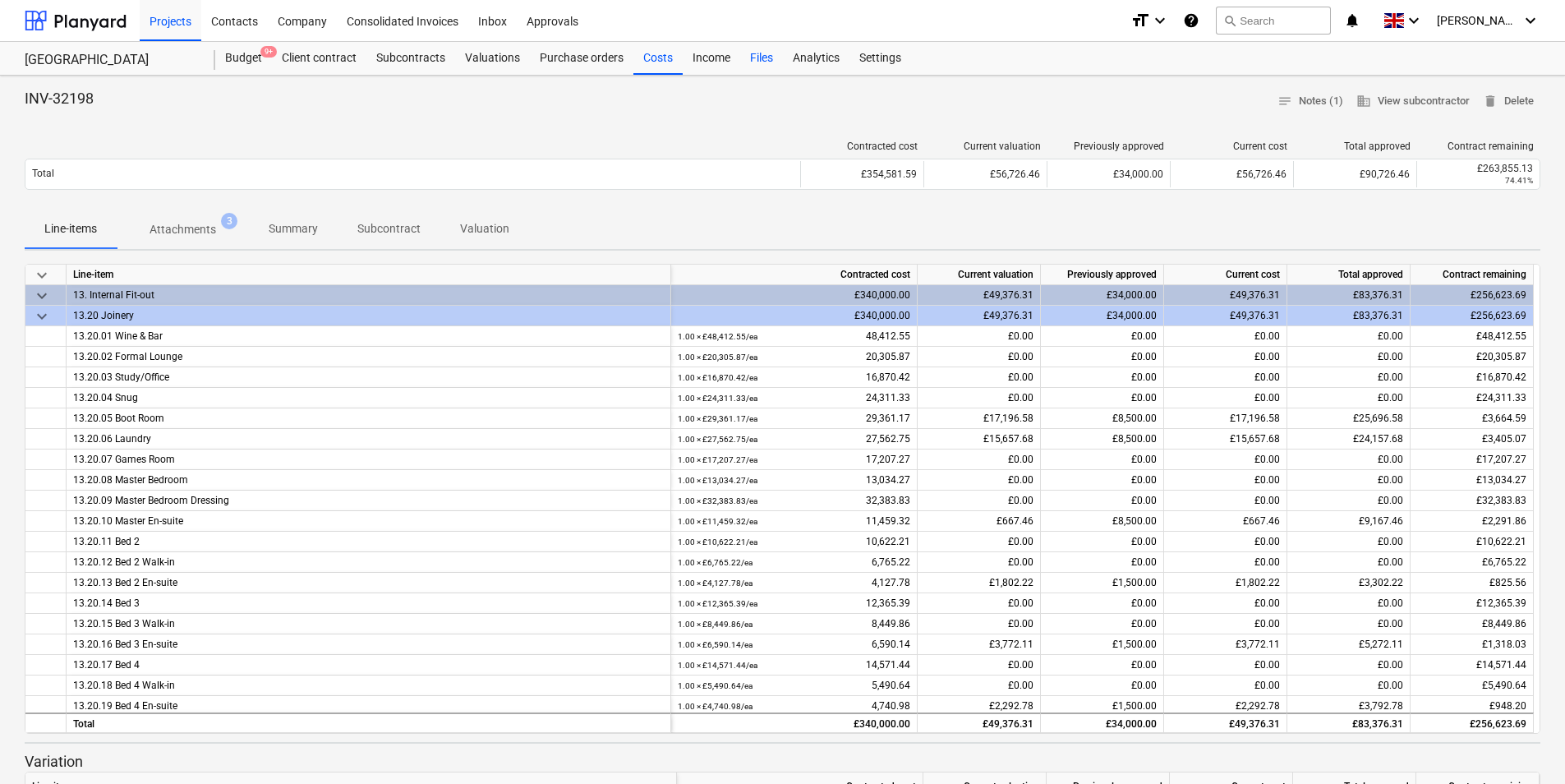
drag, startPoint x: 244, startPoint y: 67, endPoint x: 759, endPoint y: 74, distance: 515.0
click at [244, 69] on div "Budget 9+" at bounding box center [244, 59] width 57 height 33
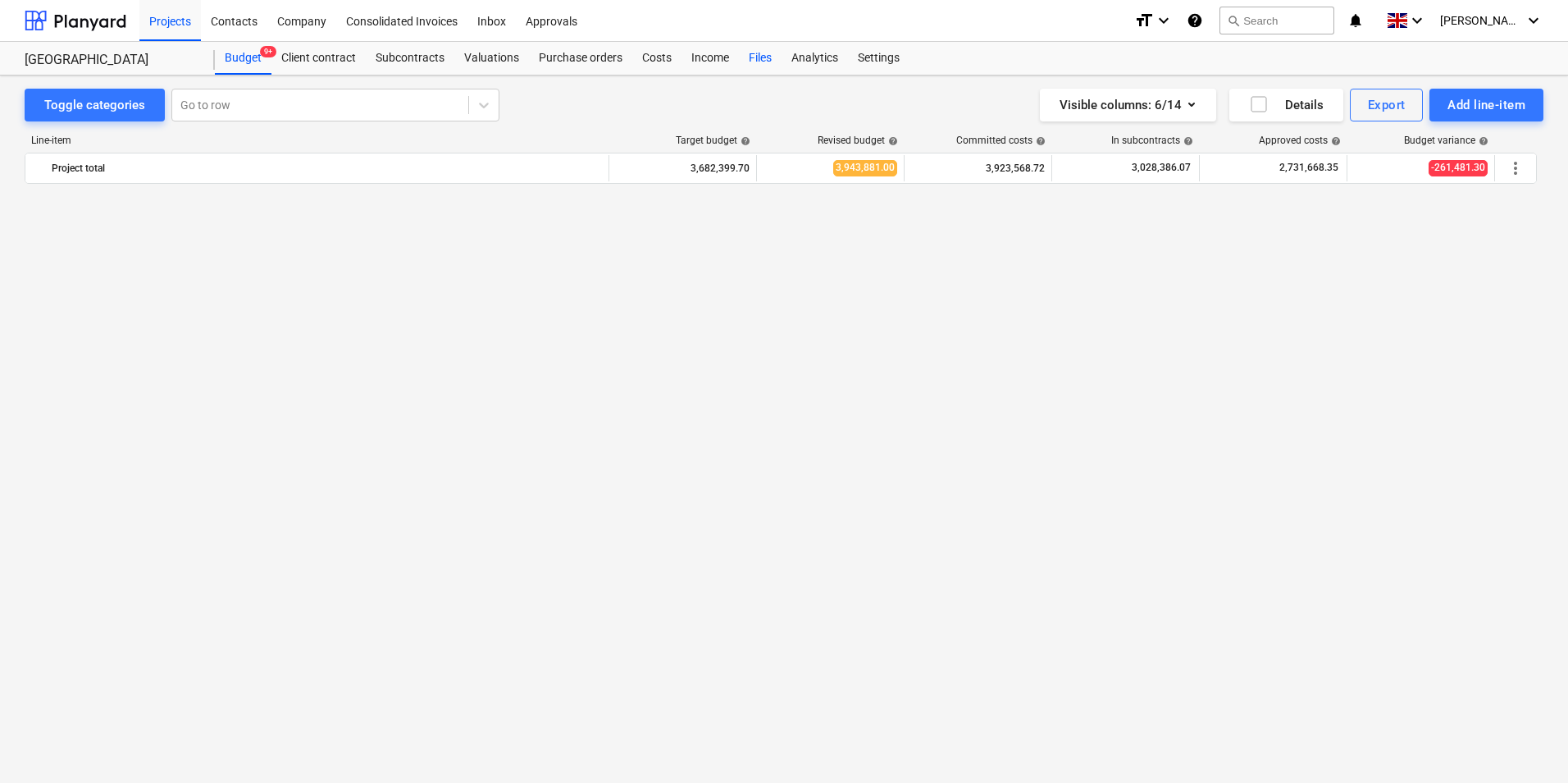
scroll to position [1285, 0]
